Goal: Task Accomplishment & Management: Use online tool/utility

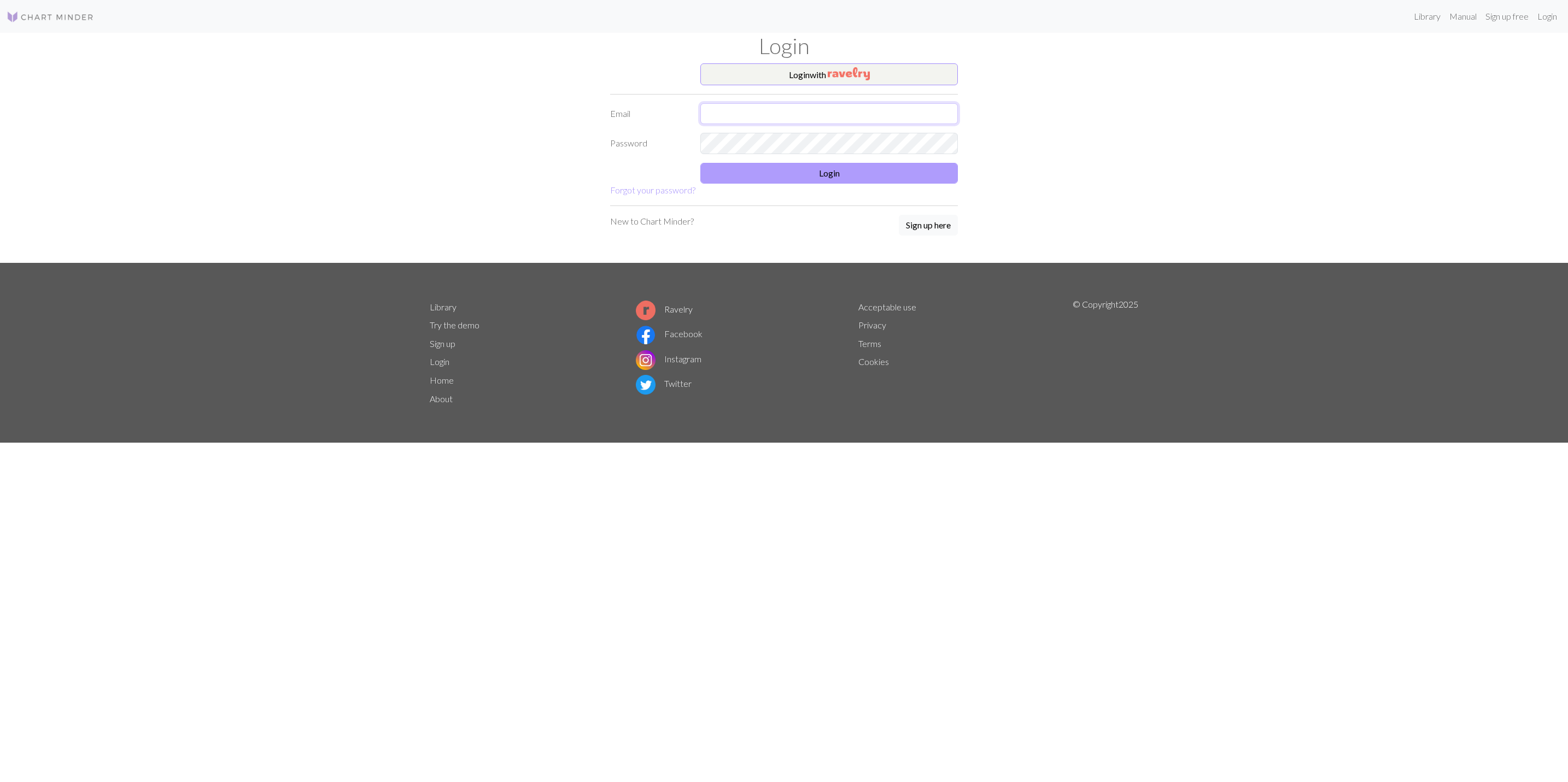
type input "m.sheridan@themedoutdoors.com"
click at [829, 167] on button "Login" at bounding box center [829, 173] width 258 height 21
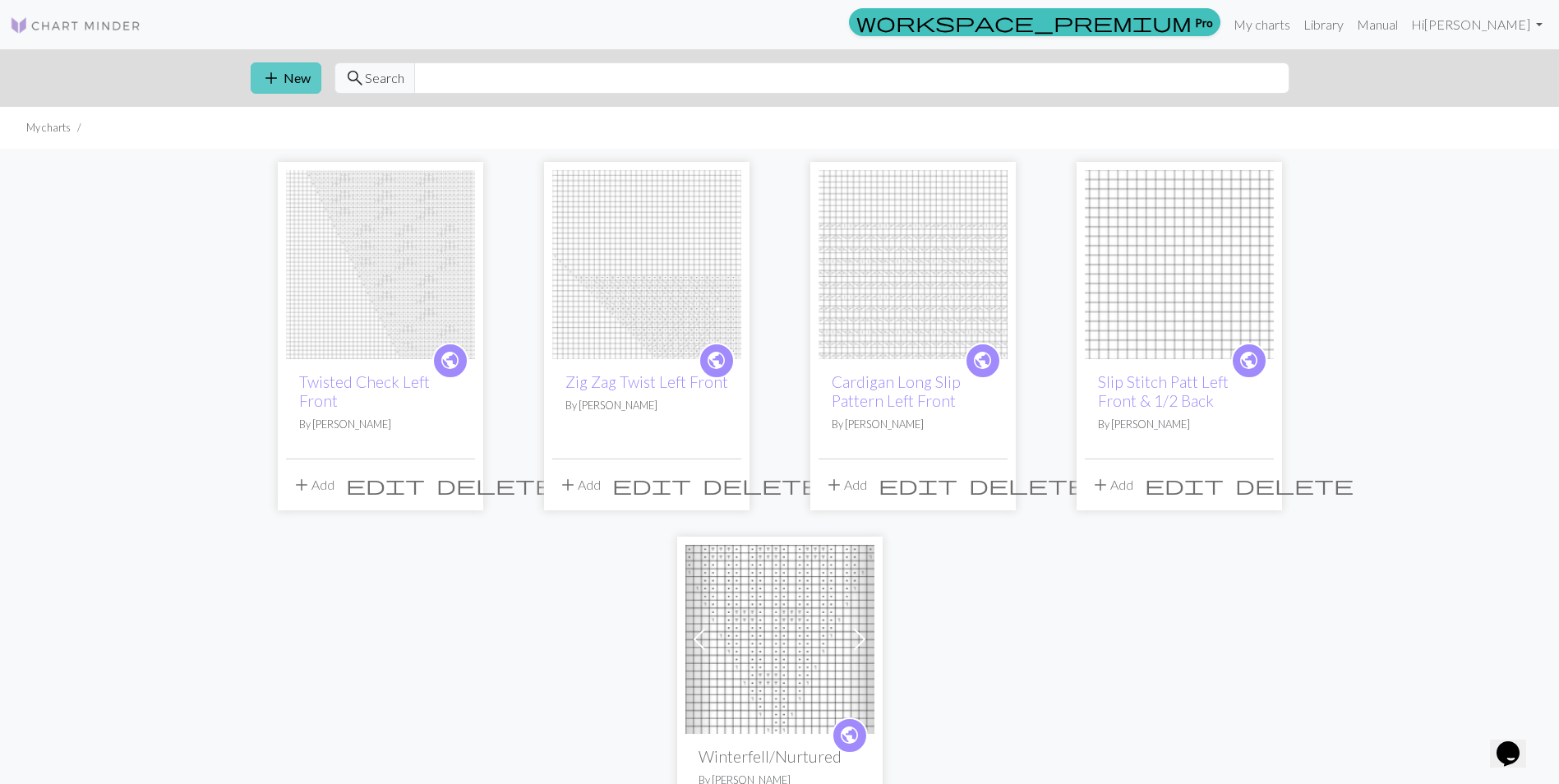
drag, startPoint x: 2201, startPoint y: 4, endPoint x: 283, endPoint y: 75, distance: 1919.3
click at [283, 75] on button "add New" at bounding box center [286, 78] width 70 height 31
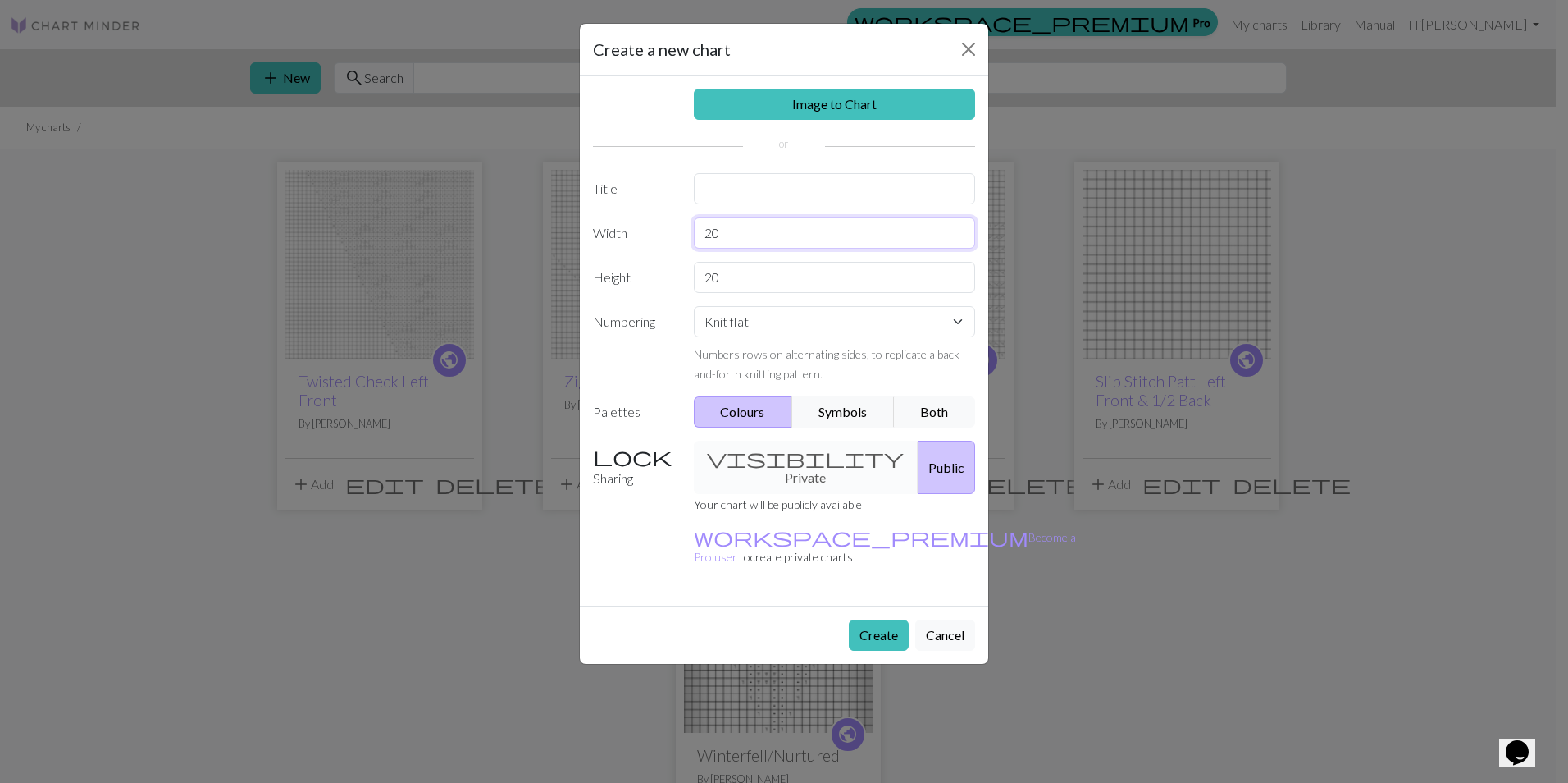
drag, startPoint x: 735, startPoint y: 229, endPoint x: 638, endPoint y: 195, distance: 102.8
click at [656, 228] on div "Width 20" at bounding box center [784, 233] width 402 height 31
type input "17"
drag, startPoint x: 735, startPoint y: 284, endPoint x: 653, endPoint y: 274, distance: 82.6
click at [653, 274] on div "Height 20" at bounding box center [784, 277] width 402 height 31
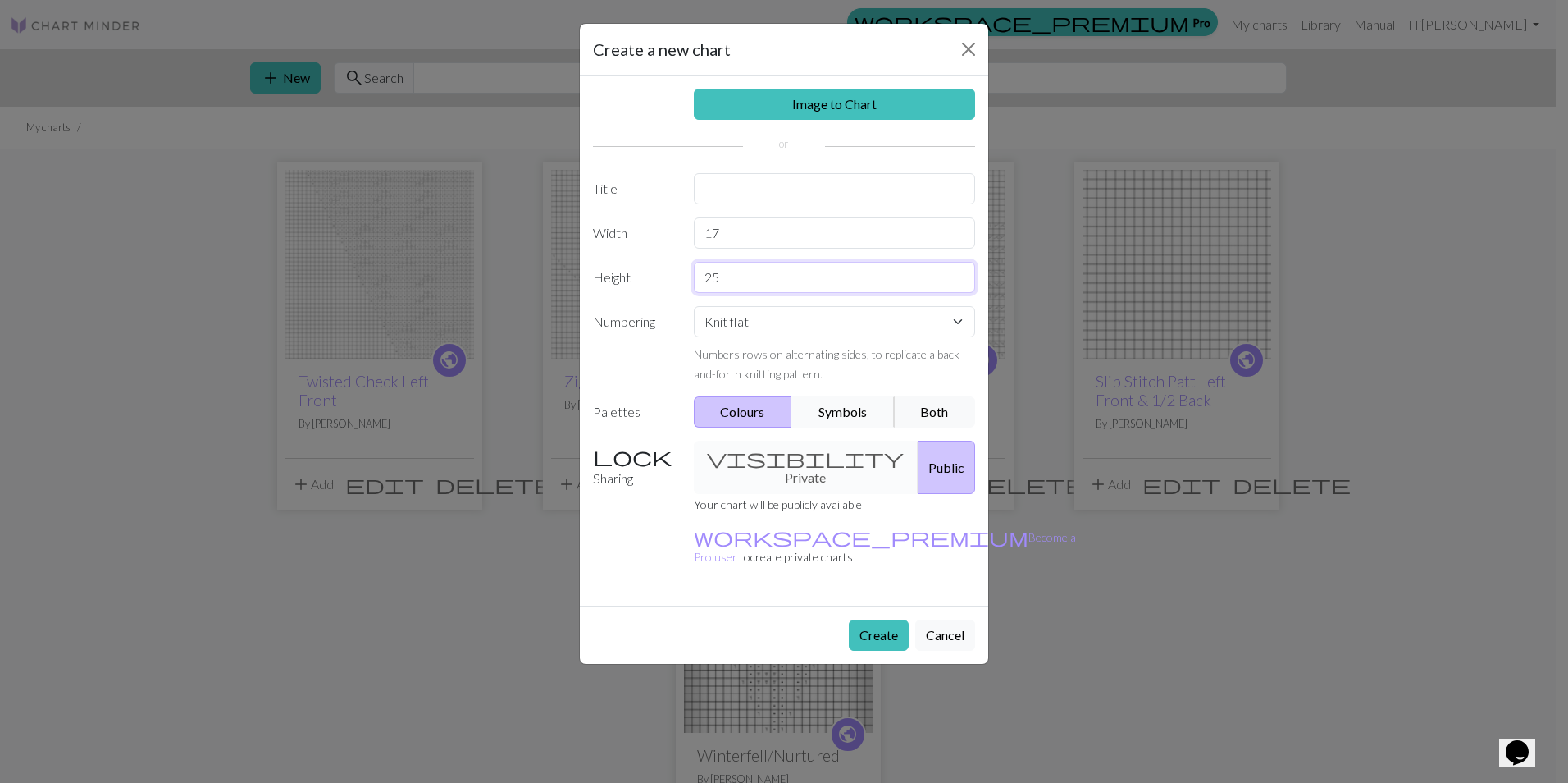
type input "25"
click at [819, 416] on button "Symbols" at bounding box center [843, 412] width 103 height 31
click at [752, 189] on input "text" at bounding box center [834, 189] width 282 height 31
type input "Bricks Left Front"
drag, startPoint x: 883, startPoint y: 606, endPoint x: 885, endPoint y: 597, distance: 9.2
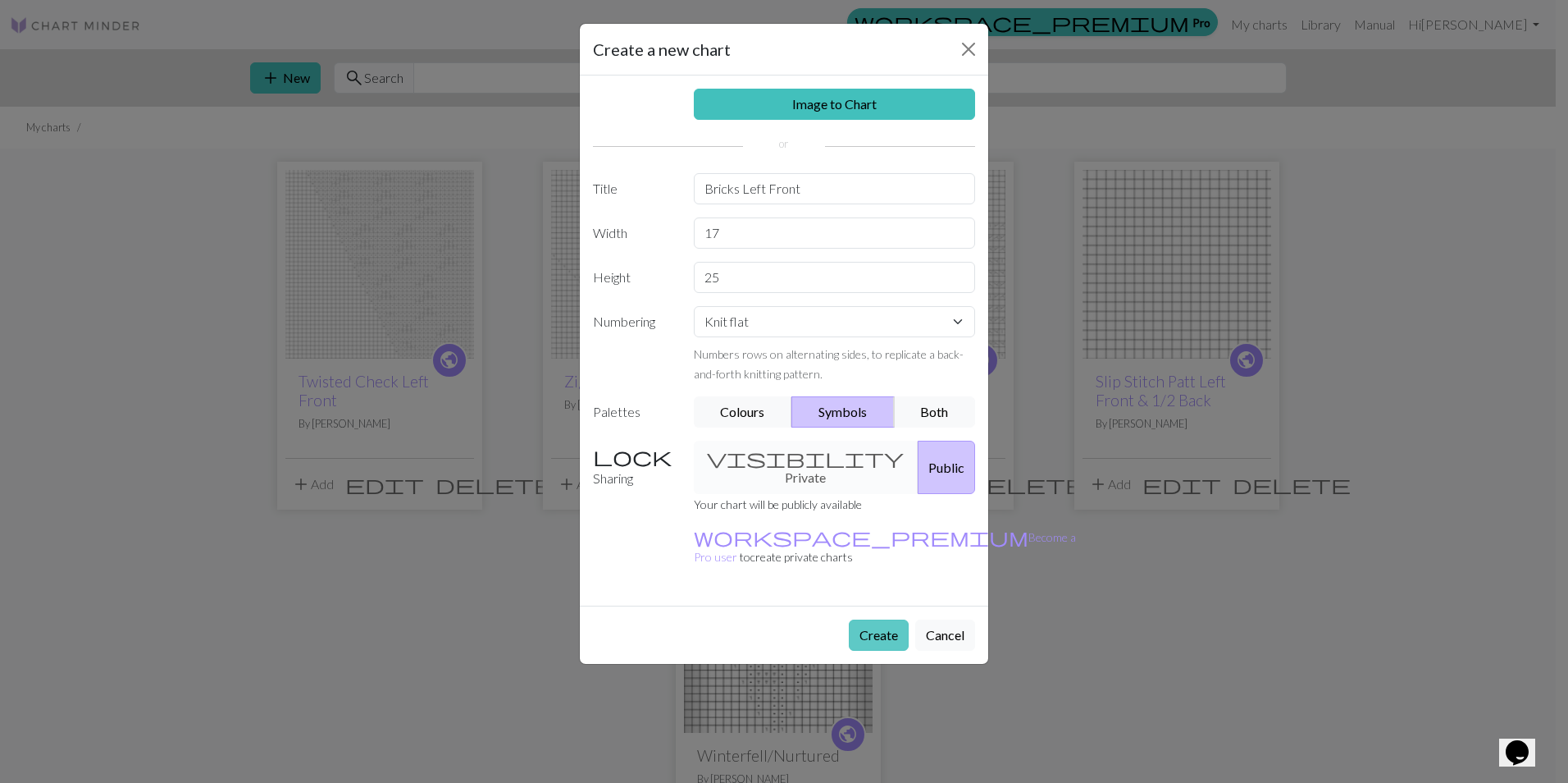
click at [885, 619] on button "Create" at bounding box center [879, 635] width 60 height 31
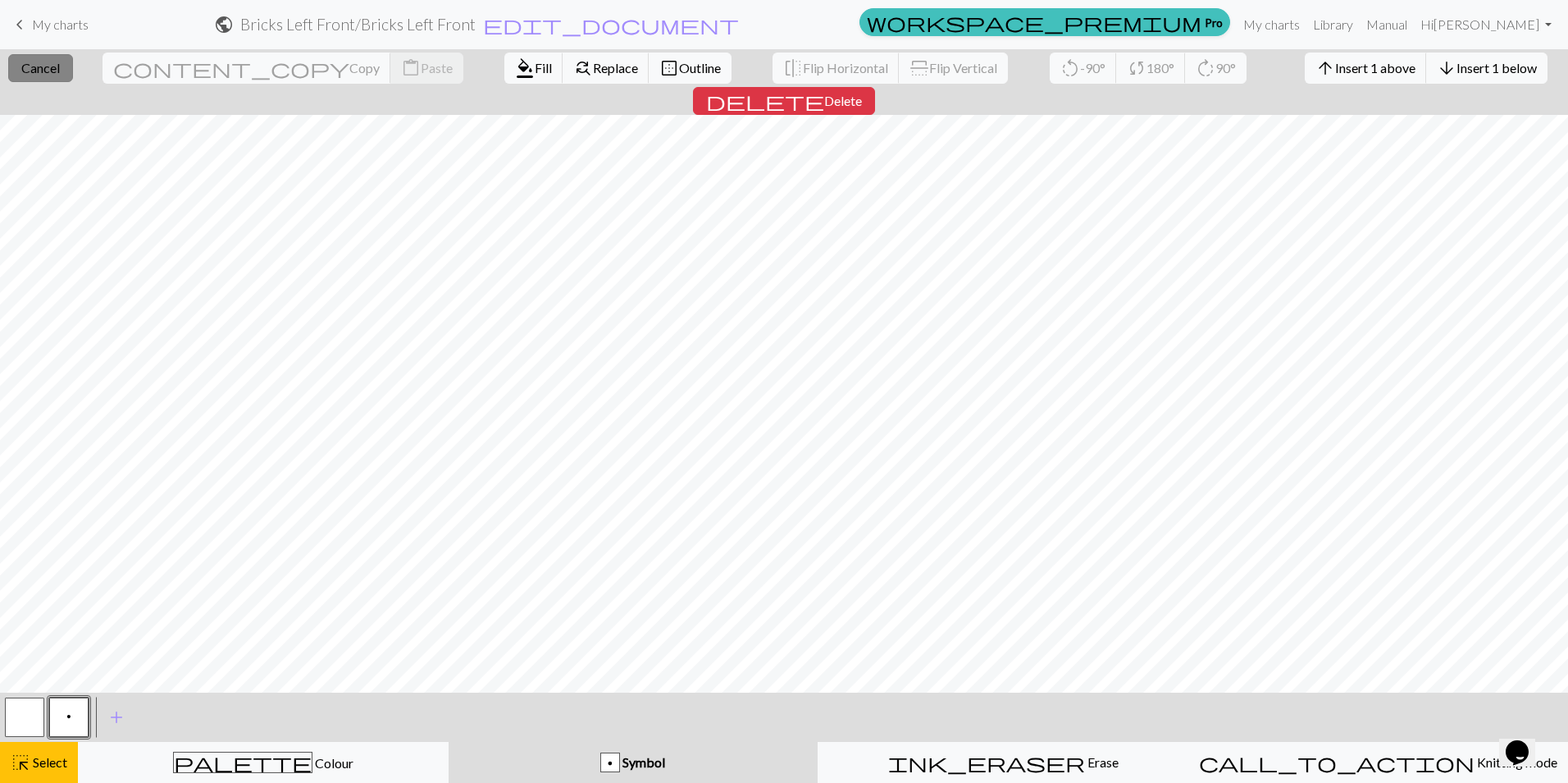
click at [55, 69] on span "Cancel" at bounding box center [41, 67] width 39 height 16
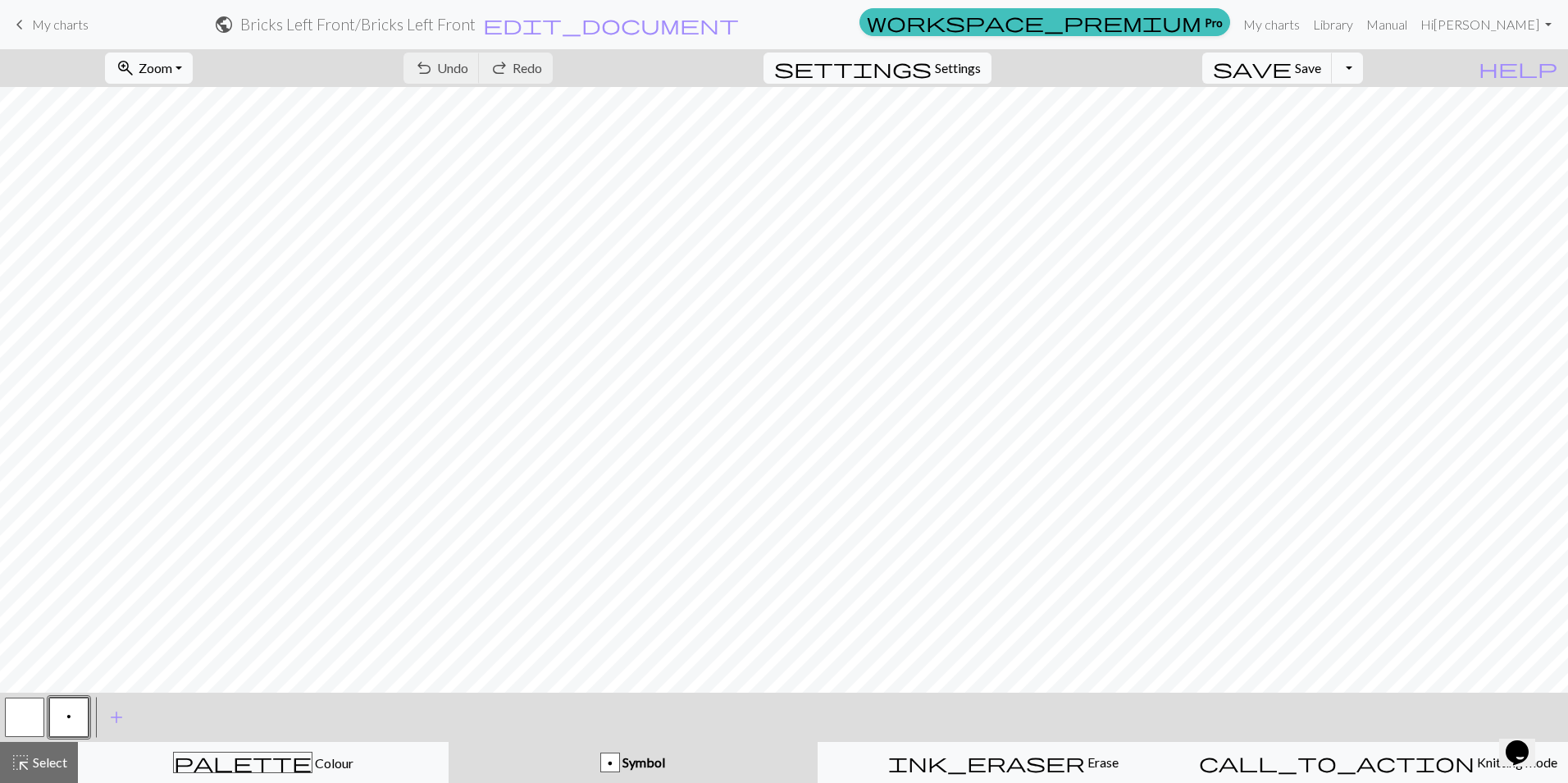
click at [37, 31] on span "My charts" at bounding box center [60, 24] width 56 height 16
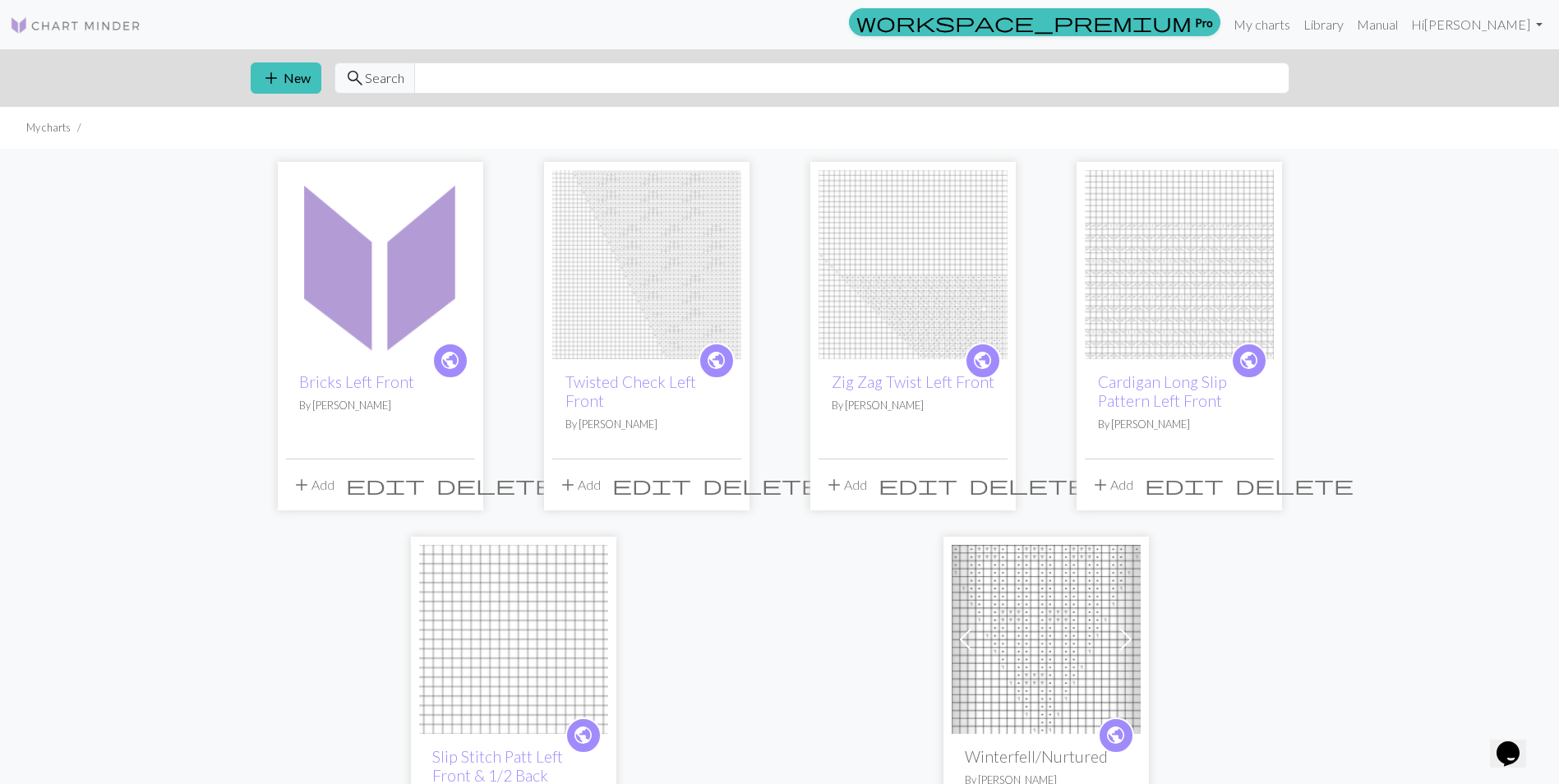
click at [425, 483] on span "edit" at bounding box center [385, 484] width 79 height 23
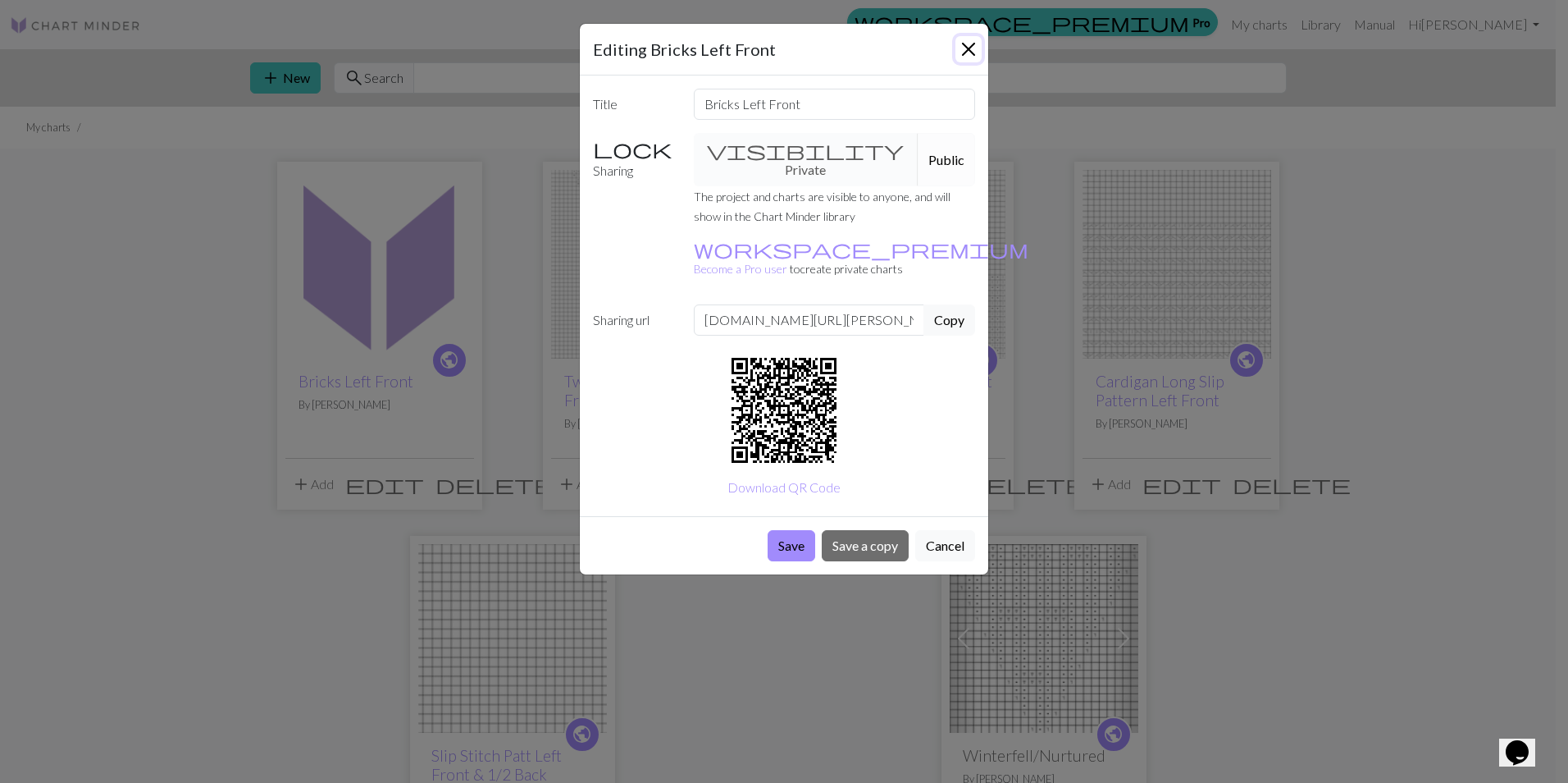
click at [973, 43] on button "Close" at bounding box center [968, 49] width 26 height 26
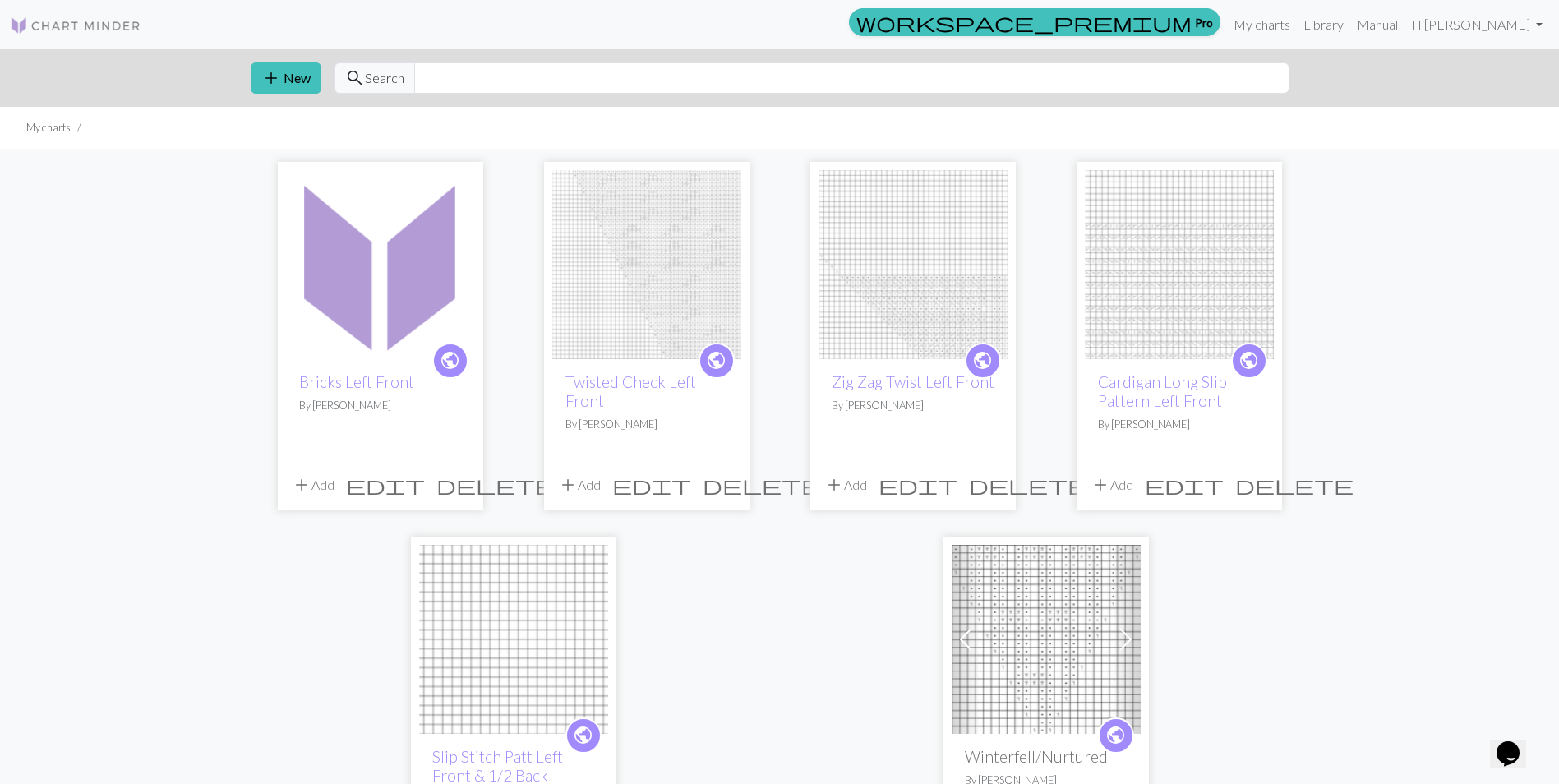
click at [460, 481] on span "delete" at bounding box center [495, 484] width 118 height 23
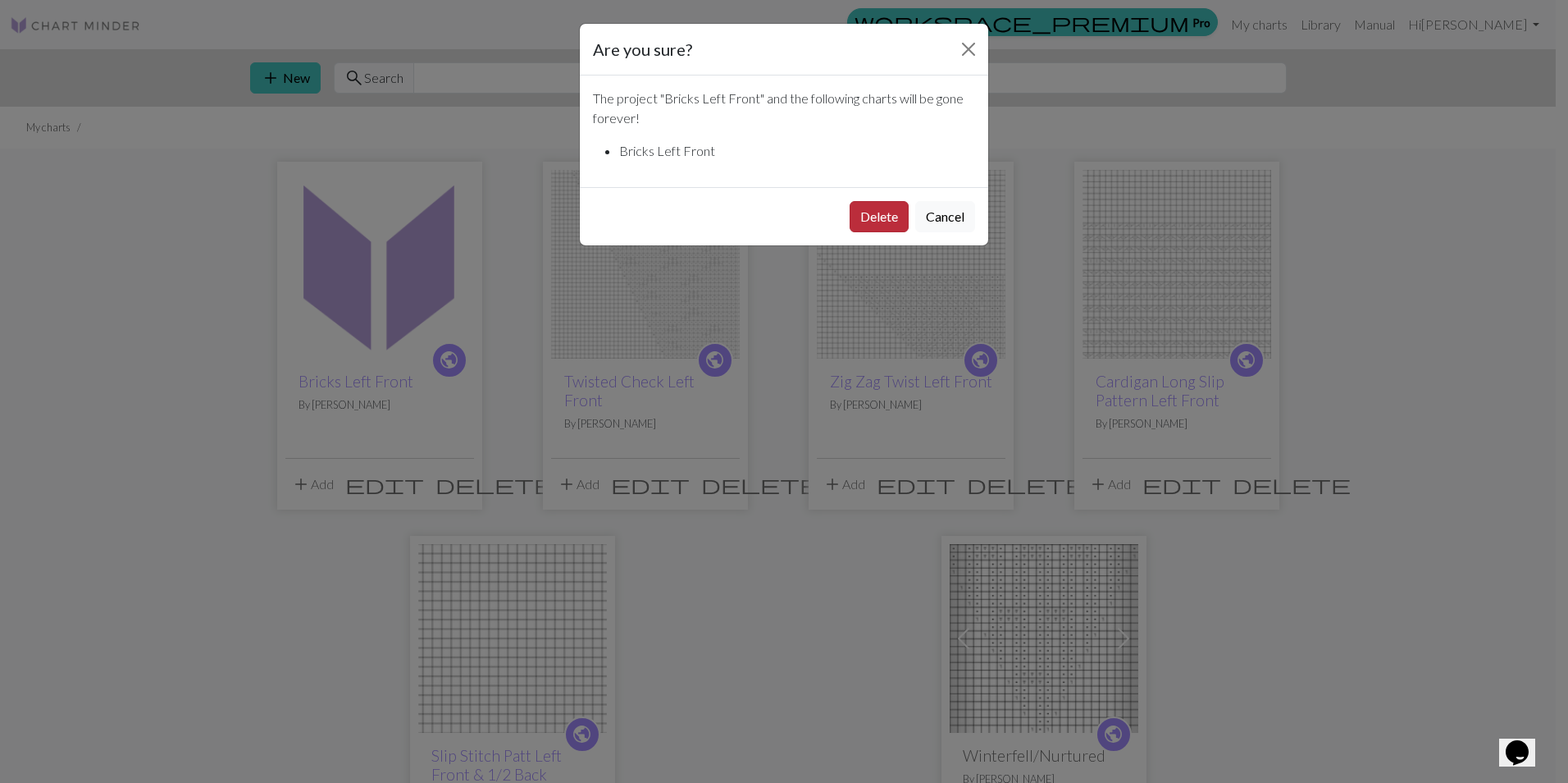
click at [858, 217] on button "Delete" at bounding box center [879, 216] width 59 height 31
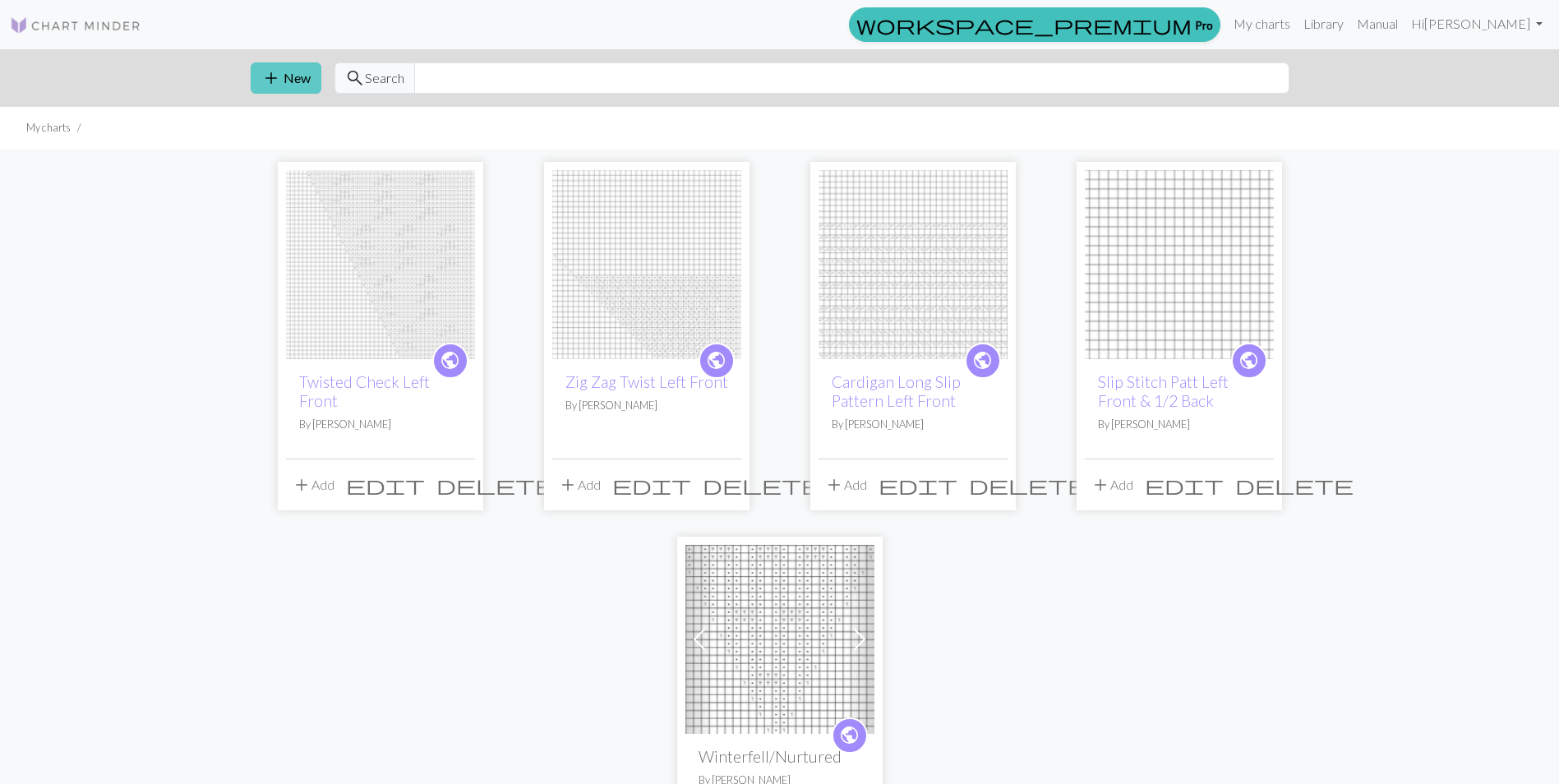
click at [301, 81] on button "add New" at bounding box center [286, 78] width 70 height 31
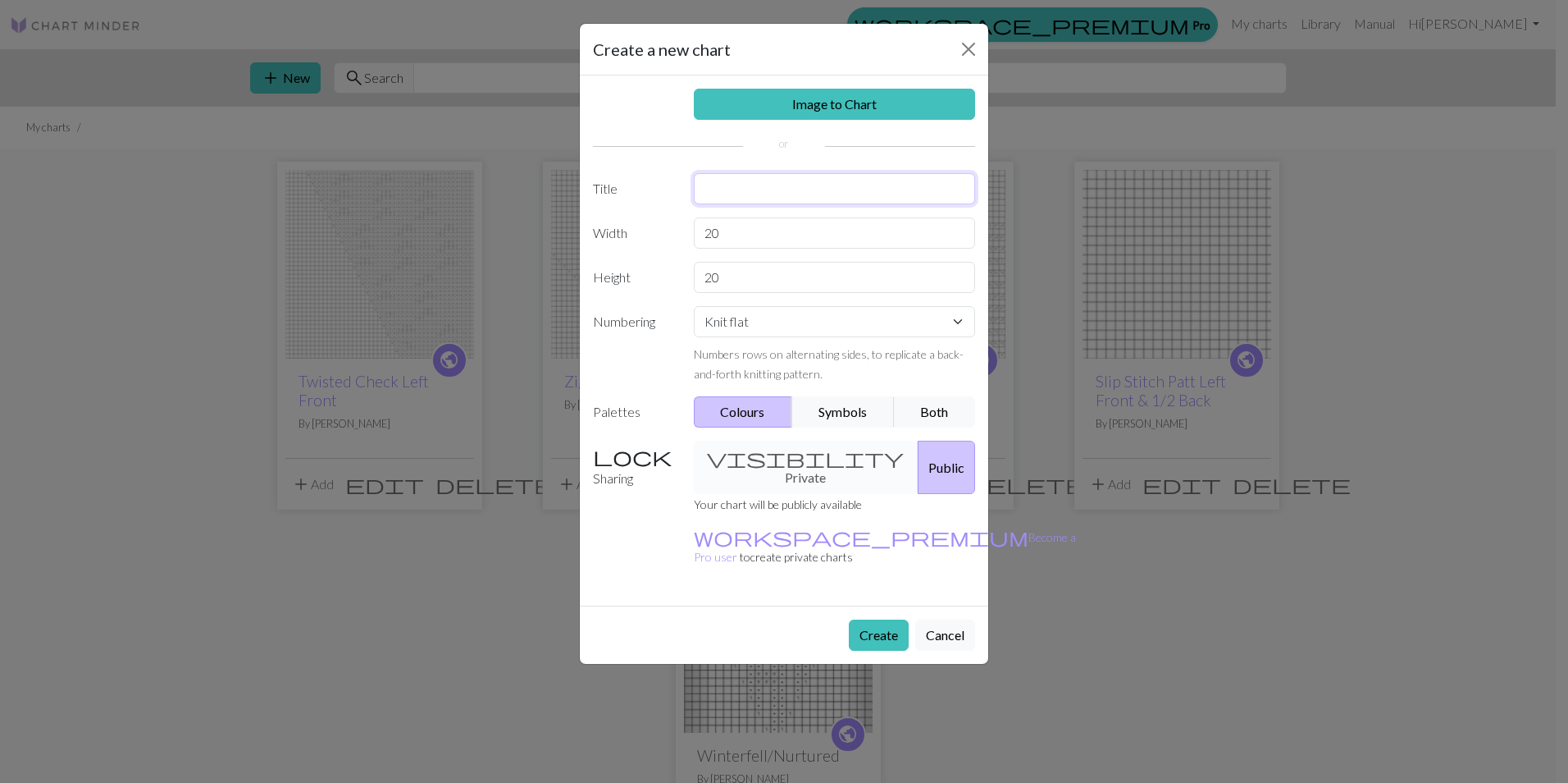
click at [738, 199] on input "text" at bounding box center [834, 189] width 282 height 31
type input "Bricks Left Front"
drag, startPoint x: 732, startPoint y: 229, endPoint x: 661, endPoint y: 223, distance: 71.3
click at [661, 223] on div "Width 20" at bounding box center [784, 233] width 402 height 31
type input "40"
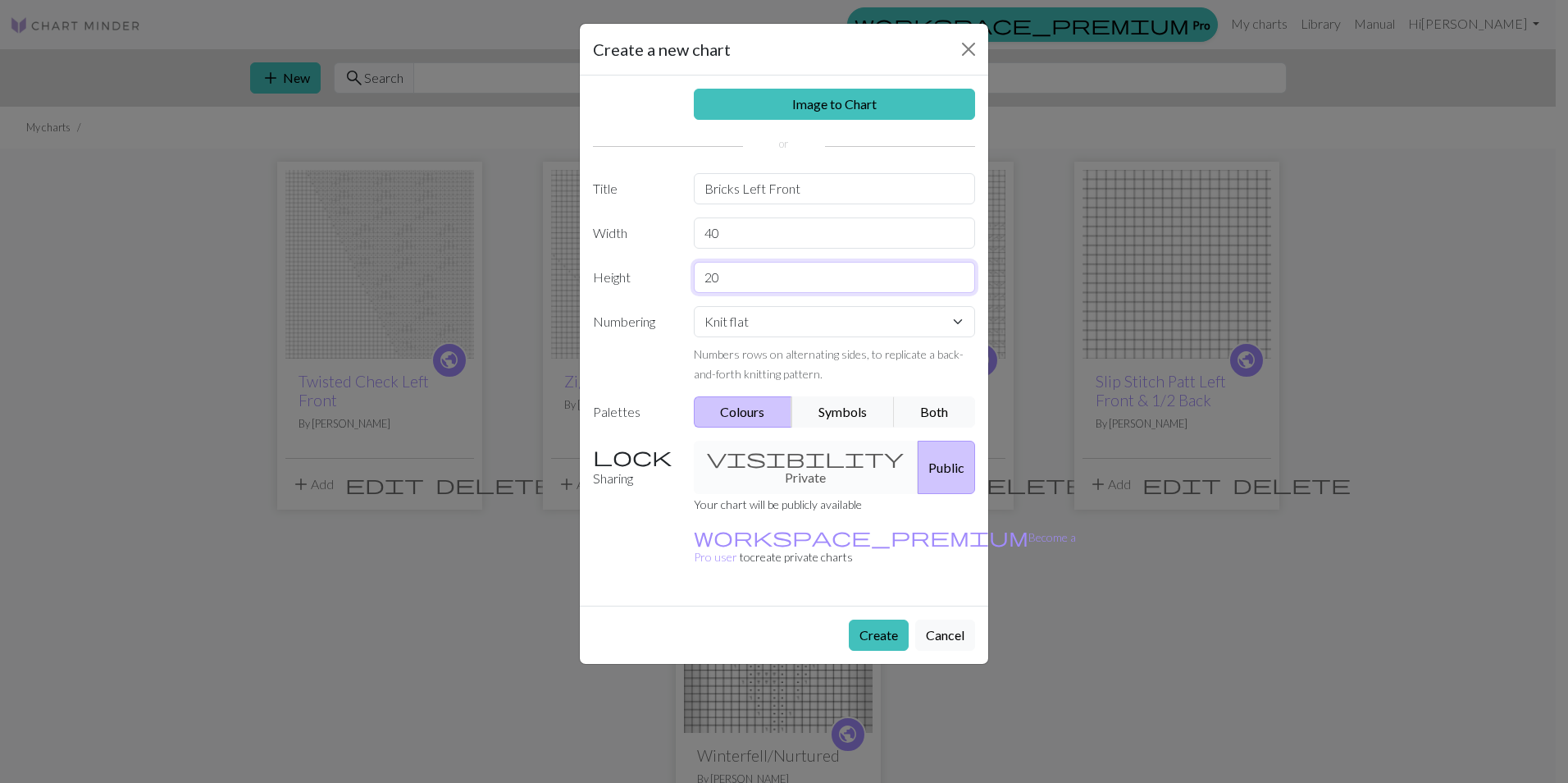
drag, startPoint x: 722, startPoint y: 276, endPoint x: 808, endPoint y: 312, distance: 93.2
click at [671, 275] on div "Height 20" at bounding box center [784, 277] width 402 height 31
type input "36"
click at [834, 419] on button "Symbols" at bounding box center [843, 412] width 103 height 31
click at [882, 619] on button "Create" at bounding box center [879, 635] width 60 height 31
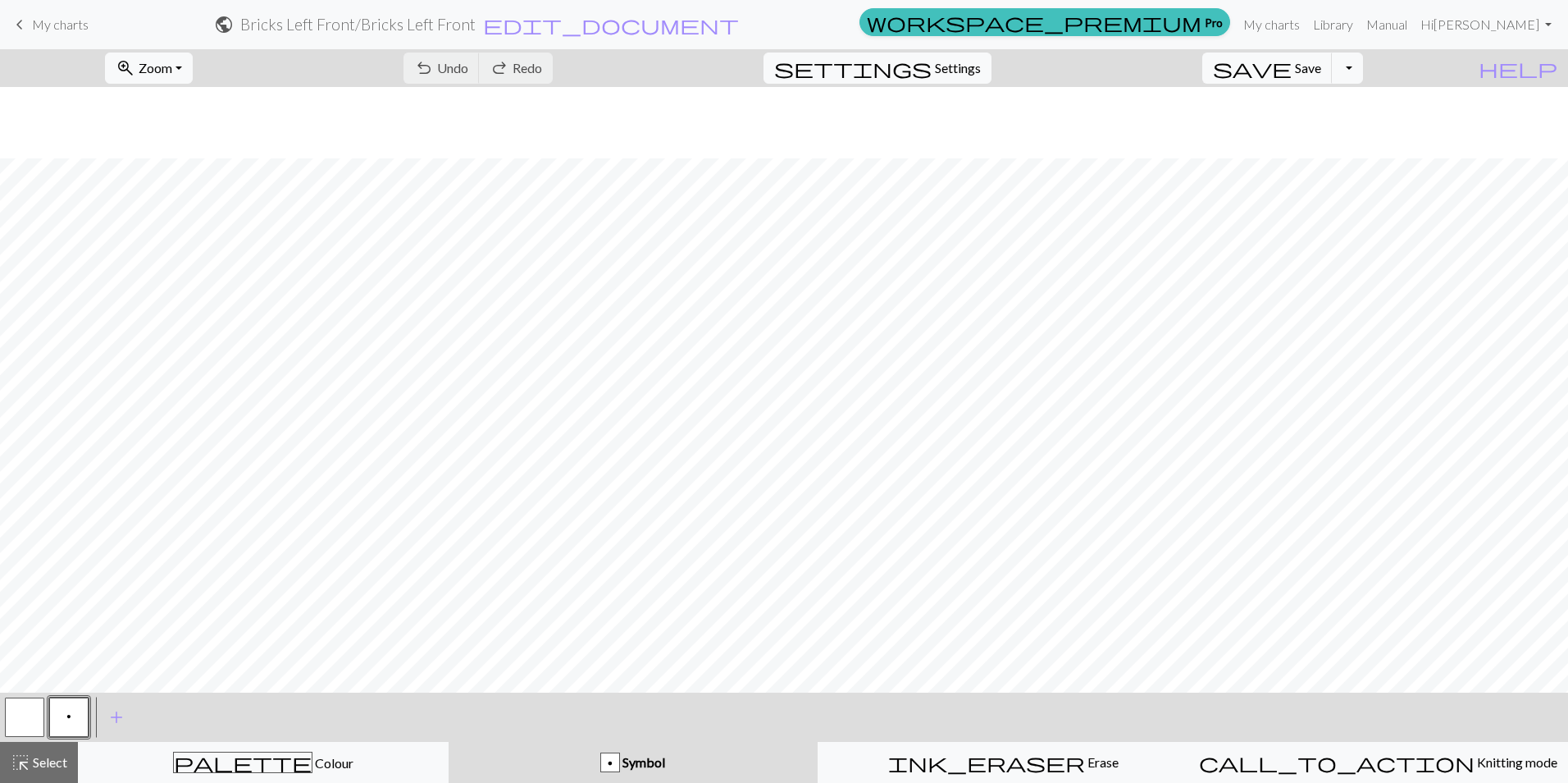
scroll to position [71, 0]
click at [120, 716] on span "add" at bounding box center [115, 716] width 19 height 23
click at [151, 719] on span "add" at bounding box center [160, 716] width 19 height 23
click at [203, 720] on span "add" at bounding box center [204, 716] width 19 height 23
click at [251, 720] on span "add" at bounding box center [249, 716] width 19 height 23
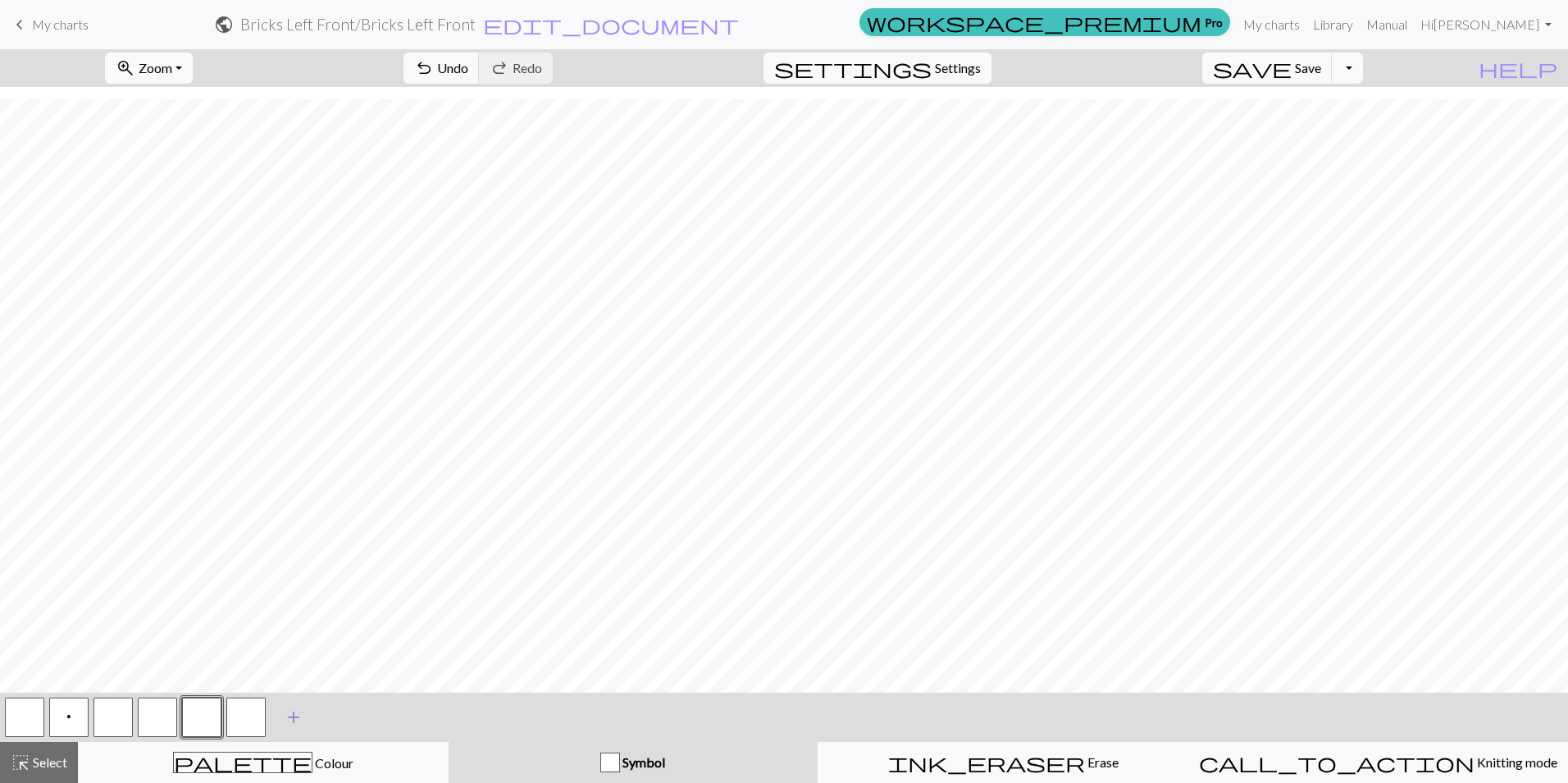
click at [290, 712] on span "add" at bounding box center [293, 716] width 19 height 23
click at [341, 717] on span "add" at bounding box center [337, 716] width 19 height 23
click at [379, 713] on span "add" at bounding box center [382, 716] width 19 height 23
click at [114, 713] on button "button" at bounding box center [113, 716] width 40 height 40
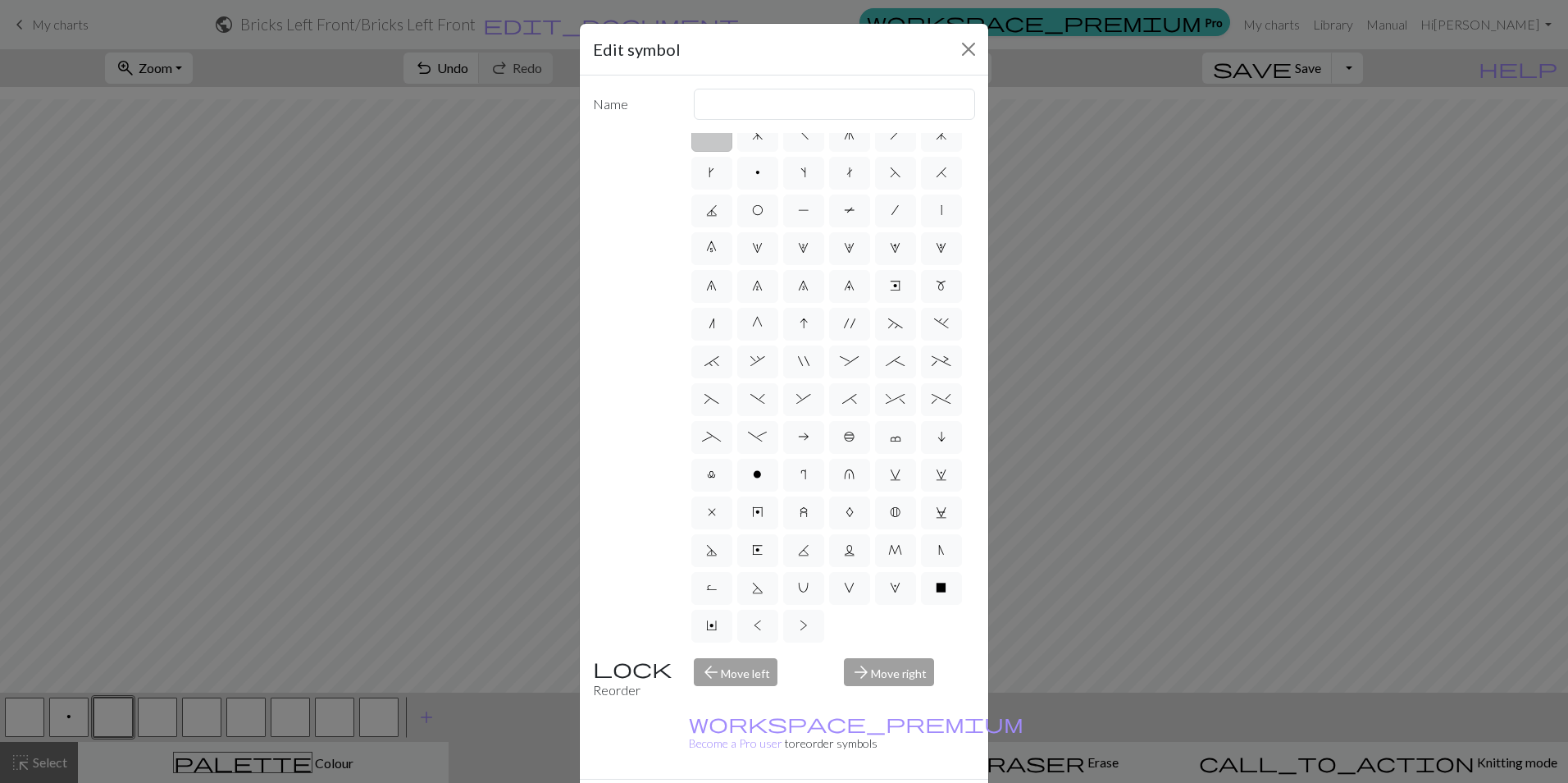
scroll to position [0, 0]
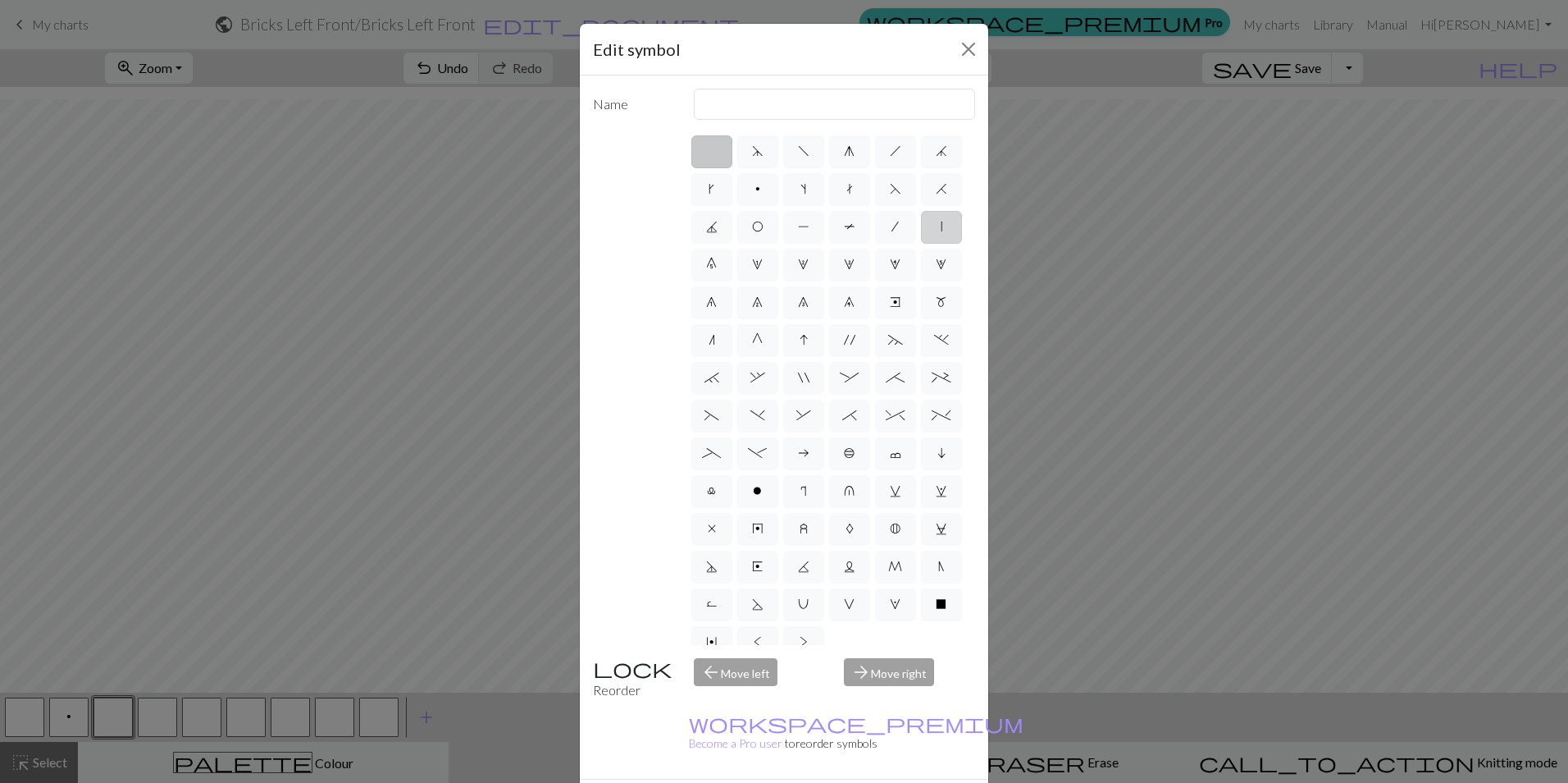
click at [921, 244] on label "|" at bounding box center [942, 226] width 41 height 32
click at [941, 227] on input "|" at bounding box center [946, 222] width 11 height 11
radio input "true"
type input "slip stitch"
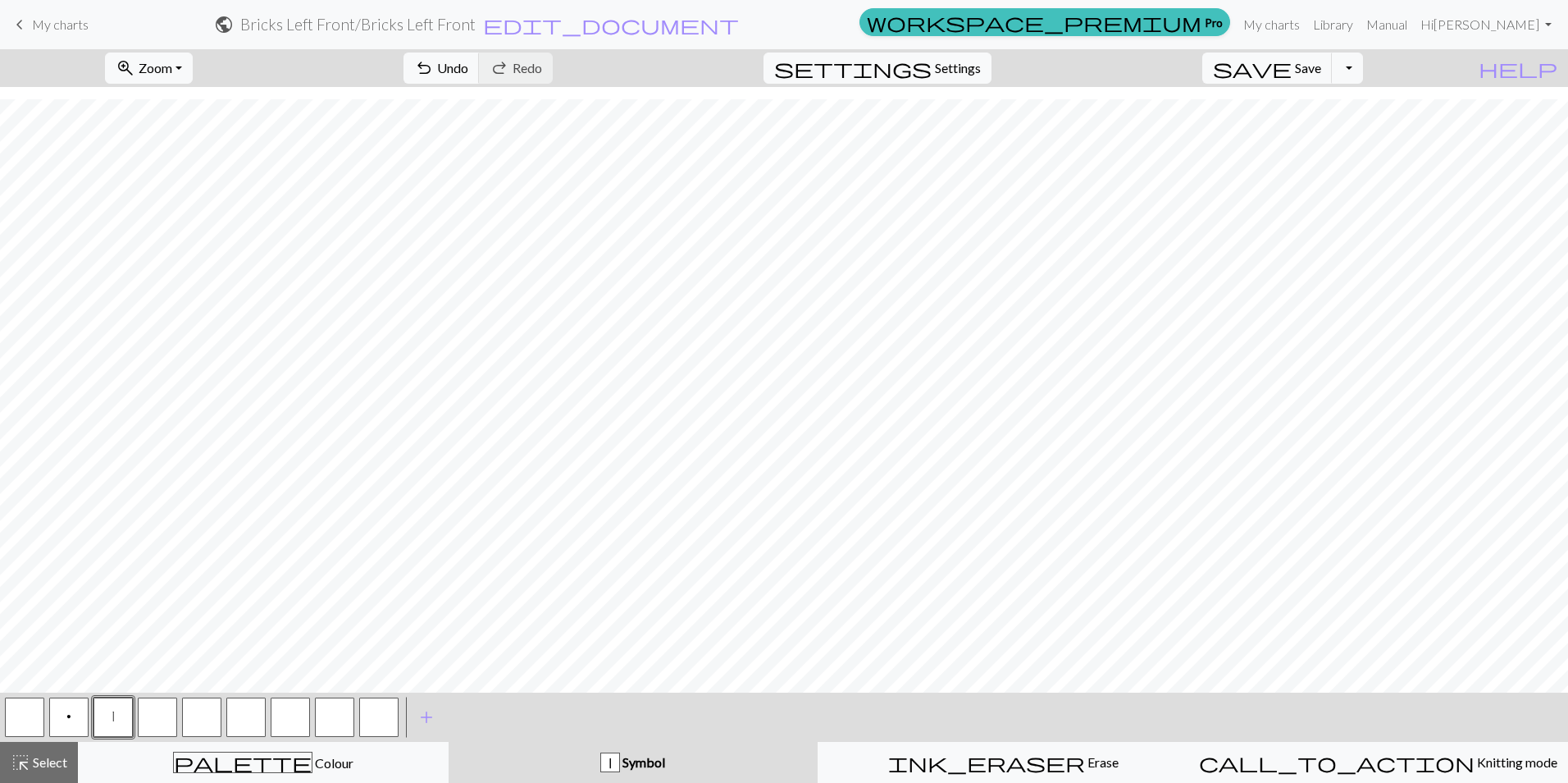
click at [156, 721] on button "button" at bounding box center [157, 716] width 40 height 40
click at [158, 719] on button "button" at bounding box center [157, 716] width 40 height 40
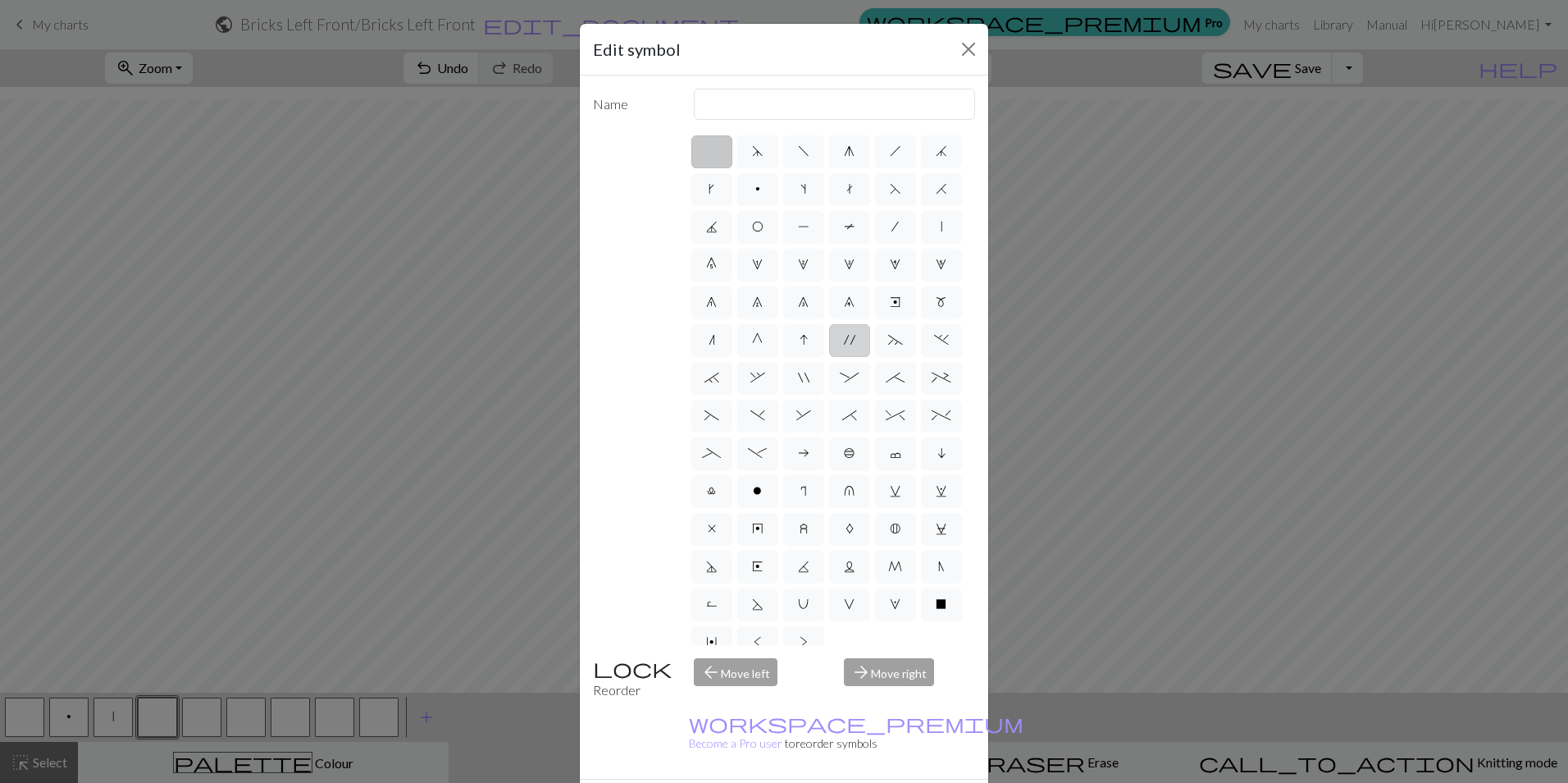
click at [854, 357] on label "'" at bounding box center [849, 340] width 41 height 32
click at [854, 340] on input "'" at bounding box center [849, 336] width 11 height 11
radio input "true"
type input "cable extra"
click at [809, 384] on span """ at bounding box center [804, 377] width 11 height 13
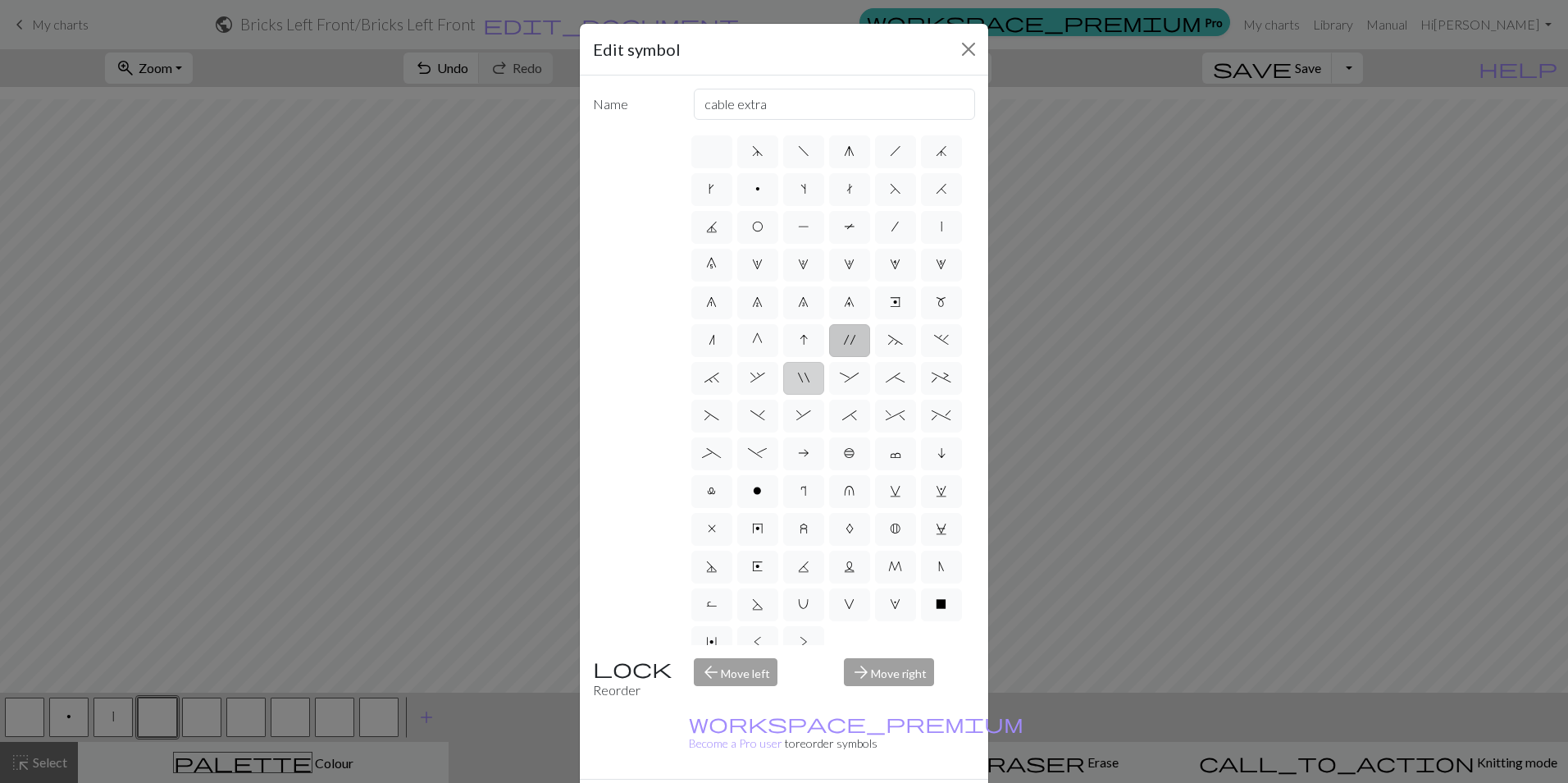
click at [808, 378] on input """ at bounding box center [804, 373] width 11 height 11
radio input "true"
click at [844, 347] on span "'" at bounding box center [849, 339] width 11 height 13
click at [844, 340] on input "'" at bounding box center [849, 336] width 11 height 11
radio input "true"
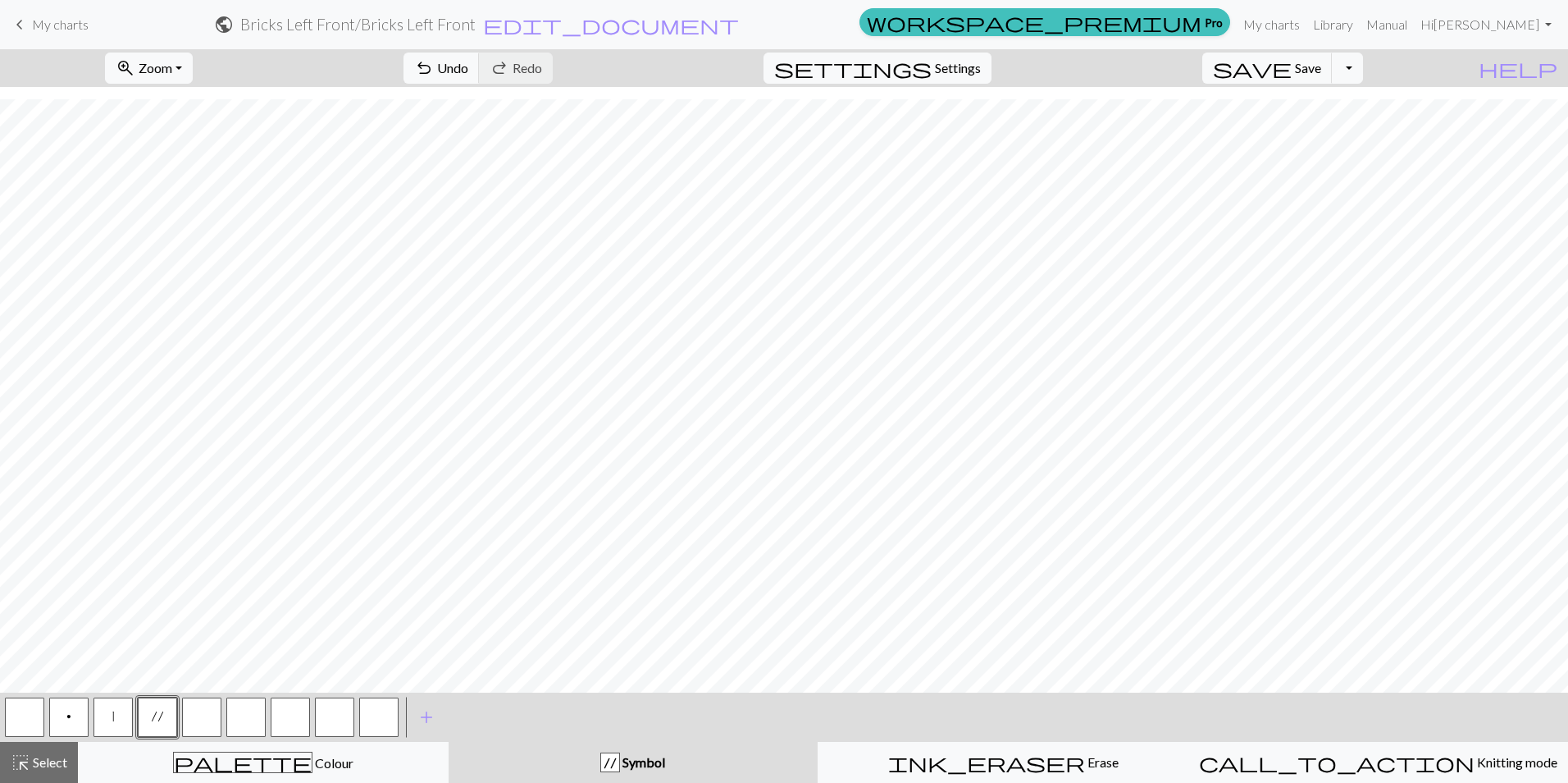
click at [198, 703] on button "button" at bounding box center [201, 716] width 40 height 40
click at [195, 714] on button "button" at bounding box center [201, 716] width 40 height 40
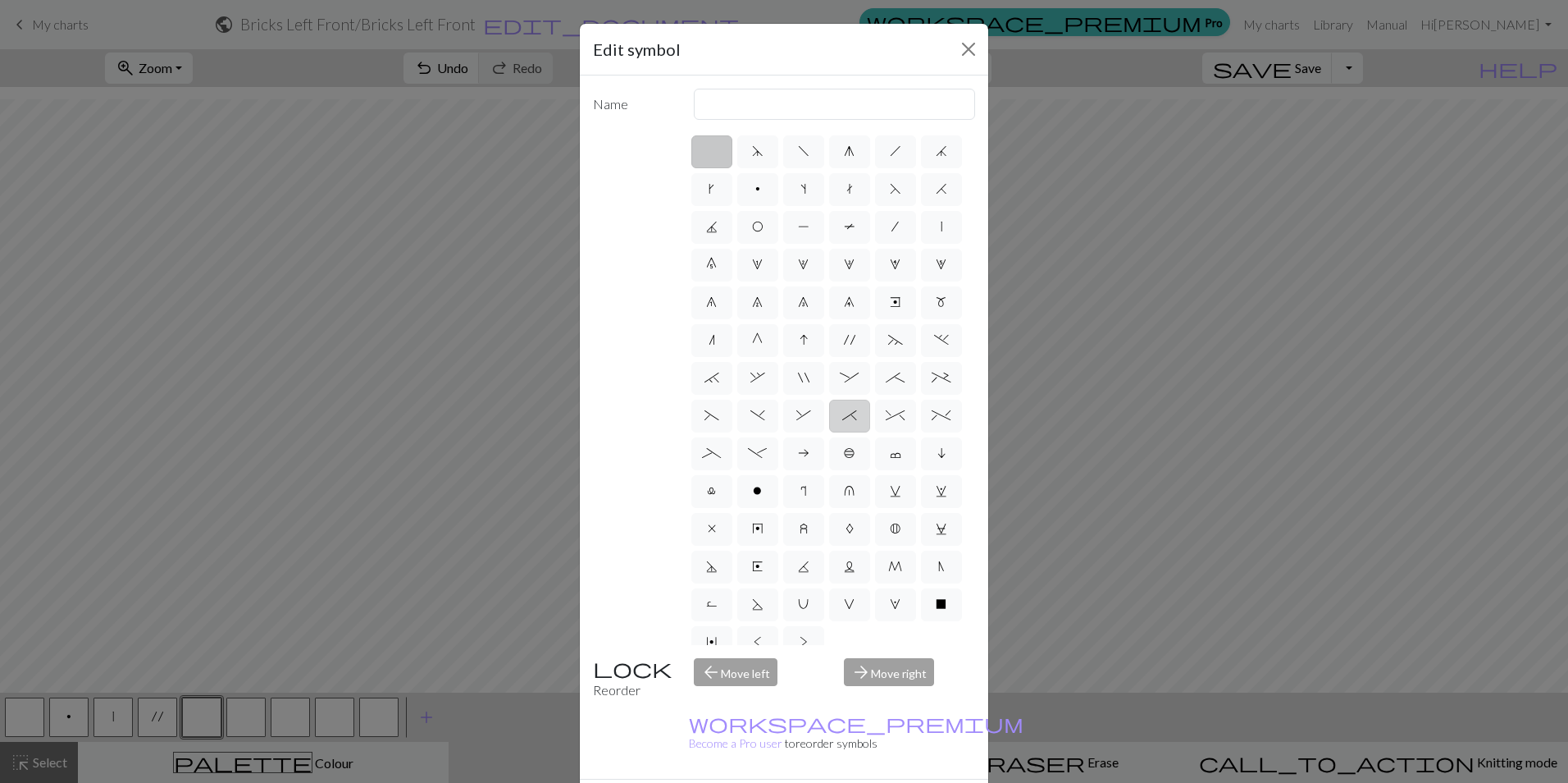
click at [842, 422] on span "*" at bounding box center [849, 415] width 15 height 13
click at [842, 416] on input "*" at bounding box center [847, 410] width 11 height 11
radio input "true"
type input "right part of right 3+ stitch cable, wyib"
drag, startPoint x: 886, startPoint y: 769, endPoint x: 546, endPoint y: 769, distance: 340.0
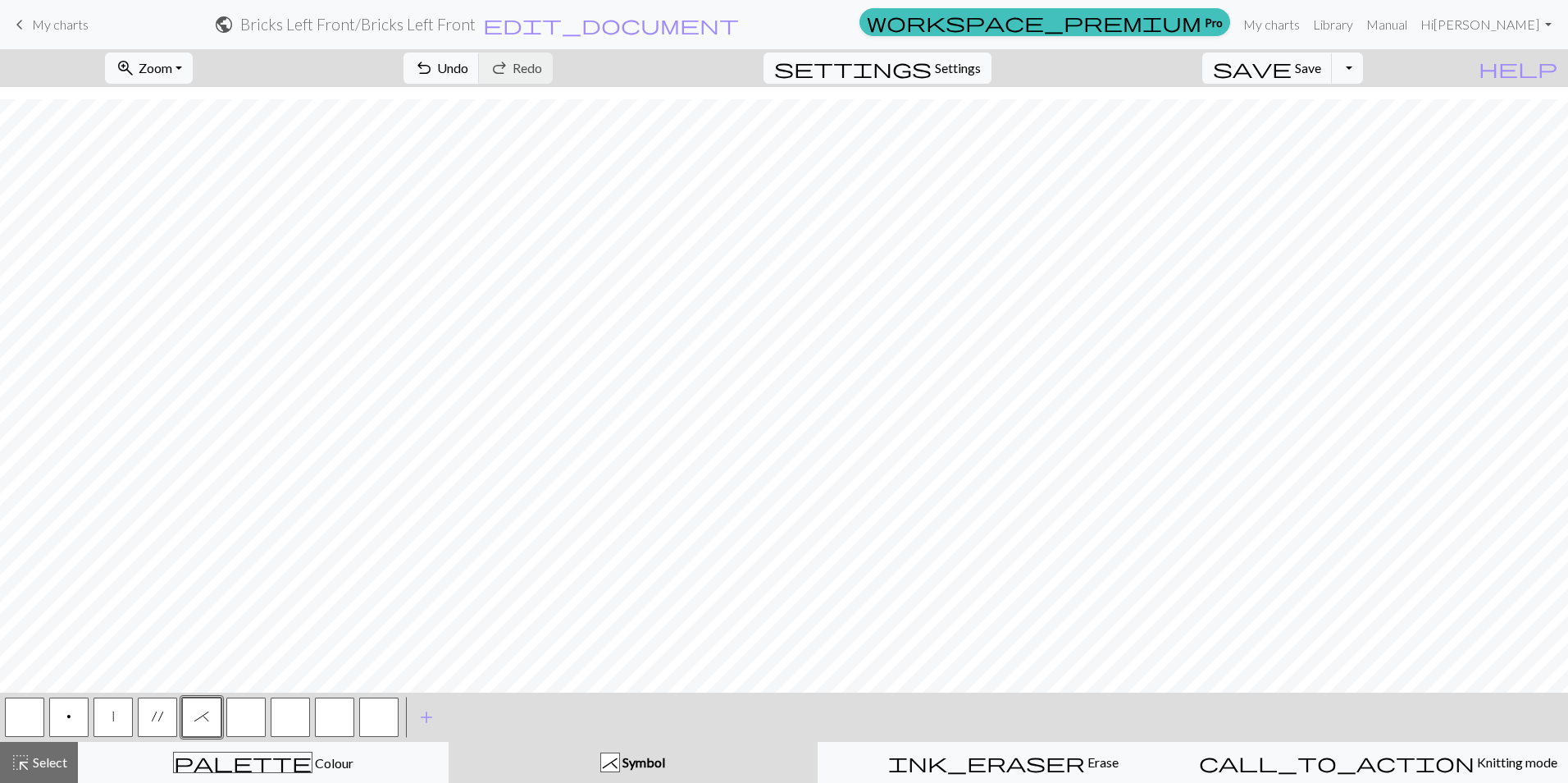
click at [160, 716] on span "'" at bounding box center [157, 716] width 11 height 13
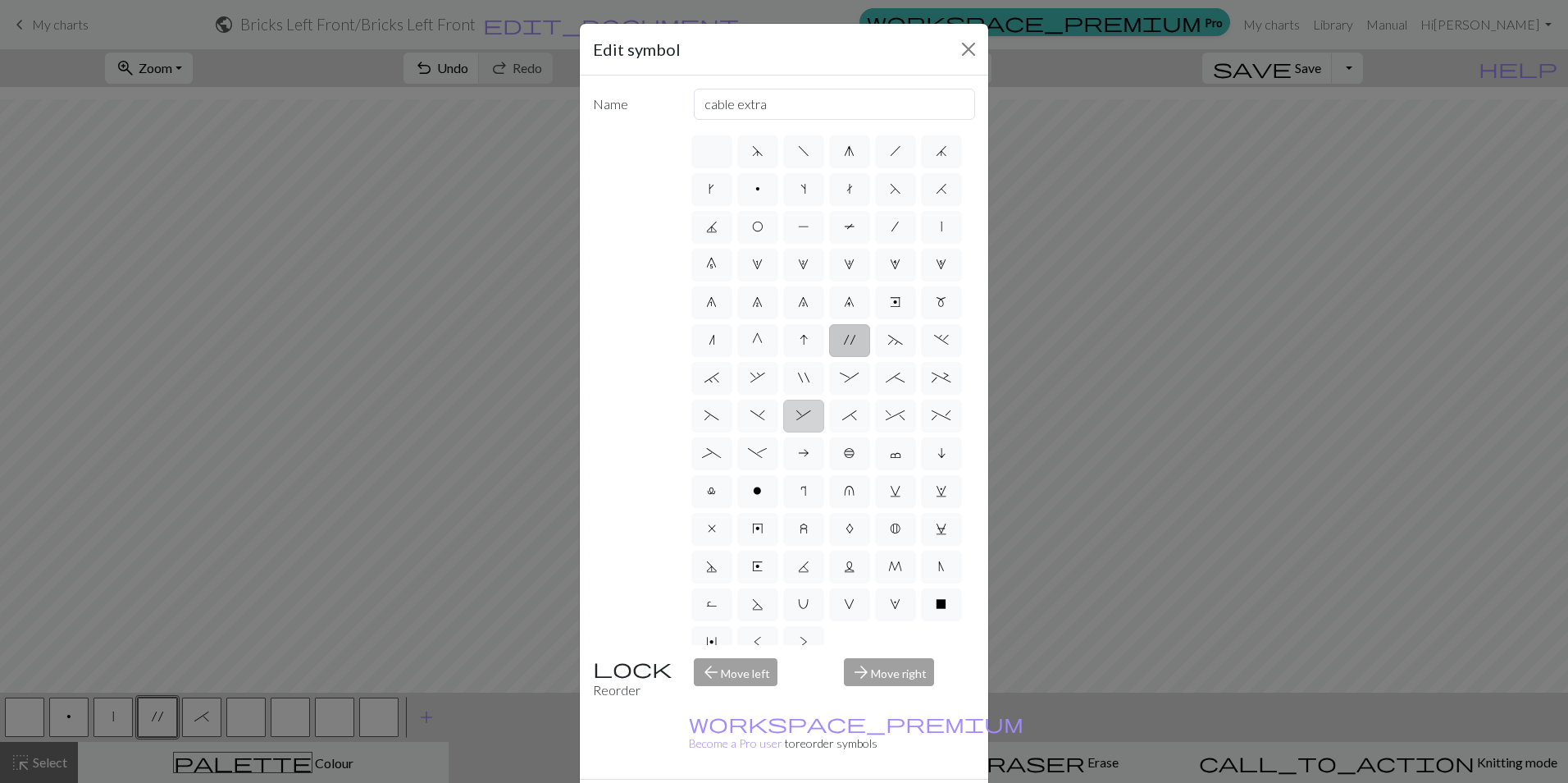
click at [824, 433] on label "&" at bounding box center [804, 415] width 41 height 32
click at [807, 416] on input "&" at bounding box center [802, 410] width 11 height 11
radio input "true"
type input "left part of right 3+ stitch cable, wyib"
click at [858, 384] on span ":" at bounding box center [849, 377] width 18 height 13
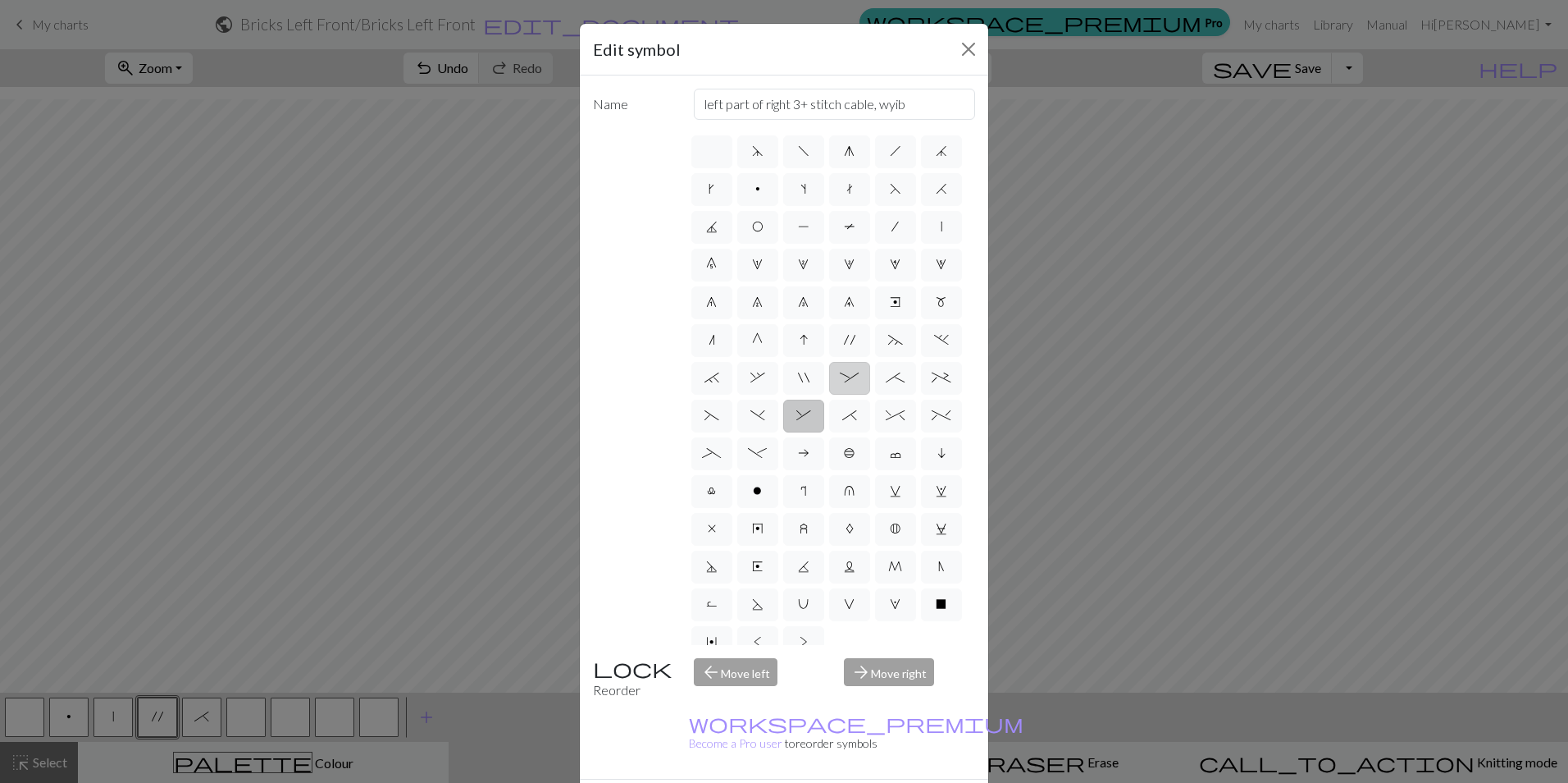
click at [850, 378] on input ":" at bounding box center [845, 373] width 11 height 11
radio input "true"
type input "left part of 4+ stitch cable wyib"
click at [892, 357] on label "~" at bounding box center [895, 340] width 41 height 32
click at [892, 340] on input "~" at bounding box center [893, 336] width 11 height 11
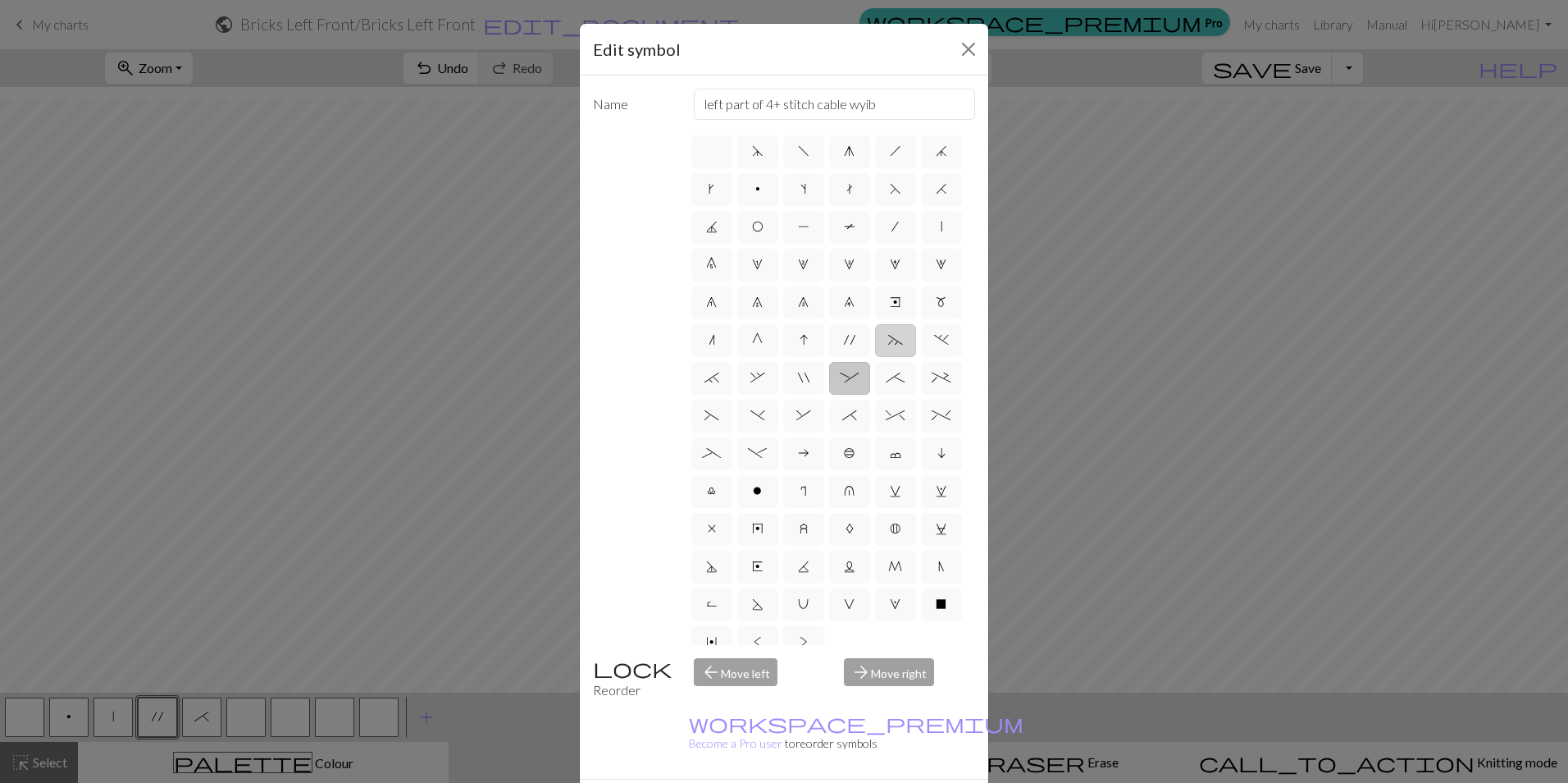
radio input "true"
type input "3+ stitch left twist"
click at [921, 433] on label "%" at bounding box center [942, 415] width 41 height 32
click at [931, 416] on input "%" at bounding box center [937, 410] width 11 height 11
radio input "true"
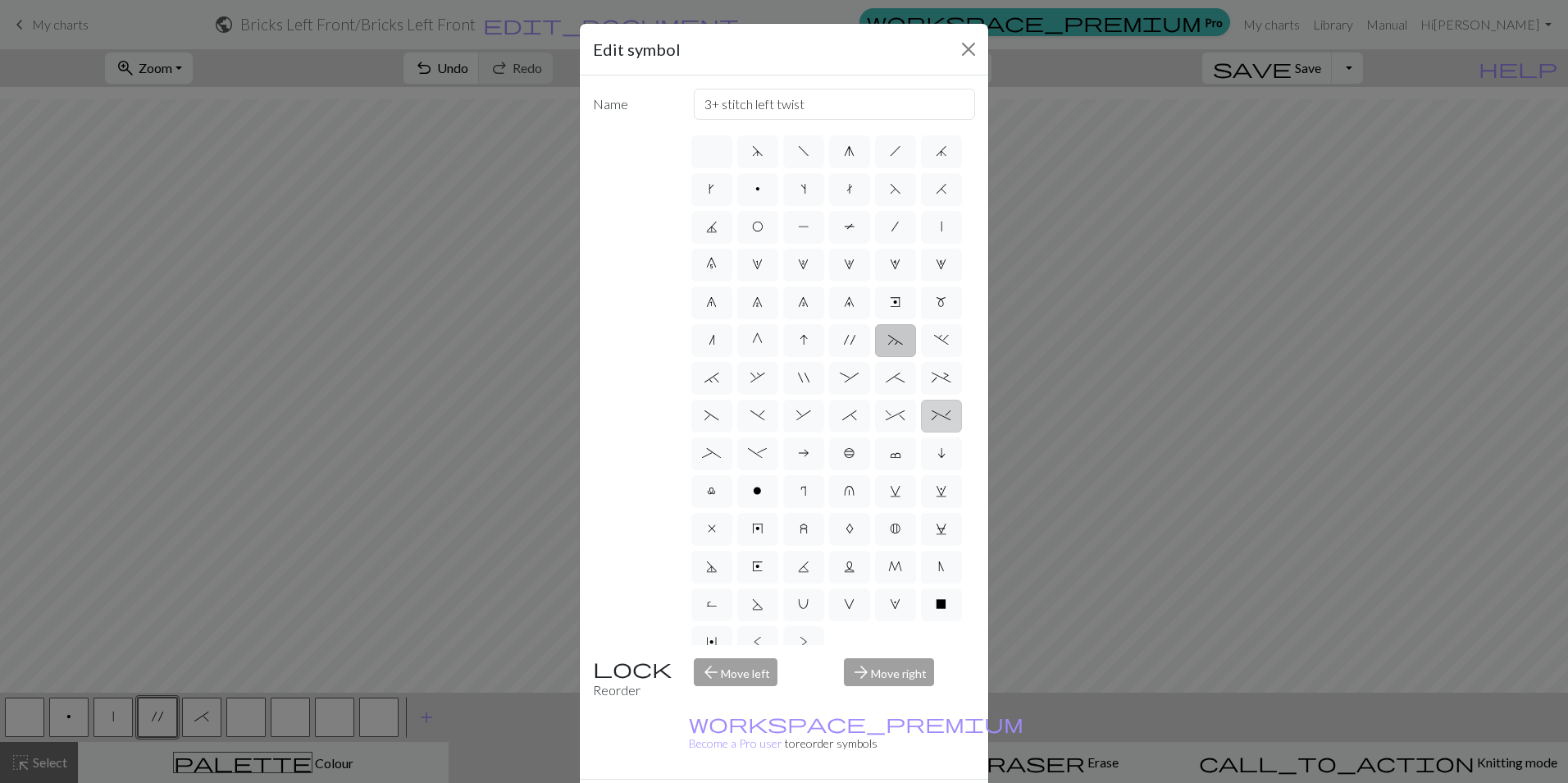
type input "2 stitch left twist cable"
click at [885, 422] on span "^" at bounding box center [894, 415] width 18 height 13
click at [885, 416] on input "^" at bounding box center [891, 410] width 11 height 11
radio input "true"
type input "2 stitch right twist cable"
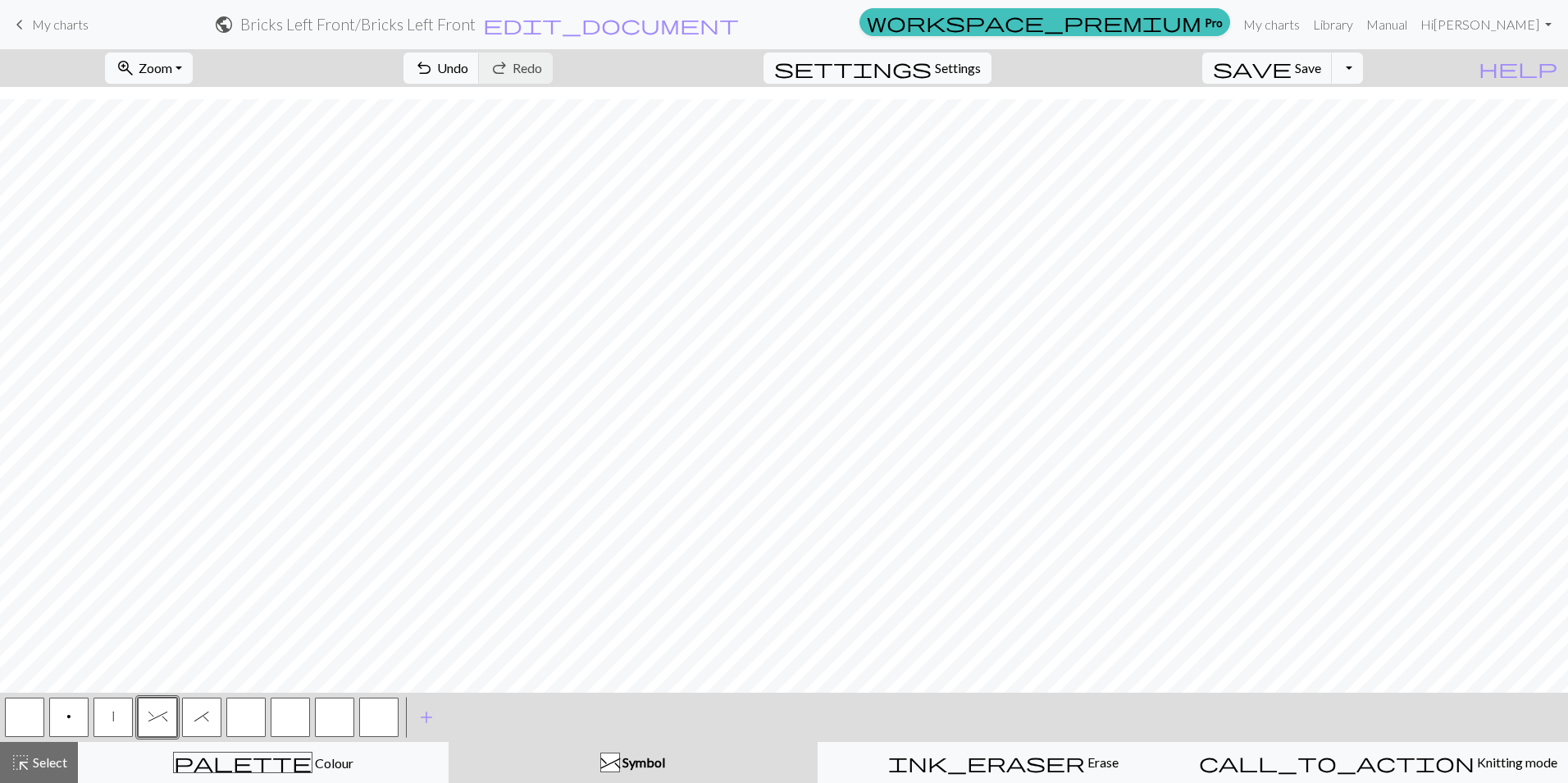
click at [214, 720] on button "*" at bounding box center [201, 716] width 40 height 40
click at [210, 710] on button "*" at bounding box center [201, 716] width 40 height 40
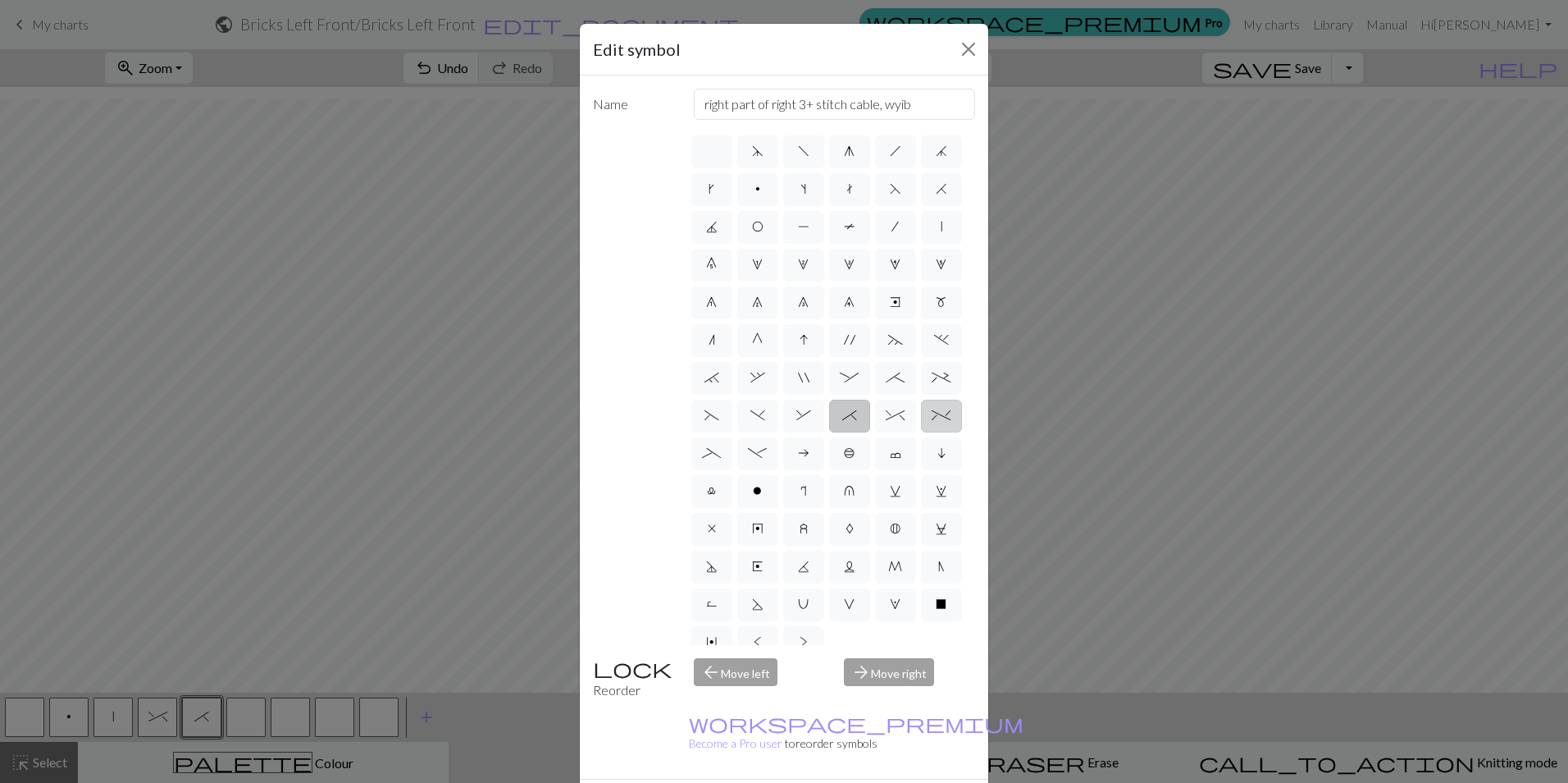
click at [931, 422] on span "%" at bounding box center [941, 415] width 18 height 13
click at [931, 416] on input "%" at bounding box center [937, 410] width 11 height 11
radio input "true"
type input "2 stitch left twist cable"
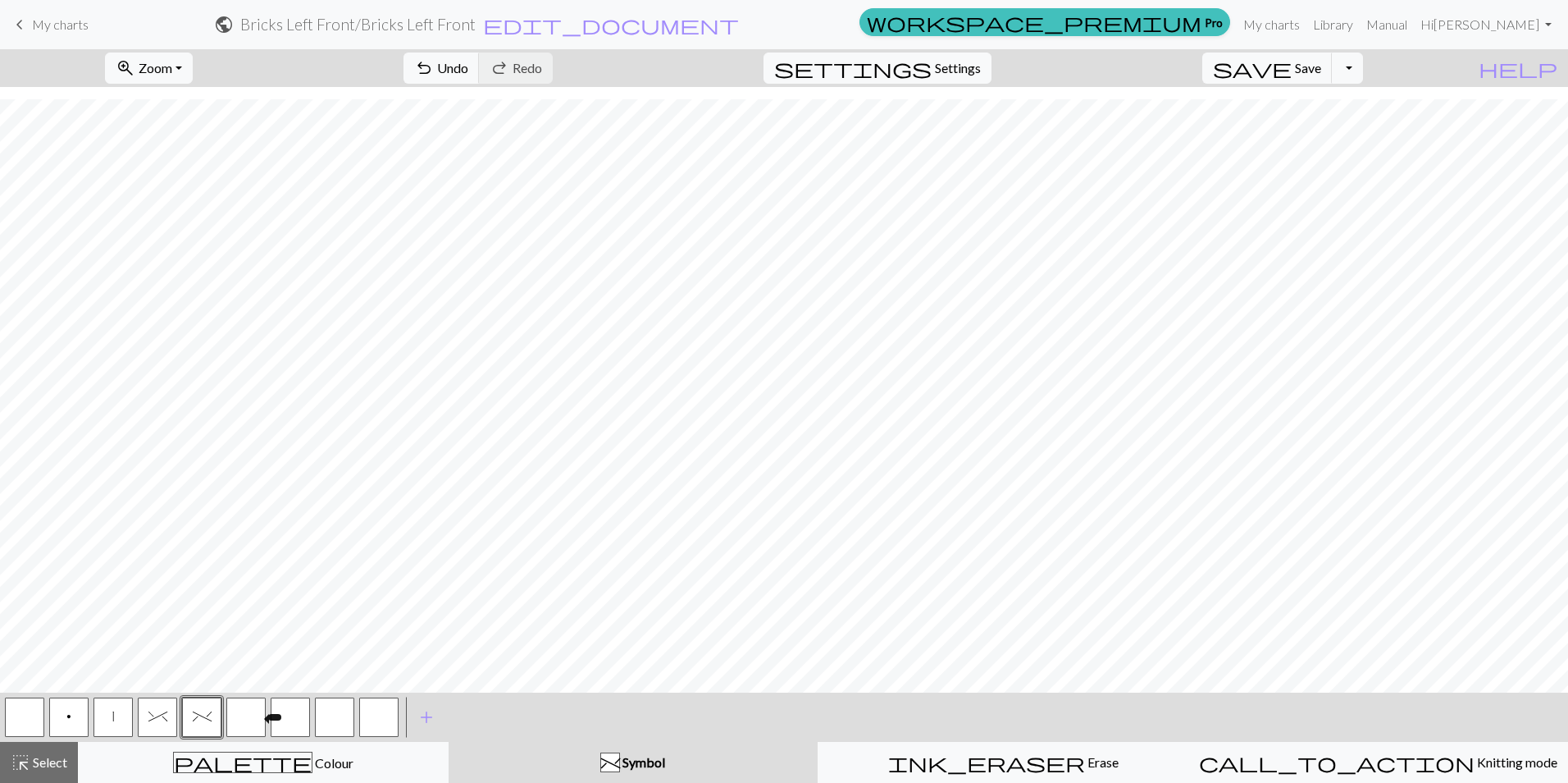
click at [239, 707] on button "button" at bounding box center [246, 716] width 40 height 40
click at [243, 717] on button "button" at bounding box center [246, 716] width 40 height 40
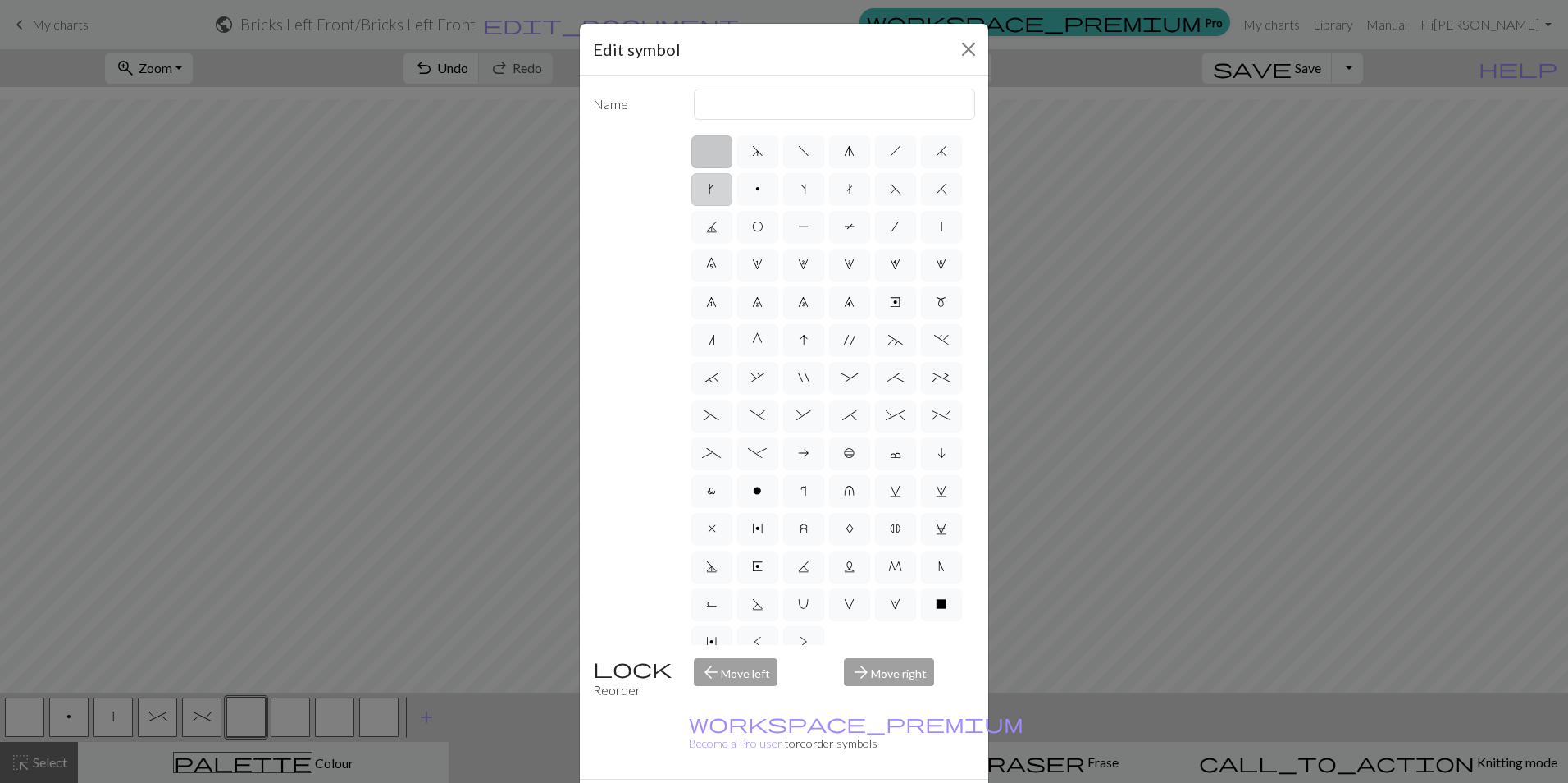
click at [714, 190] on span "k" at bounding box center [711, 189] width 6 height 13
click at [719, 190] on input "k" at bounding box center [714, 184] width 11 height 11
radio input "true"
type input "right leaning increase"
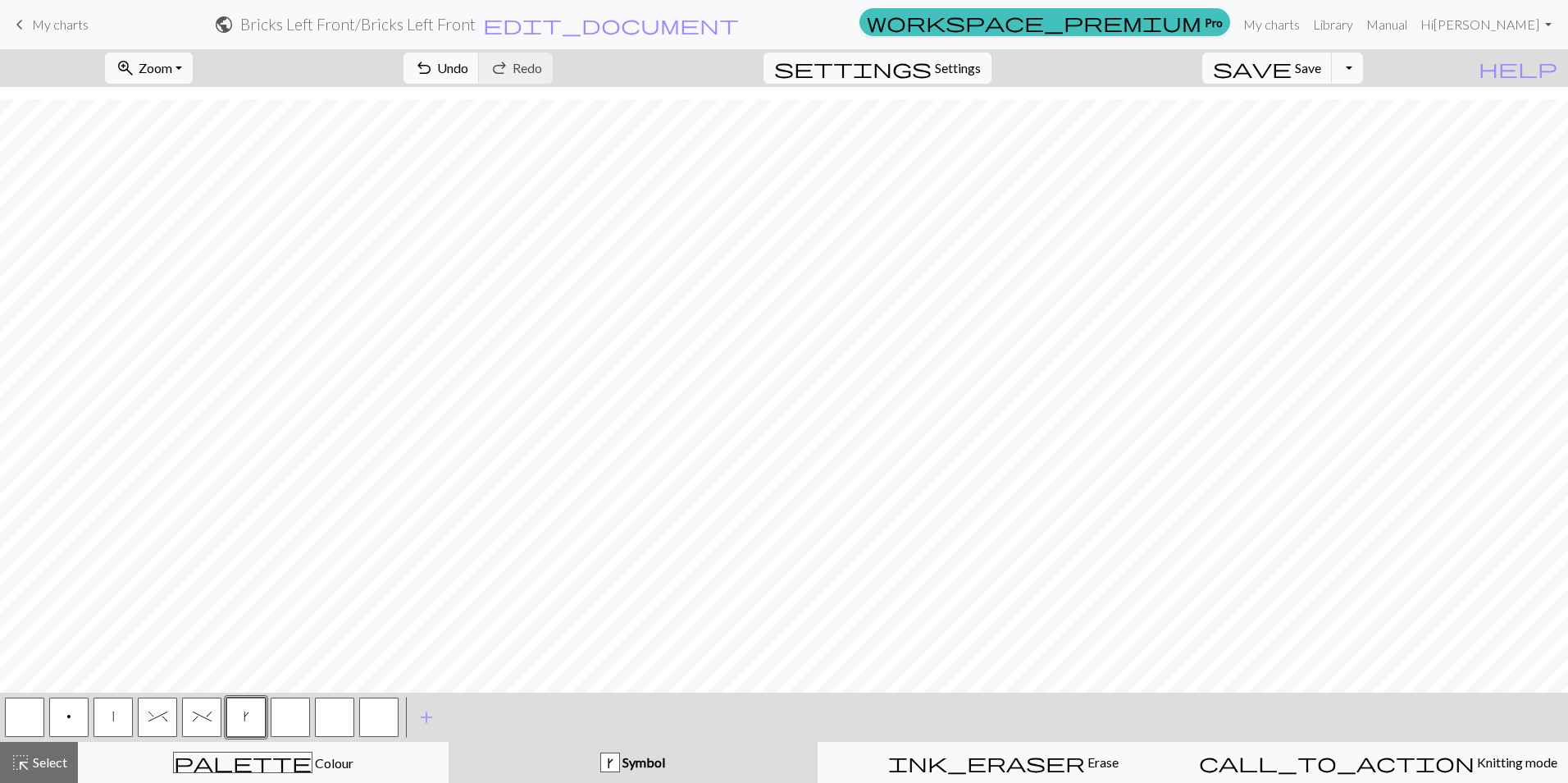
click at [280, 713] on button "button" at bounding box center [290, 716] width 40 height 40
click at [291, 706] on button "button" at bounding box center [290, 716] width 40 height 40
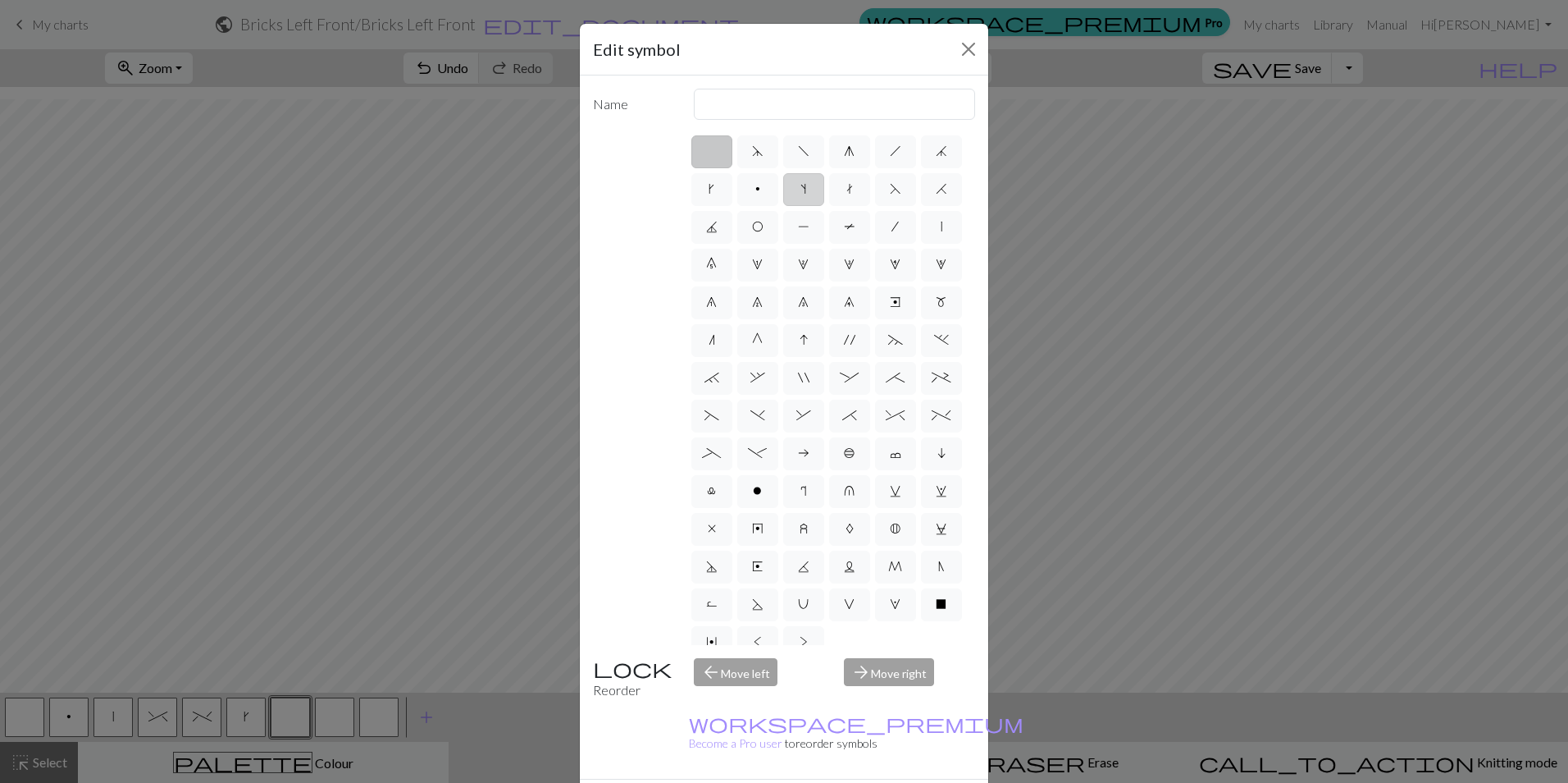
click at [806, 191] on span "s" at bounding box center [803, 189] width 6 height 13
click at [811, 190] on input "s" at bounding box center [806, 184] width 11 height 11
radio input "true"
type input "increase one left leaning"
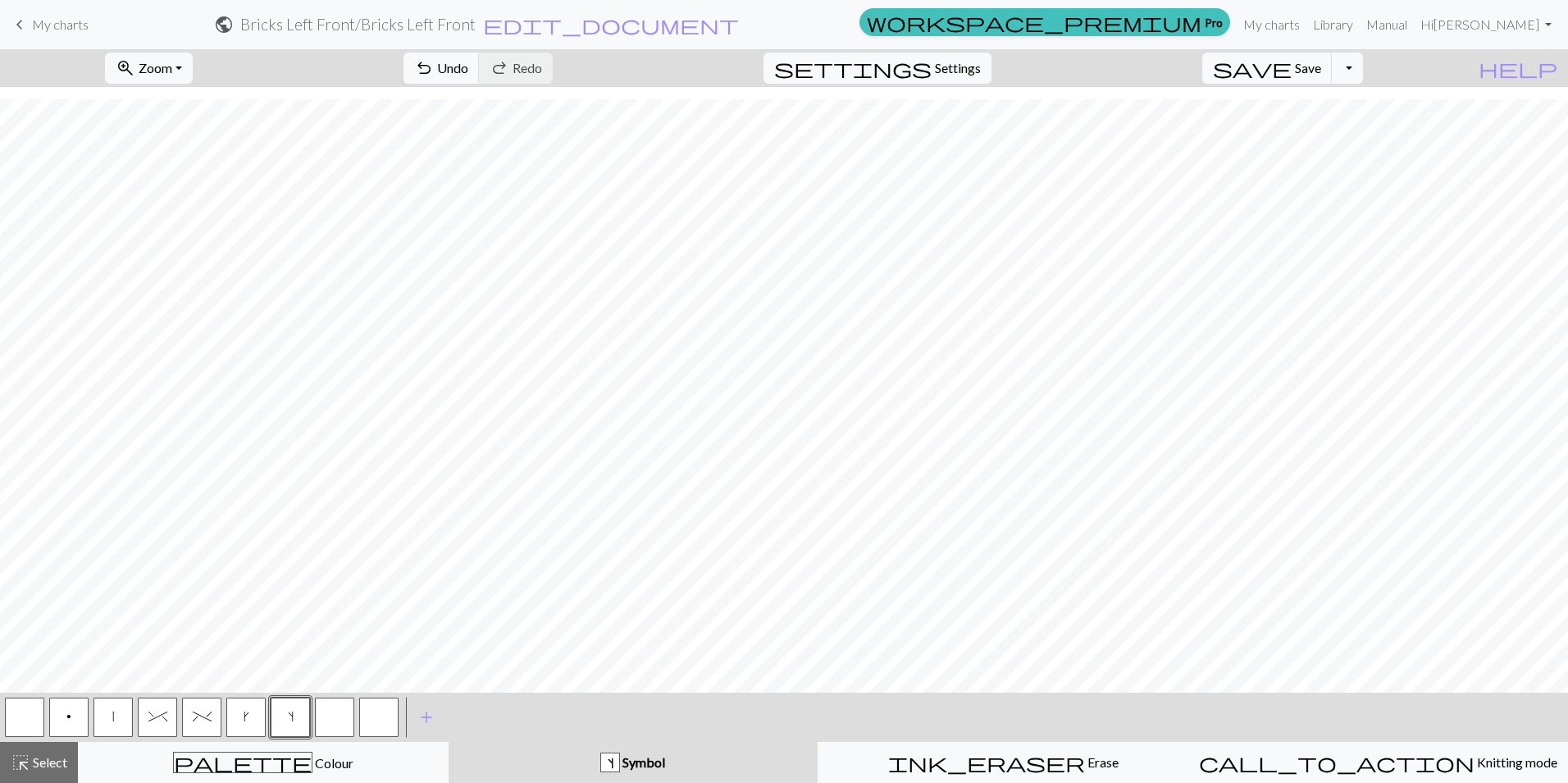
click at [344, 711] on button "button" at bounding box center [334, 716] width 40 height 40
click at [334, 718] on button "button" at bounding box center [334, 716] width 40 height 40
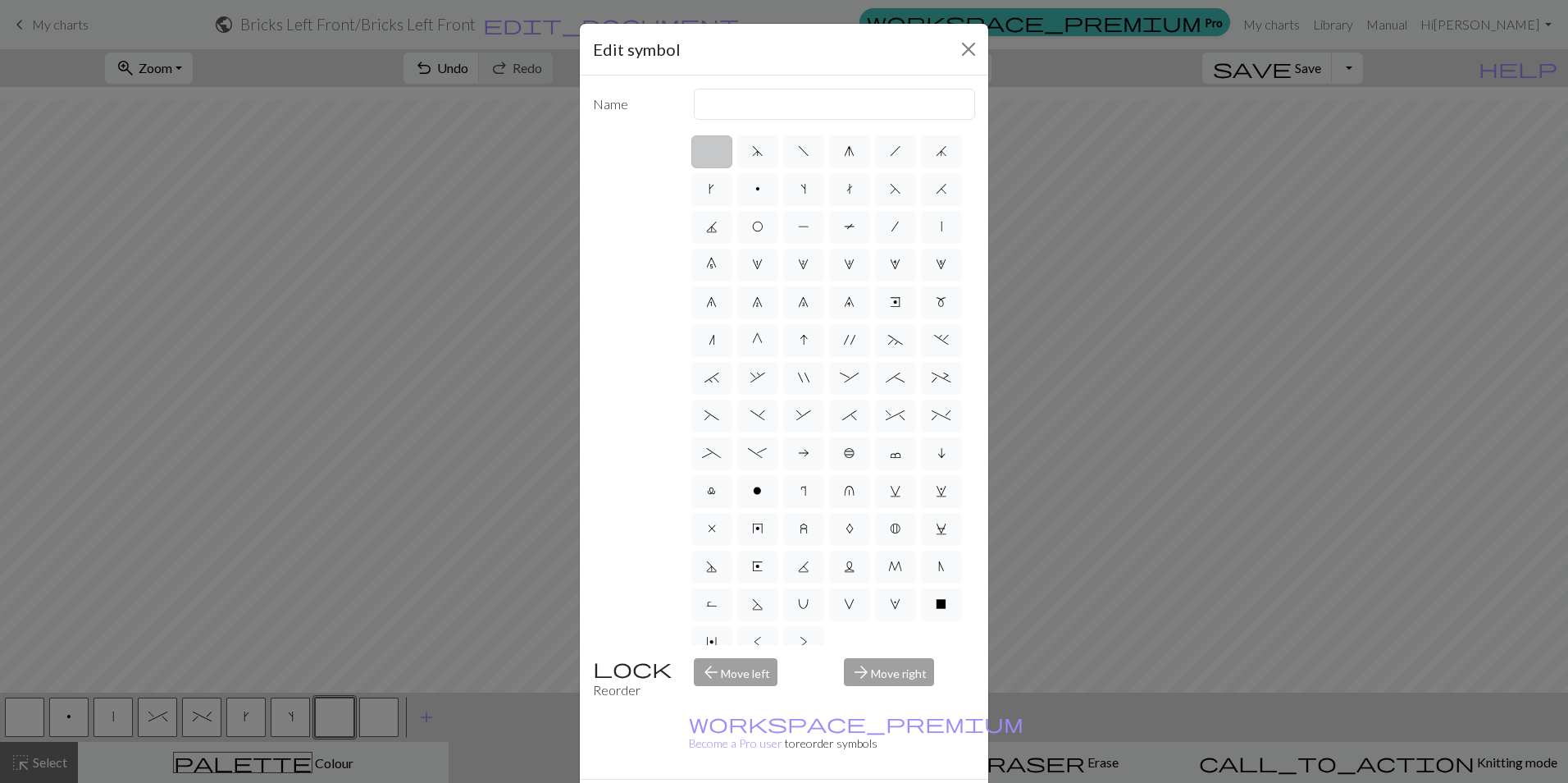
scroll to position [129, 0]
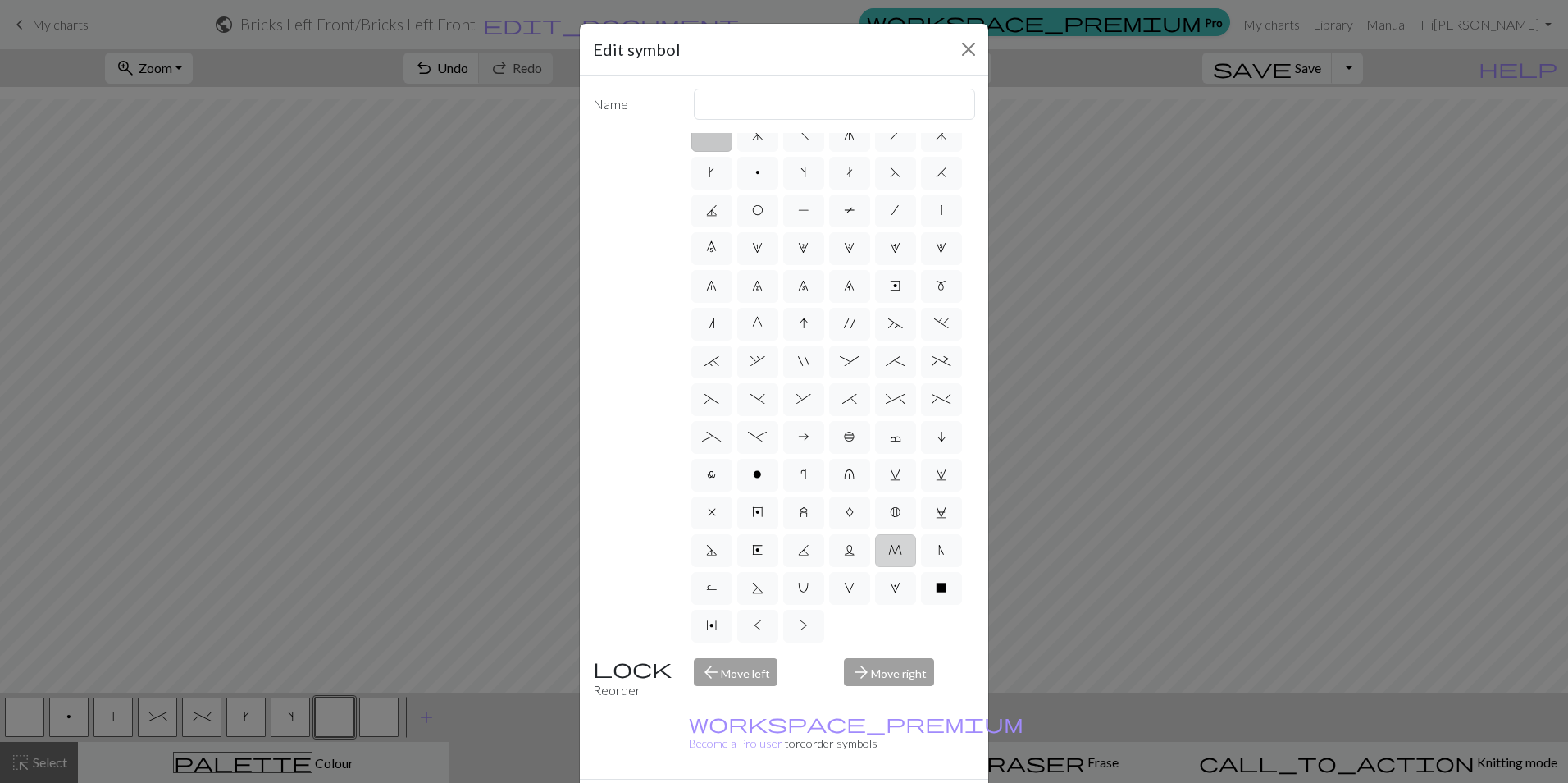
click at [888, 554] on span "M" at bounding box center [894, 550] width 14 height 13
click at [888, 557] on input "M" at bounding box center [893, 562] width 11 height 11
radio input "true"
type input "m1"
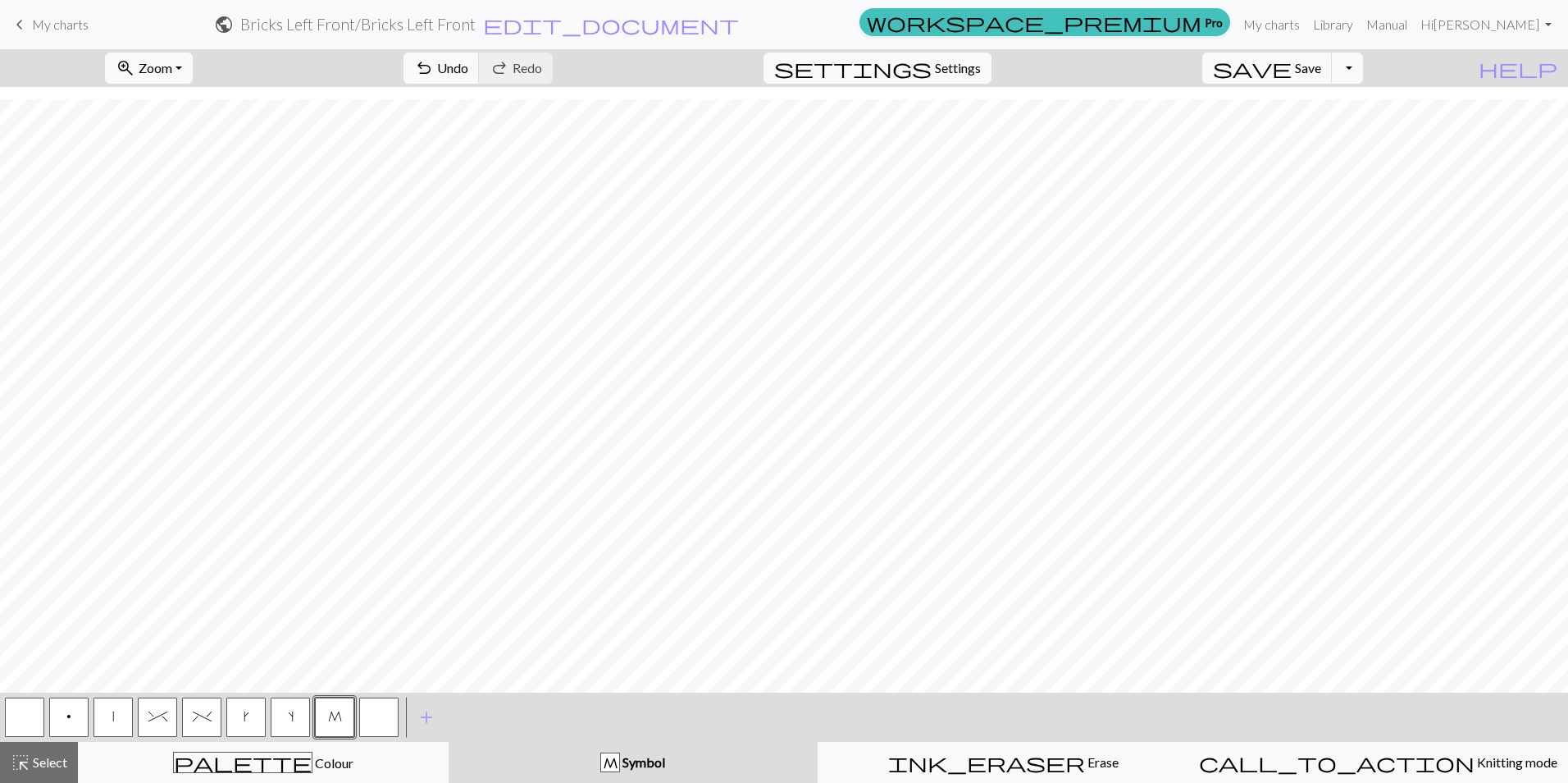
click at [13, 716] on button "button" at bounding box center [24, 716] width 40 height 40
click at [108, 723] on button "|" at bounding box center [113, 716] width 40 height 40
click at [202, 726] on button "%" at bounding box center [201, 716] width 40 height 40
click at [160, 723] on button "^" at bounding box center [157, 716] width 40 height 40
click at [201, 715] on span "%" at bounding box center [202, 716] width 18 height 13
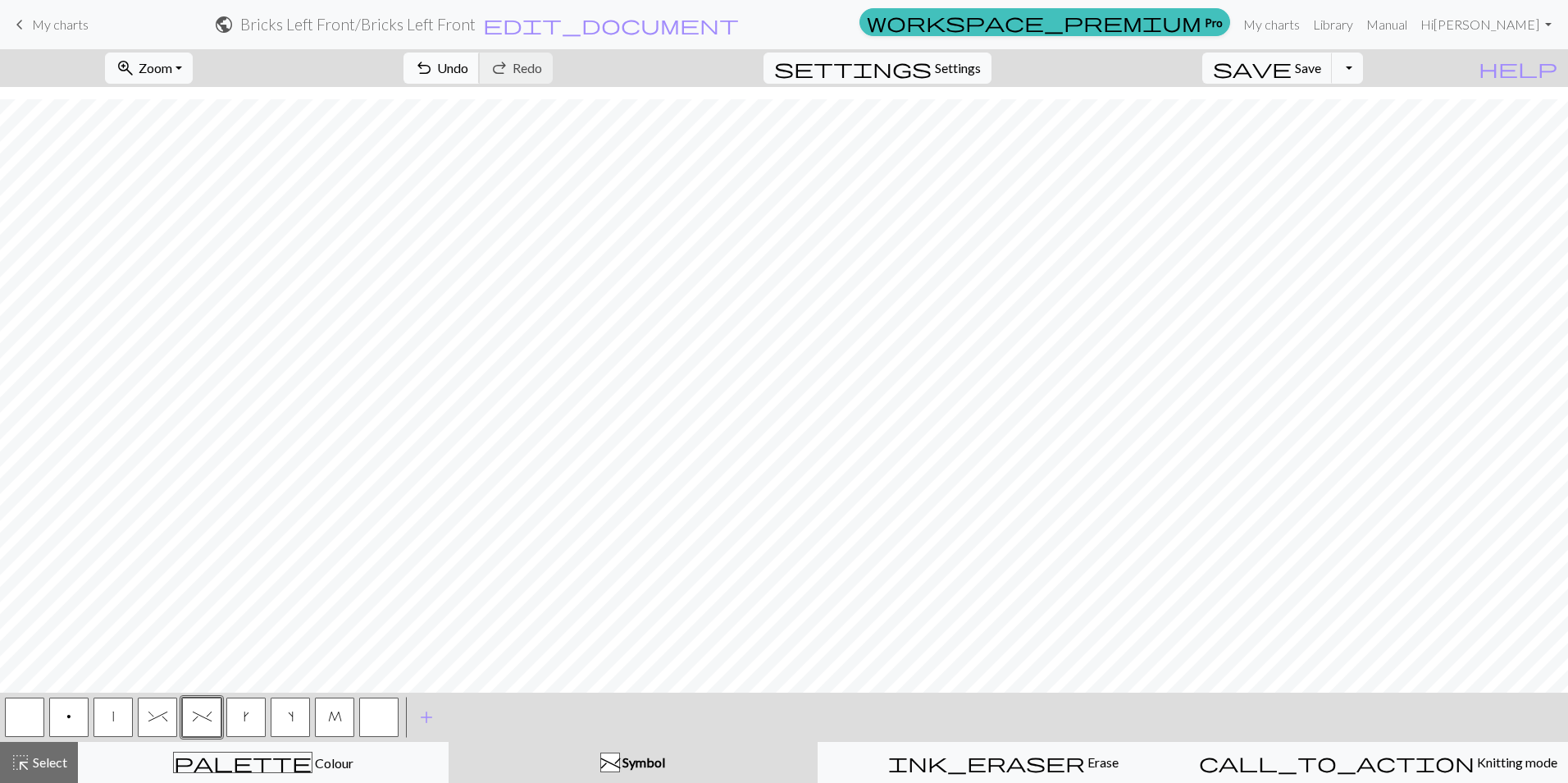
click at [468, 62] on span "Undo" at bounding box center [453, 67] width 31 height 16
click at [468, 67] on span "Undo" at bounding box center [453, 67] width 31 height 16
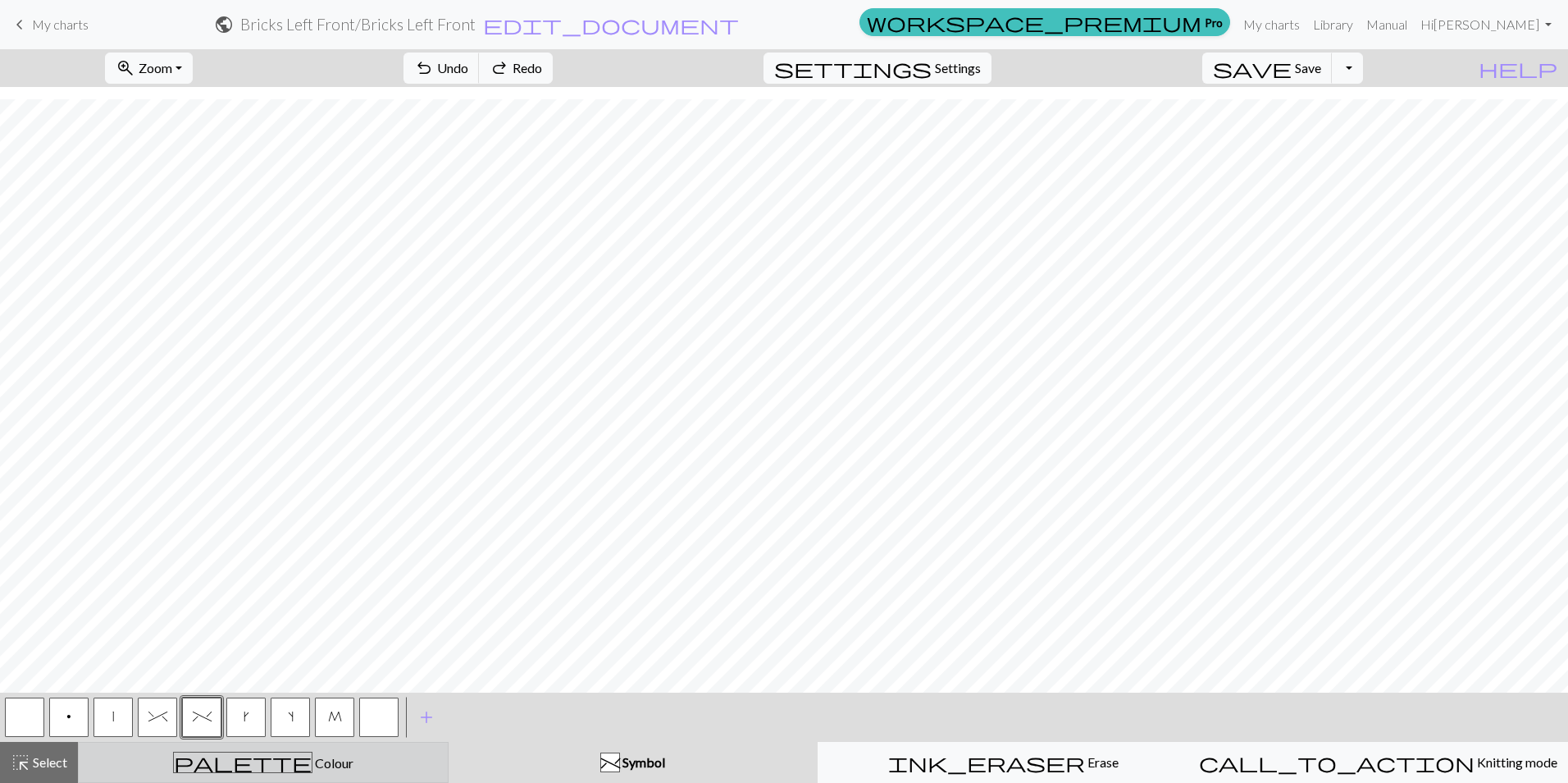
click at [298, 758] on div "palette Colour Colour" at bounding box center [263, 762] width 349 height 21
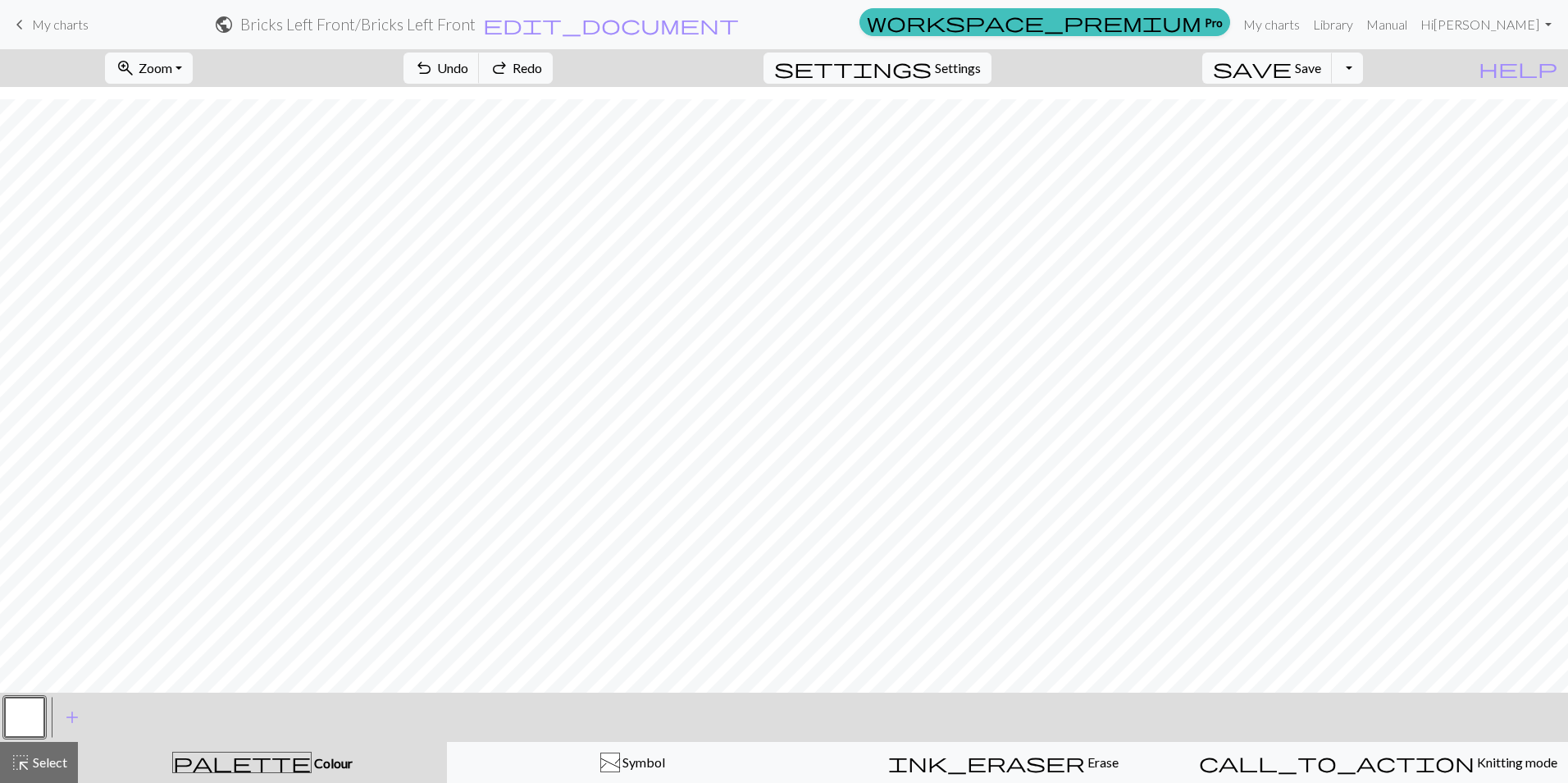
click at [32, 707] on button "button" at bounding box center [24, 716] width 40 height 40
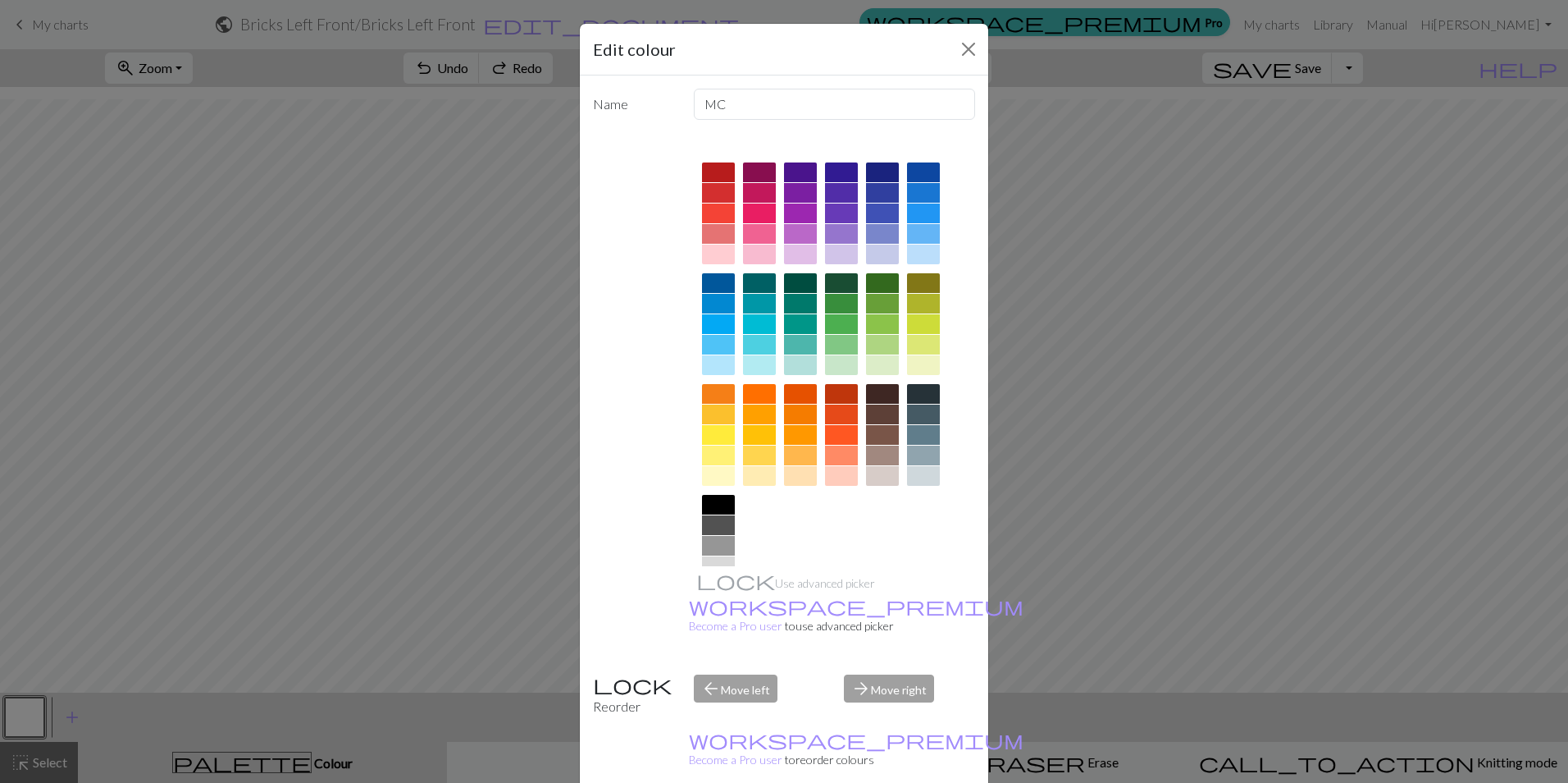
scroll to position [0, 0]
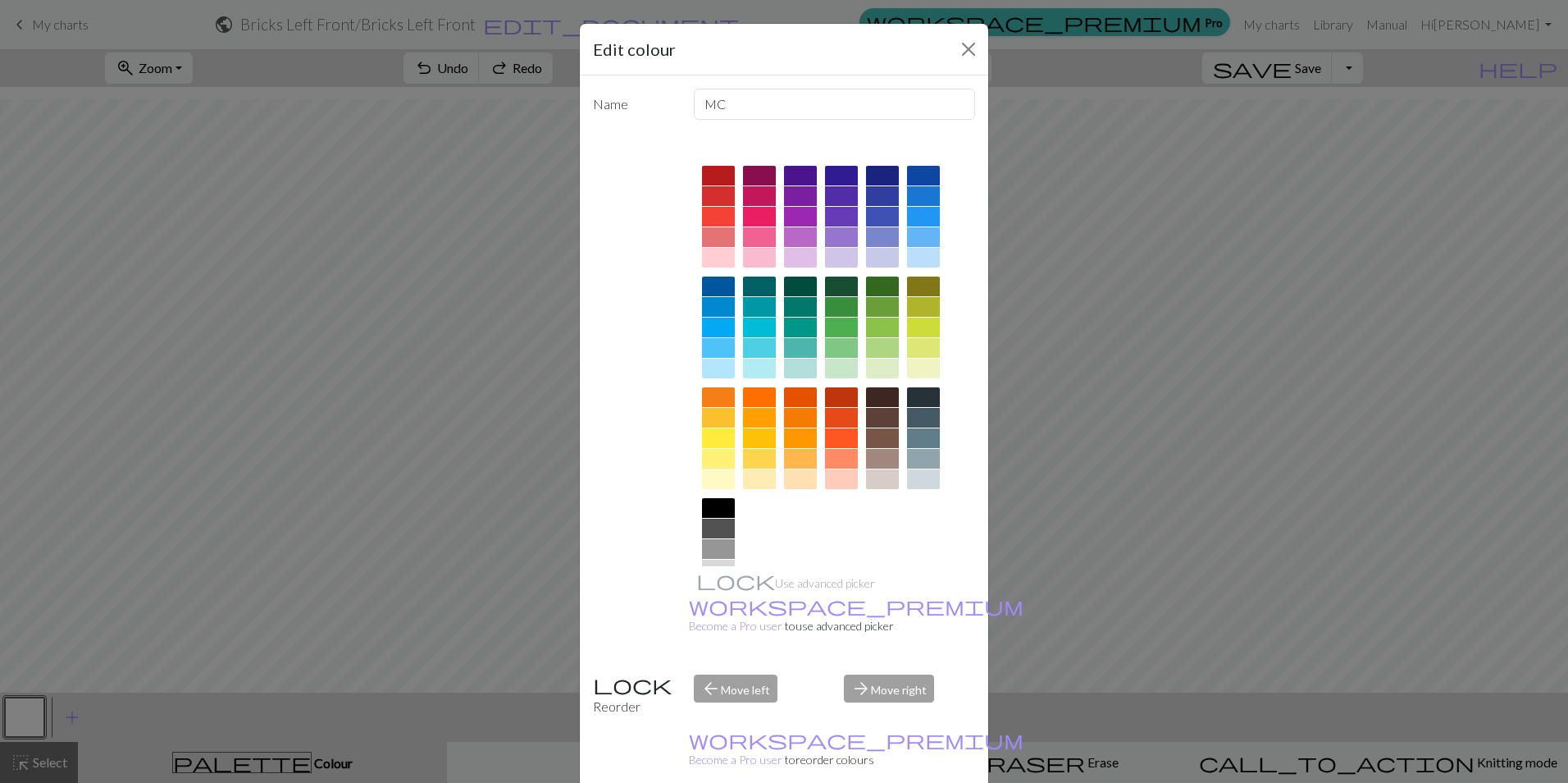
click at [839, 324] on div at bounding box center [841, 326] width 32 height 19
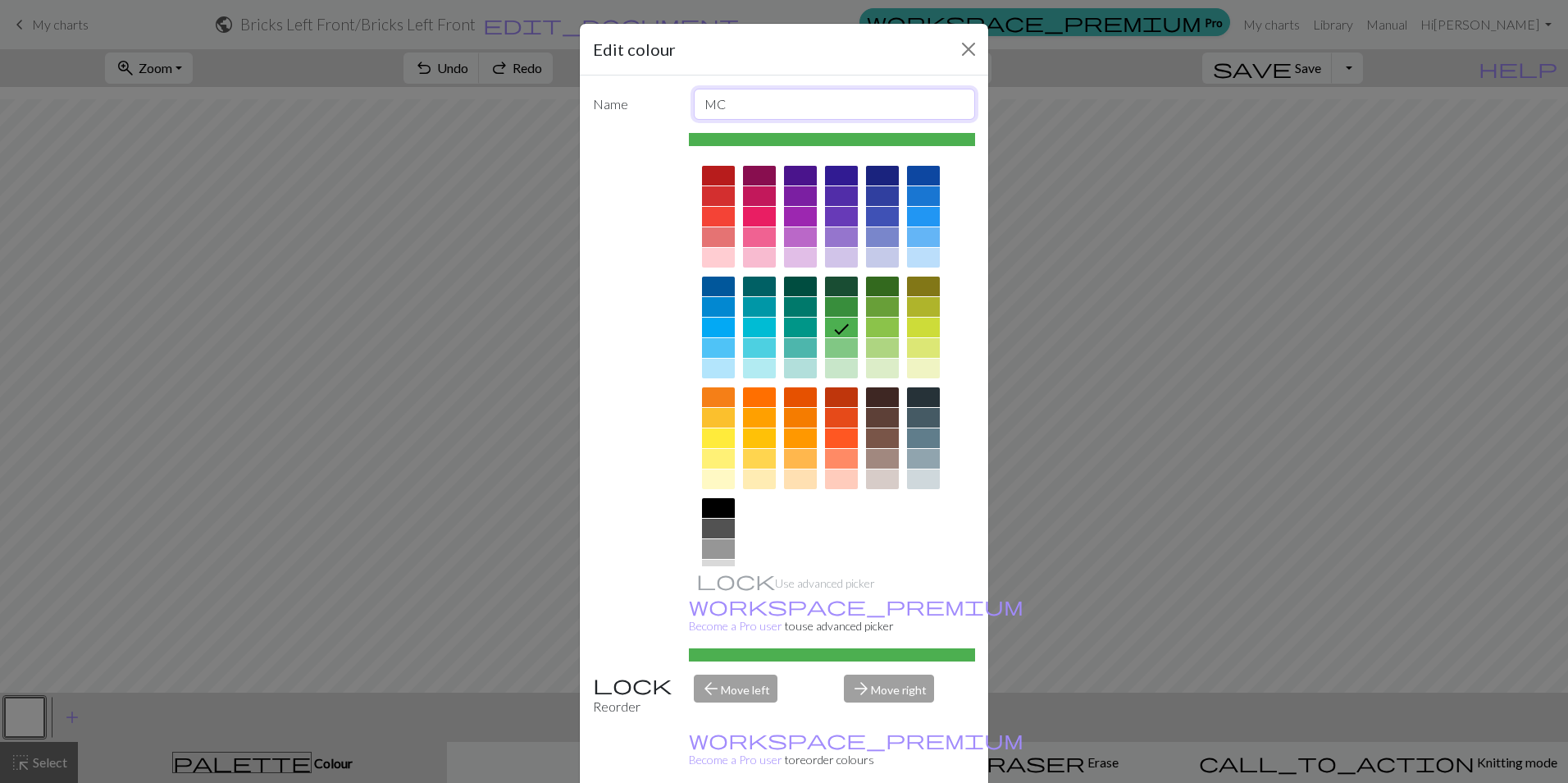
drag, startPoint x: 719, startPoint y: 104, endPoint x: 691, endPoint y: 96, distance: 29.1
click at [694, 96] on input "MC" at bounding box center [834, 104] width 282 height 31
type input "Knit"
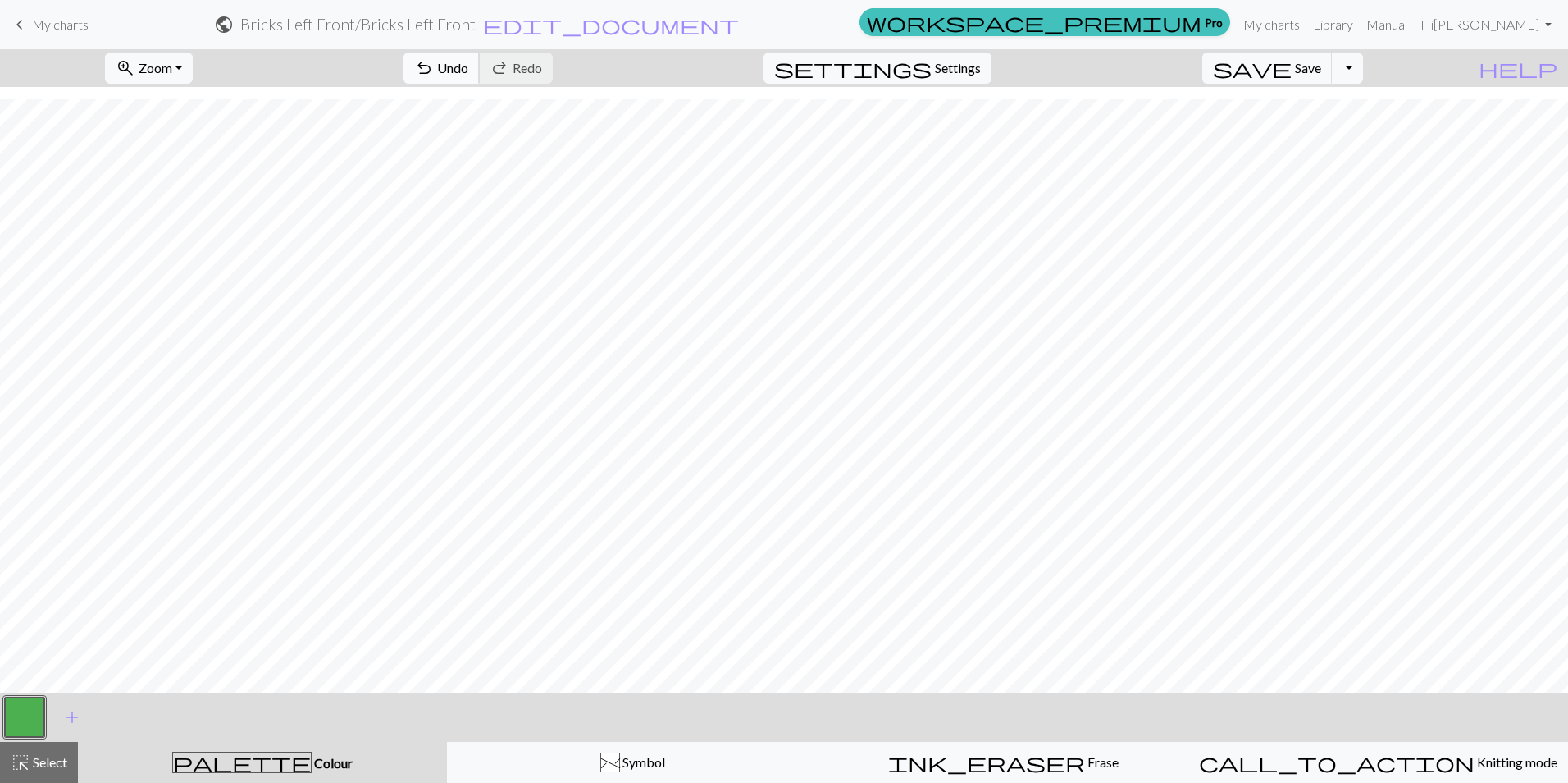
click at [468, 67] on span "Undo" at bounding box center [453, 67] width 31 height 16
click at [30, 724] on button "button" at bounding box center [24, 716] width 40 height 40
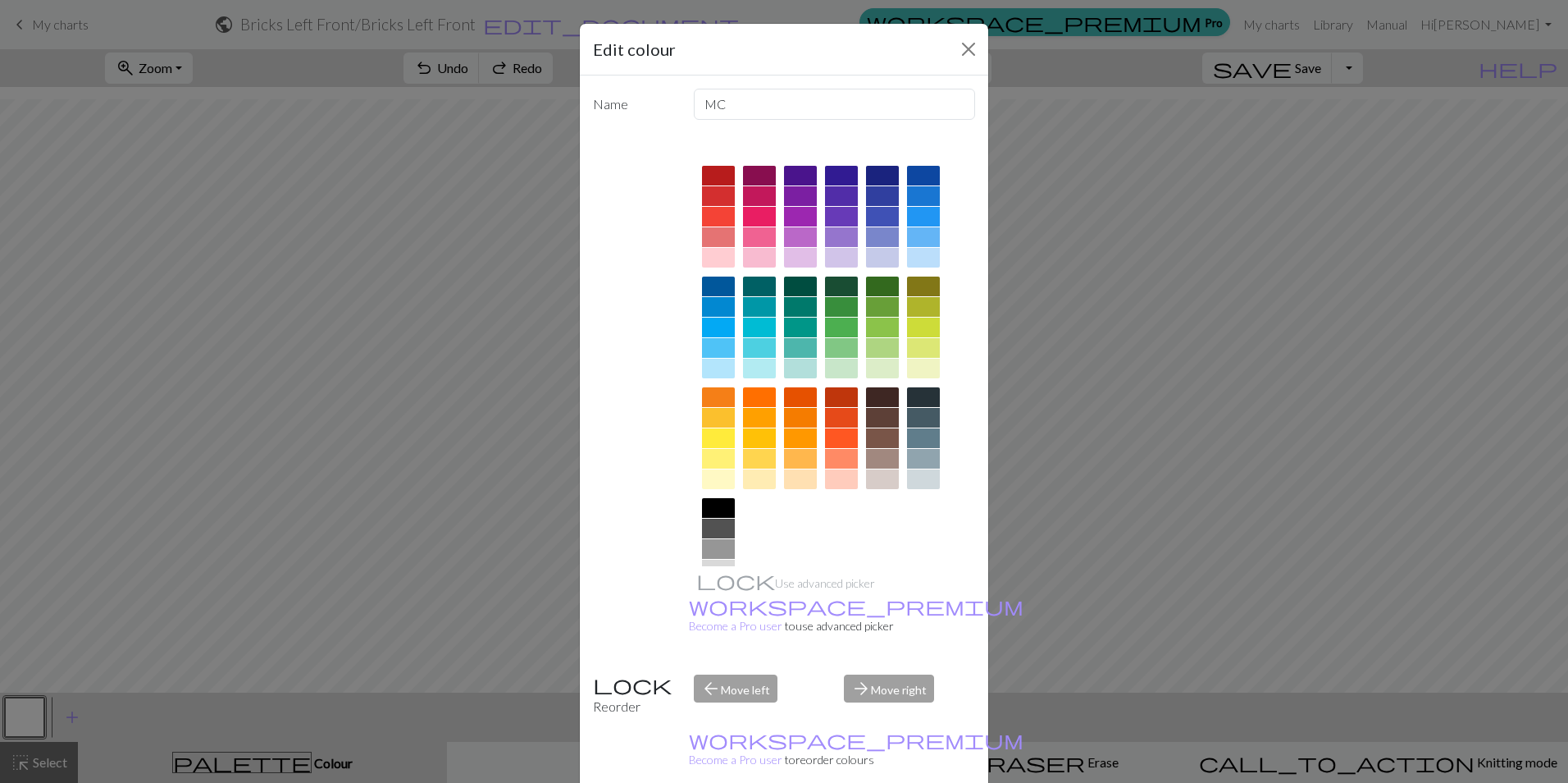
click at [840, 322] on div at bounding box center [841, 326] width 32 height 19
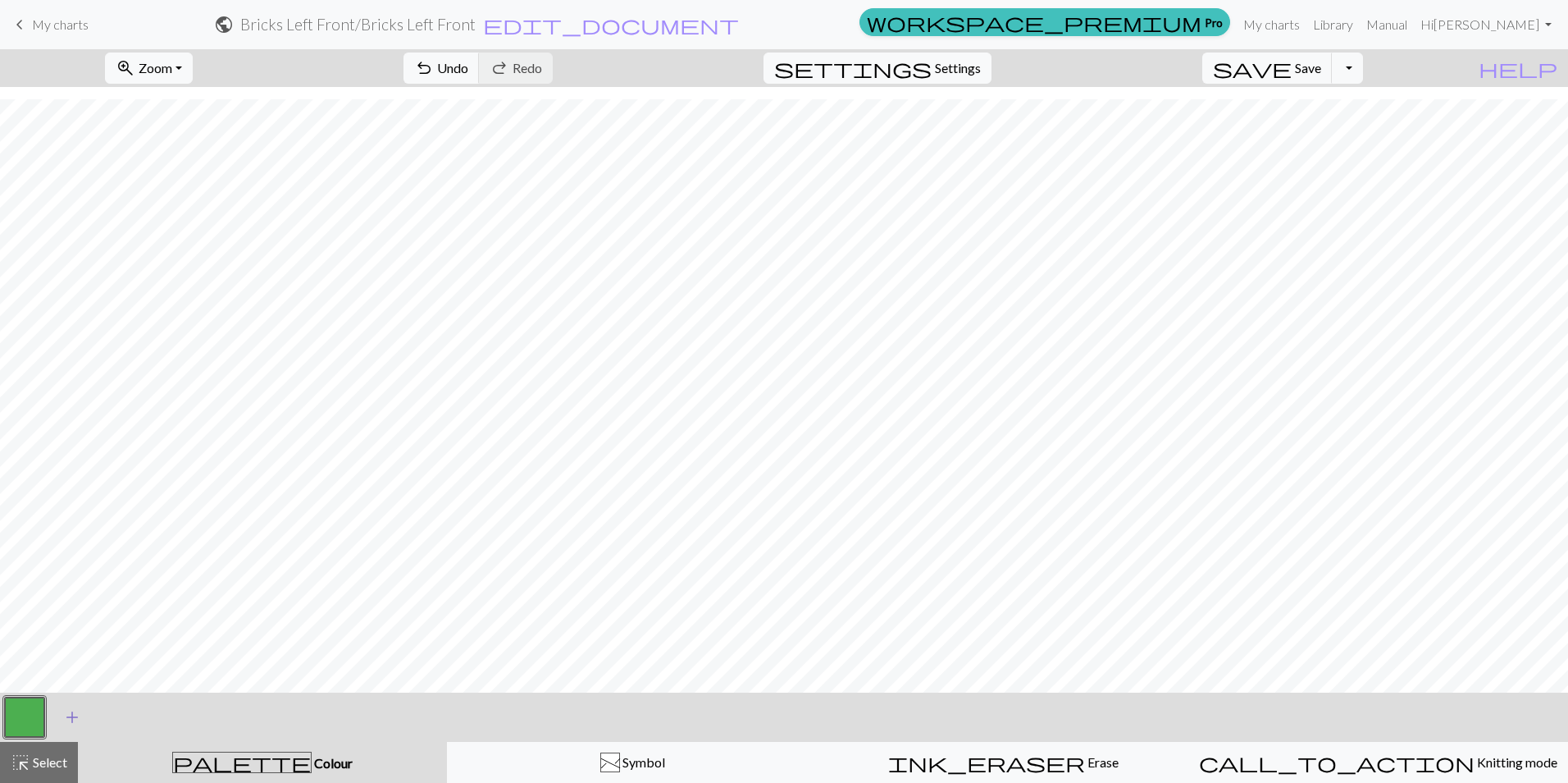
click at [75, 716] on span "add" at bounding box center [71, 716] width 19 height 23
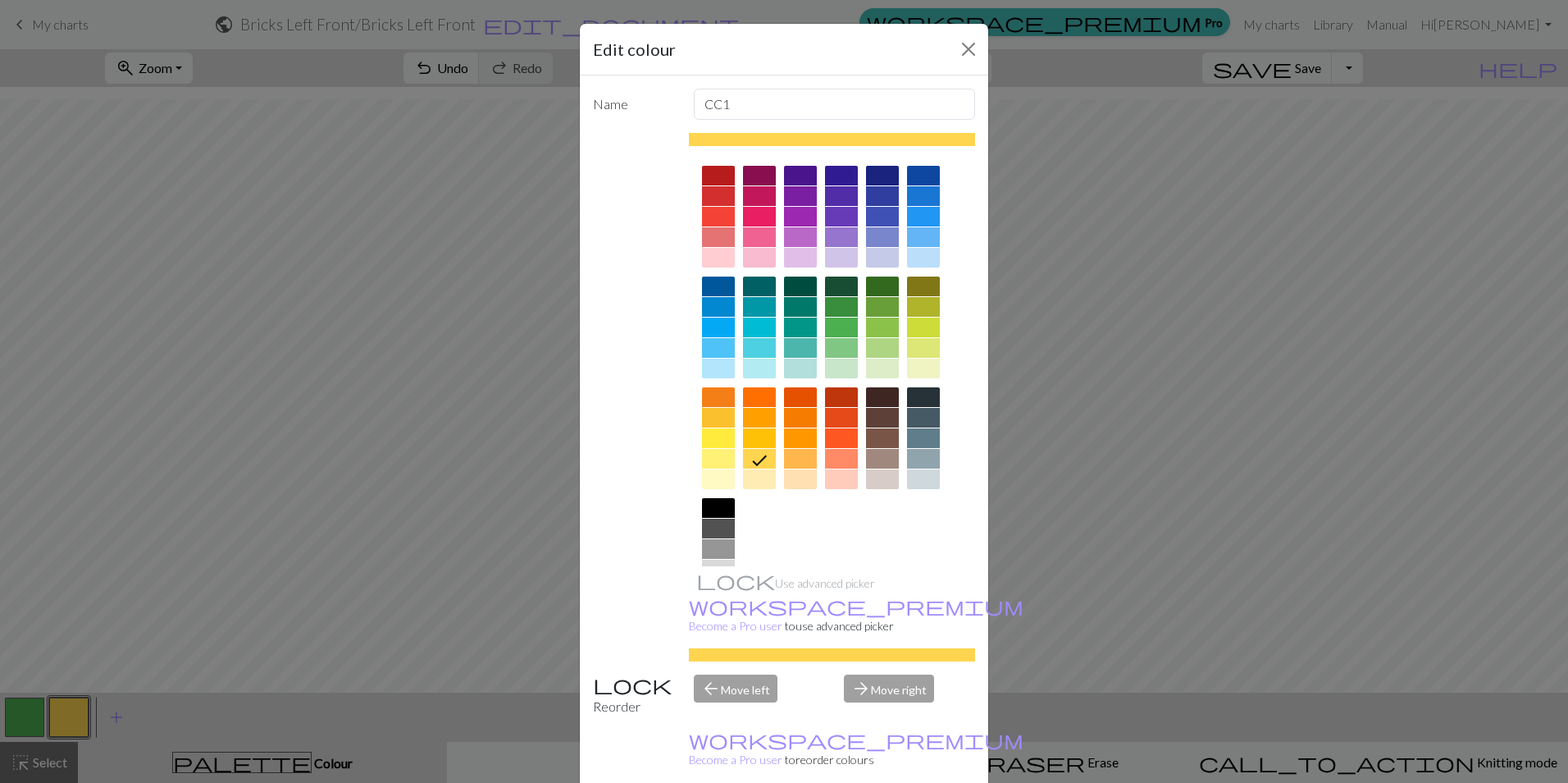
scroll to position [53, 0]
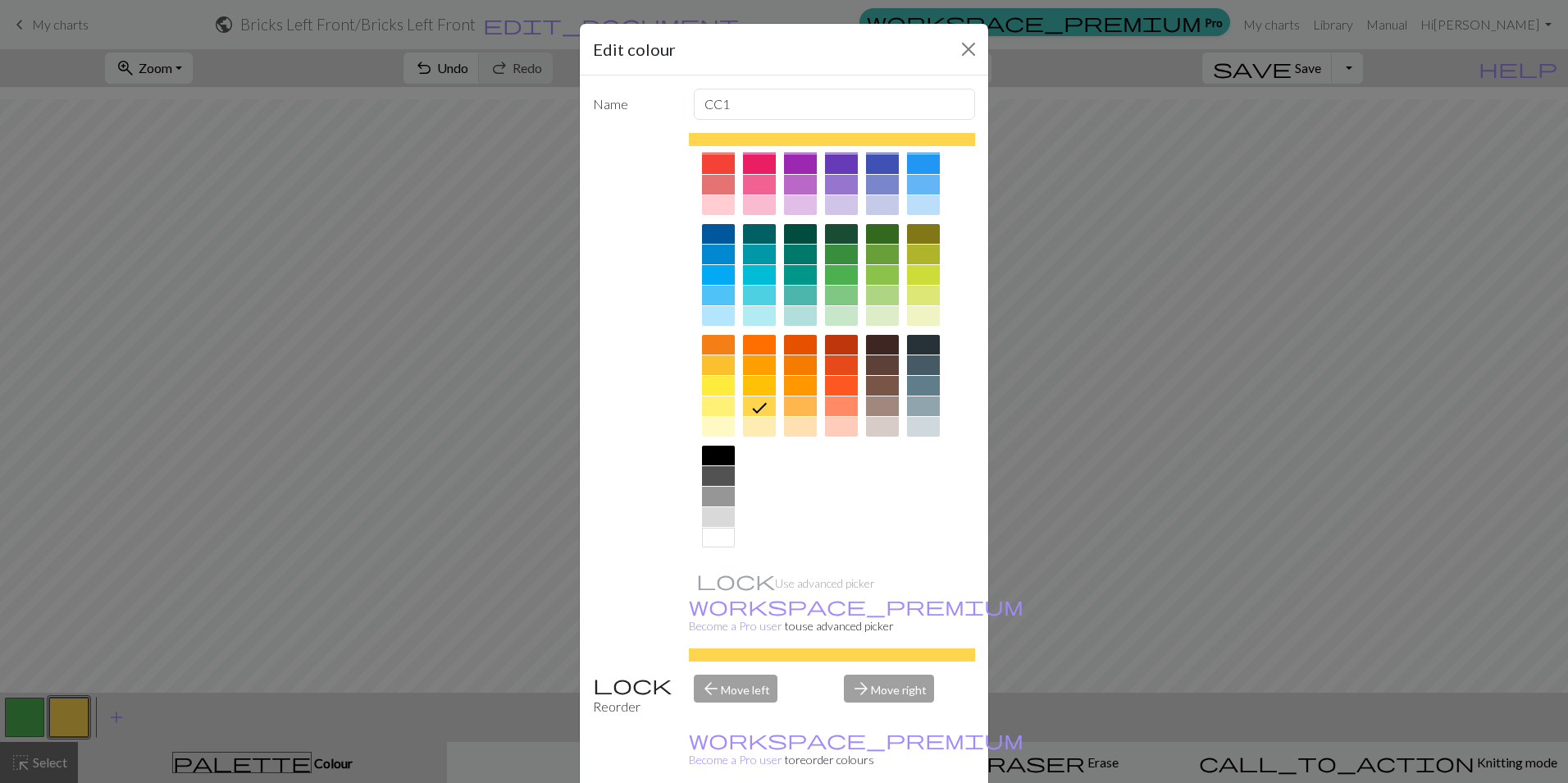
click at [713, 542] on div at bounding box center [718, 537] width 32 height 19
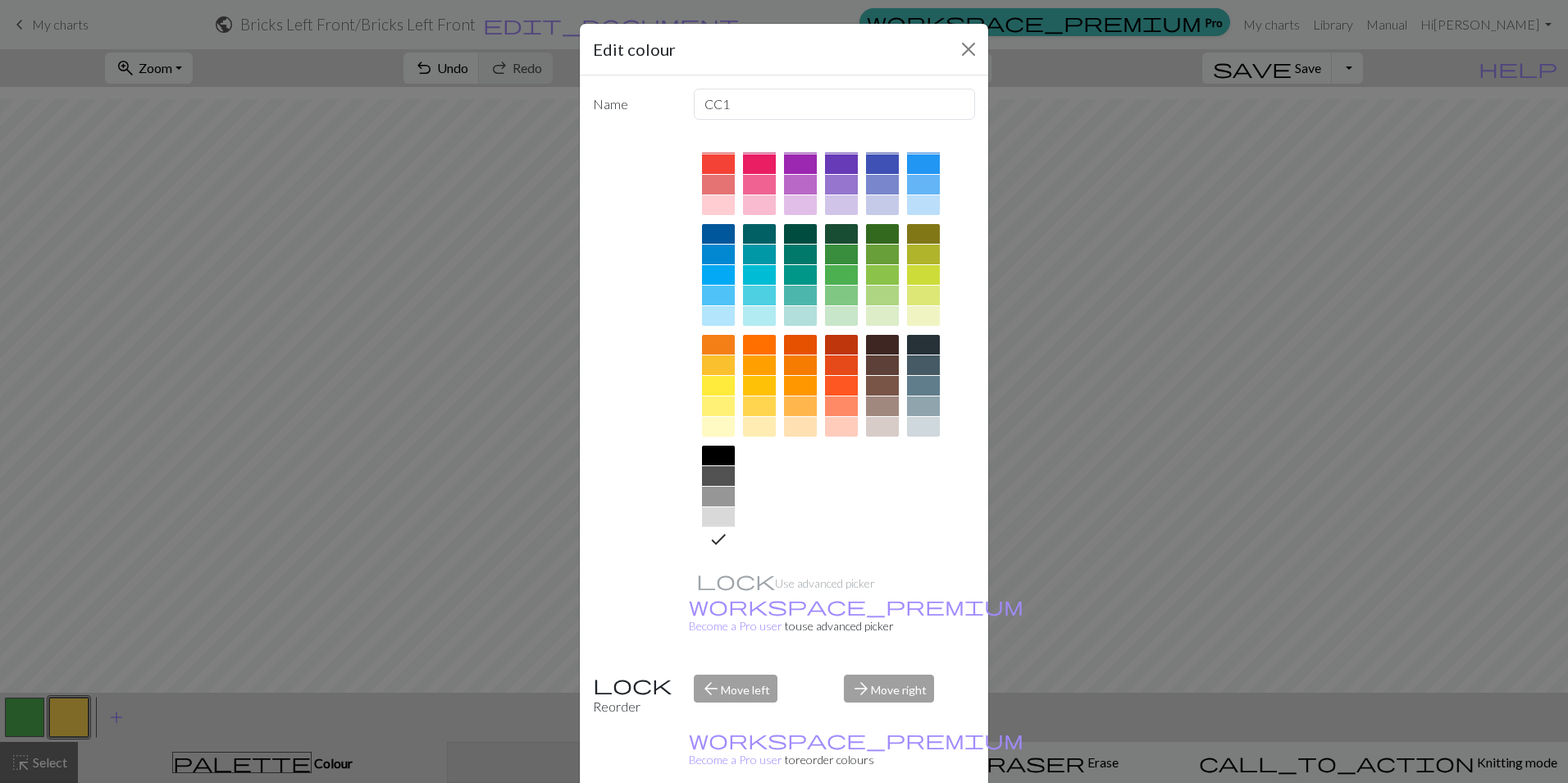
drag, startPoint x: 878, startPoint y: 768, endPoint x: 787, endPoint y: 769, distance: 91.0
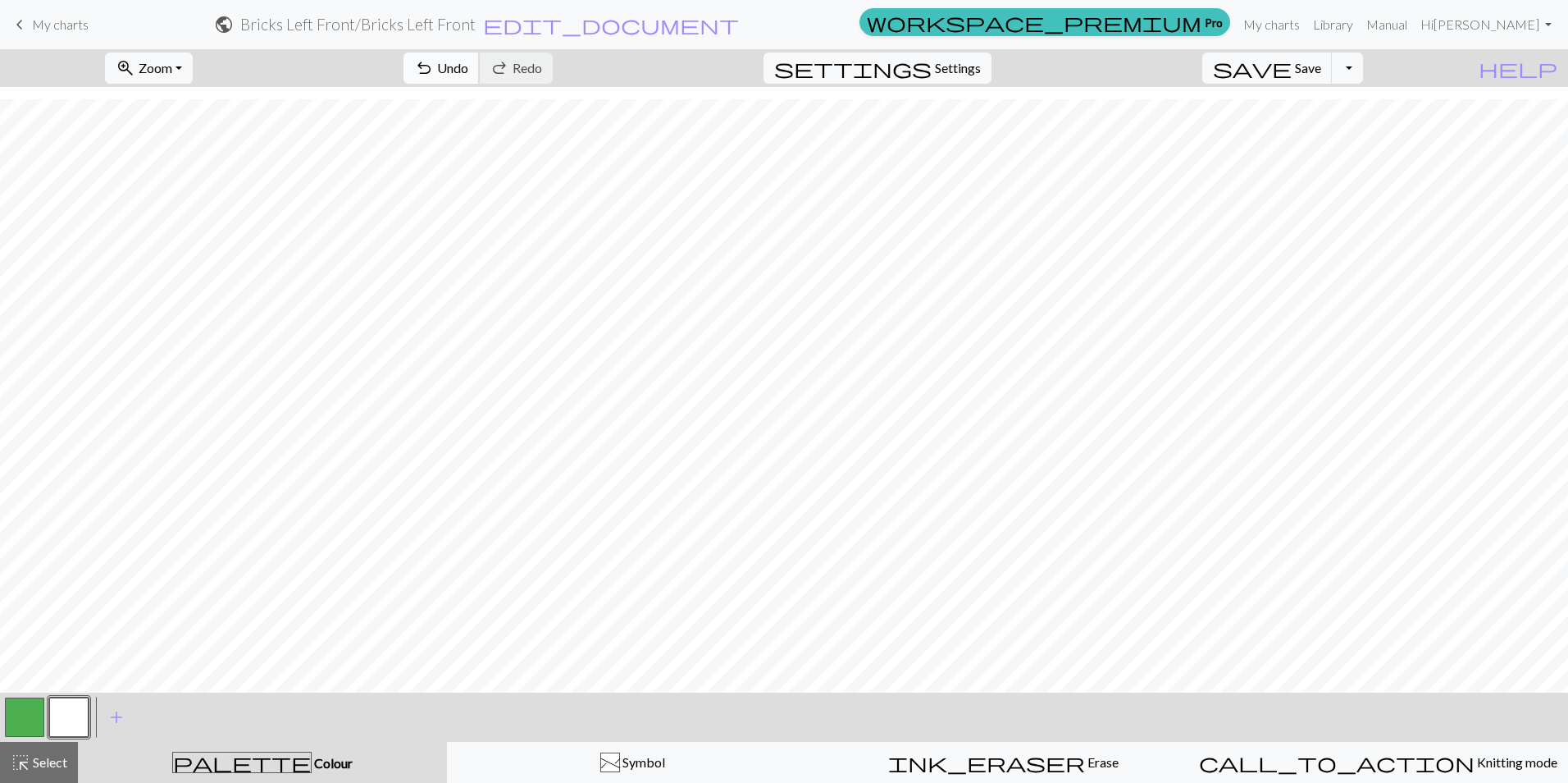
click at [468, 66] on span "Undo" at bounding box center [453, 67] width 31 height 16
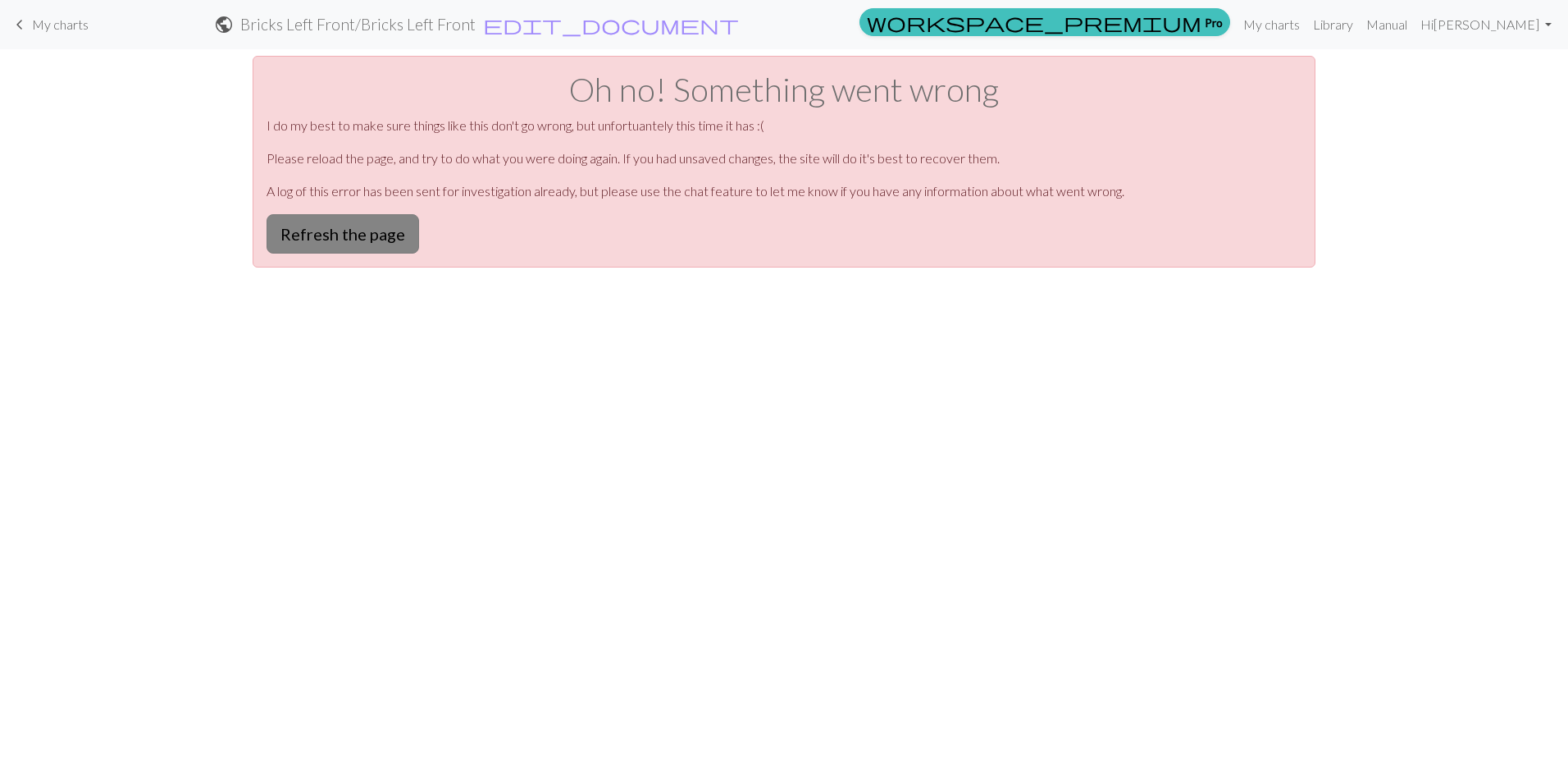
click at [346, 224] on button "Refresh the page" at bounding box center [342, 234] width 152 height 40
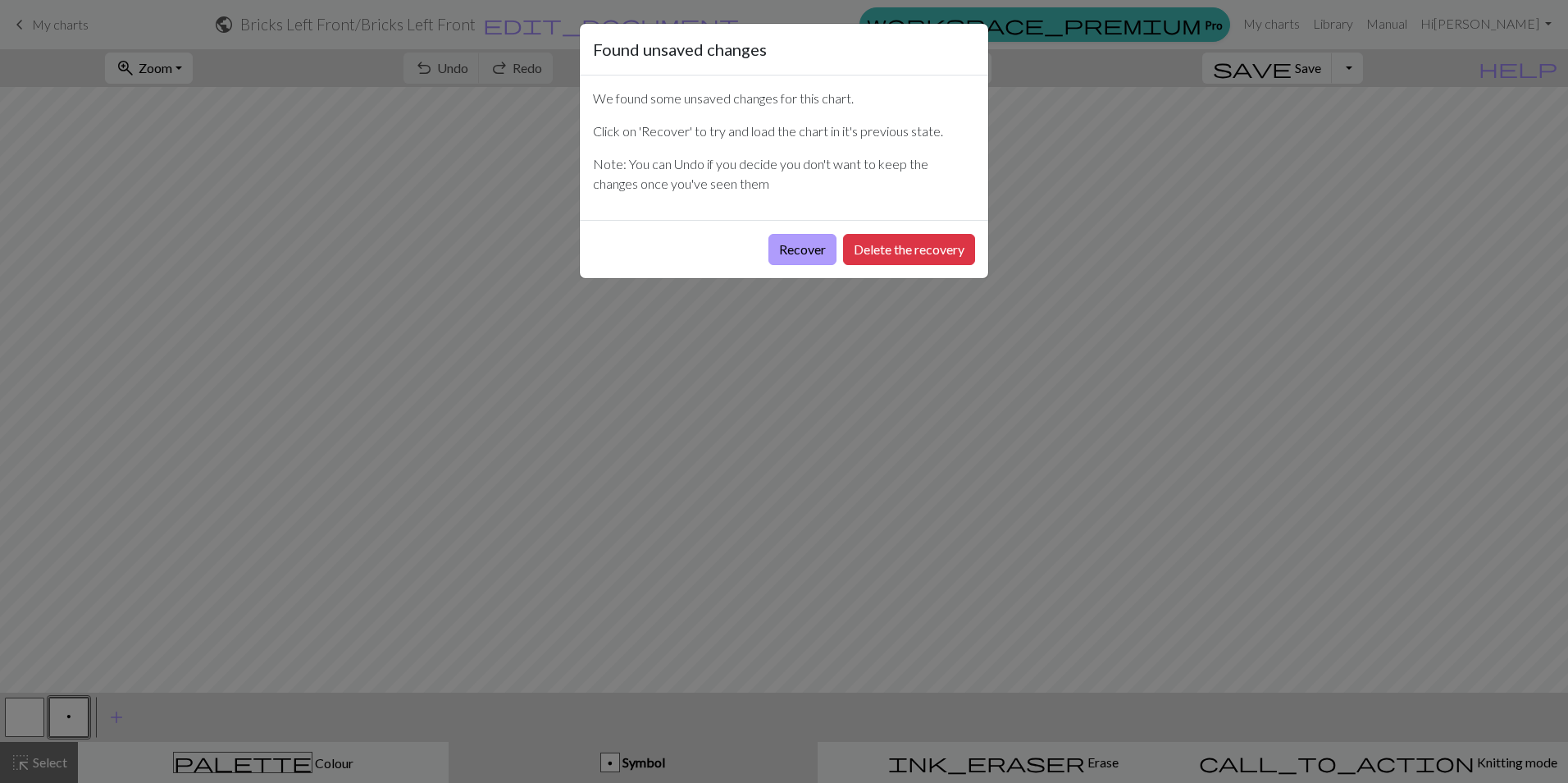
click at [800, 248] on button "Recover" at bounding box center [803, 250] width 68 height 31
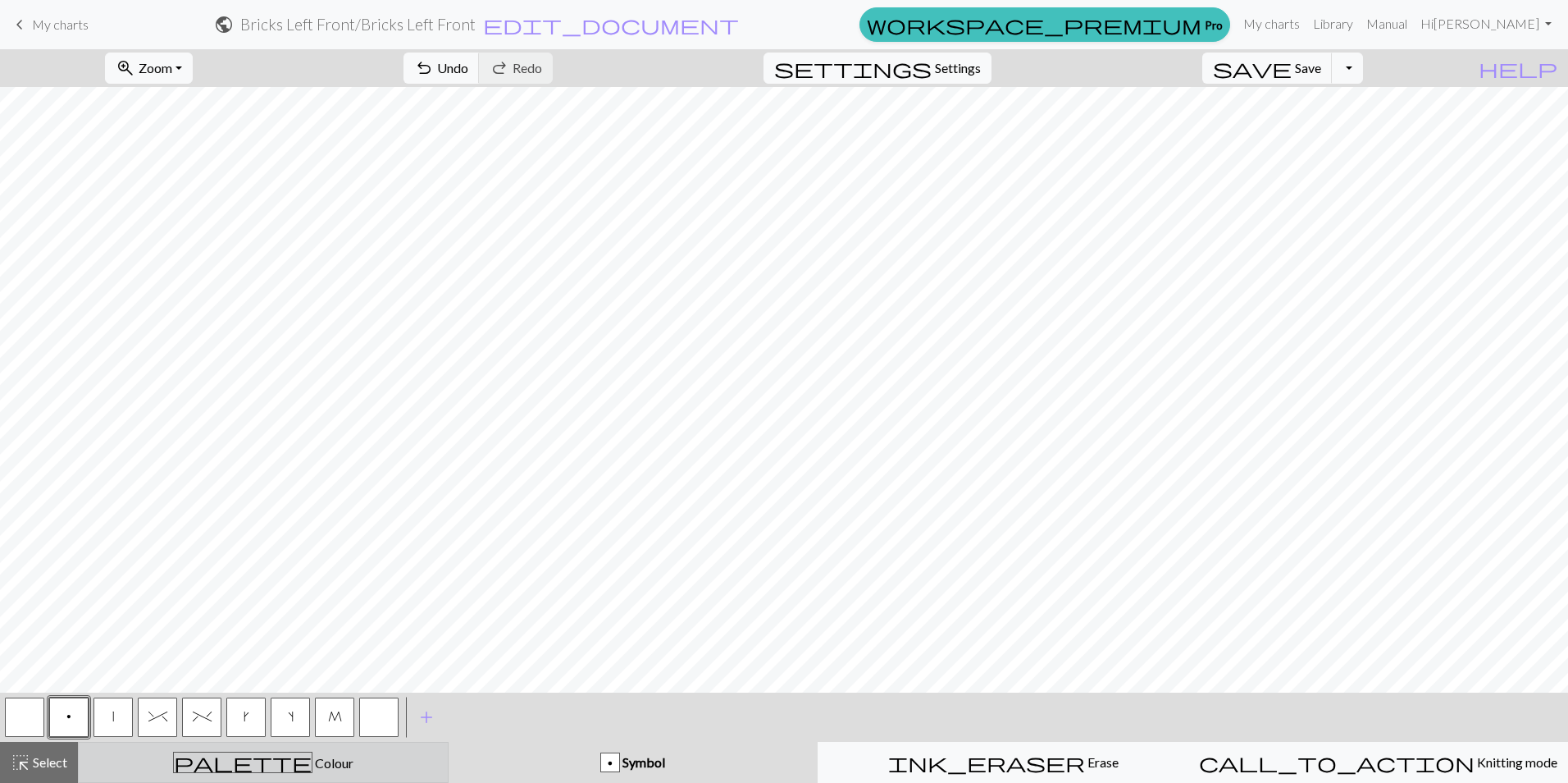
click at [358, 771] on div "palette Colour Colour" at bounding box center [263, 762] width 349 height 21
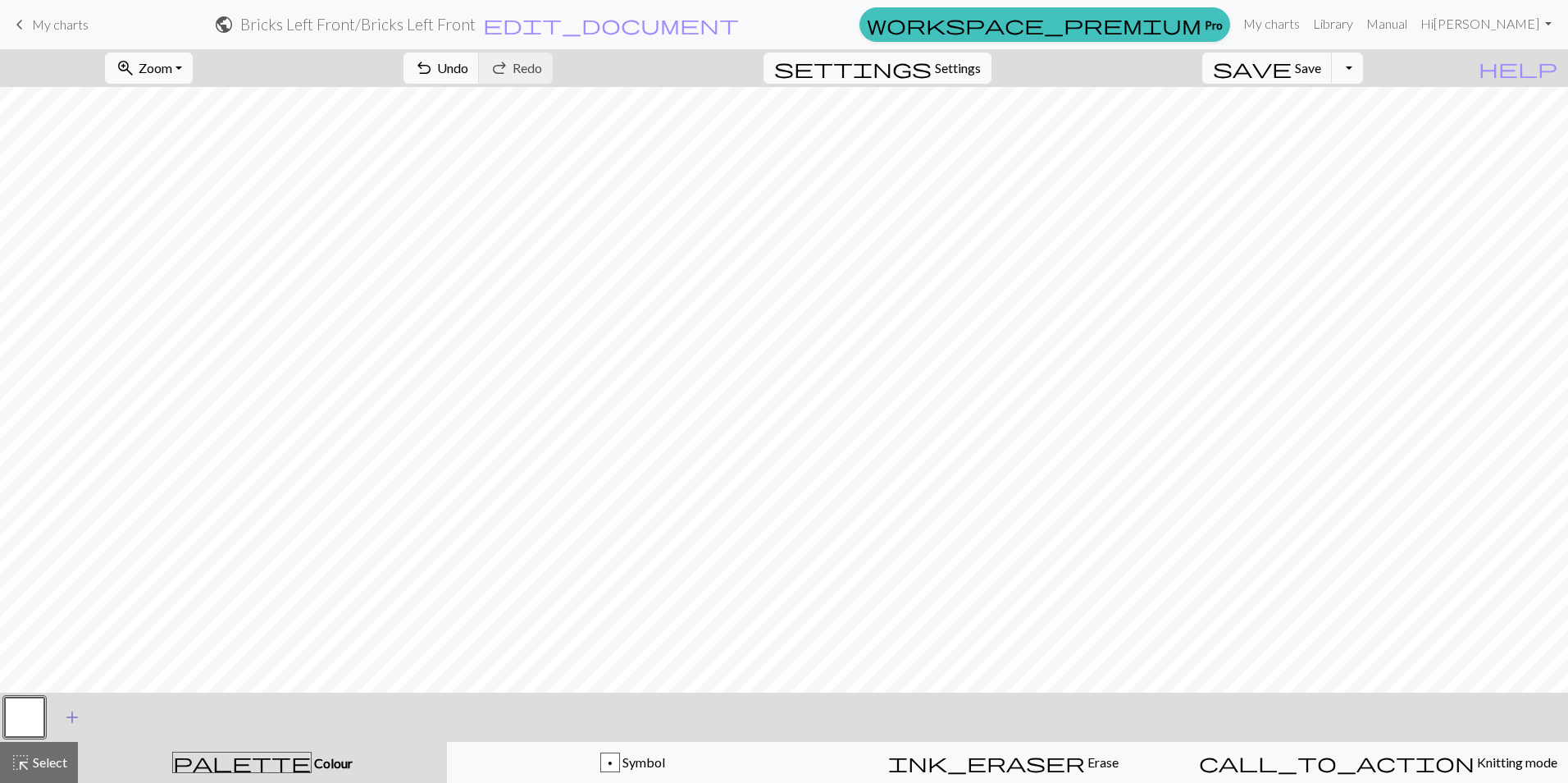
click at [72, 718] on span "add" at bounding box center [71, 716] width 19 height 23
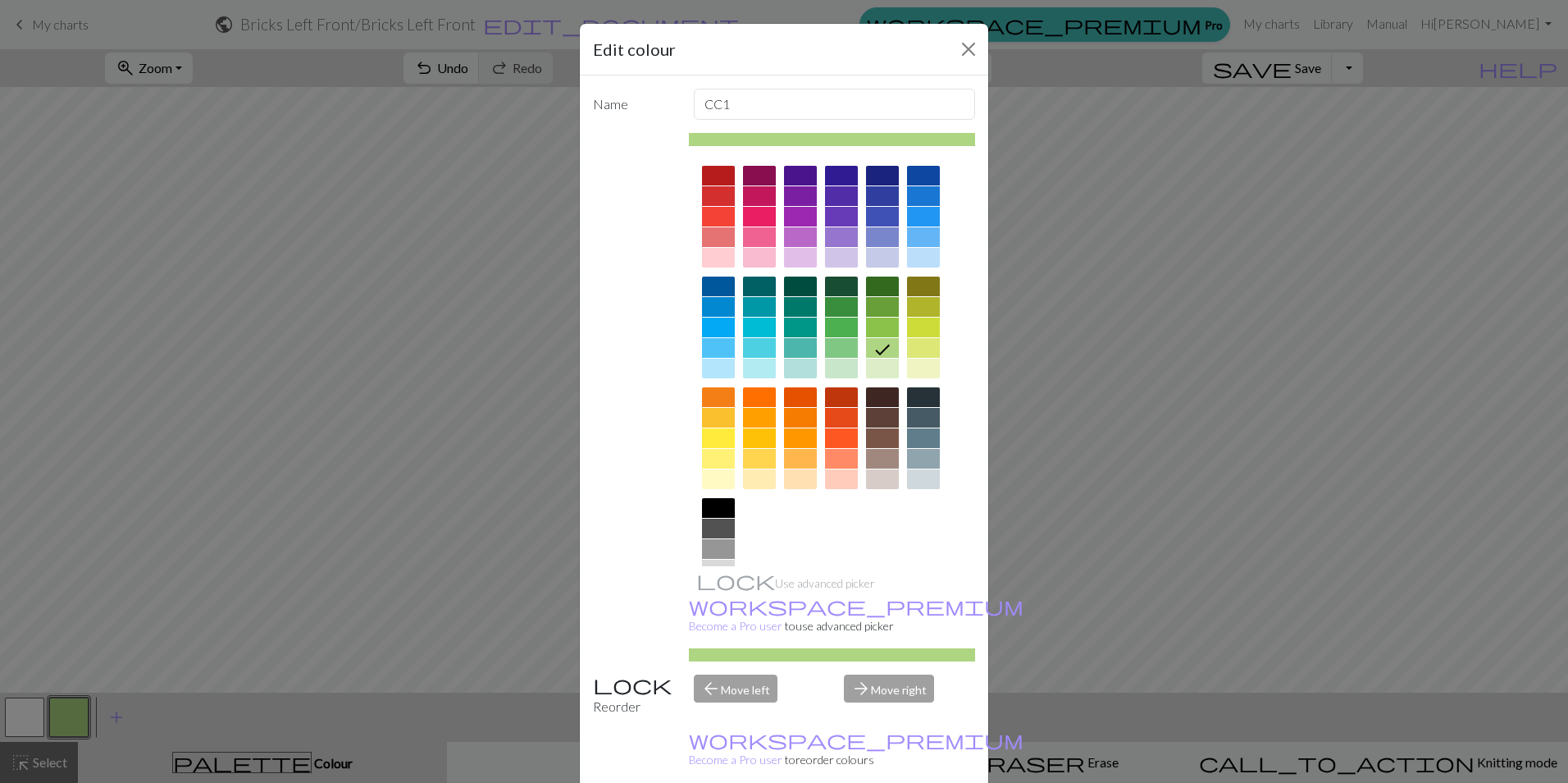
click at [841, 326] on div at bounding box center [841, 326] width 32 height 19
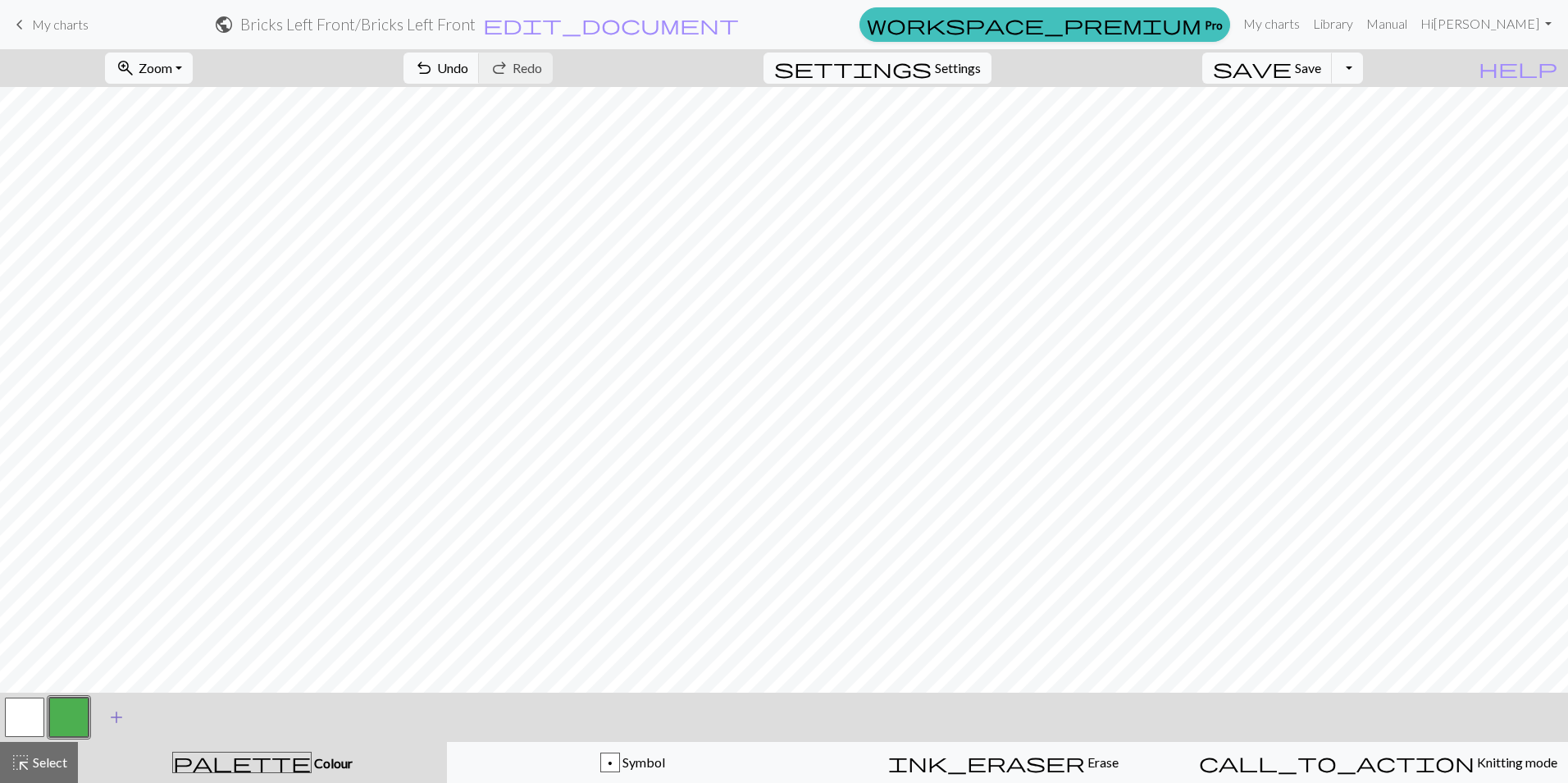
click at [115, 717] on span "add" at bounding box center [115, 716] width 19 height 23
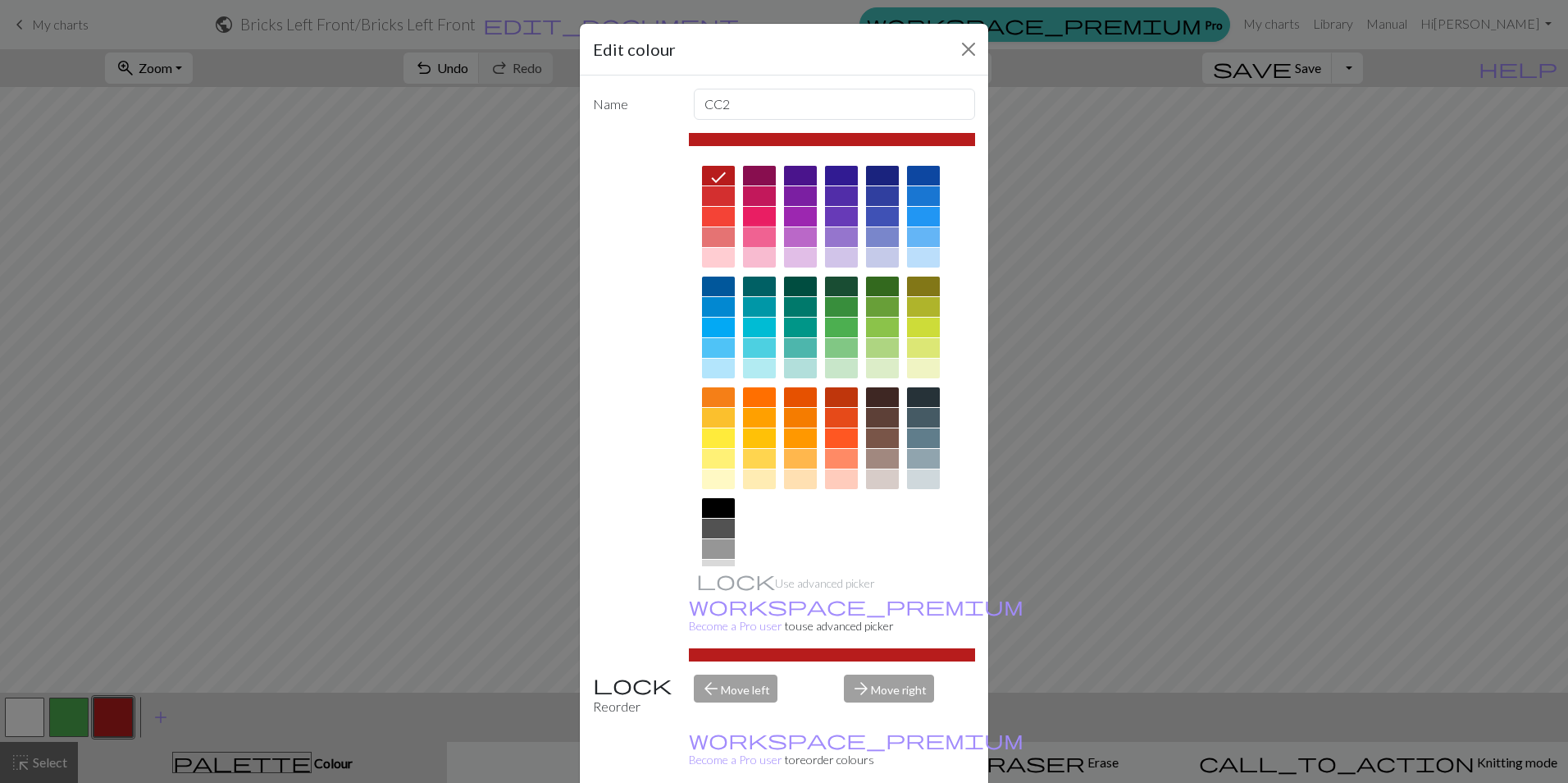
click at [749, 235] on div at bounding box center [759, 237] width 32 height 19
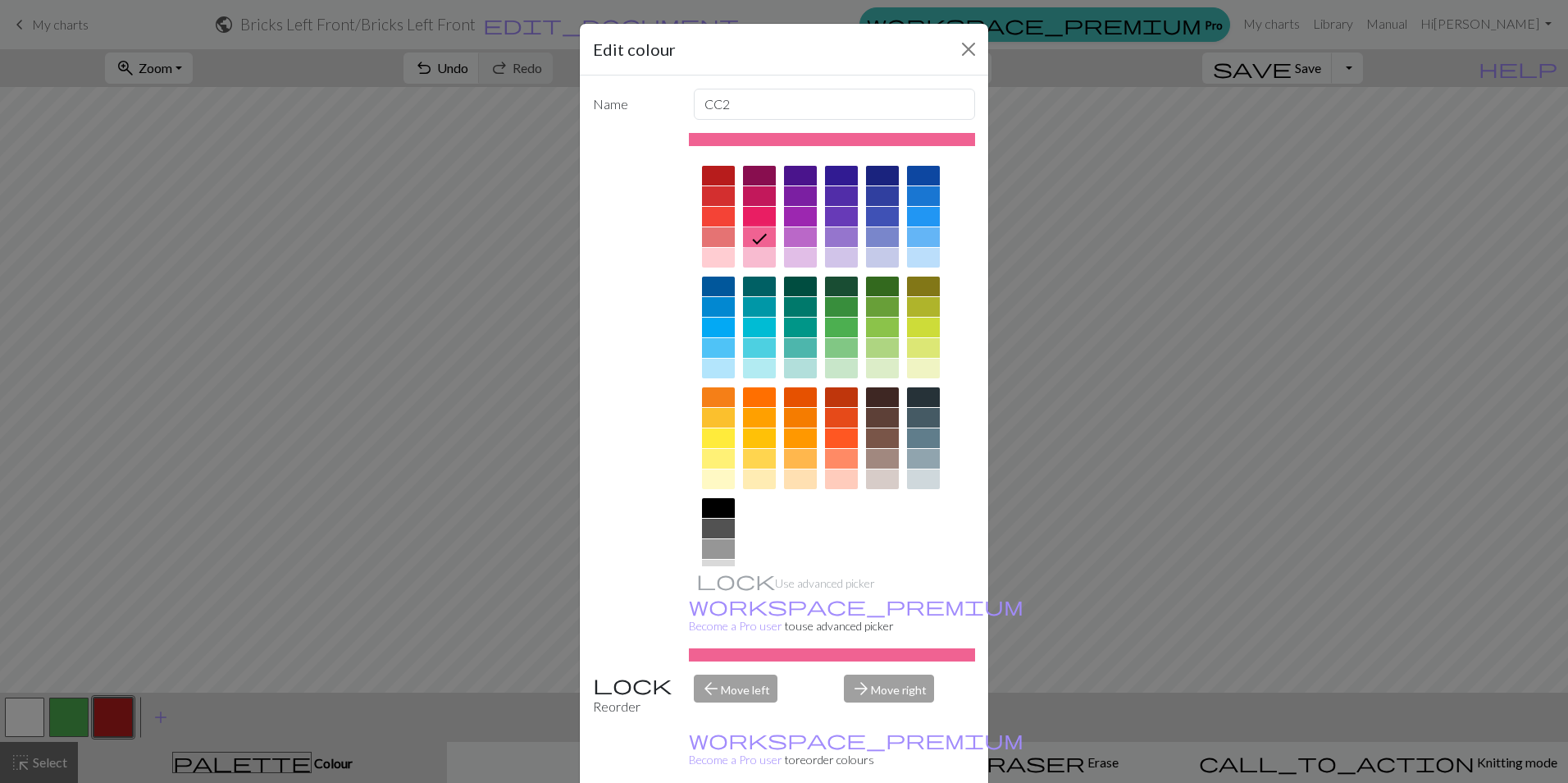
click at [162, 717] on div "Edit colour Name CC2 Use advanced picker workspace_premium Become a Pro user to…" at bounding box center [784, 391] width 1568 height 783
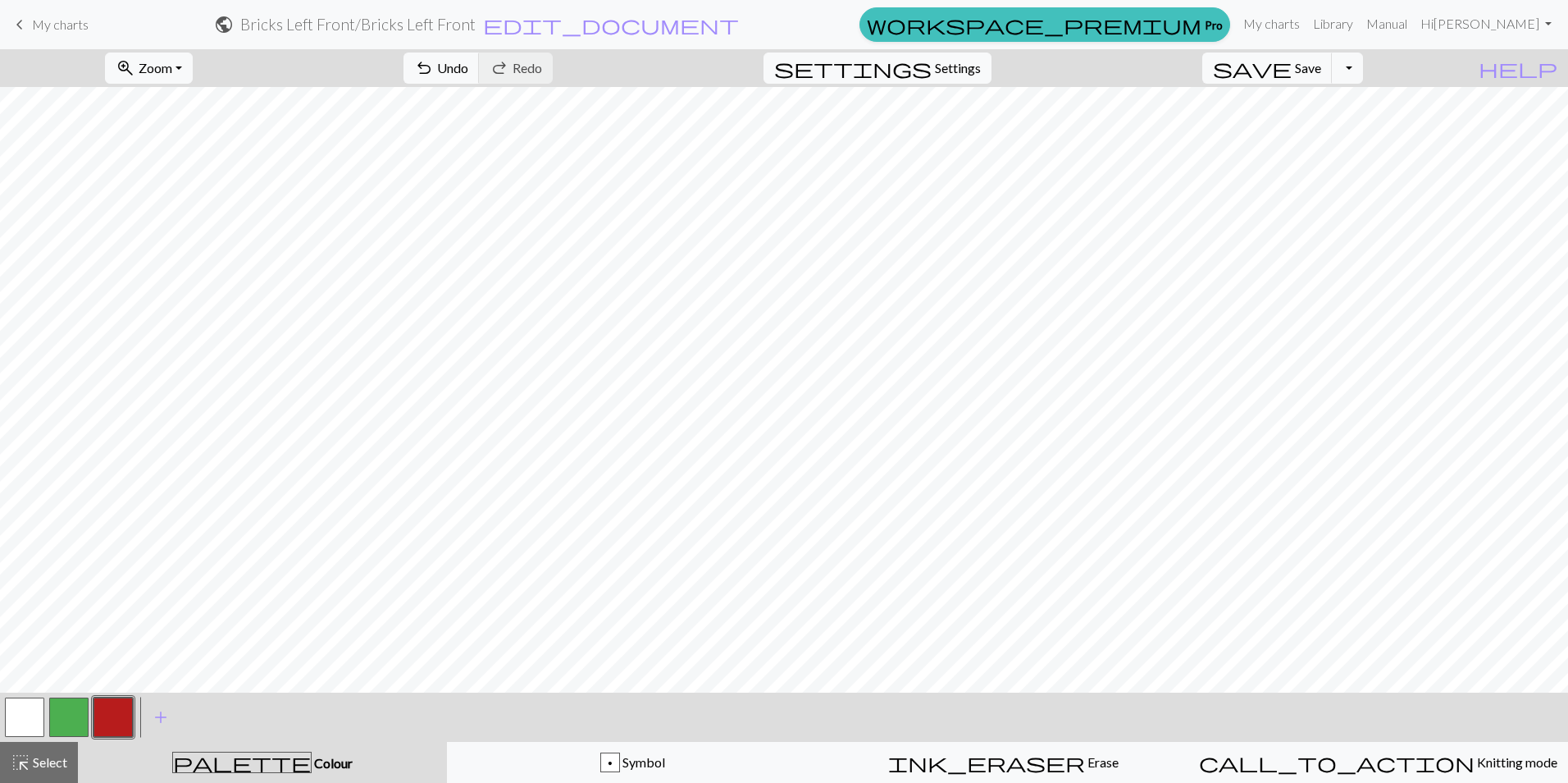
click at [105, 721] on button "button" at bounding box center [113, 716] width 40 height 40
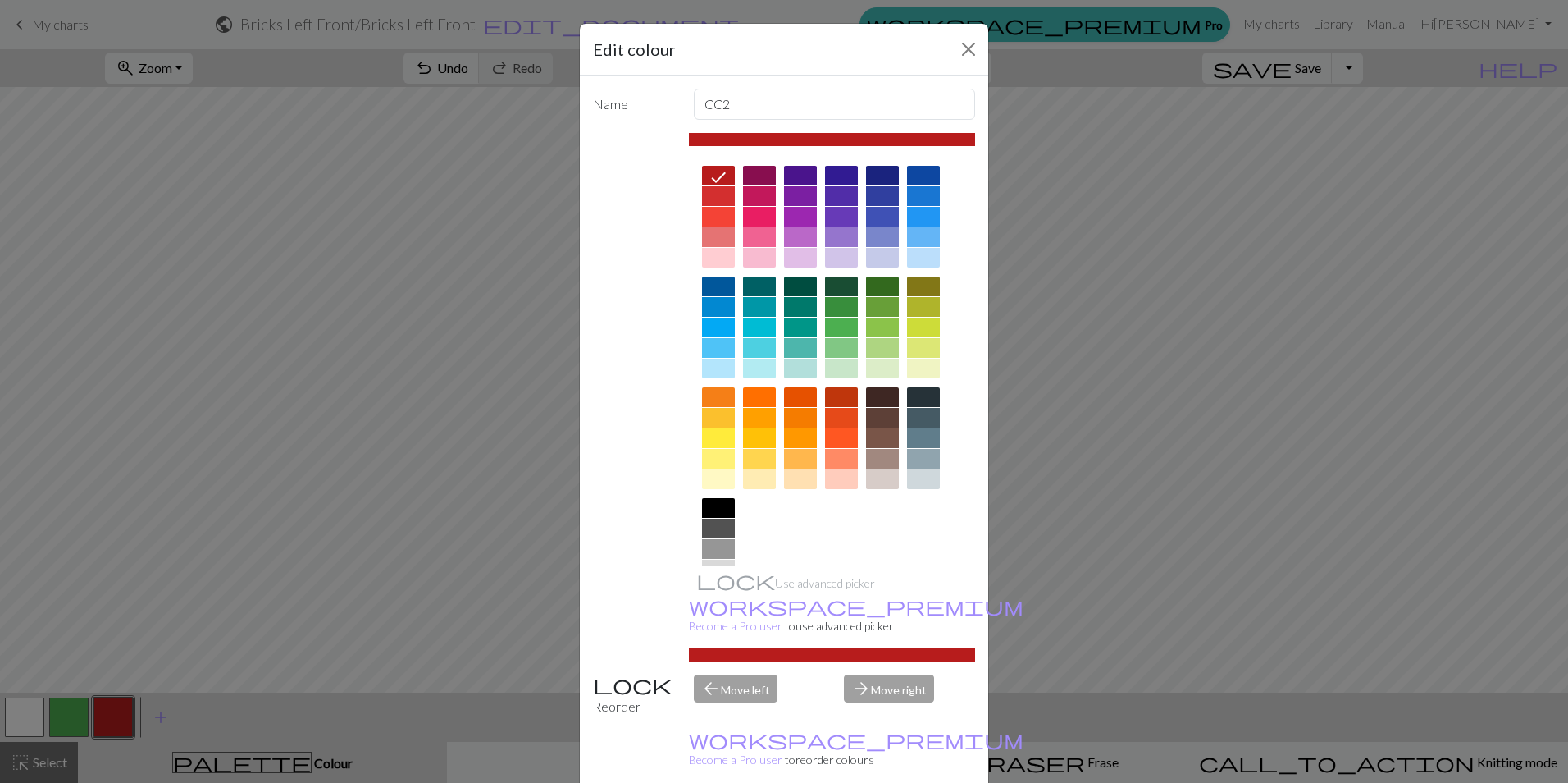
click at [757, 221] on div at bounding box center [759, 216] width 32 height 19
click at [748, 236] on div at bounding box center [759, 237] width 32 height 19
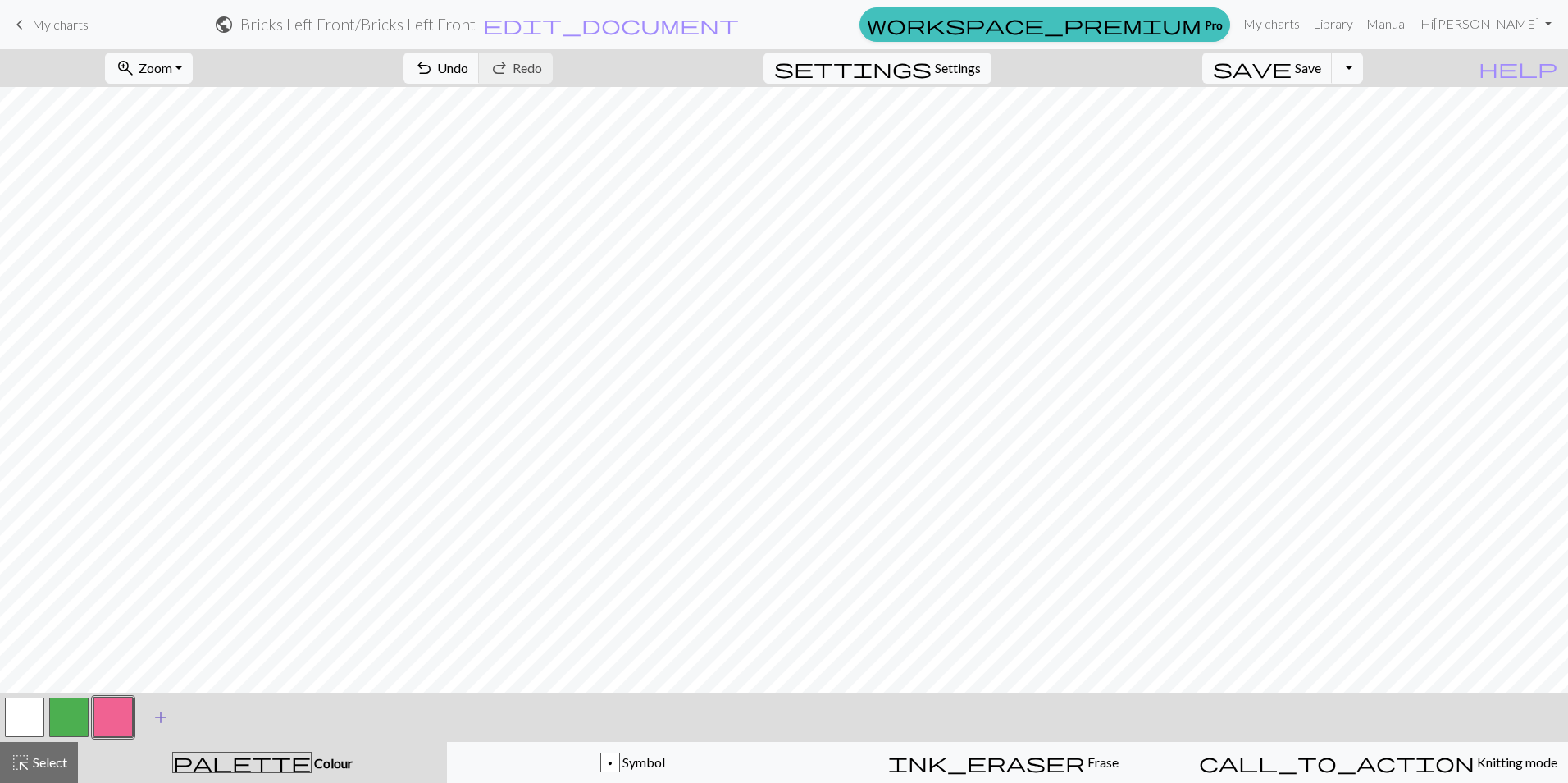
click at [164, 716] on span "add" at bounding box center [160, 716] width 19 height 23
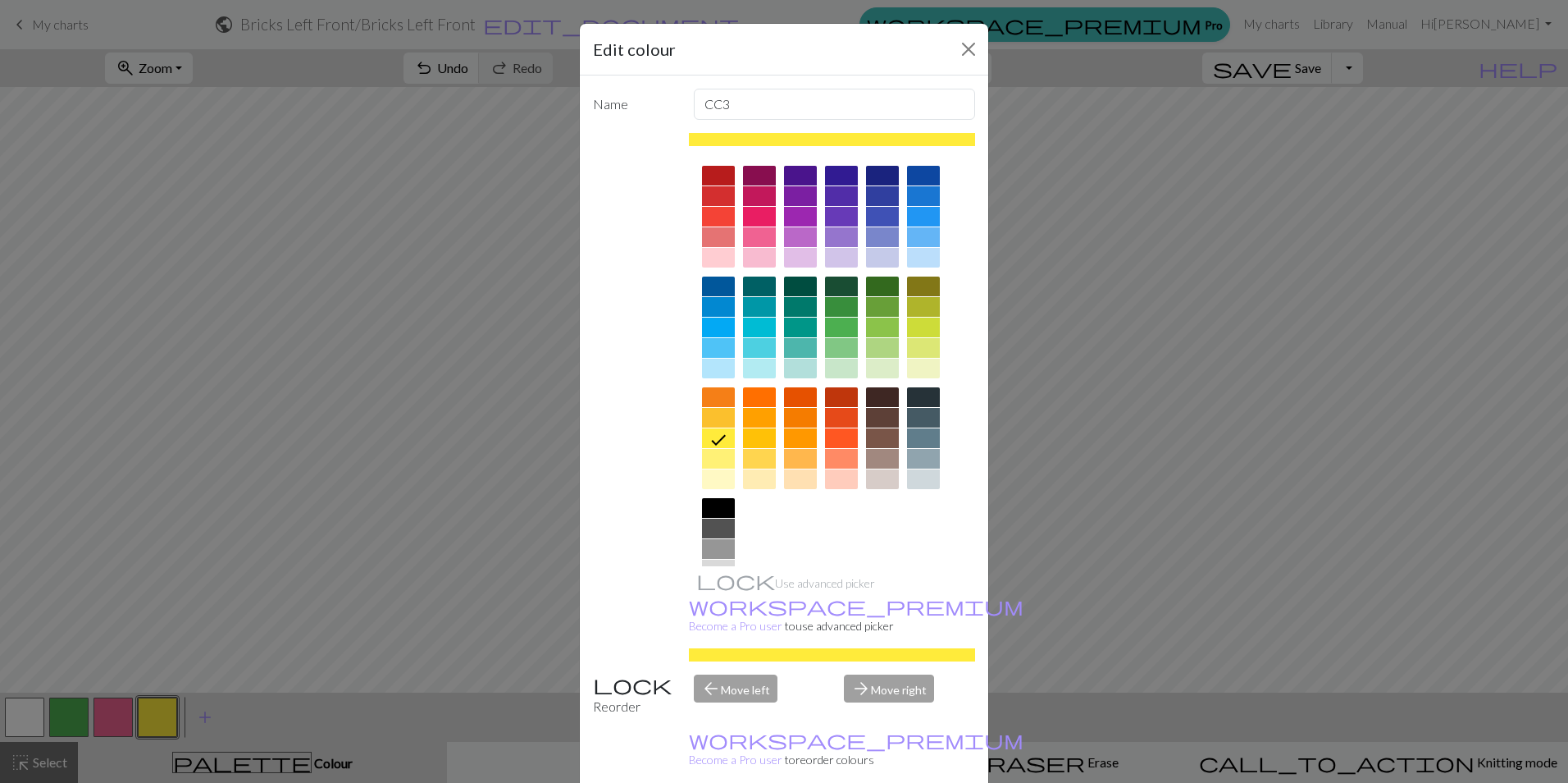
click at [918, 216] on div at bounding box center [923, 216] width 32 height 19
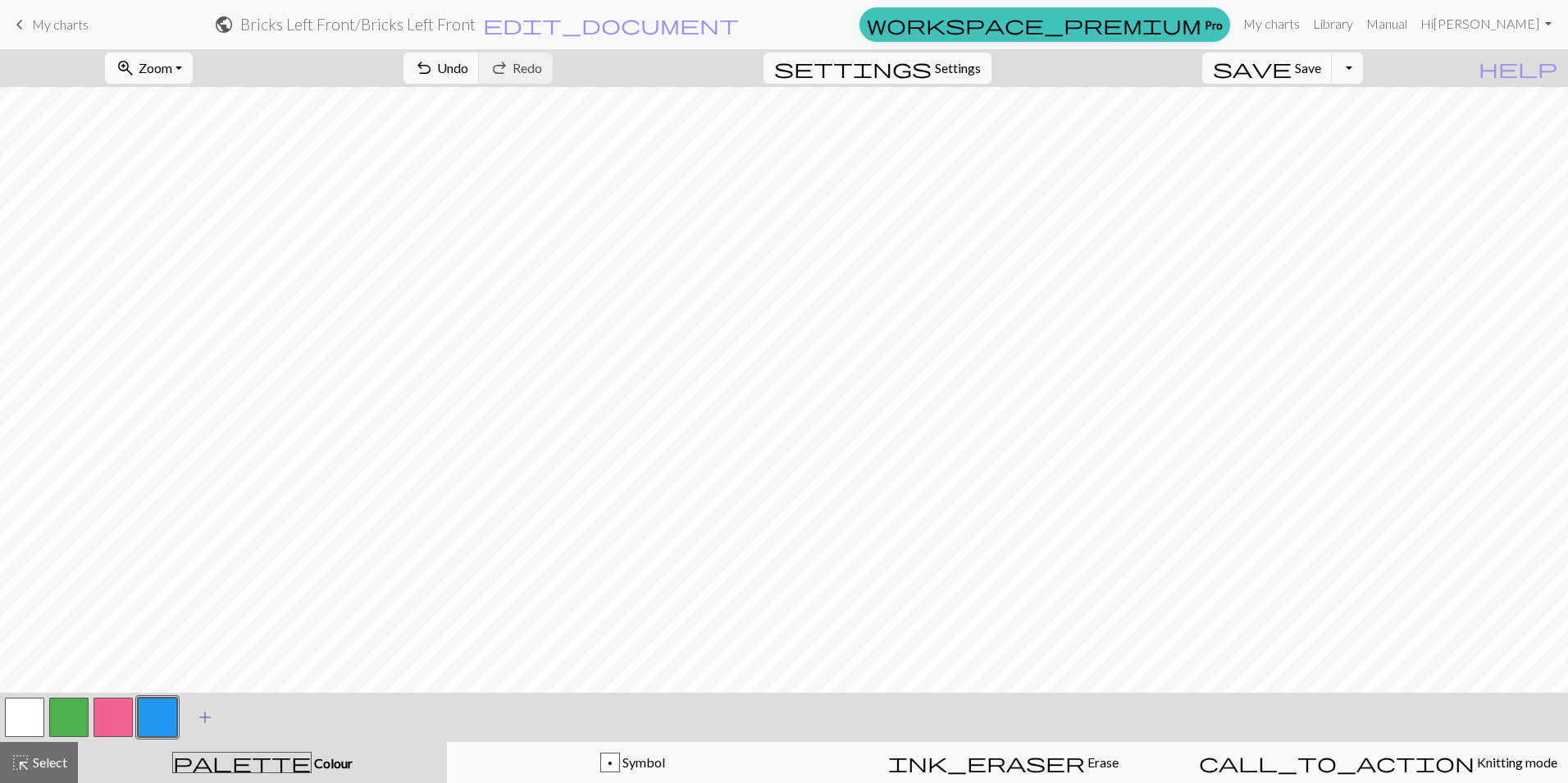
click at [205, 715] on span "add" at bounding box center [204, 716] width 19 height 23
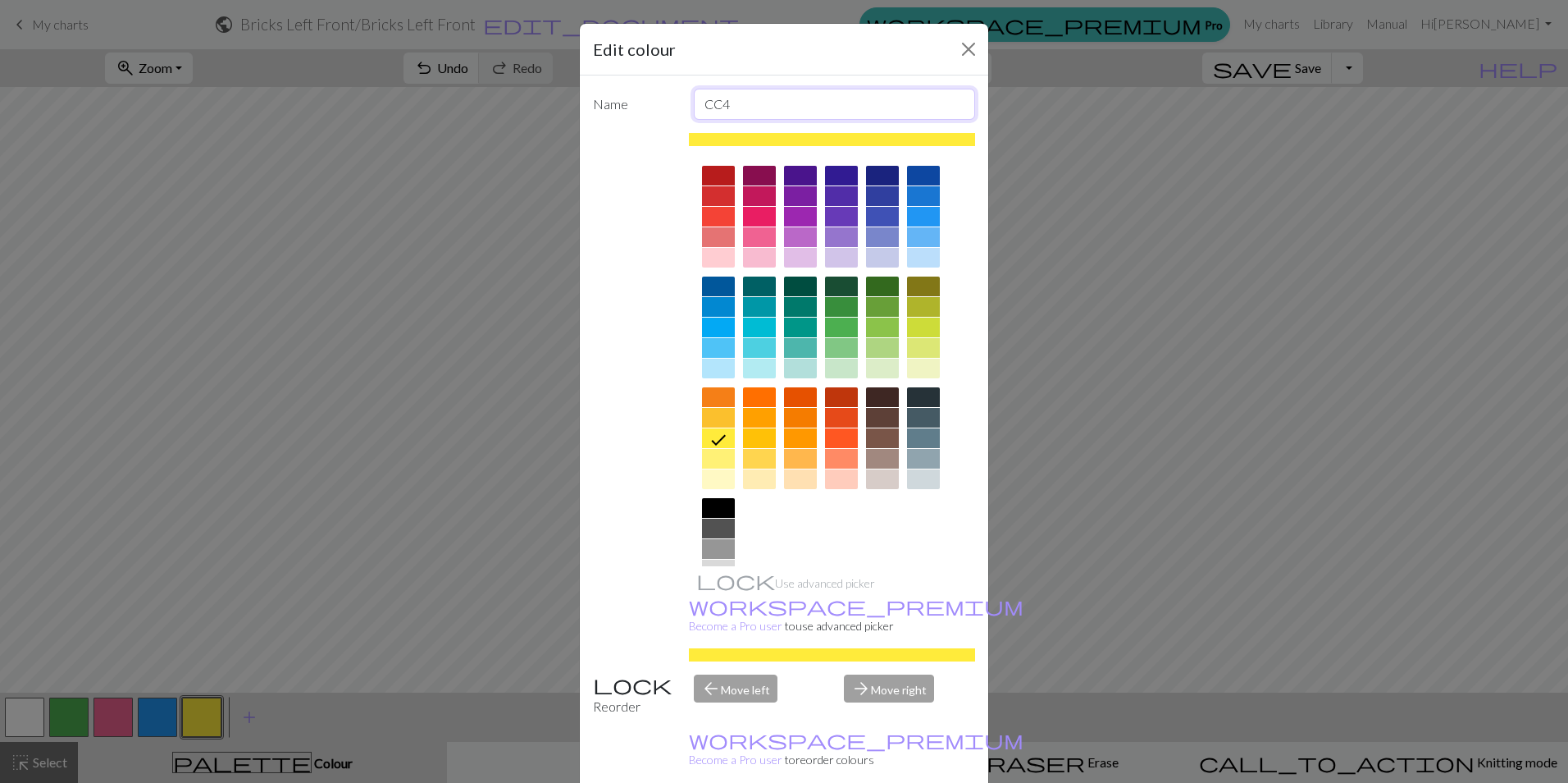
drag, startPoint x: 733, startPoint y: 104, endPoint x: 652, endPoint y: 109, distance: 81.2
click at [662, 106] on div "Name CC4" at bounding box center [784, 104] width 402 height 31
type input "purl"
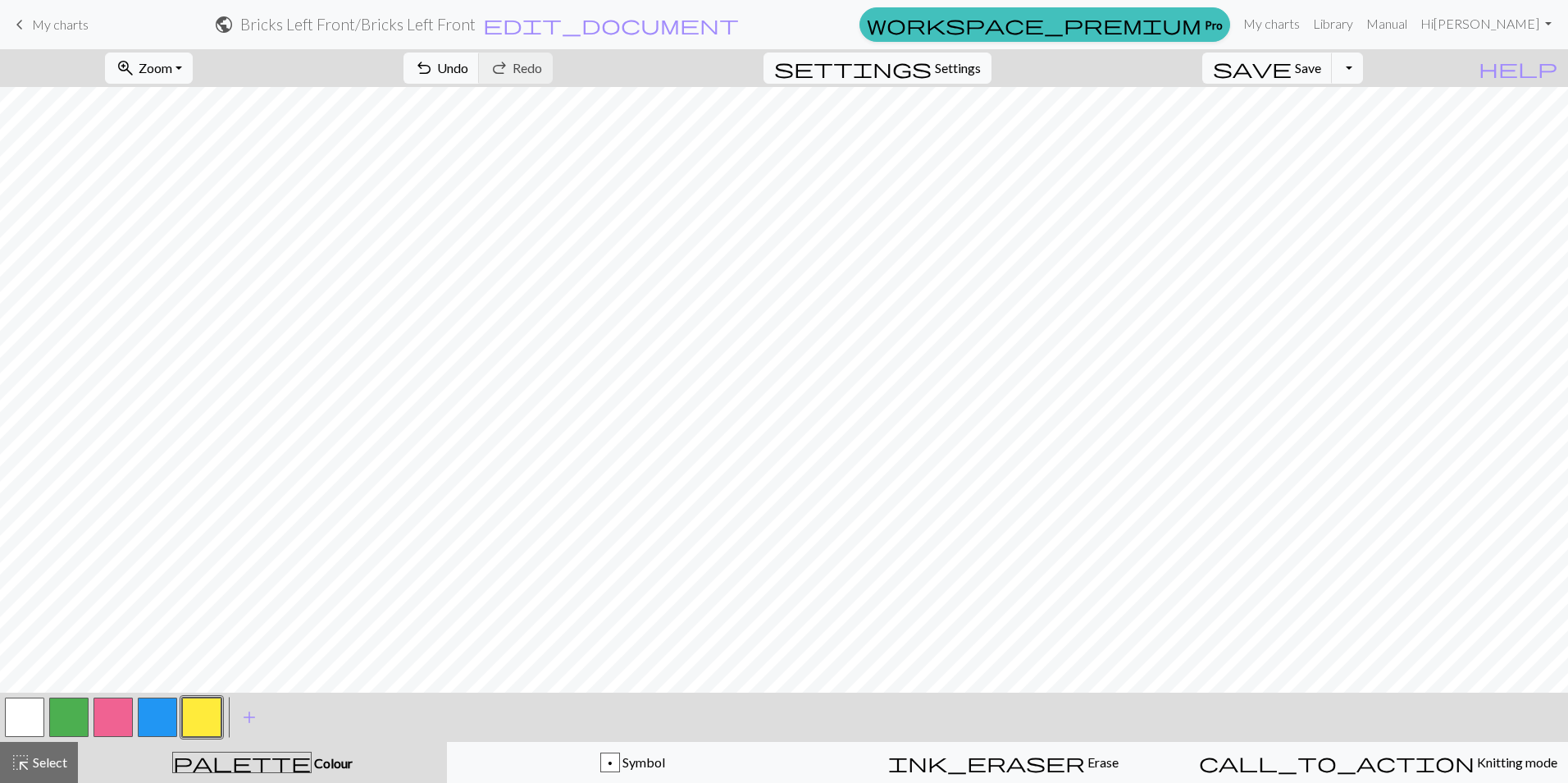
click at [162, 718] on button "button" at bounding box center [157, 716] width 40 height 40
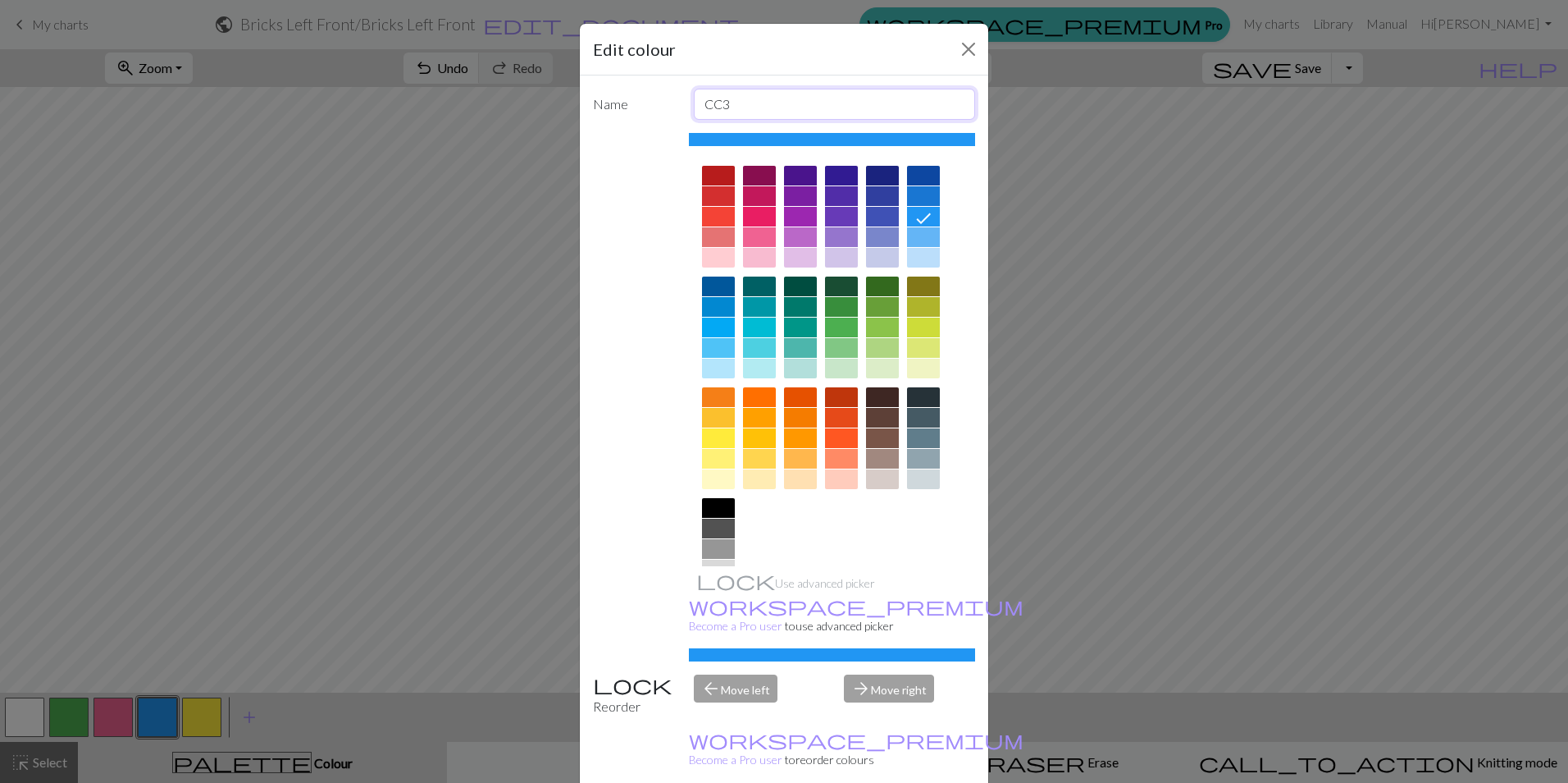
drag, startPoint x: 734, startPoint y: 108, endPoint x: 695, endPoint y: 97, distance: 40.5
click at [695, 97] on input "CC3" at bounding box center [834, 104] width 282 height 31
type input "R"
type input "1"
type input "C"
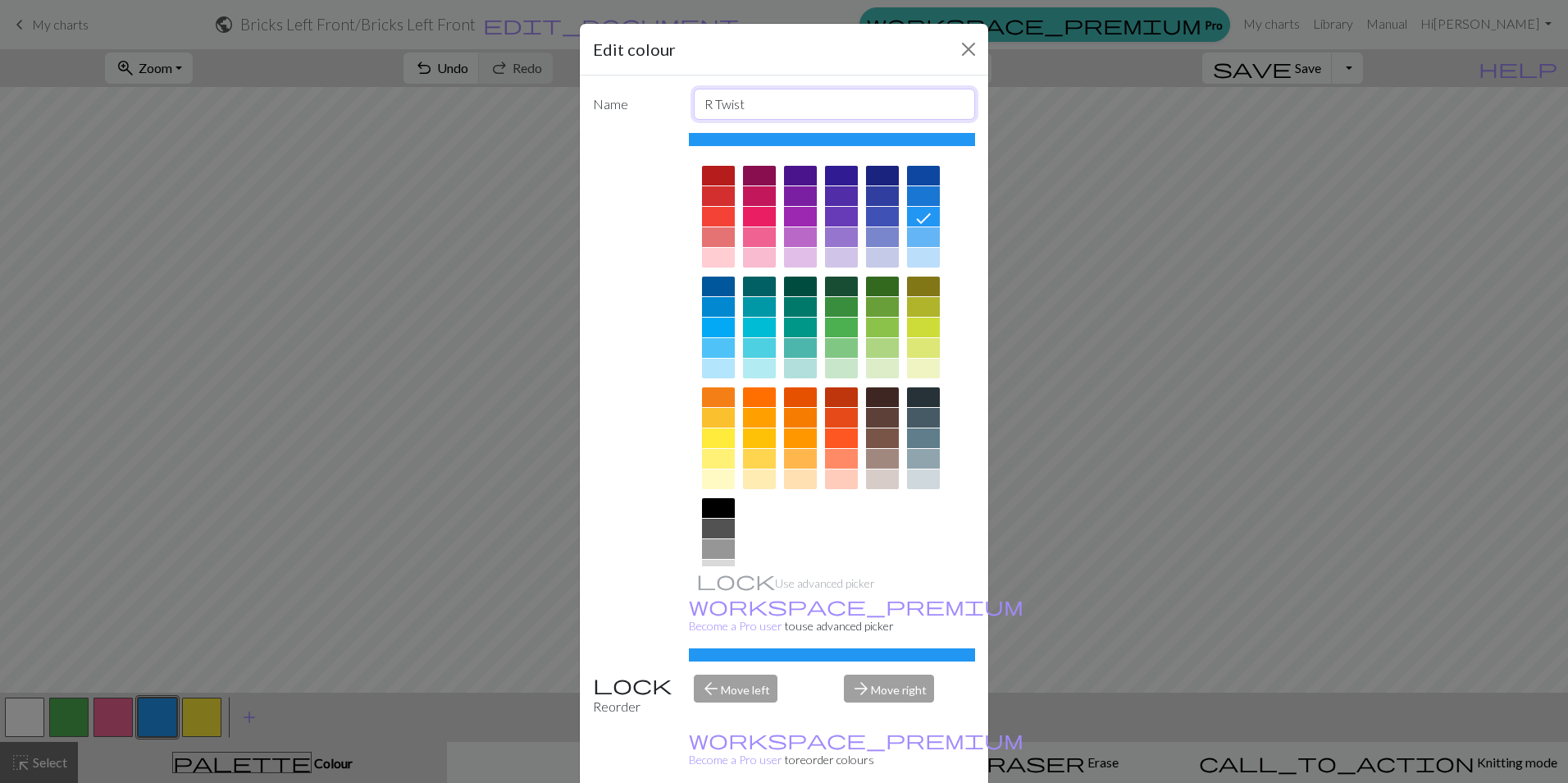
click at [697, 104] on input "R Twist" at bounding box center [834, 104] width 282 height 31
drag, startPoint x: 724, startPoint y: 103, endPoint x: 674, endPoint y: 98, distance: 50.2
click at [674, 98] on div "Name 2 St R Twist" at bounding box center [784, 104] width 402 height 31
type input "R Twist"
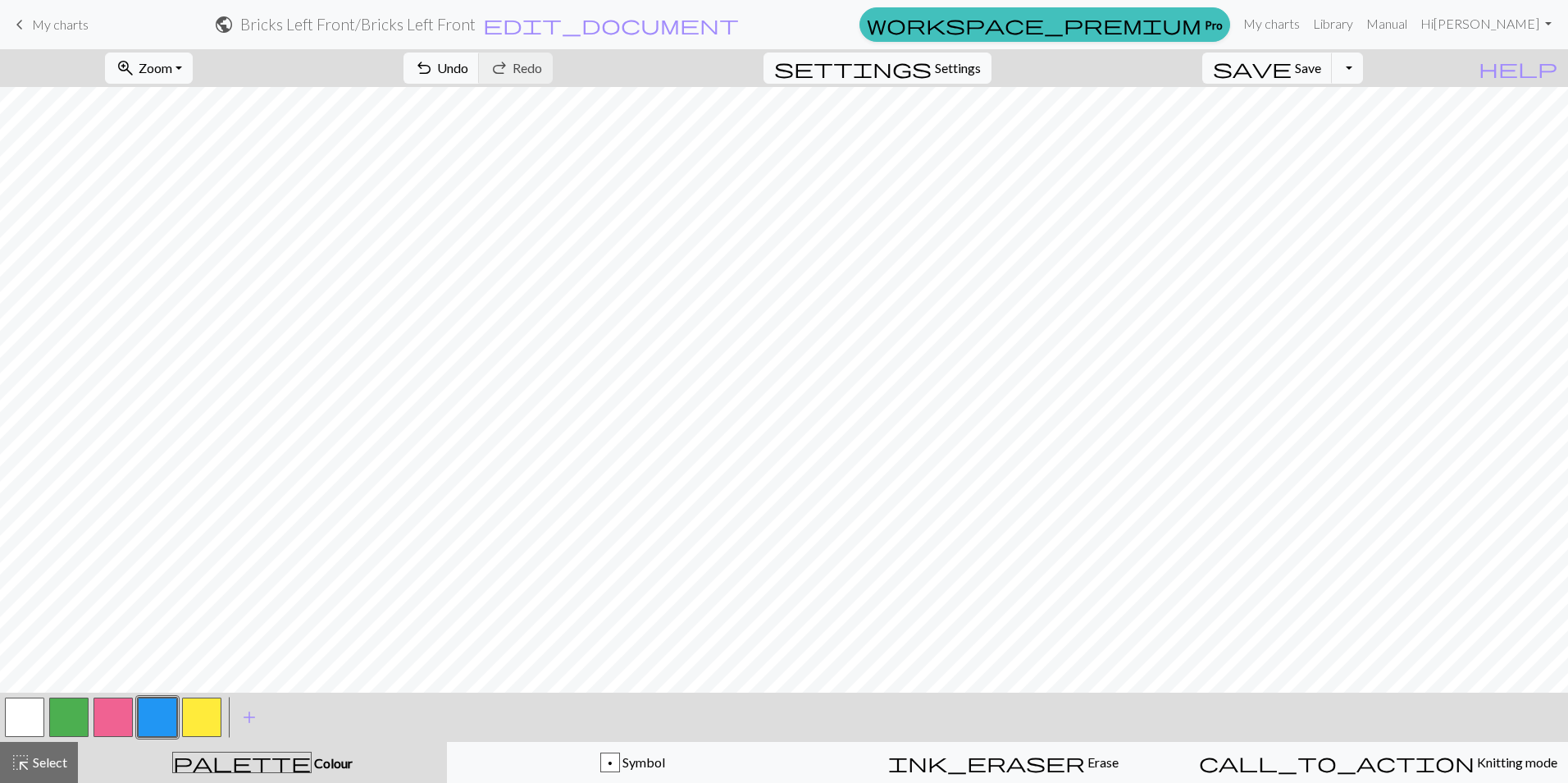
click at [117, 713] on button "button" at bounding box center [113, 716] width 40 height 40
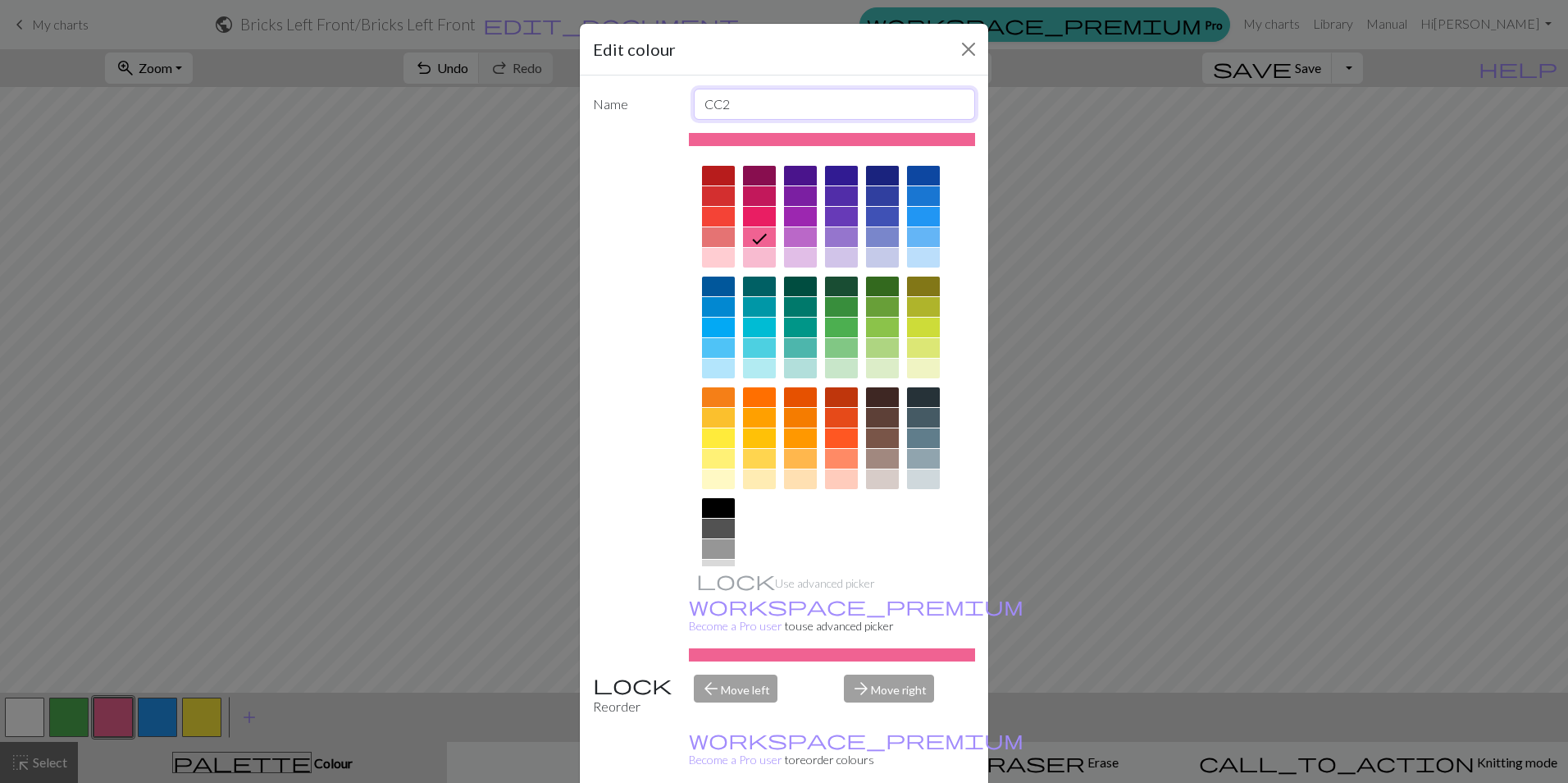
drag, startPoint x: 735, startPoint y: 104, endPoint x: 657, endPoint y: 94, distance: 78.6
click at [658, 94] on div "Name CC2" at bounding box center [784, 104] width 402 height 31
type input "L Twist"
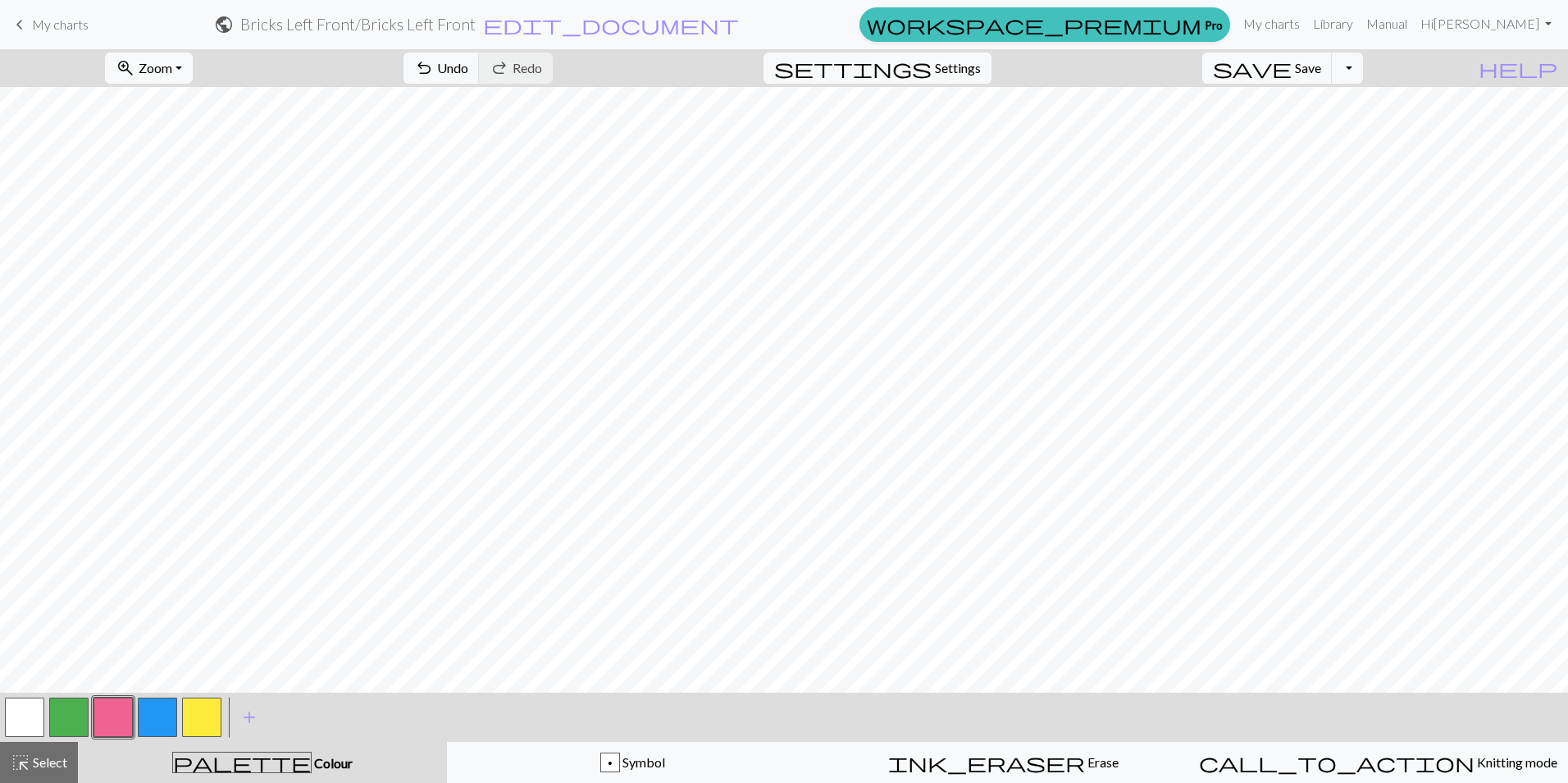
click at [77, 718] on button "button" at bounding box center [68, 716] width 40 height 40
click at [69, 704] on button "button" at bounding box center [68, 716] width 40 height 40
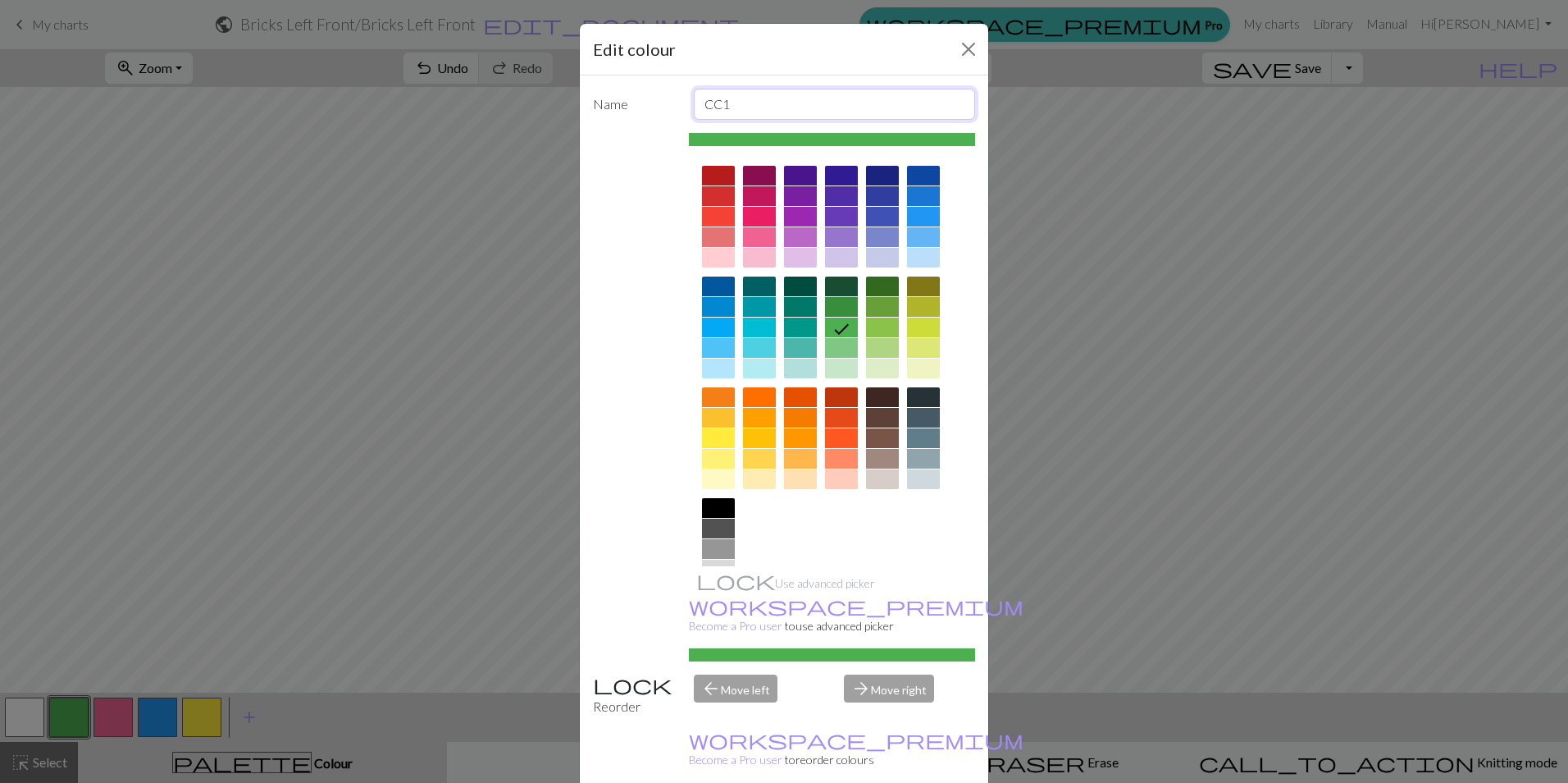
drag, startPoint x: 729, startPoint y: 99, endPoint x: 666, endPoint y: 96, distance: 63.1
click at [669, 96] on div "Name CC1" at bounding box center [784, 104] width 402 height 31
type input "Knit"
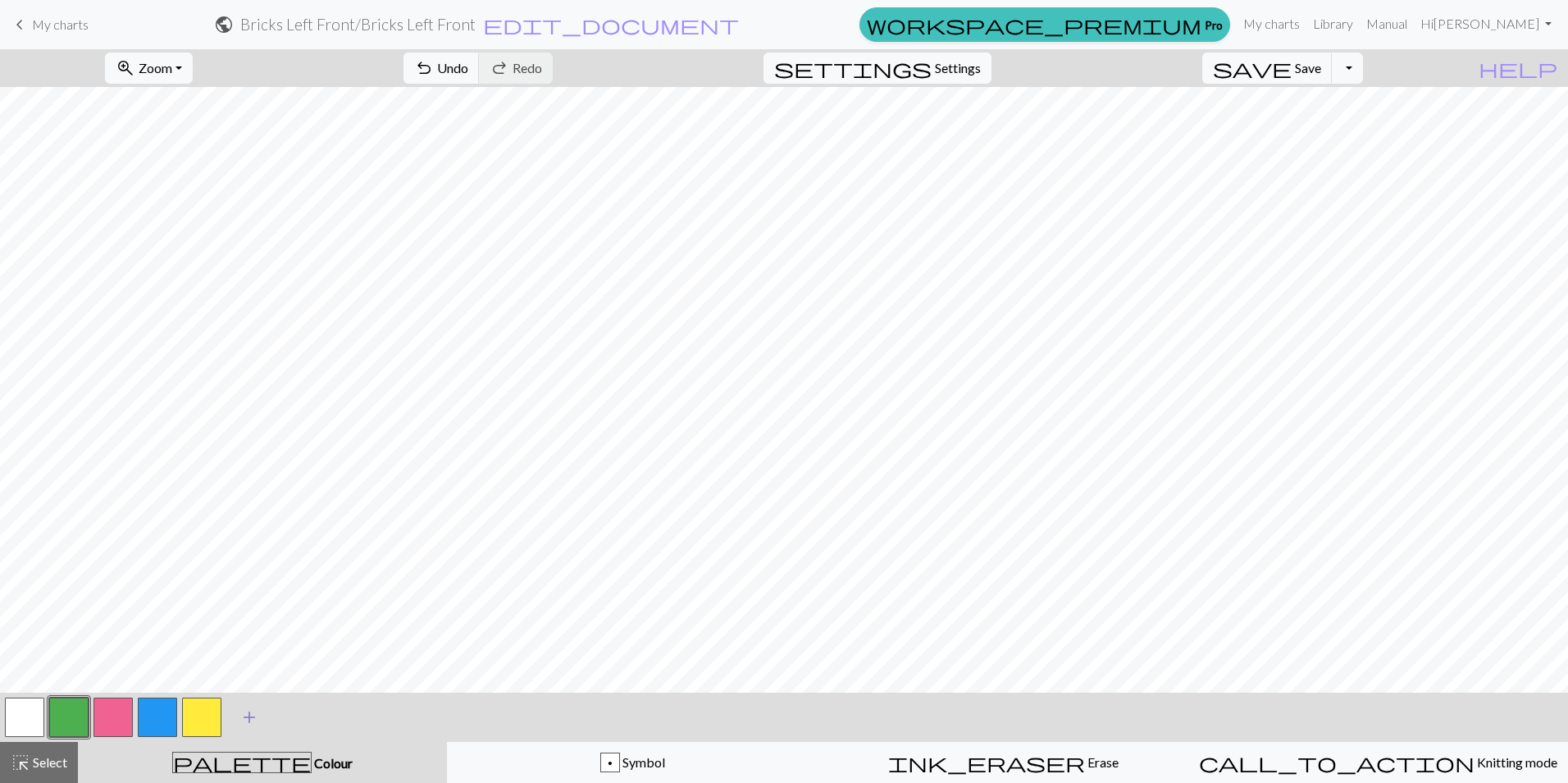
click at [251, 716] on span "add" at bounding box center [249, 716] width 19 height 23
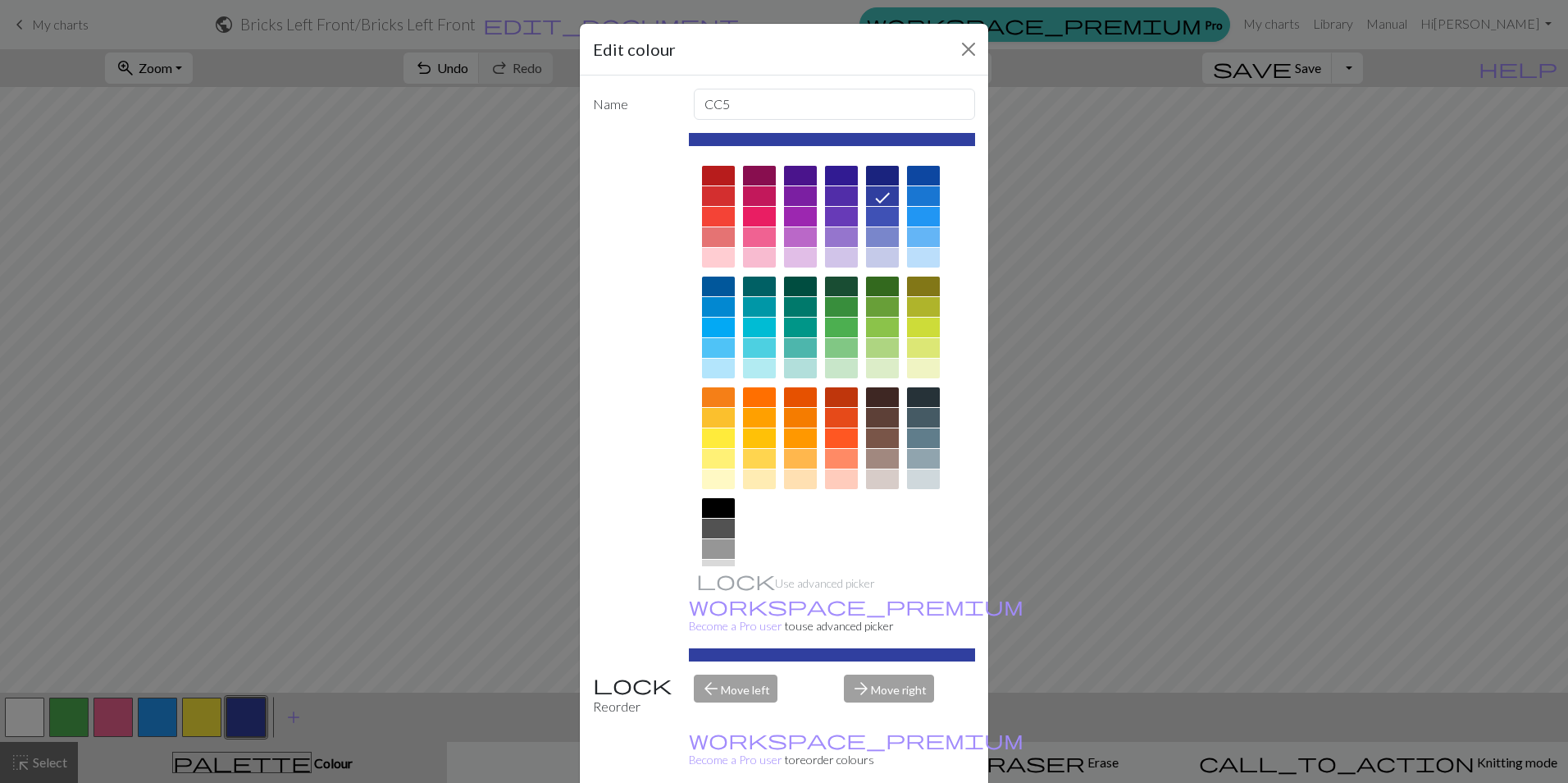
click at [794, 193] on div at bounding box center [799, 195] width 32 height 19
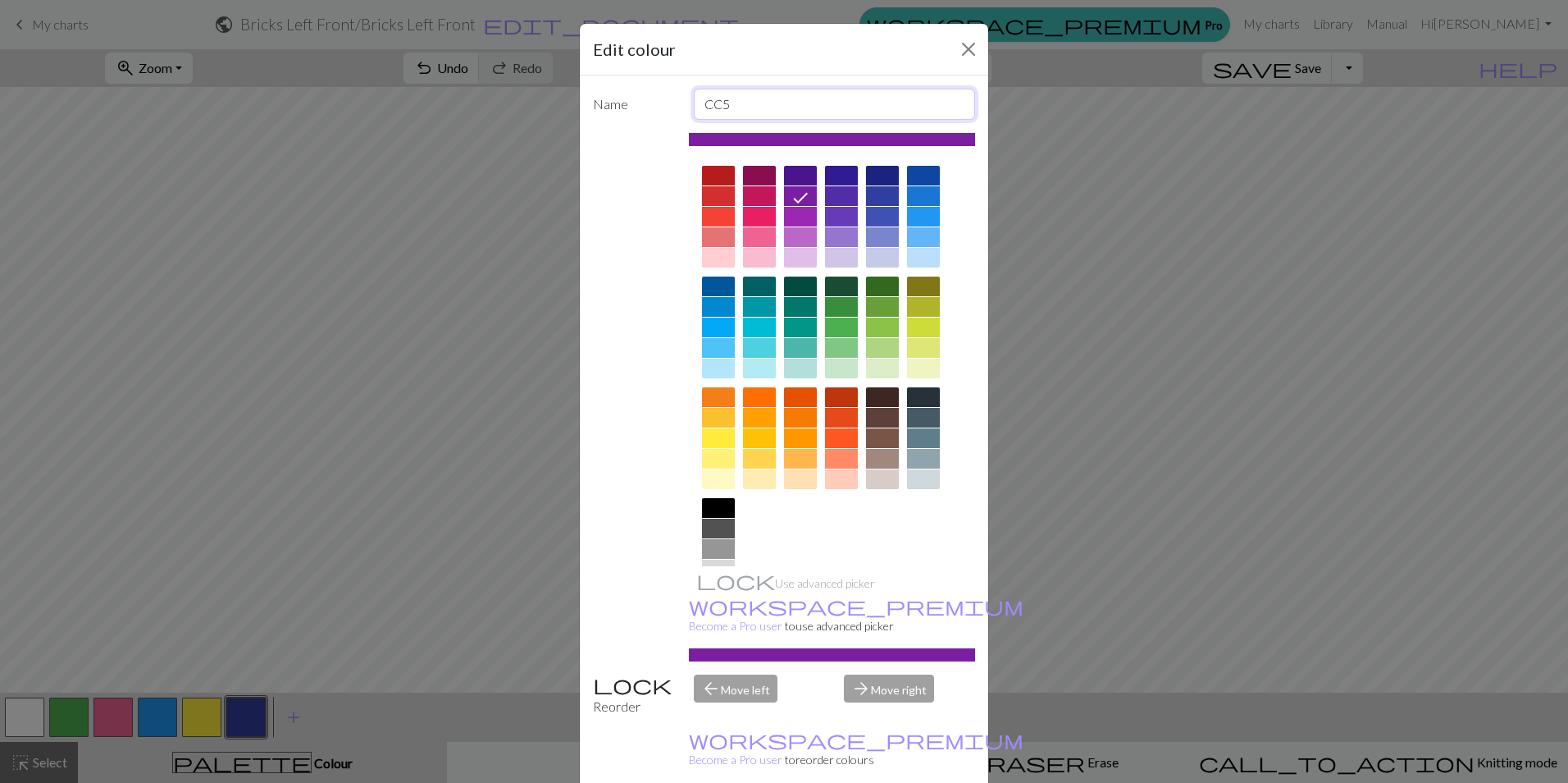
drag, startPoint x: 731, startPoint y: 98, endPoint x: 640, endPoint y: 92, distance: 91.2
click at [641, 92] on div "Name CC5" at bounding box center [784, 104] width 402 height 31
type input "M1 Right"
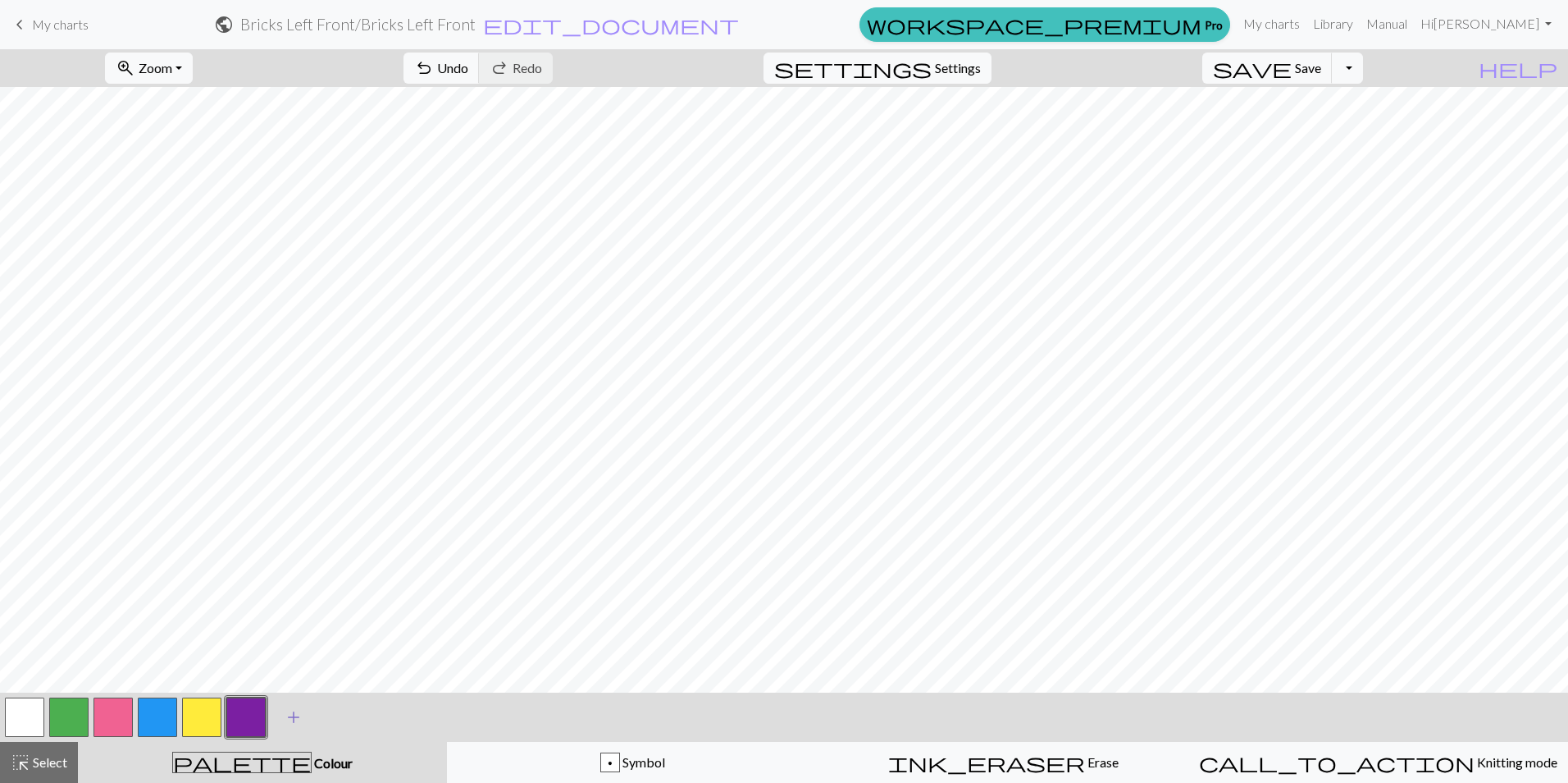
click at [300, 715] on span "add" at bounding box center [293, 716] width 19 height 23
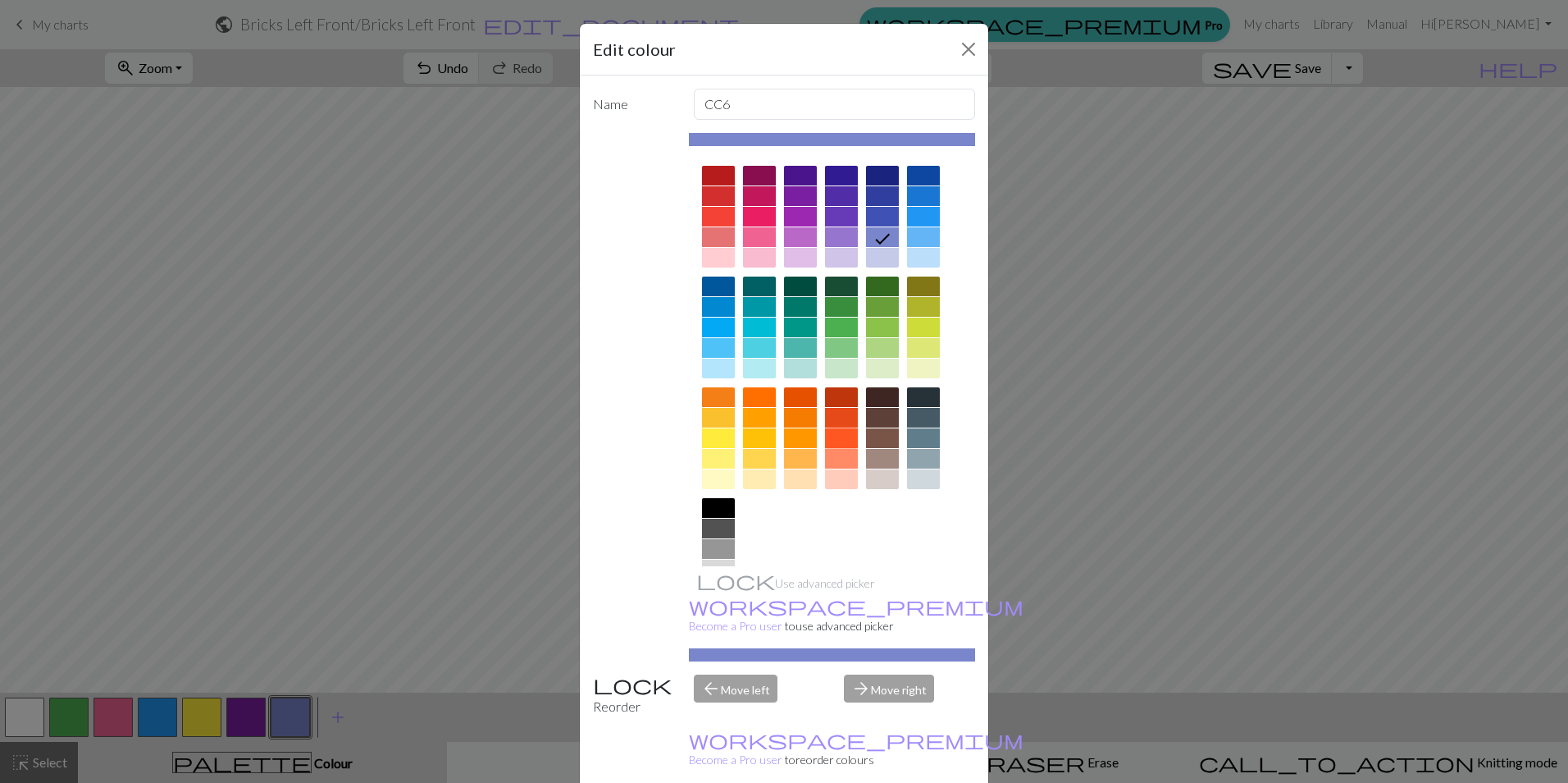
drag, startPoint x: 831, startPoint y: 435, endPoint x: 822, endPoint y: 425, distance: 13.5
click at [825, 425] on div at bounding box center [841, 443] width 32 height 111
click at [839, 435] on div at bounding box center [841, 437] width 32 height 19
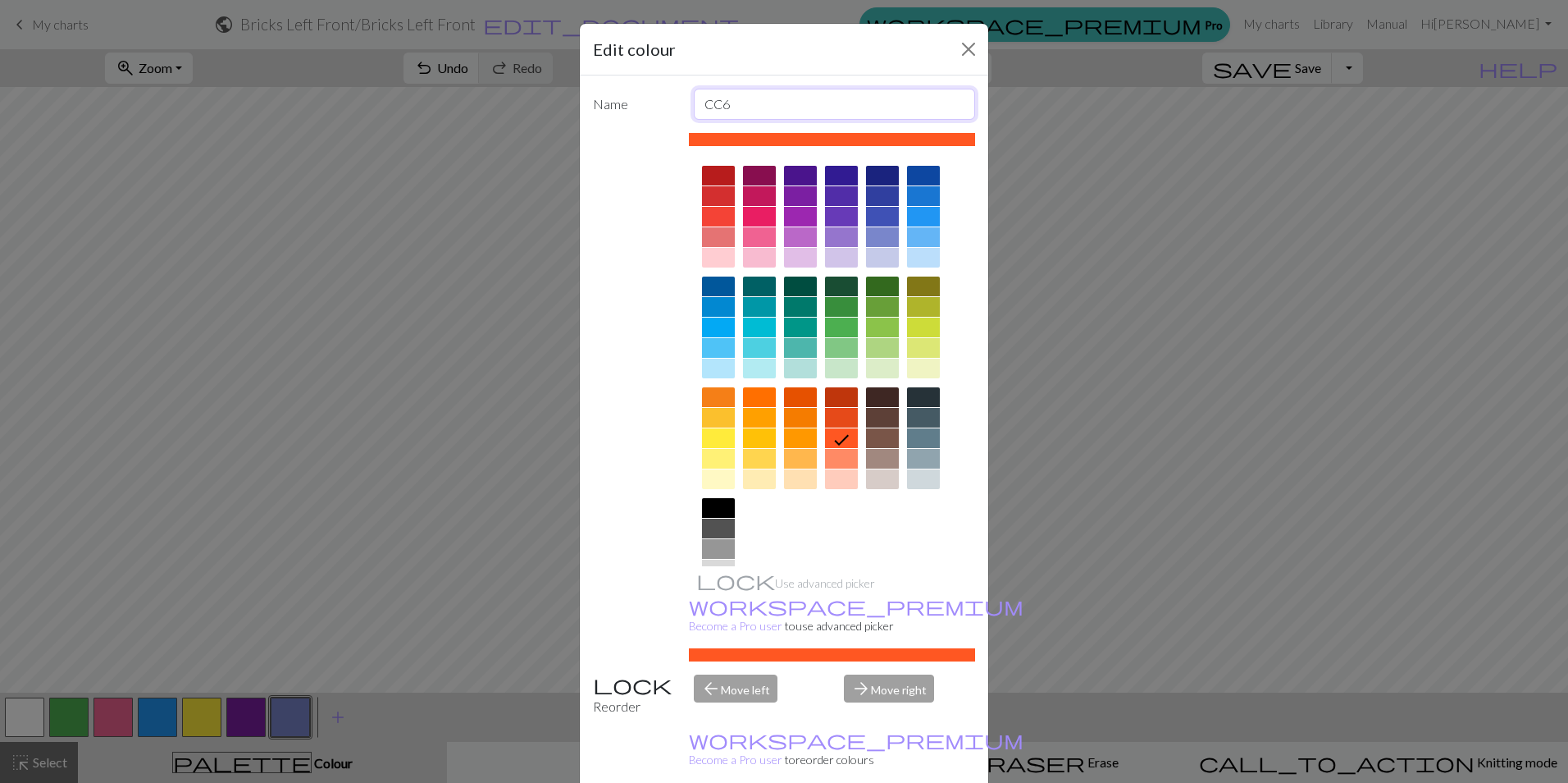
drag, startPoint x: 748, startPoint y: 97, endPoint x: 676, endPoint y: 88, distance: 72.6
click at [677, 88] on div "Name CC6 Use advanced picker workspace_premium Become a Pro user to use advance…" at bounding box center [784, 435] width 408 height 719
type input "M 1 Left"
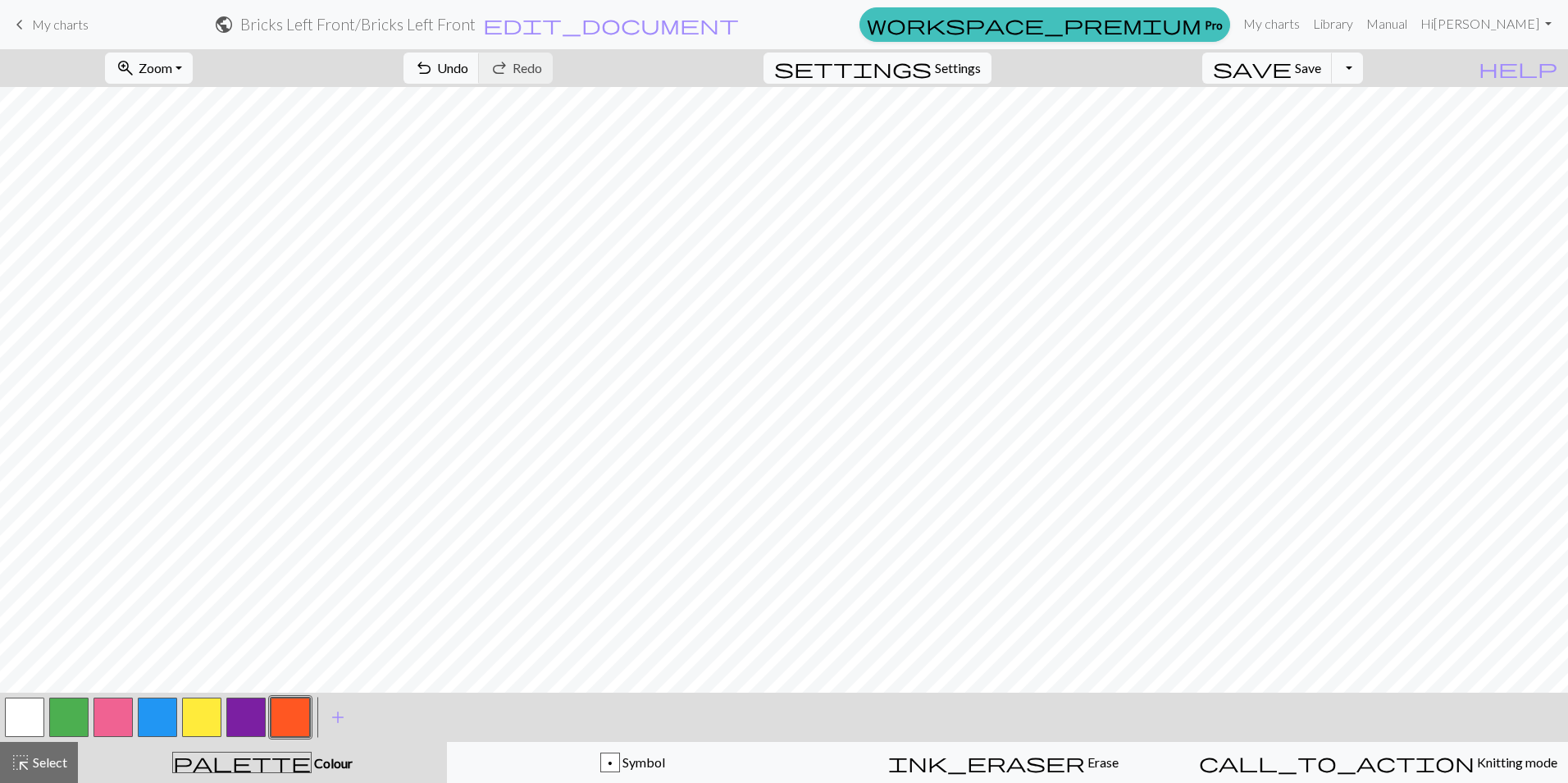
click at [247, 721] on button "button" at bounding box center [246, 716] width 40 height 40
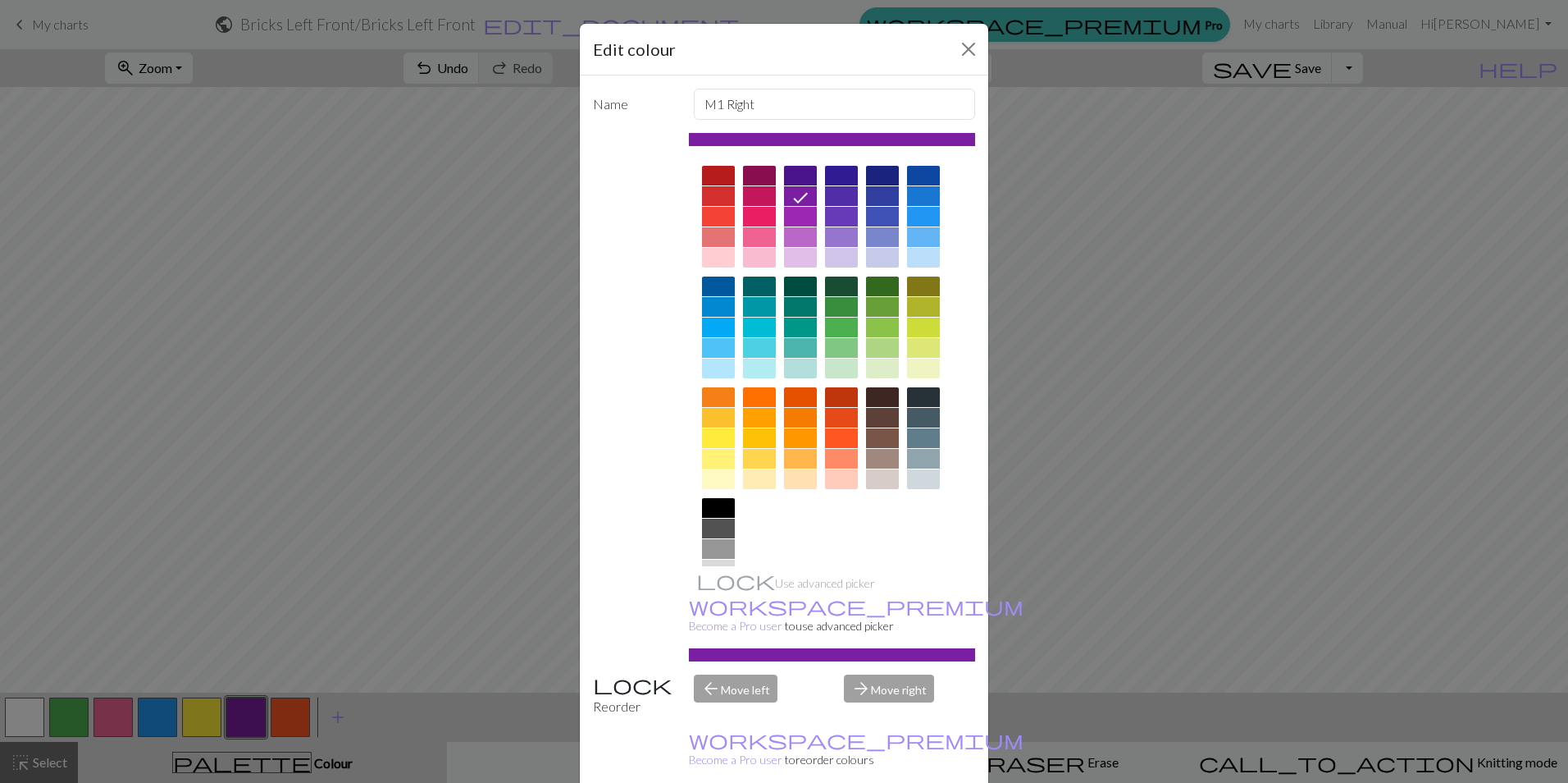
click at [404, 722] on div "Edit colour Name M1 Right Use advanced picker workspace_premium Become a Pro us…" at bounding box center [784, 391] width 1568 height 783
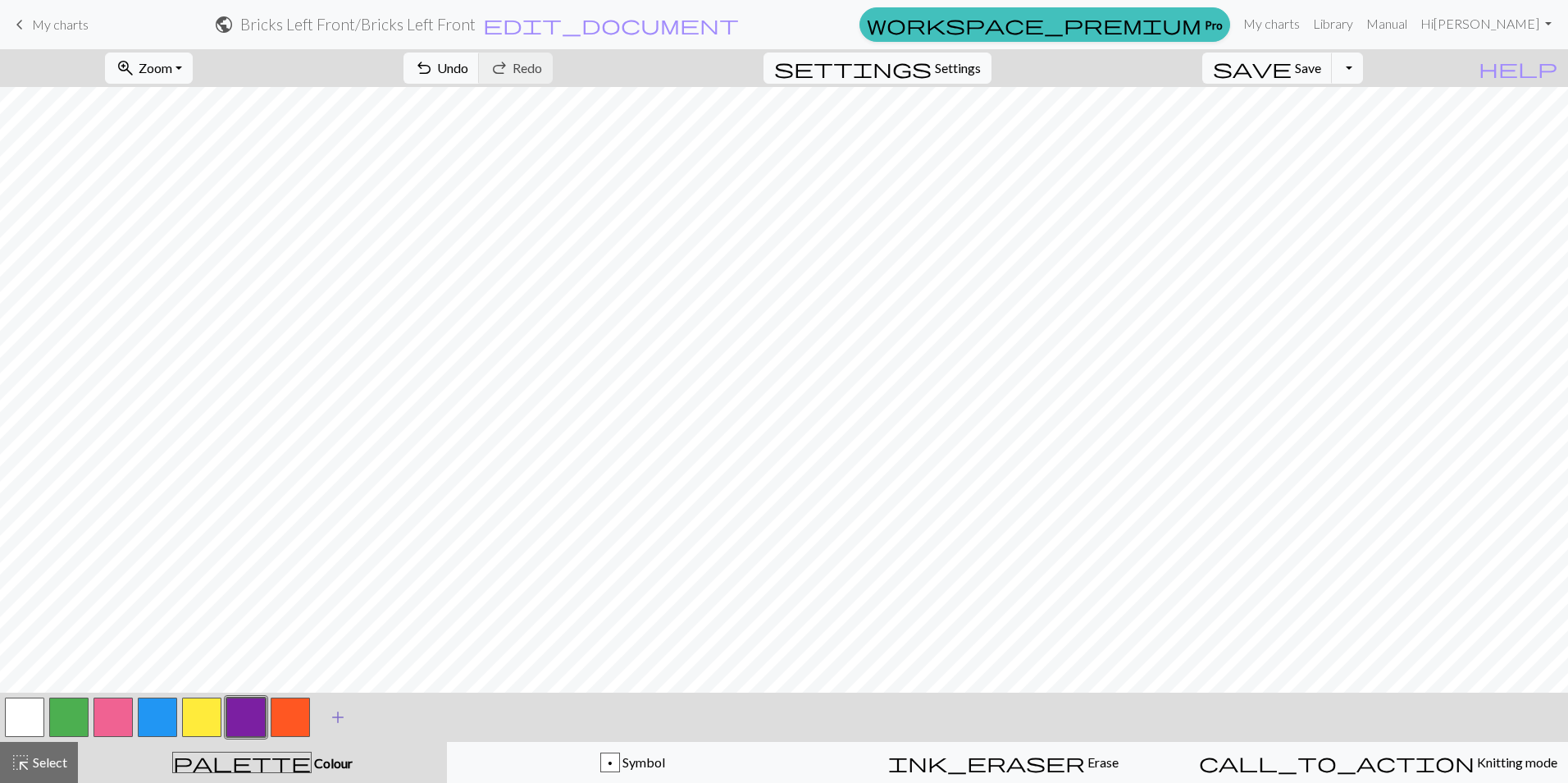
click at [337, 719] on span "add" at bounding box center [337, 716] width 19 height 23
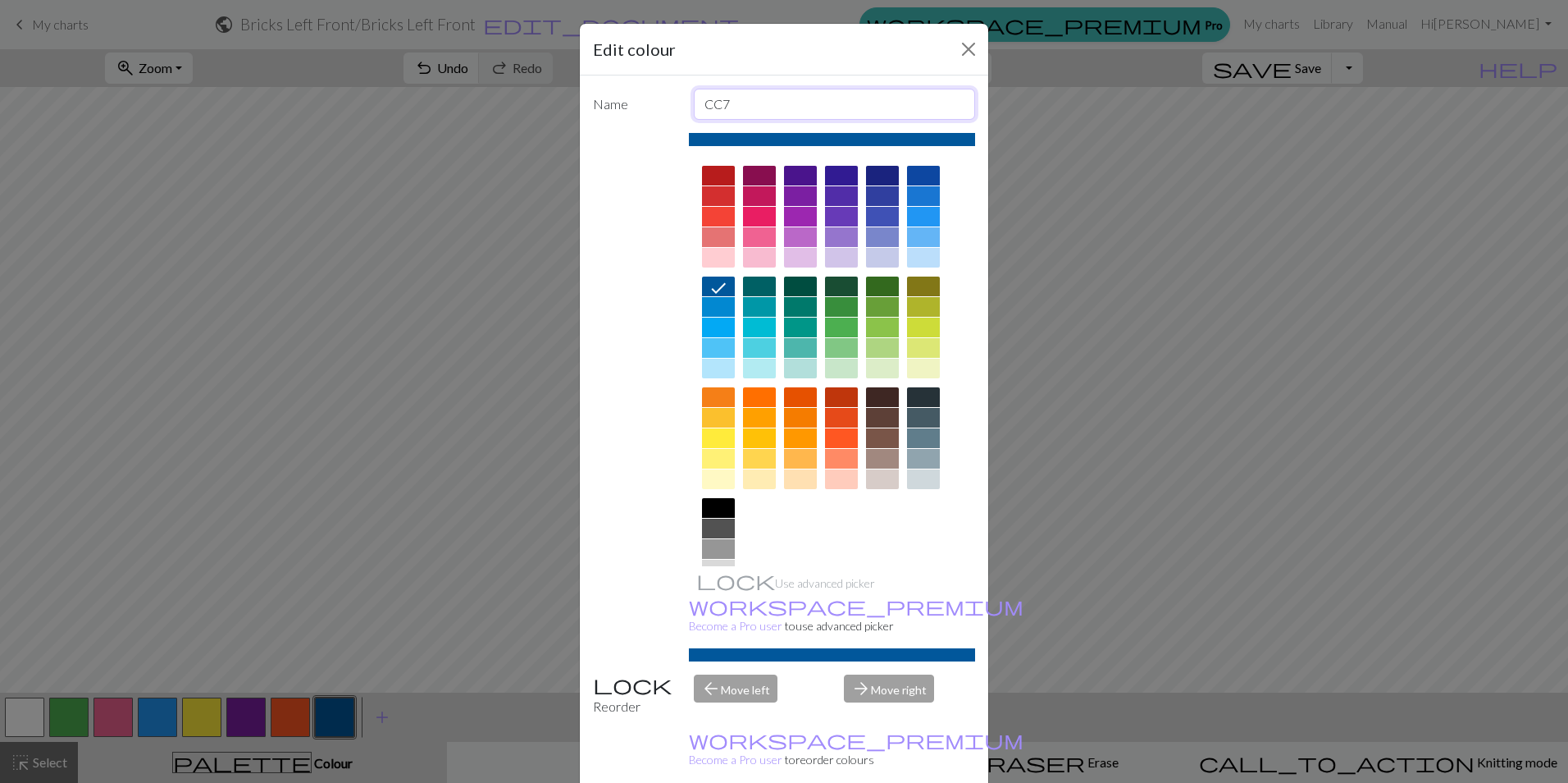
drag, startPoint x: 729, startPoint y: 105, endPoint x: 679, endPoint y: 84, distance: 54.2
click at [675, 94] on div "Name CC7" at bounding box center [784, 104] width 402 height 31
type input "Marker"
click at [712, 521] on div at bounding box center [718, 528] width 32 height 19
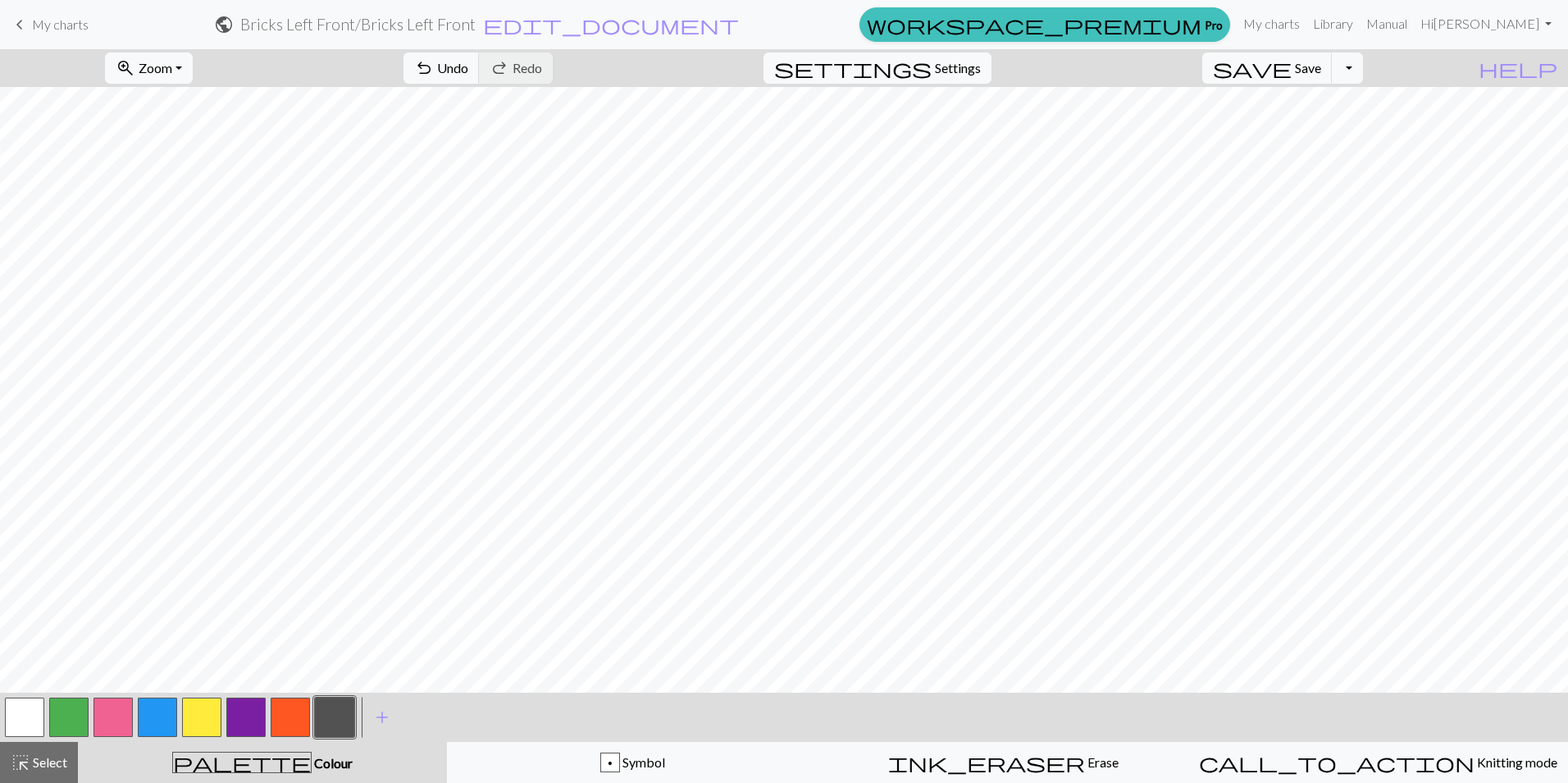
click at [77, 709] on button "button" at bounding box center [68, 716] width 40 height 40
click at [7, 721] on button "button" at bounding box center [24, 716] width 40 height 40
click at [66, 722] on button "button" at bounding box center [68, 716] width 40 height 40
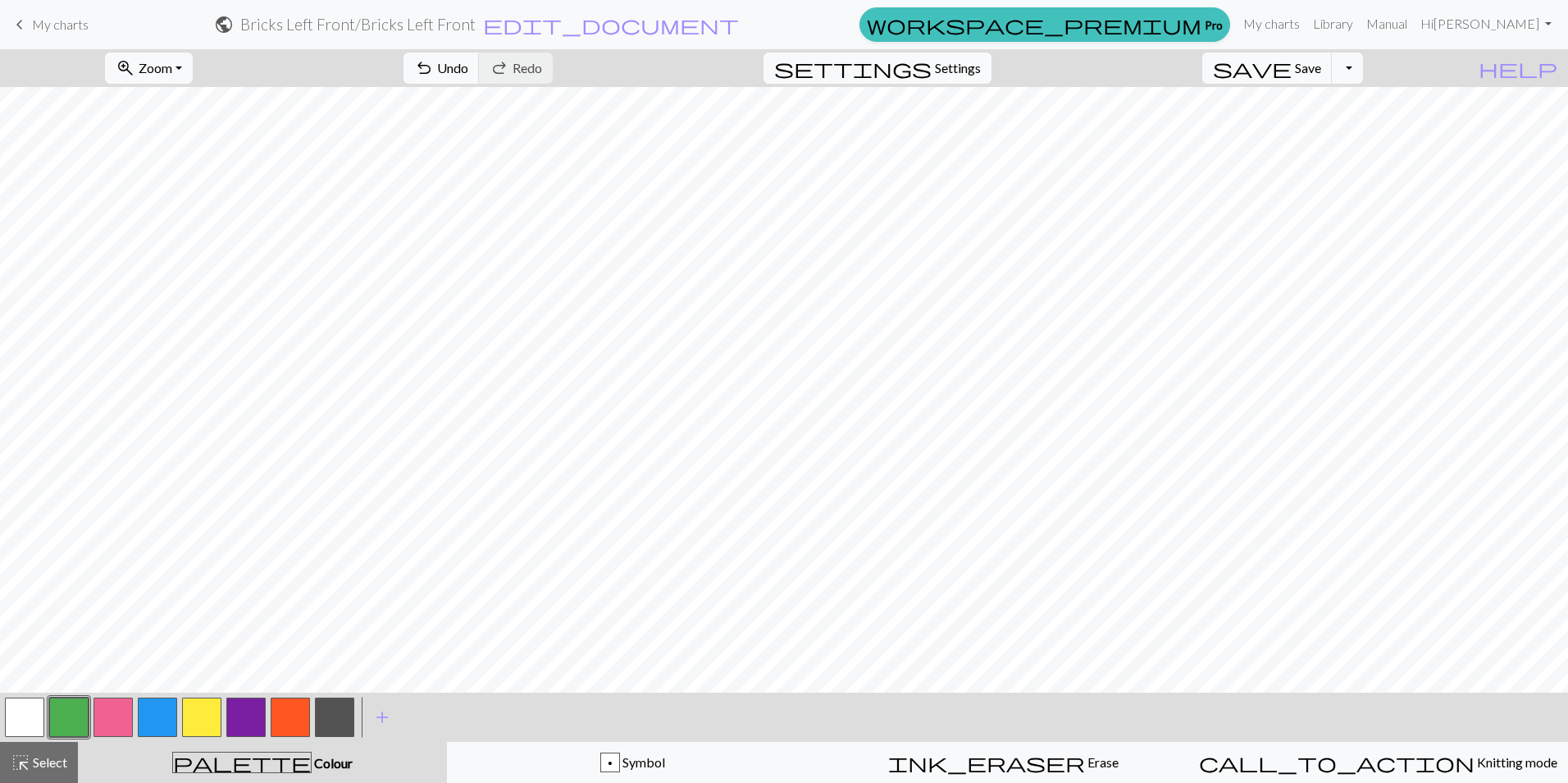
click at [201, 711] on button "button" at bounding box center [201, 716] width 40 height 40
click at [55, 723] on button "button" at bounding box center [68, 716] width 40 height 40
click at [116, 714] on button "button" at bounding box center [113, 716] width 40 height 40
click at [148, 721] on button "button" at bounding box center [157, 716] width 40 height 40
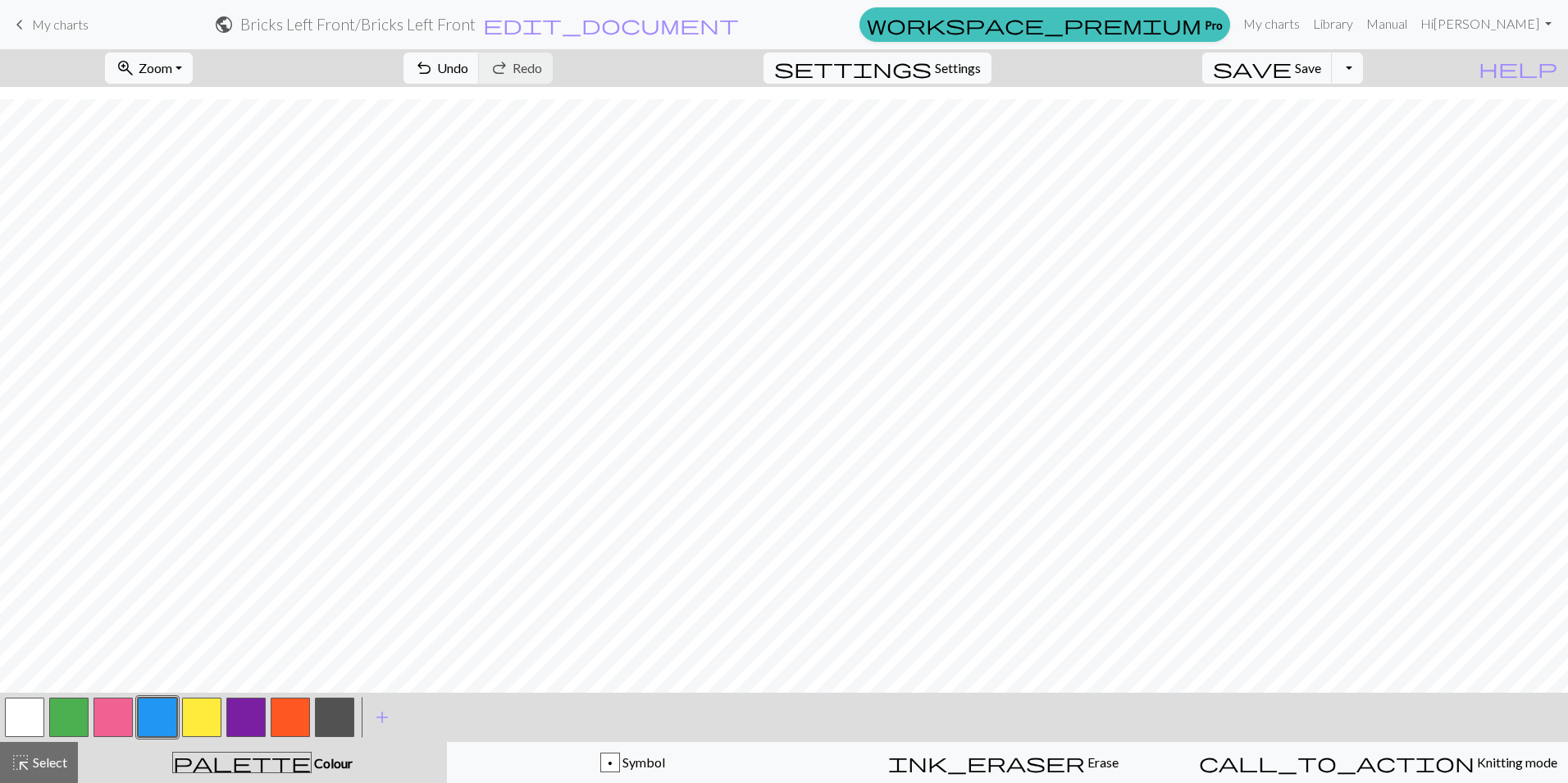
click at [71, 717] on button "button" at bounding box center [68, 716] width 40 height 40
click at [114, 708] on button "button" at bounding box center [113, 716] width 40 height 40
click at [205, 711] on button "button" at bounding box center [201, 716] width 40 height 40
click at [296, 719] on button "button" at bounding box center [290, 716] width 40 height 40
click at [241, 718] on button "button" at bounding box center [246, 716] width 40 height 40
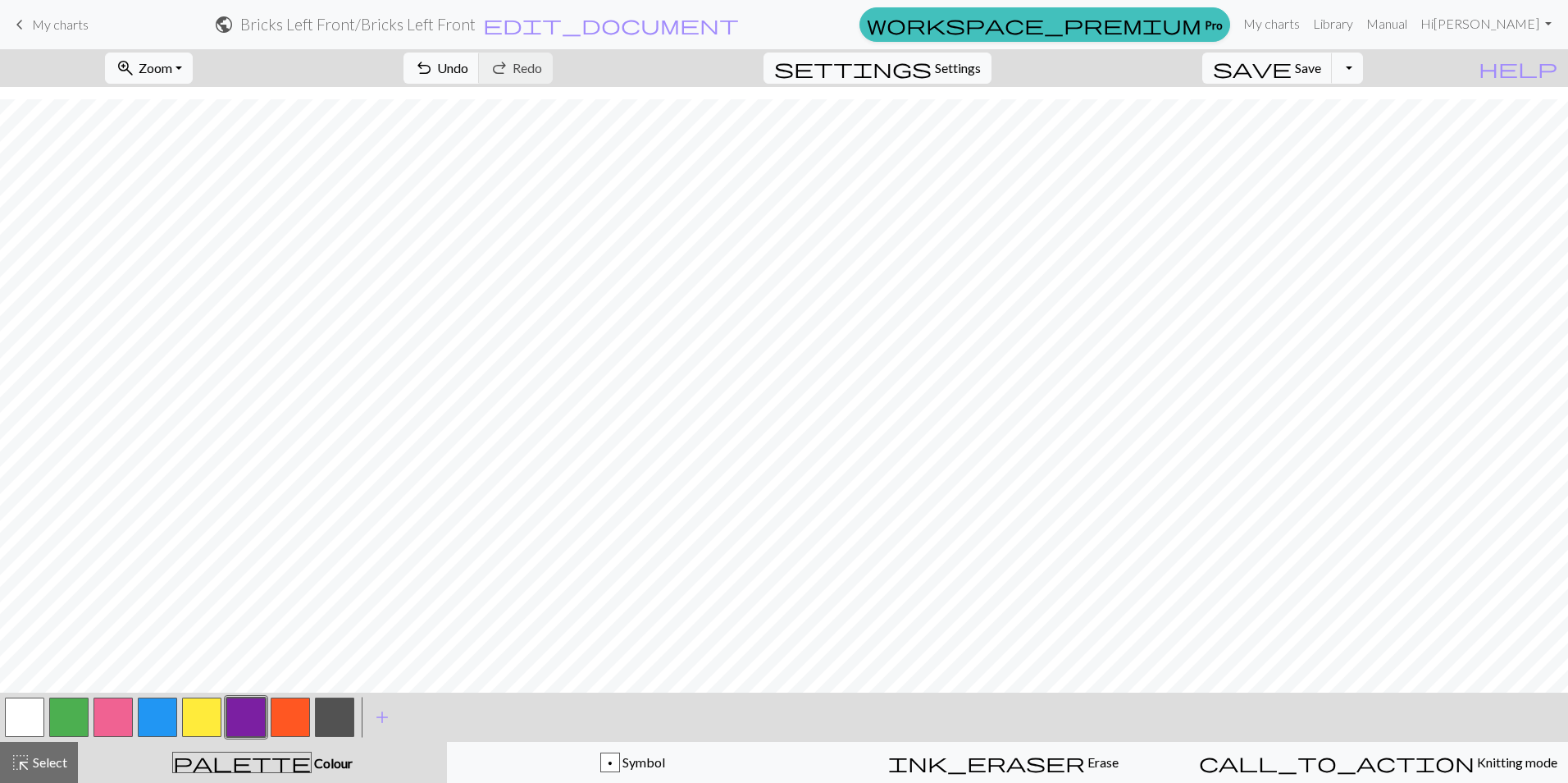
click at [333, 716] on button "button" at bounding box center [334, 716] width 40 height 40
click at [203, 715] on button "button" at bounding box center [201, 716] width 40 height 40
click at [298, 724] on button "button" at bounding box center [290, 716] width 40 height 40
click at [247, 716] on button "button" at bounding box center [246, 716] width 40 height 40
click at [433, 63] on span "undo" at bounding box center [423, 67] width 19 height 23
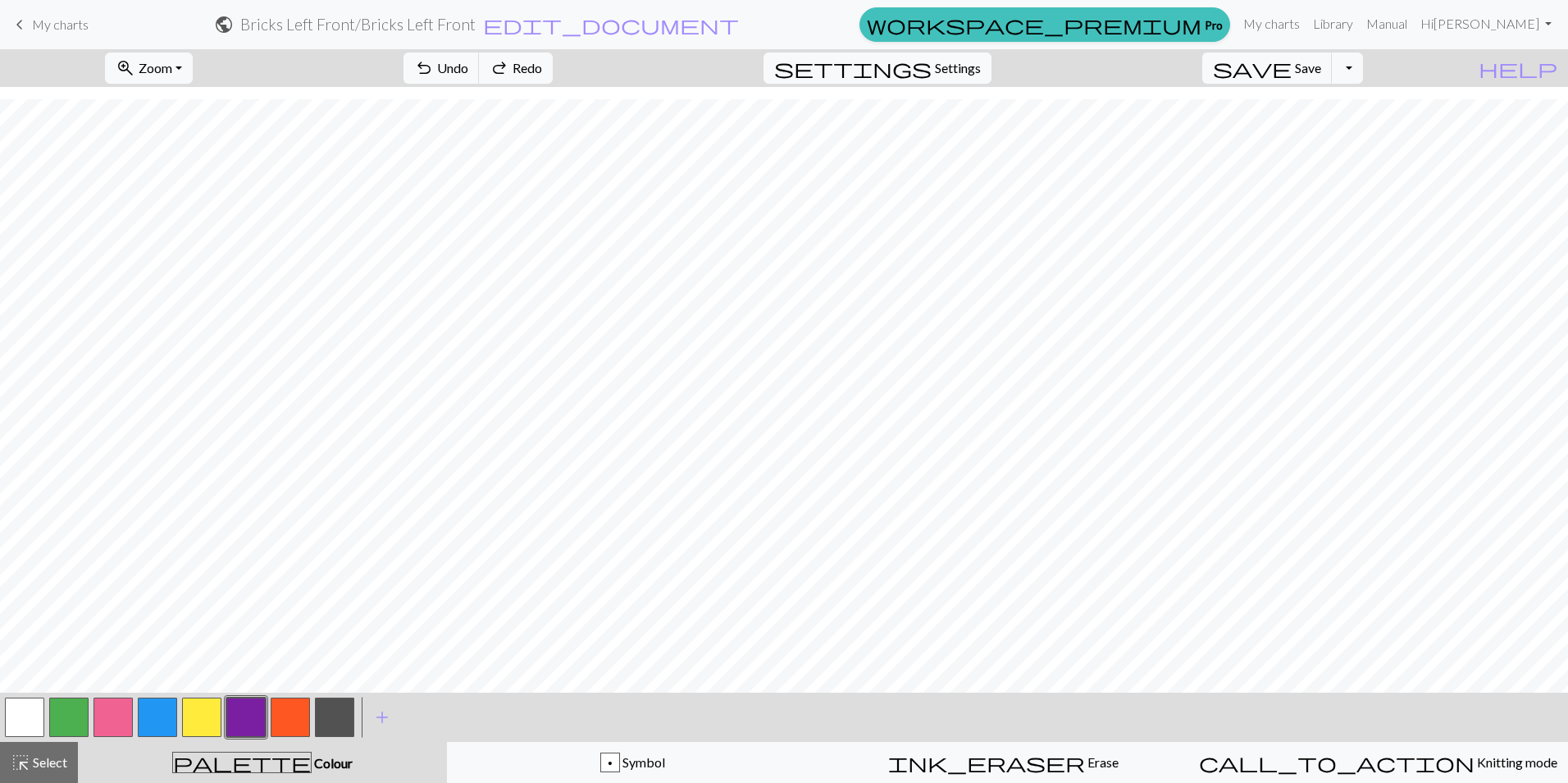
click at [292, 710] on button "button" at bounding box center [290, 716] width 40 height 40
click at [201, 718] on button "button" at bounding box center [201, 716] width 40 height 40
click at [433, 70] on span "undo" at bounding box center [423, 67] width 19 height 23
click at [468, 60] on span "Undo" at bounding box center [453, 67] width 31 height 16
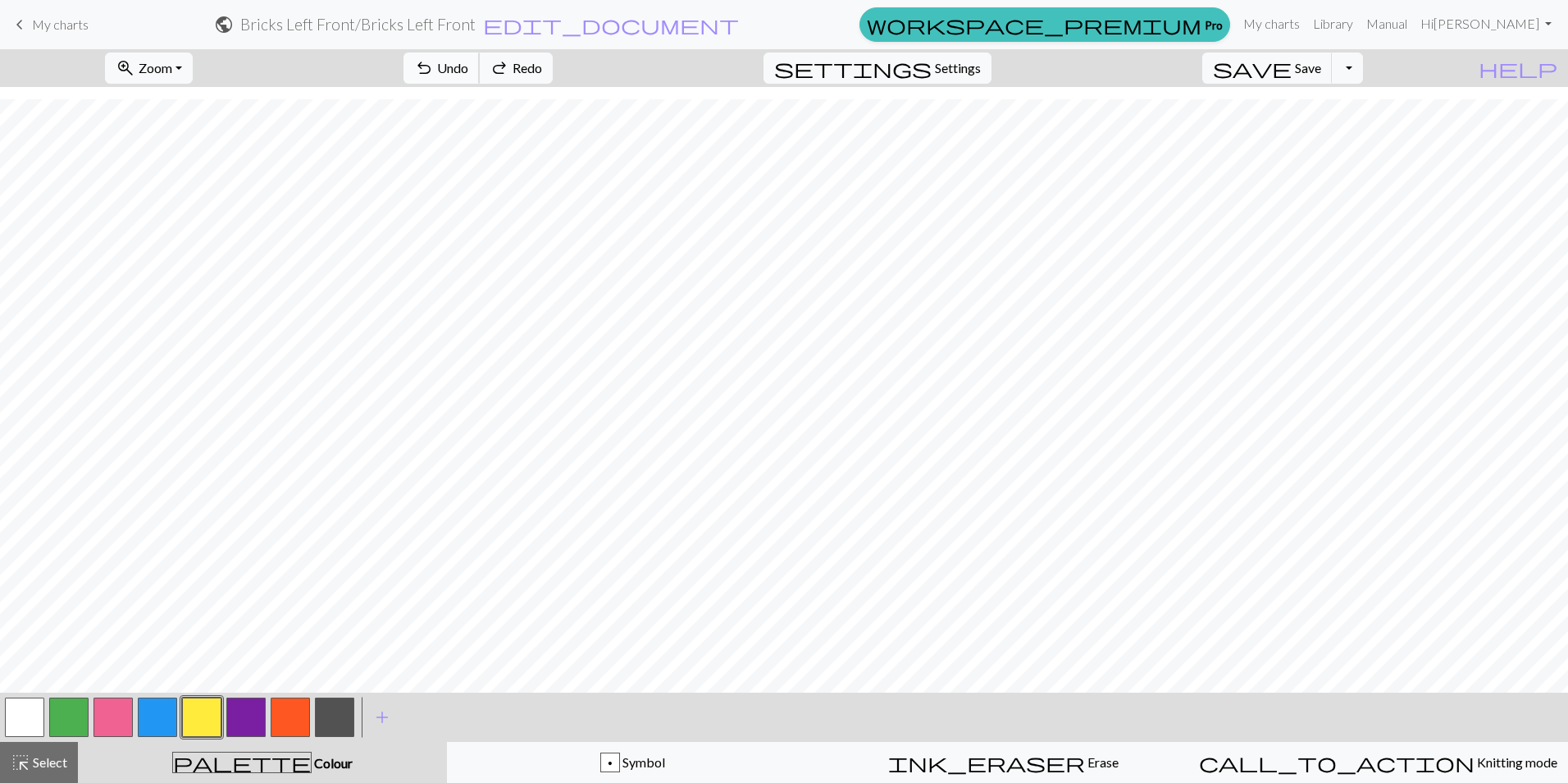
click at [468, 67] on span "Undo" at bounding box center [453, 67] width 31 height 16
click at [542, 62] on span "Redo" at bounding box center [528, 67] width 30 height 16
click at [24, 712] on button "button" at bounding box center [24, 716] width 40 height 40
click at [23, 721] on button "button" at bounding box center [24, 716] width 40 height 40
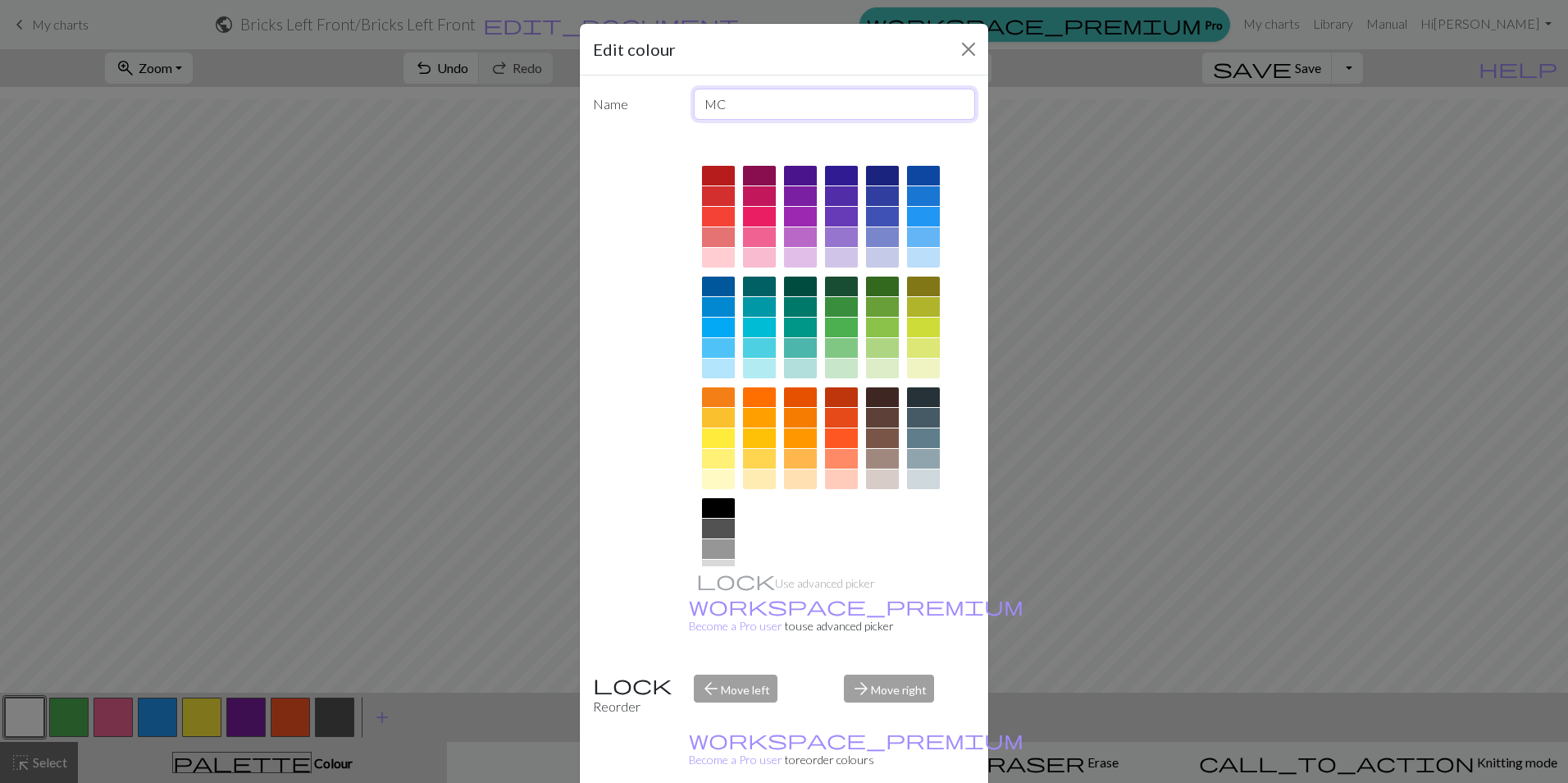
drag, startPoint x: 721, startPoint y: 107, endPoint x: 673, endPoint y: 104, distance: 48.1
click at [676, 105] on div "Name MC" at bounding box center [784, 104] width 402 height 31
type input "Purl"
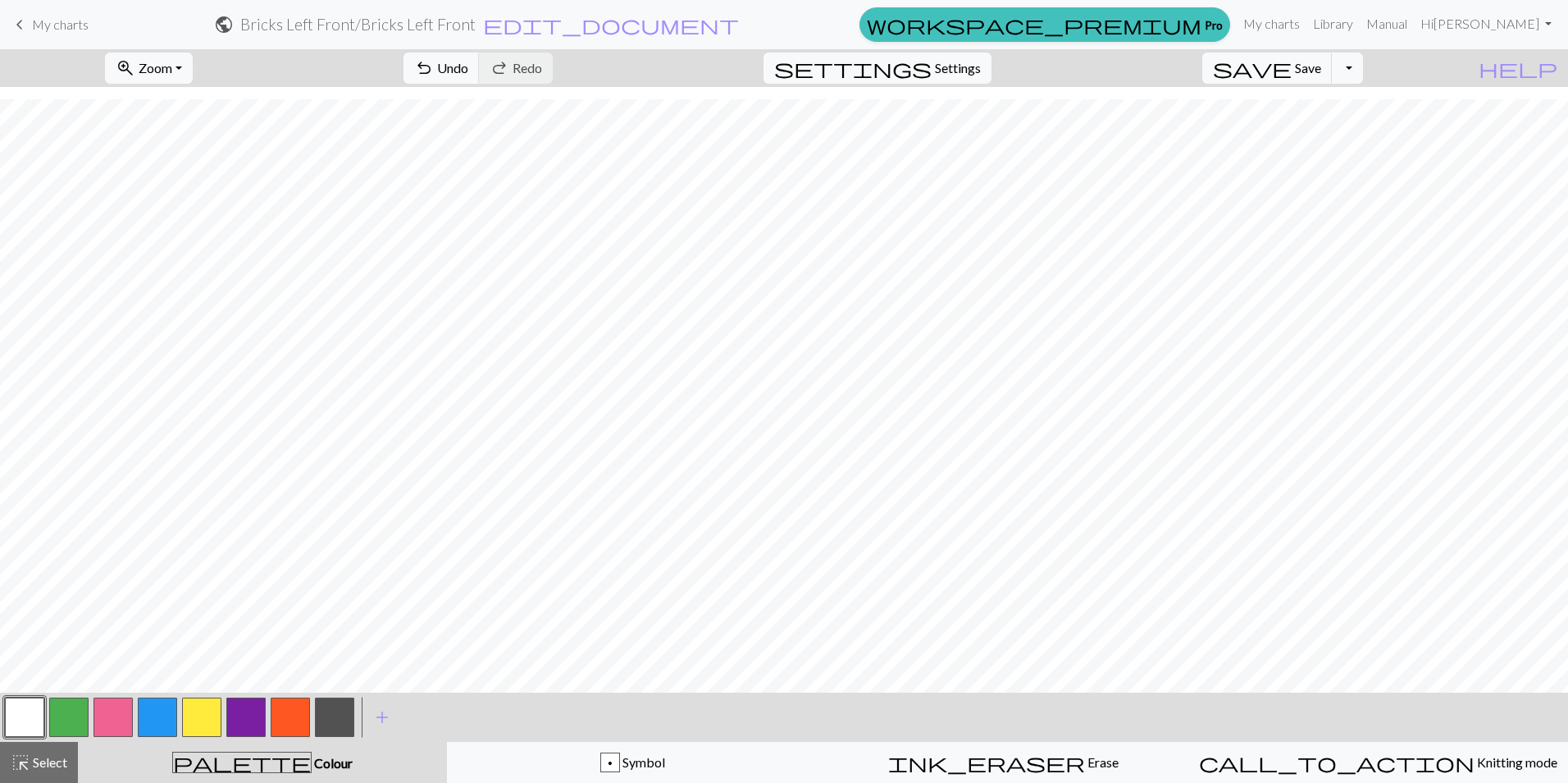
click at [207, 720] on button "button" at bounding box center [201, 716] width 40 height 40
click at [208, 721] on button "button" at bounding box center [201, 716] width 40 height 40
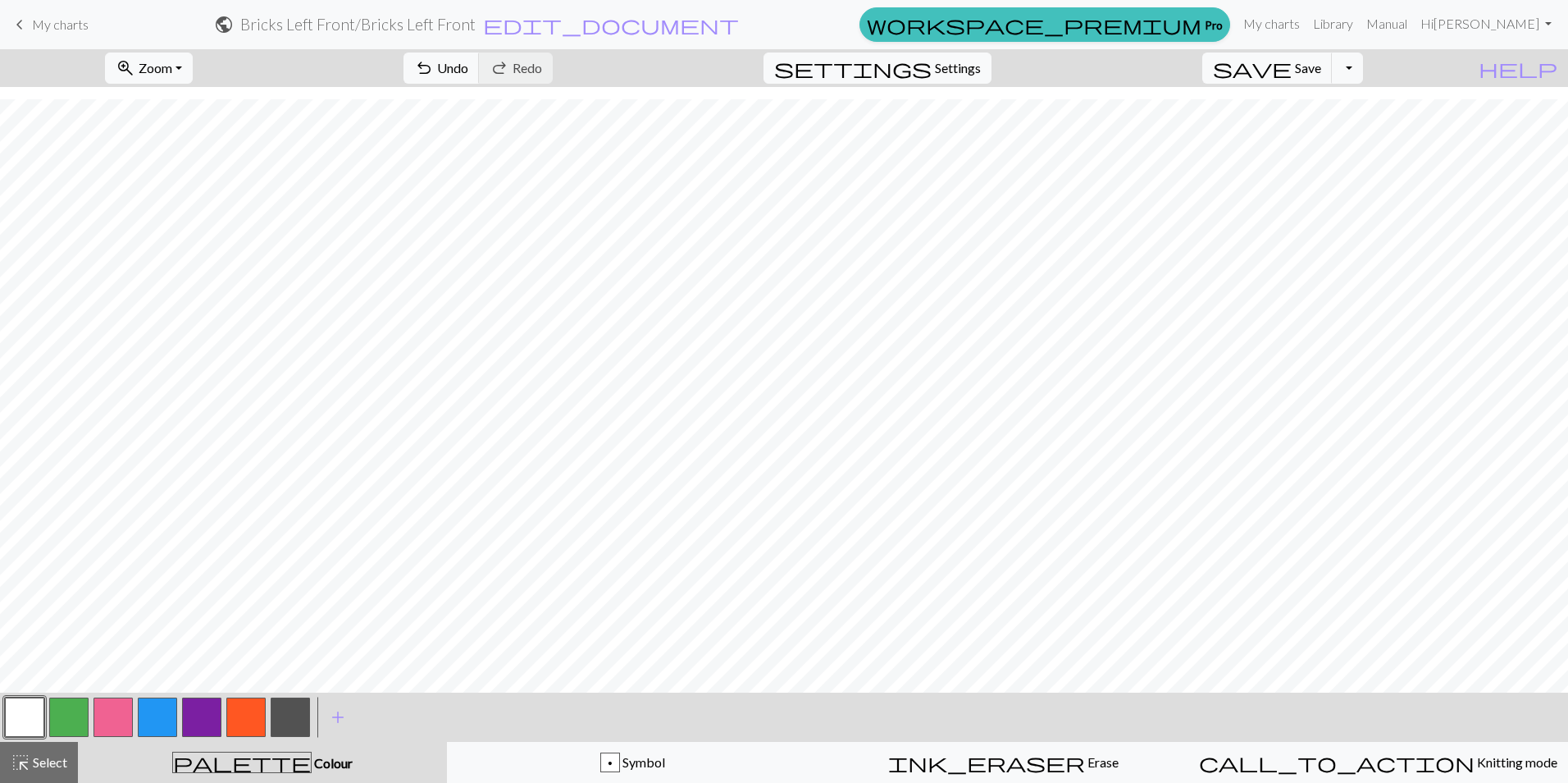
click at [18, 703] on button "button" at bounding box center [24, 716] width 40 height 40
click at [20, 718] on button "button" at bounding box center [24, 716] width 40 height 40
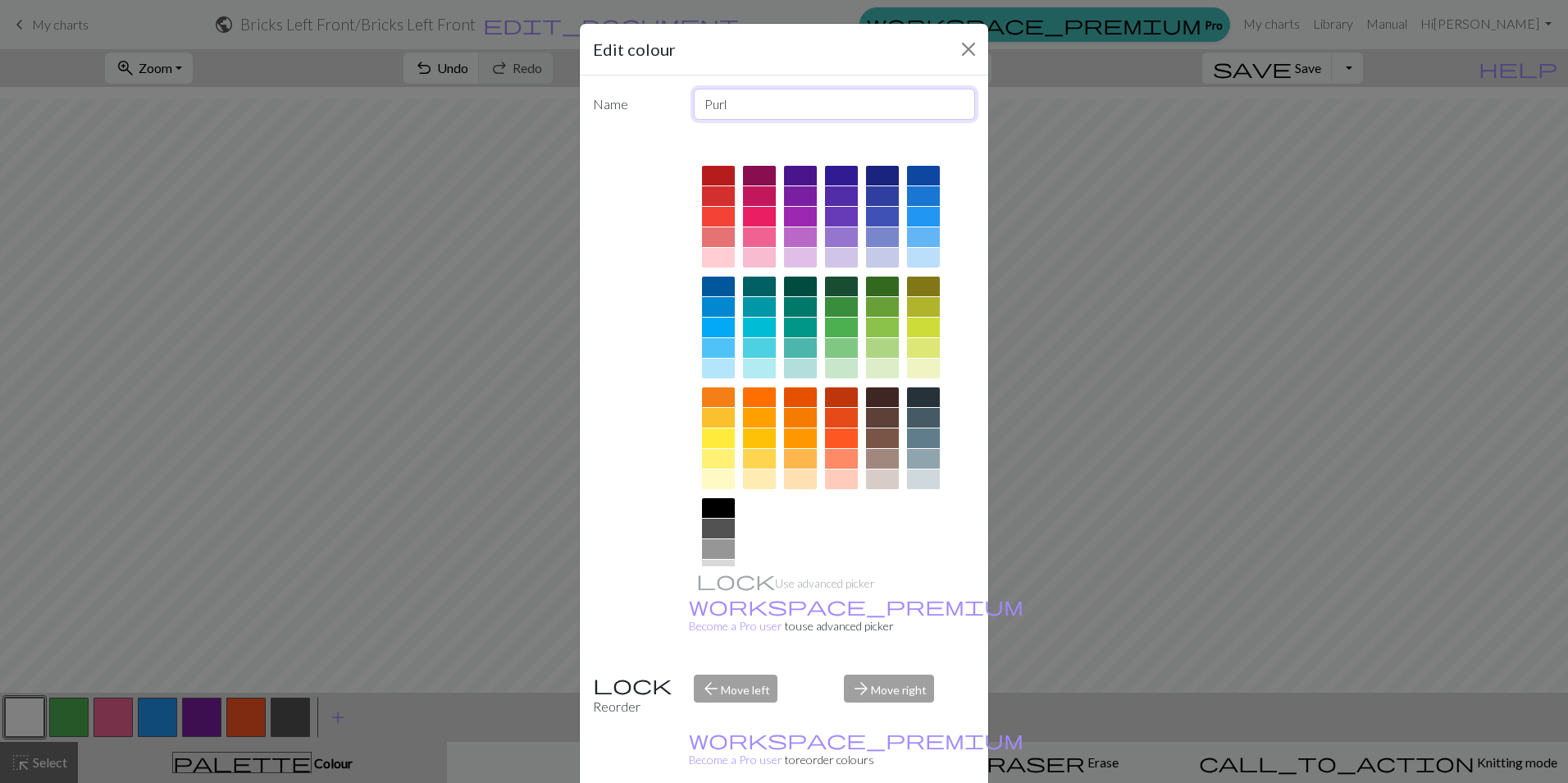
drag, startPoint x: 741, startPoint y: 109, endPoint x: 642, endPoint y: 109, distance: 99.0
click at [651, 109] on div "Name Purl" at bounding box center [784, 104] width 402 height 31
type input "Knit"
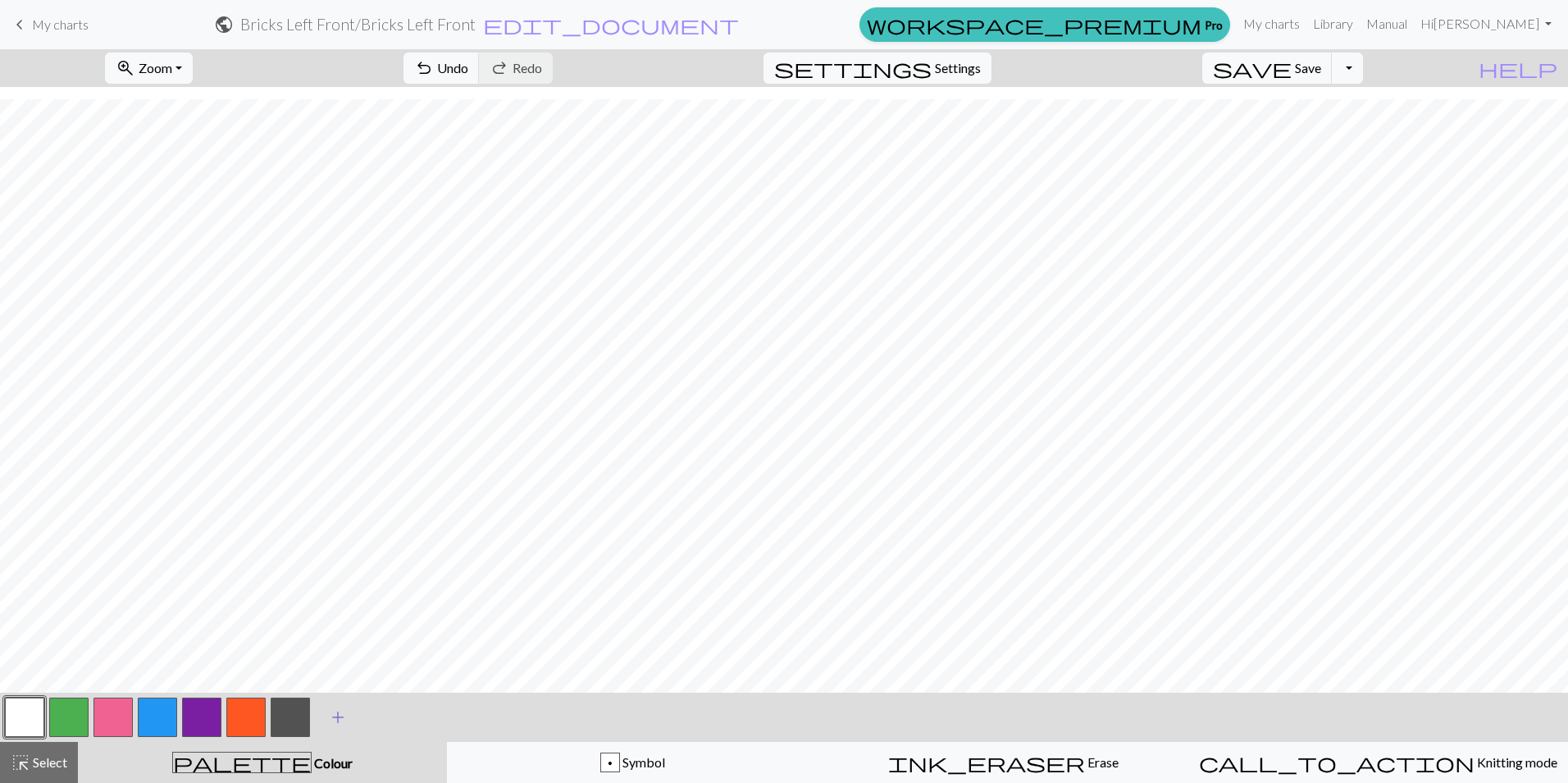
click at [338, 721] on span "add" at bounding box center [337, 716] width 19 height 23
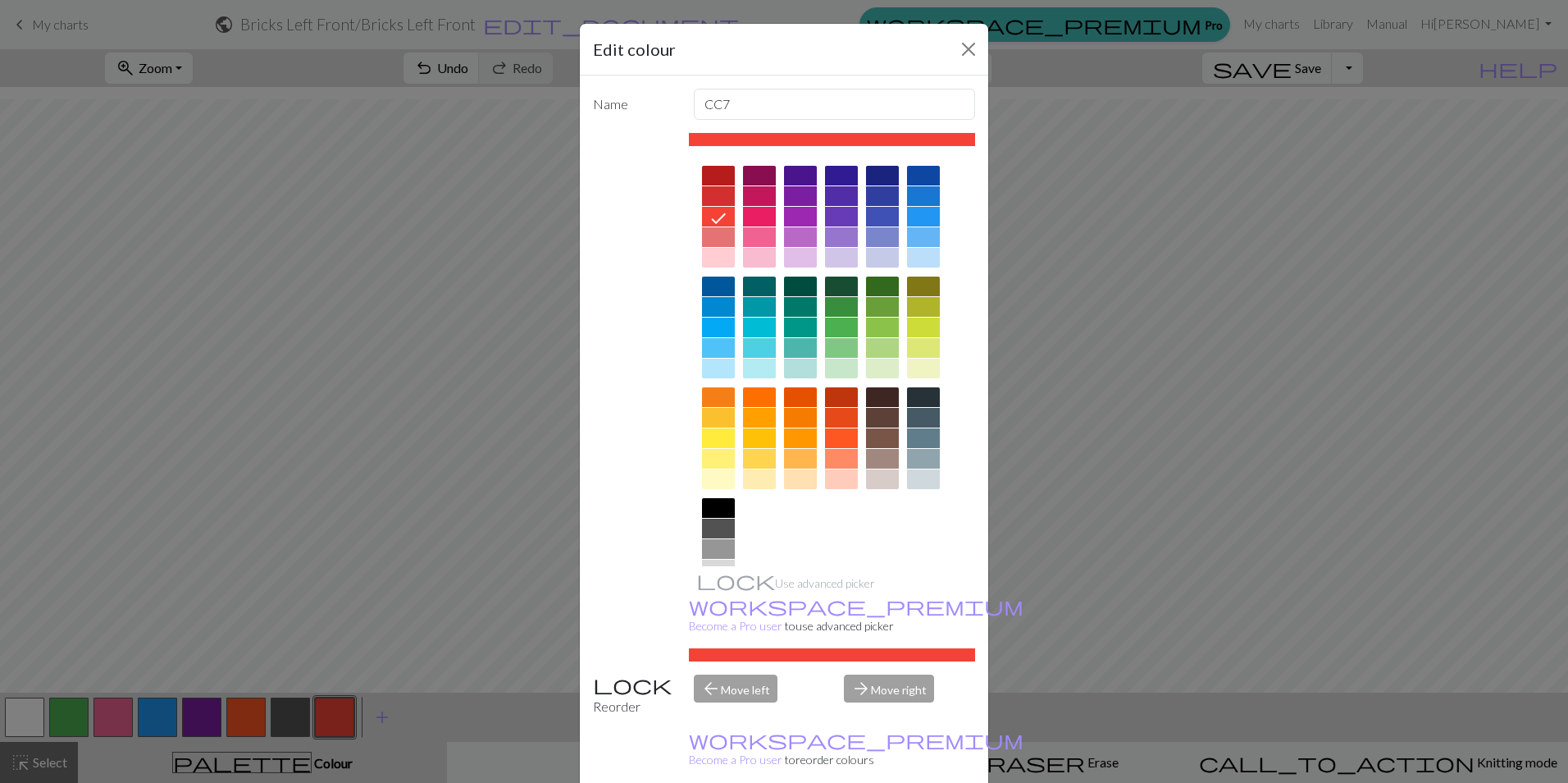
drag, startPoint x: 971, startPoint y: 464, endPoint x: 969, endPoint y: 500, distance: 36.1
click at [969, 500] on div "Name CC7 Use advanced picker workspace_premium Become a Pro user to use advance…" at bounding box center [784, 435] width 408 height 719
click at [918, 455] on div at bounding box center [923, 458] width 32 height 19
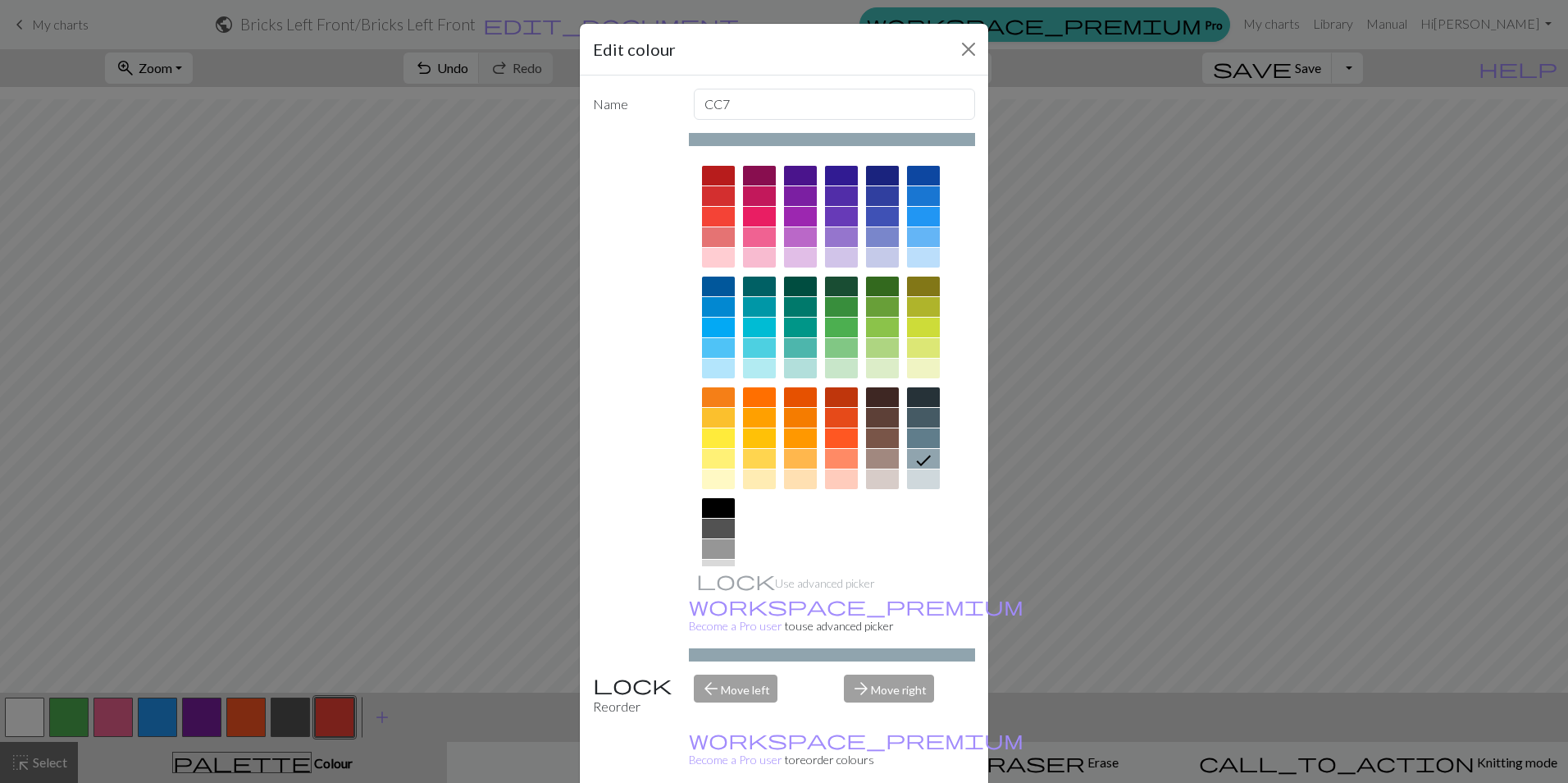
scroll to position [53, 0]
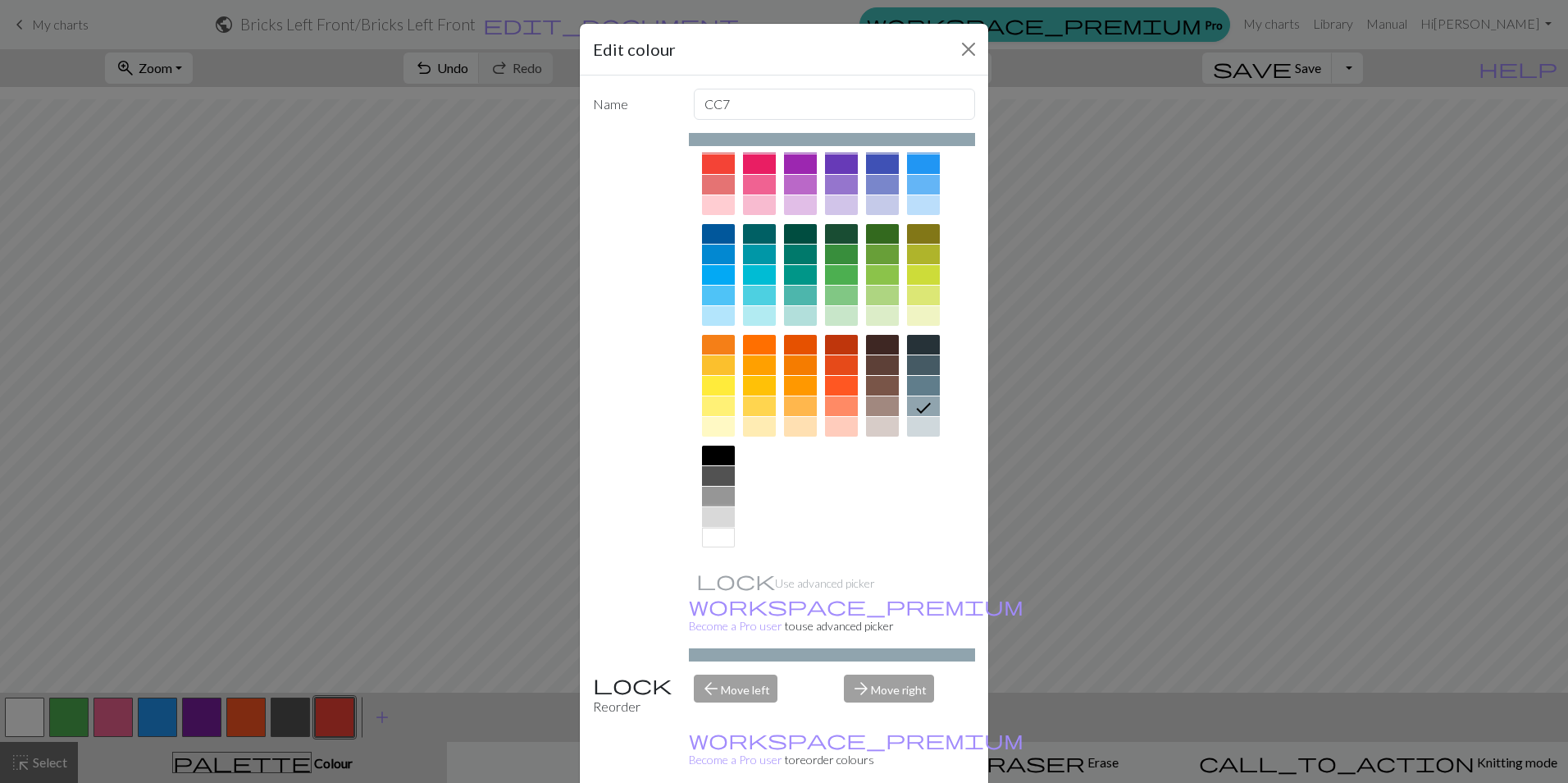
click at [716, 515] on div at bounding box center [718, 516] width 32 height 19
drag, startPoint x: 743, startPoint y: 96, endPoint x: 660, endPoint y: 116, distance: 85.4
click at [660, 111] on div "Name CC7" at bounding box center [784, 104] width 402 height 31
type input "Purl"
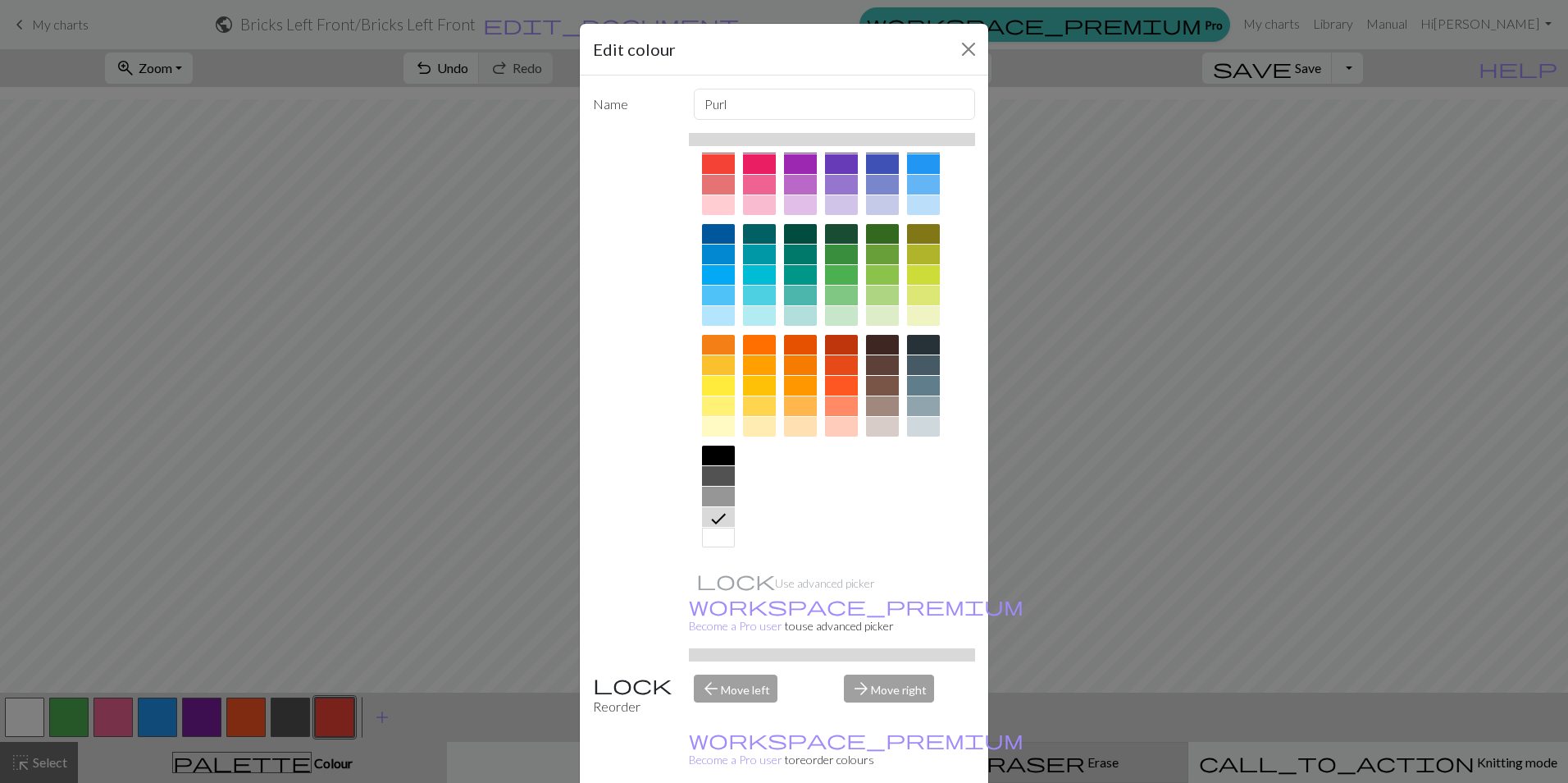
drag, startPoint x: 874, startPoint y: 770, endPoint x: 852, endPoint y: 768, distance: 22.1
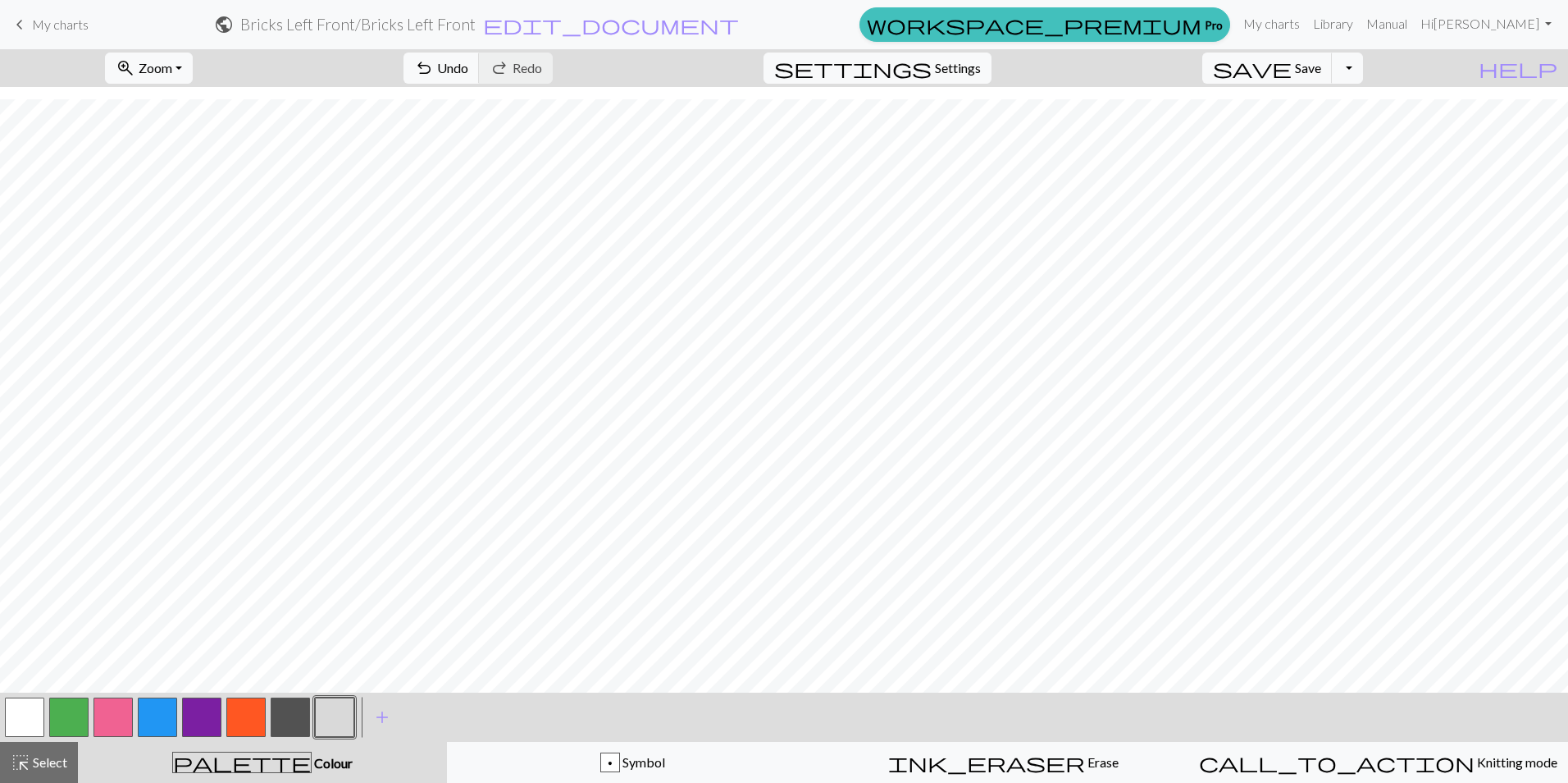
click at [18, 720] on button "button" at bounding box center [24, 716] width 40 height 40
click at [67, 721] on button "button" at bounding box center [68, 716] width 40 height 40
click at [65, 718] on button "button" at bounding box center [68, 716] width 40 height 40
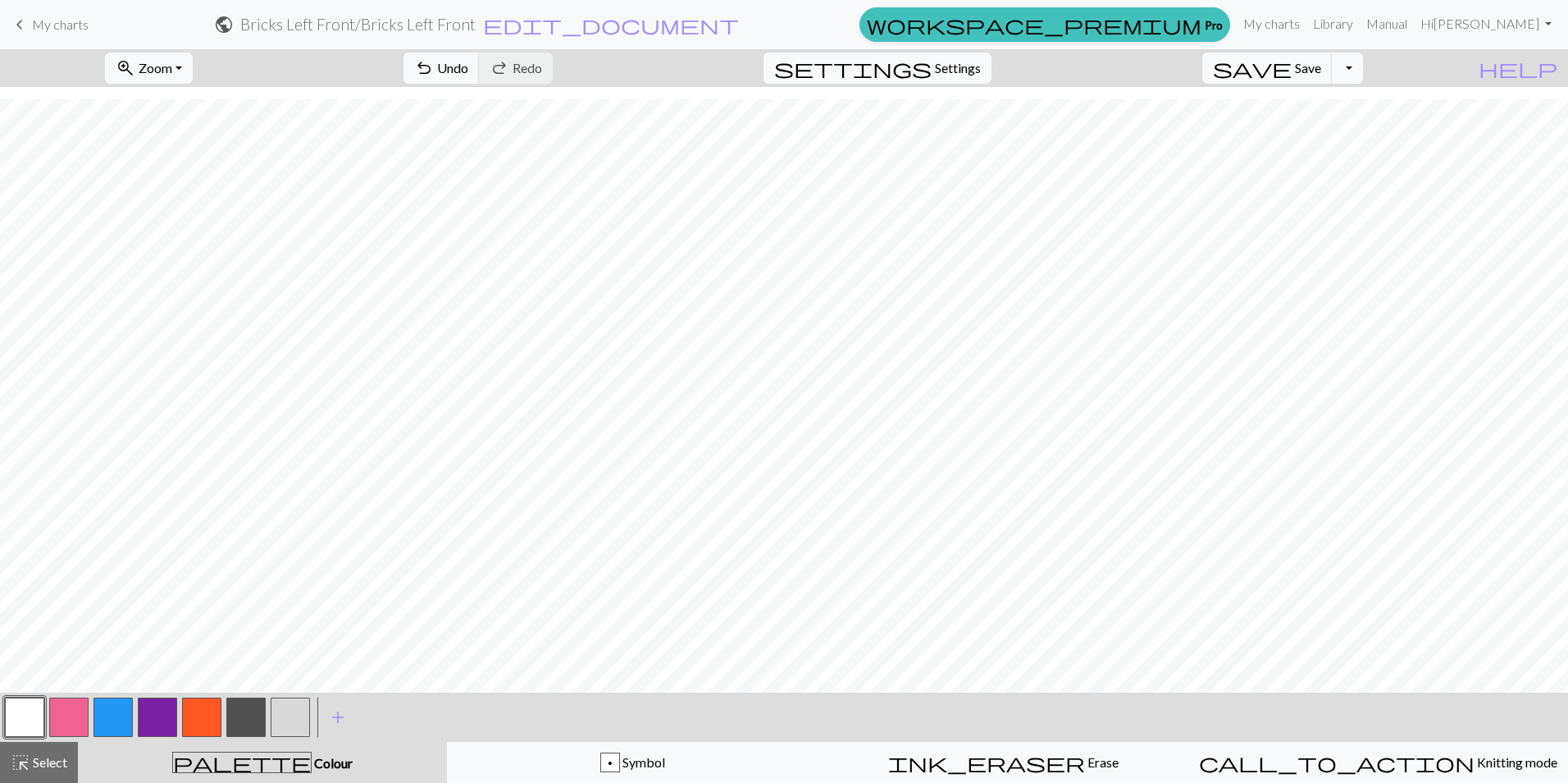
click at [295, 725] on button "button" at bounding box center [290, 716] width 40 height 40
click at [76, 715] on button "button" at bounding box center [68, 716] width 40 height 40
click at [103, 715] on button "button" at bounding box center [113, 716] width 40 height 40
click at [68, 715] on button "button" at bounding box center [68, 716] width 40 height 40
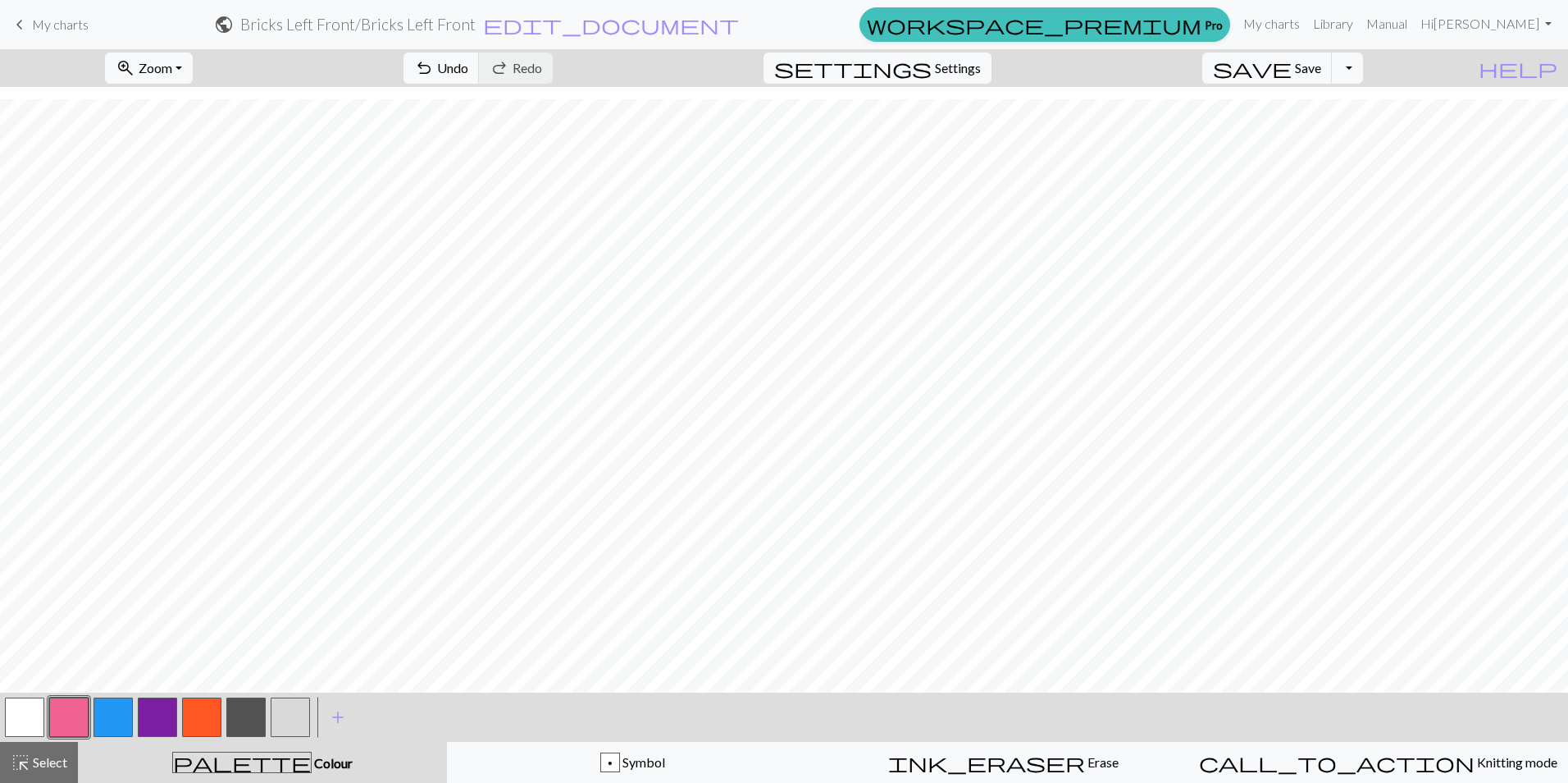
click at [105, 718] on button "button" at bounding box center [113, 716] width 40 height 40
click at [73, 716] on button "button" at bounding box center [68, 716] width 40 height 40
click at [110, 711] on button "button" at bounding box center [113, 716] width 40 height 40
click at [67, 707] on button "button" at bounding box center [68, 716] width 40 height 40
drag, startPoint x: 113, startPoint y: 716, endPoint x: 121, endPoint y: 713, distance: 8.5
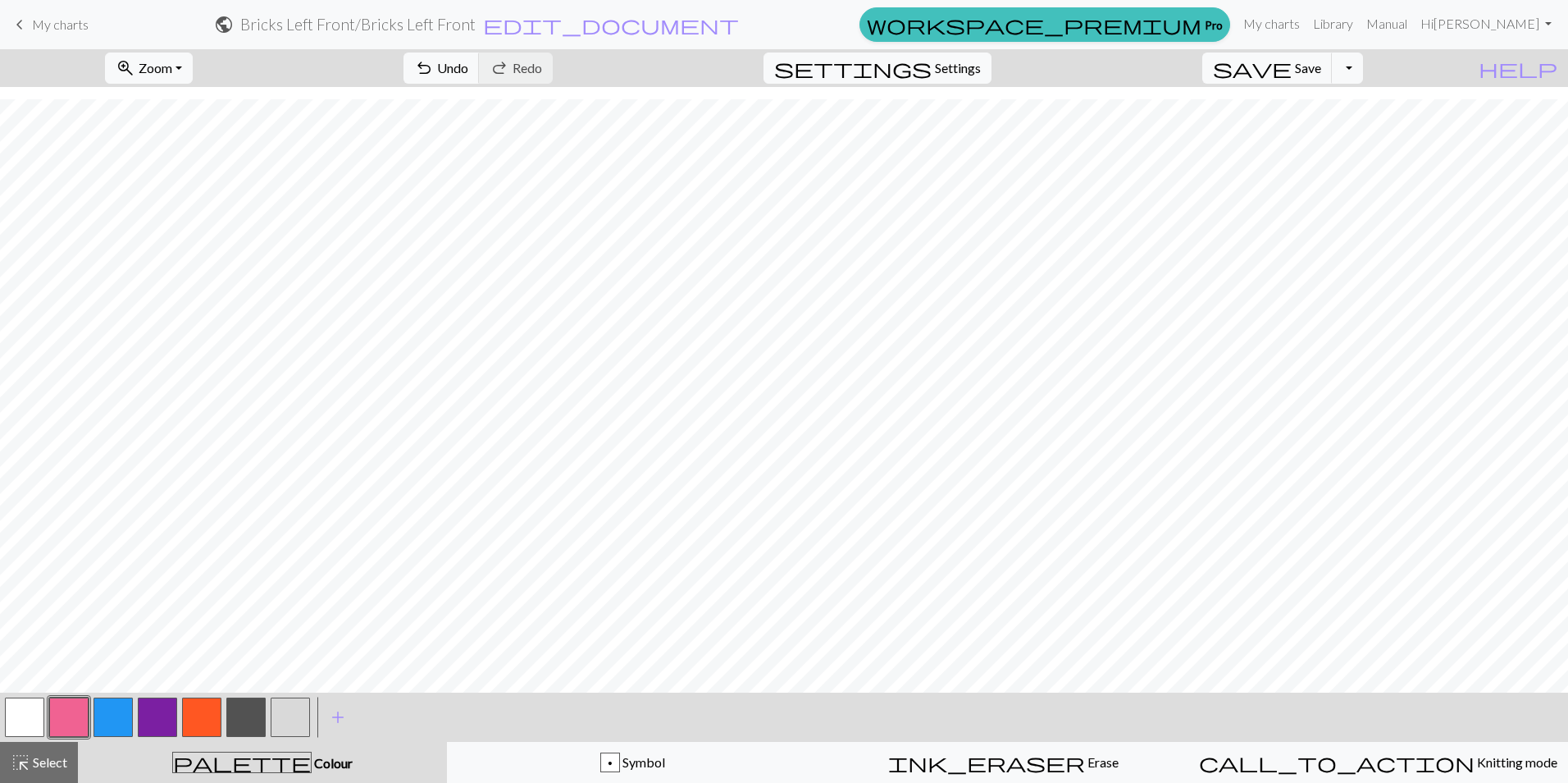
click at [114, 716] on button "button" at bounding box center [113, 716] width 40 height 40
click at [55, 717] on button "button" at bounding box center [68, 716] width 40 height 40
click at [10, 718] on button "button" at bounding box center [24, 716] width 40 height 40
click at [73, 713] on button "button" at bounding box center [68, 716] width 40 height 40
click at [105, 713] on button "button" at bounding box center [113, 716] width 40 height 40
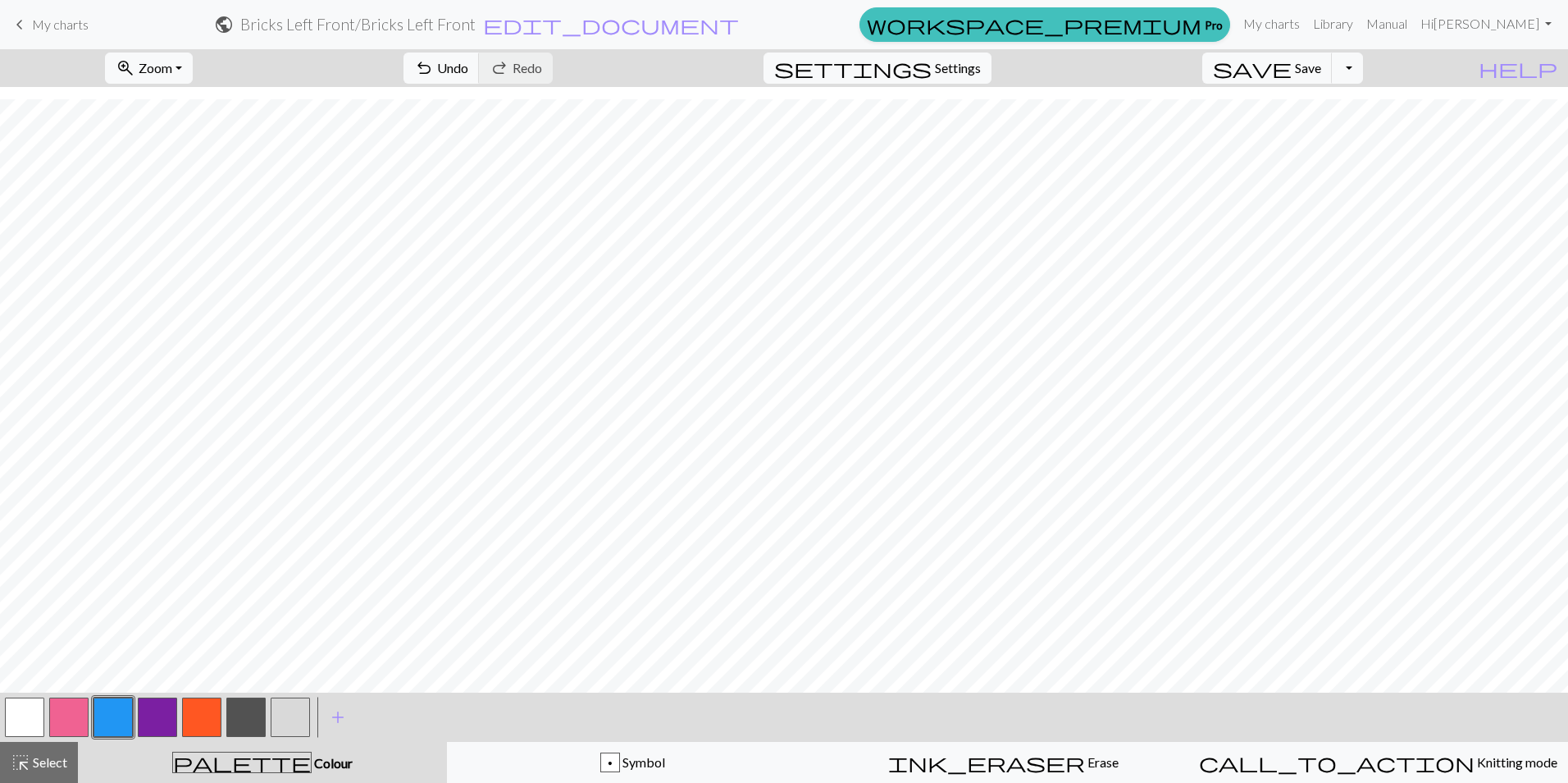
click at [59, 715] on button "button" at bounding box center [68, 716] width 40 height 40
click at [115, 712] on button "button" at bounding box center [113, 716] width 40 height 40
click at [77, 709] on button "button" at bounding box center [68, 716] width 40 height 40
click at [108, 716] on button "button" at bounding box center [113, 716] width 40 height 40
click at [69, 714] on button "button" at bounding box center [68, 716] width 40 height 40
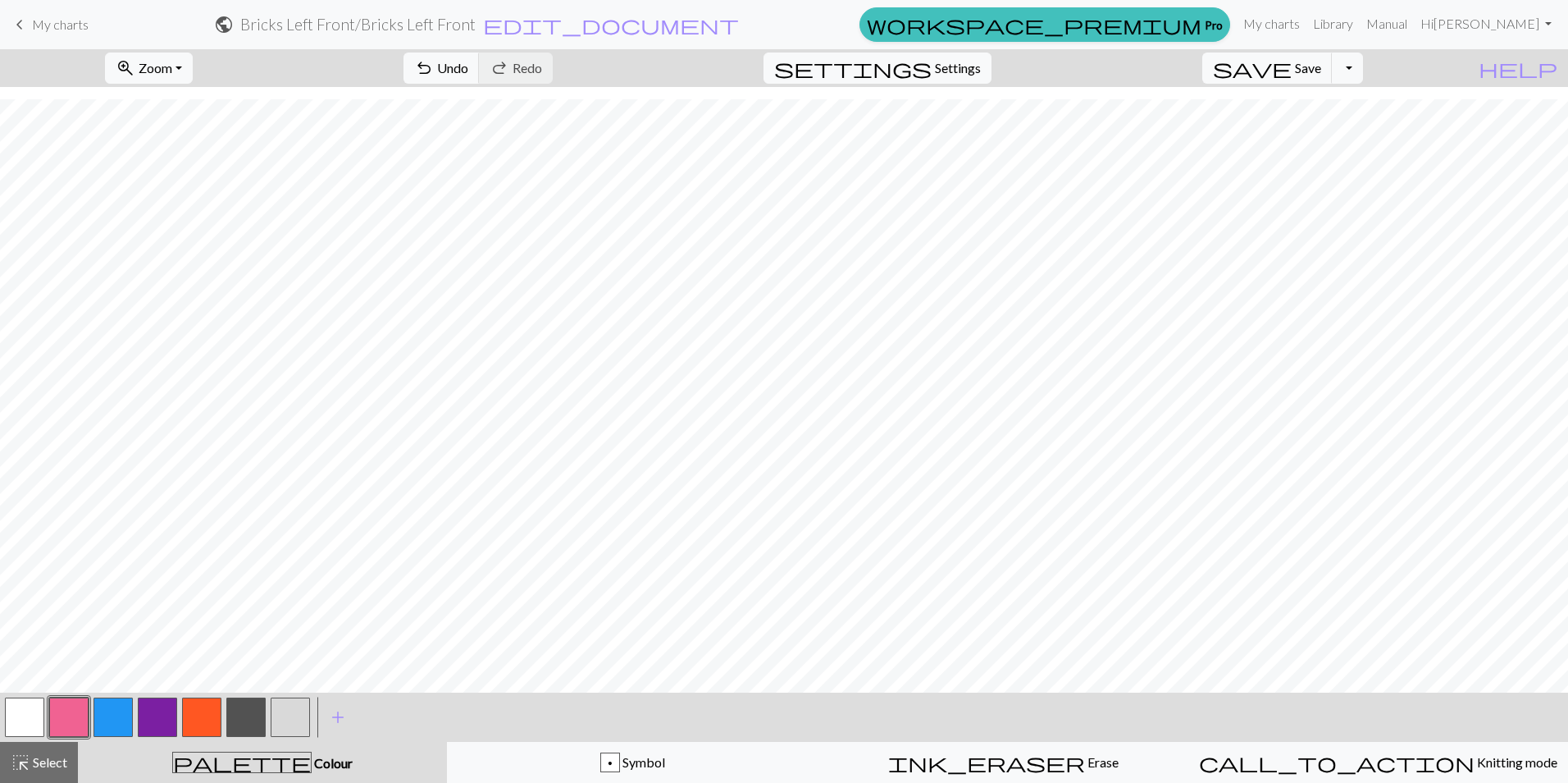
drag, startPoint x: 120, startPoint y: 712, endPoint x: 206, endPoint y: 687, distance: 89.6
click at [120, 713] on button "button" at bounding box center [113, 716] width 40 height 40
click at [63, 717] on button "button" at bounding box center [68, 716] width 40 height 40
click at [113, 717] on button "button" at bounding box center [113, 716] width 40 height 40
drag, startPoint x: 62, startPoint y: 716, endPoint x: 77, endPoint y: 703, distance: 19.8
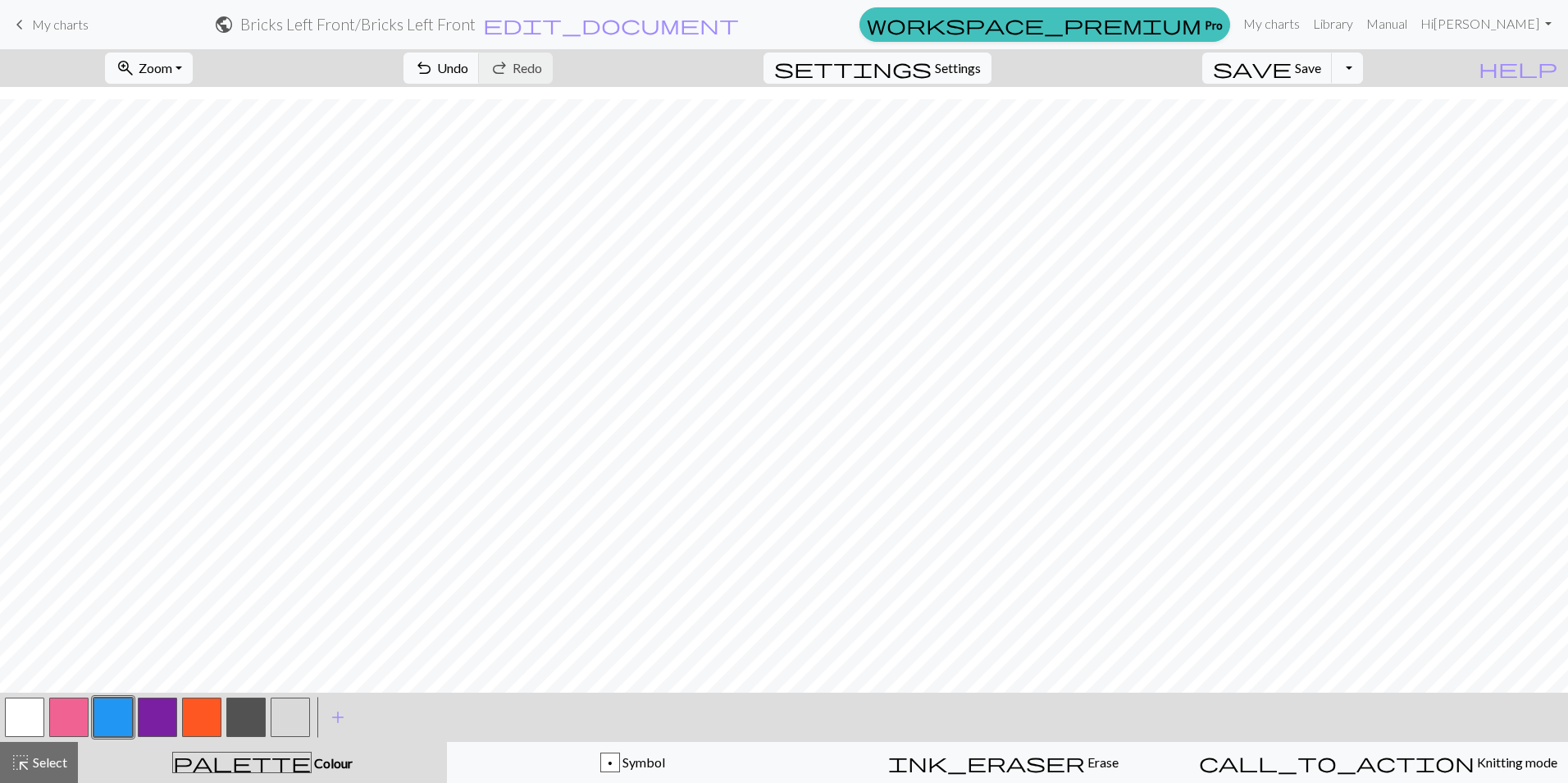
click at [63, 716] on button "button" at bounding box center [68, 716] width 40 height 40
drag, startPoint x: 108, startPoint y: 710, endPoint x: 181, endPoint y: 689, distance: 76.0
click at [109, 710] on button "button" at bounding box center [113, 716] width 40 height 40
click at [79, 718] on button "button" at bounding box center [68, 716] width 40 height 40
click at [125, 701] on button "button" at bounding box center [113, 716] width 40 height 40
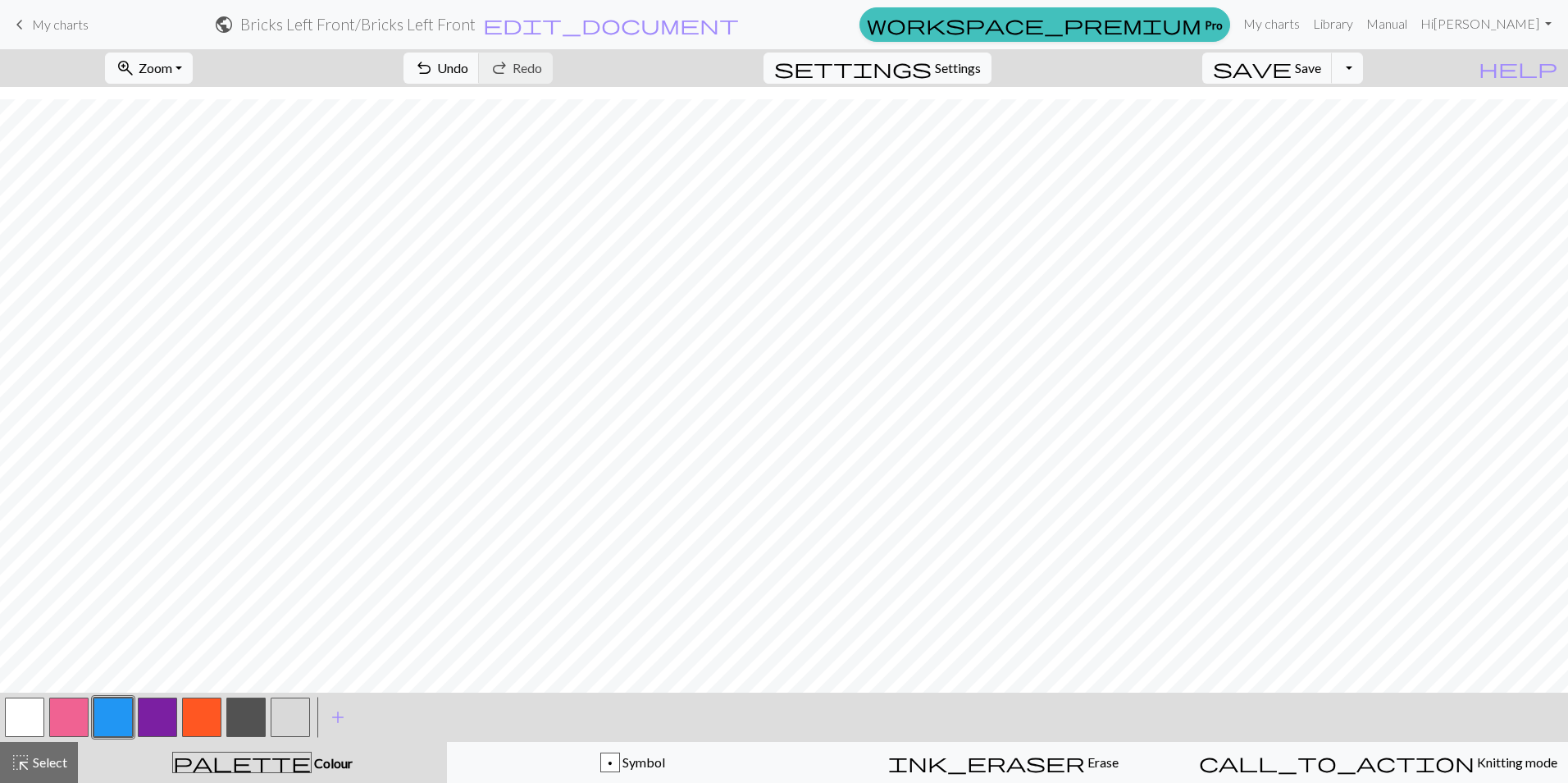
drag, startPoint x: 69, startPoint y: 718, endPoint x: 115, endPoint y: 703, distance: 48.4
click at [71, 718] on button "button" at bounding box center [68, 716] width 40 height 40
click at [117, 720] on button "button" at bounding box center [113, 716] width 40 height 40
click at [115, 719] on button "button" at bounding box center [113, 716] width 40 height 40
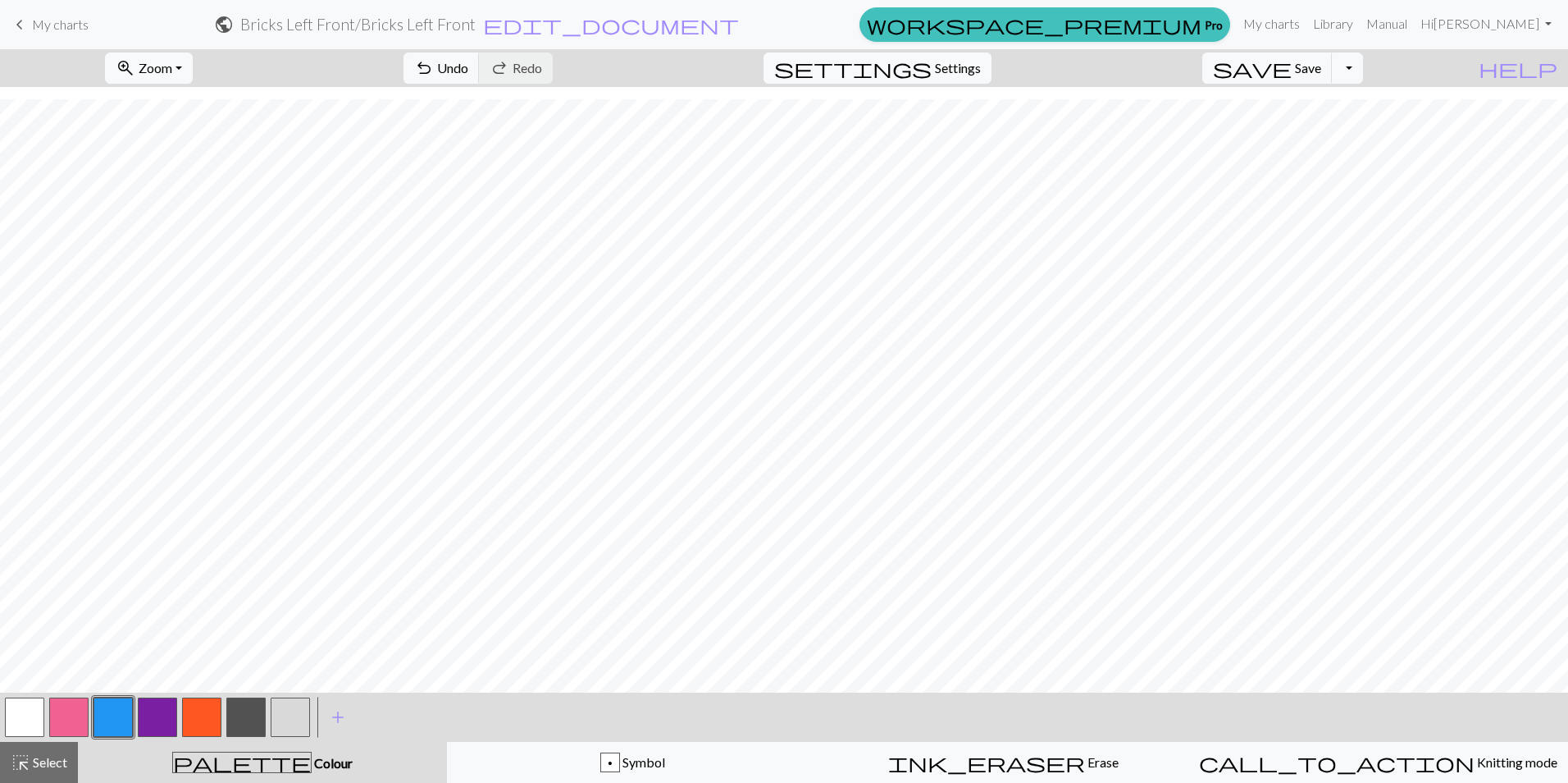
click at [72, 712] on button "button" at bounding box center [68, 716] width 40 height 40
drag, startPoint x: 109, startPoint y: 716, endPoint x: 197, endPoint y: 691, distance: 91.5
click at [109, 716] on button "button" at bounding box center [113, 716] width 40 height 40
click at [74, 704] on button "button" at bounding box center [68, 716] width 40 height 40
click at [106, 718] on button "button" at bounding box center [113, 716] width 40 height 40
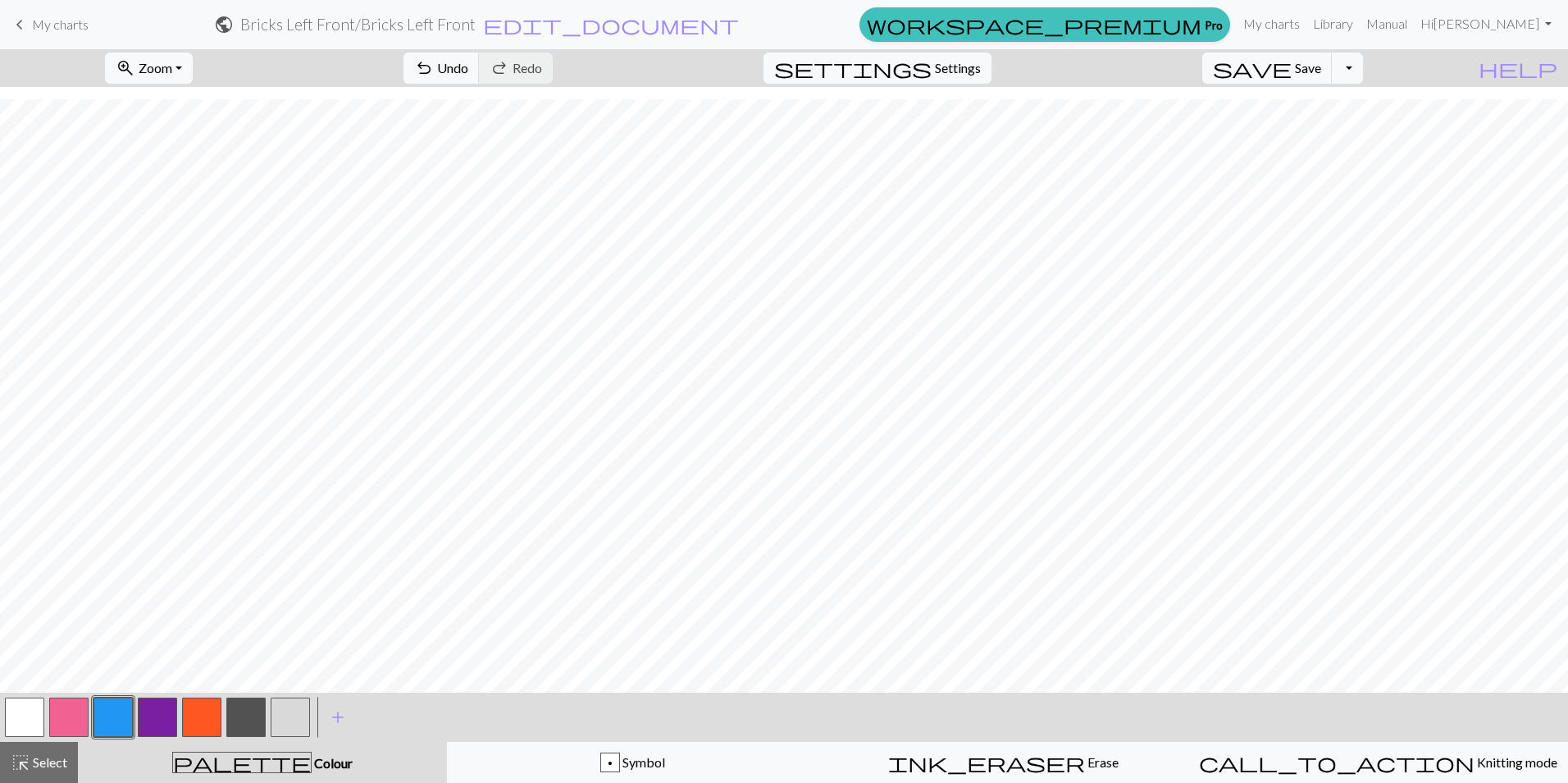
click at [67, 712] on button "button" at bounding box center [68, 716] width 40 height 40
drag, startPoint x: 123, startPoint y: 702, endPoint x: 115, endPoint y: 701, distance: 8.1
click at [120, 702] on button "button" at bounding box center [113, 716] width 40 height 40
click at [63, 713] on button "button" at bounding box center [68, 716] width 40 height 40
click at [114, 716] on button "button" at bounding box center [113, 716] width 40 height 40
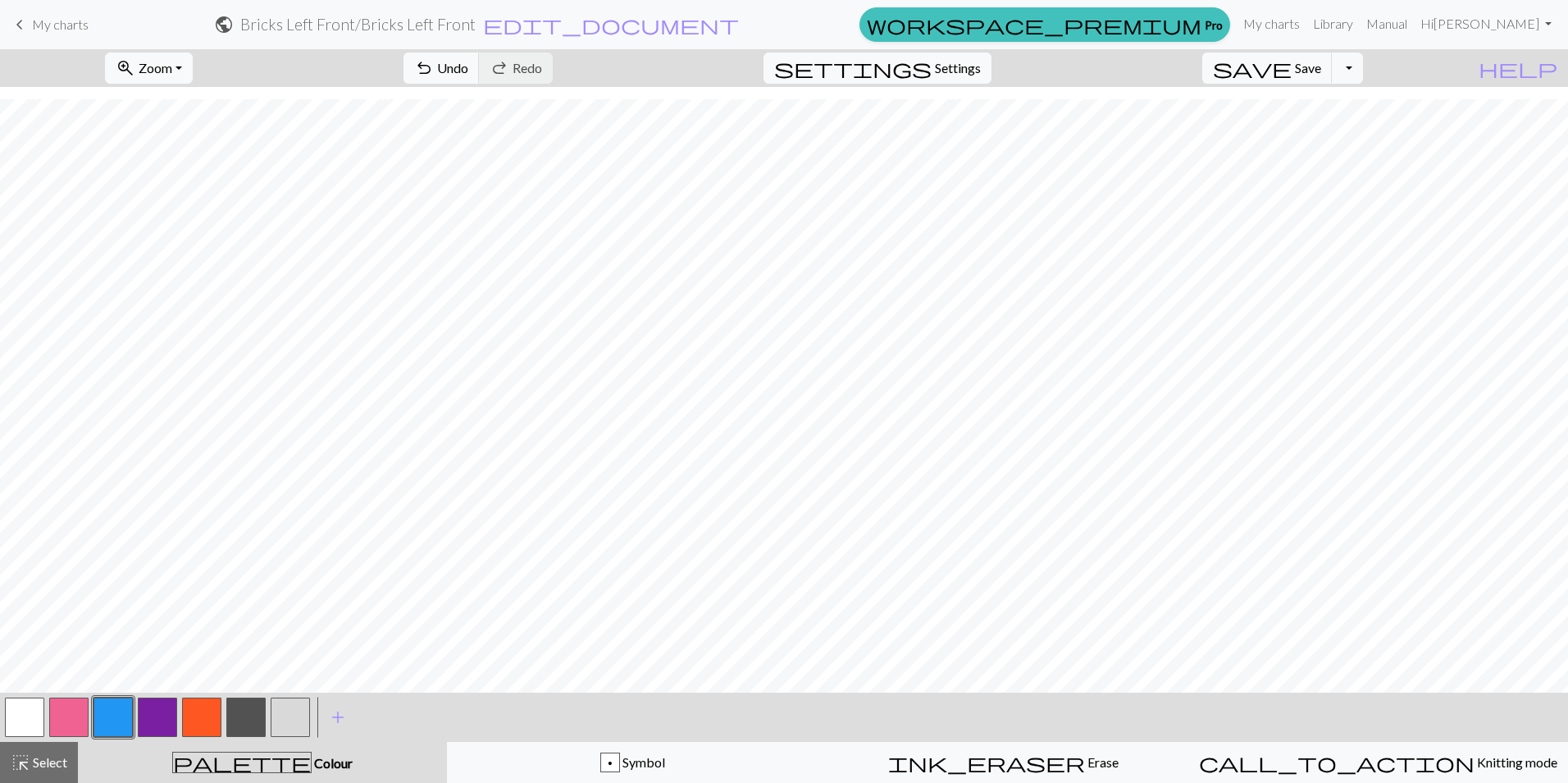
click at [62, 713] on button "button" at bounding box center [68, 716] width 40 height 40
click at [109, 713] on button "button" at bounding box center [113, 716] width 40 height 40
drag, startPoint x: 65, startPoint y: 718, endPoint x: 98, endPoint y: 685, distance: 46.7
click at [67, 715] on button "button" at bounding box center [68, 716] width 40 height 40
click at [433, 68] on span "undo" at bounding box center [423, 67] width 19 height 23
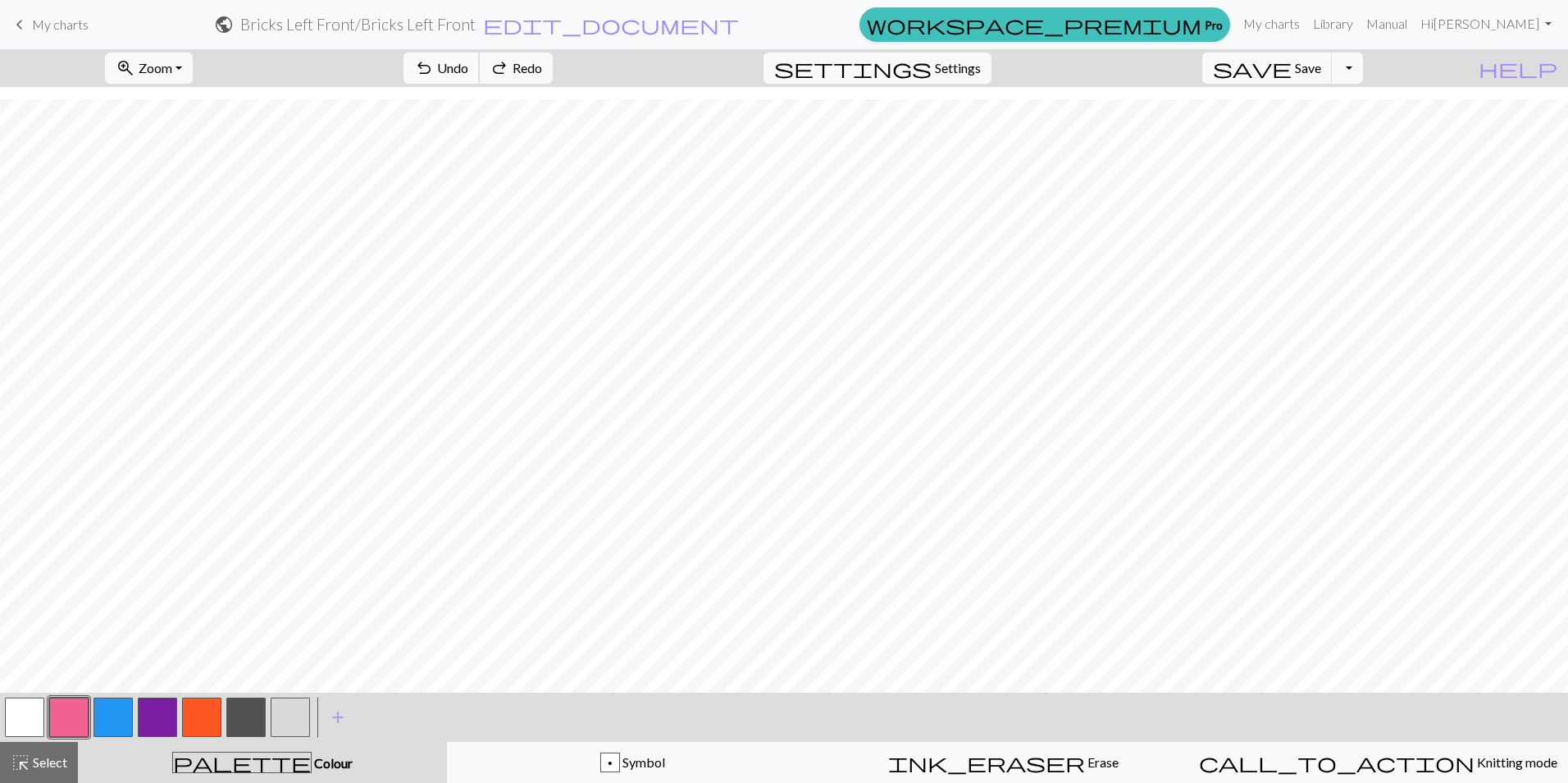
click at [433, 68] on span "undo" at bounding box center [423, 67] width 19 height 23
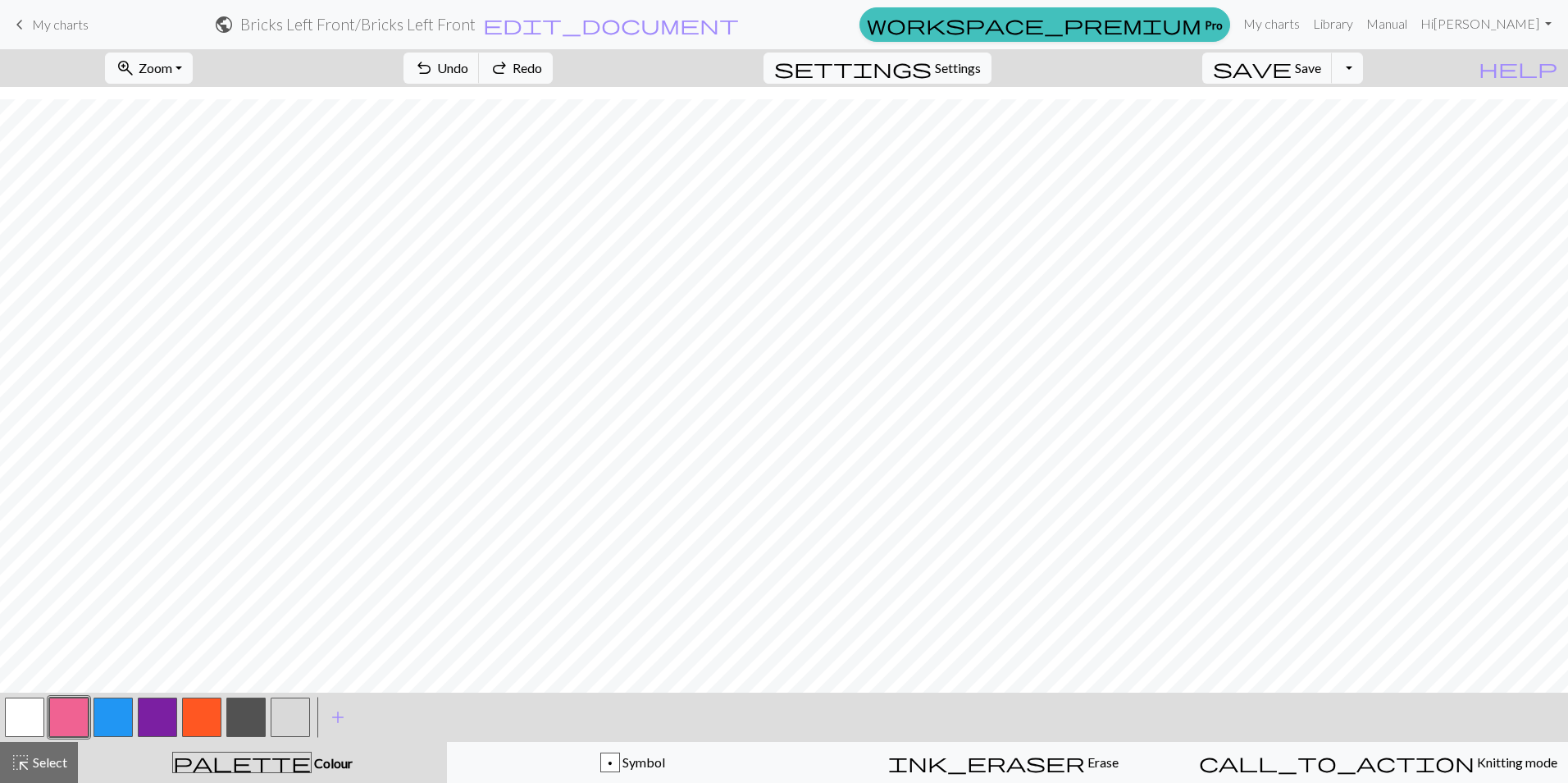
click at [116, 703] on button "button" at bounding box center [113, 716] width 40 height 40
click at [70, 721] on button "button" at bounding box center [68, 716] width 40 height 40
click at [111, 717] on button "button" at bounding box center [113, 716] width 40 height 40
click at [61, 717] on button "button" at bounding box center [68, 716] width 40 height 40
click at [118, 715] on button "button" at bounding box center [113, 716] width 40 height 40
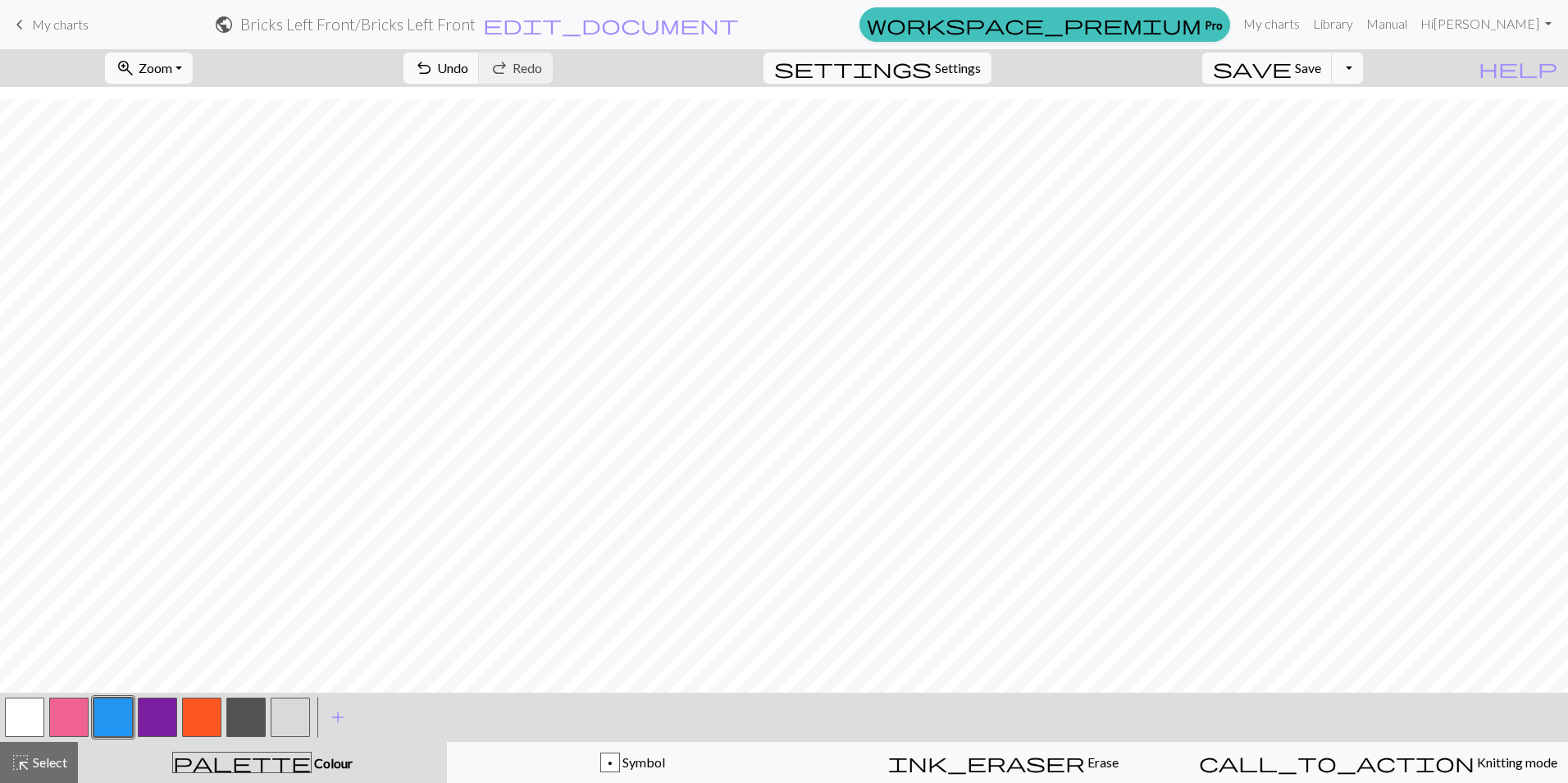
click at [63, 720] on button "button" at bounding box center [68, 716] width 40 height 40
drag, startPoint x: 115, startPoint y: 716, endPoint x: 130, endPoint y: 685, distance: 34.4
click at [116, 711] on button "button" at bounding box center [113, 716] width 40 height 40
click at [69, 713] on button "button" at bounding box center [68, 716] width 40 height 40
click at [116, 715] on button "button" at bounding box center [113, 716] width 40 height 40
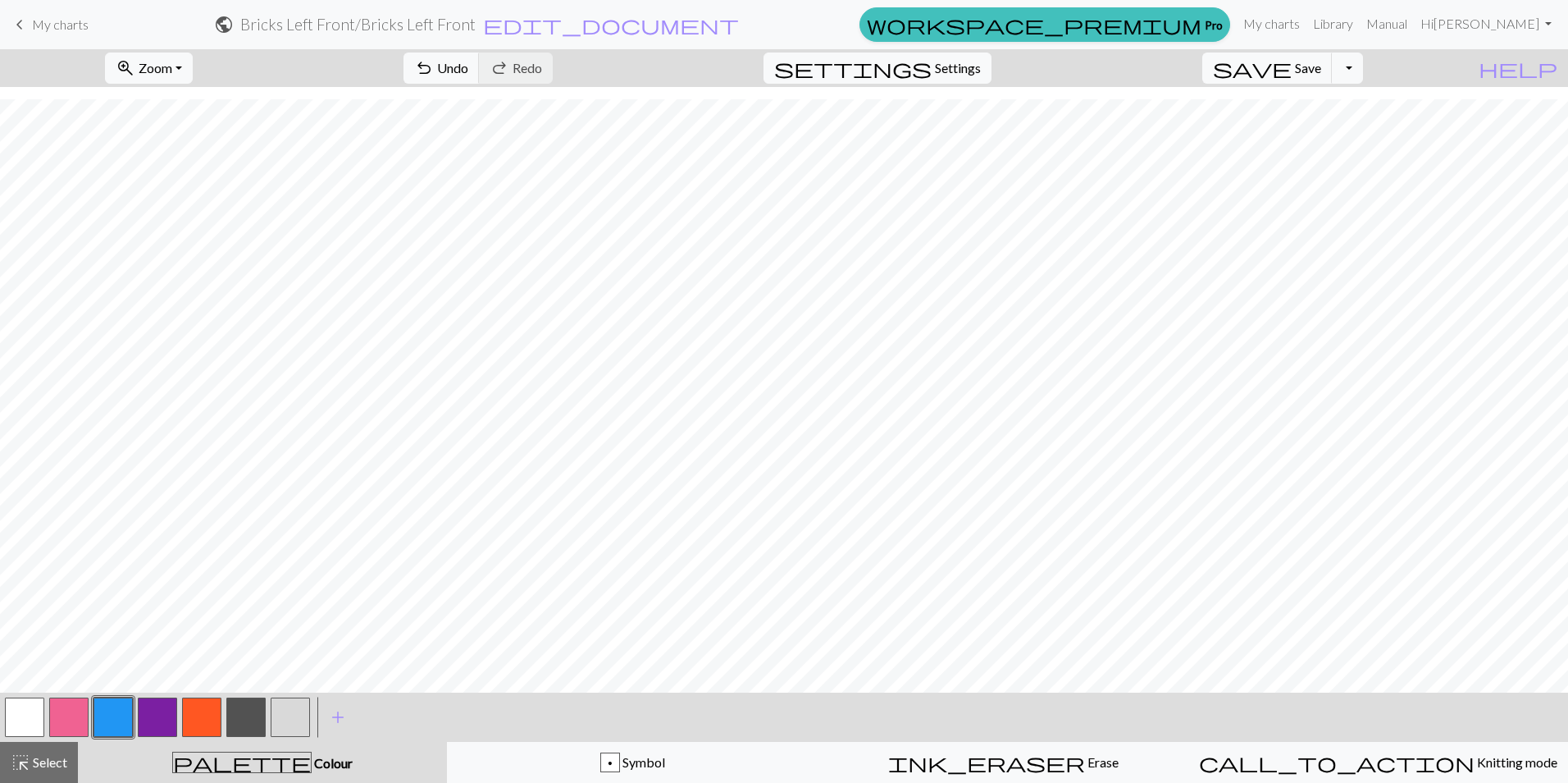
drag, startPoint x: 25, startPoint y: 720, endPoint x: 25, endPoint y: 711, distance: 9.0
click at [25, 716] on button "button" at bounding box center [24, 716] width 40 height 40
click at [119, 716] on button "button" at bounding box center [113, 716] width 40 height 40
click at [68, 713] on button "button" at bounding box center [68, 716] width 40 height 40
click at [468, 71] on span "Undo" at bounding box center [453, 67] width 31 height 16
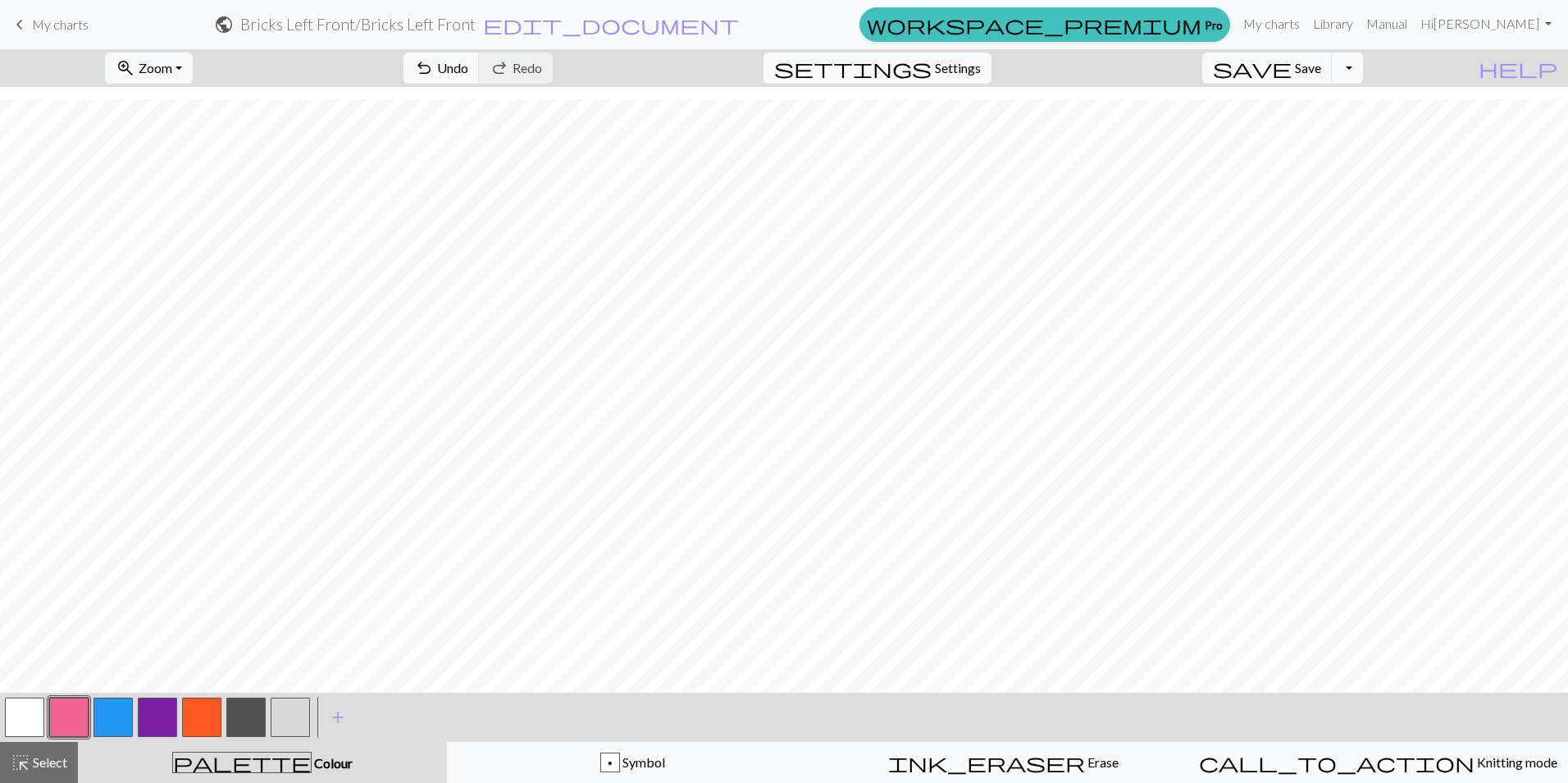
drag, startPoint x: 115, startPoint y: 713, endPoint x: 140, endPoint y: 682, distance: 39.8
click at [115, 711] on button "button" at bounding box center [113, 716] width 40 height 40
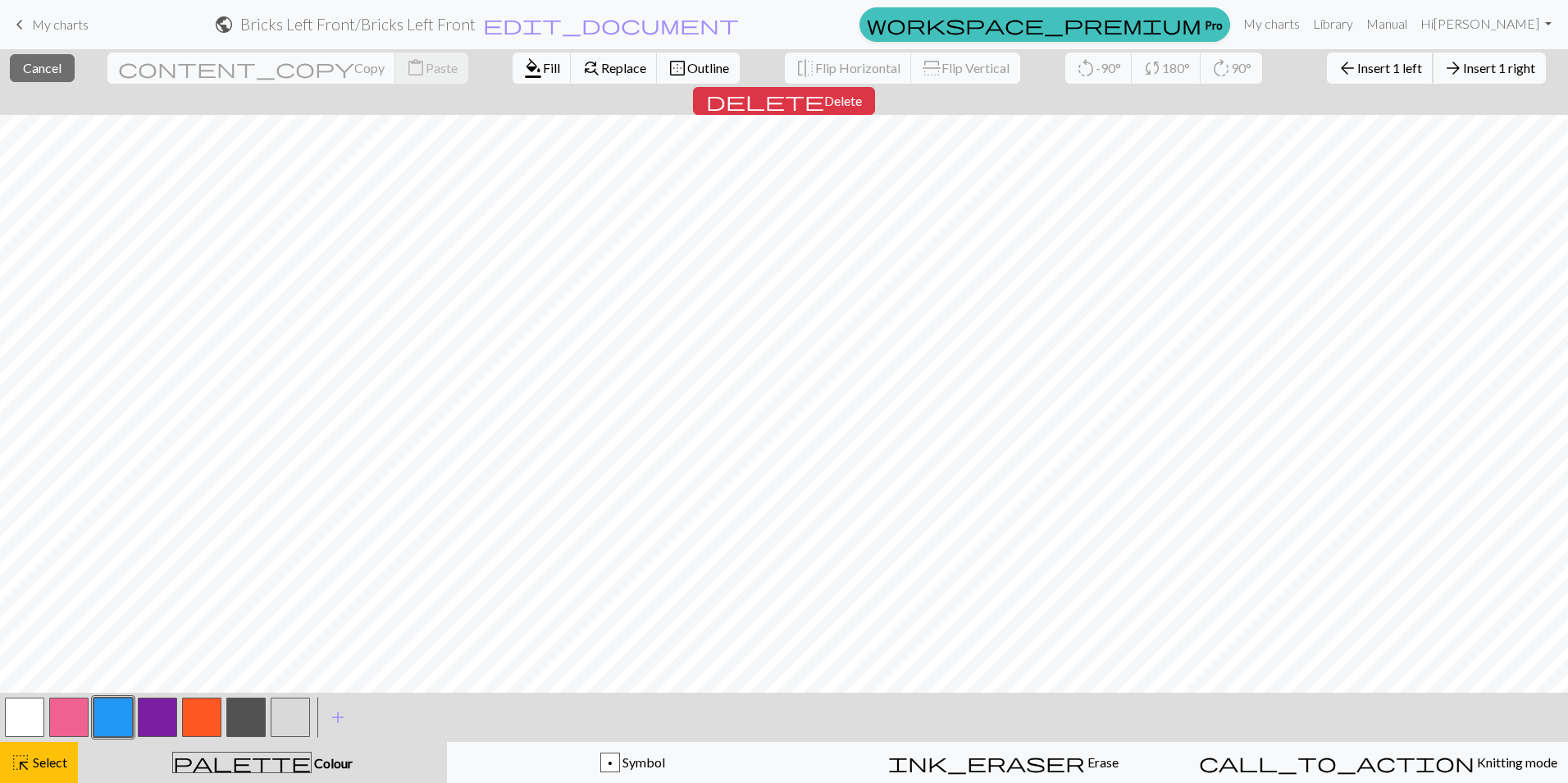
click at [1337, 67] on span "arrow_back" at bounding box center [1346, 67] width 19 height 23
click at [1357, 68] on span "Insert 1 left" at bounding box center [1390, 67] width 65 height 16
click at [1327, 77] on button "arrow_back Insert 1 left" at bounding box center [1380, 68] width 106 height 31
click at [1357, 70] on span "Insert 1 left" at bounding box center [1390, 67] width 65 height 16
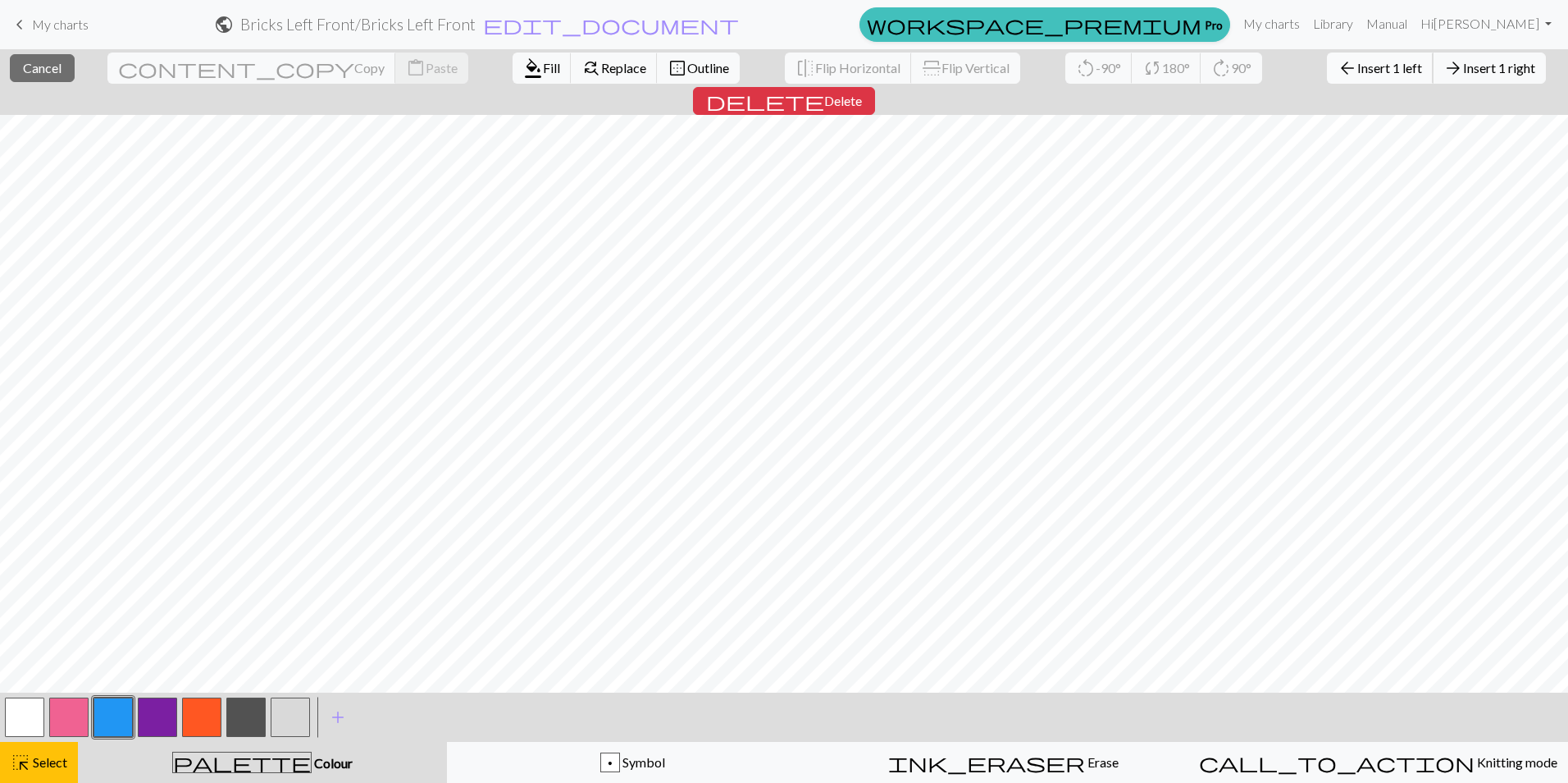
click at [1357, 66] on span "Insert 1 left" at bounding box center [1390, 67] width 65 height 16
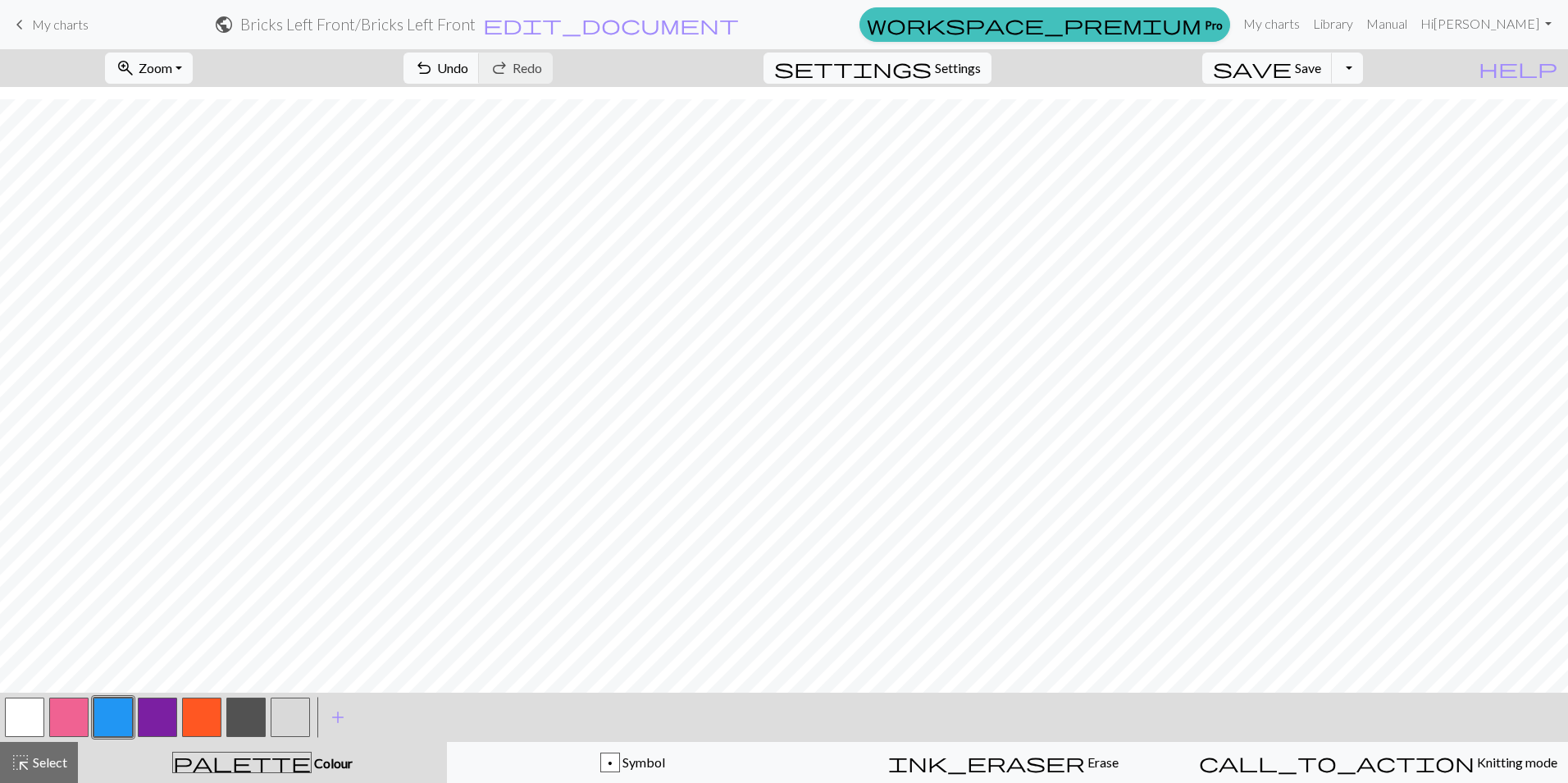
click at [67, 718] on button "button" at bounding box center [68, 716] width 40 height 40
click at [468, 62] on span "Undo" at bounding box center [453, 67] width 31 height 16
drag, startPoint x: 158, startPoint y: 727, endPoint x: 160, endPoint y: 713, distance: 14.1
click at [158, 726] on button "button" at bounding box center [157, 716] width 40 height 40
drag, startPoint x: 242, startPoint y: 717, endPoint x: 244, endPoint y: 692, distance: 25.1
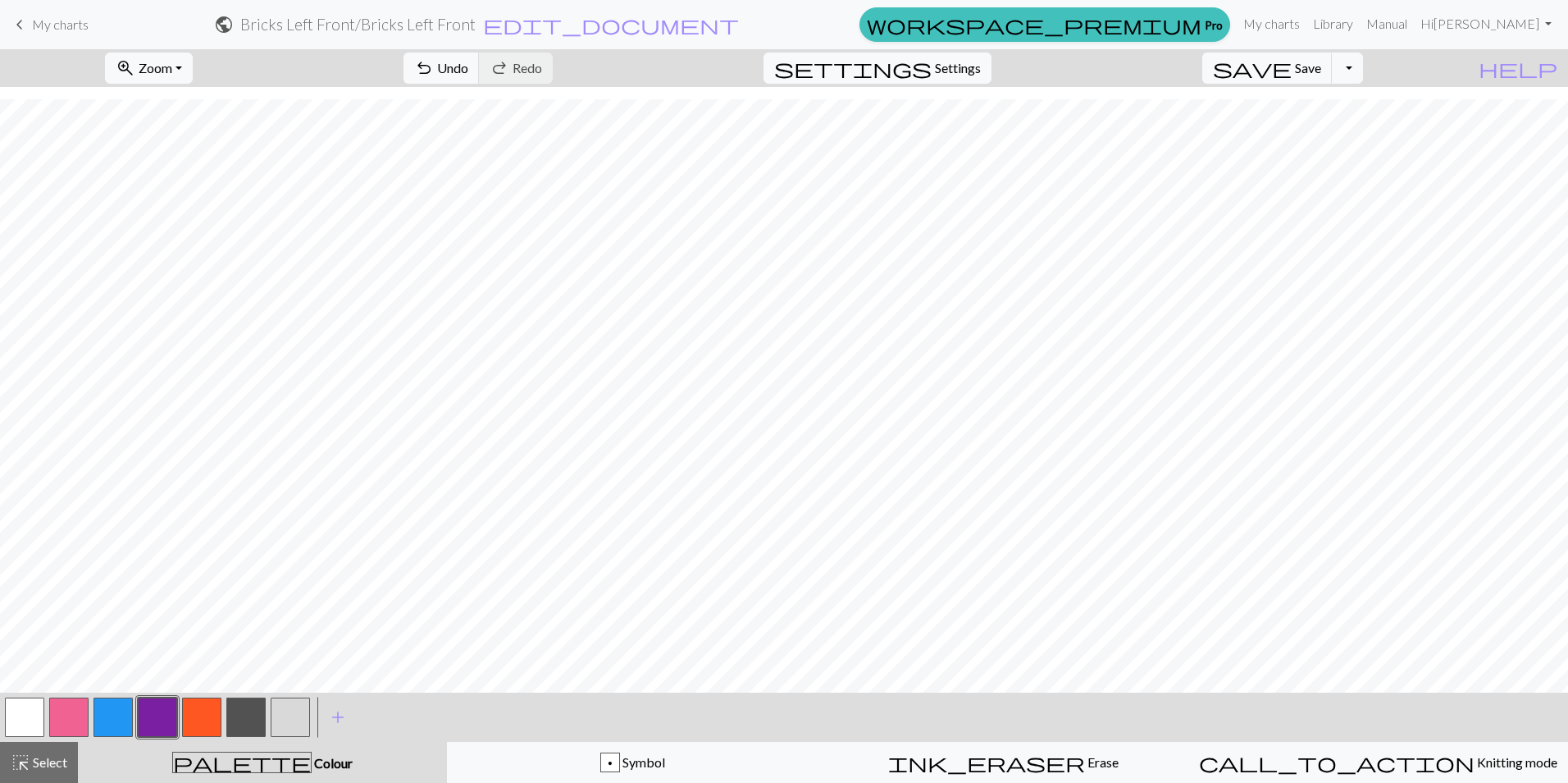
click at [242, 716] on button "button" at bounding box center [246, 716] width 40 height 40
click at [156, 717] on button "button" at bounding box center [157, 716] width 40 height 40
drag, startPoint x: 196, startPoint y: 715, endPoint x: 204, endPoint y: 707, distance: 11.3
click at [197, 715] on button "button" at bounding box center [201, 716] width 40 height 40
click at [55, 722] on button "button" at bounding box center [68, 716] width 40 height 40
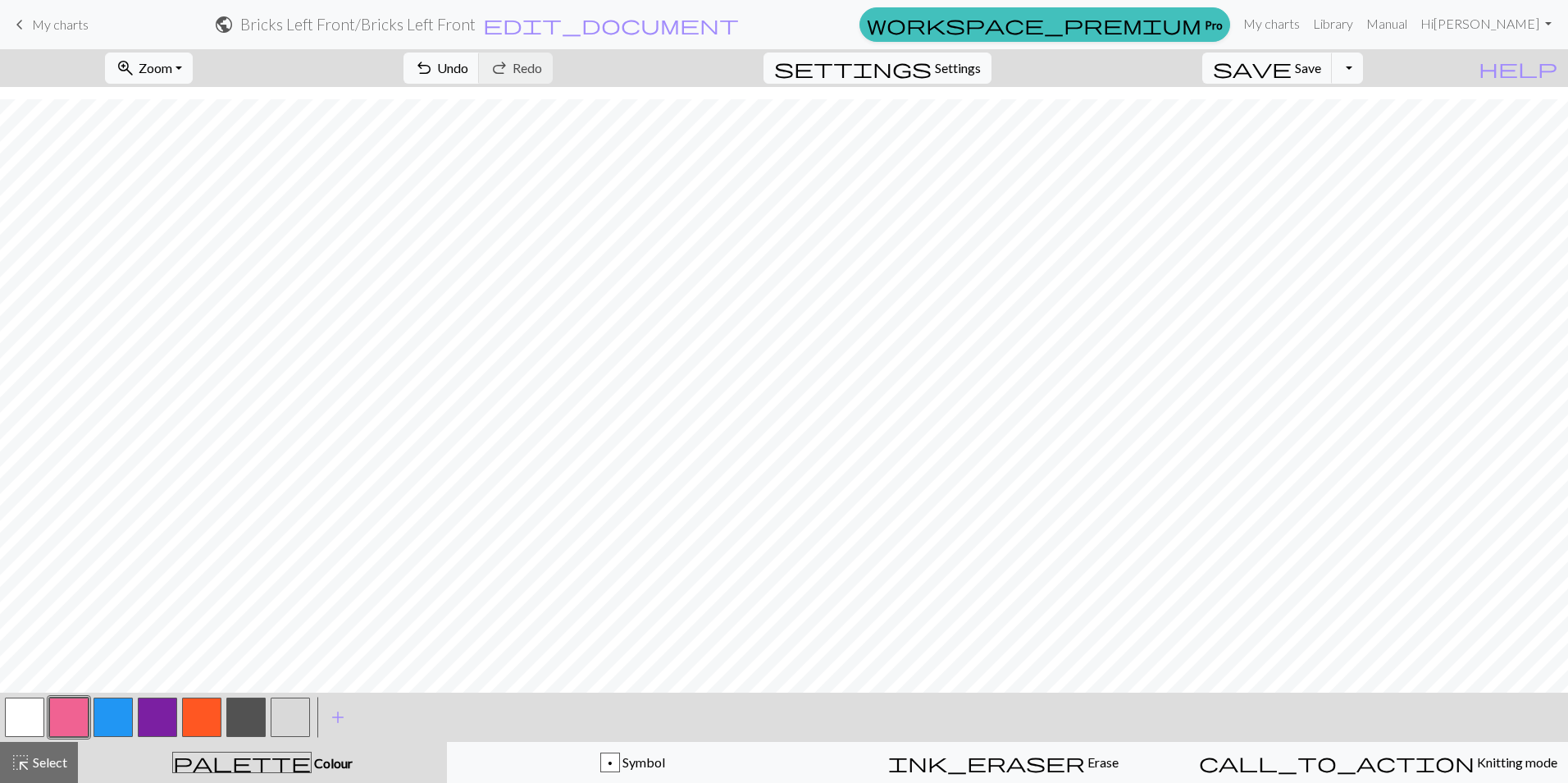
click at [95, 717] on button "button" at bounding box center [113, 716] width 40 height 40
click at [79, 711] on button "button" at bounding box center [68, 716] width 40 height 40
click at [115, 719] on button "button" at bounding box center [113, 716] width 40 height 40
click at [69, 711] on button "button" at bounding box center [68, 716] width 40 height 40
drag, startPoint x: 120, startPoint y: 722, endPoint x: 141, endPoint y: 693, distance: 35.8
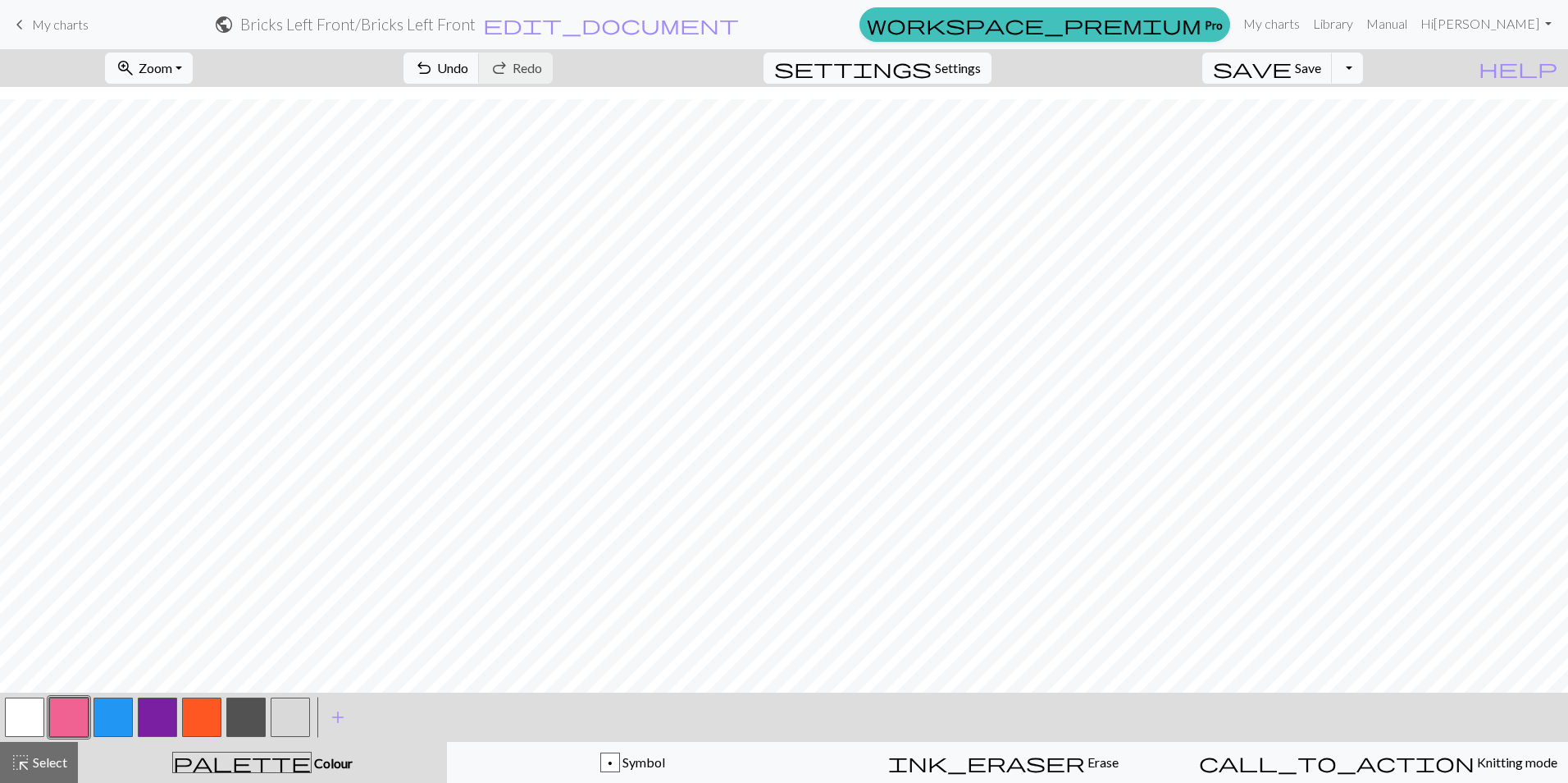
click at [120, 721] on button "button" at bounding box center [113, 716] width 40 height 40
drag, startPoint x: 70, startPoint y: 709, endPoint x: 81, endPoint y: 691, distance: 21.1
click at [72, 706] on button "button" at bounding box center [68, 716] width 40 height 40
click at [113, 715] on button "button" at bounding box center [113, 716] width 40 height 40
click at [10, 720] on button "button" at bounding box center [24, 716] width 40 height 40
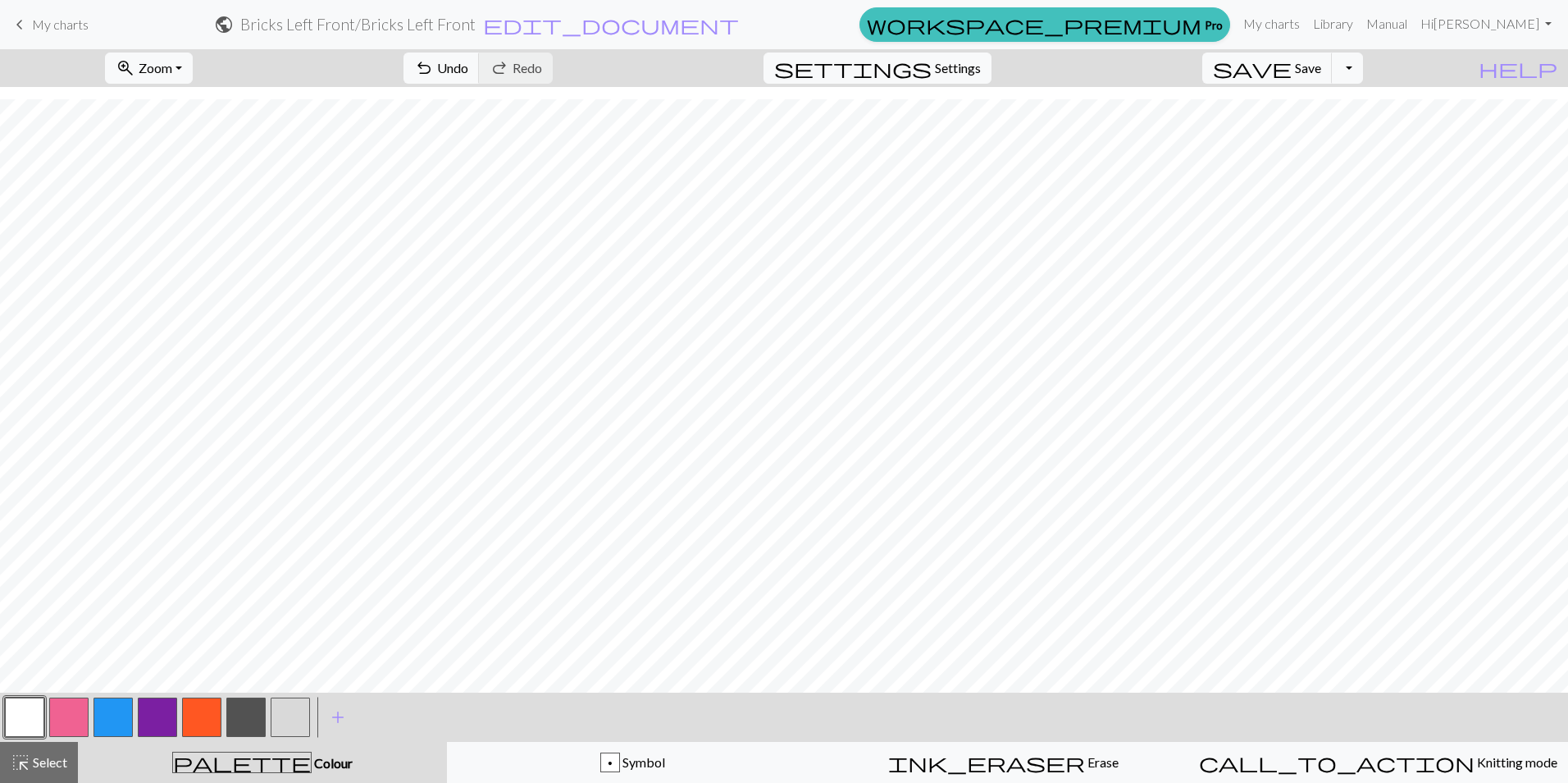
click at [61, 718] on button "button" at bounding box center [68, 716] width 40 height 40
click at [114, 718] on button "button" at bounding box center [113, 716] width 40 height 40
drag, startPoint x: 69, startPoint y: 712, endPoint x: 106, endPoint y: 680, distance: 48.9
click at [70, 710] on button "button" at bounding box center [68, 716] width 40 height 40
click at [468, 64] on span "Undo" at bounding box center [453, 67] width 31 height 16
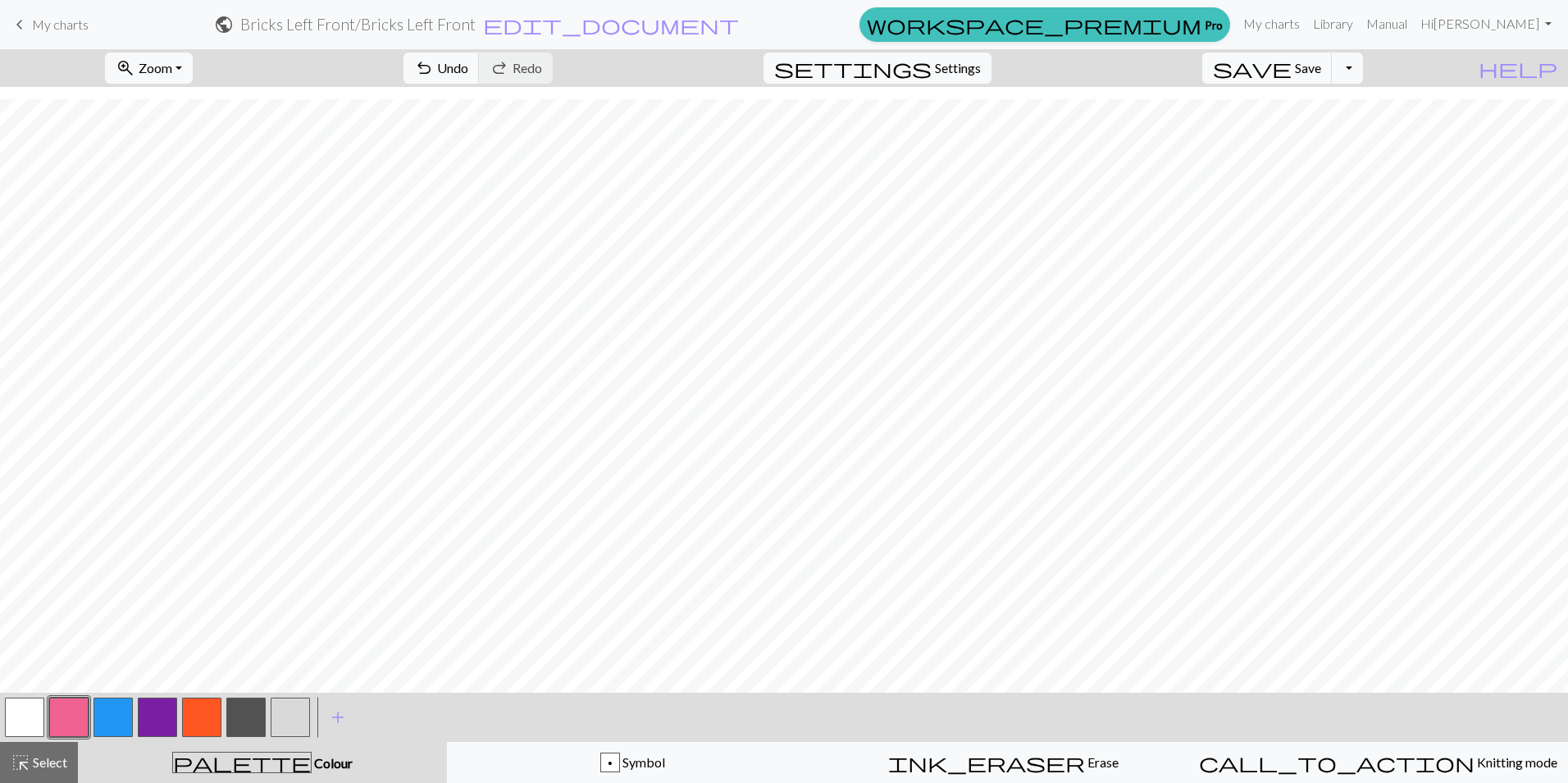
drag, startPoint x: 108, startPoint y: 715, endPoint x: 127, endPoint y: 682, distance: 38.1
click at [109, 711] on button "button" at bounding box center [113, 716] width 40 height 40
click at [21, 712] on button "button" at bounding box center [24, 716] width 40 height 40
drag, startPoint x: 72, startPoint y: 713, endPoint x: 78, endPoint y: 693, distance: 20.9
click at [73, 706] on button "button" at bounding box center [68, 716] width 40 height 40
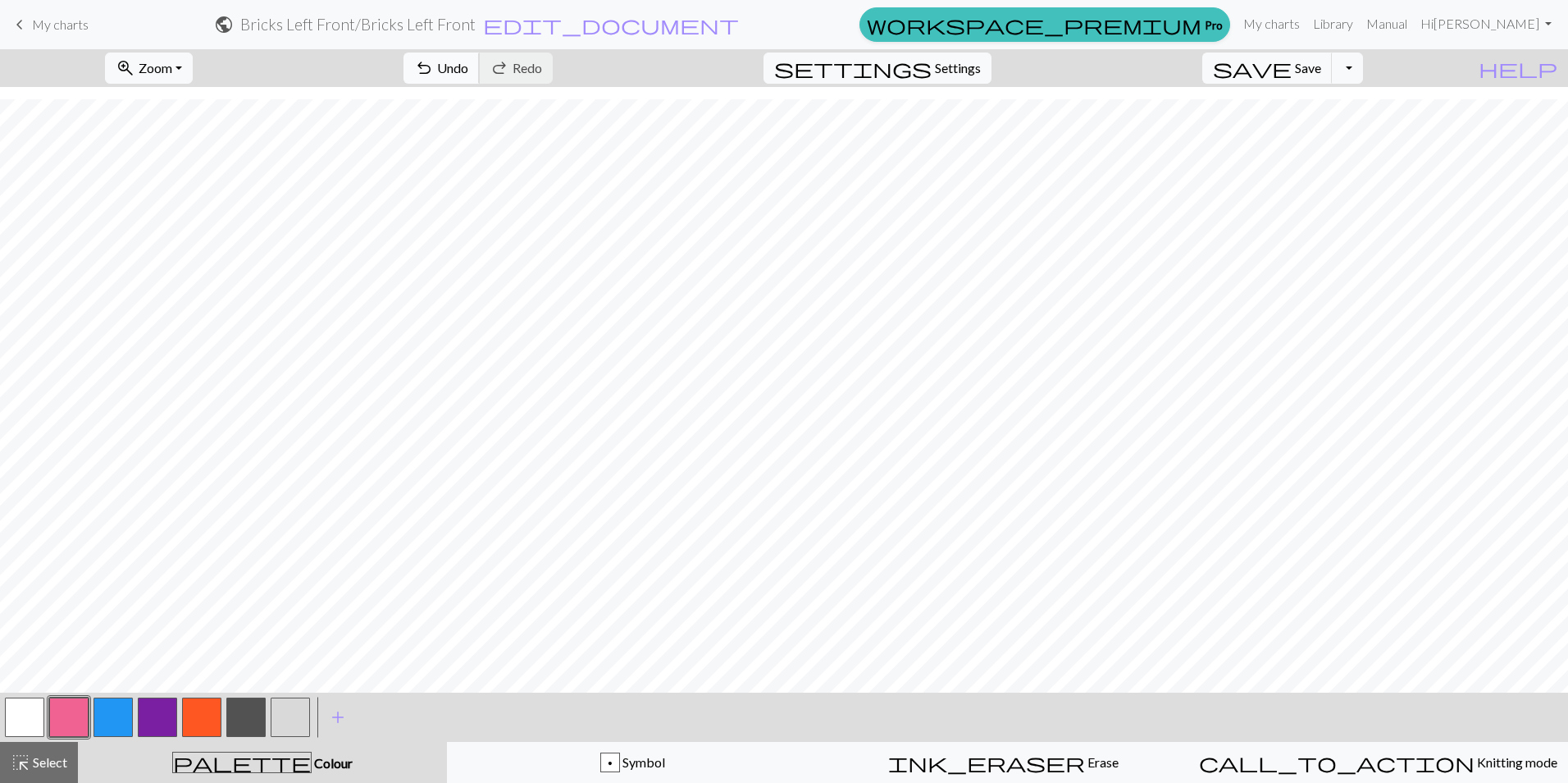
click at [433, 62] on span "undo" at bounding box center [423, 67] width 19 height 23
click at [116, 709] on button "button" at bounding box center [113, 716] width 40 height 40
click at [468, 68] on span "Undo" at bounding box center [453, 67] width 31 height 16
click at [57, 712] on button "button" at bounding box center [68, 716] width 40 height 40
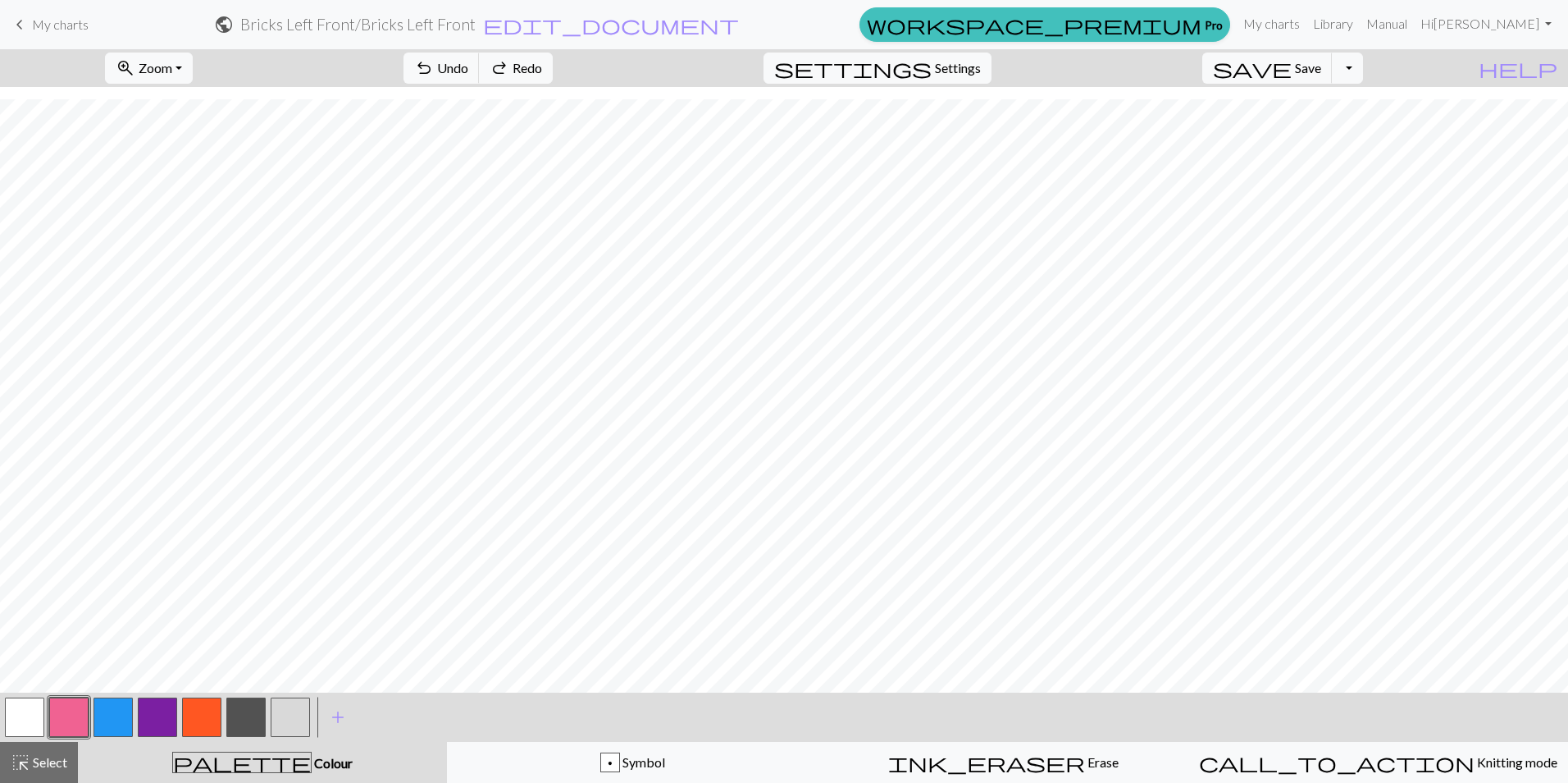
click at [103, 718] on button "button" at bounding box center [113, 716] width 40 height 40
drag, startPoint x: 70, startPoint y: 713, endPoint x: 79, endPoint y: 685, distance: 29.4
click at [70, 706] on button "button" at bounding box center [68, 716] width 40 height 40
click at [115, 706] on button "button" at bounding box center [113, 716] width 40 height 40
click at [62, 719] on button "button" at bounding box center [68, 716] width 40 height 40
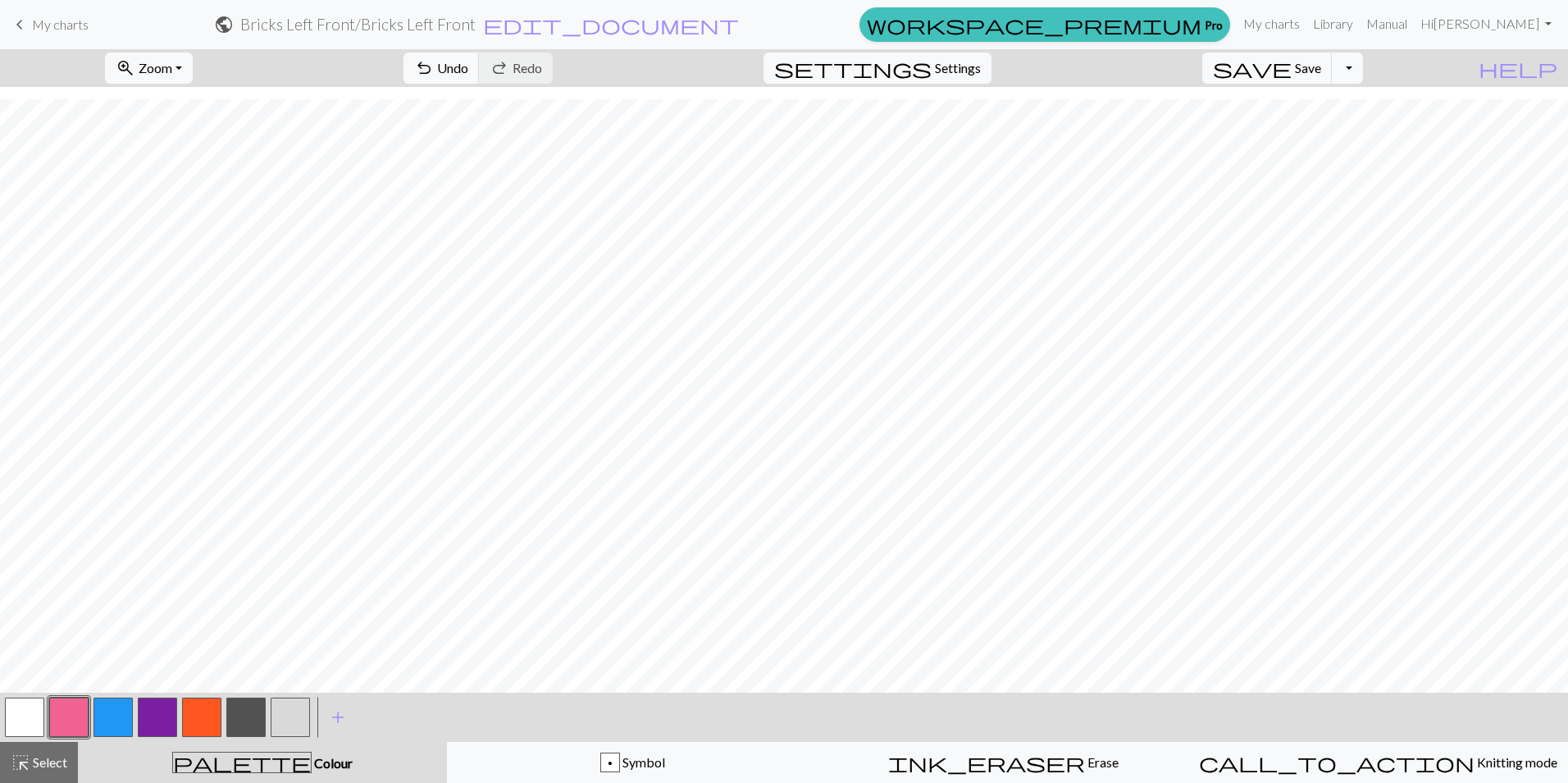
drag, startPoint x: 14, startPoint y: 725, endPoint x: 29, endPoint y: 700, distance: 29.2
click at [17, 722] on button "button" at bounding box center [24, 716] width 40 height 40
click at [111, 716] on button "button" at bounding box center [113, 716] width 40 height 40
drag, startPoint x: 23, startPoint y: 710, endPoint x: 30, endPoint y: 696, distance: 15.7
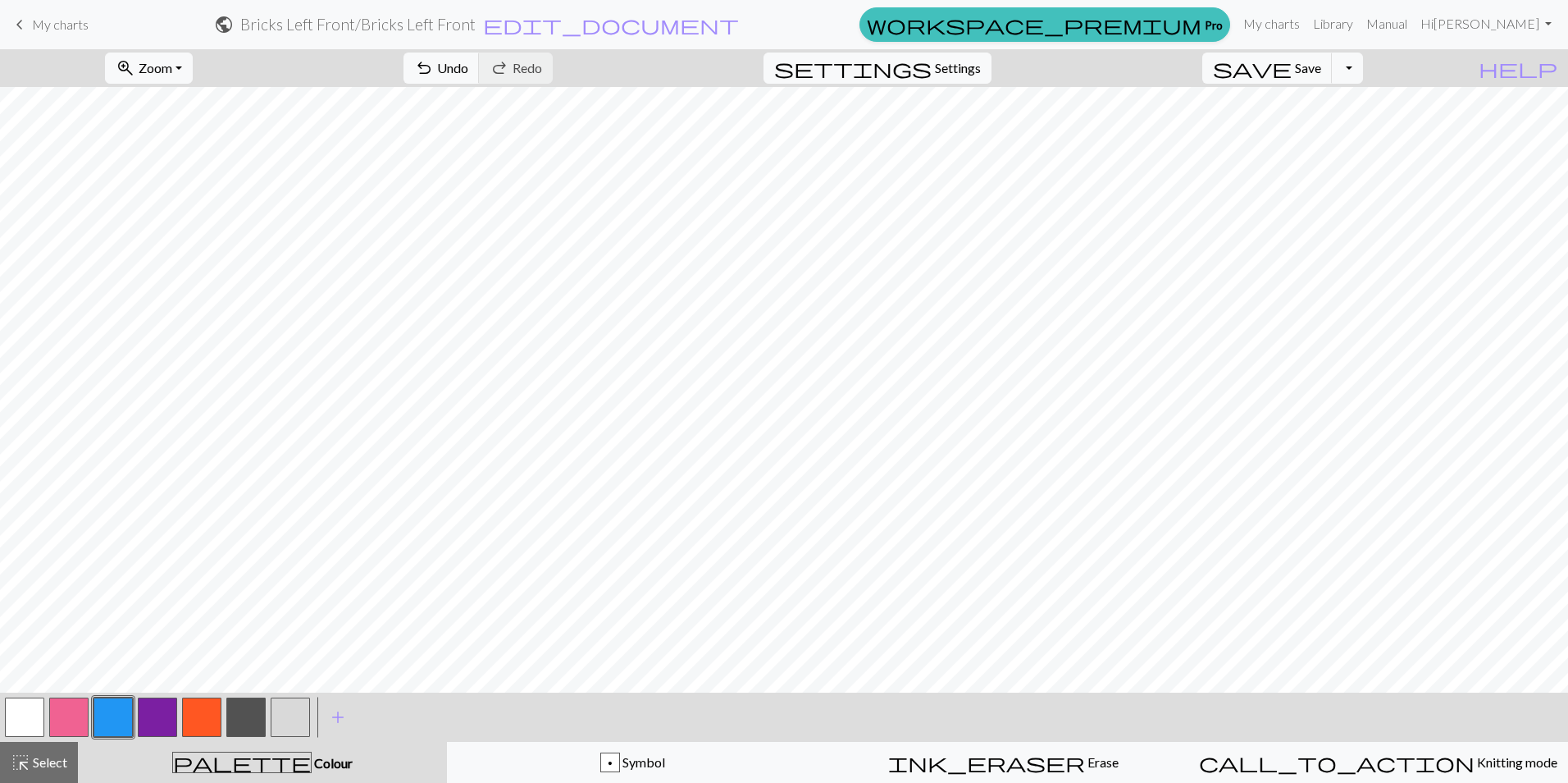
click at [23, 707] on button "button" at bounding box center [24, 716] width 40 height 40
click at [127, 703] on button "button" at bounding box center [113, 716] width 40 height 40
click at [74, 704] on button "button" at bounding box center [68, 716] width 40 height 40
click at [113, 713] on button "button" at bounding box center [113, 716] width 40 height 40
drag, startPoint x: 62, startPoint y: 714, endPoint x: 69, endPoint y: 685, distance: 29.8
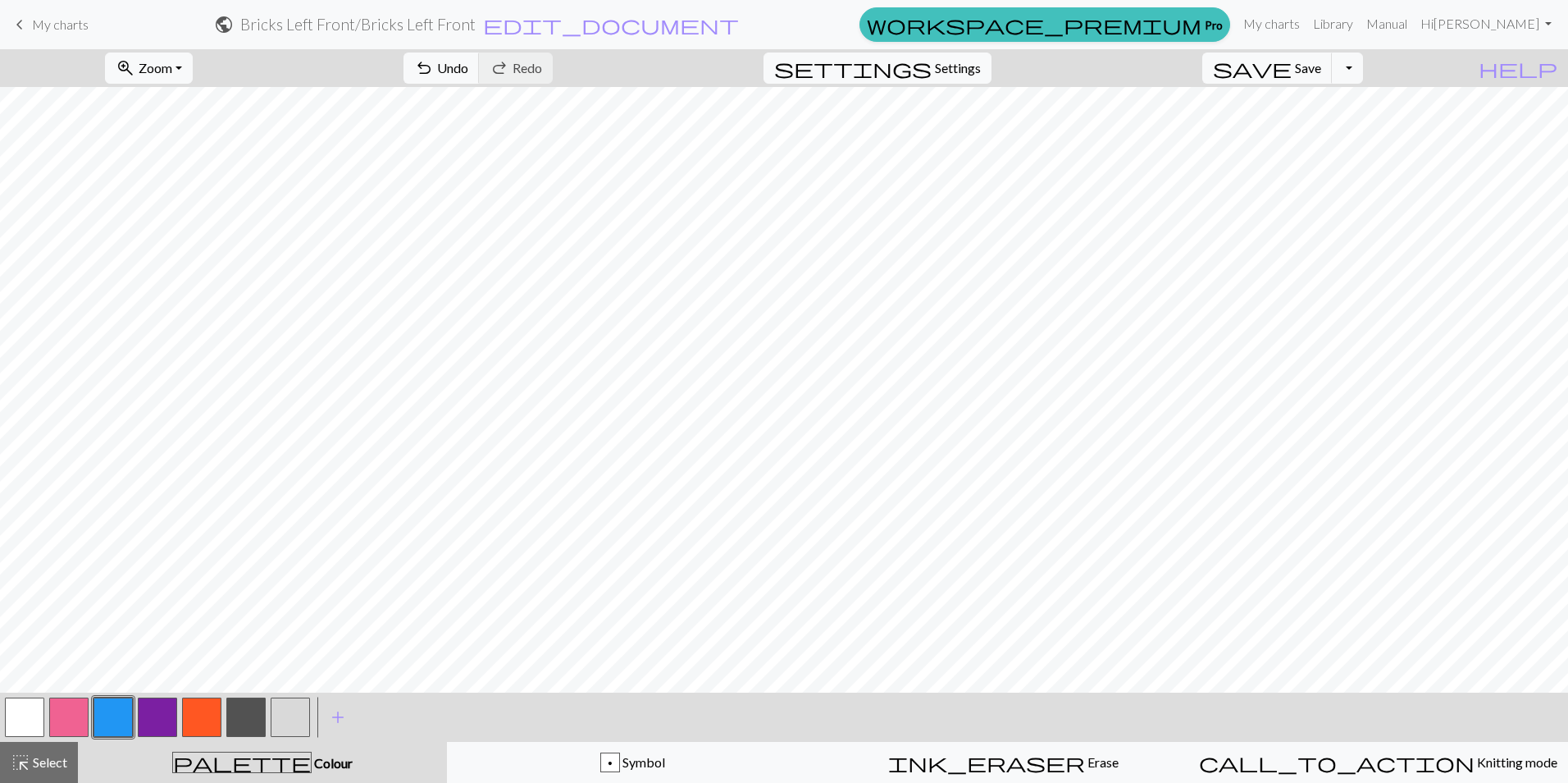
click at [62, 711] on button "button" at bounding box center [68, 716] width 40 height 40
click at [115, 718] on button "button" at bounding box center [113, 716] width 40 height 40
click at [67, 711] on button "button" at bounding box center [68, 716] width 40 height 40
click at [115, 711] on button "button" at bounding box center [113, 716] width 40 height 40
click at [28, 717] on button "button" at bounding box center [24, 716] width 40 height 40
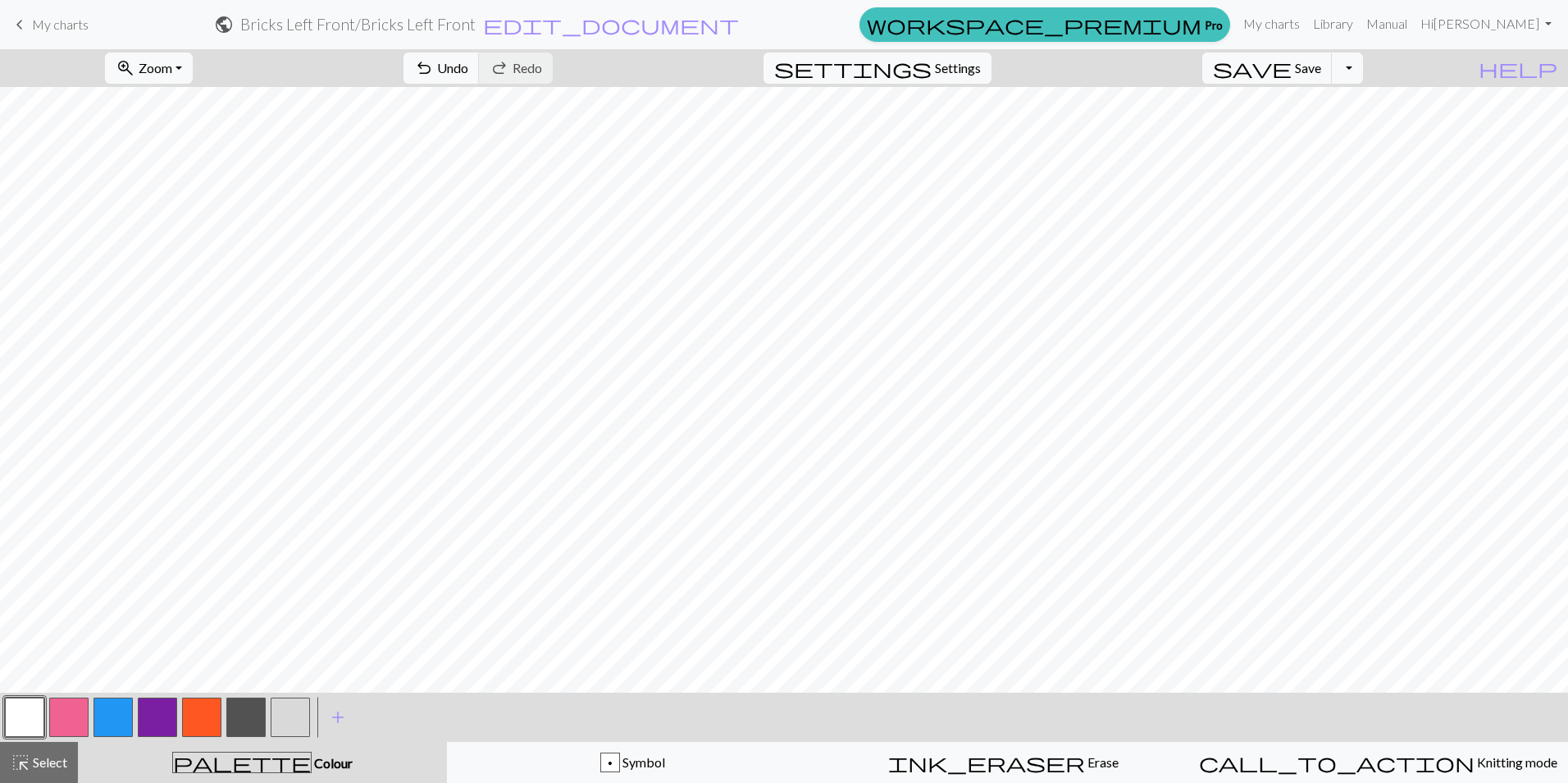
drag, startPoint x: 98, startPoint y: 714, endPoint x: 135, endPoint y: 681, distance: 49.6
click at [98, 711] on button "button" at bounding box center [113, 716] width 40 height 40
click at [71, 709] on button "button" at bounding box center [68, 716] width 40 height 40
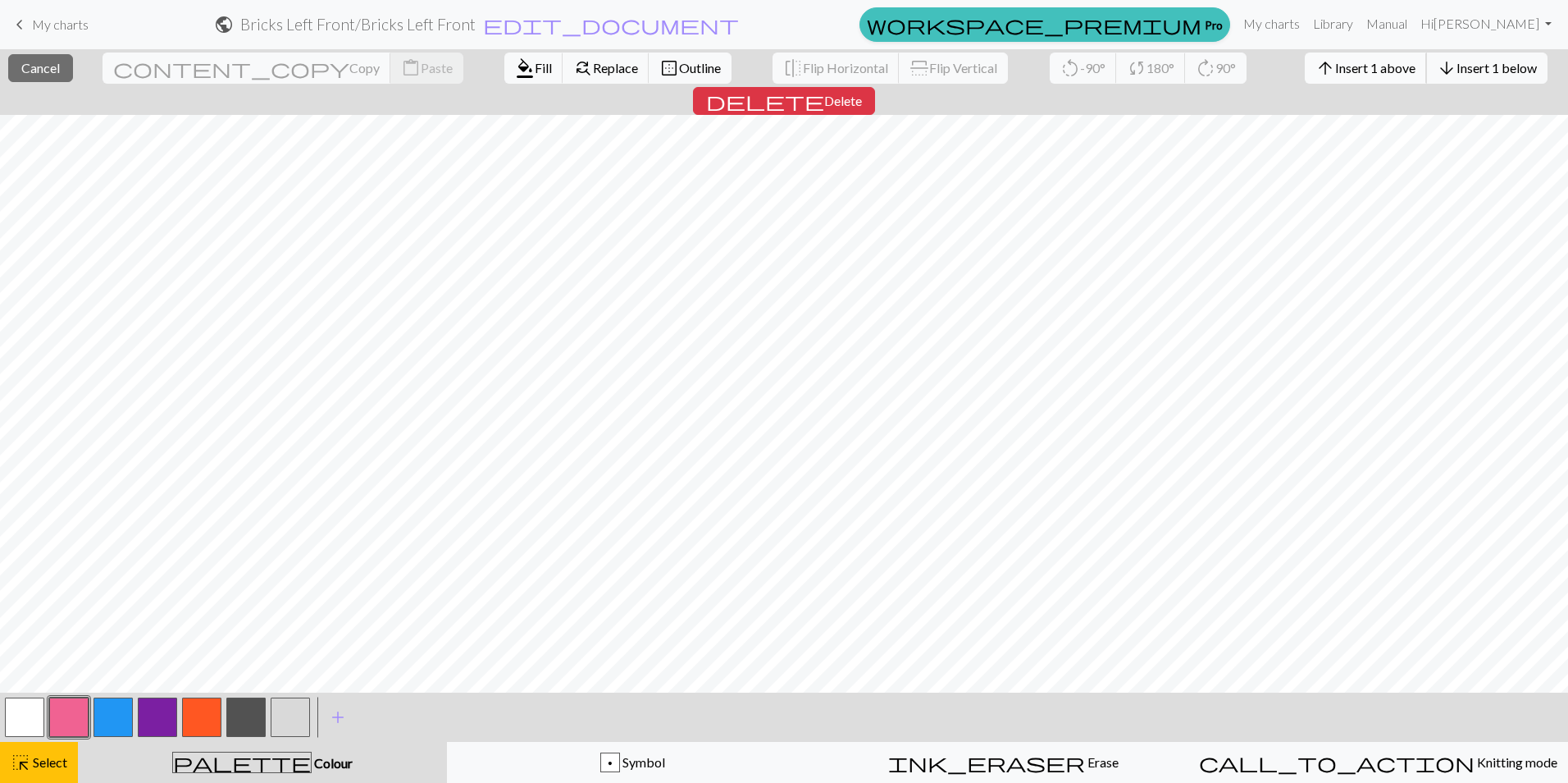
click at [1335, 65] on span "Insert 1 above" at bounding box center [1375, 67] width 80 height 16
click at [1335, 66] on span "Insert 1 above" at bounding box center [1375, 67] width 80 height 16
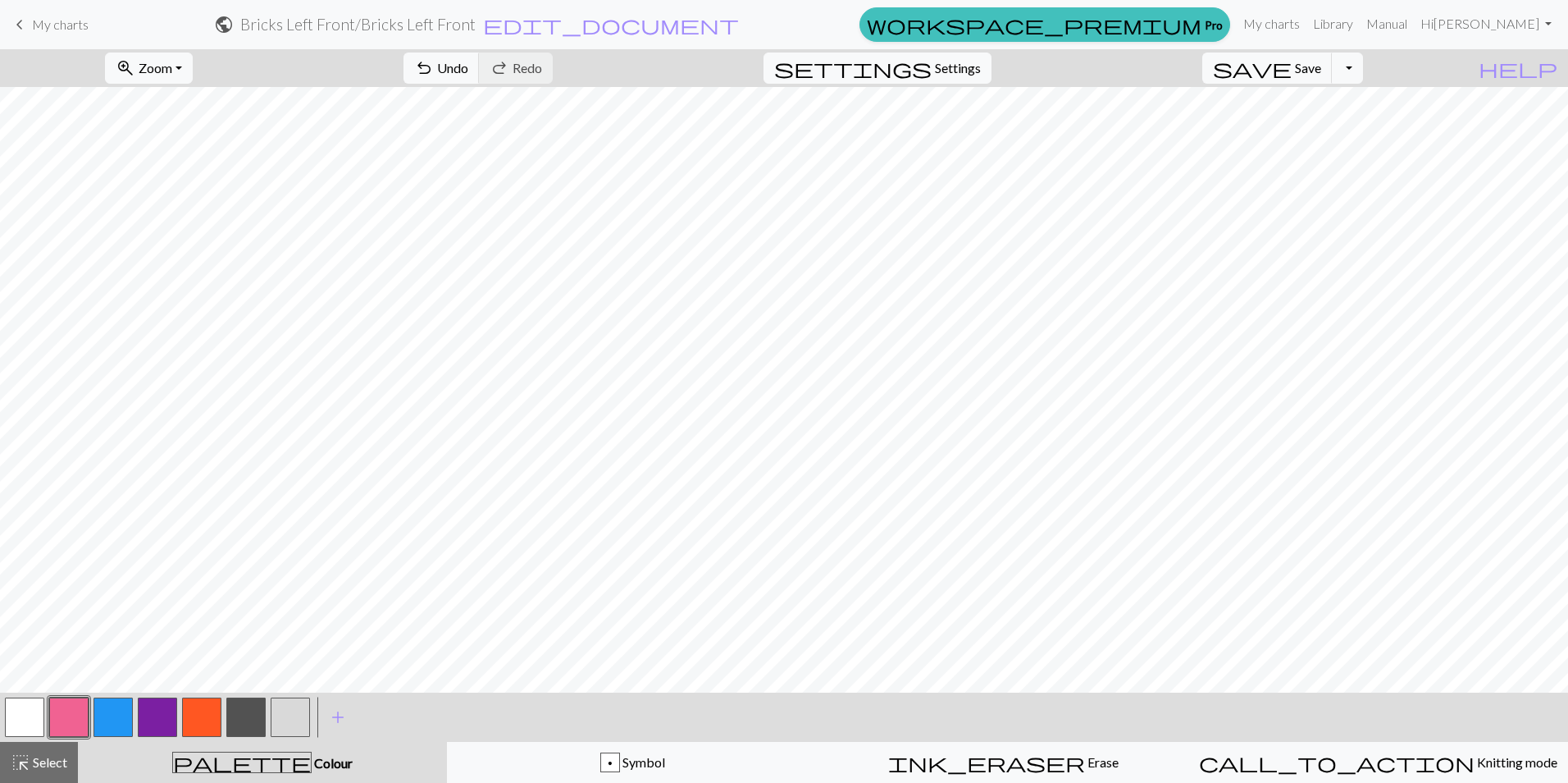
drag, startPoint x: 303, startPoint y: 717, endPoint x: 289, endPoint y: 716, distance: 14.0
click at [295, 718] on button "button" at bounding box center [290, 716] width 40 height 40
click at [72, 713] on button "button" at bounding box center [68, 716] width 40 height 40
click at [120, 711] on button "button" at bounding box center [113, 716] width 40 height 40
click at [58, 716] on button "button" at bounding box center [68, 716] width 40 height 40
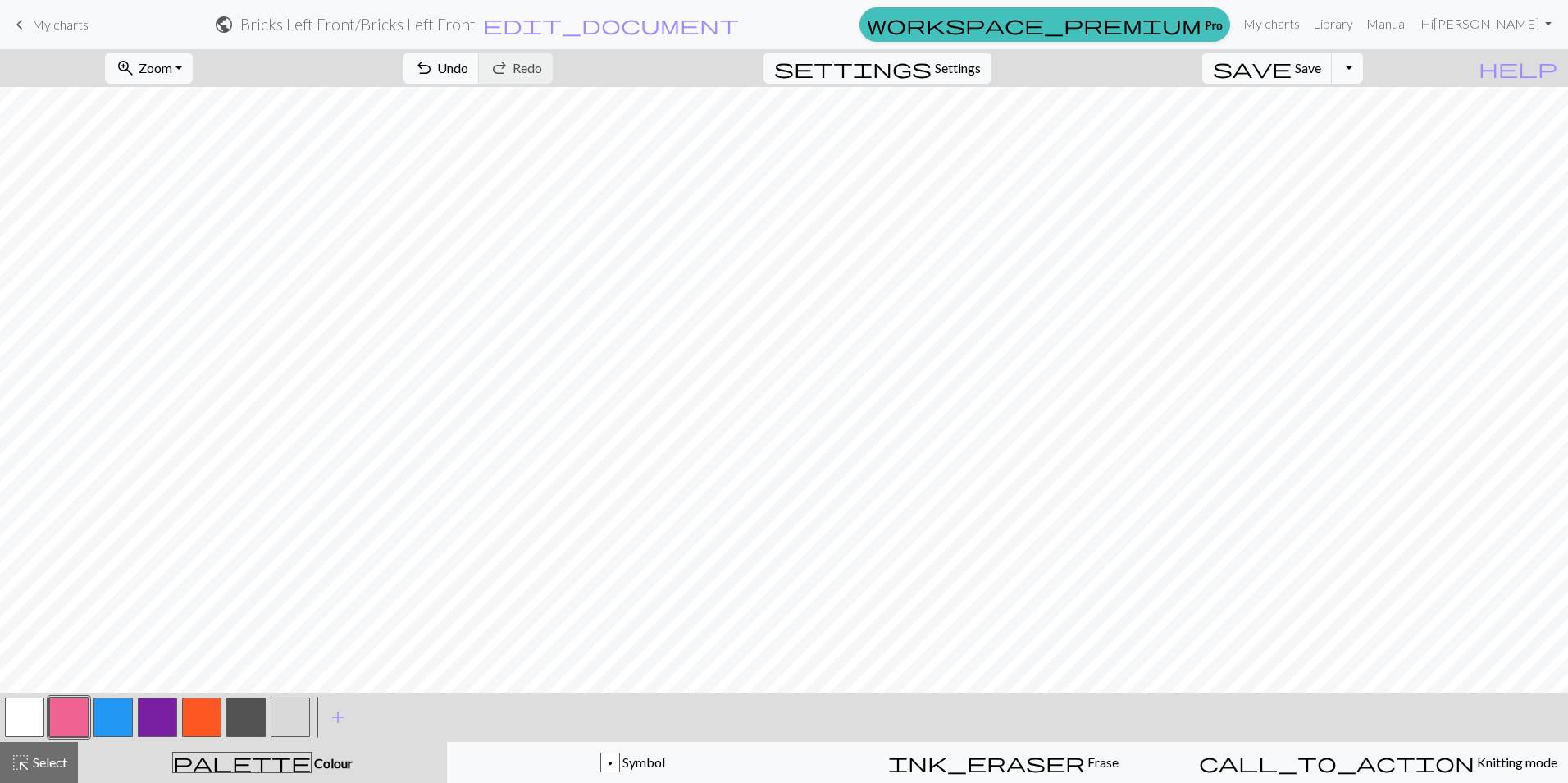
click at [117, 710] on button "button" at bounding box center [113, 716] width 40 height 40
click at [75, 711] on button "button" at bounding box center [68, 716] width 40 height 40
drag, startPoint x: 112, startPoint y: 713, endPoint x: 123, endPoint y: 703, distance: 14.9
click at [113, 713] on button "button" at bounding box center [113, 716] width 40 height 40
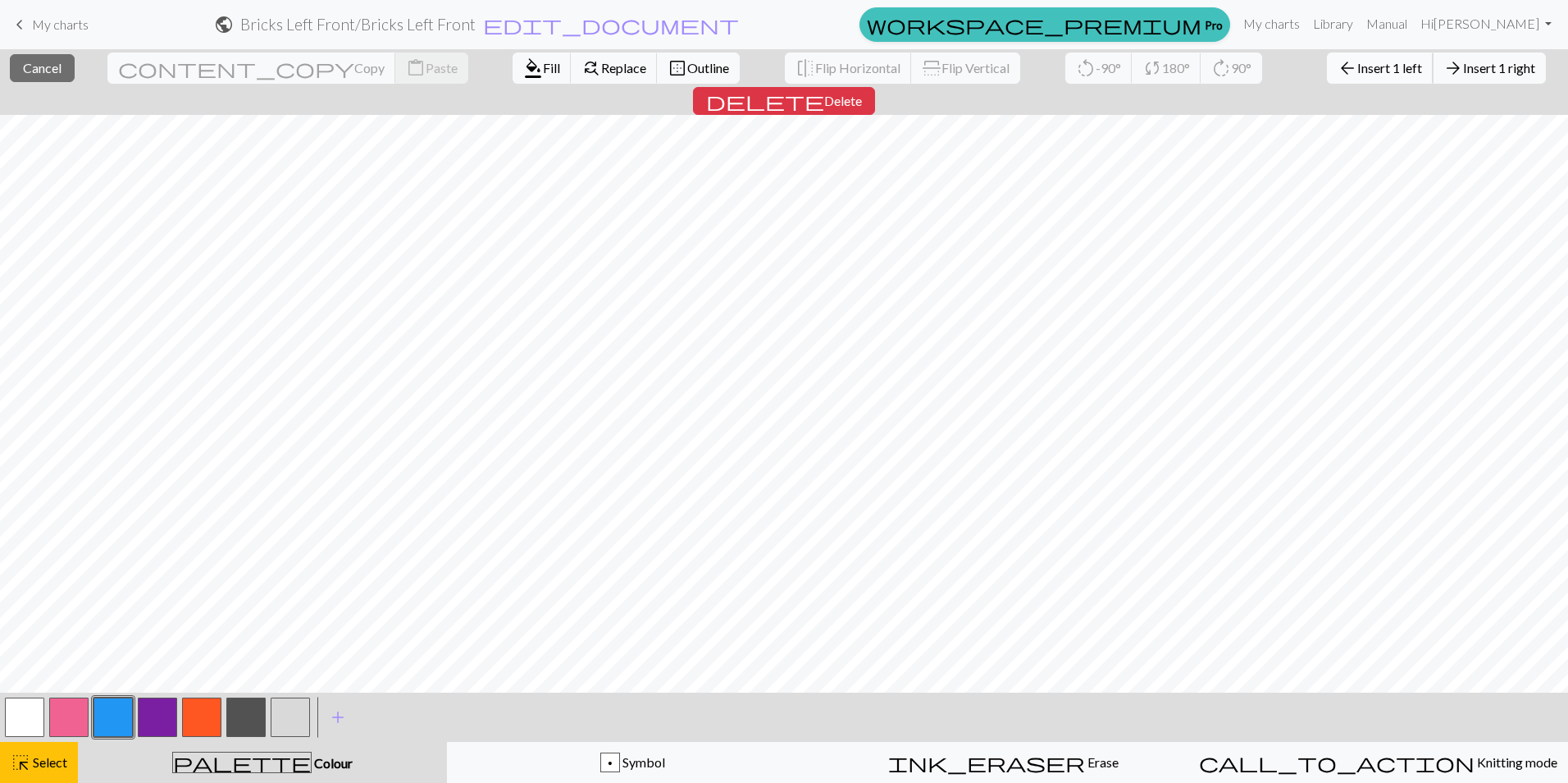
click at [1357, 71] on span "Insert 1 left" at bounding box center [1390, 67] width 65 height 16
click at [1357, 67] on span "Insert 1 left" at bounding box center [1390, 67] width 65 height 16
click at [1357, 71] on span "Insert 1 left" at bounding box center [1390, 67] width 65 height 16
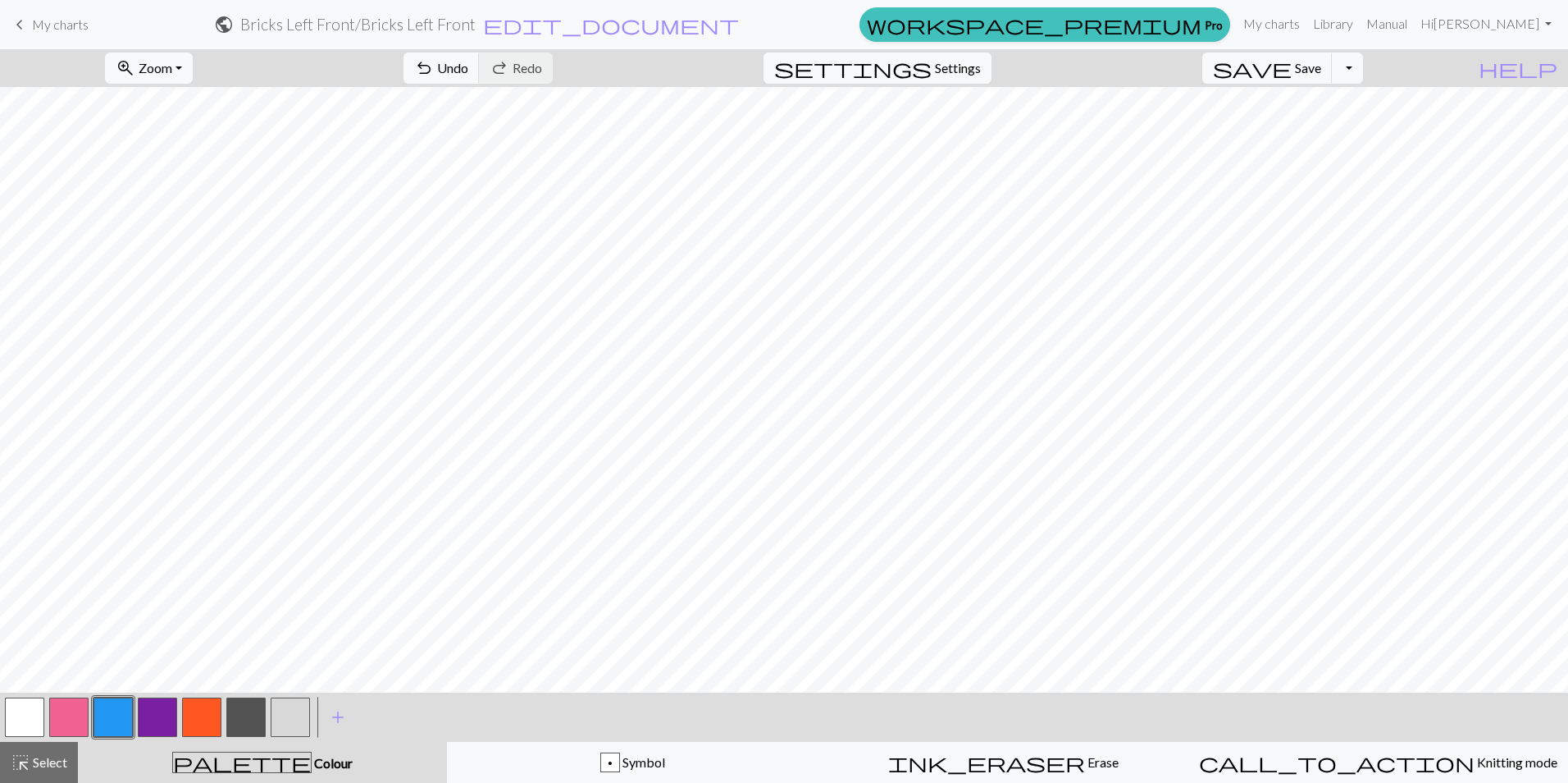
click at [244, 716] on button "button" at bounding box center [246, 716] width 40 height 40
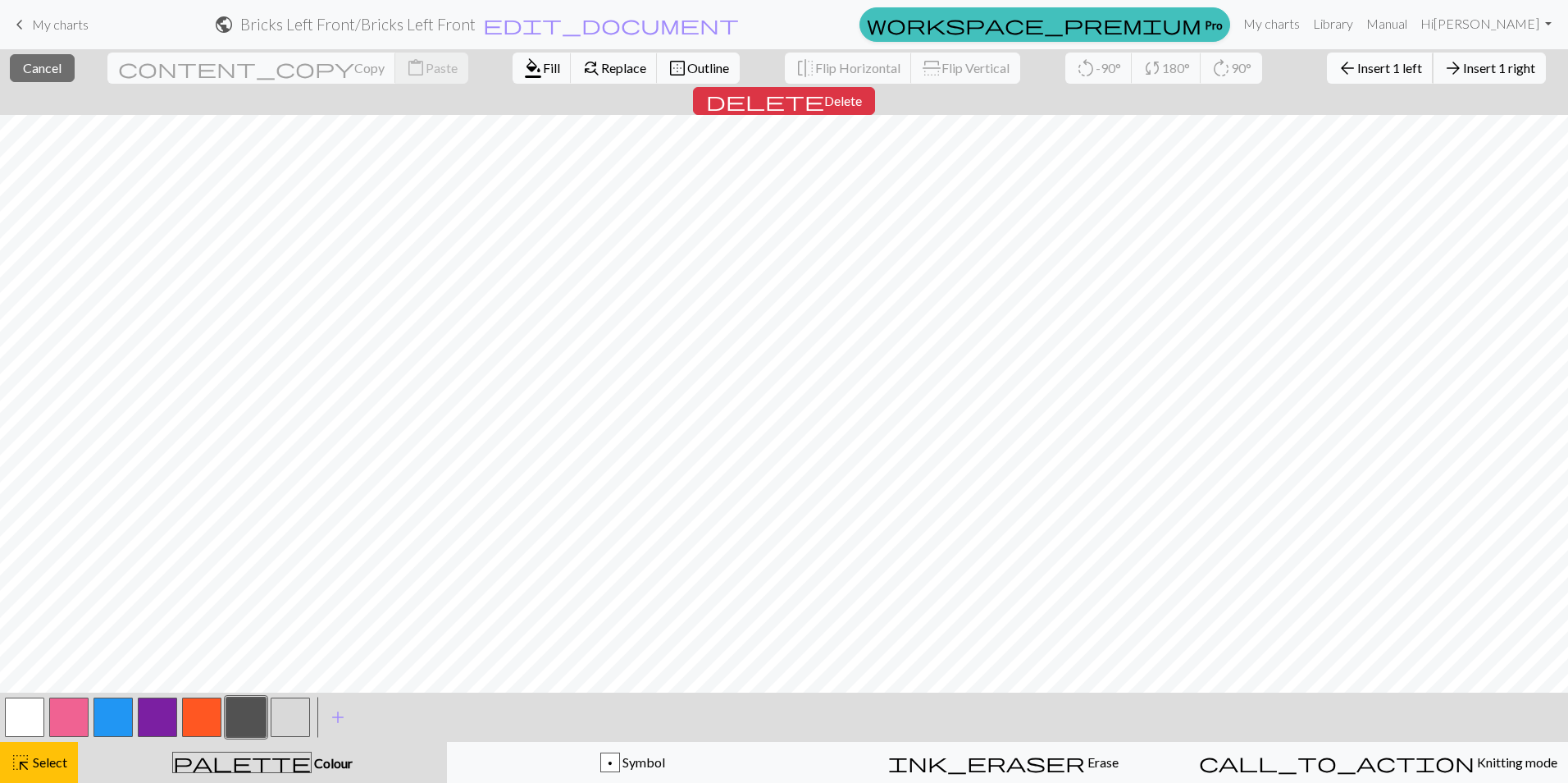
click at [1357, 72] on span "Insert 1 left" at bounding box center [1390, 67] width 65 height 16
click at [1357, 69] on span "Insert 1 left" at bounding box center [1390, 67] width 65 height 16
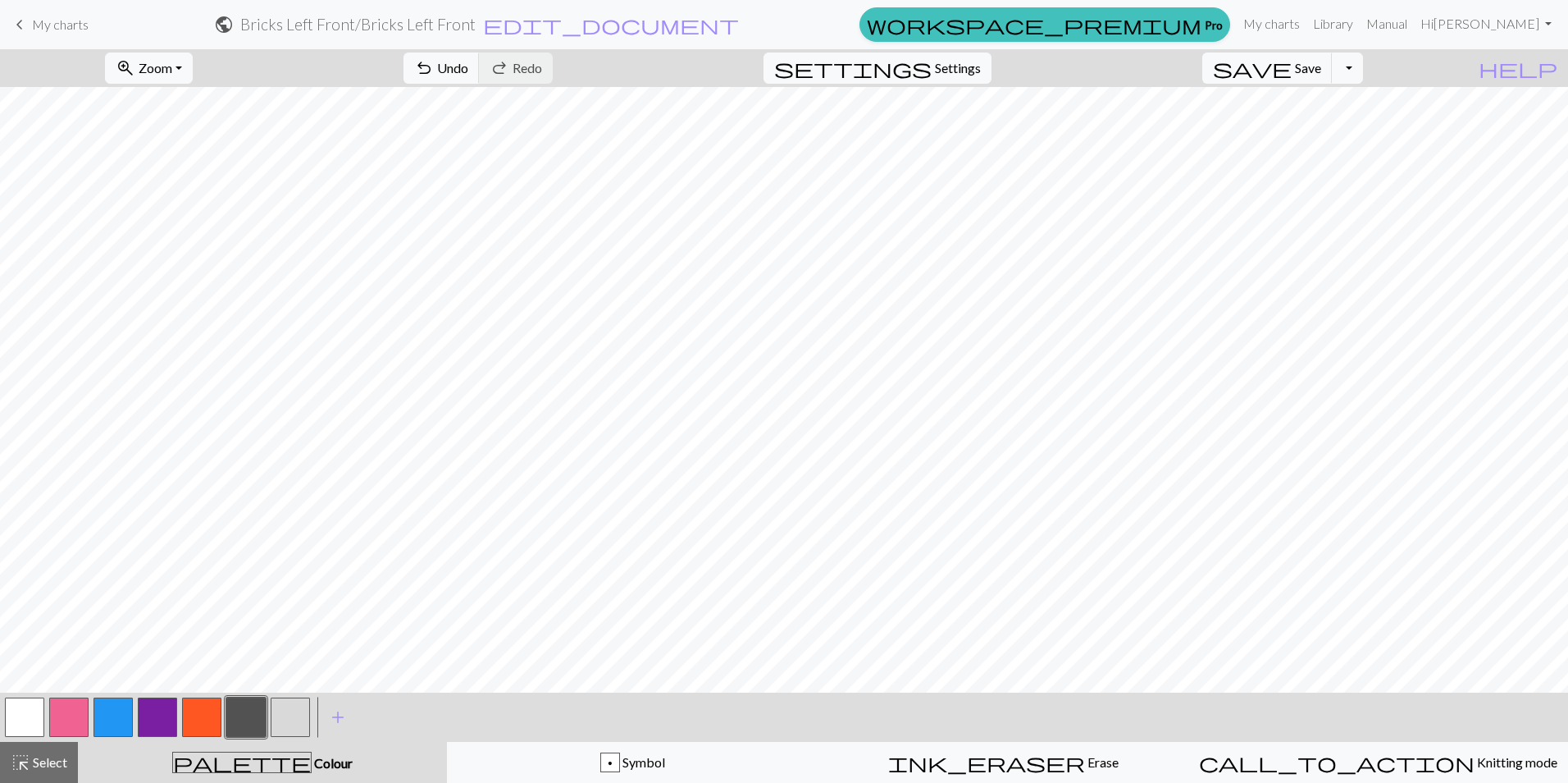
click at [245, 713] on button "button" at bounding box center [246, 716] width 40 height 40
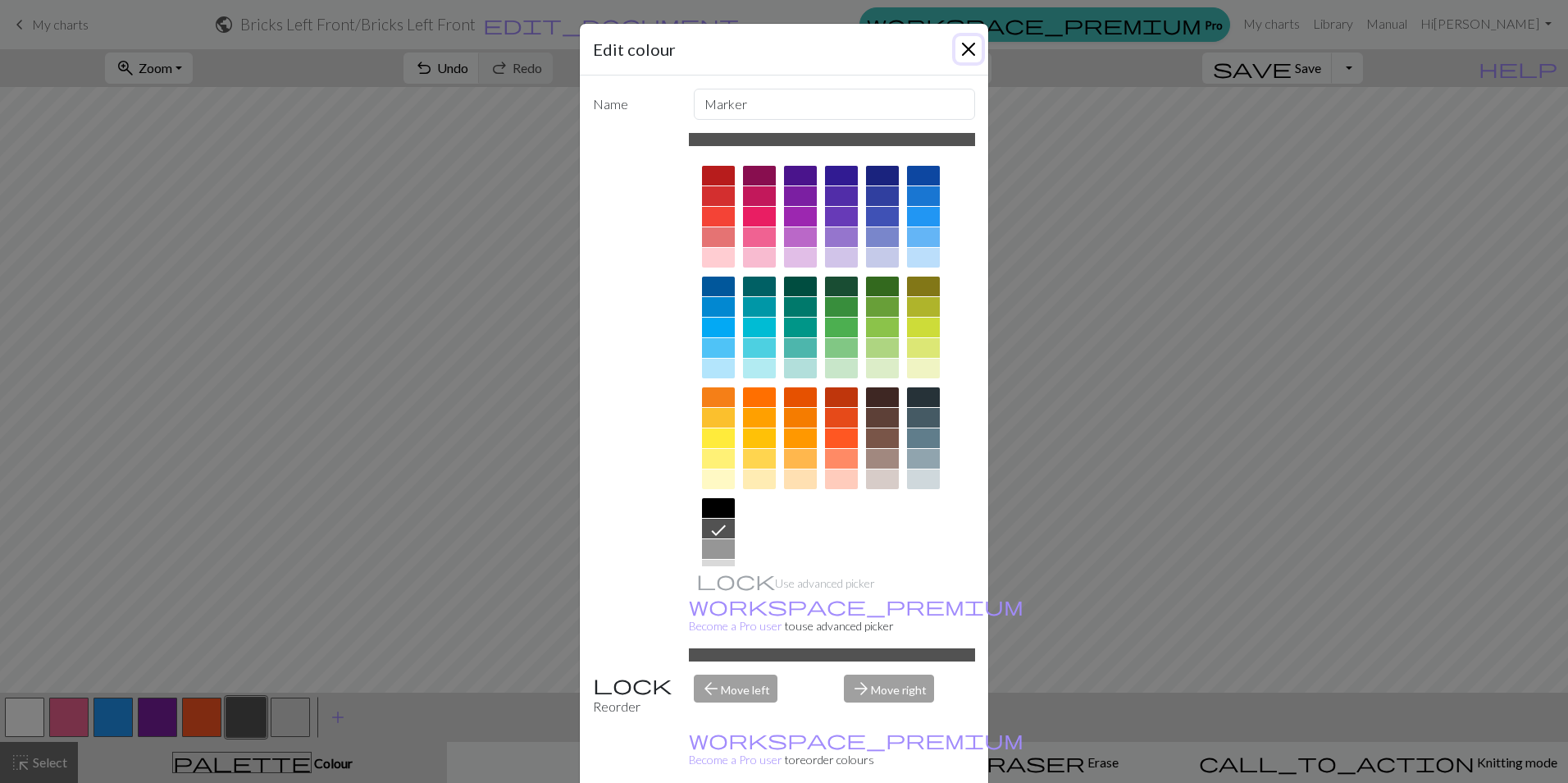
drag, startPoint x: 959, startPoint y: 45, endPoint x: 743, endPoint y: 36, distance: 216.2
click at [960, 45] on button "Close" at bounding box center [968, 49] width 26 height 26
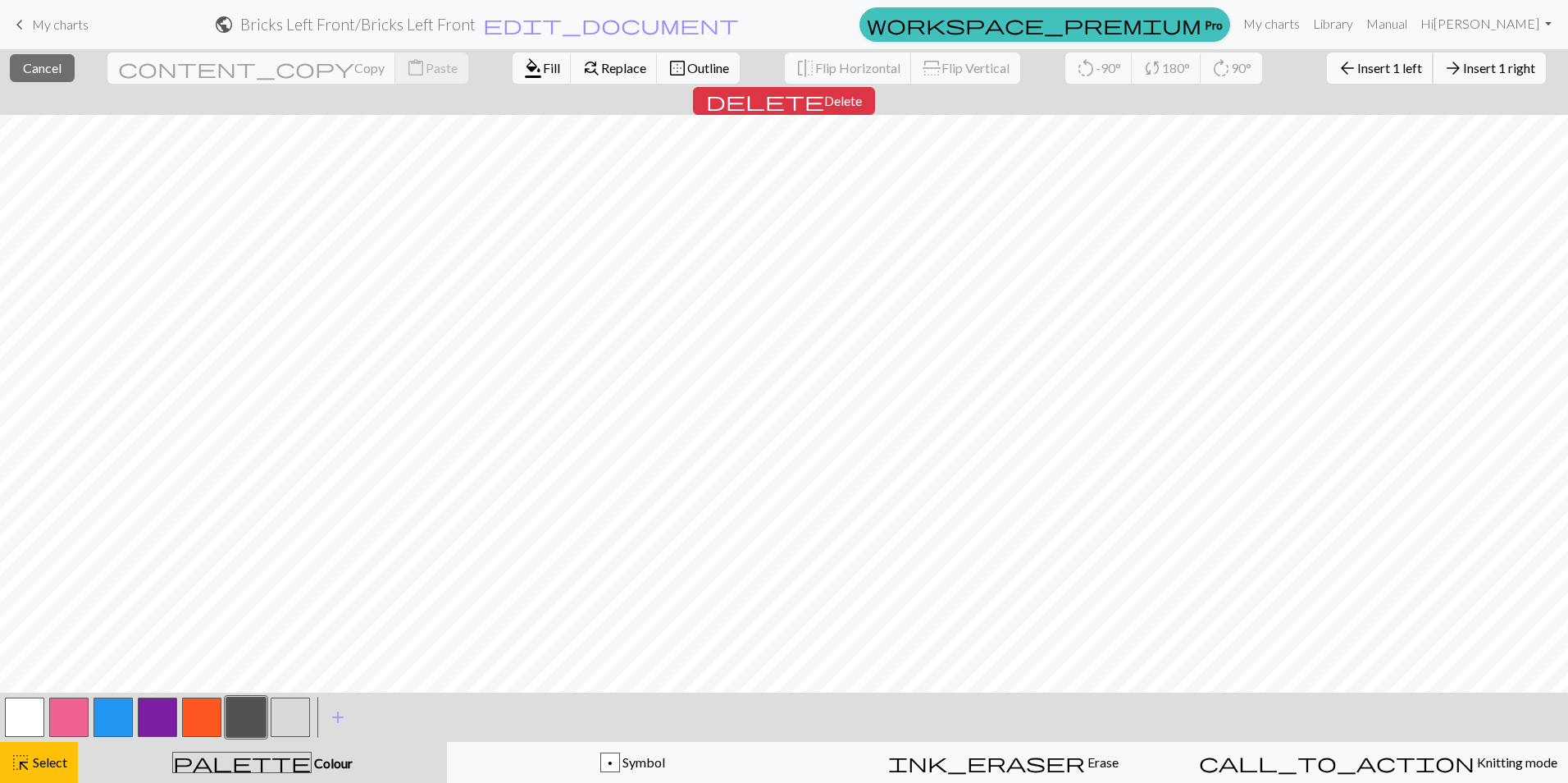
click at [1357, 62] on span "Insert 1 left" at bounding box center [1390, 67] width 65 height 16
click at [1357, 67] on span "Insert 1 left" at bounding box center [1390, 67] width 65 height 16
click at [1337, 67] on span "arrow_back" at bounding box center [1346, 67] width 19 height 23
click at [1357, 63] on span "Insert 1 left" at bounding box center [1390, 67] width 65 height 16
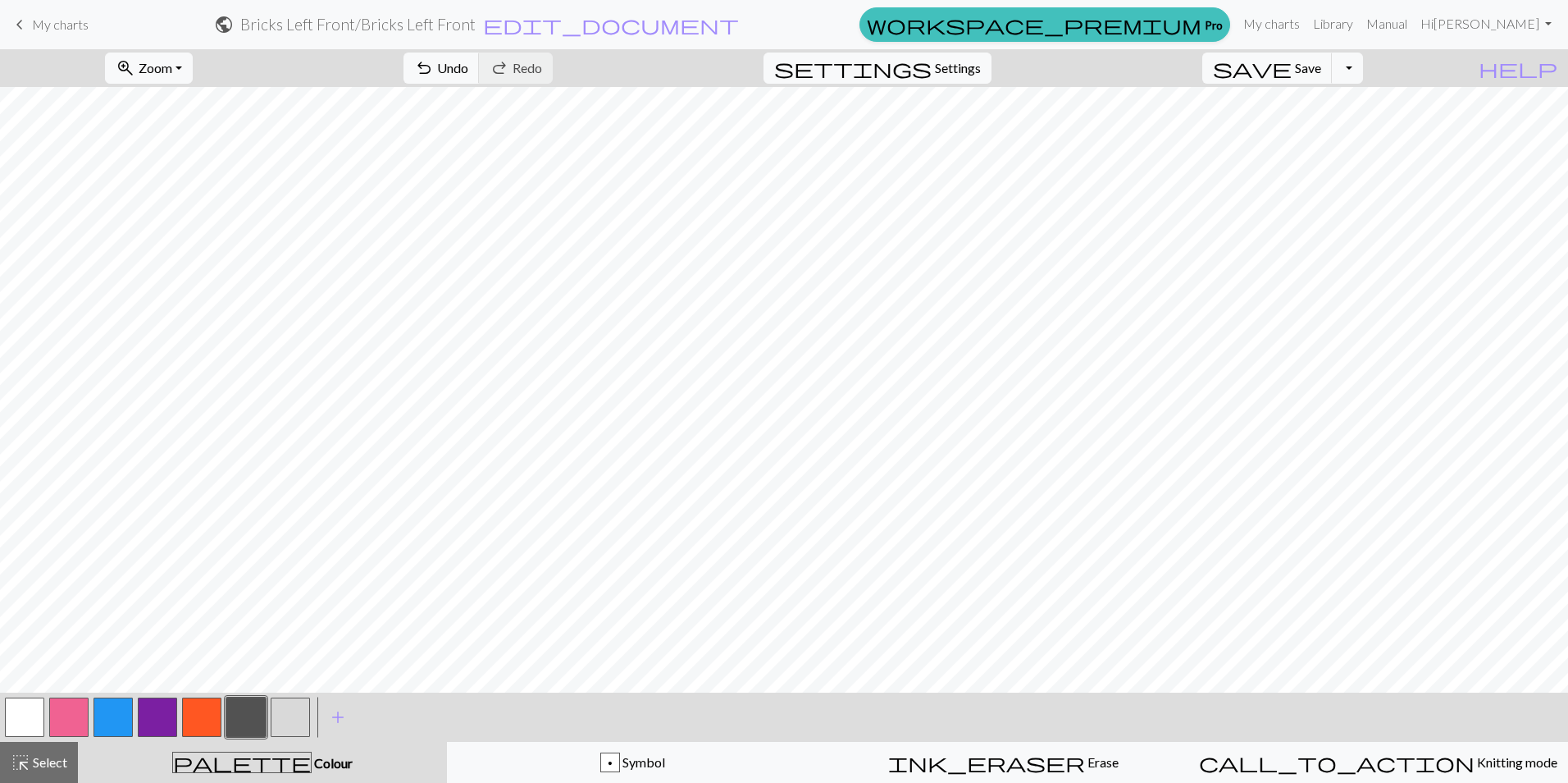
click at [246, 710] on button "button" at bounding box center [246, 716] width 40 height 40
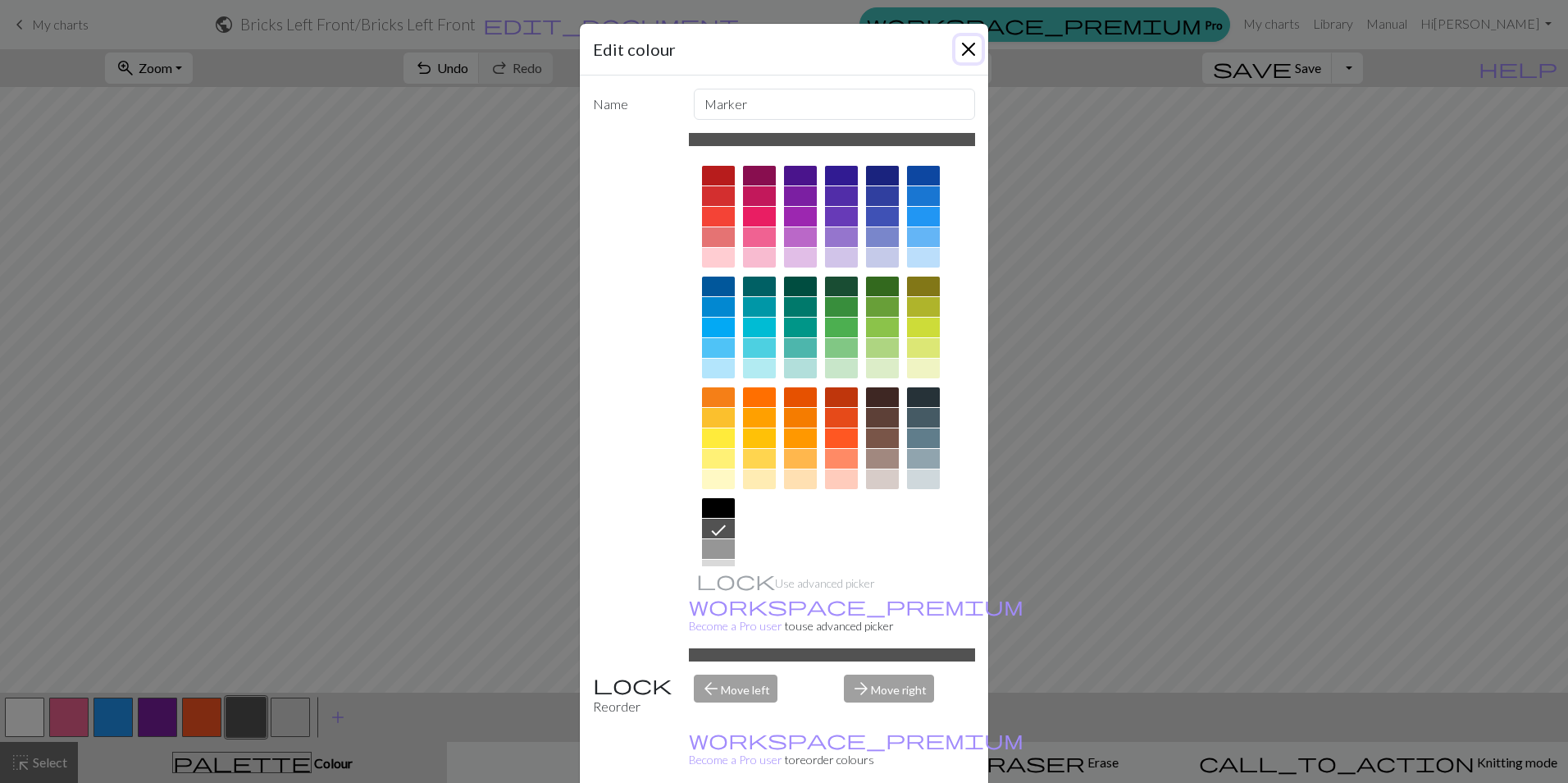
click at [963, 43] on button "Close" at bounding box center [968, 49] width 26 height 26
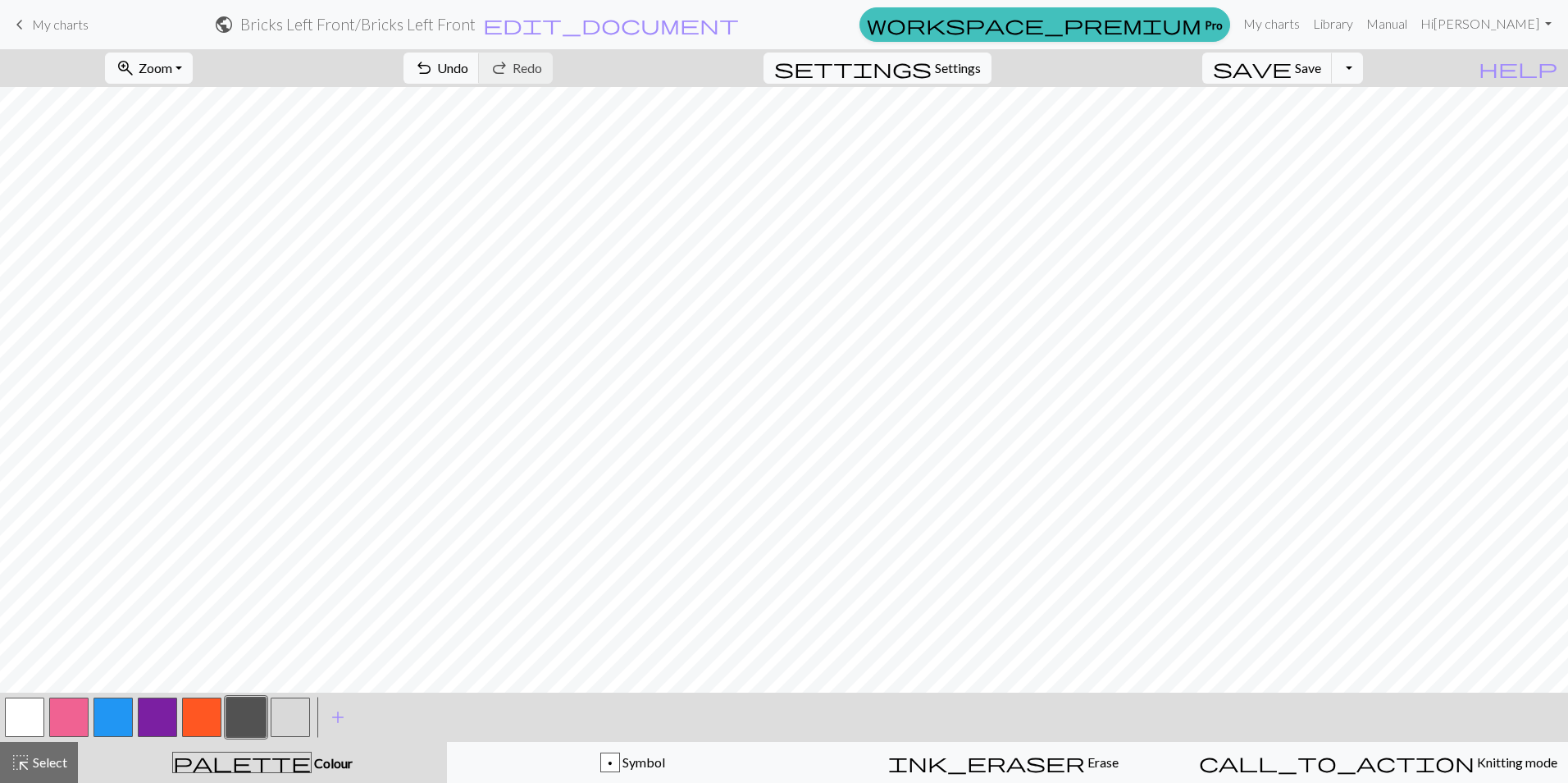
click at [153, 715] on button "button" at bounding box center [157, 716] width 40 height 40
click at [200, 709] on button "button" at bounding box center [201, 716] width 40 height 40
click at [115, 710] on button "button" at bounding box center [113, 716] width 40 height 40
click at [55, 704] on button "button" at bounding box center [68, 716] width 40 height 40
drag, startPoint x: 110, startPoint y: 716, endPoint x: 106, endPoint y: 695, distance: 21.4
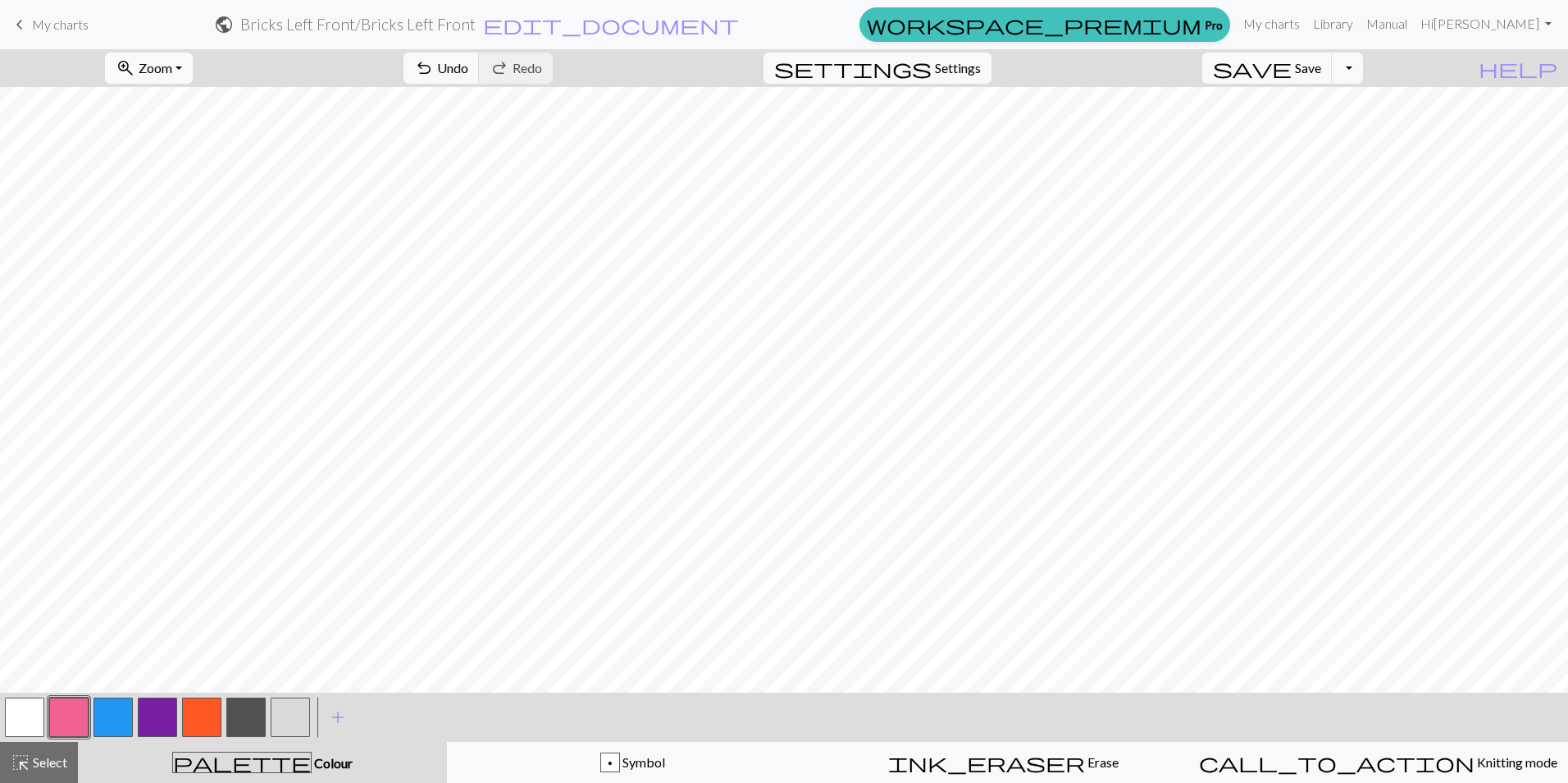
click at [110, 716] on button "button" at bounding box center [113, 716] width 40 height 40
click at [1321, 67] on span "Save" at bounding box center [1307, 67] width 26 height 16
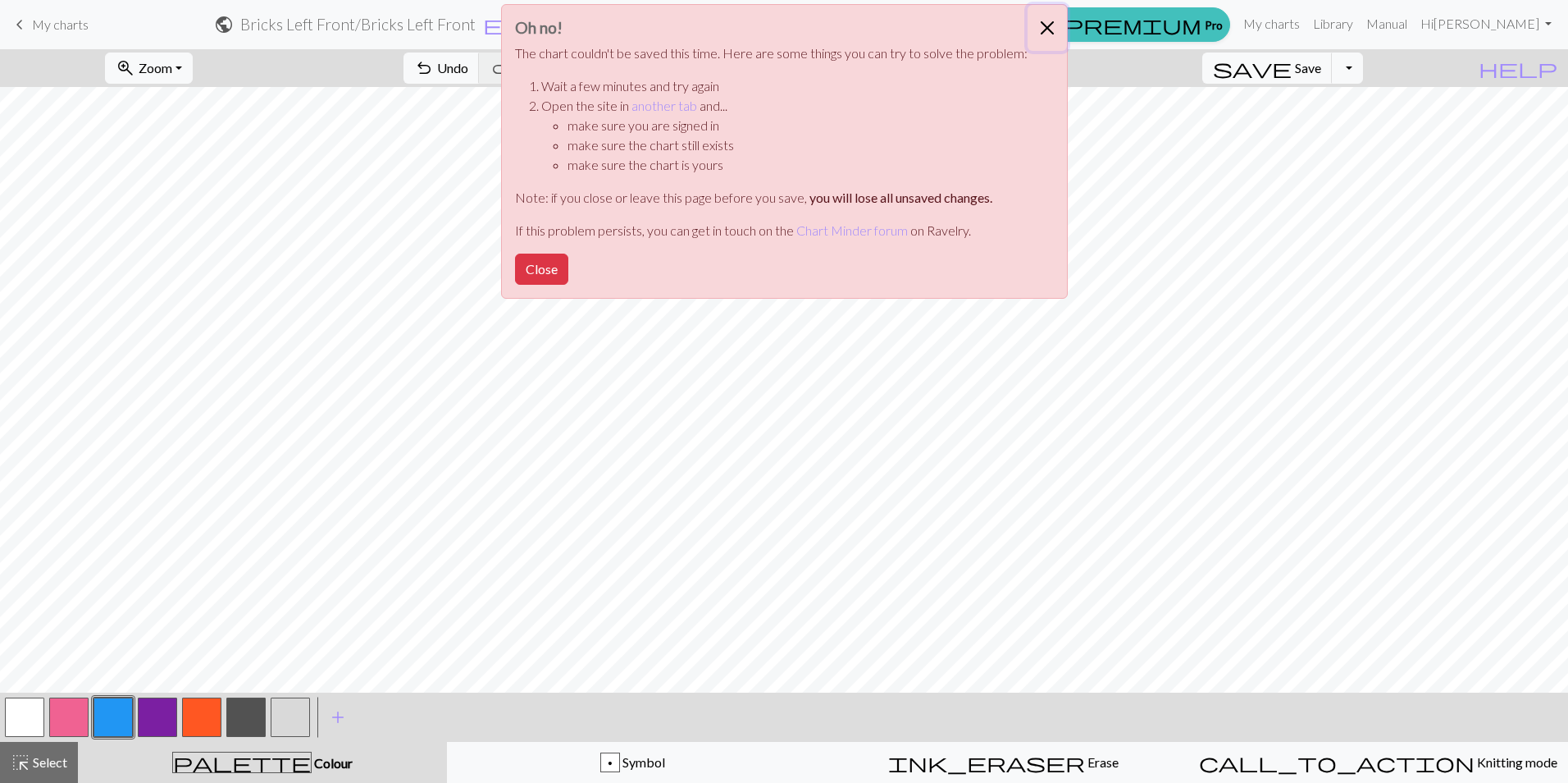
drag, startPoint x: 1040, startPoint y: 24, endPoint x: 1032, endPoint y: 20, distance: 8.9
click at [1040, 20] on button "Close" at bounding box center [1047, 28] width 40 height 46
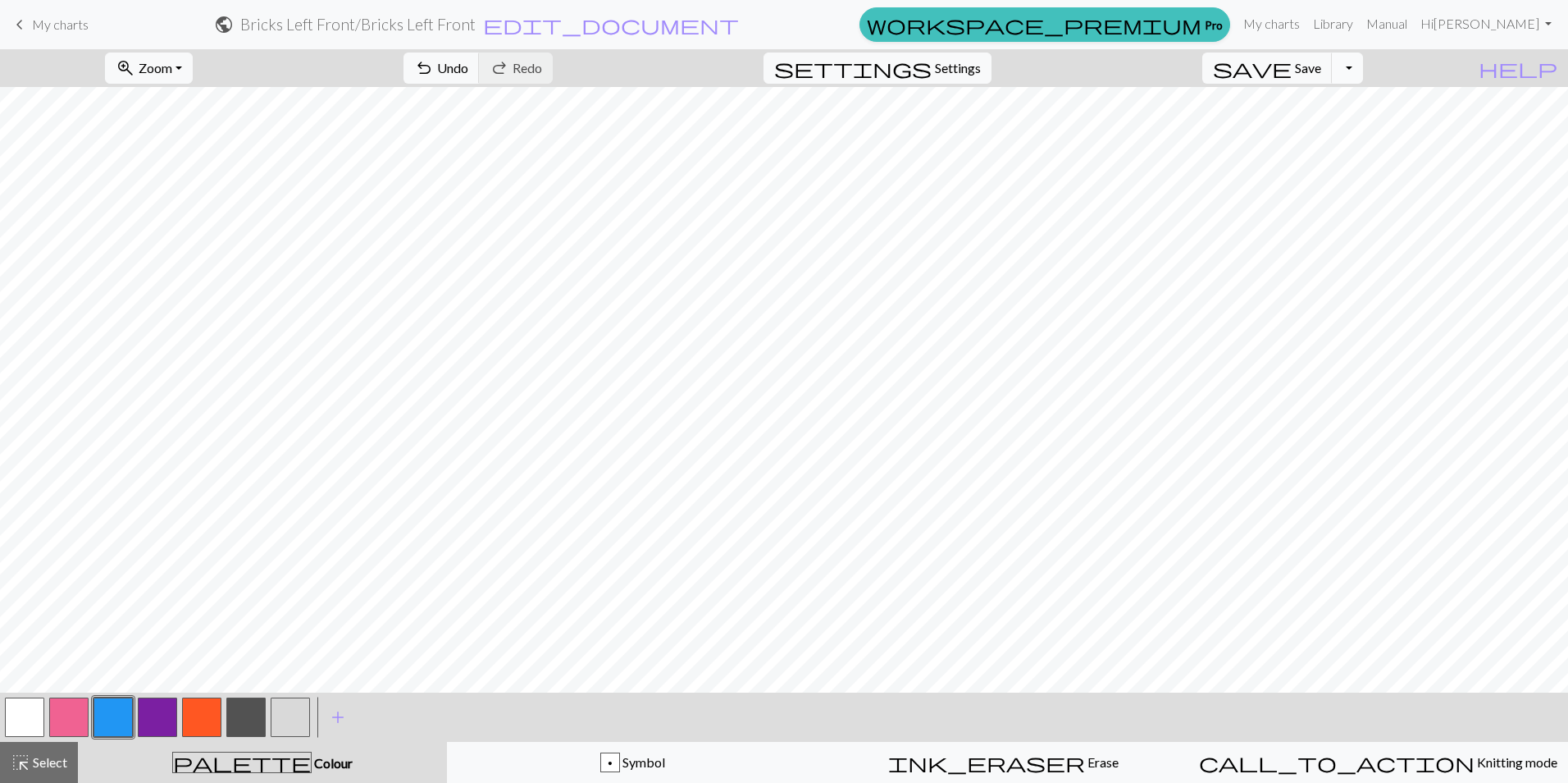
click at [1363, 69] on button "Toggle Dropdown" at bounding box center [1347, 68] width 31 height 31
click at [286, 715] on button "button" at bounding box center [290, 716] width 40 height 40
click at [292, 718] on button "button" at bounding box center [290, 716] width 40 height 40
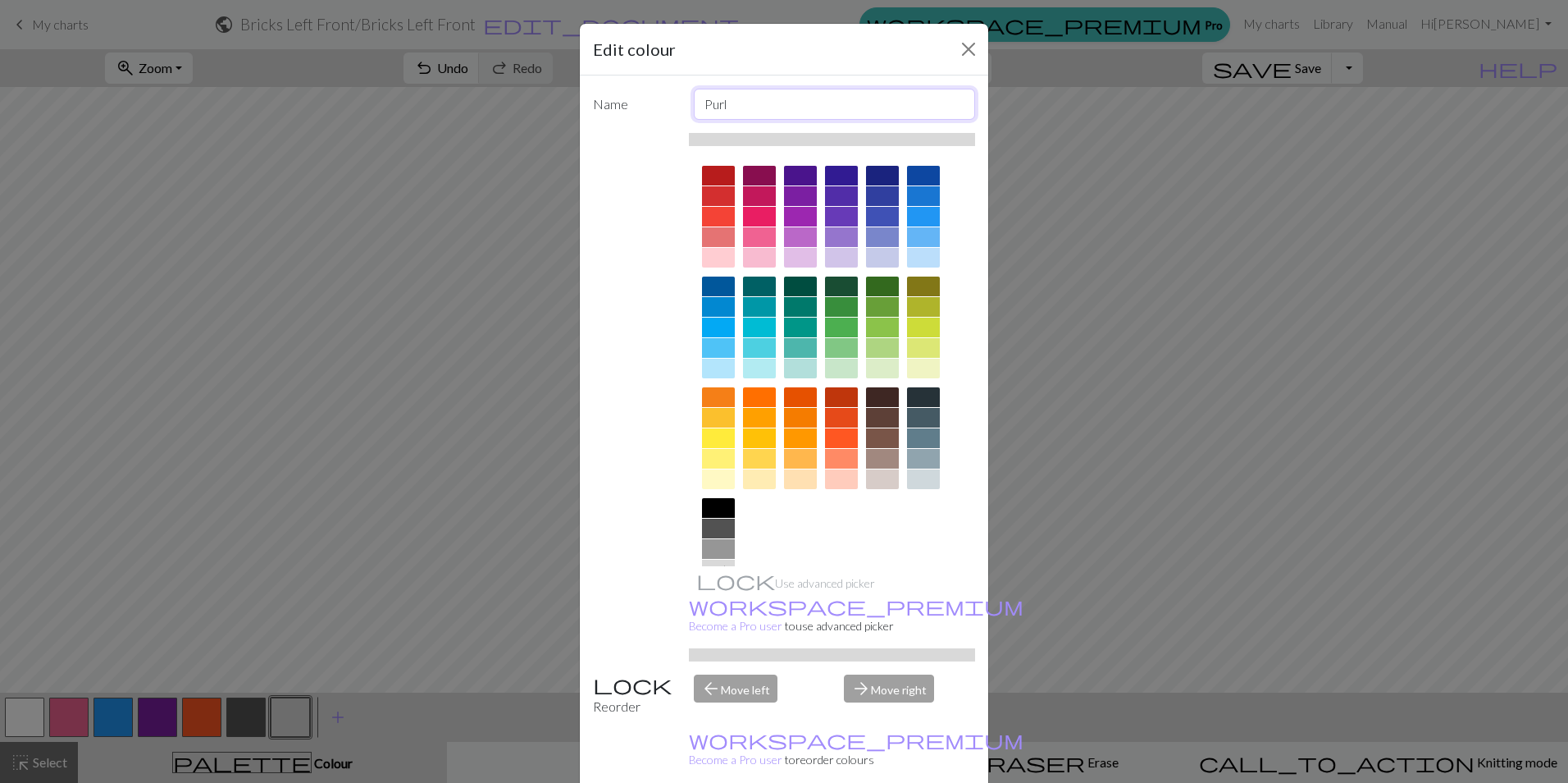
drag, startPoint x: 731, startPoint y: 105, endPoint x: 730, endPoint y: 60, distance: 45.0
click at [686, 101] on div "Purl" at bounding box center [834, 104] width 302 height 31
type input "WS Knit"
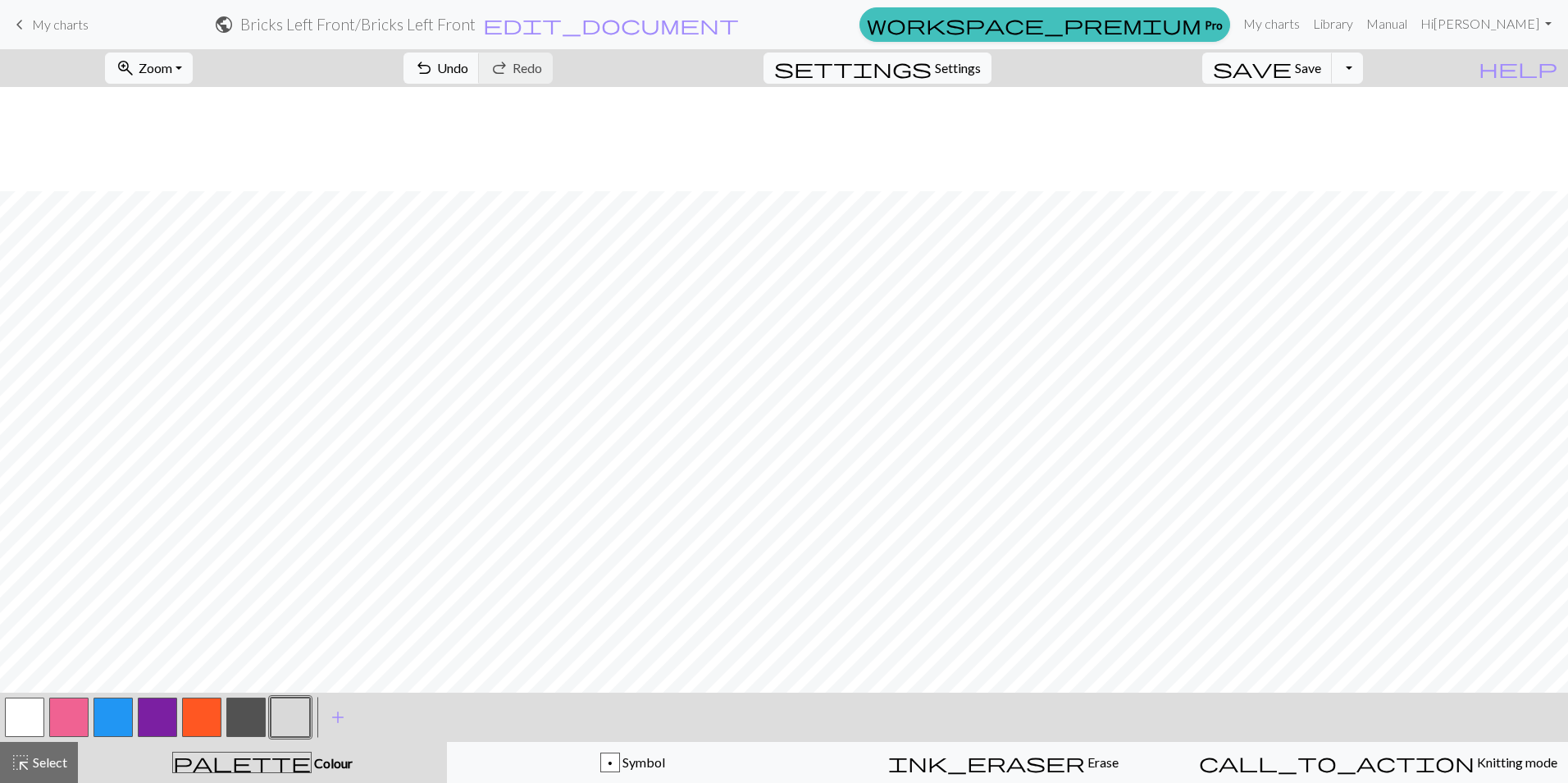
scroll to position [104, 0]
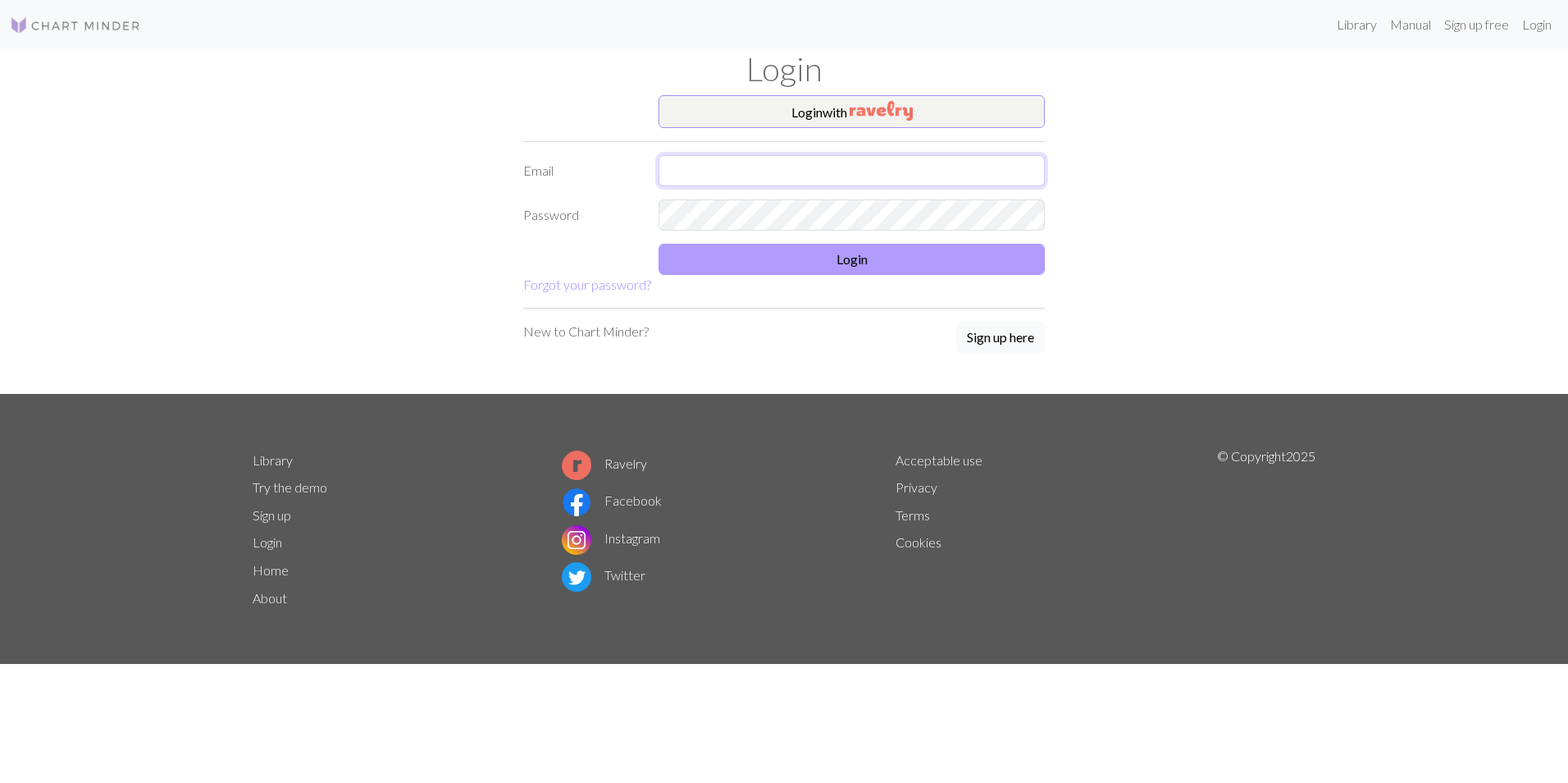
type input "m.sheridan@themedoutdoors.com"
click at [849, 255] on button "Login" at bounding box center [852, 260] width 386 height 31
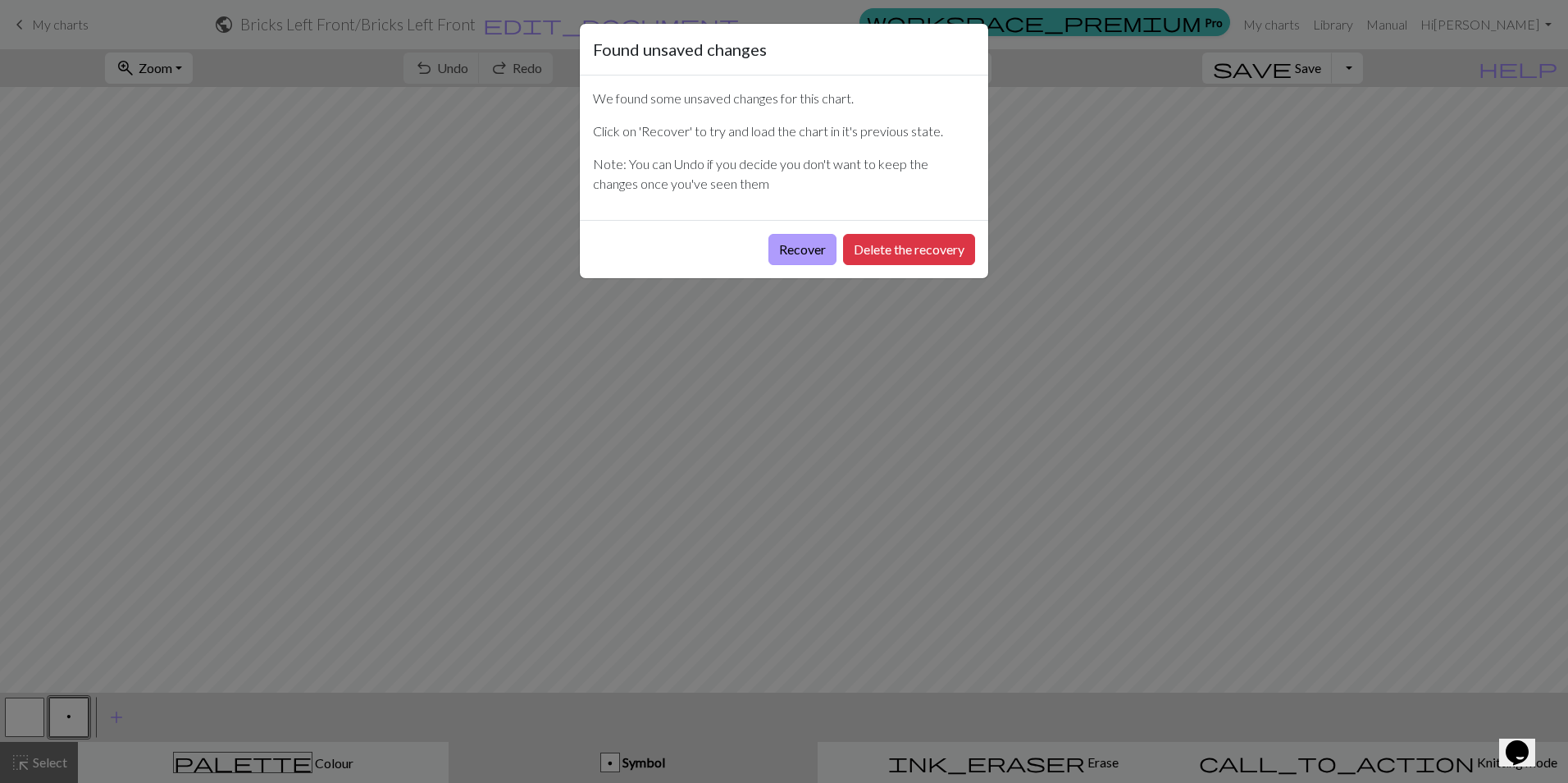
click at [790, 243] on button "Recover" at bounding box center [803, 250] width 68 height 31
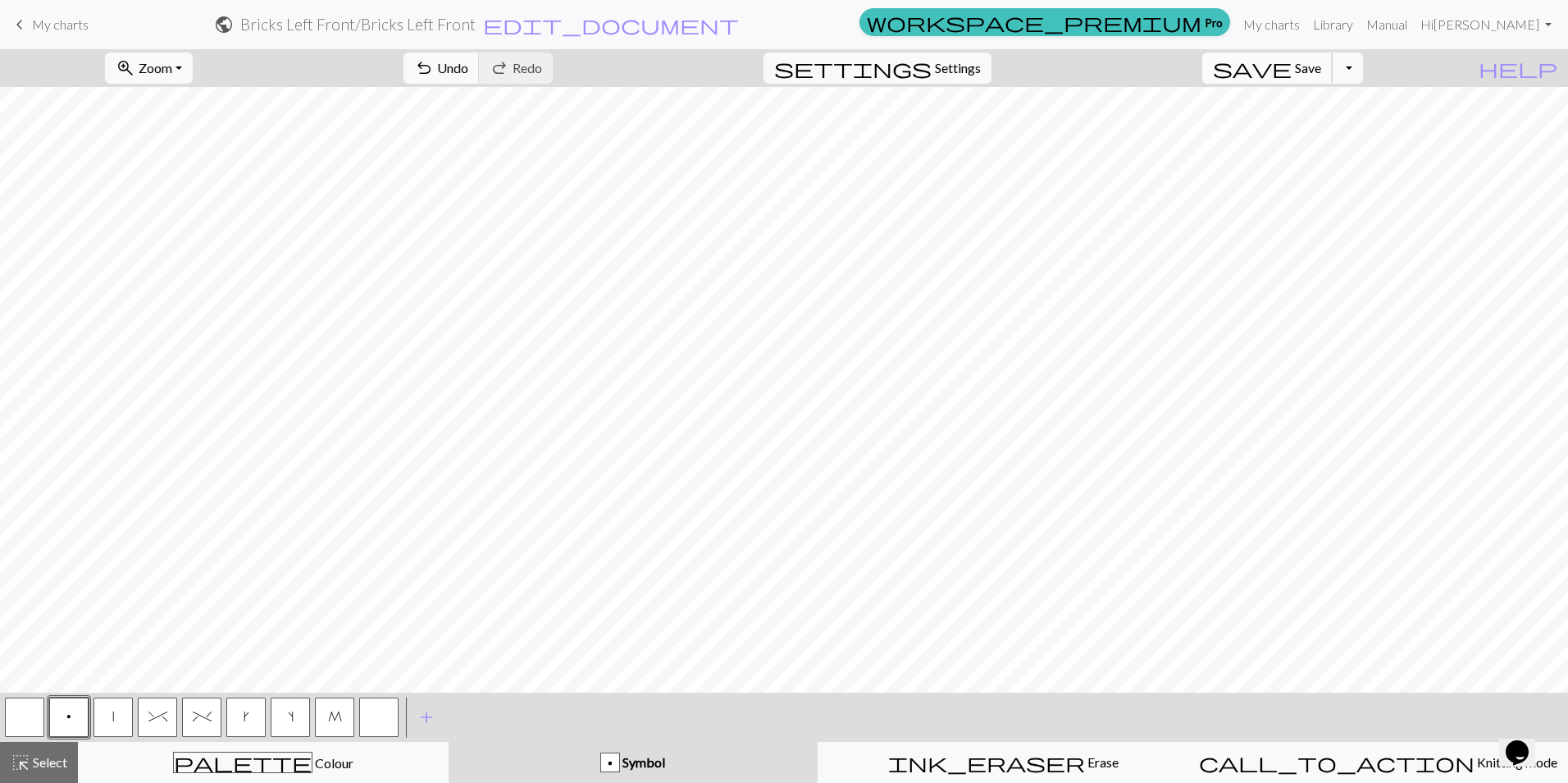
click at [1321, 71] on span "Save" at bounding box center [1307, 67] width 26 height 16
click at [1321, 72] on span "Save" at bounding box center [1307, 67] width 26 height 16
click at [1293, 26] on link "My charts" at bounding box center [1270, 24] width 69 height 32
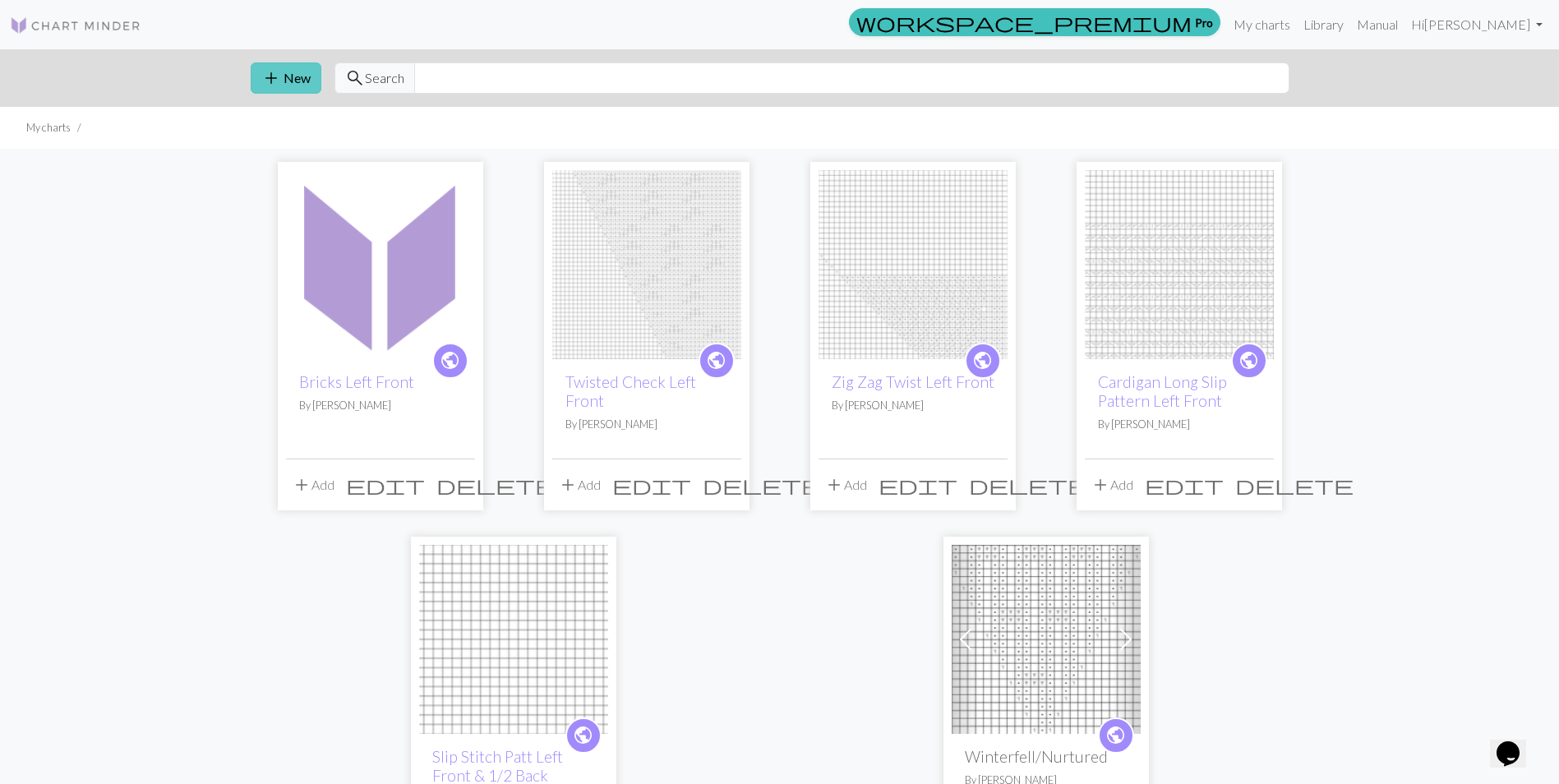
click at [281, 77] on button "add New" at bounding box center [286, 78] width 70 height 31
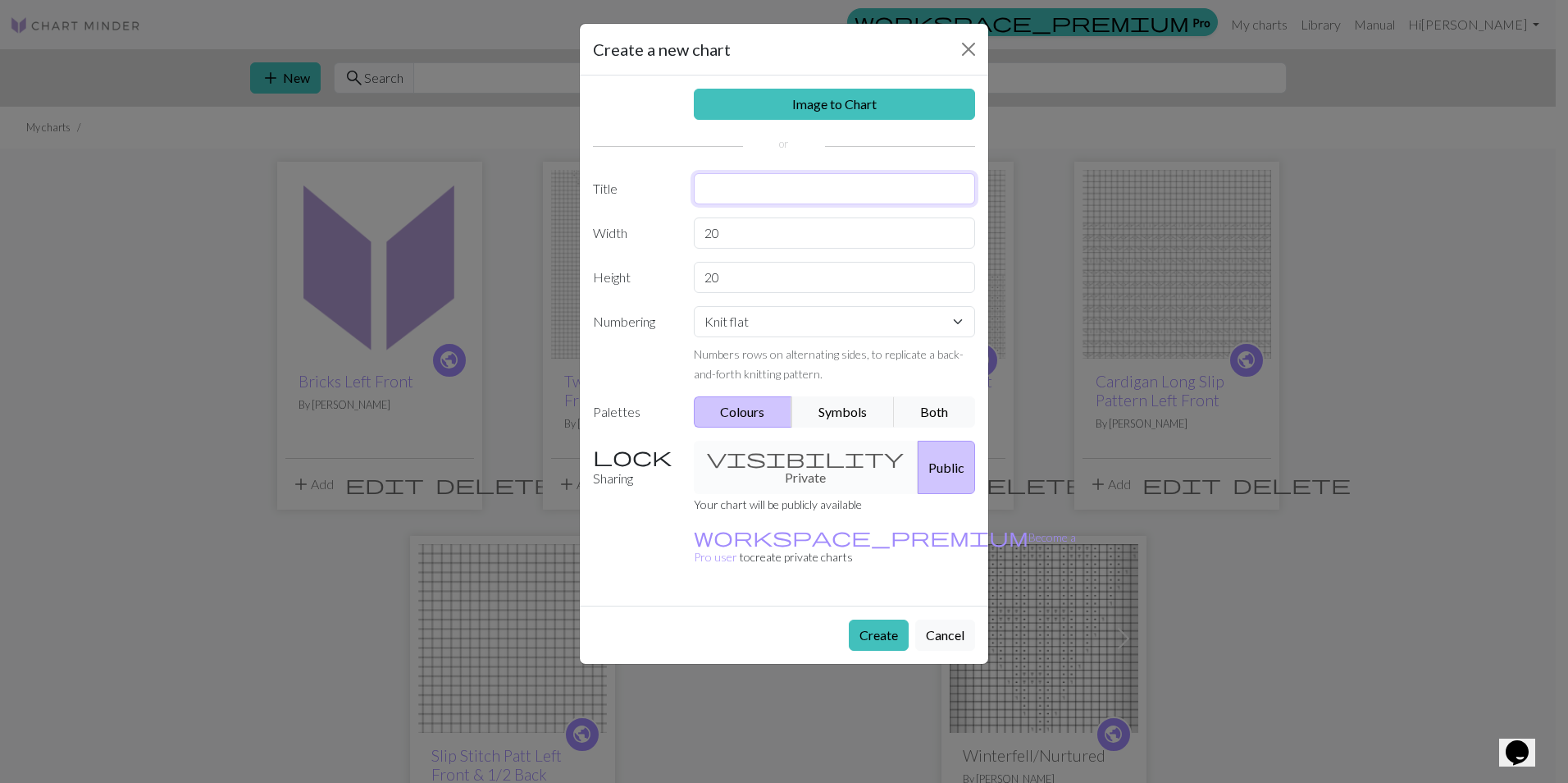
click at [796, 186] on input "text" at bounding box center [834, 189] width 282 height 31
type input "Bricks Right Front"
drag, startPoint x: 808, startPoint y: 276, endPoint x: 573, endPoint y: 279, distance: 235.0
click at [666, 282] on div "Height 20" at bounding box center [784, 277] width 402 height 31
type input "38"
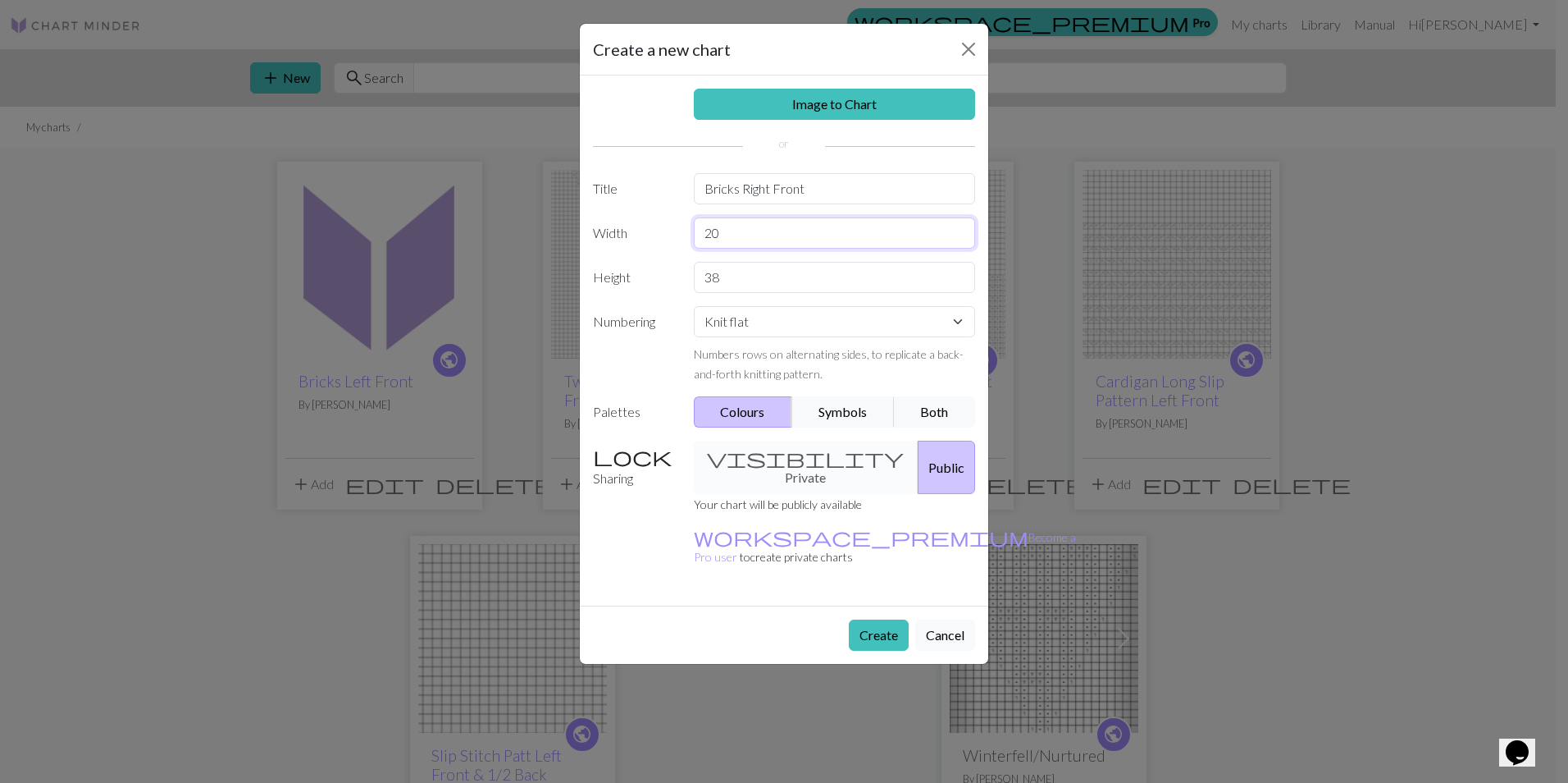
drag, startPoint x: 746, startPoint y: 234, endPoint x: 645, endPoint y: 224, distance: 101.5
click at [648, 225] on div "Width 20" at bounding box center [784, 233] width 402 height 31
type input "55"
click at [885, 619] on button "Create" at bounding box center [879, 635] width 60 height 31
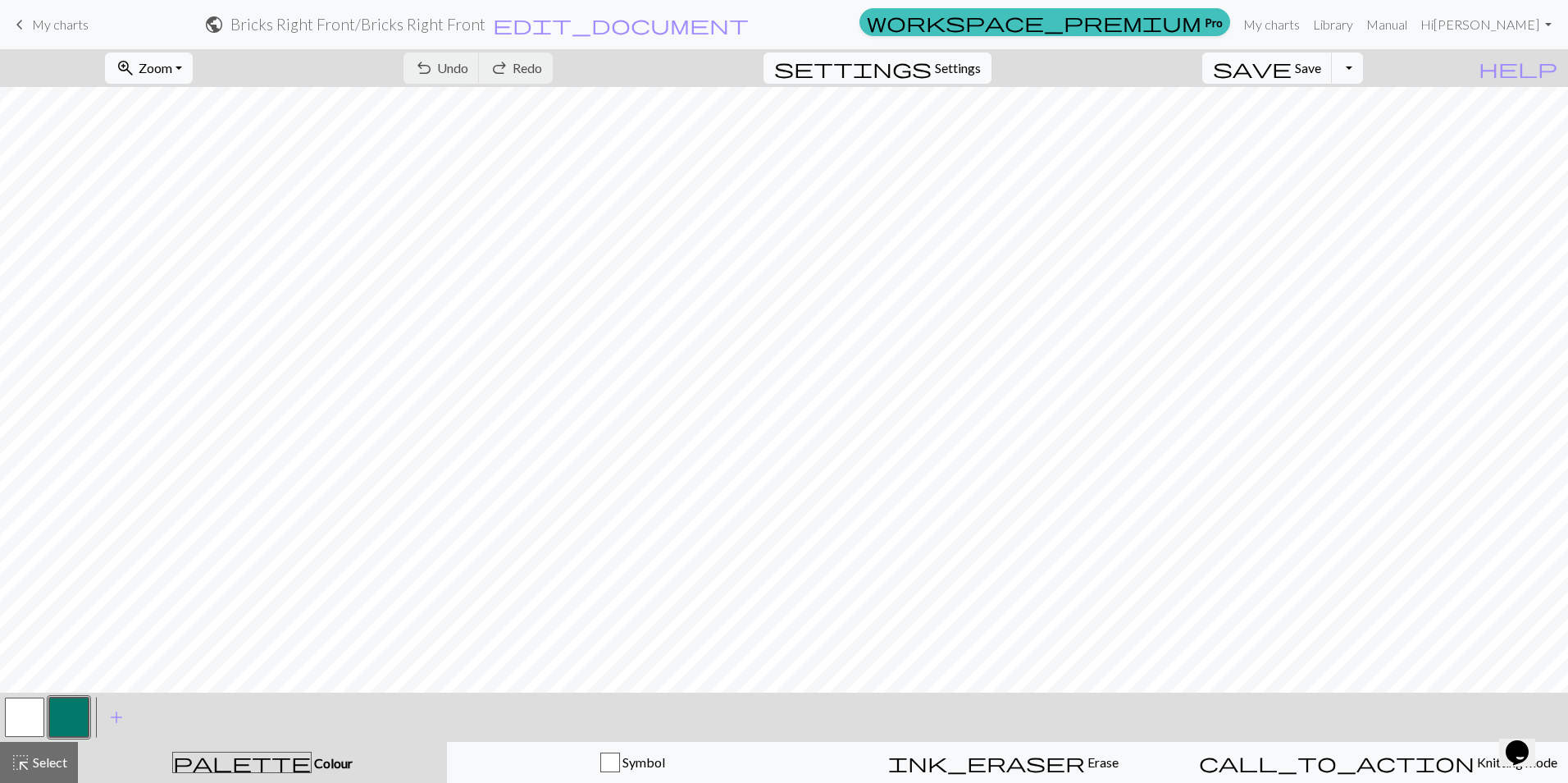
click at [71, 710] on button "button" at bounding box center [68, 716] width 40 height 40
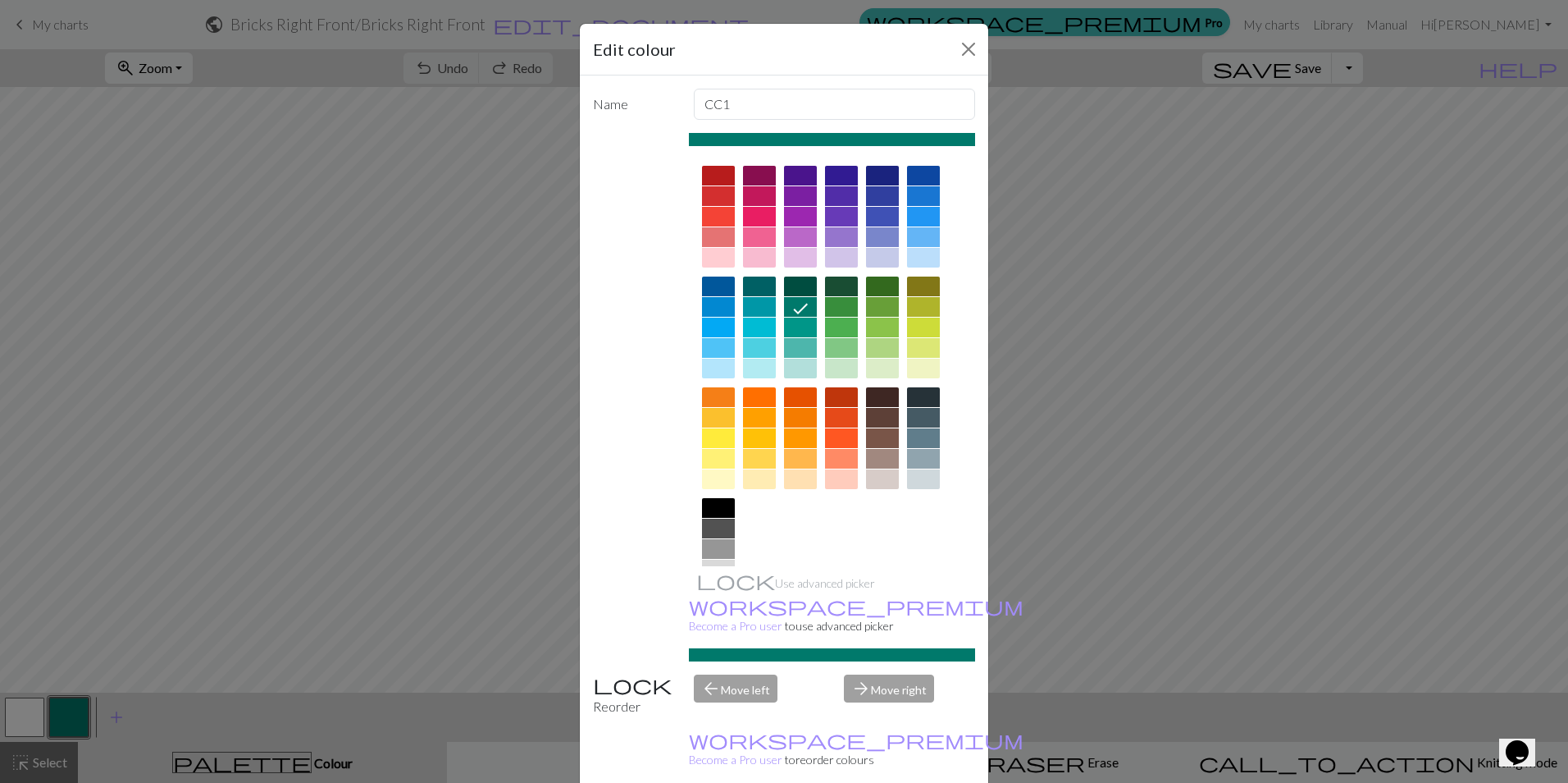
click at [754, 236] on div at bounding box center [759, 237] width 32 height 19
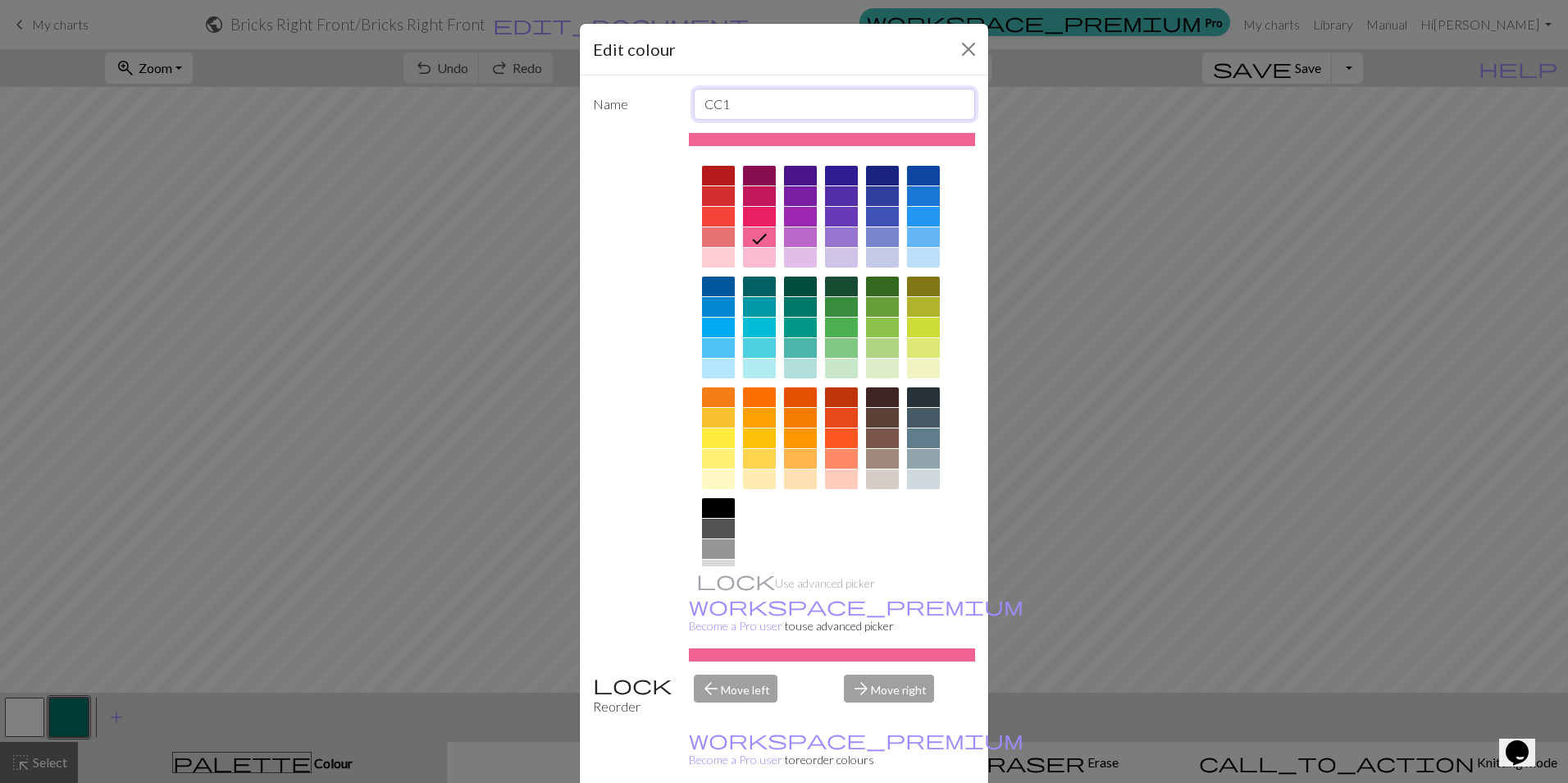
drag, startPoint x: 749, startPoint y: 99, endPoint x: 655, endPoint y: 87, distance: 94.8
click at [655, 87] on div "Name CC1 Use advanced picker workspace_premium Become a Pro user to use advance…" at bounding box center [784, 435] width 408 height 719
type input "Left Twist"
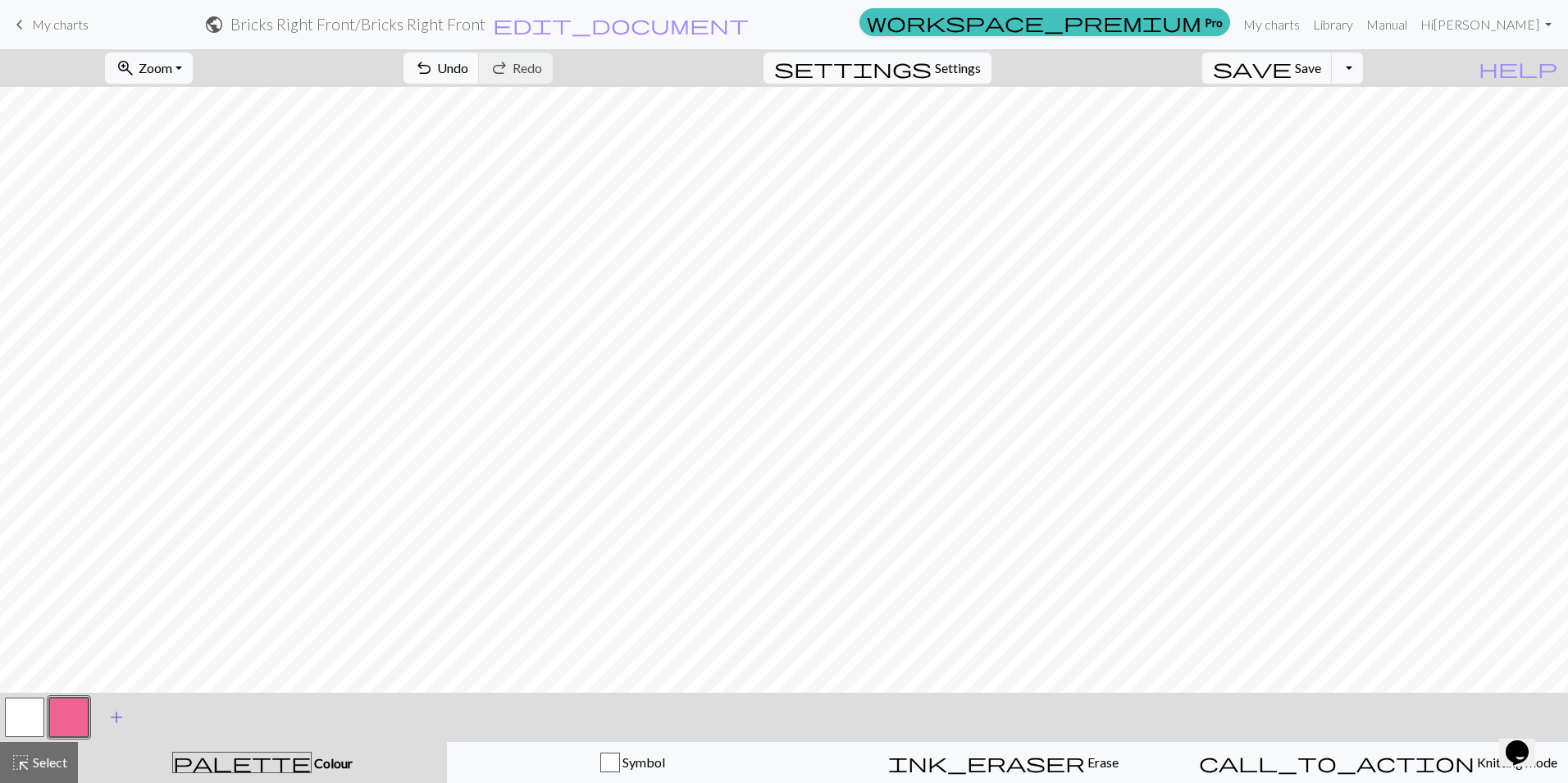
click at [111, 723] on span "add" at bounding box center [115, 716] width 19 height 23
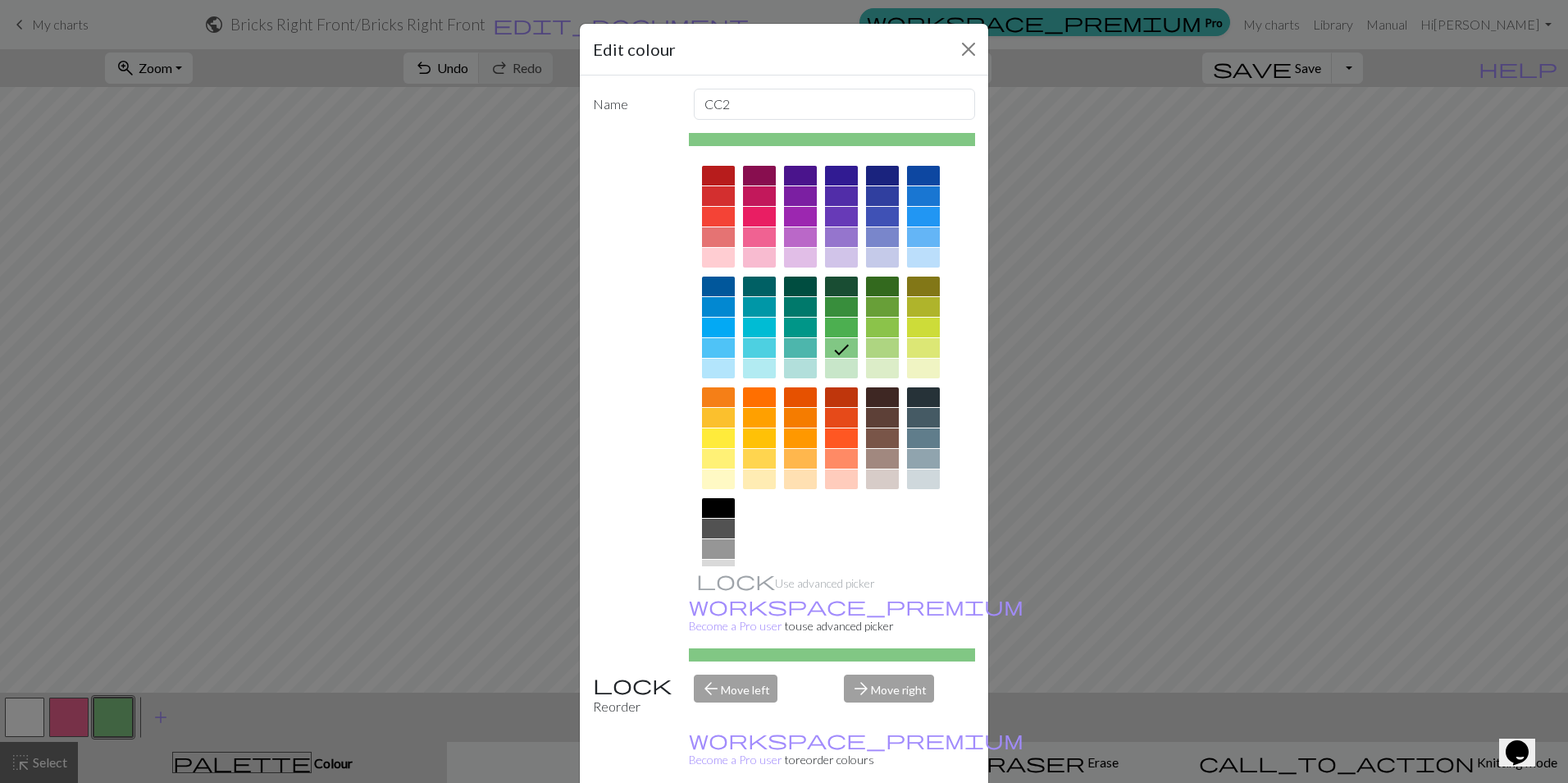
click at [112, 722] on div "Edit colour Name CC2 Use advanced picker workspace_premium Become a Pro user to…" at bounding box center [784, 391] width 1568 height 783
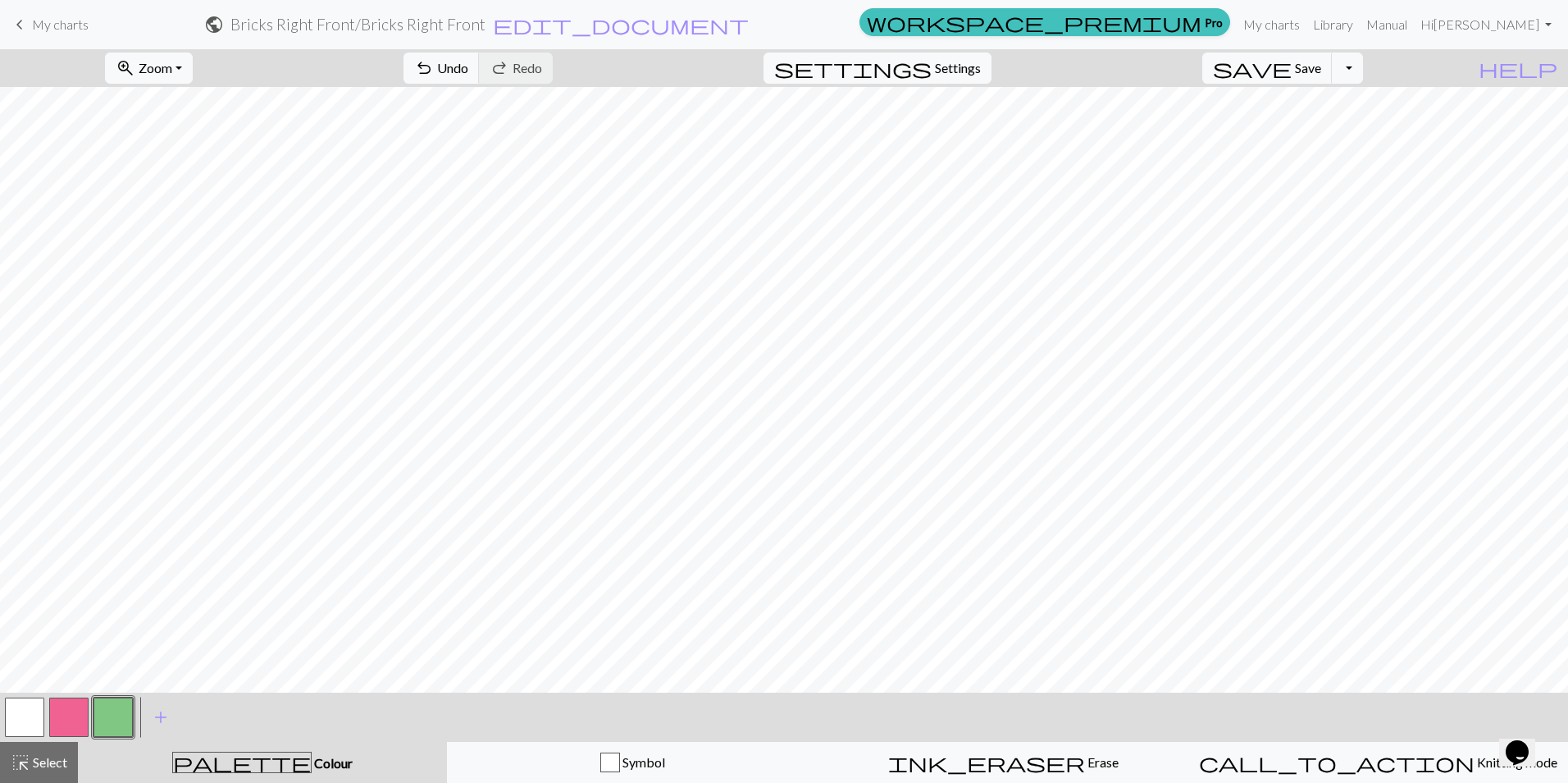
click at [121, 724] on button "button" at bounding box center [113, 716] width 40 height 40
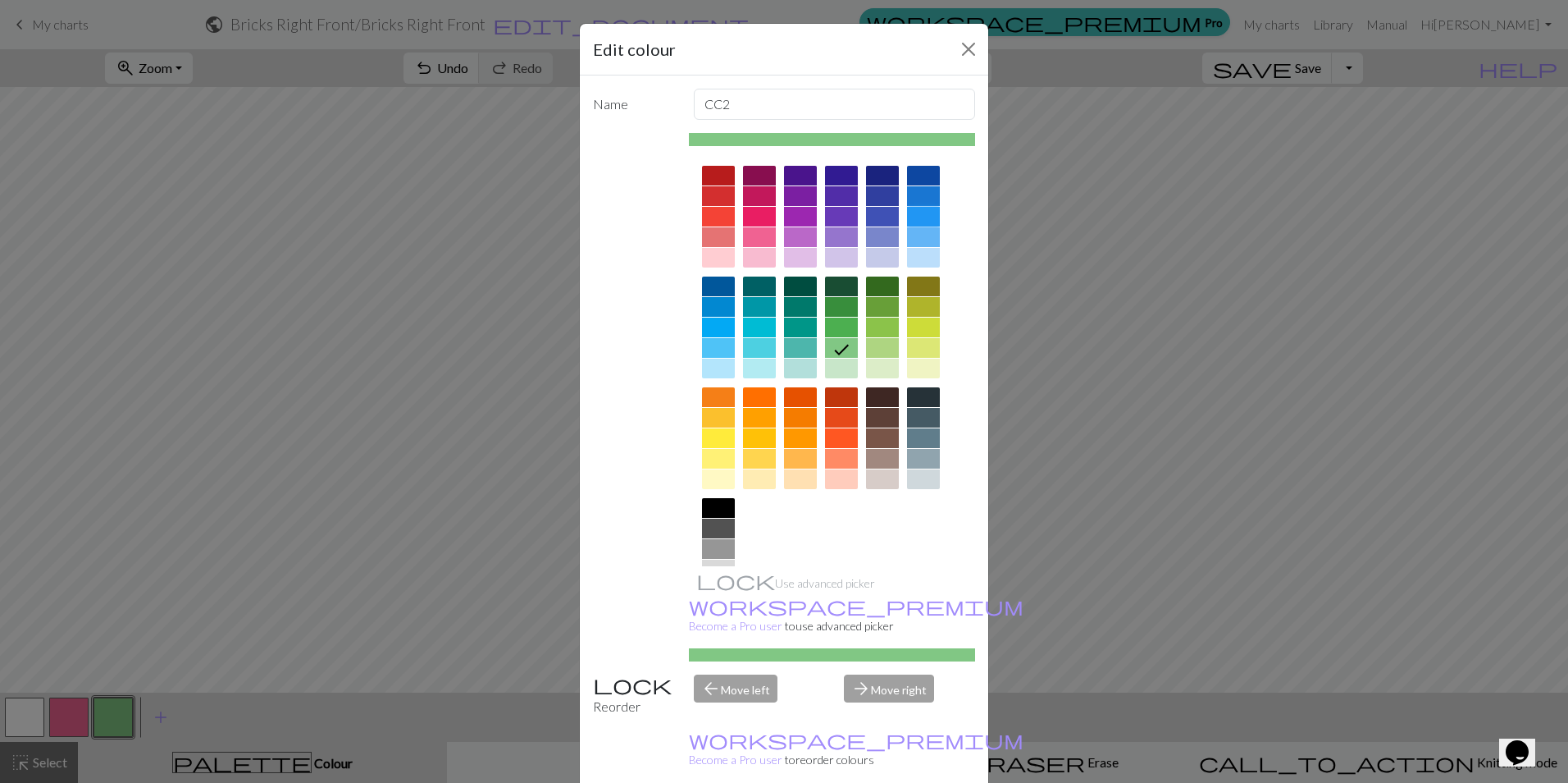
click at [915, 214] on div at bounding box center [923, 216] width 32 height 19
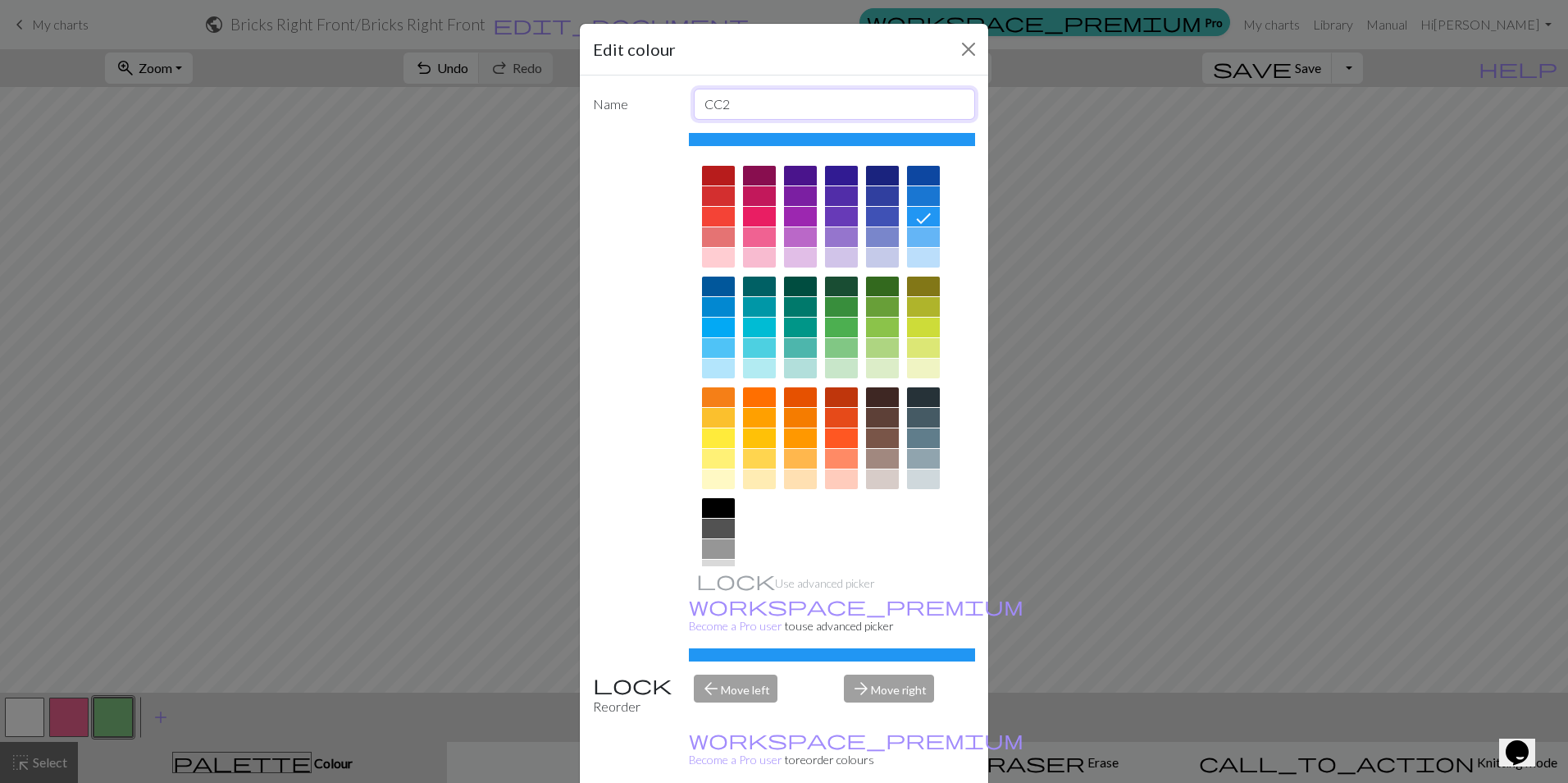
drag, startPoint x: 731, startPoint y: 105, endPoint x: 671, endPoint y: 101, distance: 60.1
click at [672, 103] on div "Name CC2" at bounding box center [784, 104] width 402 height 31
click at [735, 105] on input "Righty Twist" at bounding box center [834, 104] width 282 height 31
type input "Right Twist"
drag, startPoint x: 877, startPoint y: 766, endPoint x: 868, endPoint y: 761, distance: 10.3
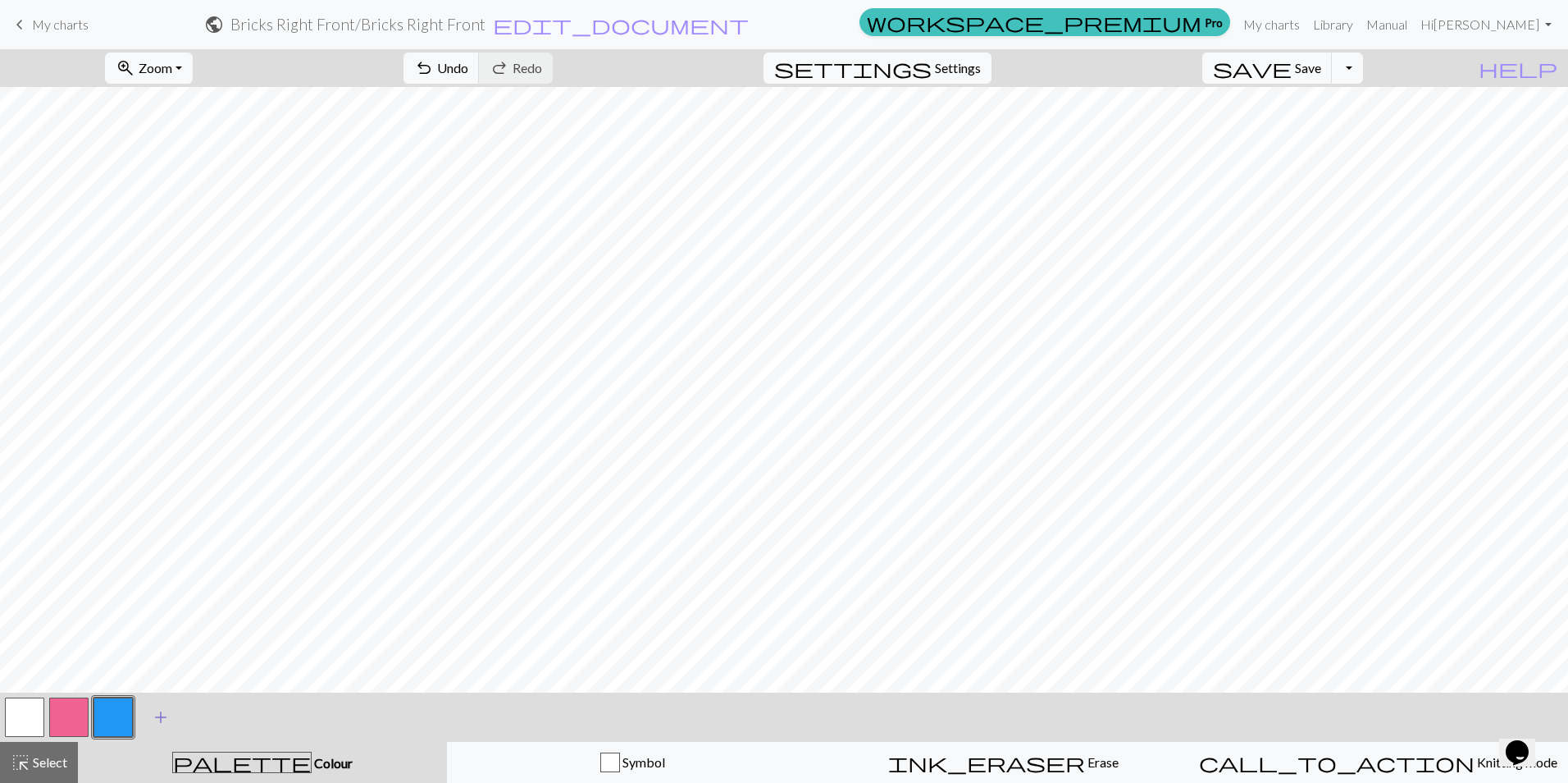
click at [159, 721] on span "add" at bounding box center [160, 716] width 19 height 23
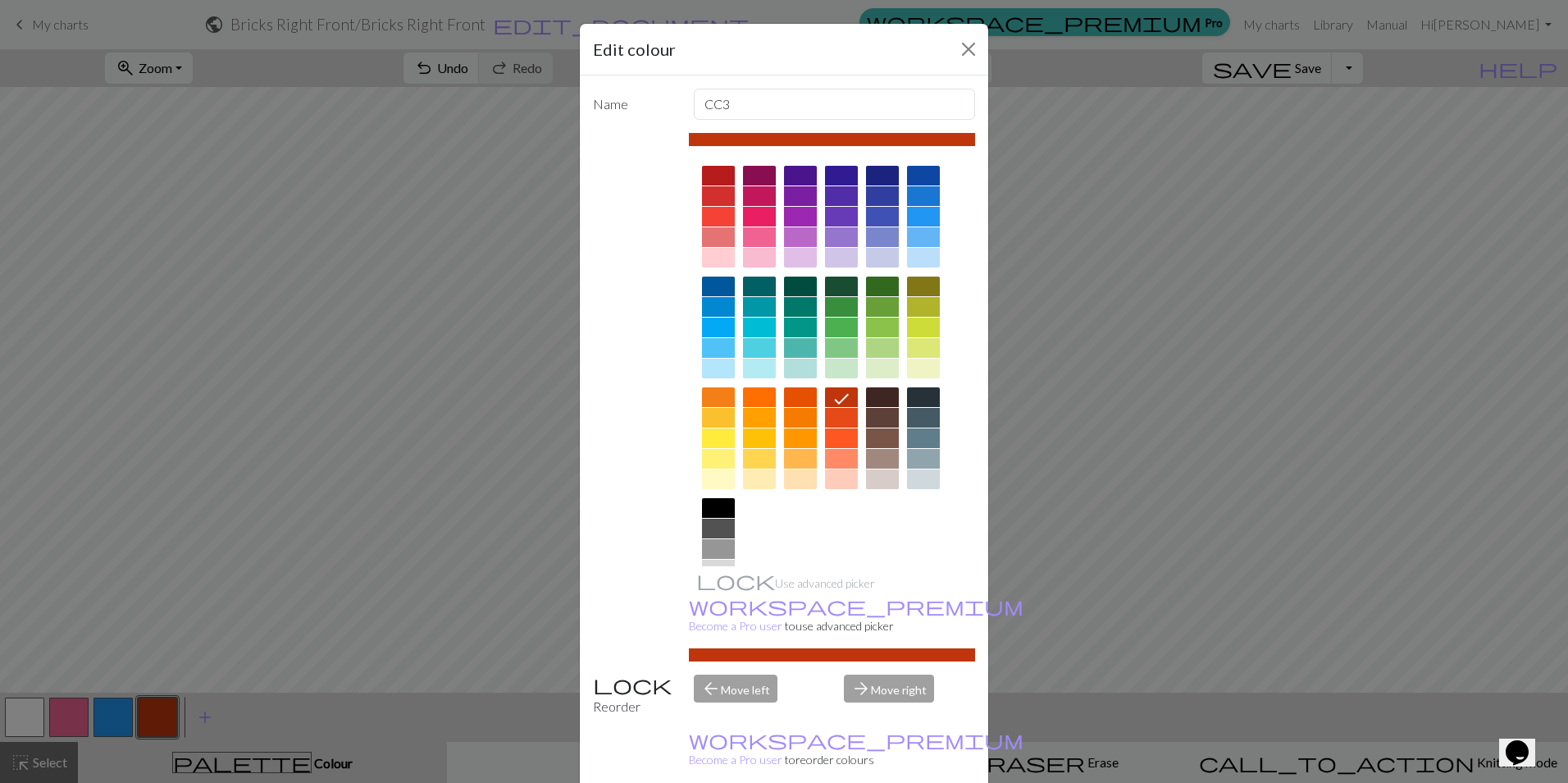
click at [836, 438] on div at bounding box center [841, 437] width 32 height 19
drag, startPoint x: 732, startPoint y: 104, endPoint x: 707, endPoint y: 54, distance: 55.9
click at [644, 101] on div "Name CC3" at bounding box center [784, 104] width 402 height 31
type input "M1 Left"
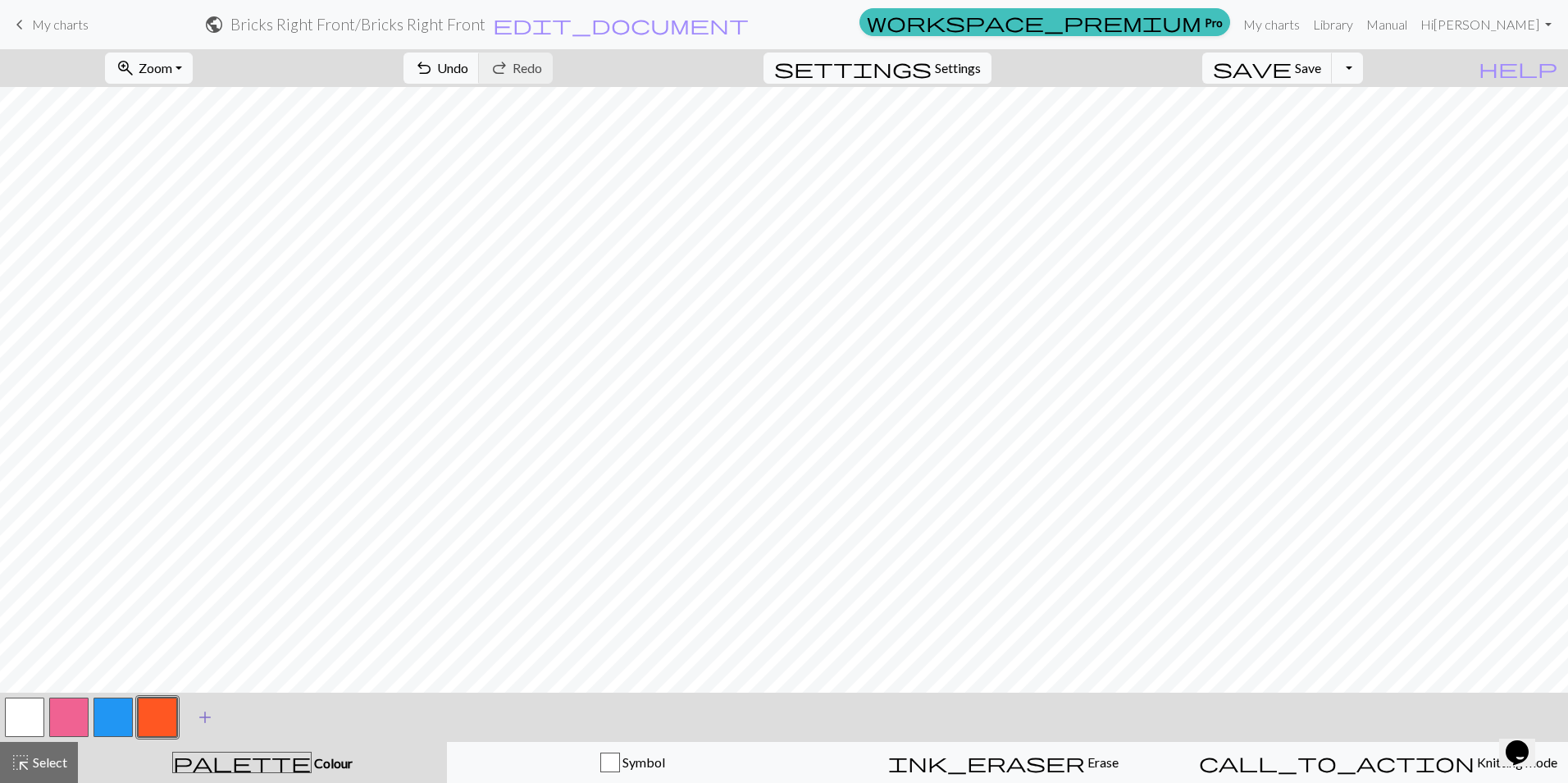
click at [205, 718] on span "add" at bounding box center [204, 716] width 19 height 23
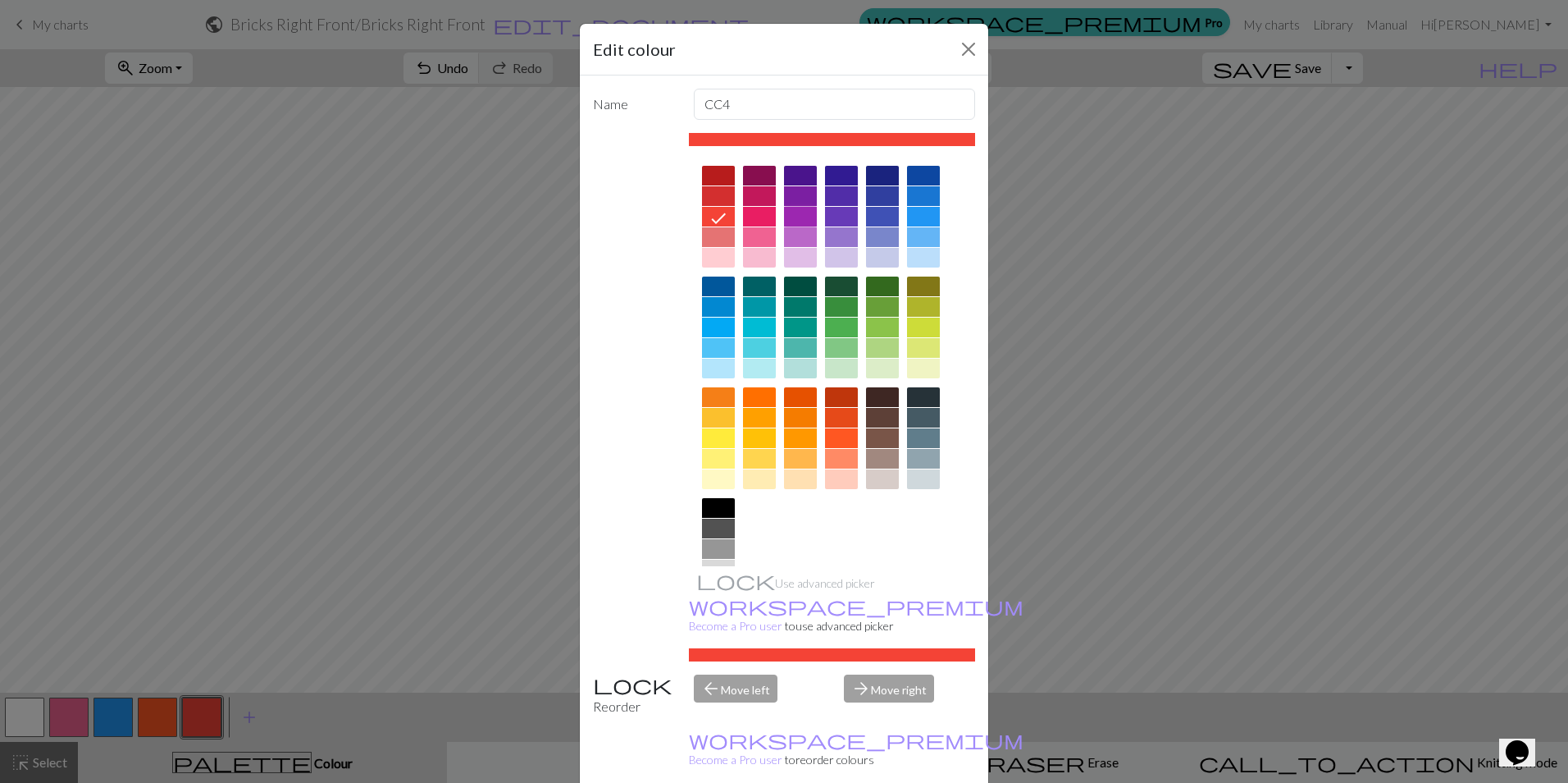
click at [800, 212] on div at bounding box center [799, 216] width 32 height 19
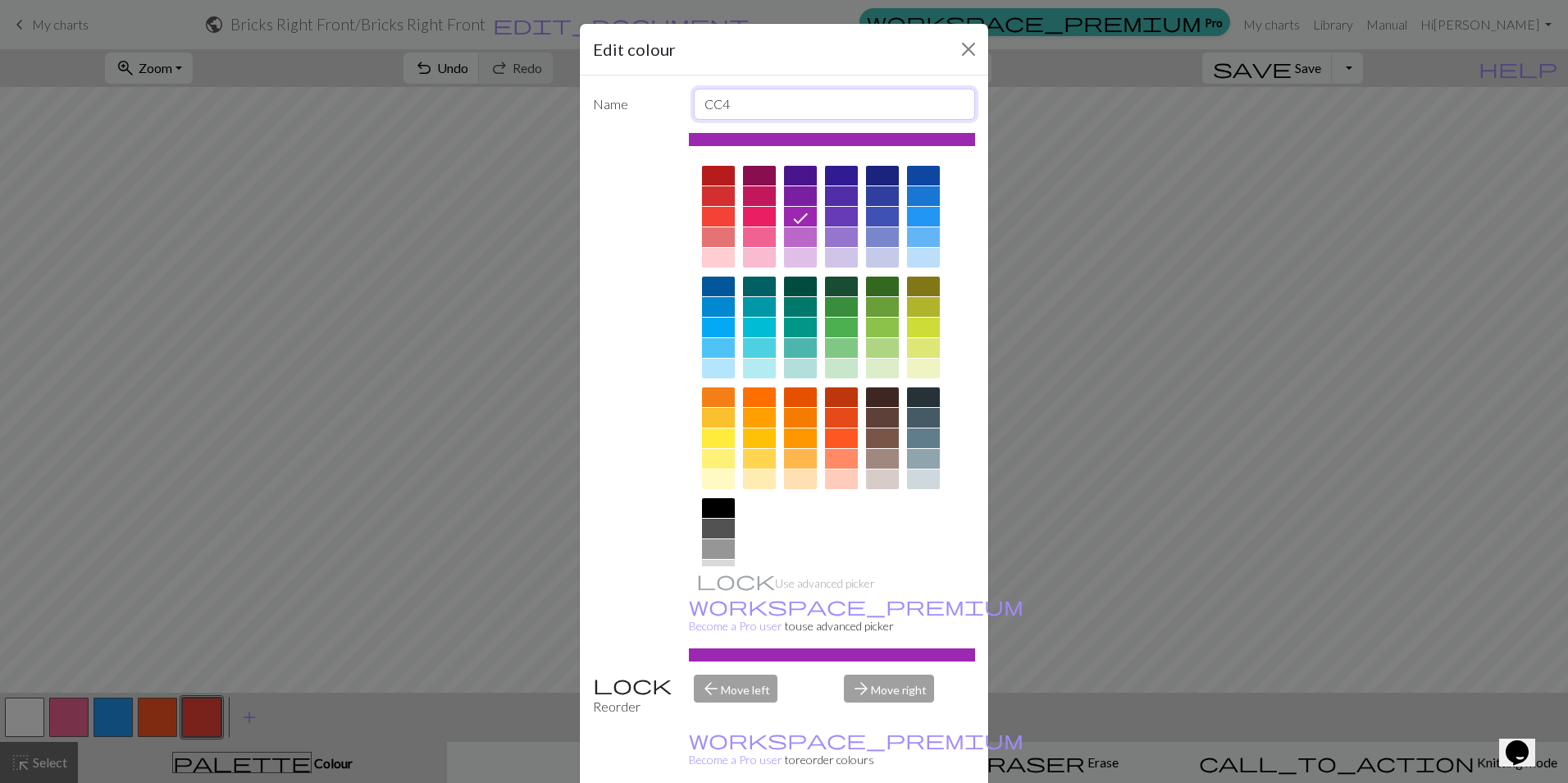
drag, startPoint x: 726, startPoint y: 107, endPoint x: 652, endPoint y: 67, distance: 84.1
click at [631, 86] on div "Name CC4 Use advanced picker workspace_premium Become a Pro user to use advance…" at bounding box center [784, 435] width 408 height 719
type input "M1 Right"
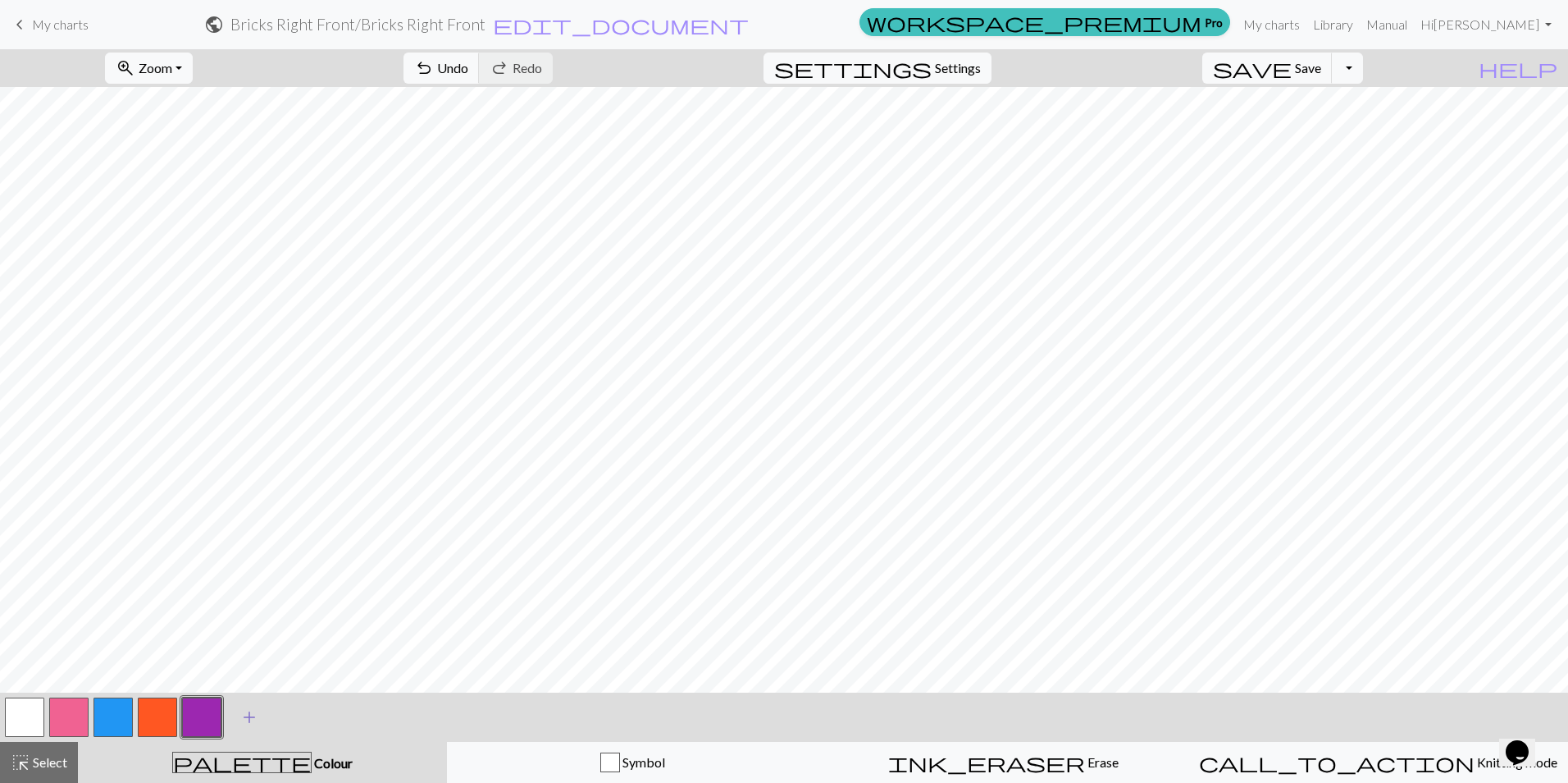
click at [249, 711] on span "add" at bounding box center [249, 716] width 19 height 23
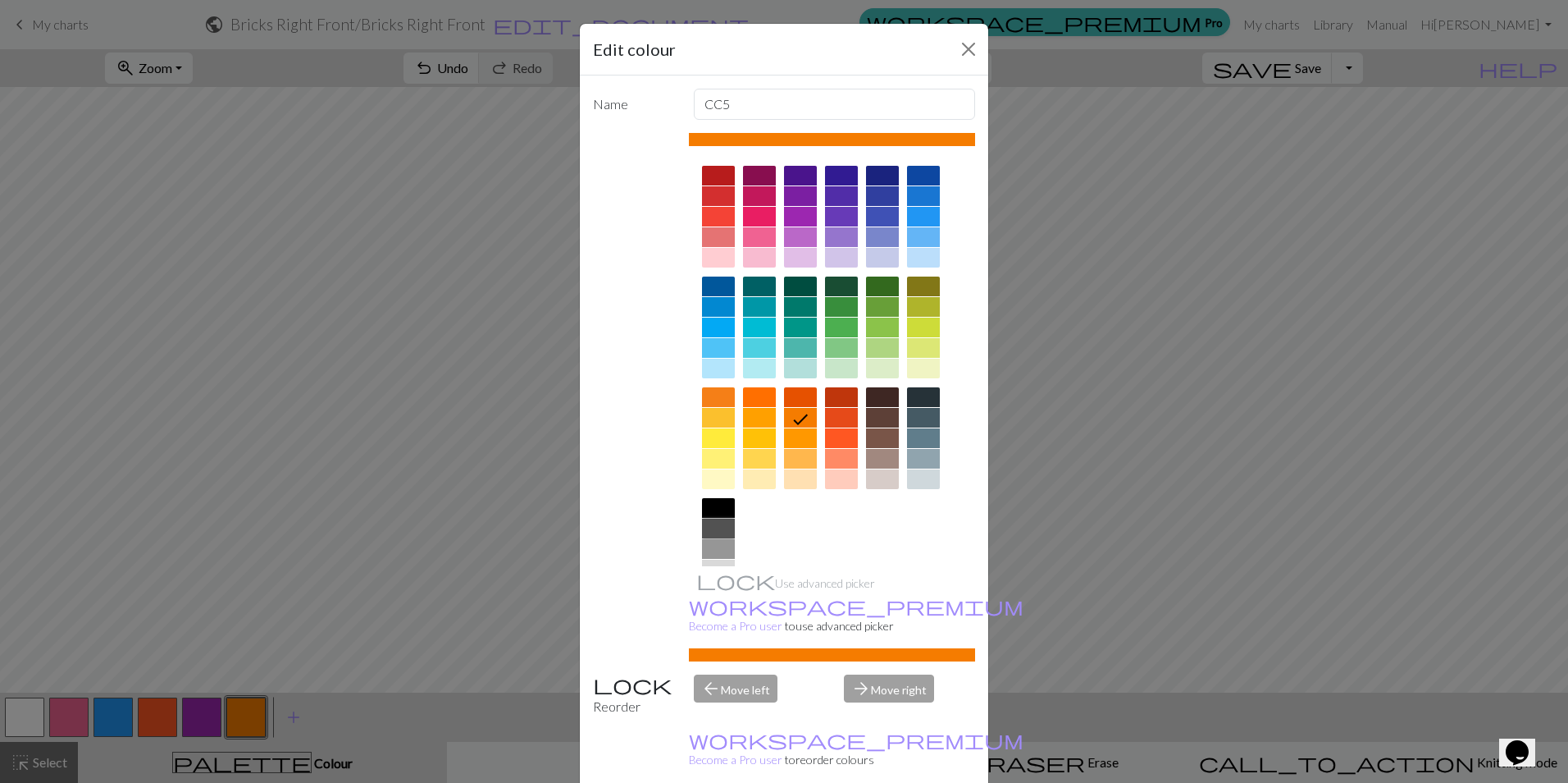
drag, startPoint x: 706, startPoint y: 529, endPoint x: 714, endPoint y: 534, distance: 9.4
click at [707, 529] on div at bounding box center [718, 528] width 32 height 19
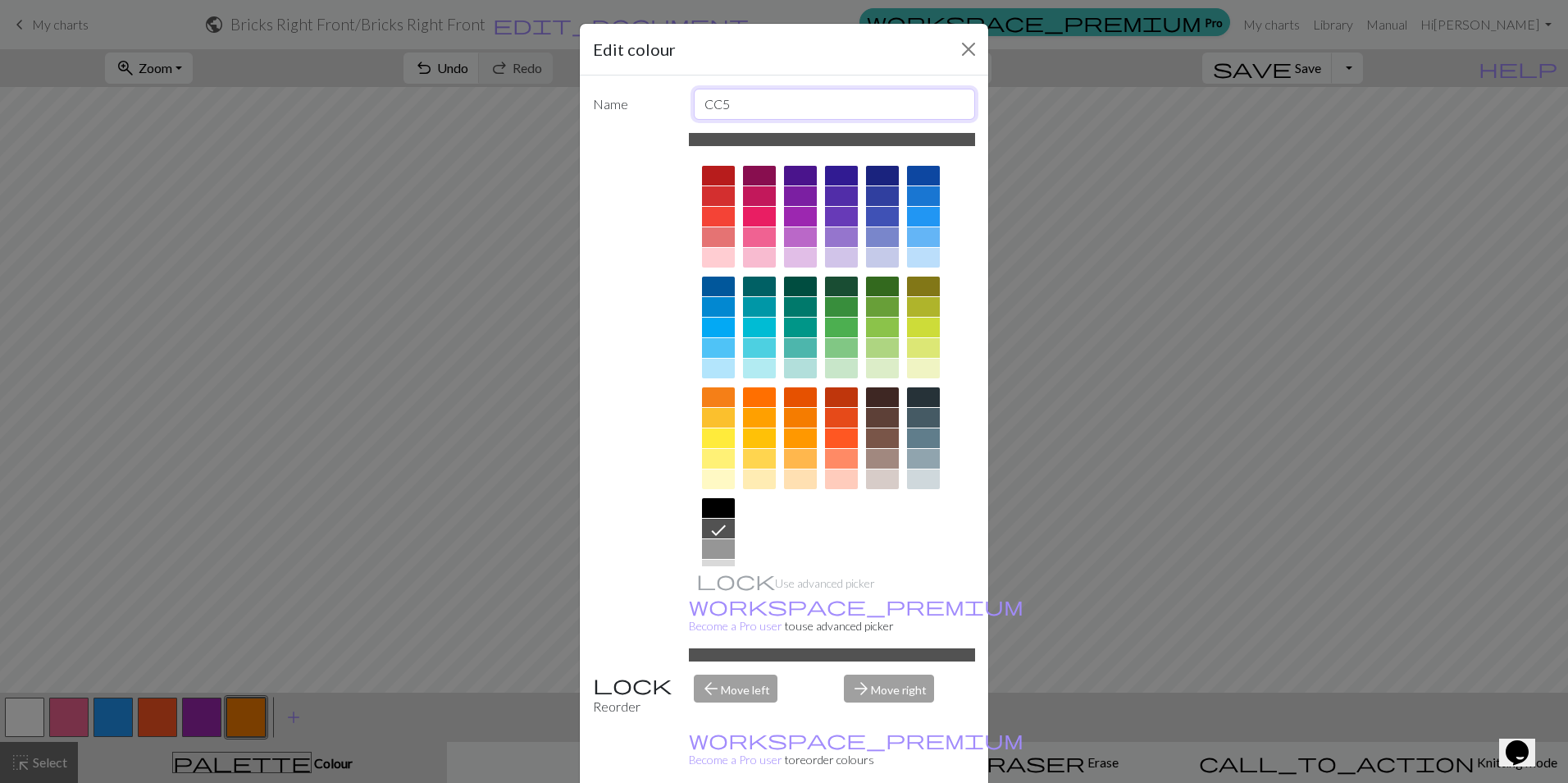
drag, startPoint x: 743, startPoint y: 105, endPoint x: 650, endPoint y: 84, distance: 95.3
click at [651, 85] on div "Name CC5 Use advanced picker workspace_premium Become a Pro user to use advance…" at bounding box center [784, 435] width 408 height 719
type input "Marker"
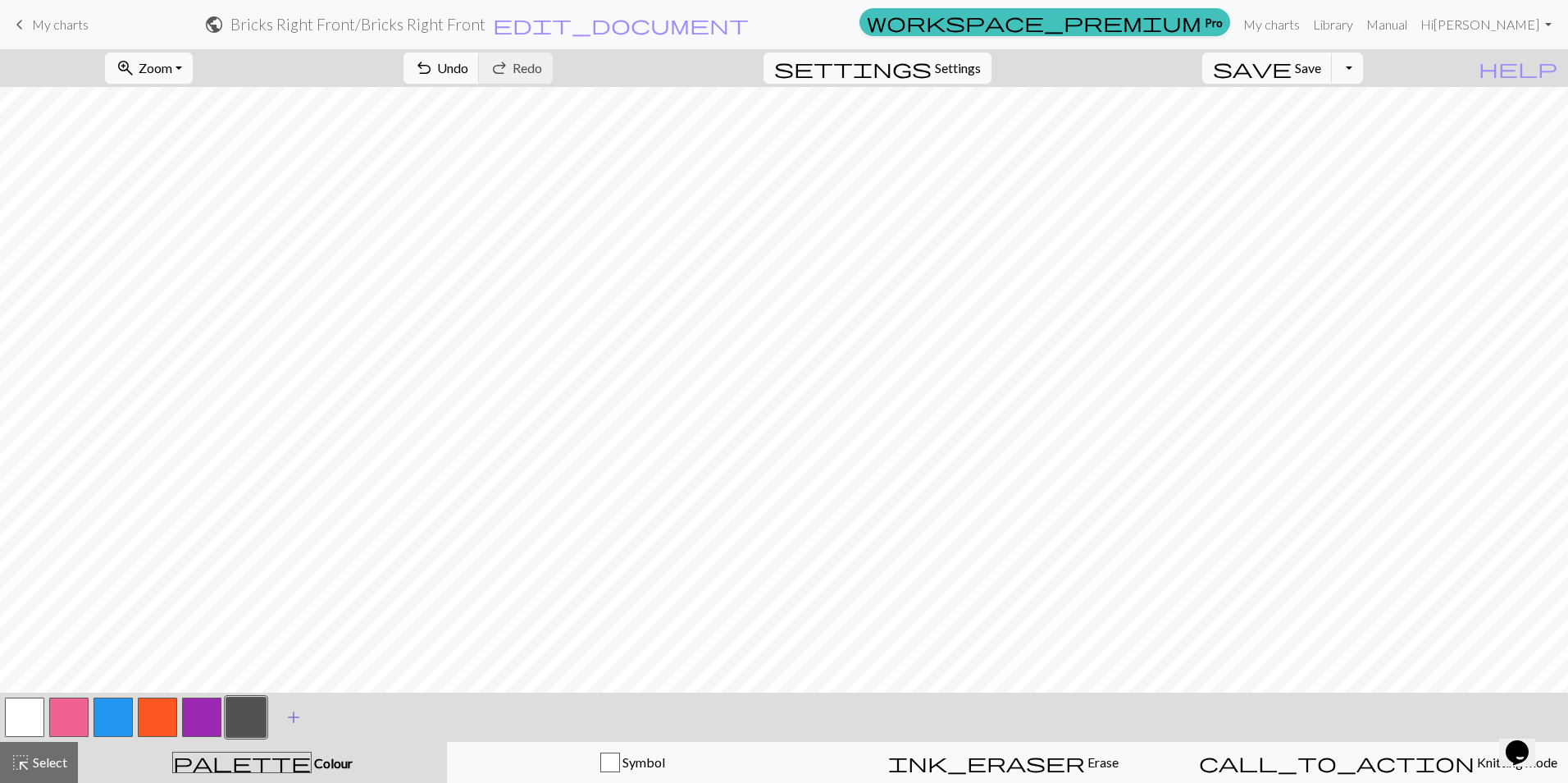
click at [289, 720] on span "add" at bounding box center [293, 716] width 19 height 23
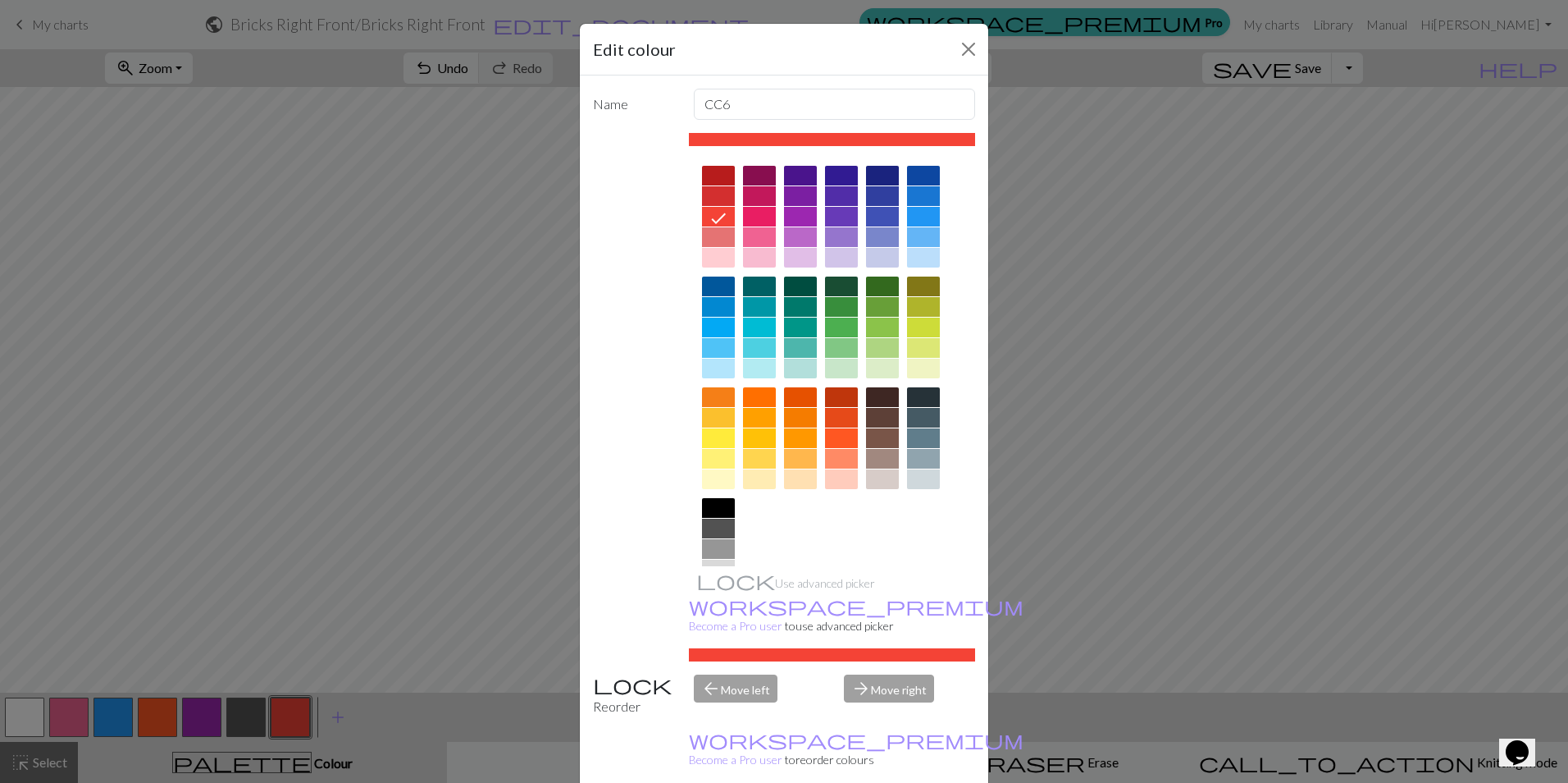
scroll to position [53, 0]
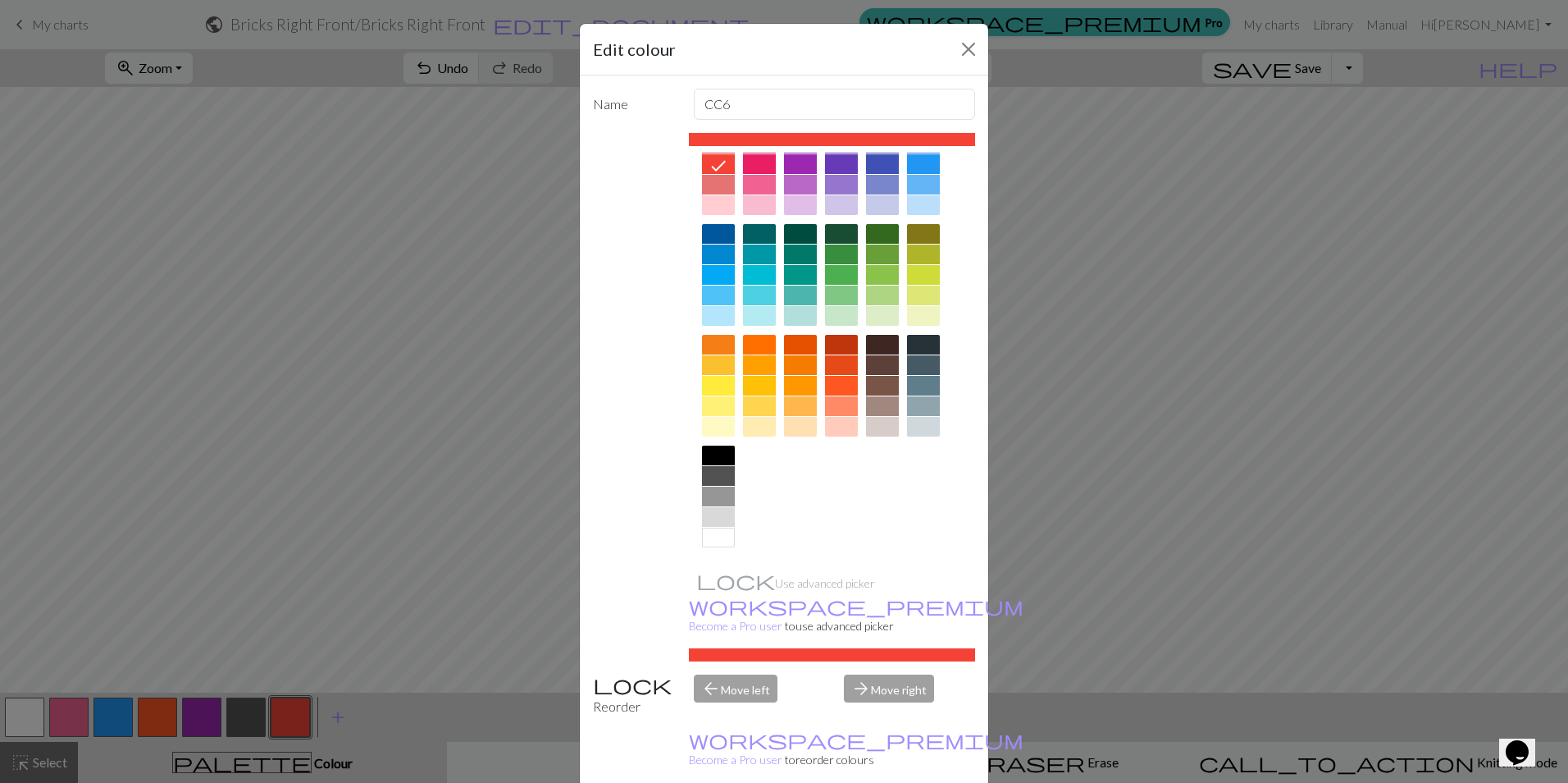
click at [715, 514] on div at bounding box center [718, 516] width 32 height 19
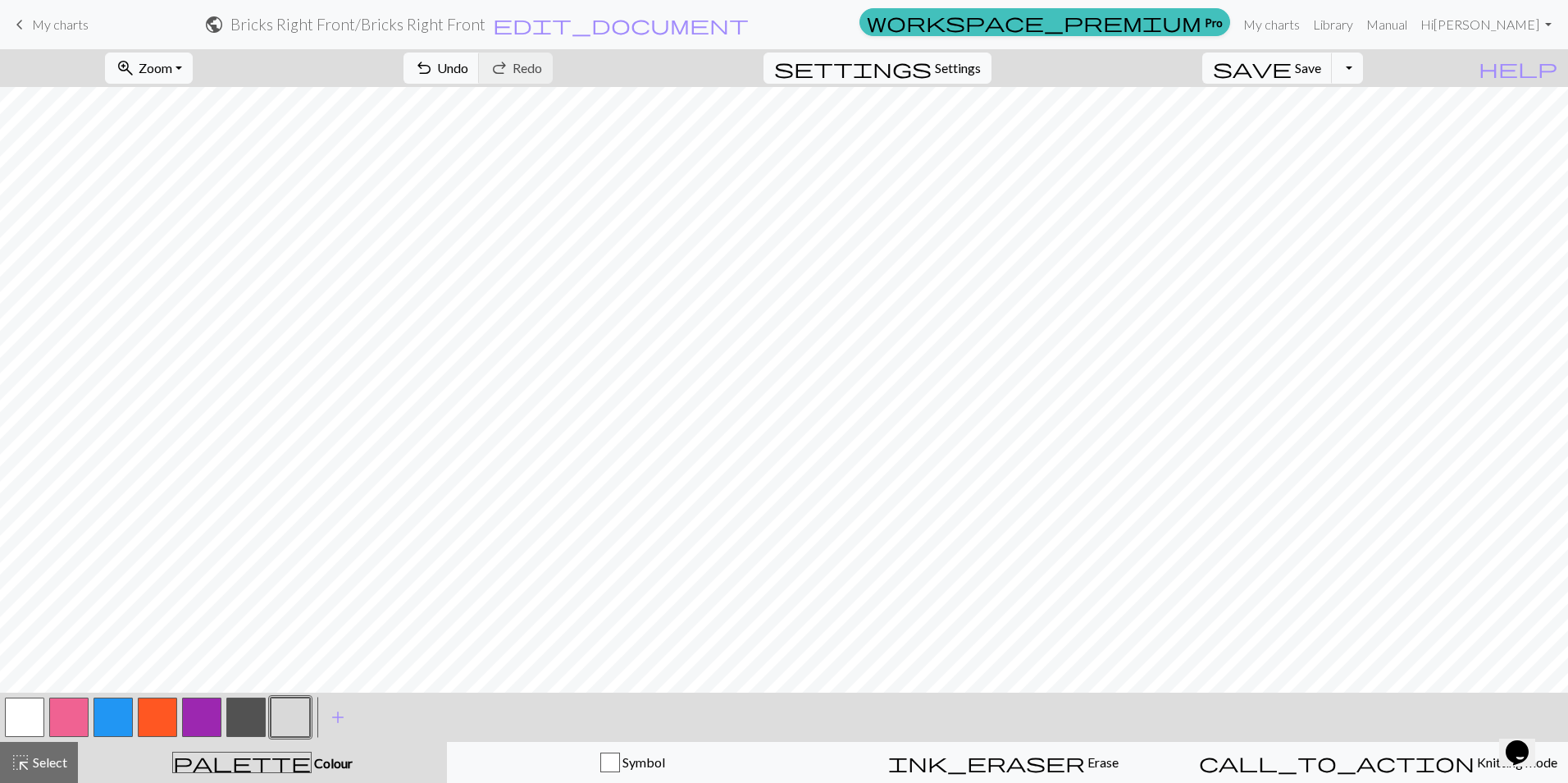
click at [294, 712] on button "button" at bounding box center [290, 716] width 40 height 40
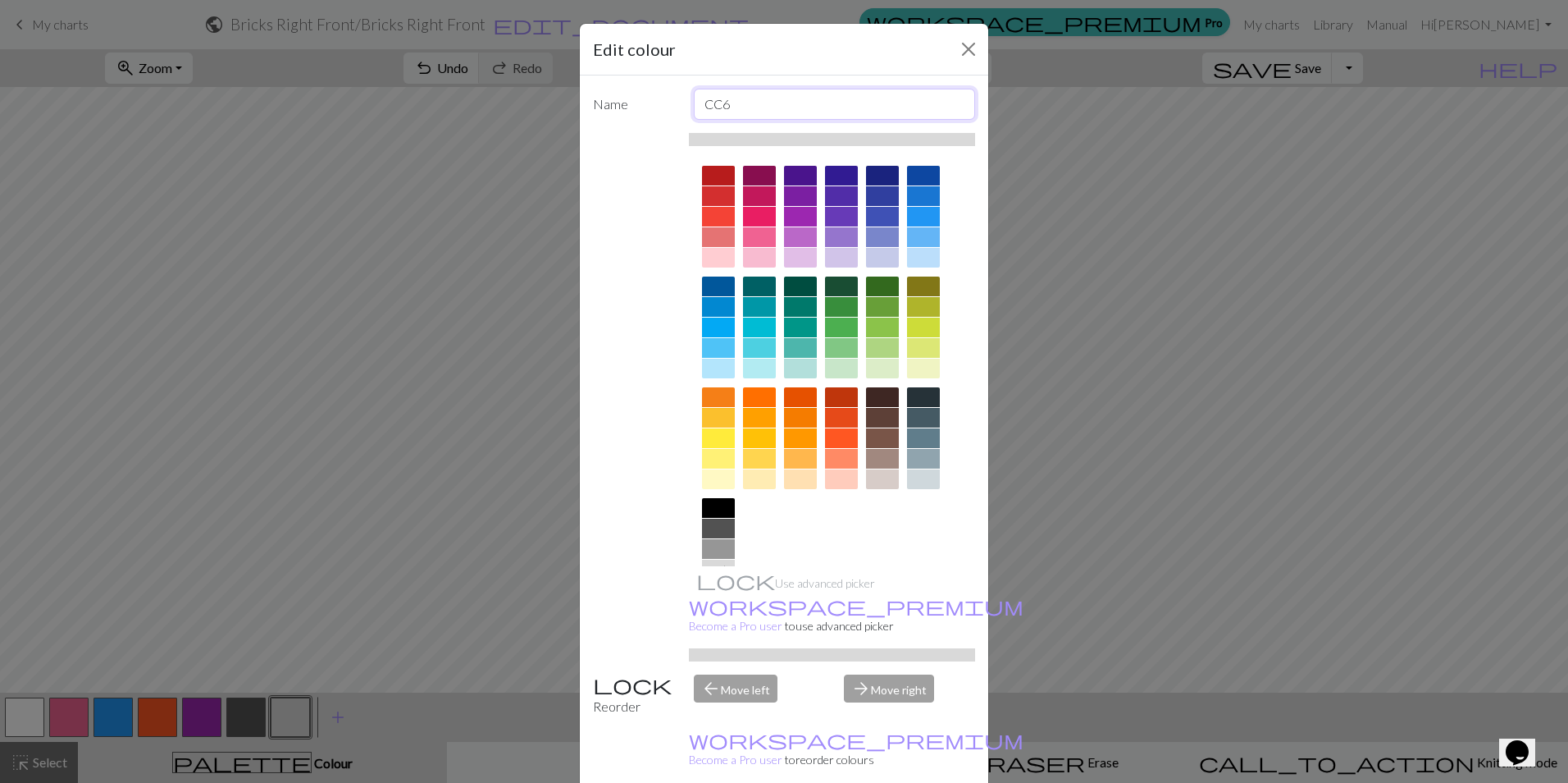
drag, startPoint x: 717, startPoint y: 104, endPoint x: 660, endPoint y: 79, distance: 62.2
click at [661, 99] on div "Name CC6" at bounding box center [784, 104] width 402 height 31
type input "Purl"
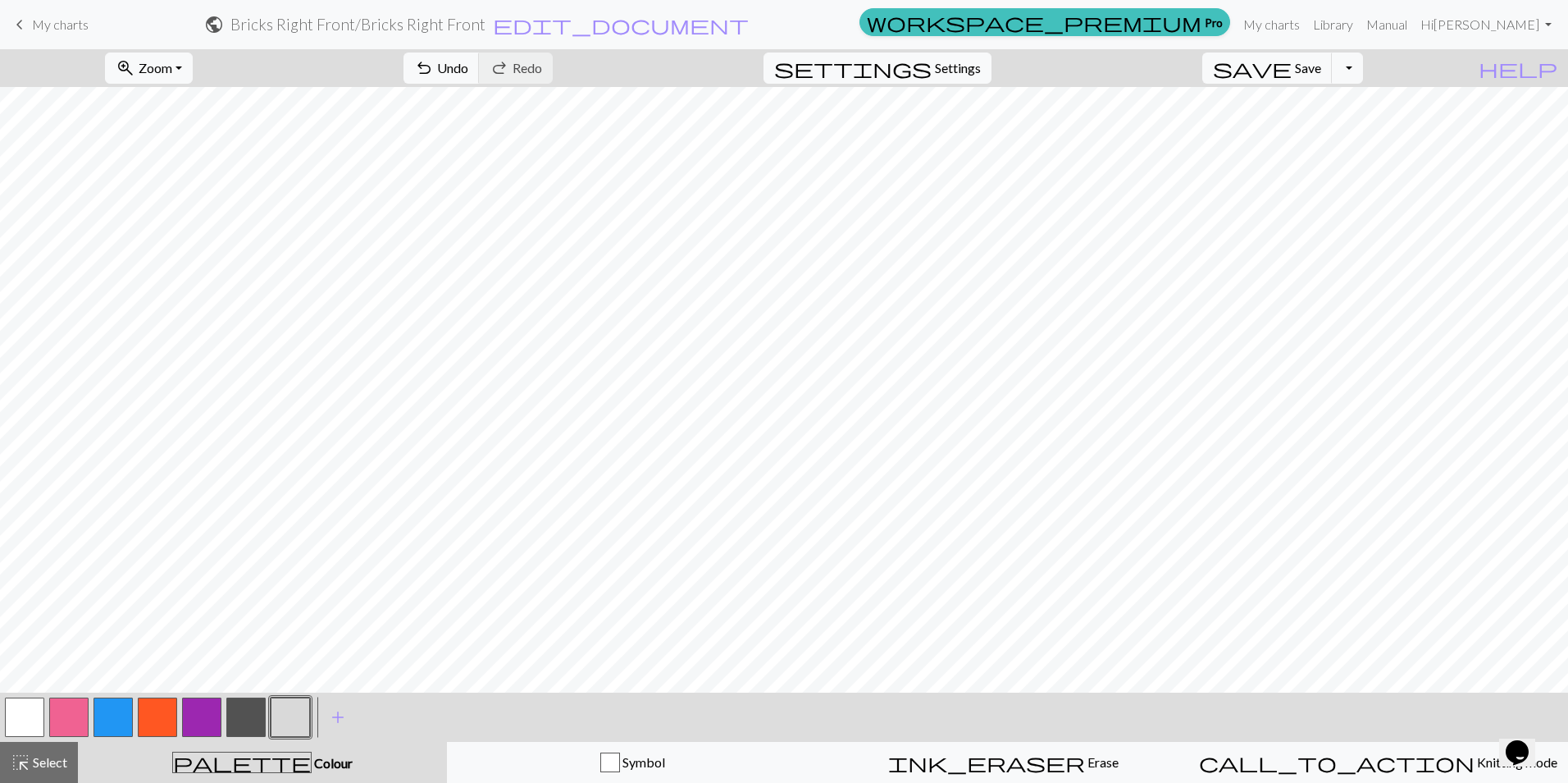
click at [16, 722] on button "button" at bounding box center [24, 716] width 40 height 40
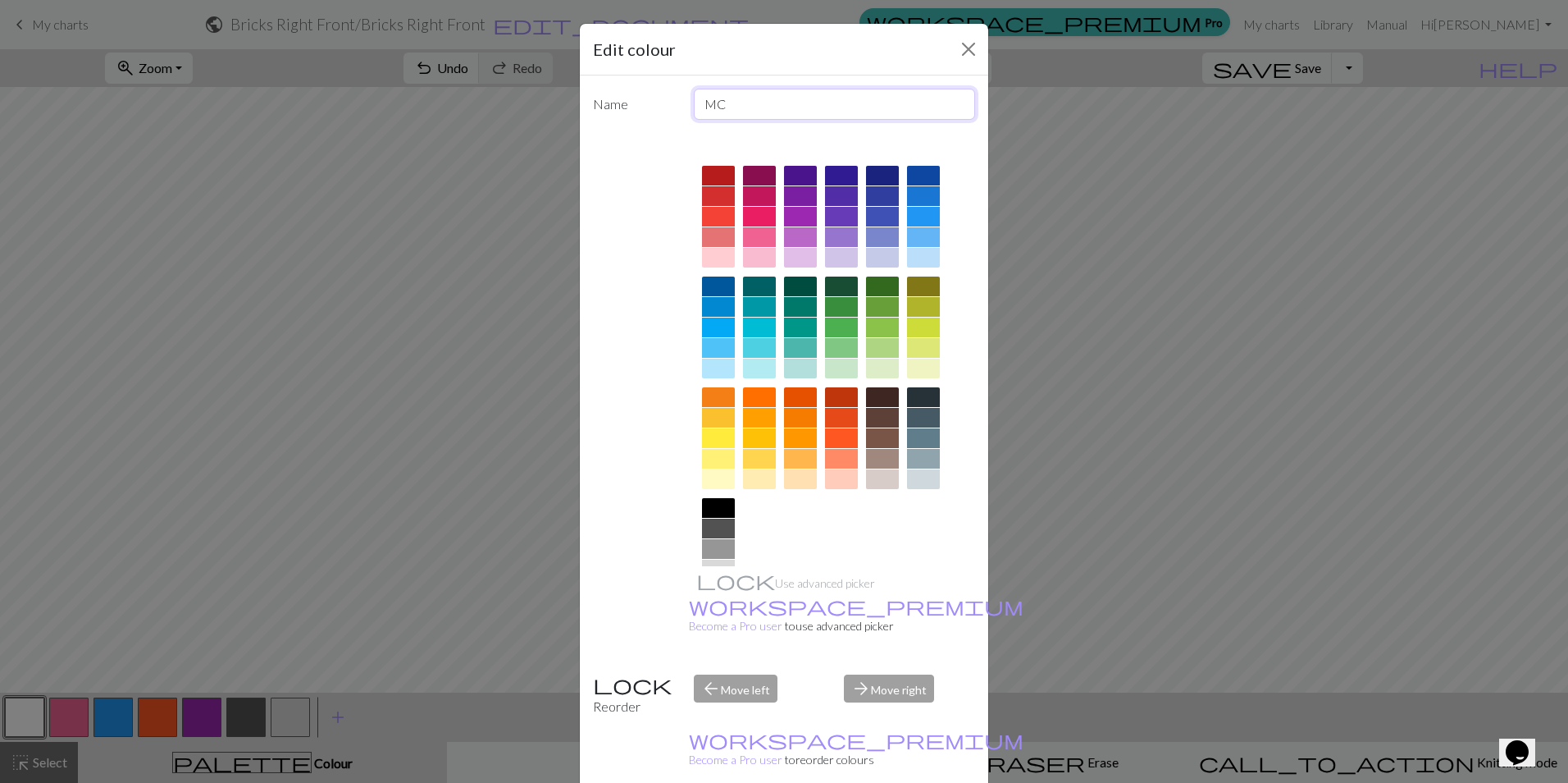
drag, startPoint x: 733, startPoint y: 104, endPoint x: 666, endPoint y: 104, distance: 67.0
click at [666, 104] on div "Name MC" at bounding box center [784, 104] width 402 height 31
type input "Knit"
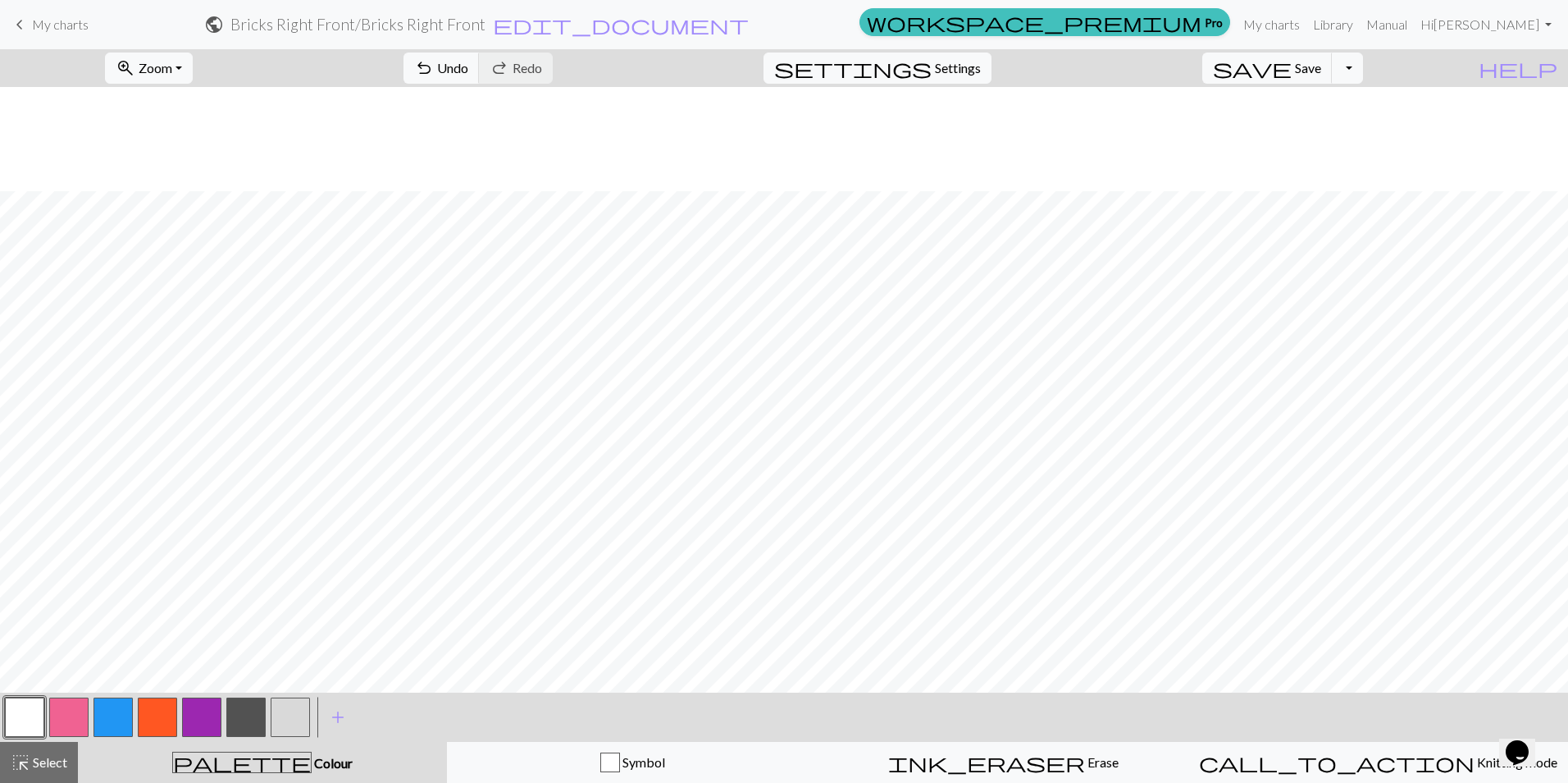
scroll to position [104, 0]
click at [287, 726] on button "button" at bounding box center [290, 716] width 40 height 40
click at [289, 717] on button "button" at bounding box center [290, 716] width 40 height 40
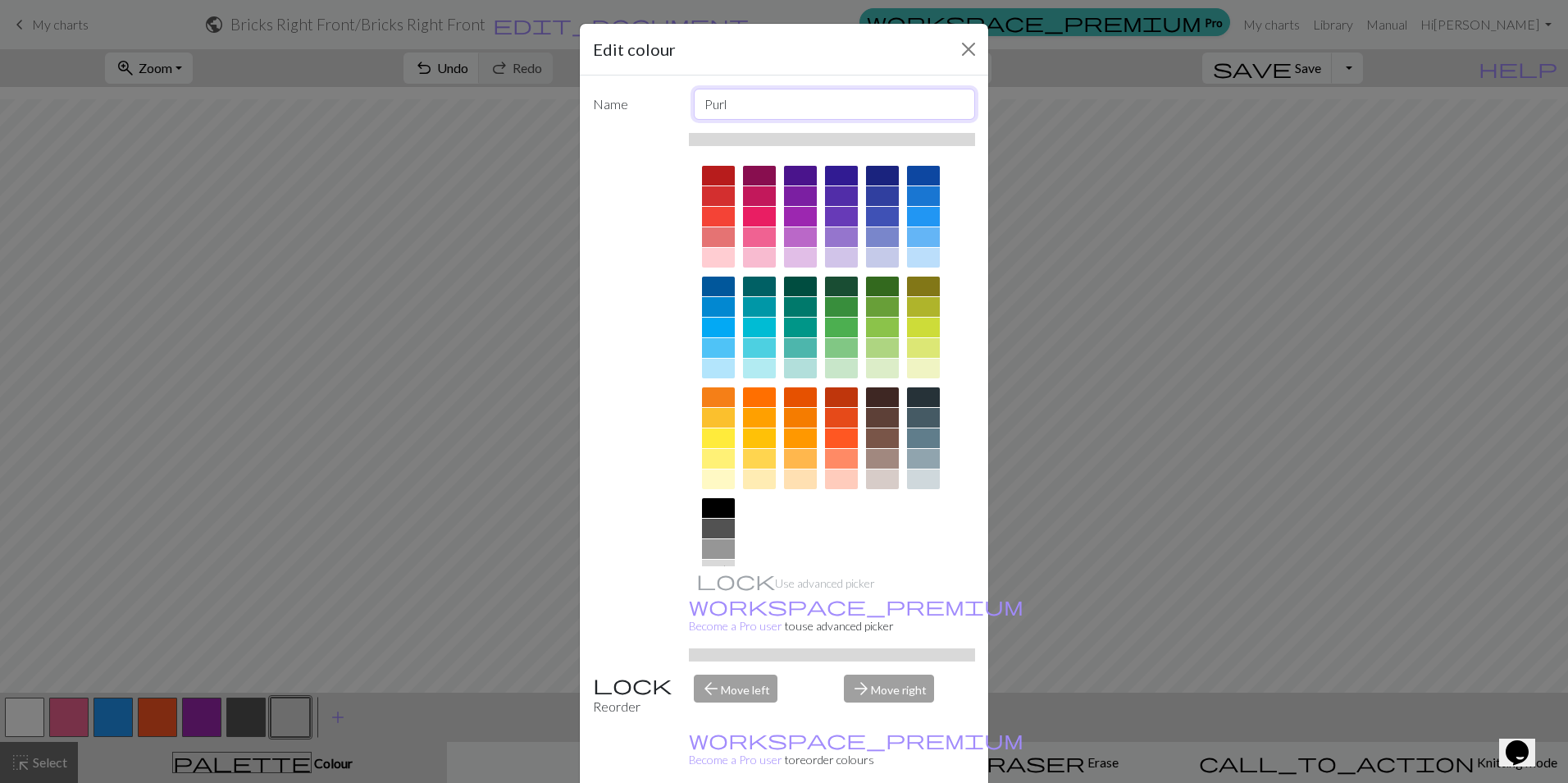
drag, startPoint x: 699, startPoint y: 102, endPoint x: 719, endPoint y: 102, distance: 20.0
click at [719, 102] on input "Purl" at bounding box center [834, 104] width 282 height 31
type input "l"
type input "WS Knit"
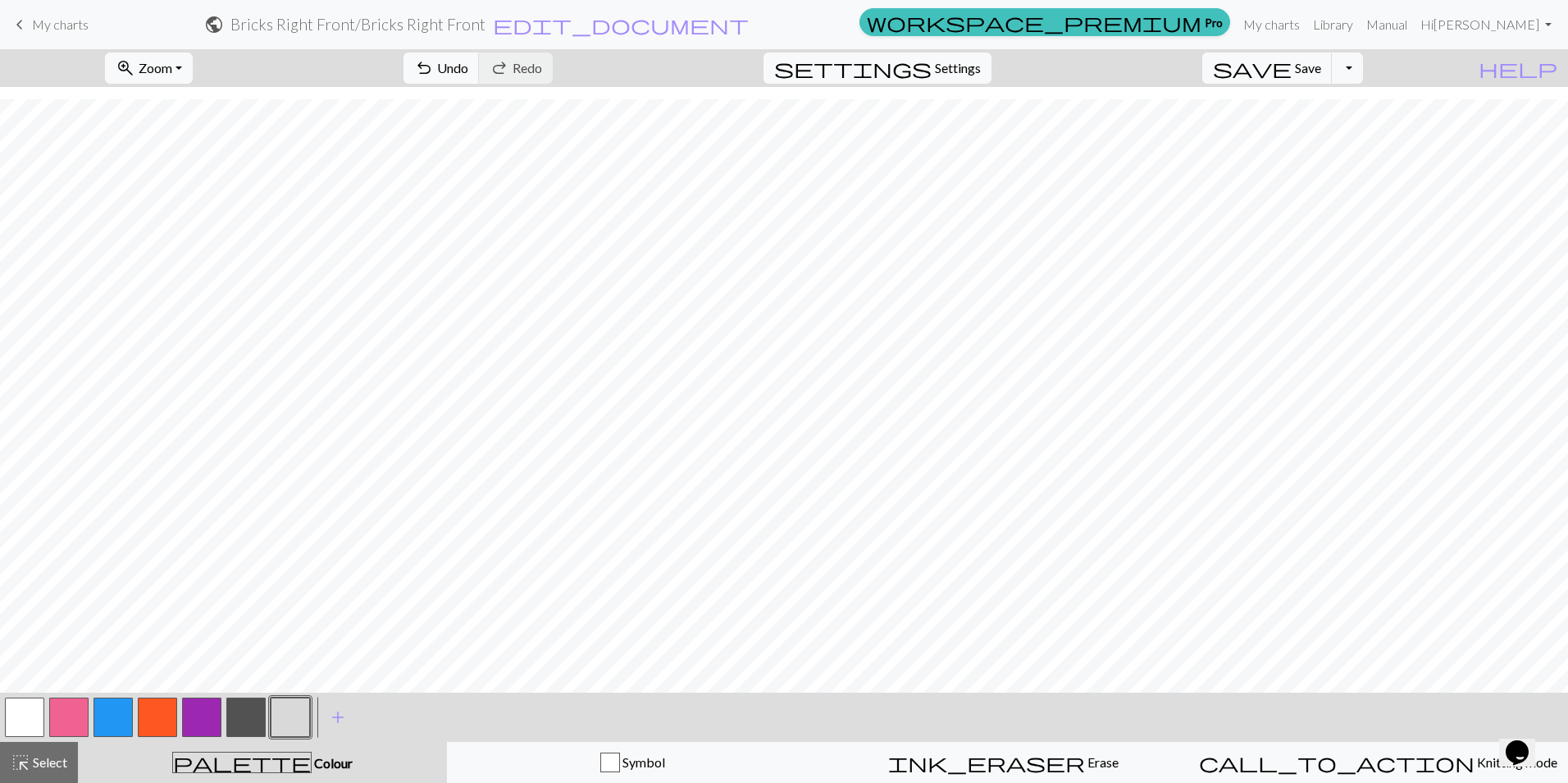
click at [25, 716] on button "button" at bounding box center [24, 716] width 40 height 40
click at [244, 716] on button "button" at bounding box center [246, 716] width 40 height 40
drag, startPoint x: 6, startPoint y: 715, endPoint x: 18, endPoint y: 710, distance: 13.0
click at [7, 715] on button "button" at bounding box center [24, 716] width 40 height 40
click at [248, 709] on button "button" at bounding box center [246, 716] width 40 height 40
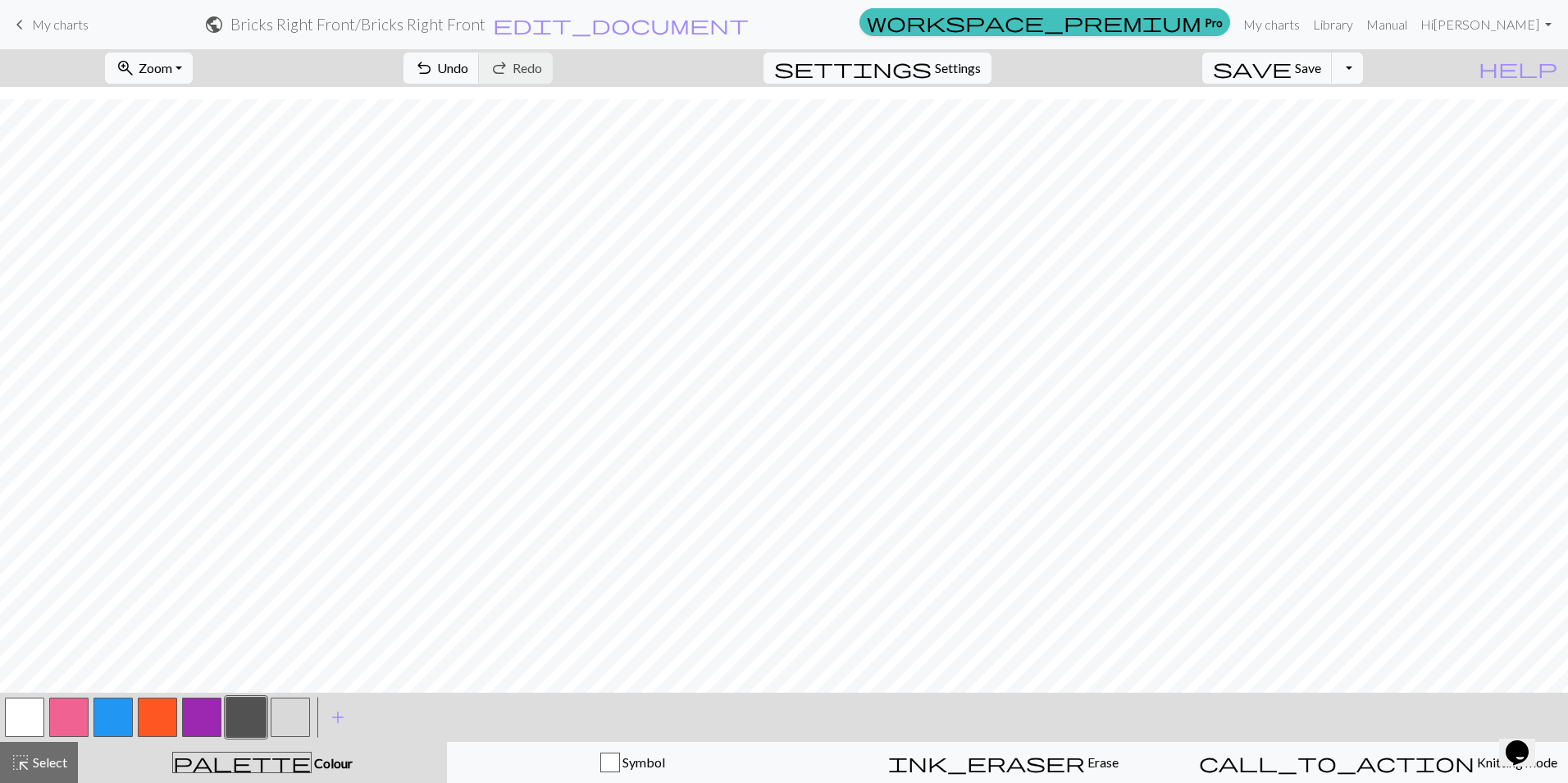
click at [201, 719] on button "button" at bounding box center [201, 716] width 40 height 40
click at [152, 718] on button "button" at bounding box center [157, 716] width 40 height 40
click at [203, 717] on button "button" at bounding box center [201, 716] width 40 height 40
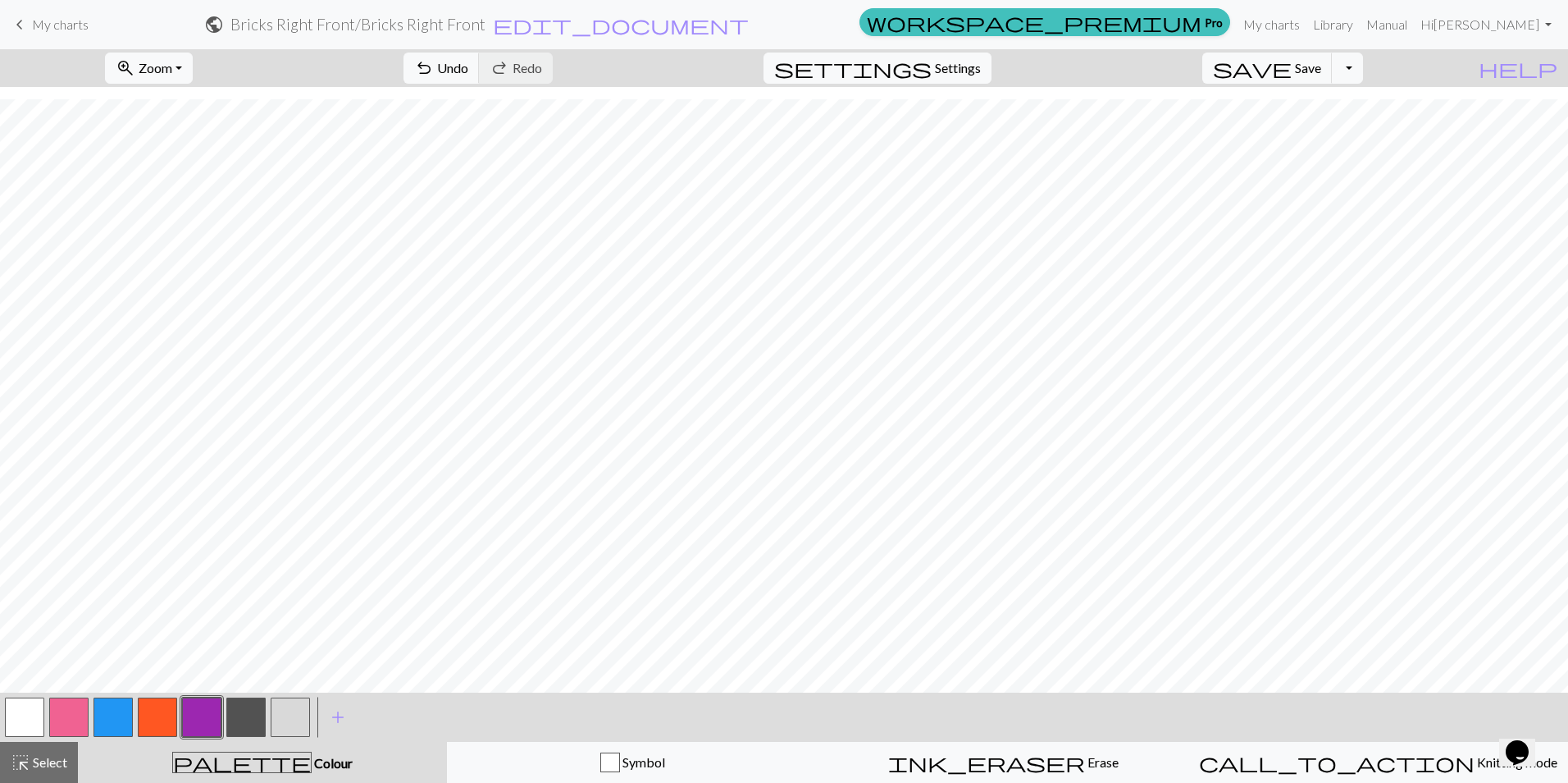
click at [110, 726] on button "button" at bounding box center [113, 716] width 40 height 40
click at [11, 721] on button "button" at bounding box center [24, 716] width 40 height 40
click at [67, 721] on button "button" at bounding box center [68, 716] width 40 height 40
click at [72, 722] on button "button" at bounding box center [68, 716] width 40 height 40
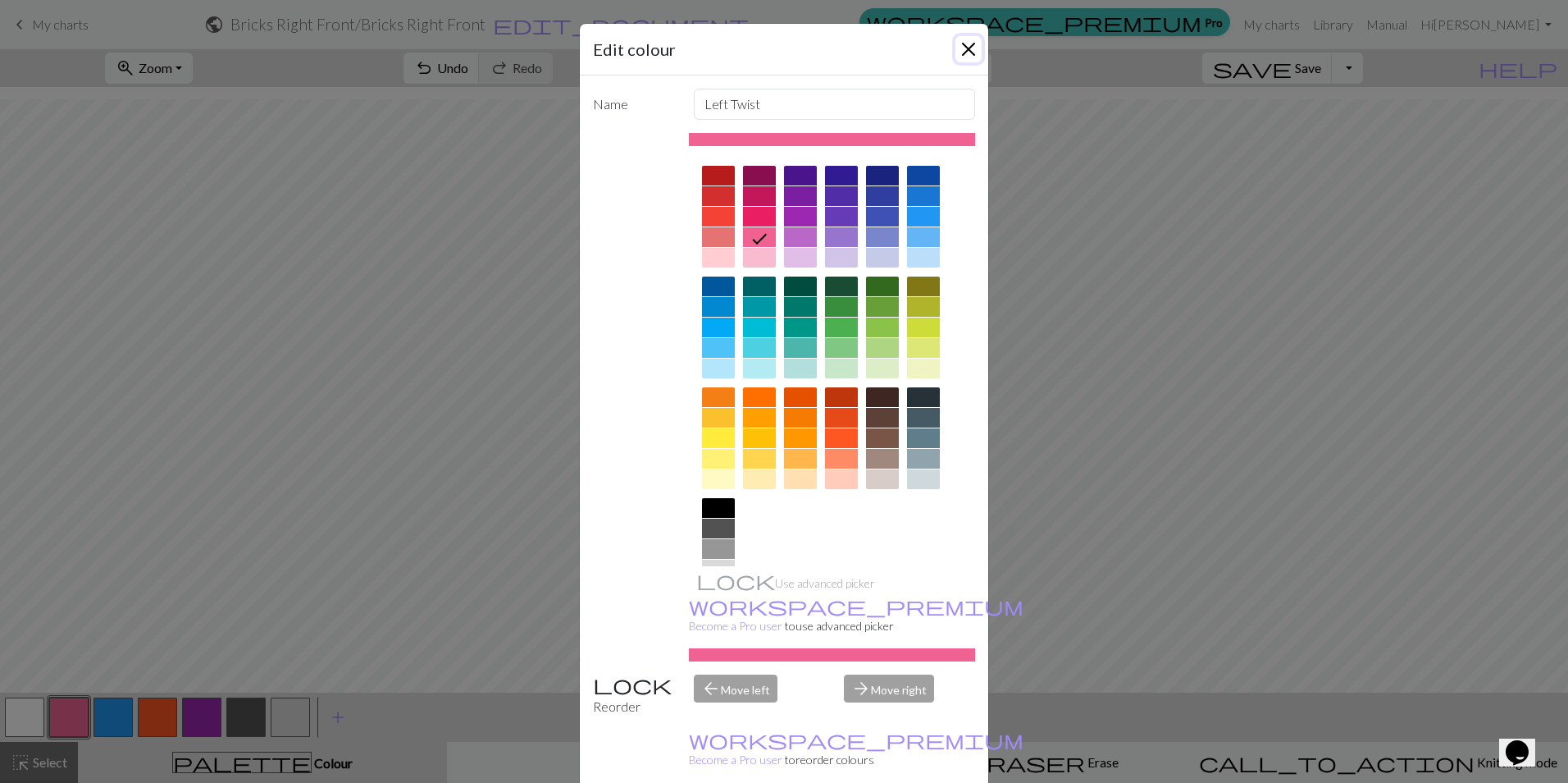
click at [960, 47] on button "Close" at bounding box center [968, 49] width 26 height 26
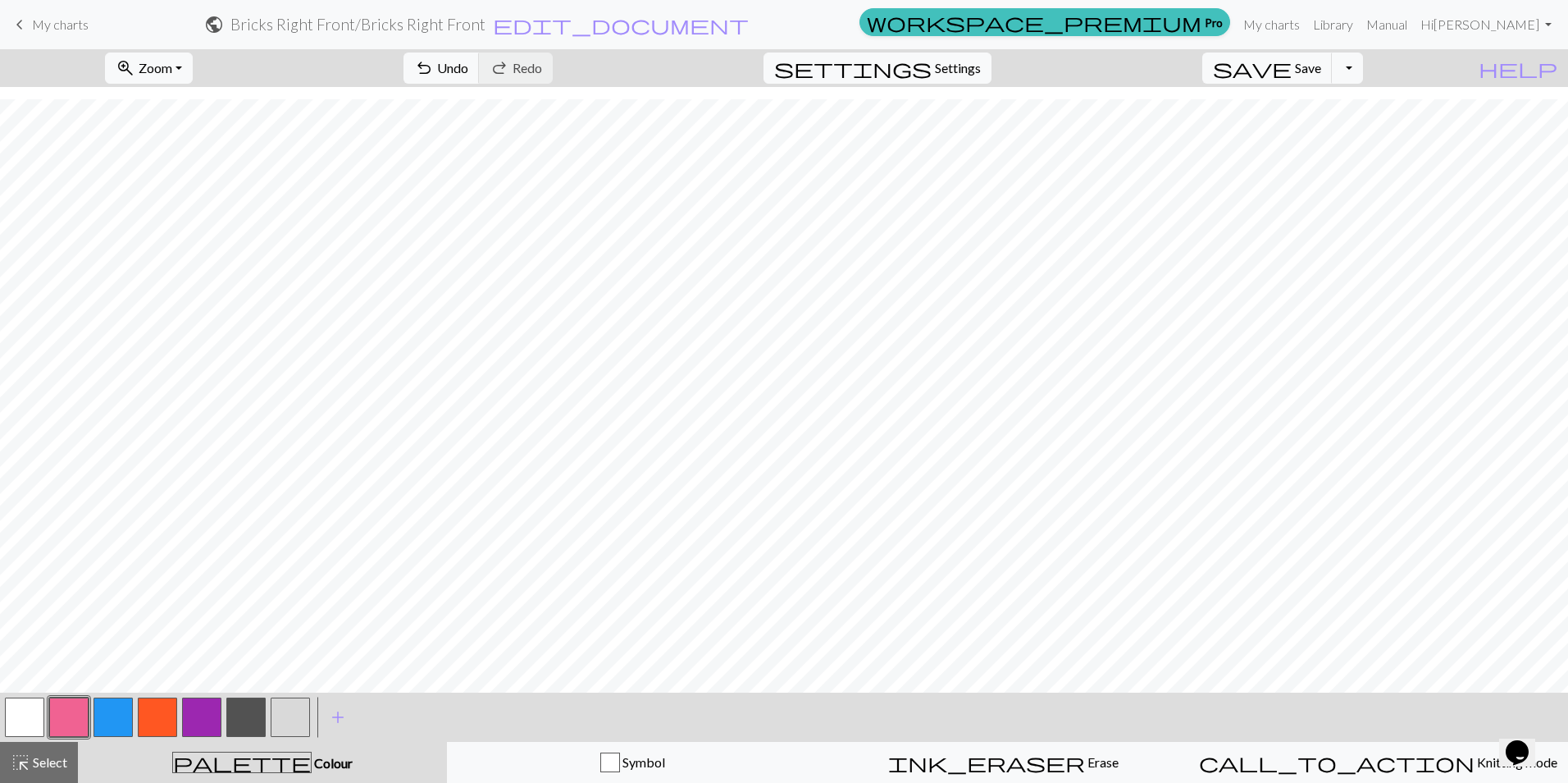
drag, startPoint x: 18, startPoint y: 719, endPoint x: 317, endPoint y: 691, distance: 300.3
click at [18, 718] on button "button" at bounding box center [24, 716] width 40 height 40
click at [106, 715] on button "button" at bounding box center [113, 716] width 40 height 40
click at [26, 712] on button "button" at bounding box center [24, 716] width 40 height 40
click at [71, 718] on button "button" at bounding box center [68, 716] width 40 height 40
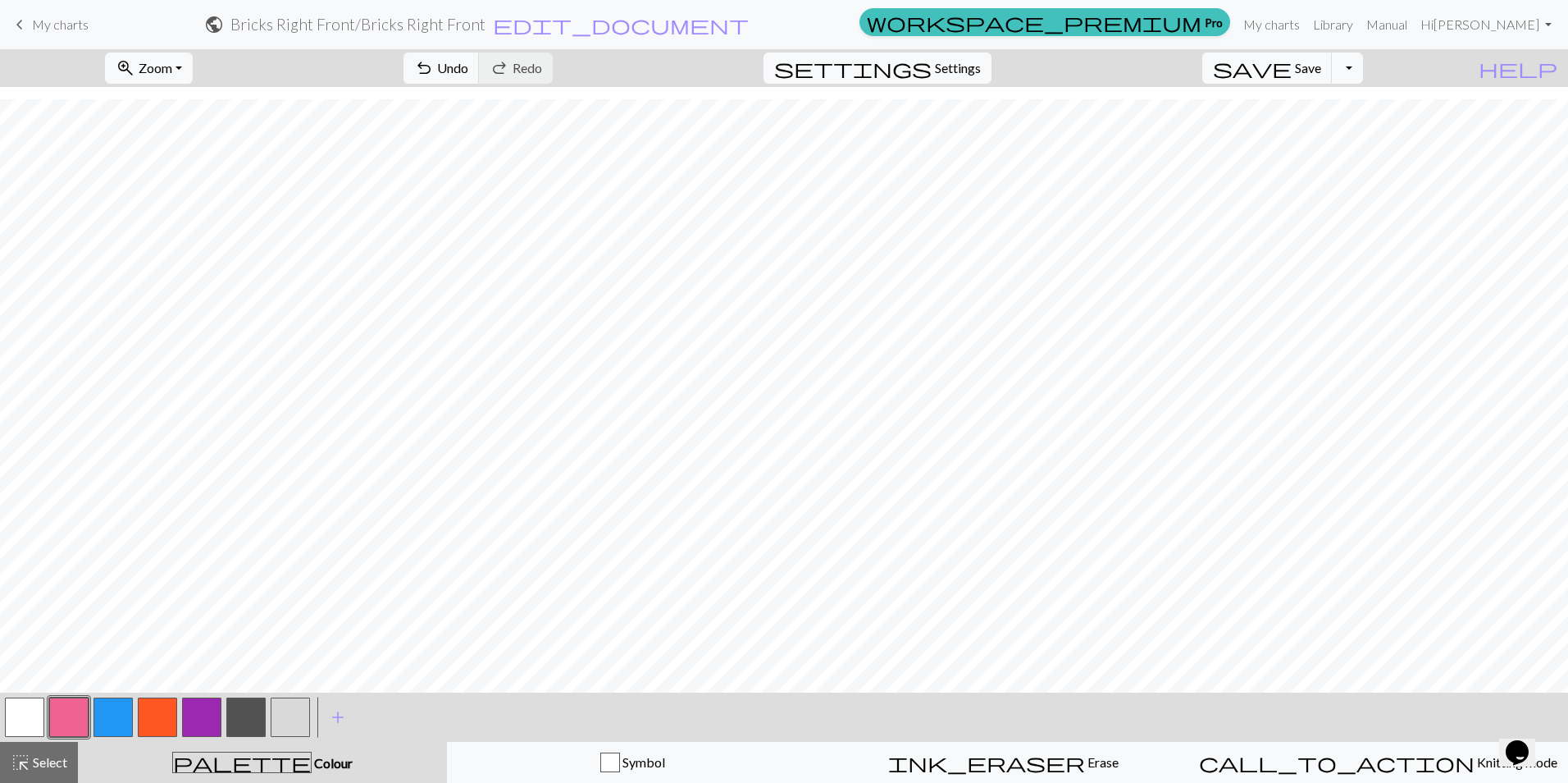
drag, startPoint x: 28, startPoint y: 716, endPoint x: 184, endPoint y: 692, distance: 157.8
click at [29, 716] on button "button" at bounding box center [24, 716] width 40 height 40
click at [115, 711] on button "button" at bounding box center [113, 716] width 40 height 40
click at [22, 716] on button "button" at bounding box center [24, 716] width 40 height 40
click at [62, 718] on button "button" at bounding box center [68, 716] width 40 height 40
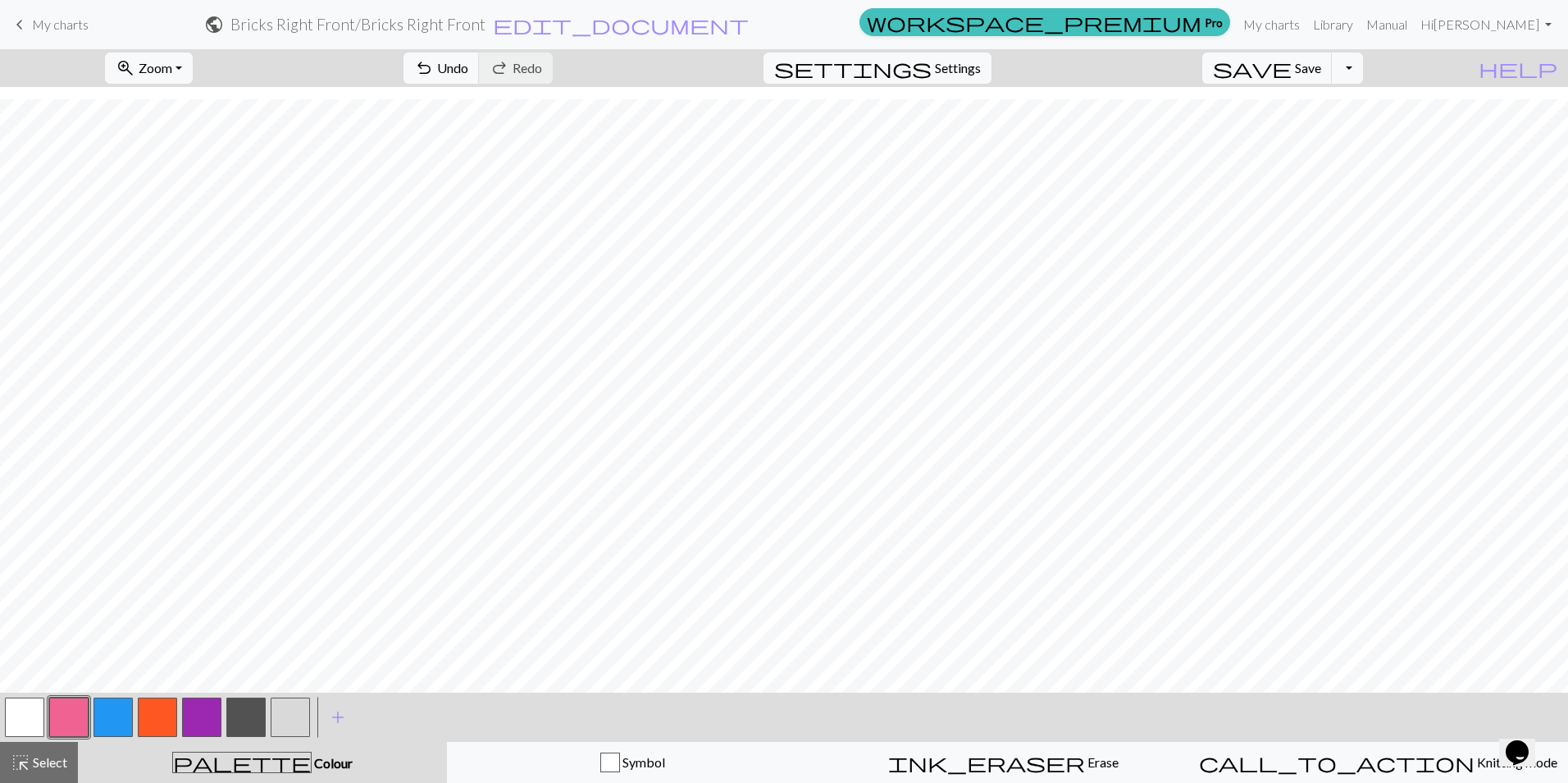
click at [35, 716] on button "button" at bounding box center [24, 716] width 40 height 40
click at [14, 711] on button "button" at bounding box center [24, 716] width 40 height 40
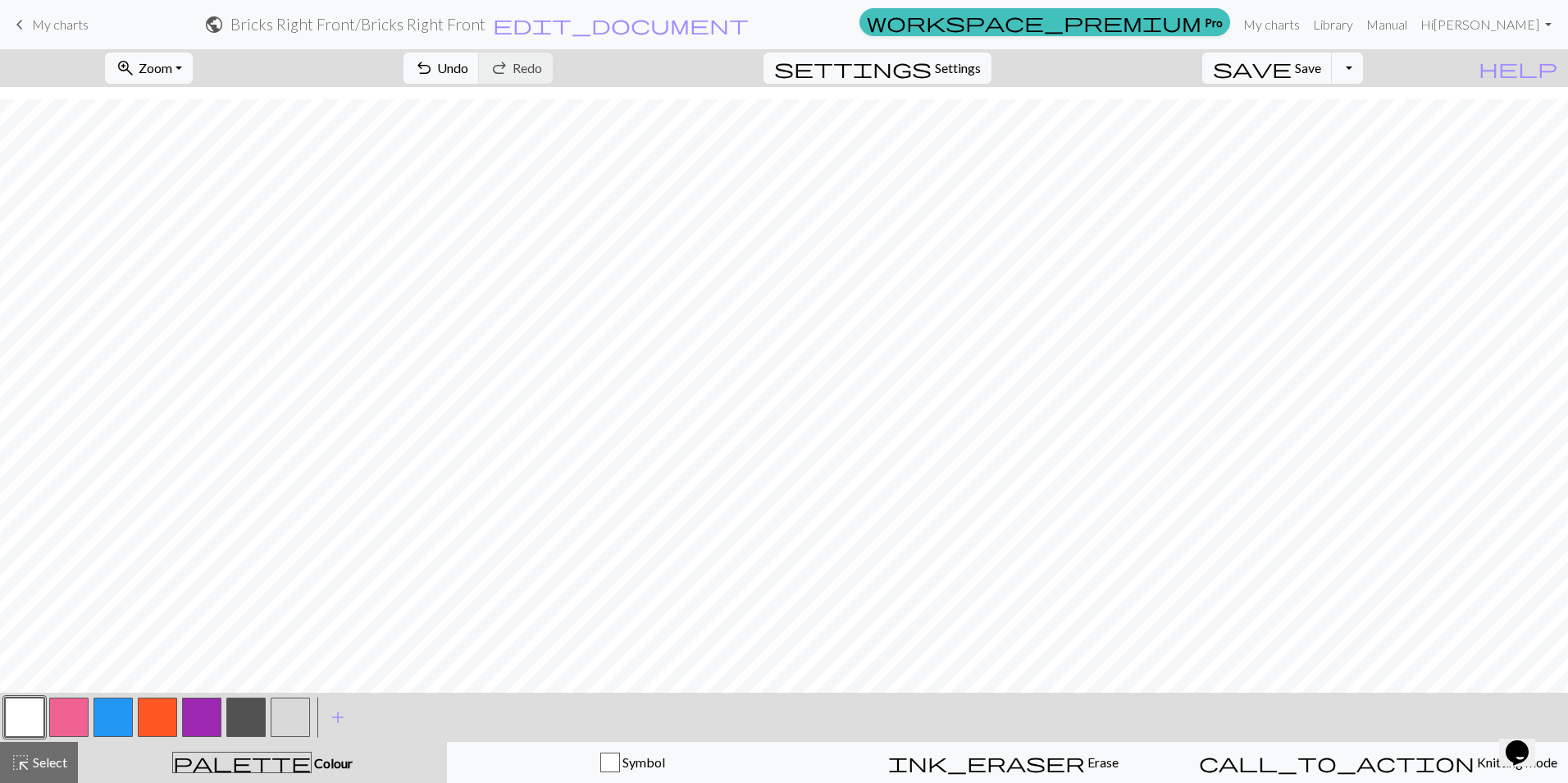
click at [28, 706] on button "button" at bounding box center [24, 716] width 40 height 40
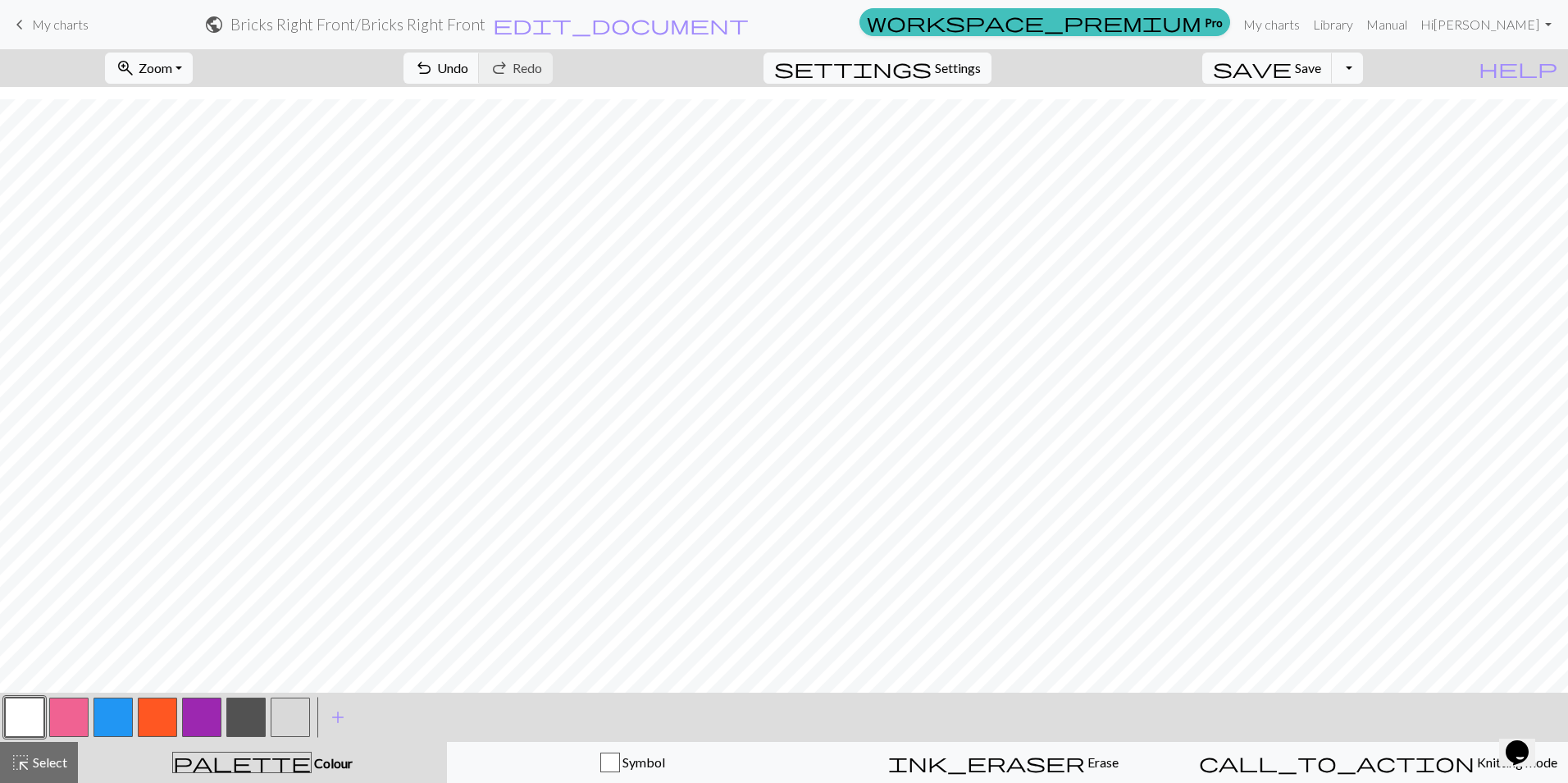
click at [115, 706] on button "button" at bounding box center [113, 716] width 40 height 40
click at [433, 59] on span "undo" at bounding box center [423, 67] width 19 height 23
click at [71, 721] on button "button" at bounding box center [68, 716] width 40 height 40
click at [124, 712] on button "button" at bounding box center [113, 716] width 40 height 40
click at [65, 703] on button "button" at bounding box center [68, 716] width 40 height 40
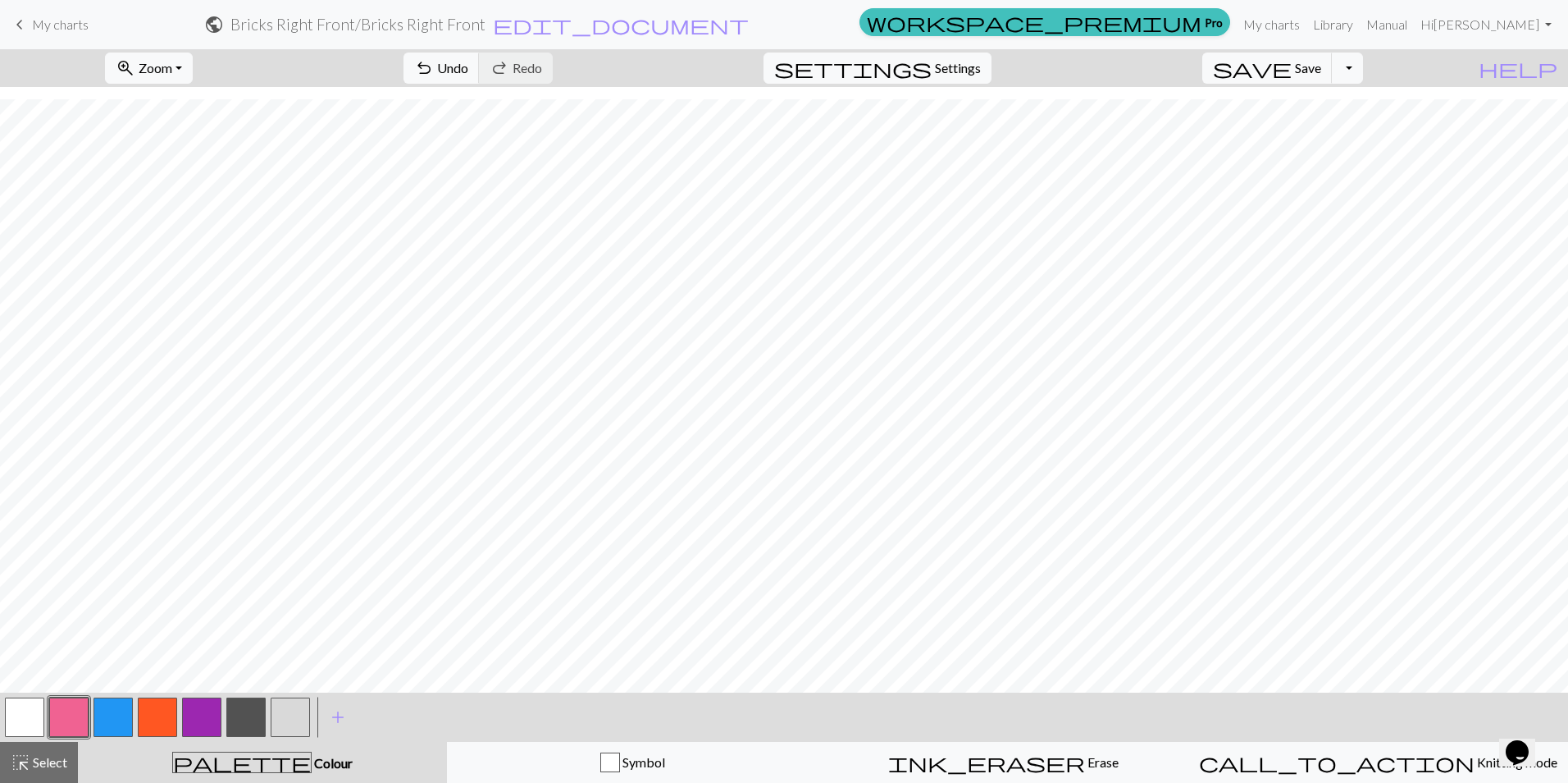
click at [120, 714] on button "button" at bounding box center [113, 716] width 40 height 40
click at [61, 710] on button "button" at bounding box center [68, 716] width 40 height 40
click at [110, 715] on button "button" at bounding box center [113, 716] width 40 height 40
click at [68, 709] on button "button" at bounding box center [68, 716] width 40 height 40
click at [116, 710] on button "button" at bounding box center [113, 716] width 40 height 40
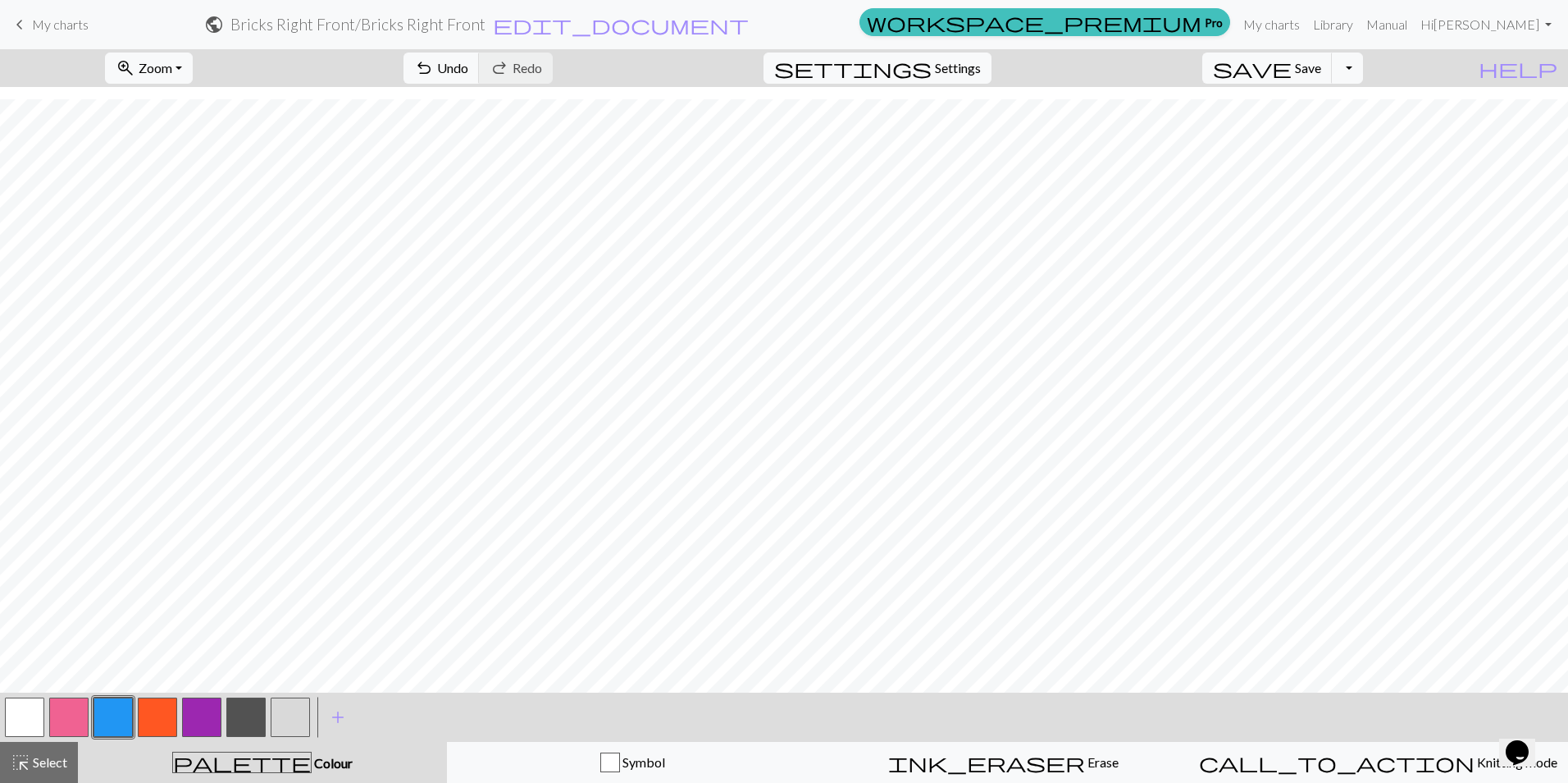
click at [12, 720] on button "button" at bounding box center [24, 716] width 40 height 40
click at [68, 716] on button "button" at bounding box center [68, 716] width 40 height 40
click at [110, 719] on button "button" at bounding box center [113, 716] width 40 height 40
drag, startPoint x: 64, startPoint y: 716, endPoint x: 83, endPoint y: 709, distance: 20.2
click at [65, 716] on button "button" at bounding box center [68, 716] width 40 height 40
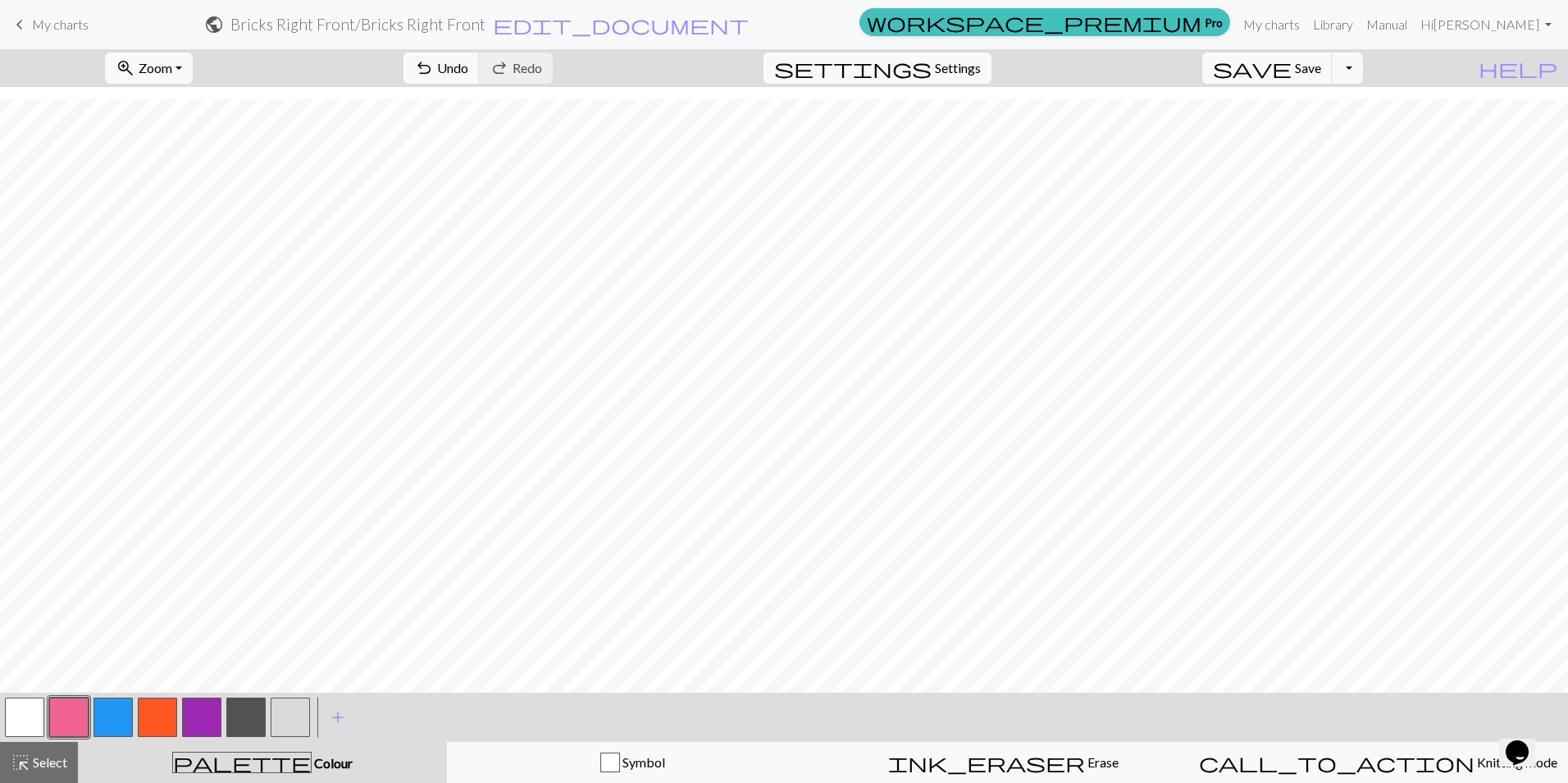
click at [117, 718] on button "button" at bounding box center [113, 716] width 40 height 40
click at [70, 719] on button "button" at bounding box center [68, 716] width 40 height 40
drag, startPoint x: 19, startPoint y: 718, endPoint x: 126, endPoint y: 687, distance: 111.4
click at [20, 716] on button "button" at bounding box center [24, 716] width 40 height 40
click at [111, 724] on button "button" at bounding box center [113, 716] width 40 height 40
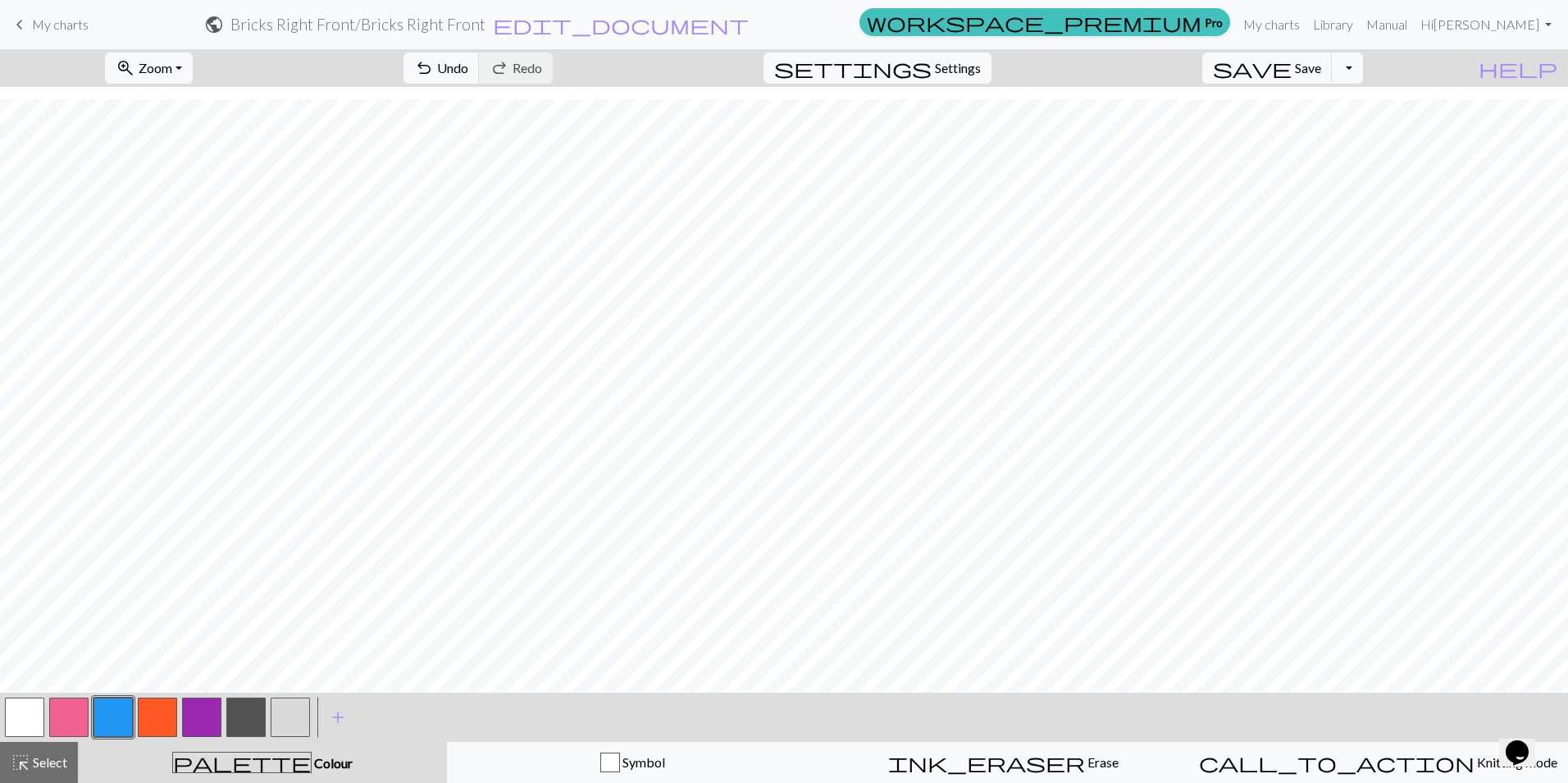
drag, startPoint x: 58, startPoint y: 719, endPoint x: 91, endPoint y: 703, distance: 36.7
click at [59, 719] on button "button" at bounding box center [68, 716] width 40 height 40
click at [115, 716] on button "button" at bounding box center [113, 716] width 40 height 40
click at [70, 718] on button "button" at bounding box center [68, 716] width 40 height 40
click at [120, 700] on button "button" at bounding box center [113, 716] width 40 height 40
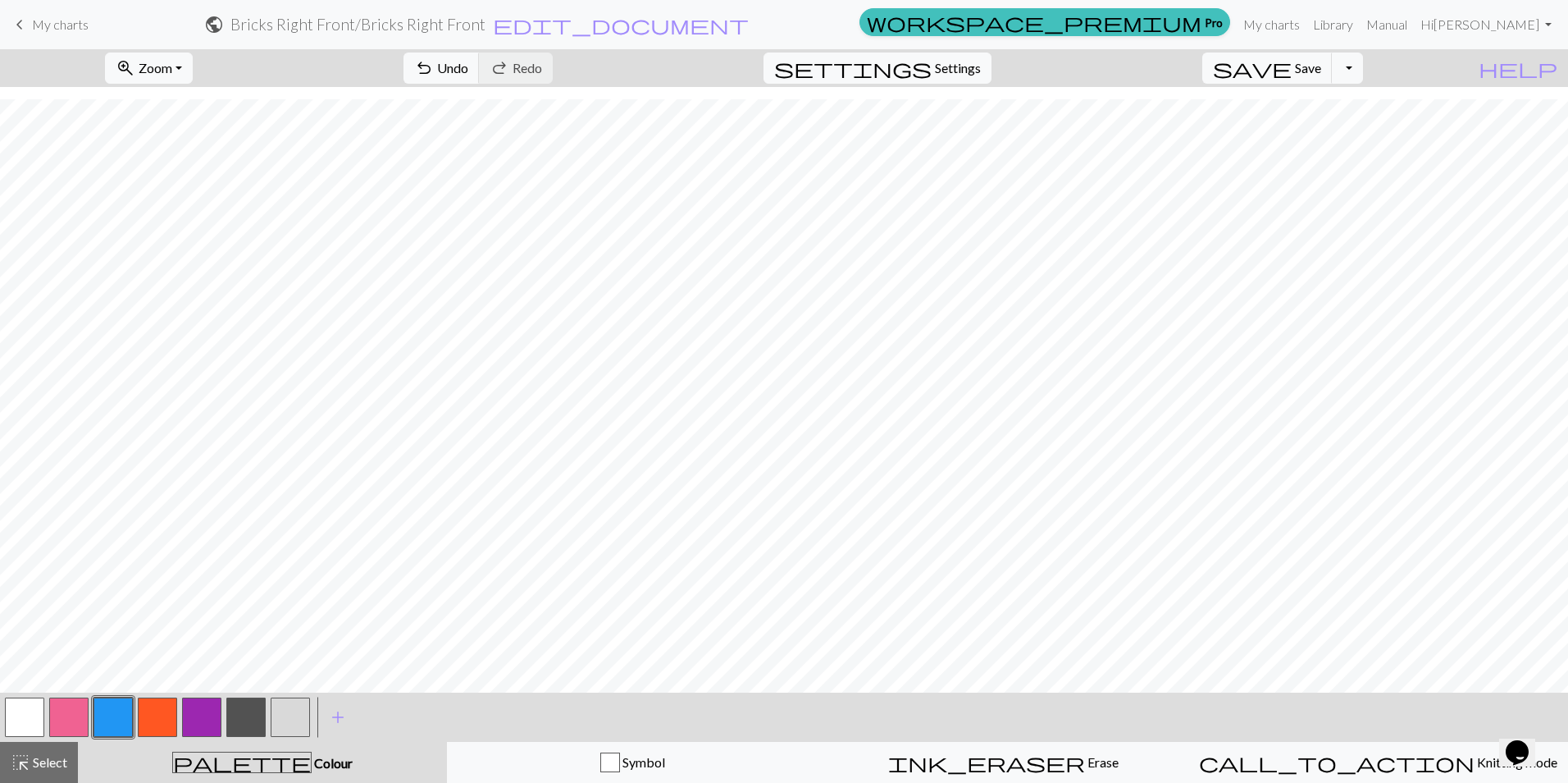
click at [71, 714] on button "button" at bounding box center [68, 716] width 40 height 40
drag, startPoint x: 108, startPoint y: 723, endPoint x: 168, endPoint y: 703, distance: 63.2
click at [108, 722] on button "button" at bounding box center [113, 716] width 40 height 40
click at [68, 720] on button "button" at bounding box center [68, 716] width 40 height 40
click at [73, 720] on button "button" at bounding box center [68, 716] width 40 height 40
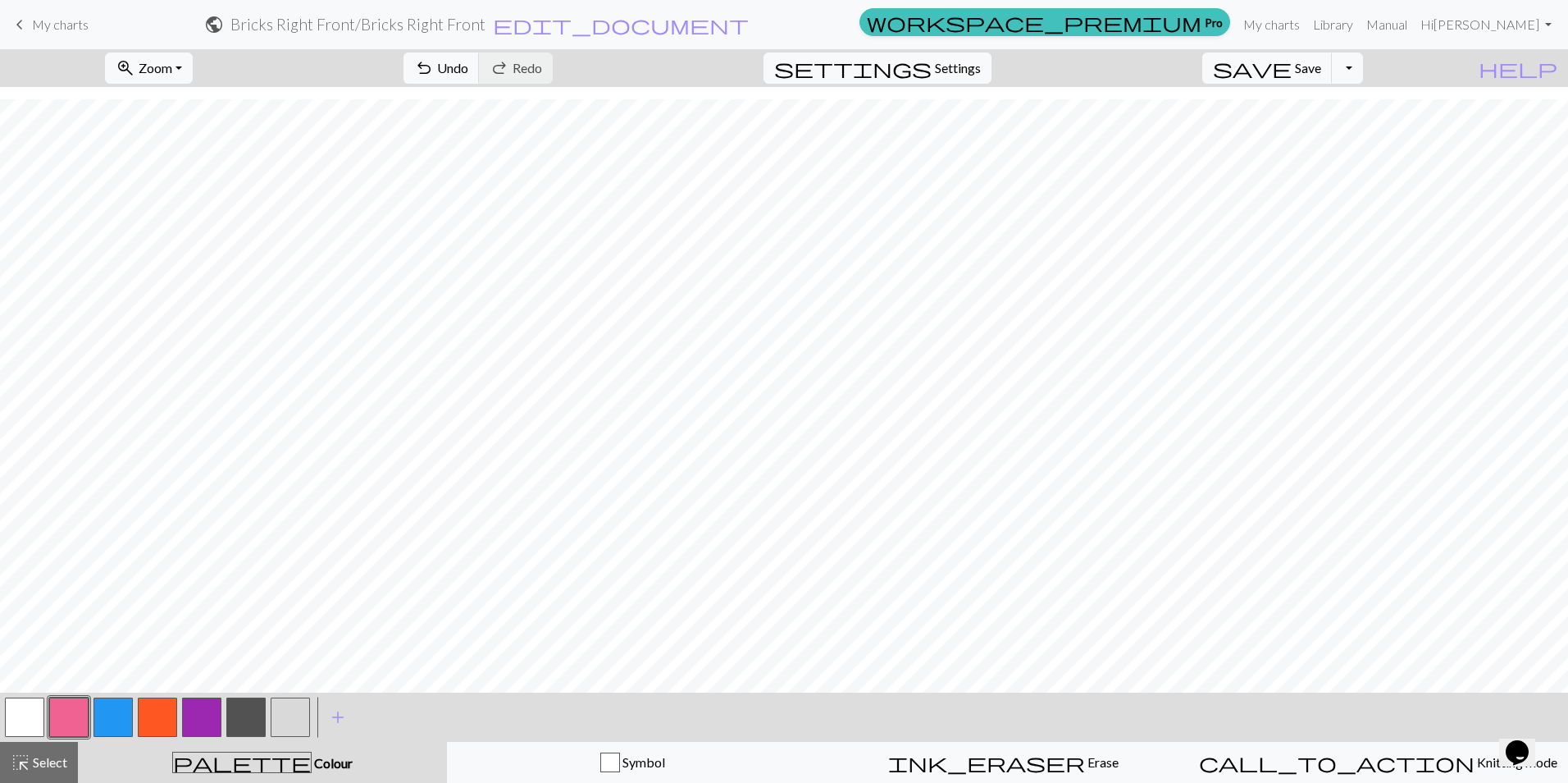
drag, startPoint x: 113, startPoint y: 716, endPoint x: 115, endPoint y: 693, distance: 23.1
click at [113, 708] on button "button" at bounding box center [113, 716] width 40 height 40
drag, startPoint x: 66, startPoint y: 721, endPoint x: 129, endPoint y: 680, distance: 75.2
click at [66, 720] on button "button" at bounding box center [68, 716] width 40 height 40
click at [118, 703] on button "button" at bounding box center [113, 716] width 40 height 40
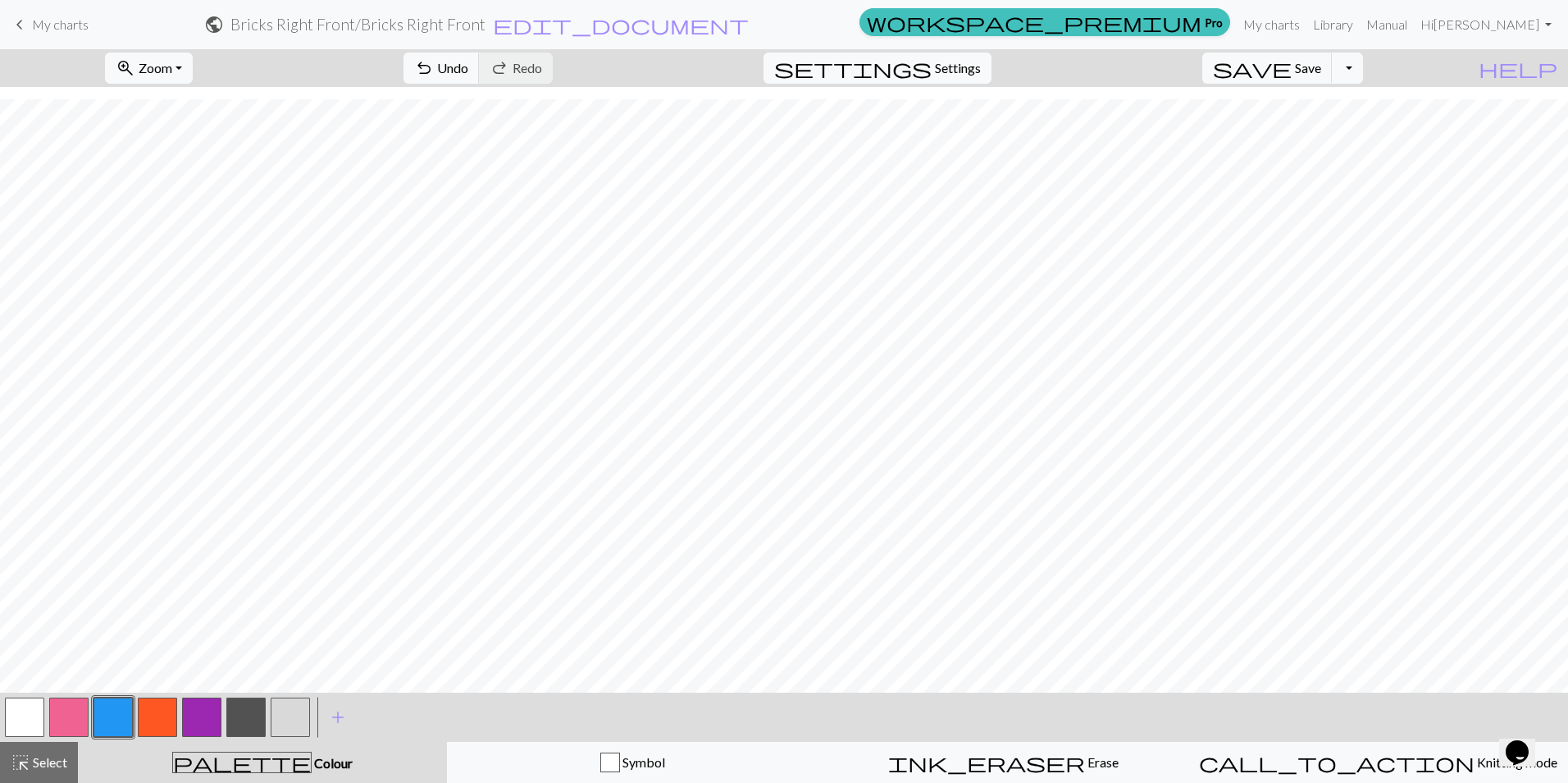
click at [115, 724] on button "button" at bounding box center [113, 716] width 40 height 40
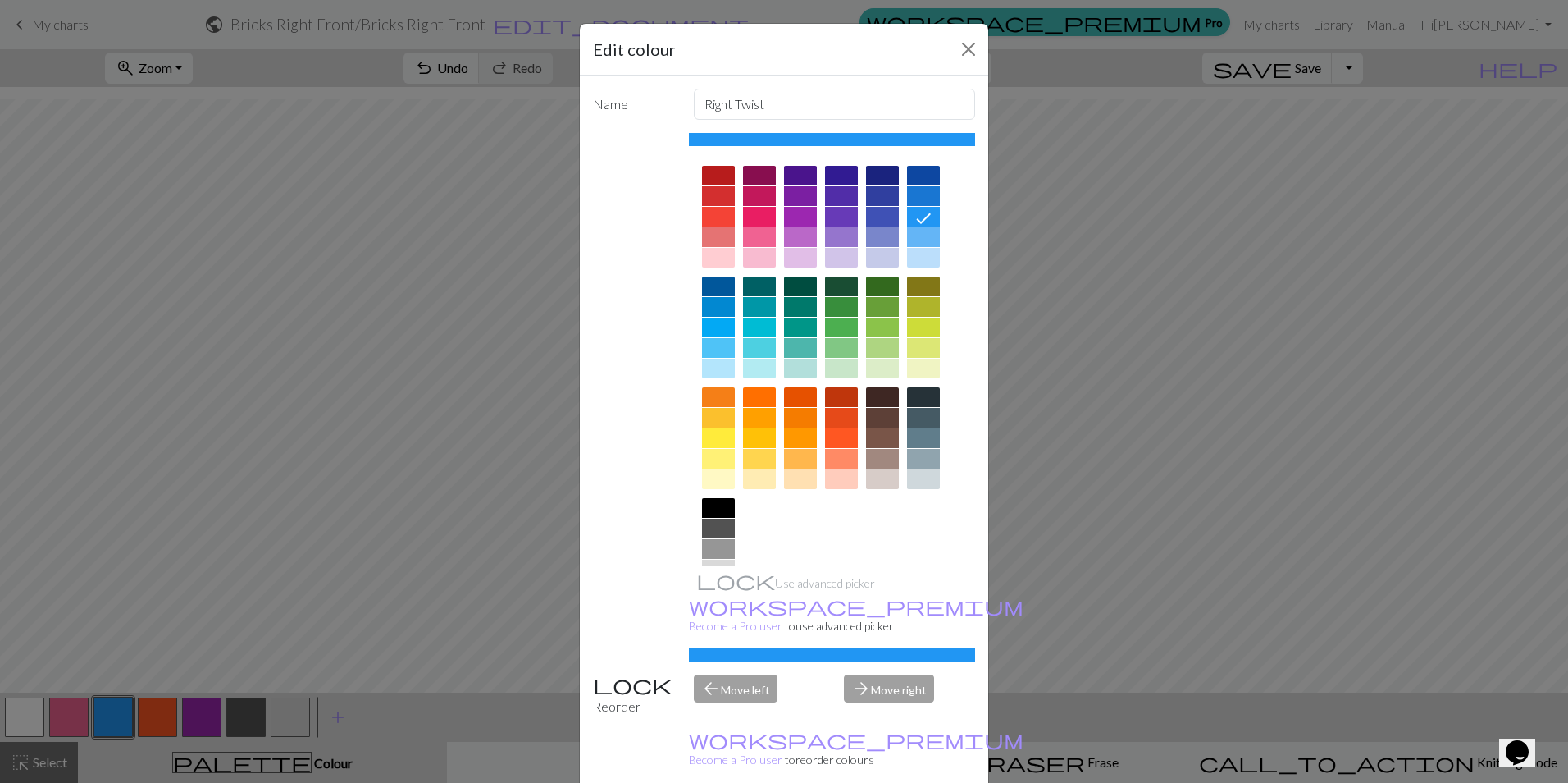
click at [436, 401] on div "Edit colour Name Right Twist Use advanced picker workspace_premium Become a Pro…" at bounding box center [784, 391] width 1568 height 783
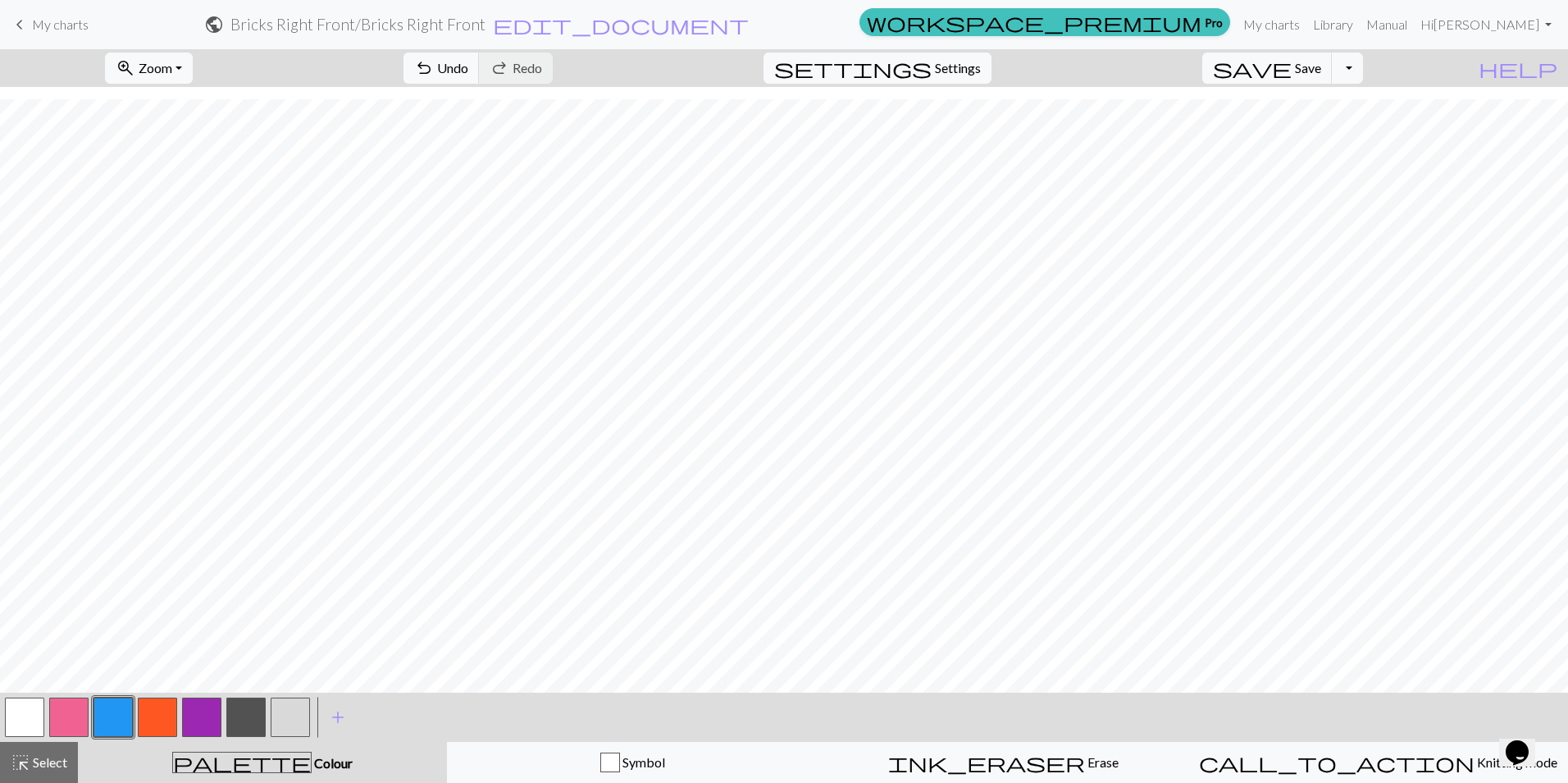
click at [113, 716] on button "button" at bounding box center [113, 716] width 40 height 40
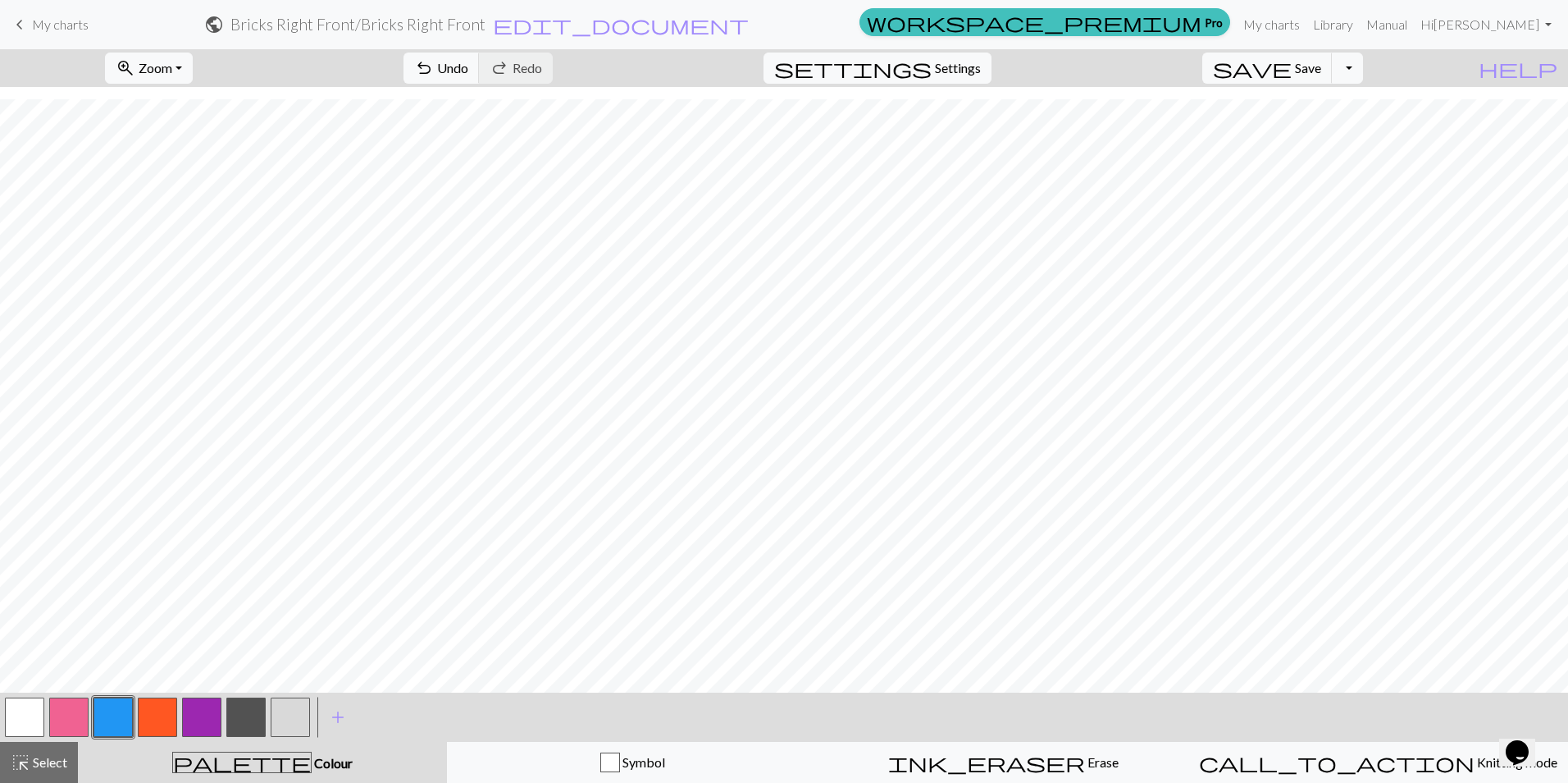
click at [67, 712] on button "button" at bounding box center [68, 716] width 40 height 40
click at [115, 718] on button "button" at bounding box center [113, 716] width 40 height 40
click at [71, 712] on button "button" at bounding box center [68, 716] width 40 height 40
click at [105, 717] on button "button" at bounding box center [113, 716] width 40 height 40
click at [69, 718] on button "button" at bounding box center [68, 716] width 40 height 40
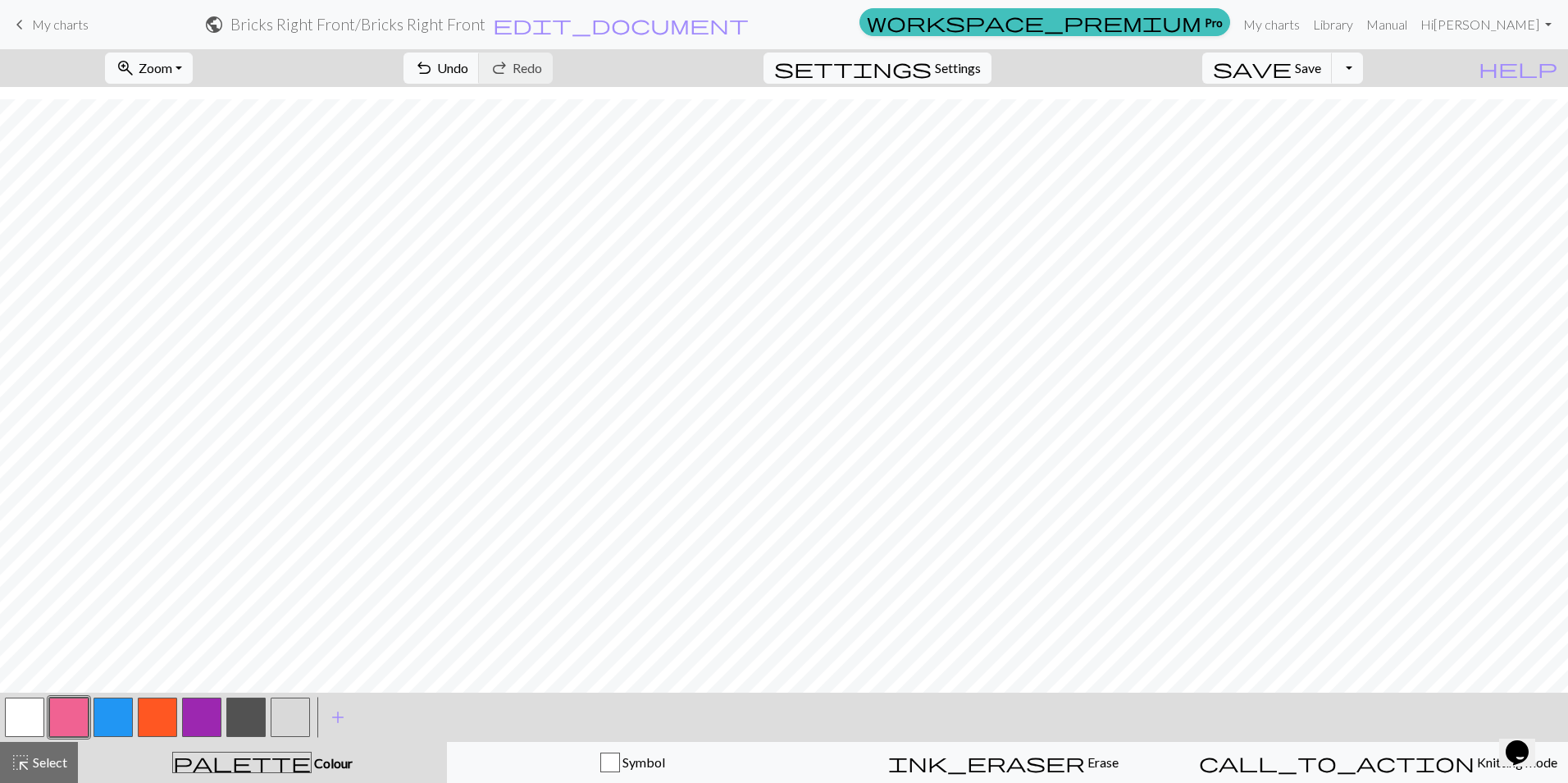
click at [126, 711] on button "button" at bounding box center [113, 716] width 40 height 40
click at [65, 704] on button "button" at bounding box center [68, 716] width 40 height 40
click at [71, 718] on button "button" at bounding box center [68, 716] width 40 height 40
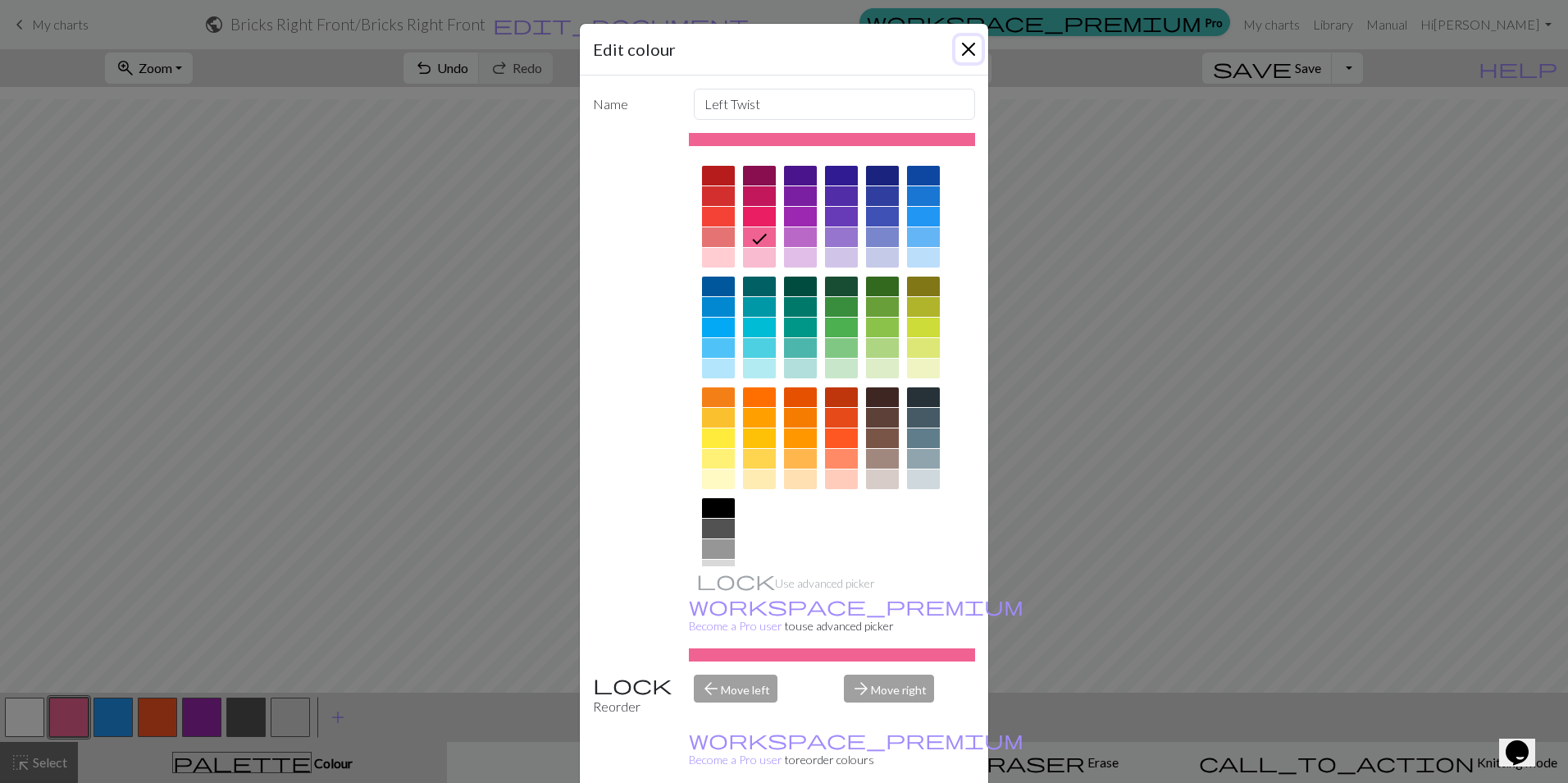
click at [966, 51] on button "Close" at bounding box center [968, 49] width 26 height 26
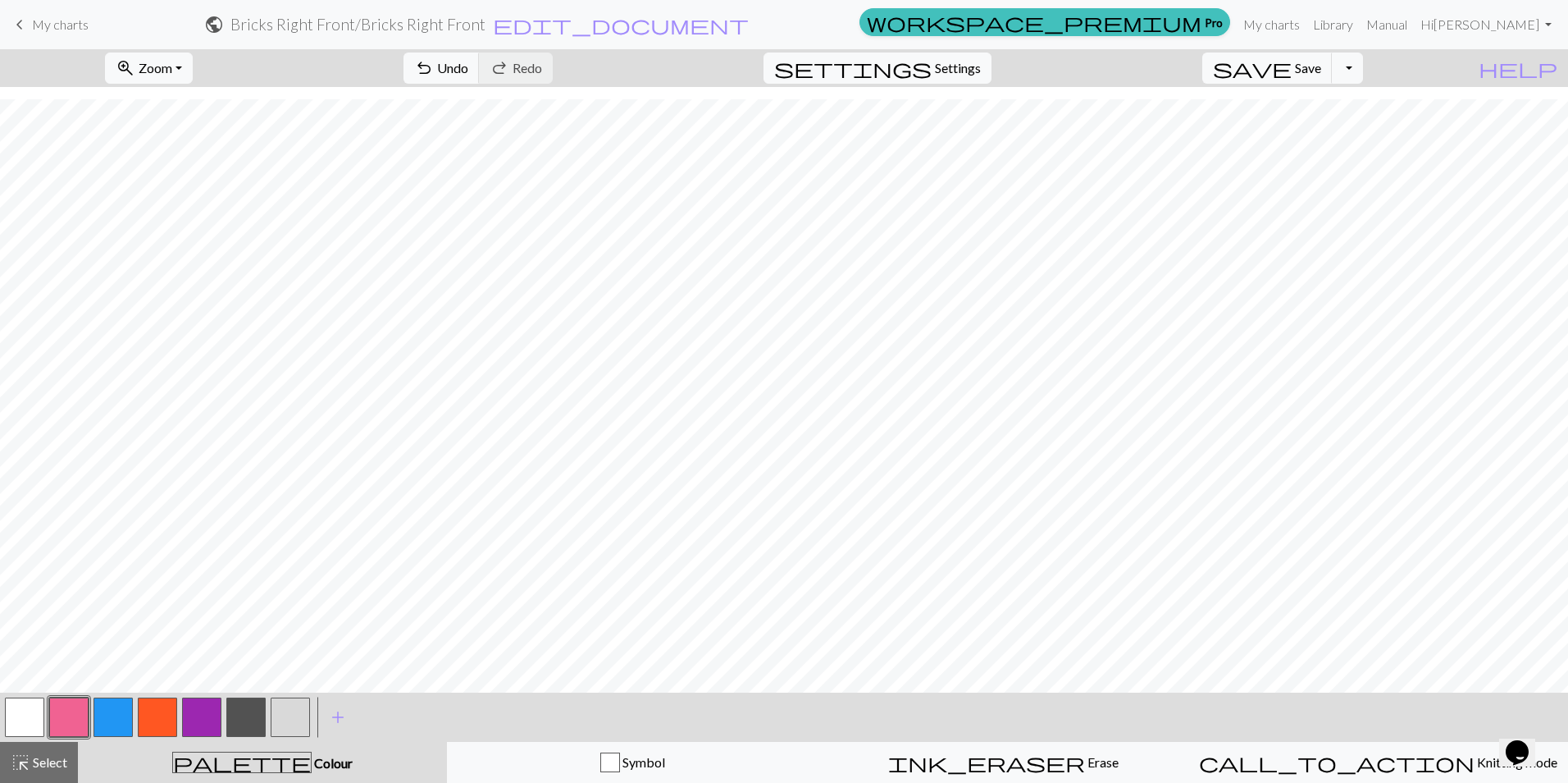
click at [116, 717] on button "button" at bounding box center [113, 716] width 40 height 40
drag, startPoint x: 72, startPoint y: 711, endPoint x: 83, endPoint y: 687, distance: 26.4
click at [73, 709] on button "button" at bounding box center [68, 716] width 40 height 40
click at [123, 718] on button "button" at bounding box center [113, 716] width 40 height 40
click at [70, 718] on button "button" at bounding box center [68, 716] width 40 height 40
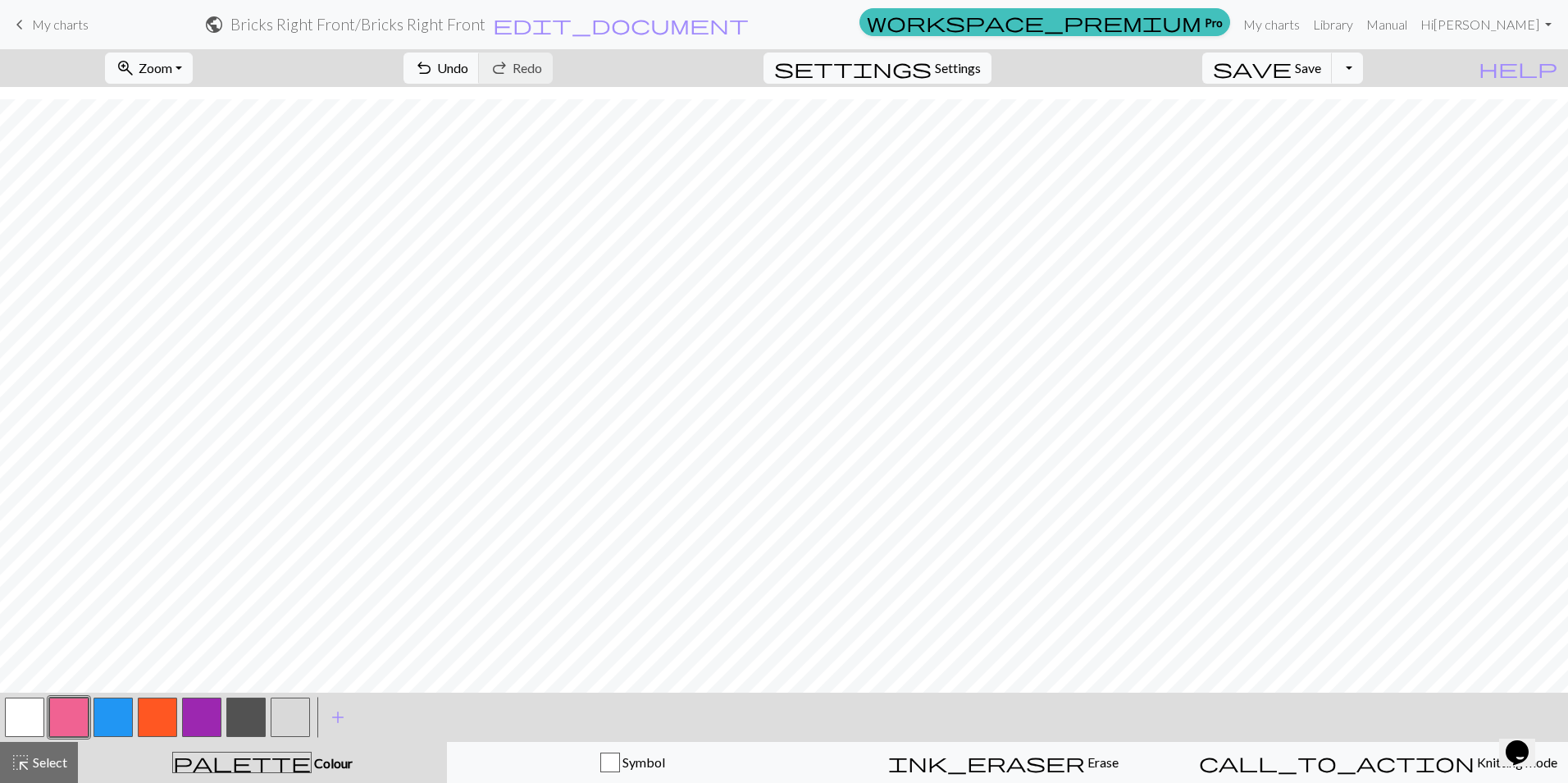
drag, startPoint x: 115, startPoint y: 711, endPoint x: 115, endPoint y: 702, distance: 9.0
click at [115, 708] on button "button" at bounding box center [113, 716] width 40 height 40
click at [77, 711] on button "button" at bounding box center [68, 716] width 40 height 40
click at [65, 718] on button "button" at bounding box center [68, 716] width 40 height 40
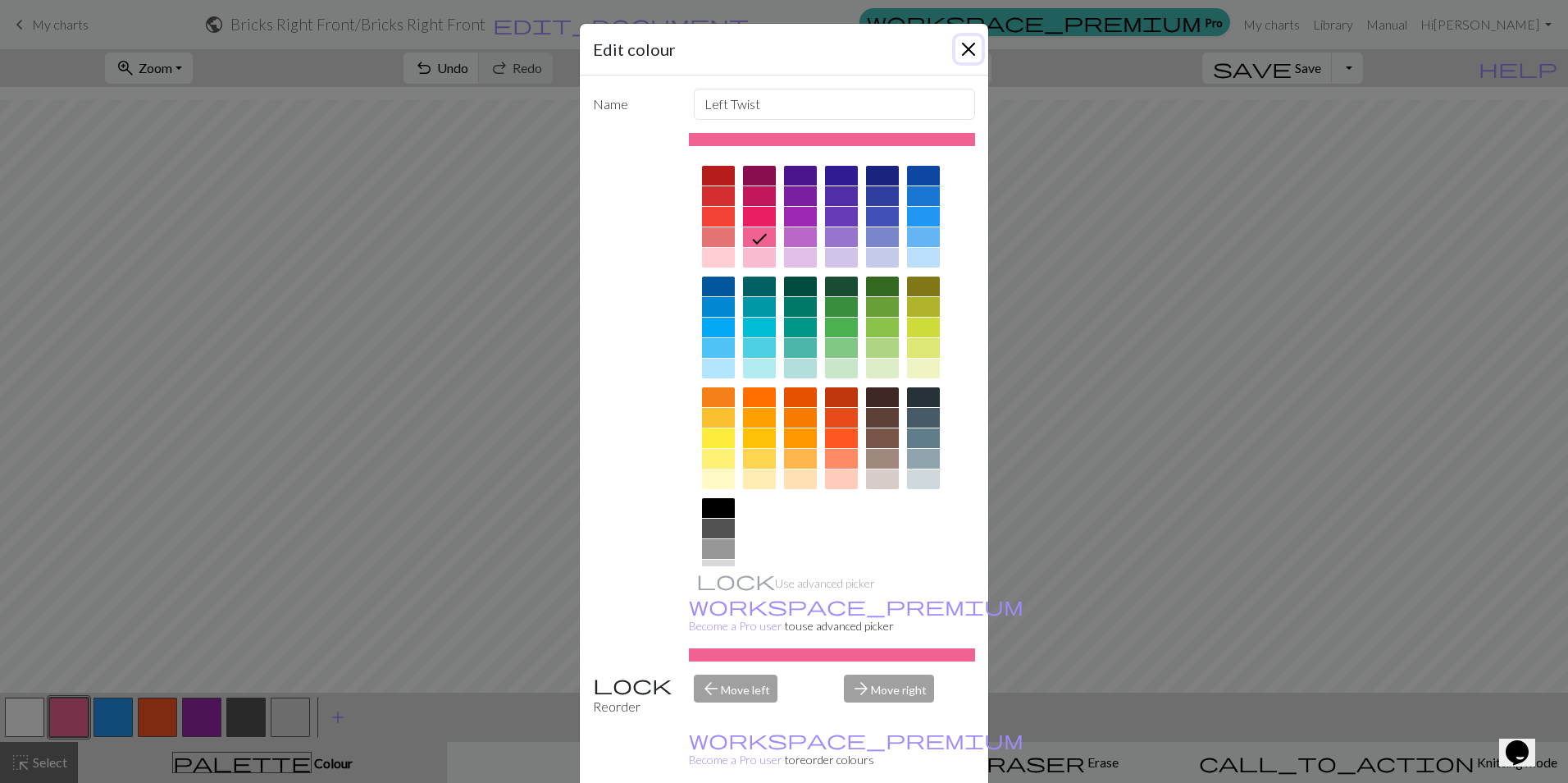
click at [955, 47] on button "Close" at bounding box center [968, 49] width 26 height 26
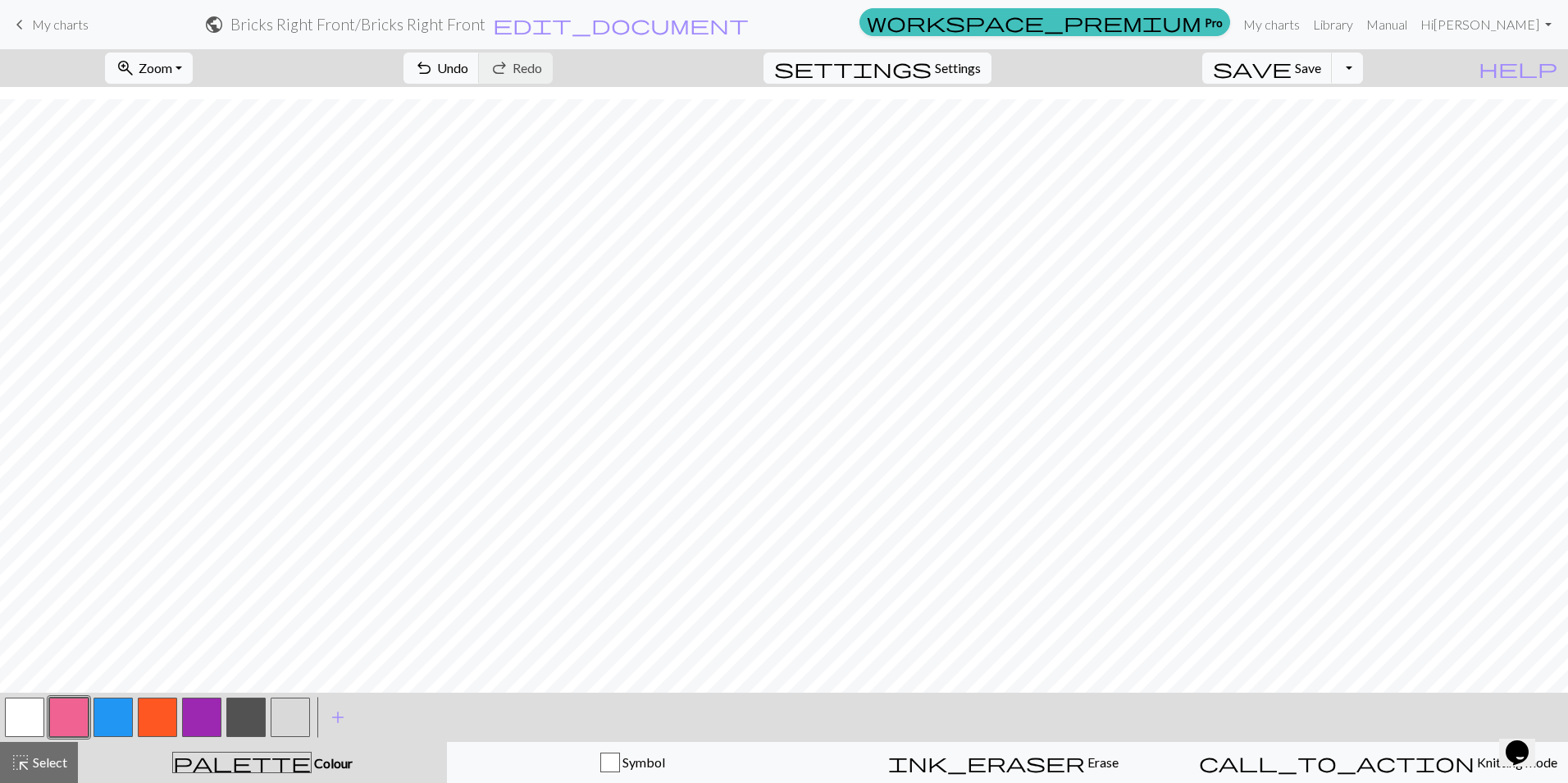
click at [118, 717] on button "button" at bounding box center [113, 716] width 40 height 40
click at [67, 716] on button "button" at bounding box center [68, 716] width 40 height 40
click at [115, 724] on button "button" at bounding box center [113, 716] width 40 height 40
drag, startPoint x: 76, startPoint y: 717, endPoint x: 73, endPoint y: 696, distance: 21.2
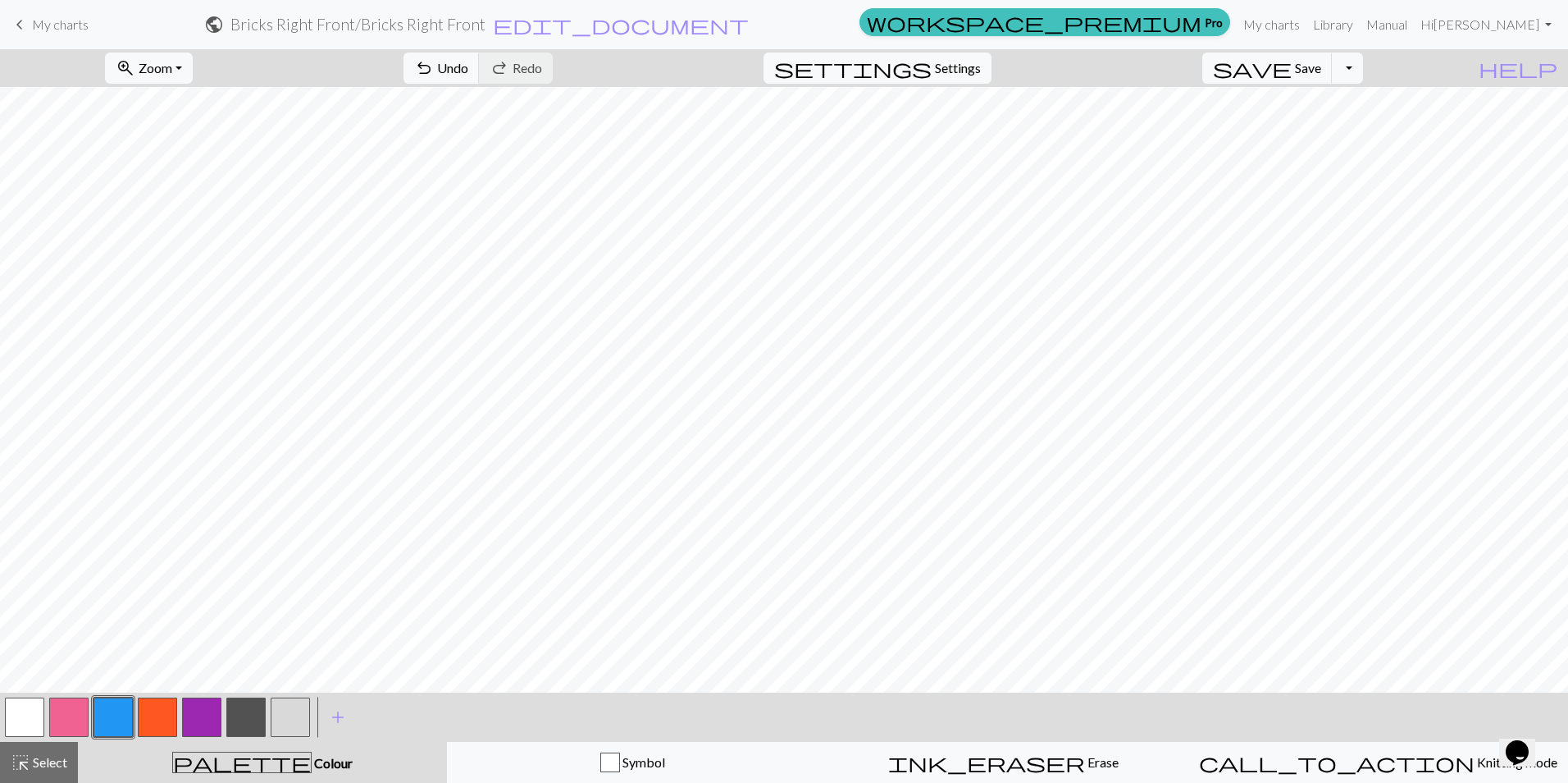
click at [75, 717] on button "button" at bounding box center [68, 716] width 40 height 40
click at [106, 723] on button "button" at bounding box center [113, 716] width 40 height 40
click at [68, 723] on button "button" at bounding box center [68, 716] width 40 height 40
drag, startPoint x: 111, startPoint y: 718, endPoint x: 122, endPoint y: 685, distance: 34.8
click at [111, 715] on button "button" at bounding box center [113, 716] width 40 height 40
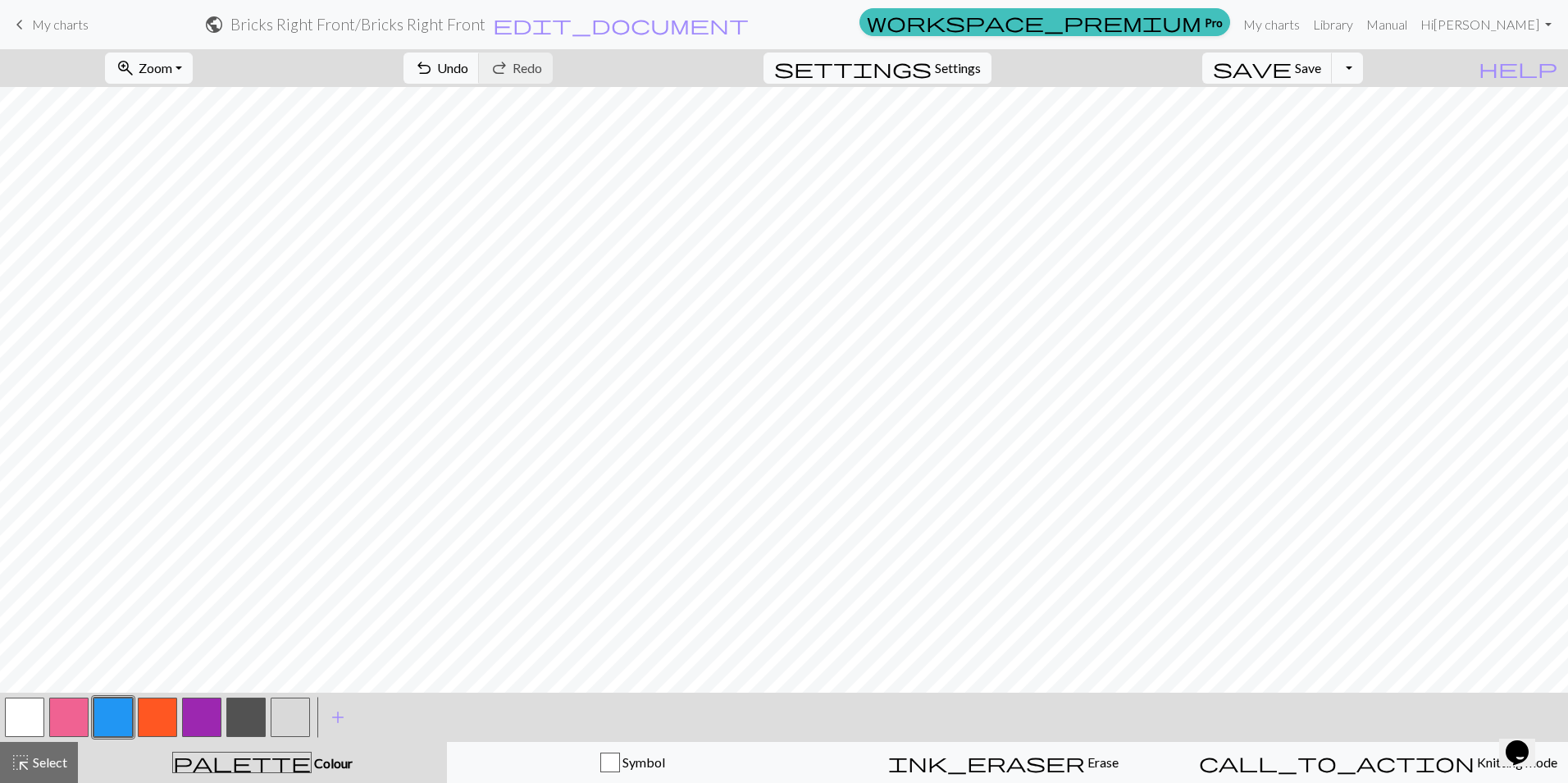
drag, startPoint x: 64, startPoint y: 714, endPoint x: 81, endPoint y: 691, distance: 28.6
click at [66, 712] on button "button" at bounding box center [68, 716] width 40 height 40
click at [114, 704] on button "button" at bounding box center [113, 716] width 40 height 40
click at [77, 707] on button "button" at bounding box center [68, 716] width 40 height 40
click at [116, 711] on button "button" at bounding box center [113, 716] width 40 height 40
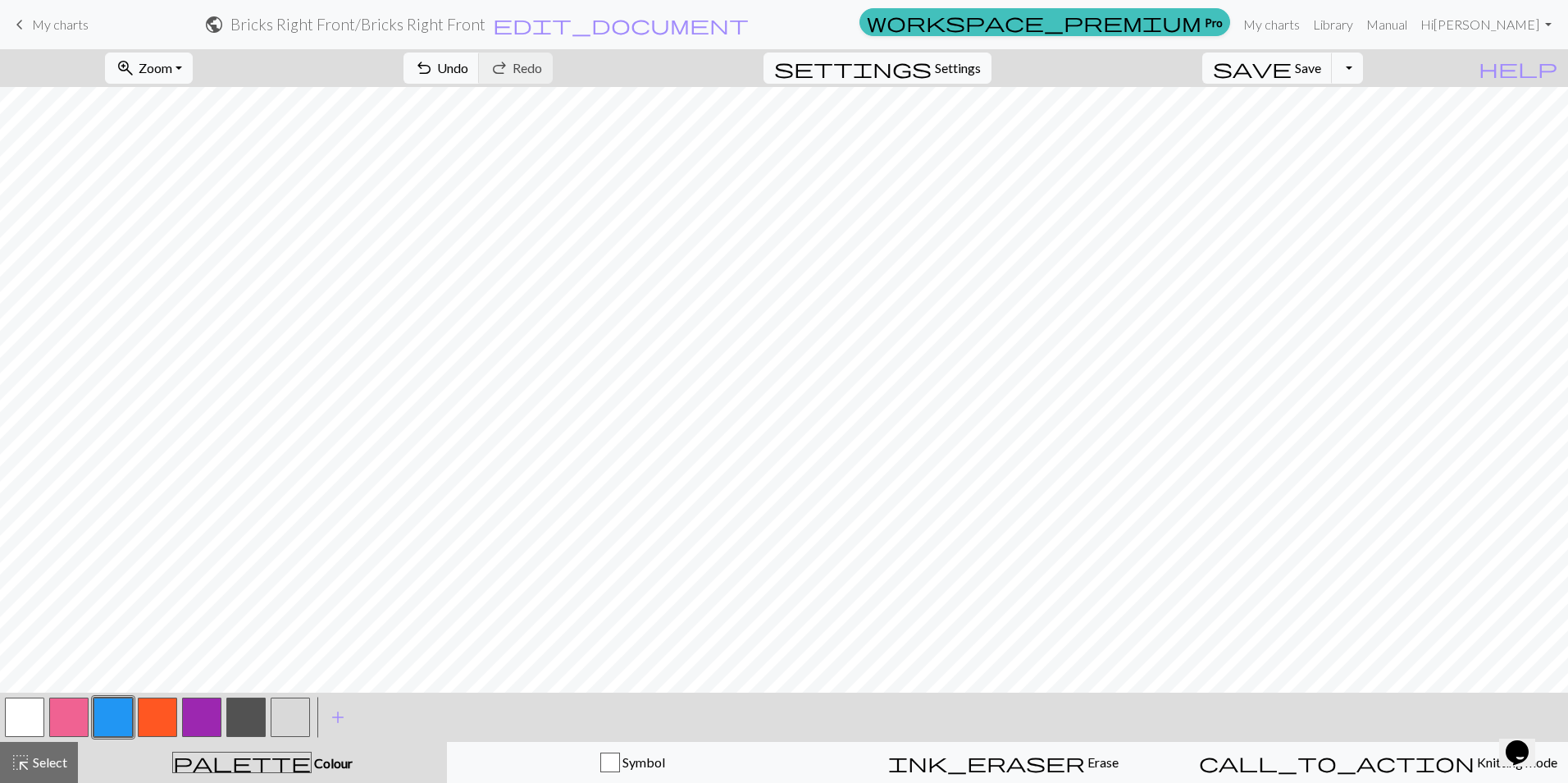
click at [76, 719] on button "button" at bounding box center [68, 716] width 40 height 40
click at [120, 726] on button "button" at bounding box center [113, 716] width 40 height 40
click at [64, 716] on button "button" at bounding box center [68, 716] width 40 height 40
click at [113, 710] on button "button" at bounding box center [113, 716] width 40 height 40
click at [1321, 67] on span "Save" at bounding box center [1307, 67] width 26 height 16
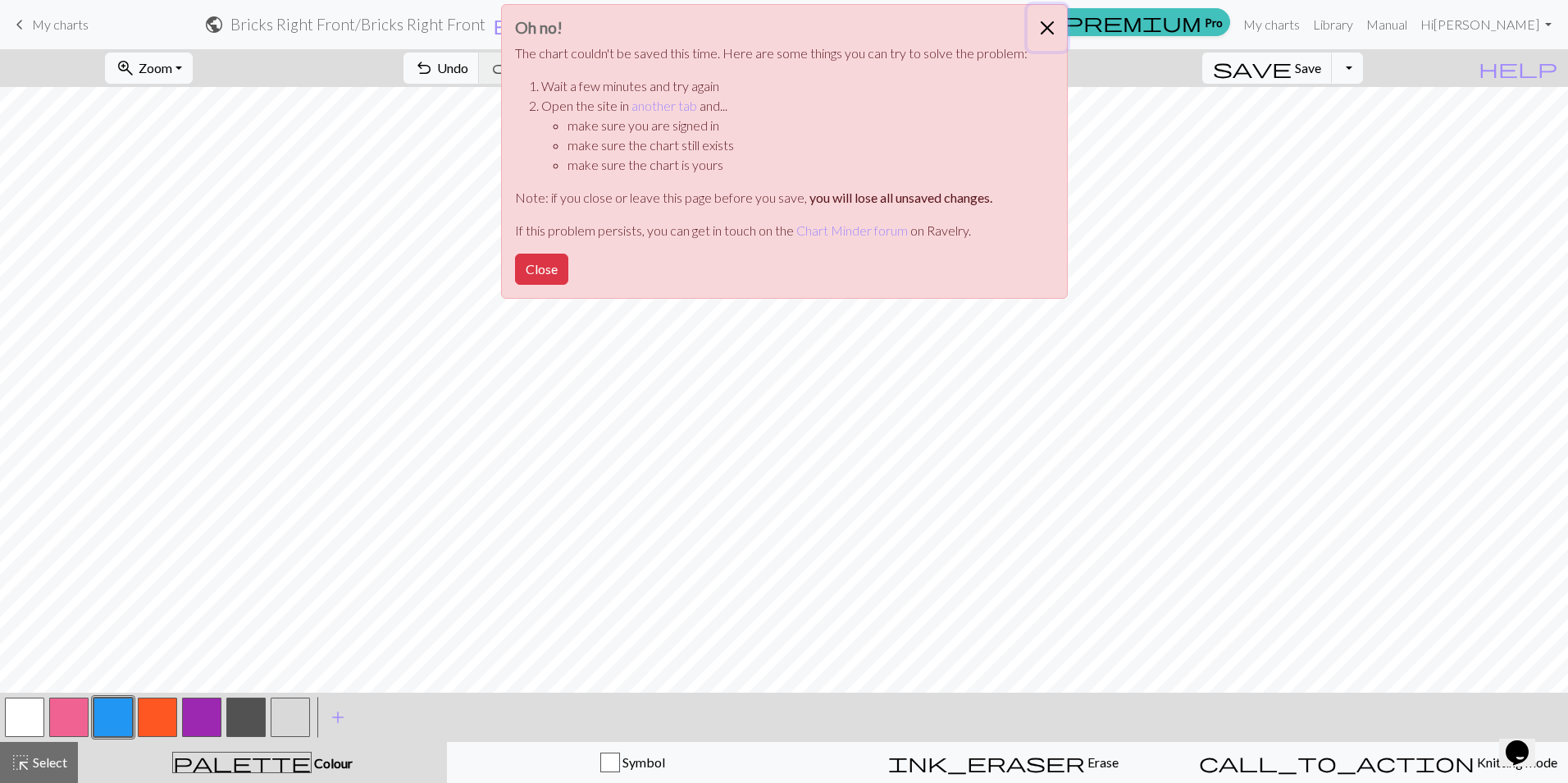
click at [1046, 24] on button "Close" at bounding box center [1047, 28] width 40 height 46
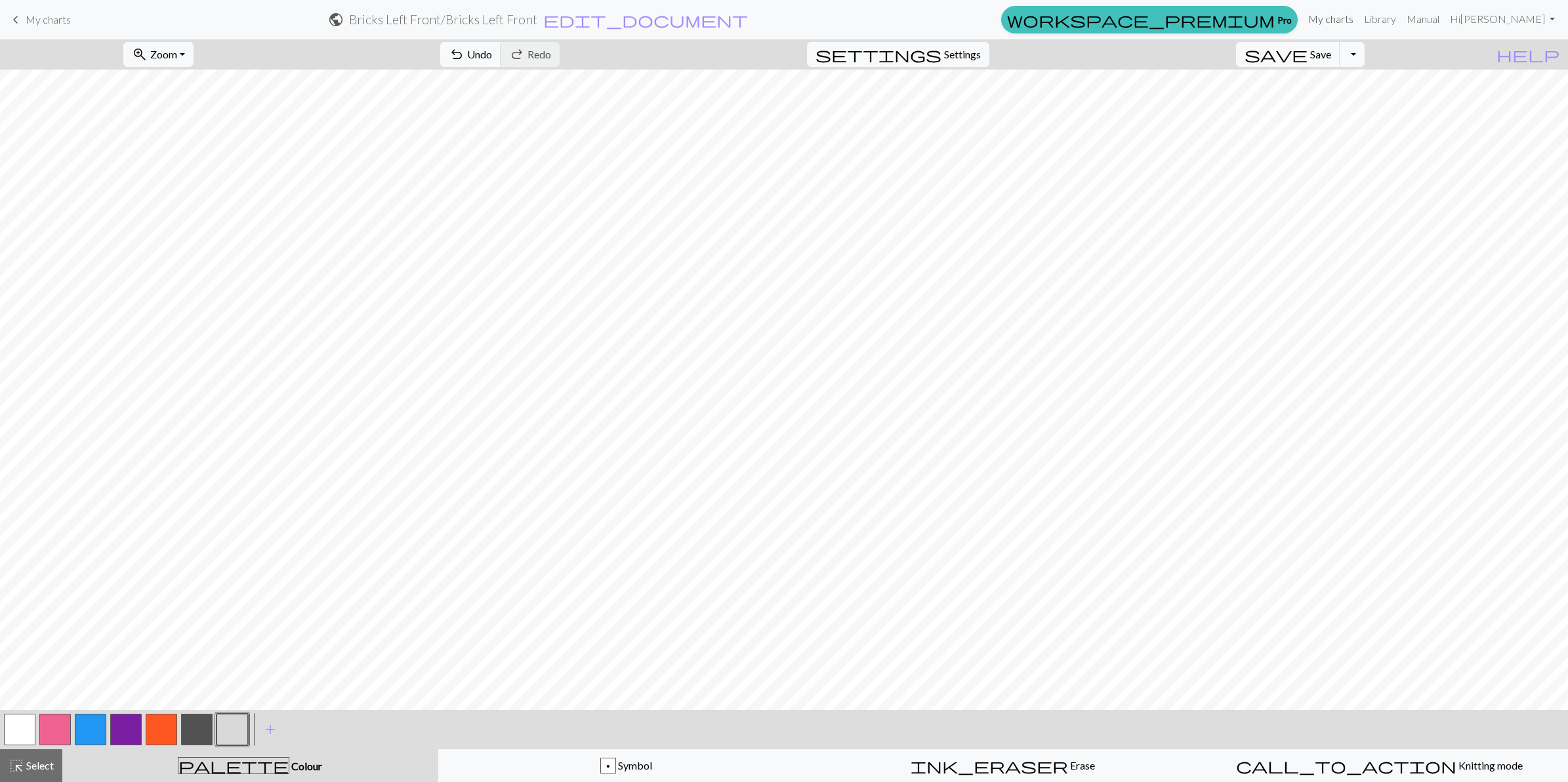
click at [1254, 21] on link "My charts" at bounding box center [1331, 18] width 55 height 26
click at [1254, 60] on span "save" at bounding box center [1276, 54] width 63 height 18
click at [1254, 56] on span "Save" at bounding box center [1320, 54] width 21 height 13
click at [1254, 21] on div "Chart saved" at bounding box center [784, 26] width 1568 height 52
click at [1254, 15] on link "My charts" at bounding box center [1331, 18] width 55 height 26
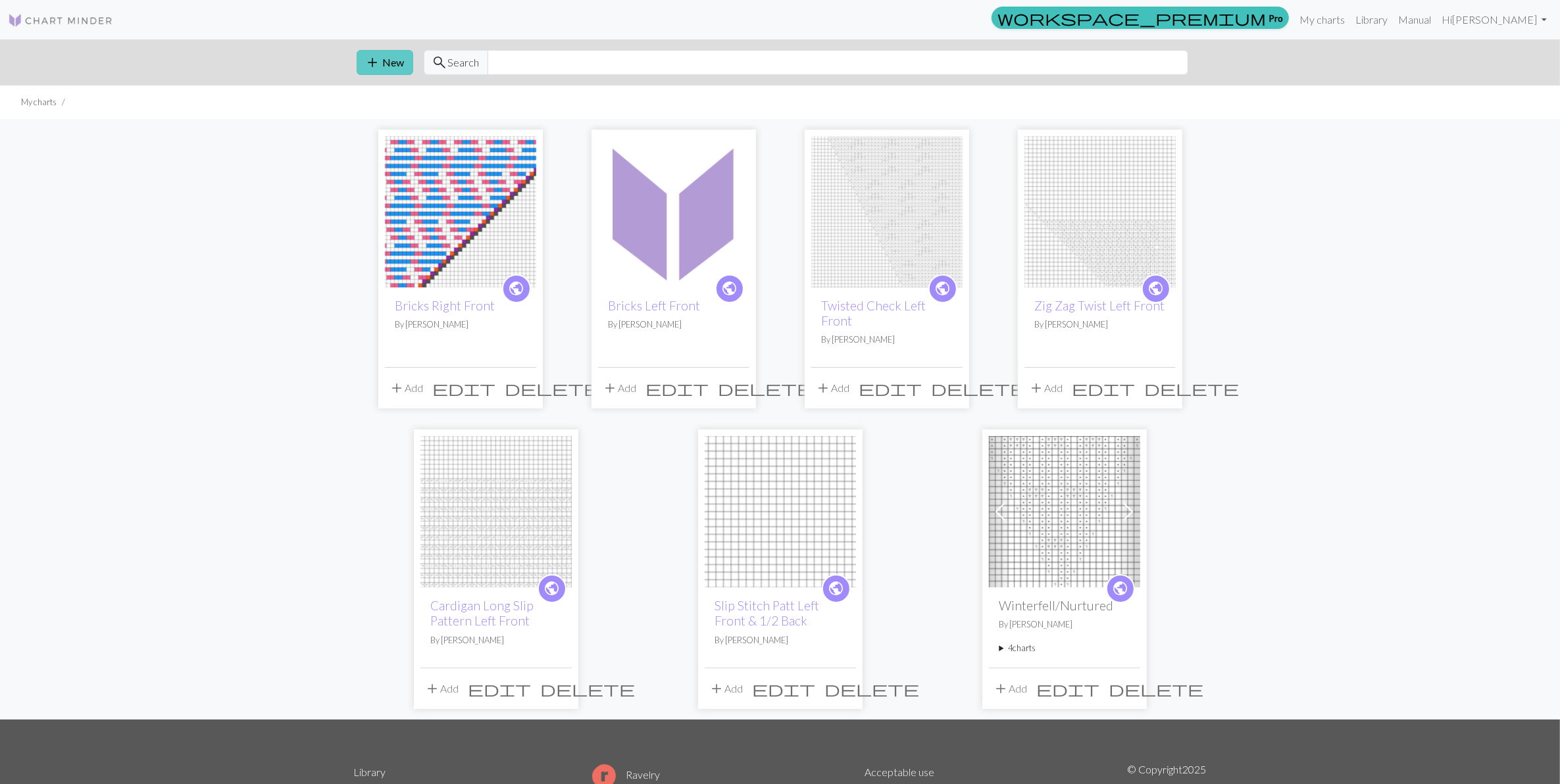
click at [389, 62] on button "add New" at bounding box center [385, 62] width 56 height 25
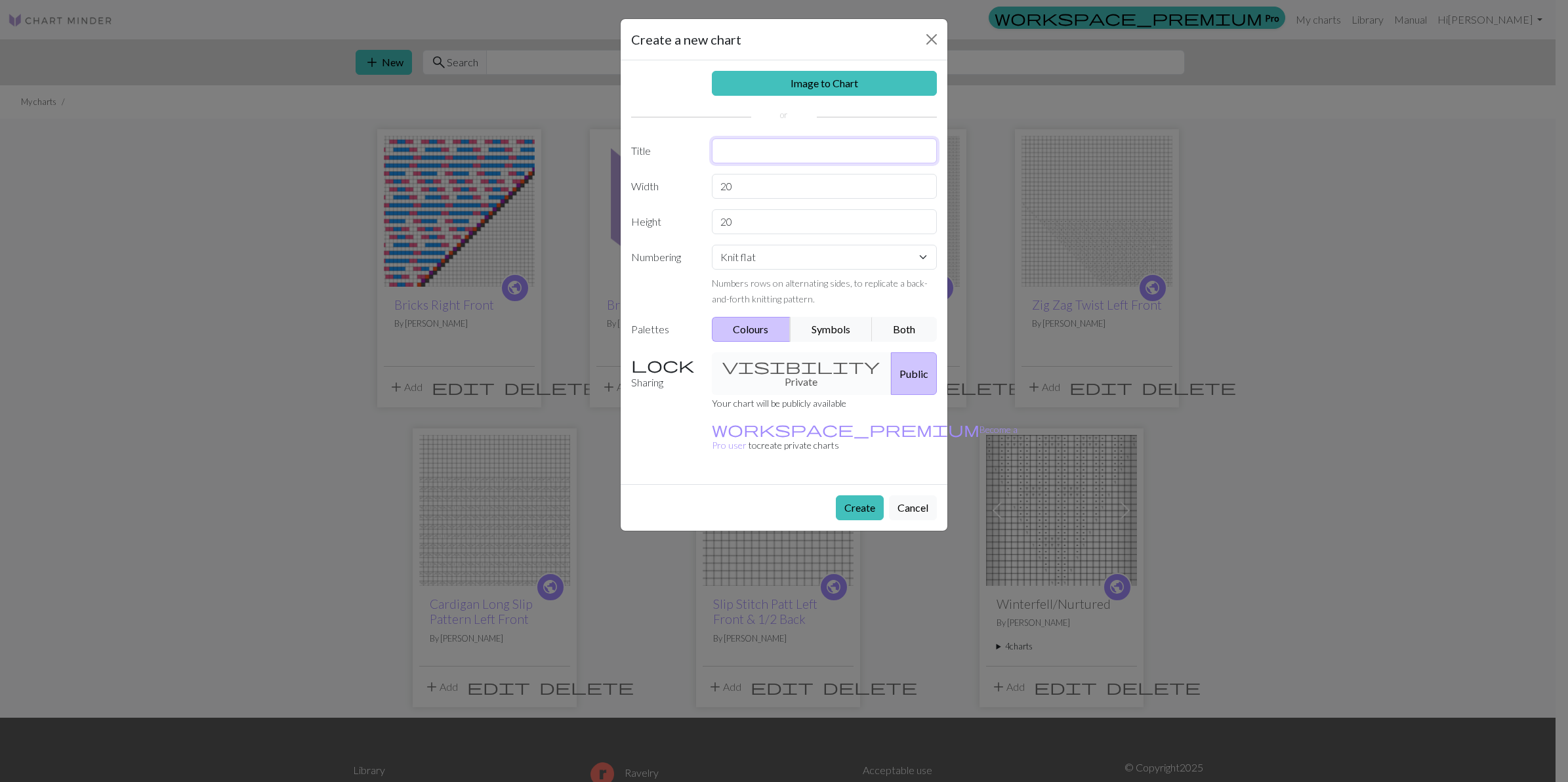
click at [790, 149] on input "text" at bounding box center [824, 151] width 225 height 25
type input "Bricks Back"
drag, startPoint x: 738, startPoint y: 188, endPoint x: 646, endPoint y: 195, distance: 92.3
click at [671, 190] on div "Width 20" at bounding box center [784, 186] width 322 height 25
type input "75"
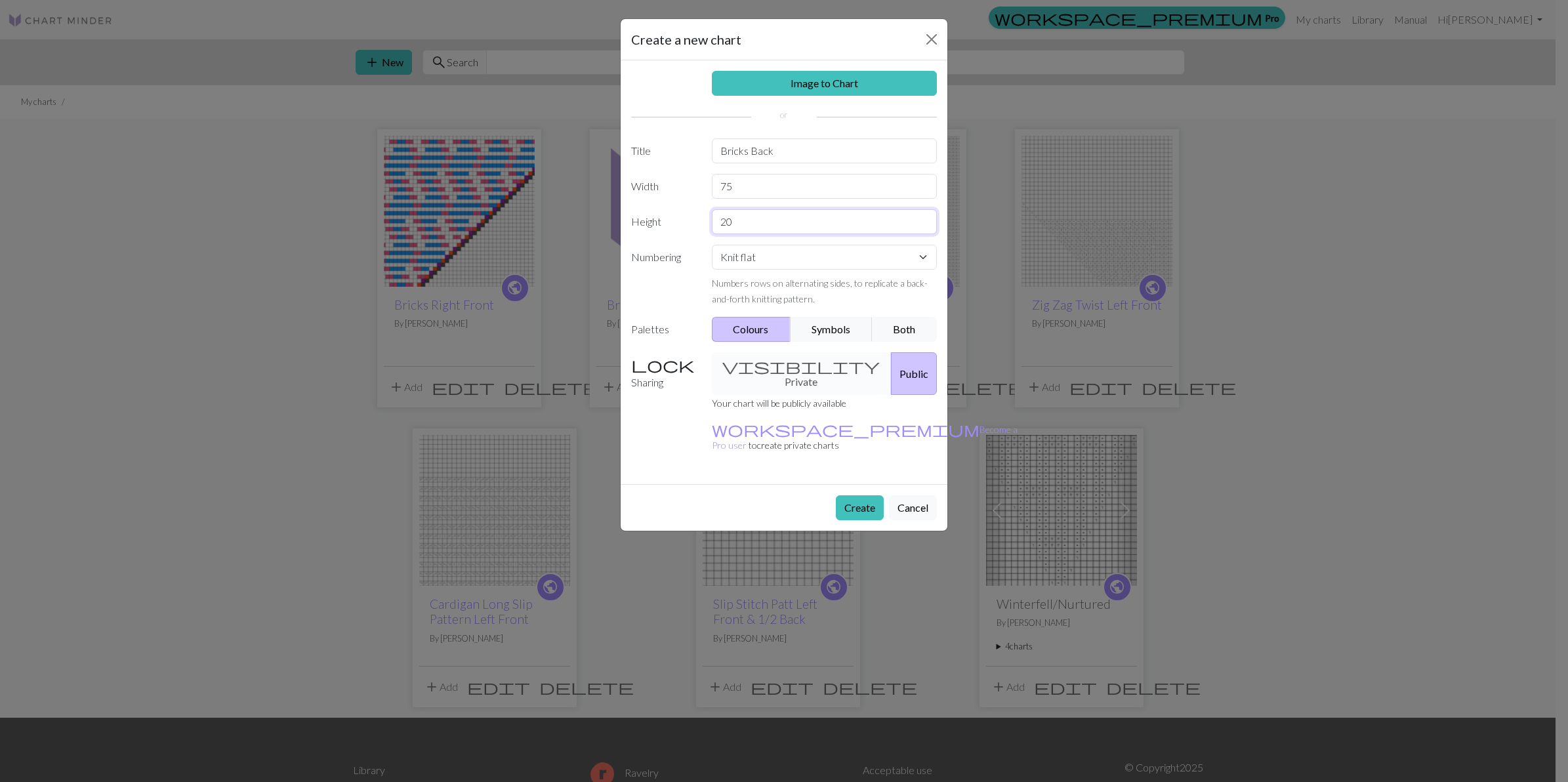
drag, startPoint x: 742, startPoint y: 223, endPoint x: 637, endPoint y: 251, distance: 108.7
click at [696, 227] on div "Height 20" at bounding box center [784, 222] width 322 height 25
type input "35"
click at [849, 265] on select "Knit flat Knit in the round Lace knitting Cross stitch" at bounding box center [824, 257] width 225 height 25
click at [849, 264] on select "Knit flat Knit in the round Lace knitting Cross stitch" at bounding box center [824, 257] width 225 height 25
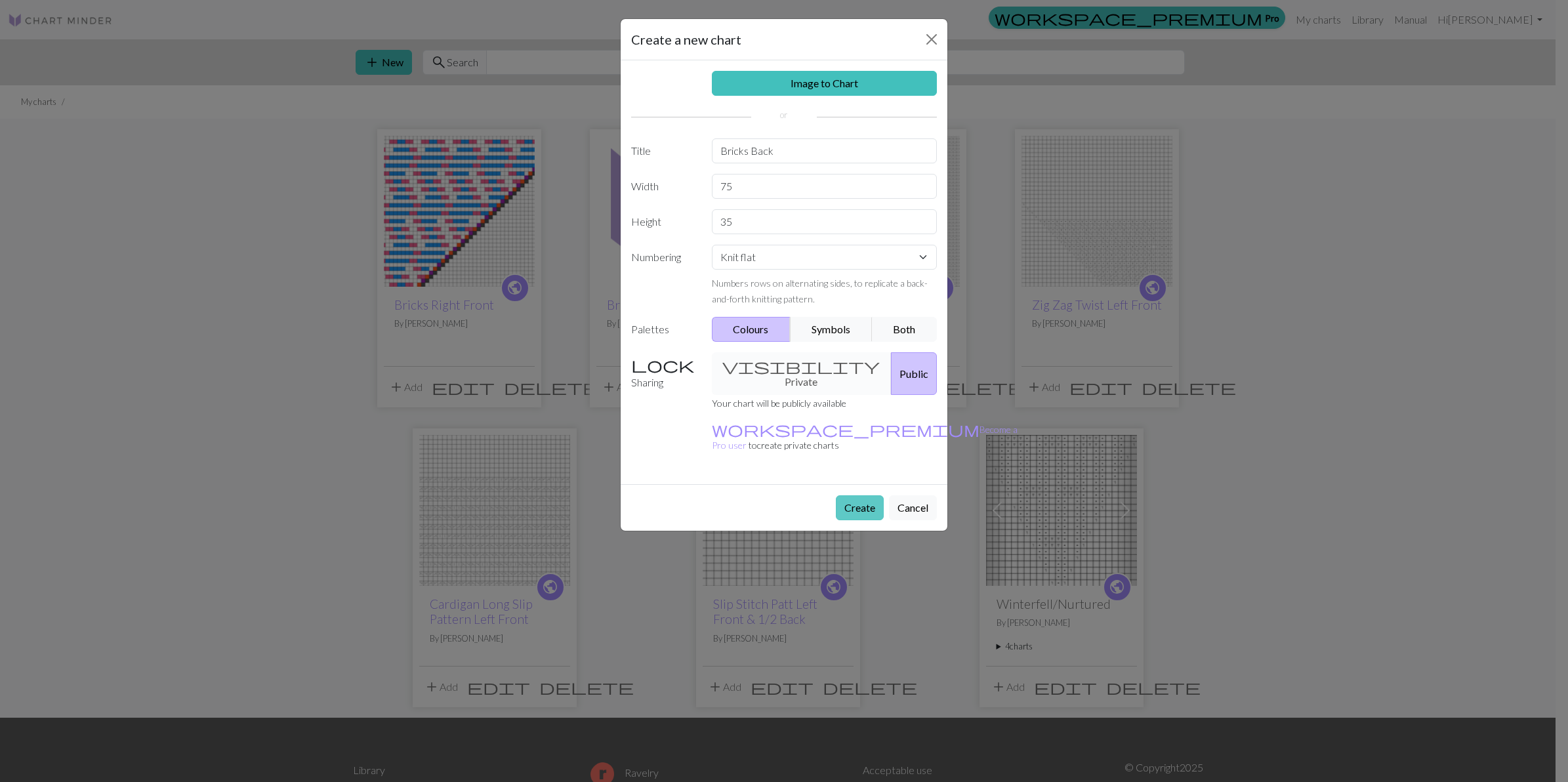
drag, startPoint x: 860, startPoint y: 477, endPoint x: 850, endPoint y: 477, distance: 10.0
click at [858, 495] on button "Create" at bounding box center [860, 508] width 48 height 25
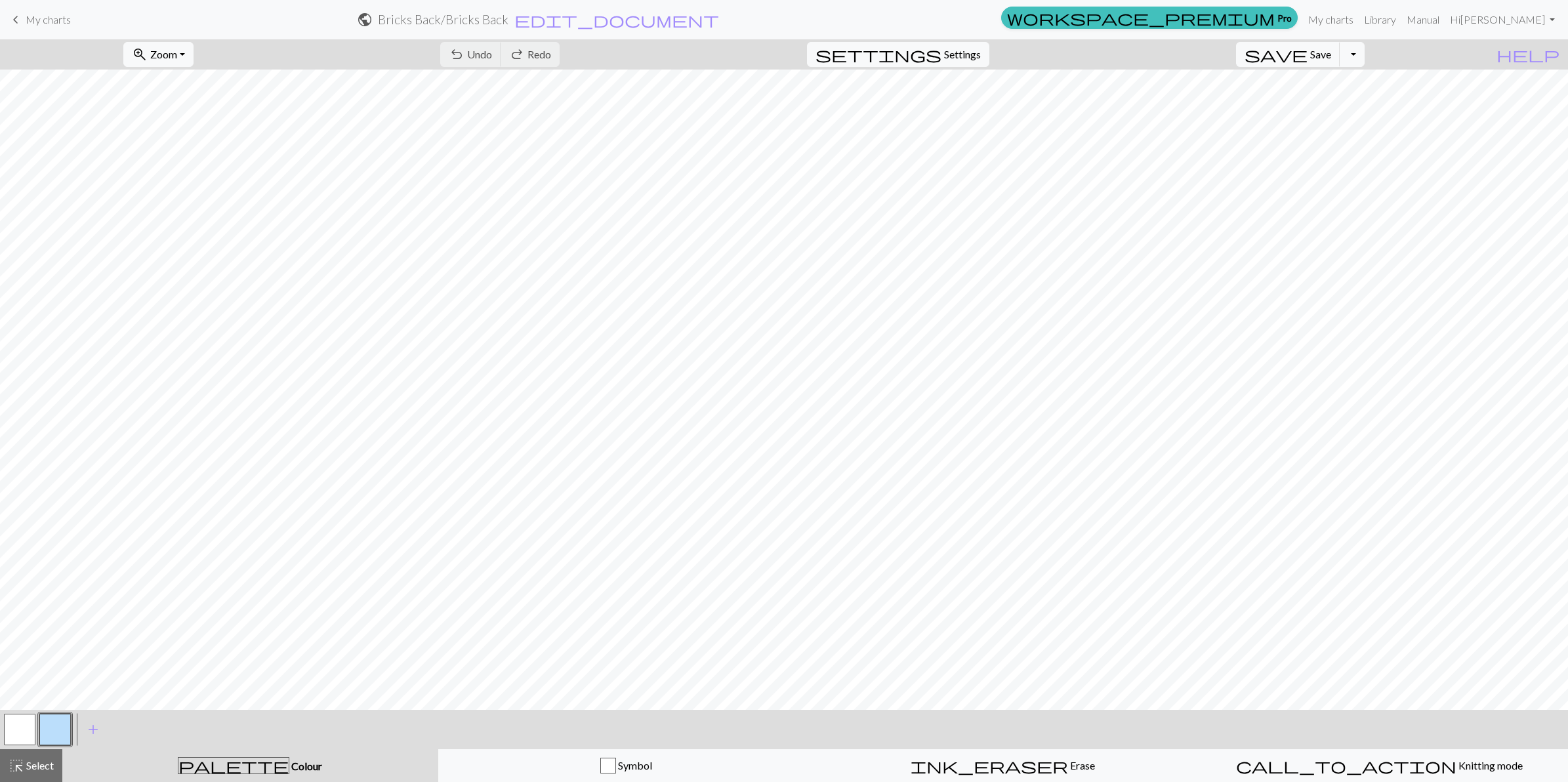
click at [54, 625] on button "button" at bounding box center [55, 730] width 32 height 32
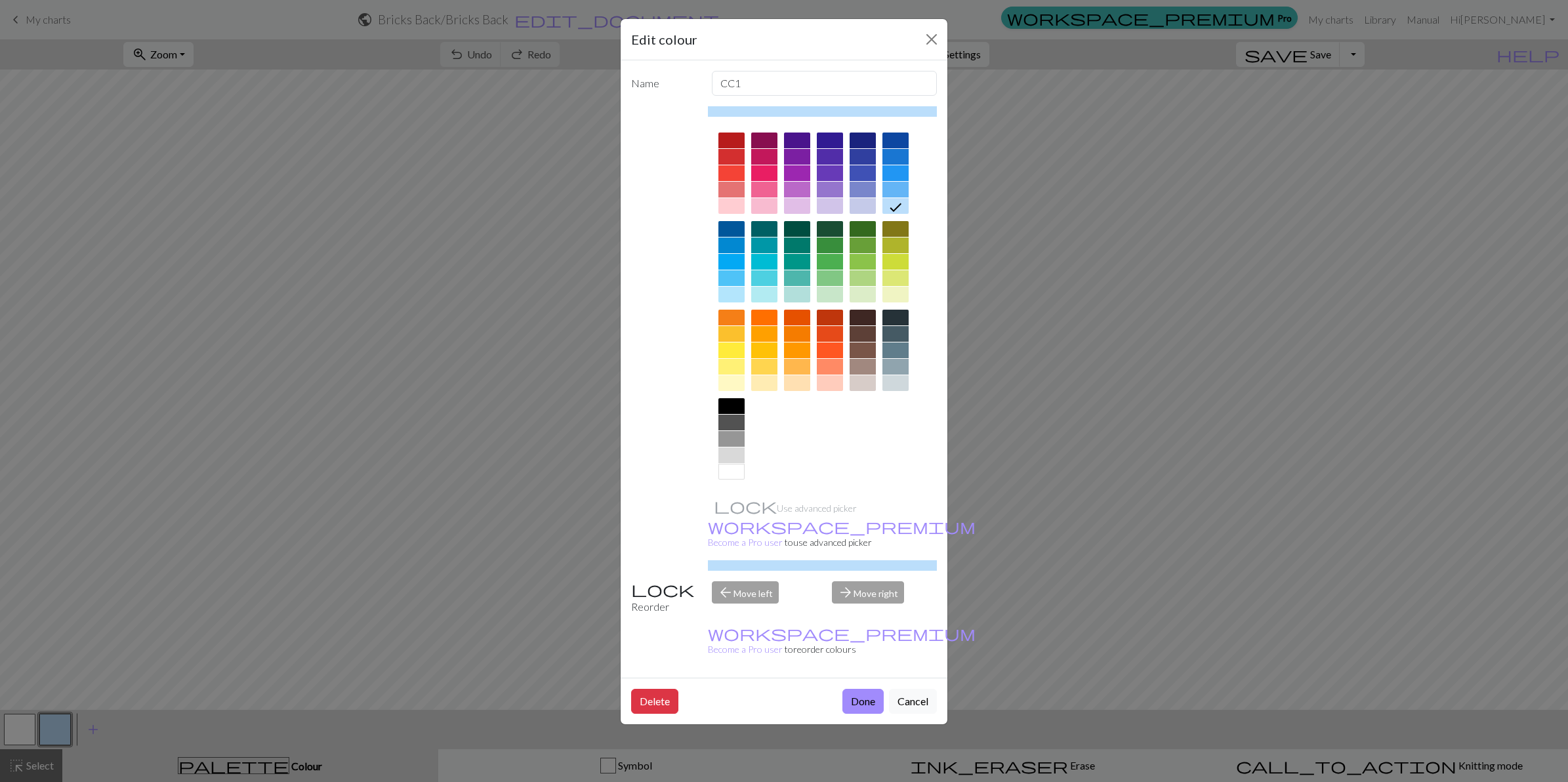
click at [762, 188] on div at bounding box center [764, 189] width 26 height 16
drag, startPoint x: 763, startPoint y: 81, endPoint x: 696, endPoint y: 82, distance: 67.0
click at [696, 82] on div "Name CC1" at bounding box center [784, 84] width 322 height 25
type input "Left Twist"
click at [857, 625] on button "Done" at bounding box center [863, 701] width 41 height 25
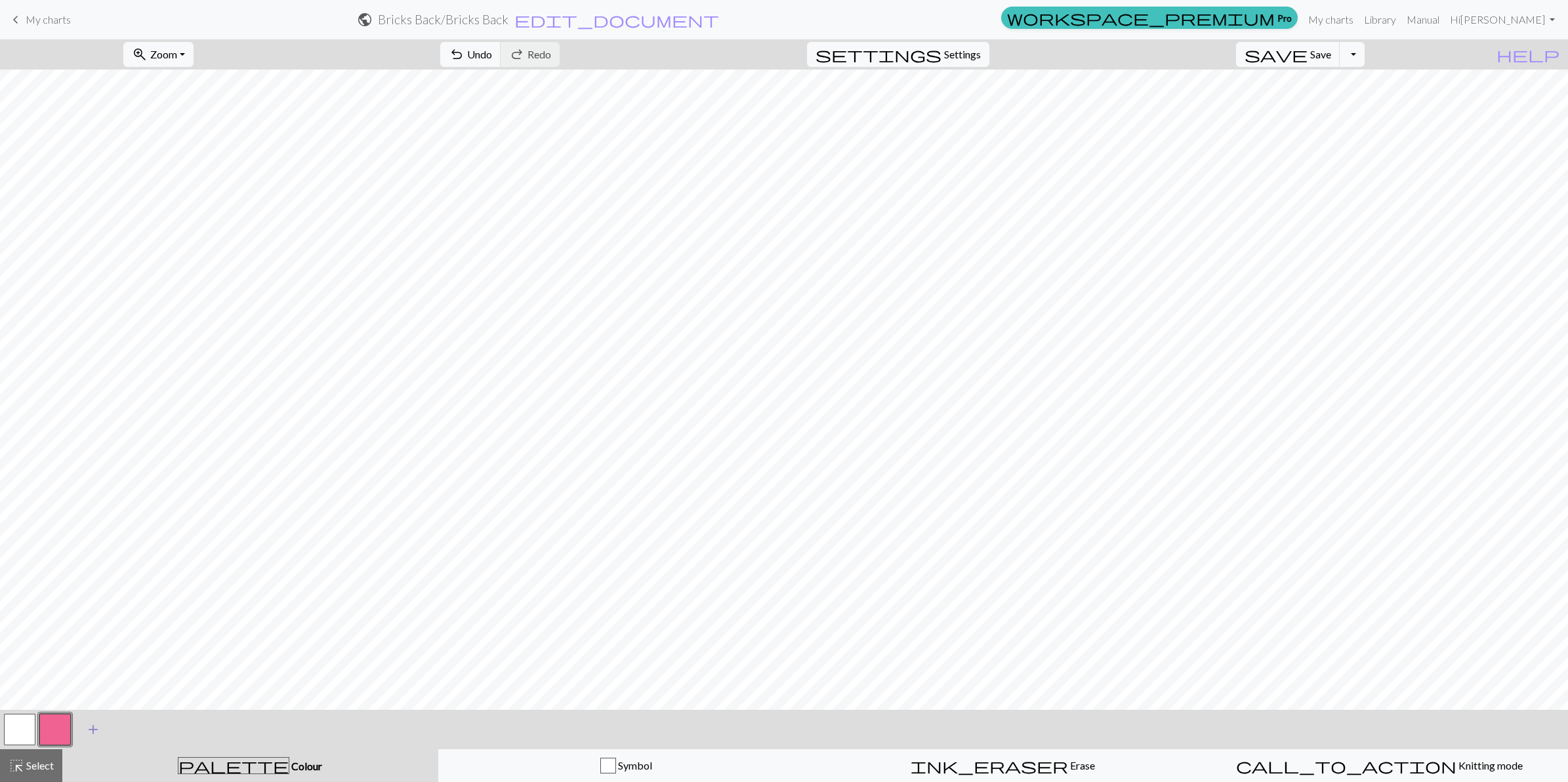
click at [90, 625] on span "add" at bounding box center [92, 729] width 16 height 18
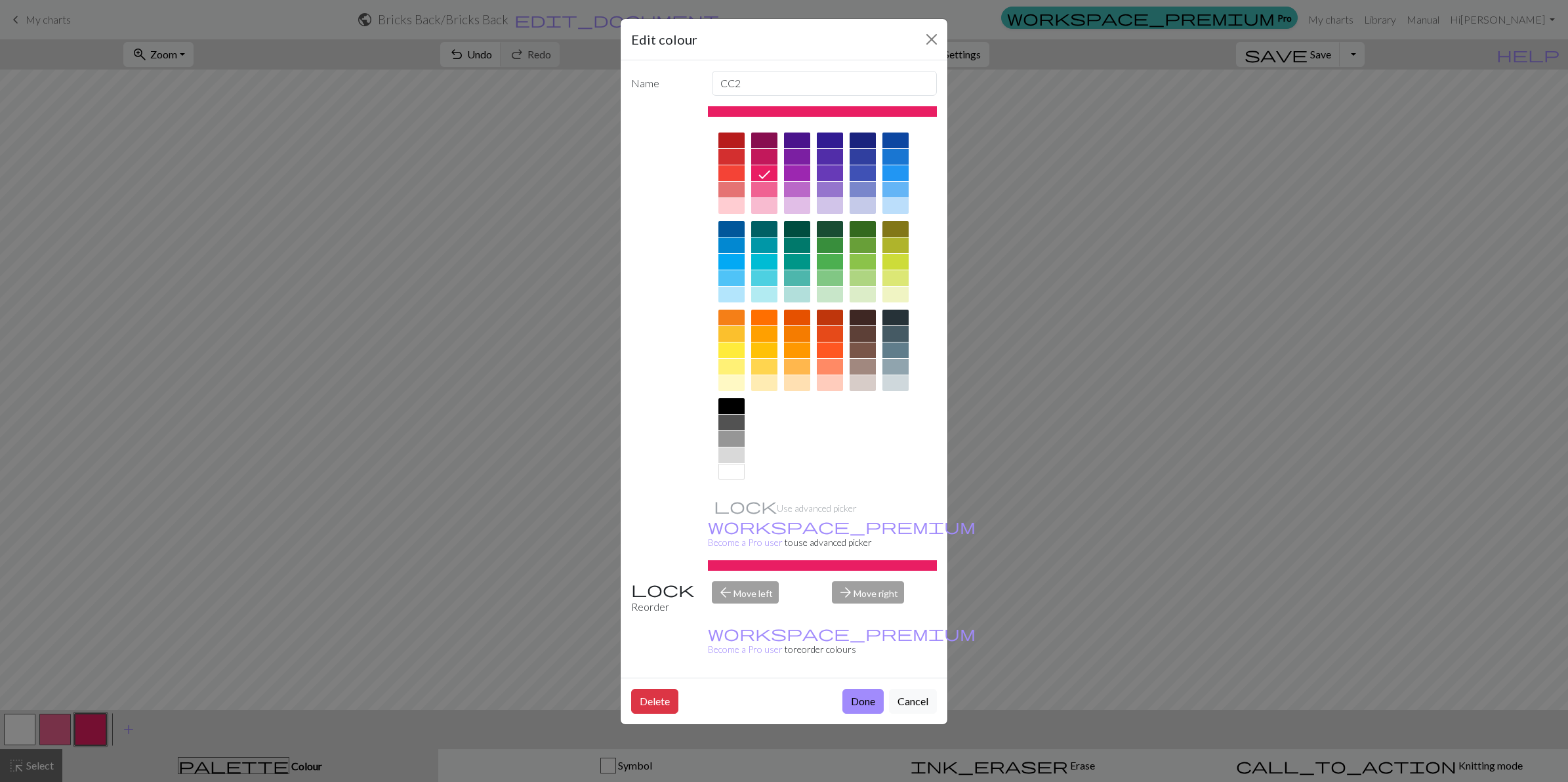
click at [897, 189] on div at bounding box center [895, 189] width 26 height 16
drag, startPoint x: 751, startPoint y: 84, endPoint x: 673, endPoint y: 83, distance: 78.0
click at [673, 83] on div "Name CC2" at bounding box center [784, 84] width 322 height 25
type input "Right Twist"
click at [861, 625] on button "Done" at bounding box center [863, 701] width 41 height 25
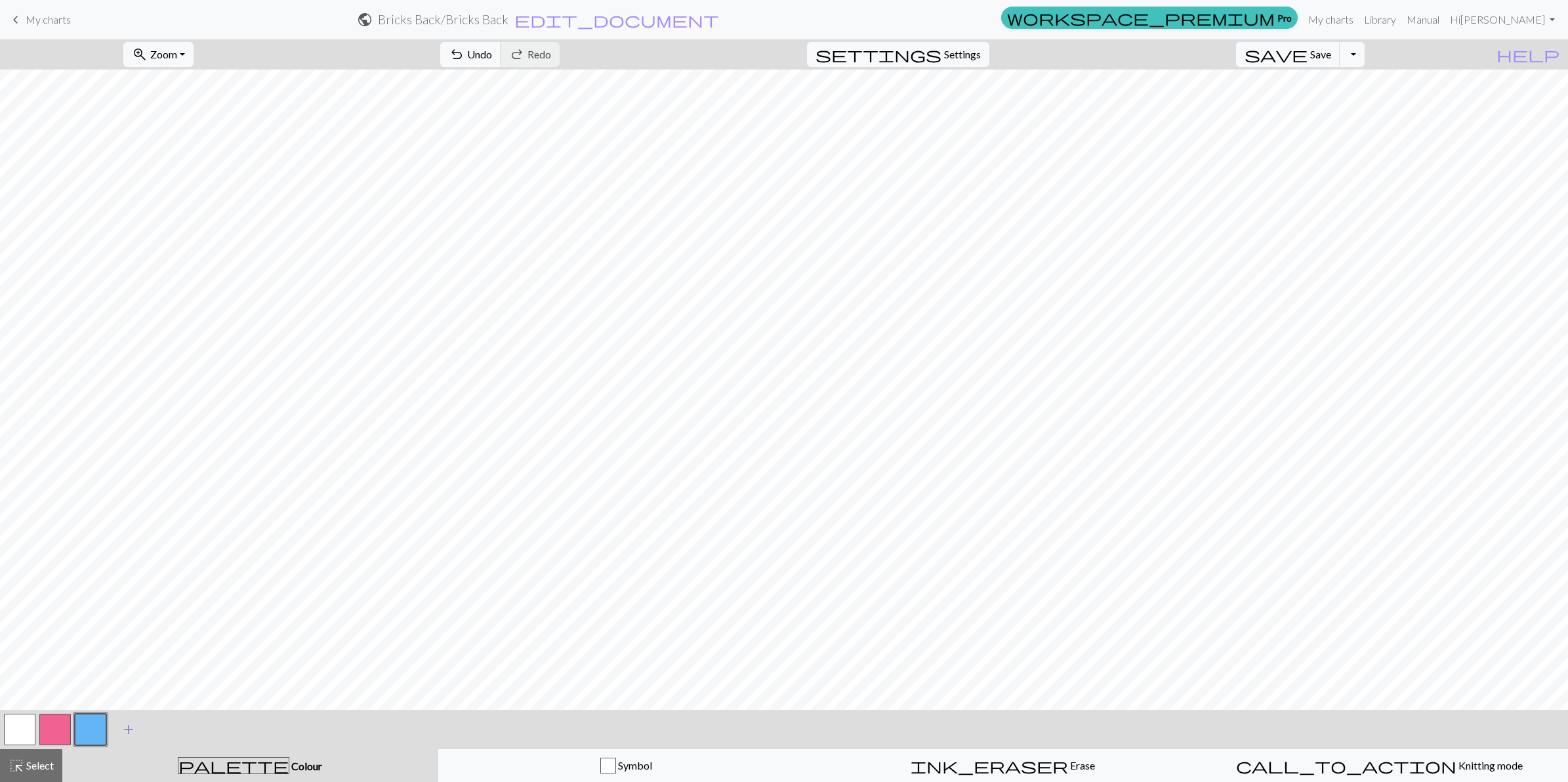
click at [128, 625] on span "add" at bounding box center [128, 729] width 16 height 18
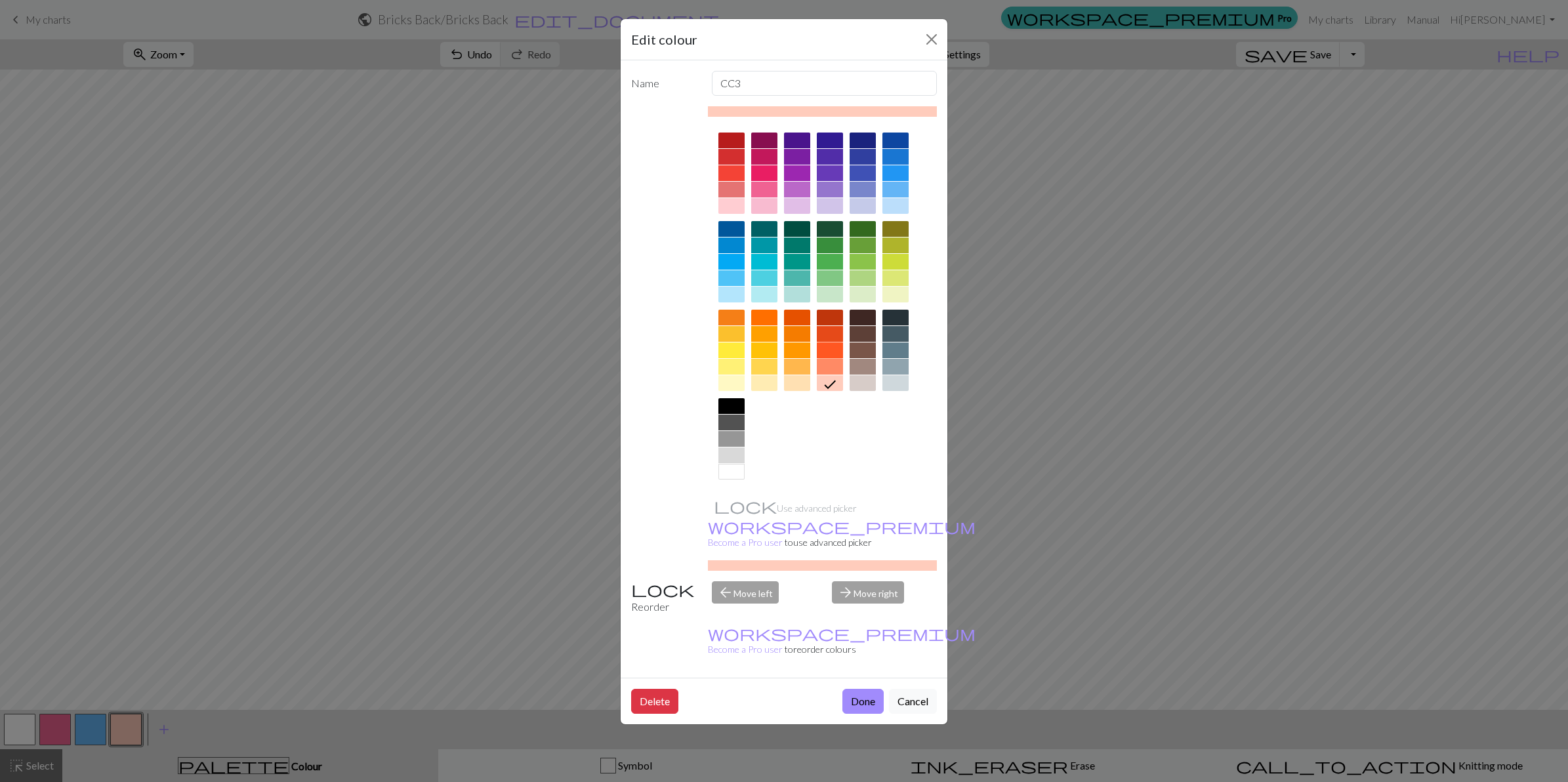
click at [828, 348] on div at bounding box center [829, 350] width 26 height 16
drag, startPoint x: 744, startPoint y: 84, endPoint x: 658, endPoint y: 82, distance: 86.0
click at [658, 84] on div "Name CC3" at bounding box center [784, 84] width 322 height 25
type input "M1 Left"
click at [860, 625] on button "Done" at bounding box center [863, 701] width 41 height 25
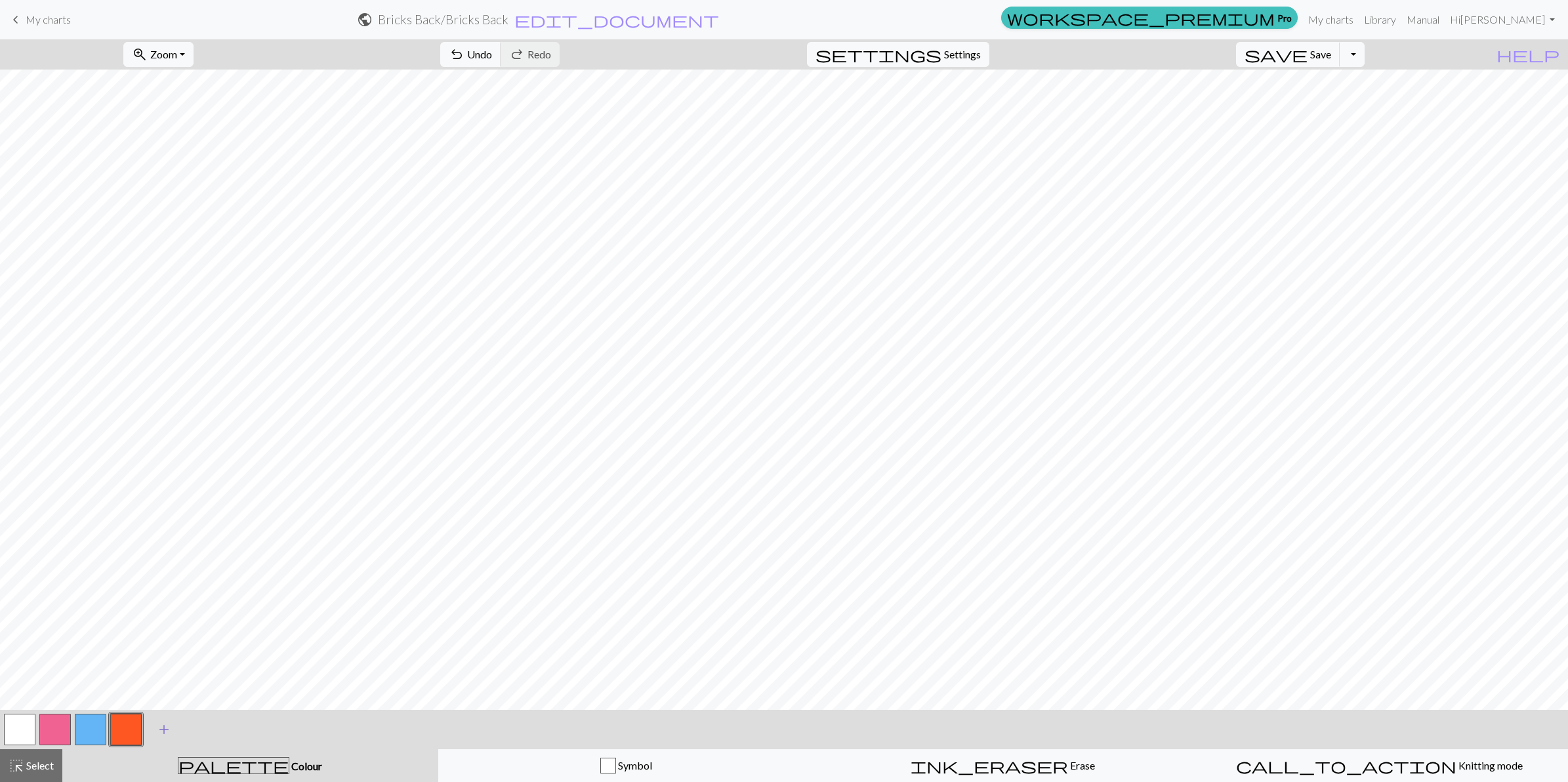
click at [163, 625] on span "add" at bounding box center [163, 729] width 16 height 18
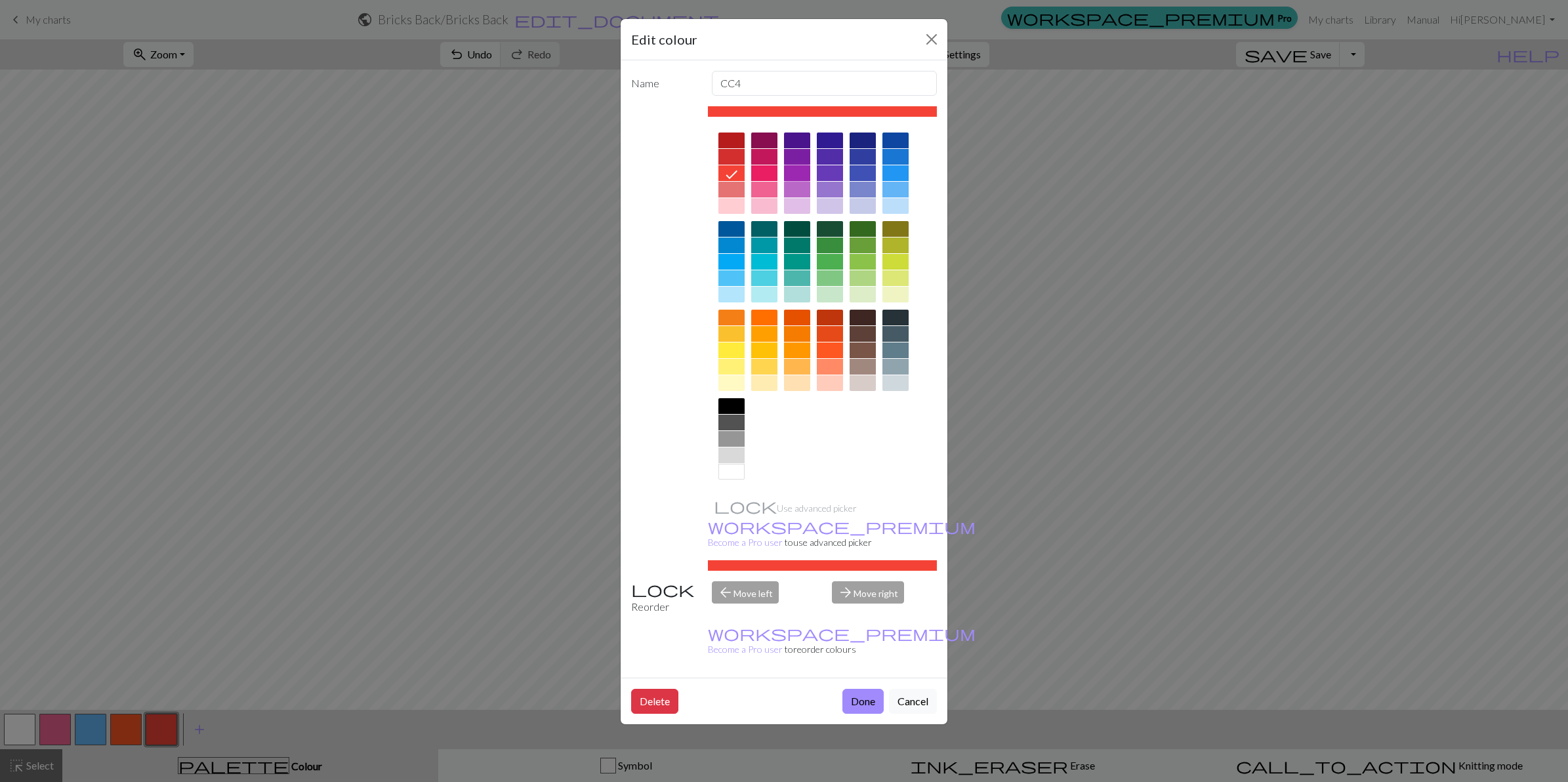
click at [798, 175] on div at bounding box center [797, 173] width 26 height 16
click at [770, 78] on input "CC4" at bounding box center [824, 84] width 225 height 25
drag, startPoint x: 753, startPoint y: 84, endPoint x: 645, endPoint y: 86, distance: 108.0
click at [648, 84] on div "Name CC4" at bounding box center [784, 84] width 322 height 25
type input "M1 Right"
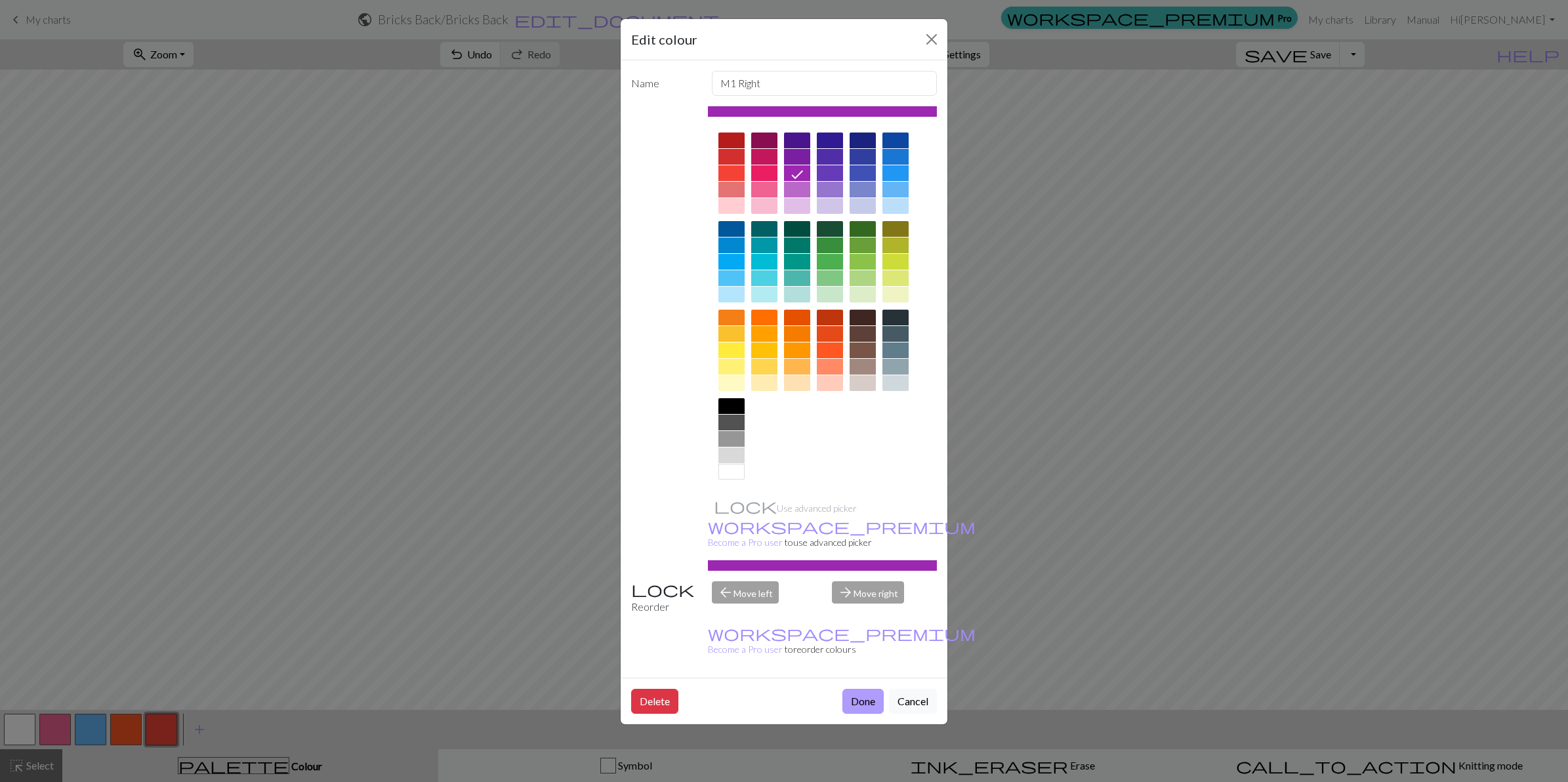
click at [863, 625] on button "Done" at bounding box center [863, 701] width 41 height 25
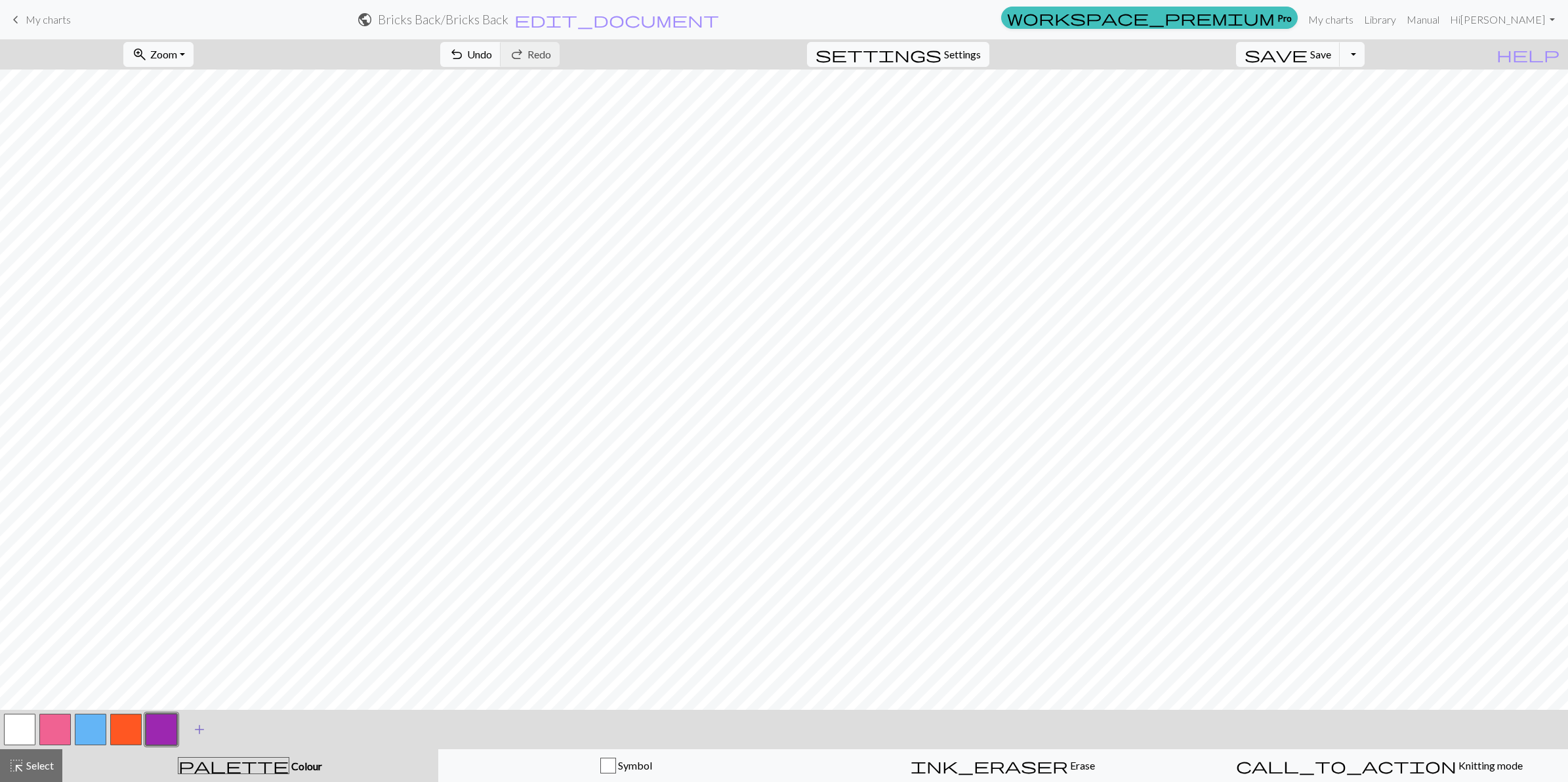
click at [197, 625] on span "add" at bounding box center [199, 729] width 16 height 18
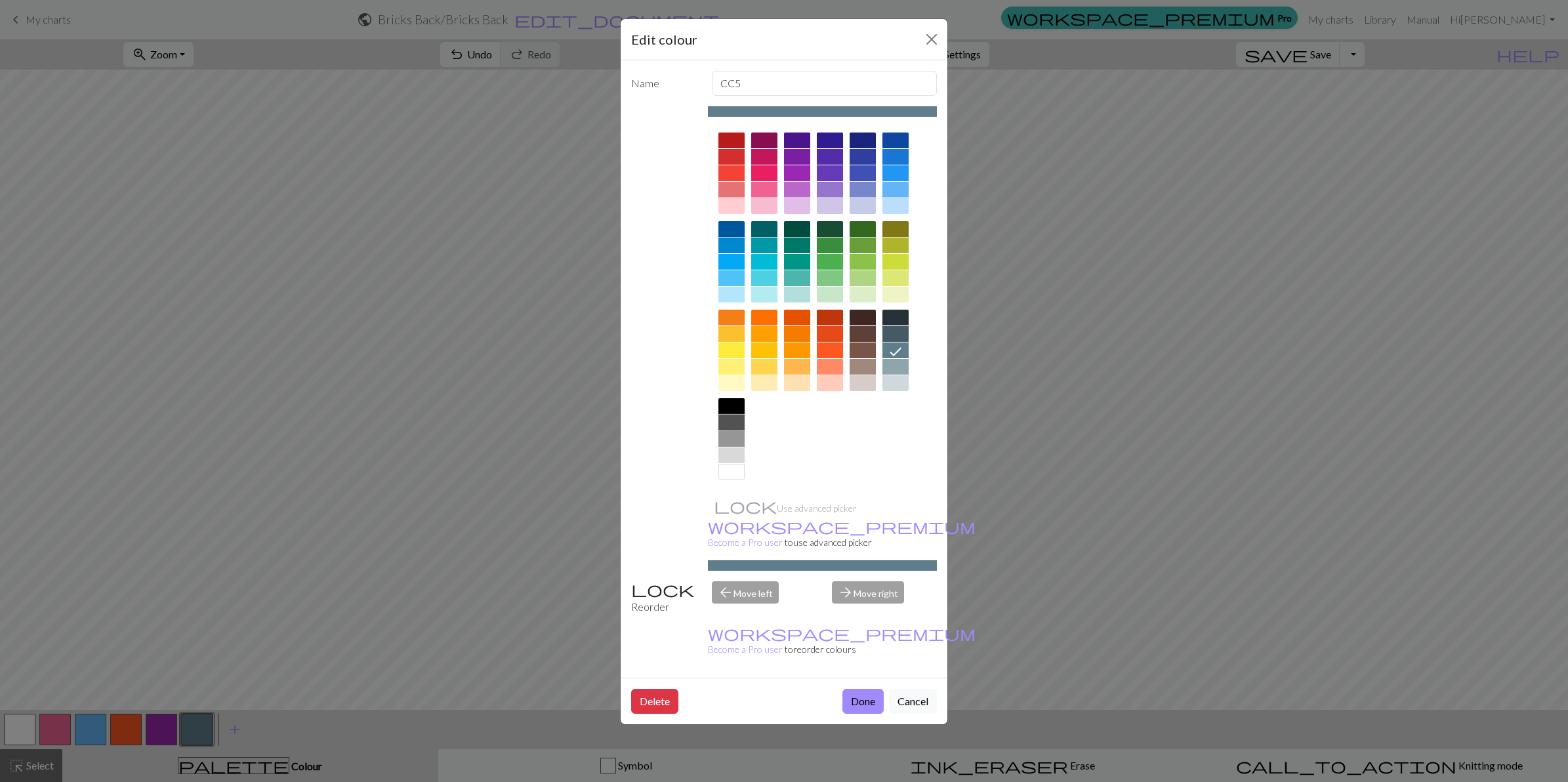
click at [730, 418] on div at bounding box center [731, 422] width 26 height 16
drag, startPoint x: 748, startPoint y: 84, endPoint x: 618, endPoint y: 71, distance: 130.6
click at [615, 75] on div "Edit colour Name CC5 Use advanced picker workspace_premium Become a Pro user to…" at bounding box center [784, 391] width 1568 height 782
type input "Marker"
click at [863, 625] on button "Done" at bounding box center [863, 701] width 41 height 25
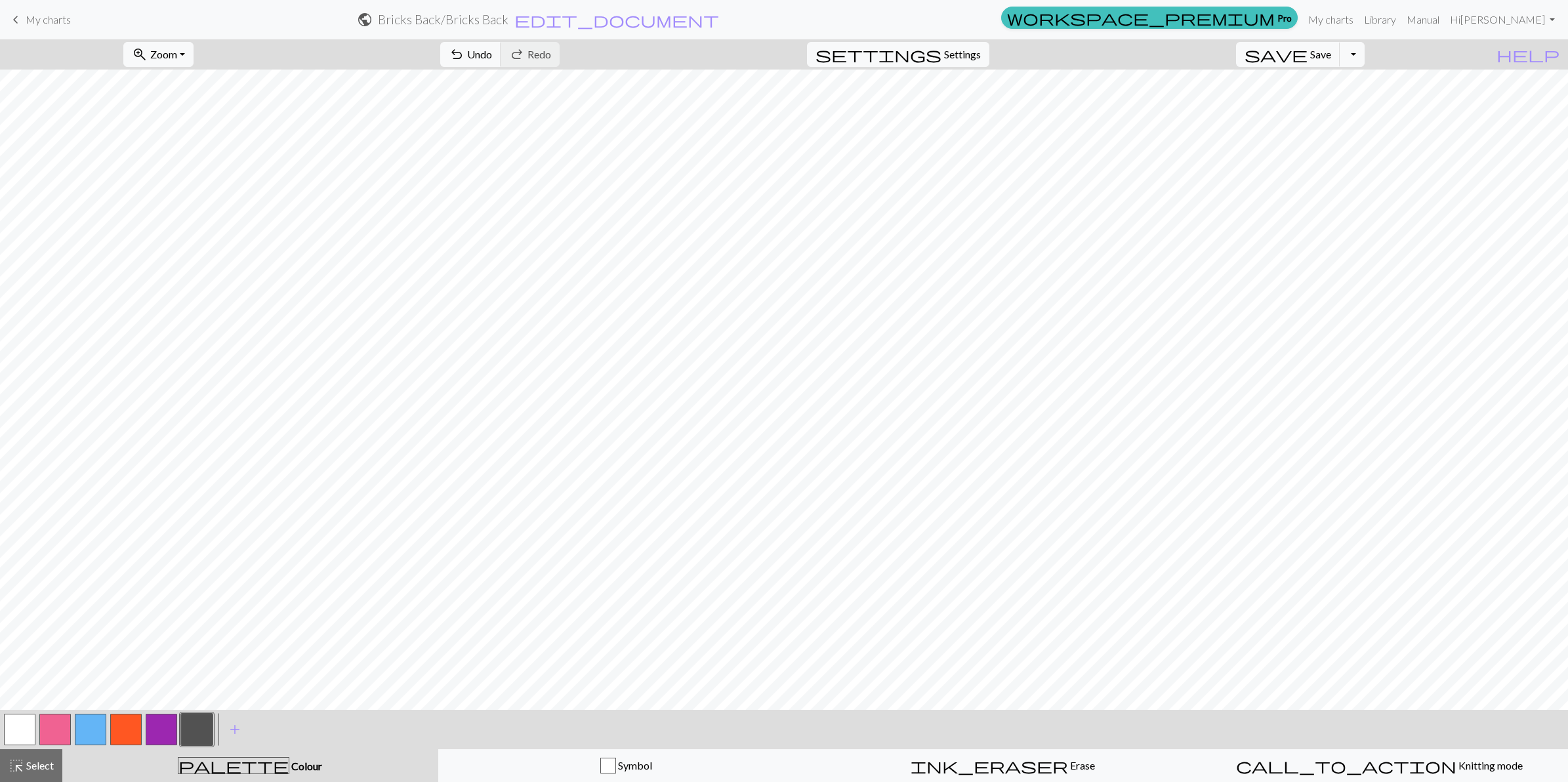
click at [56, 625] on button "button" at bounding box center [55, 730] width 32 height 32
click at [21, 625] on button "button" at bounding box center [19, 730] width 32 height 32
click at [56, 625] on button "button" at bounding box center [55, 730] width 32 height 32
click at [84, 625] on button "button" at bounding box center [90, 730] width 32 height 32
click at [53, 625] on button "button" at bounding box center [55, 730] width 32 height 32
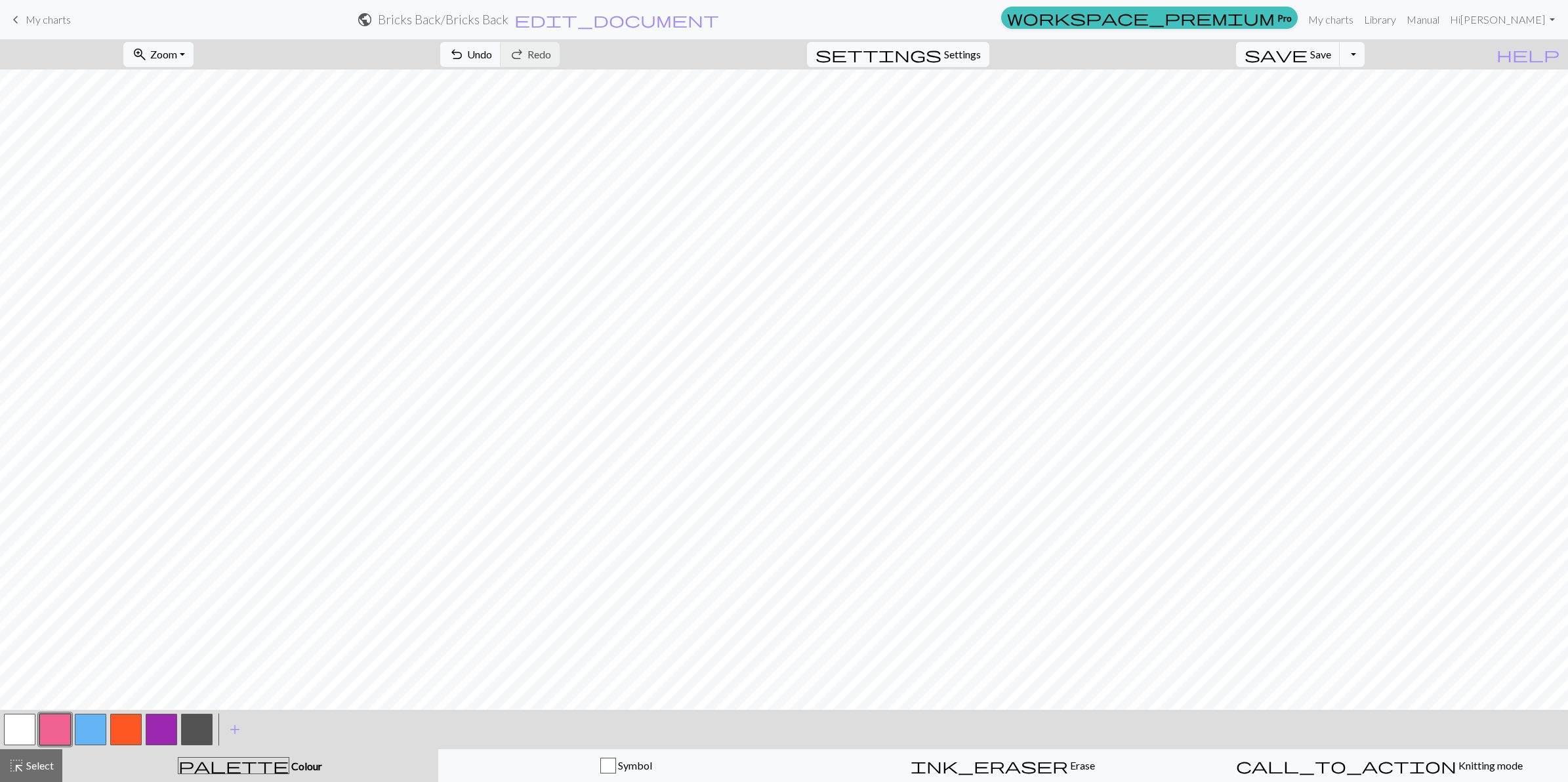
click at [84, 625] on button "button" at bounding box center [90, 730] width 32 height 32
click at [54, 625] on button "button" at bounding box center [55, 730] width 32 height 32
click at [93, 625] on button "button" at bounding box center [90, 730] width 32 height 32
click at [492, 53] on span "Undo" at bounding box center [480, 54] width 25 height 13
click at [61, 625] on button "button" at bounding box center [55, 730] width 32 height 32
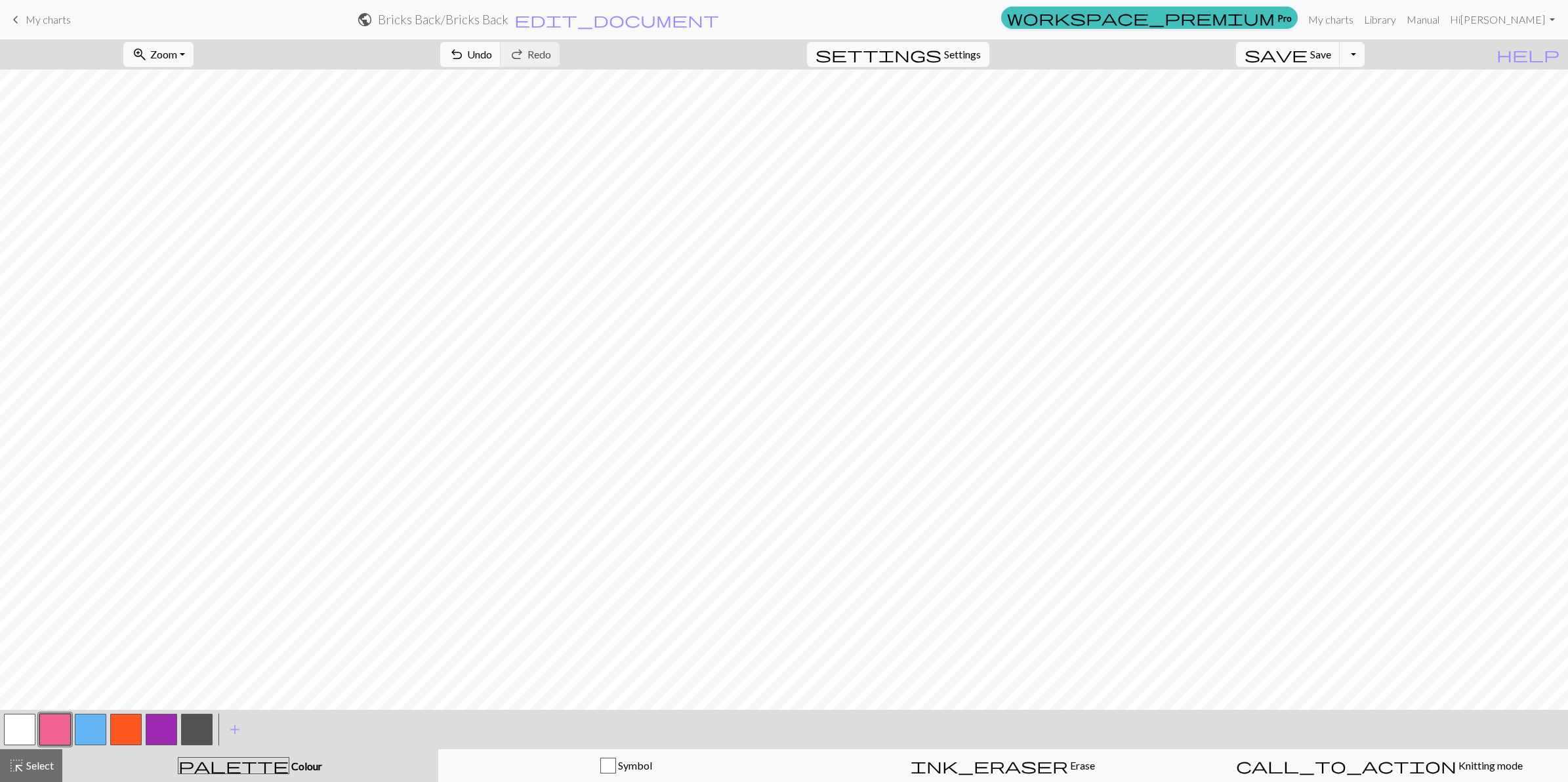
click at [16, 625] on button "button" at bounding box center [19, 730] width 32 height 32
click at [98, 625] on button "button" at bounding box center [90, 730] width 32 height 32
click at [60, 625] on button "button" at bounding box center [55, 730] width 32 height 32
click at [157, 625] on button "button" at bounding box center [161, 730] width 32 height 32
click at [130, 625] on button "button" at bounding box center [126, 730] width 32 height 32
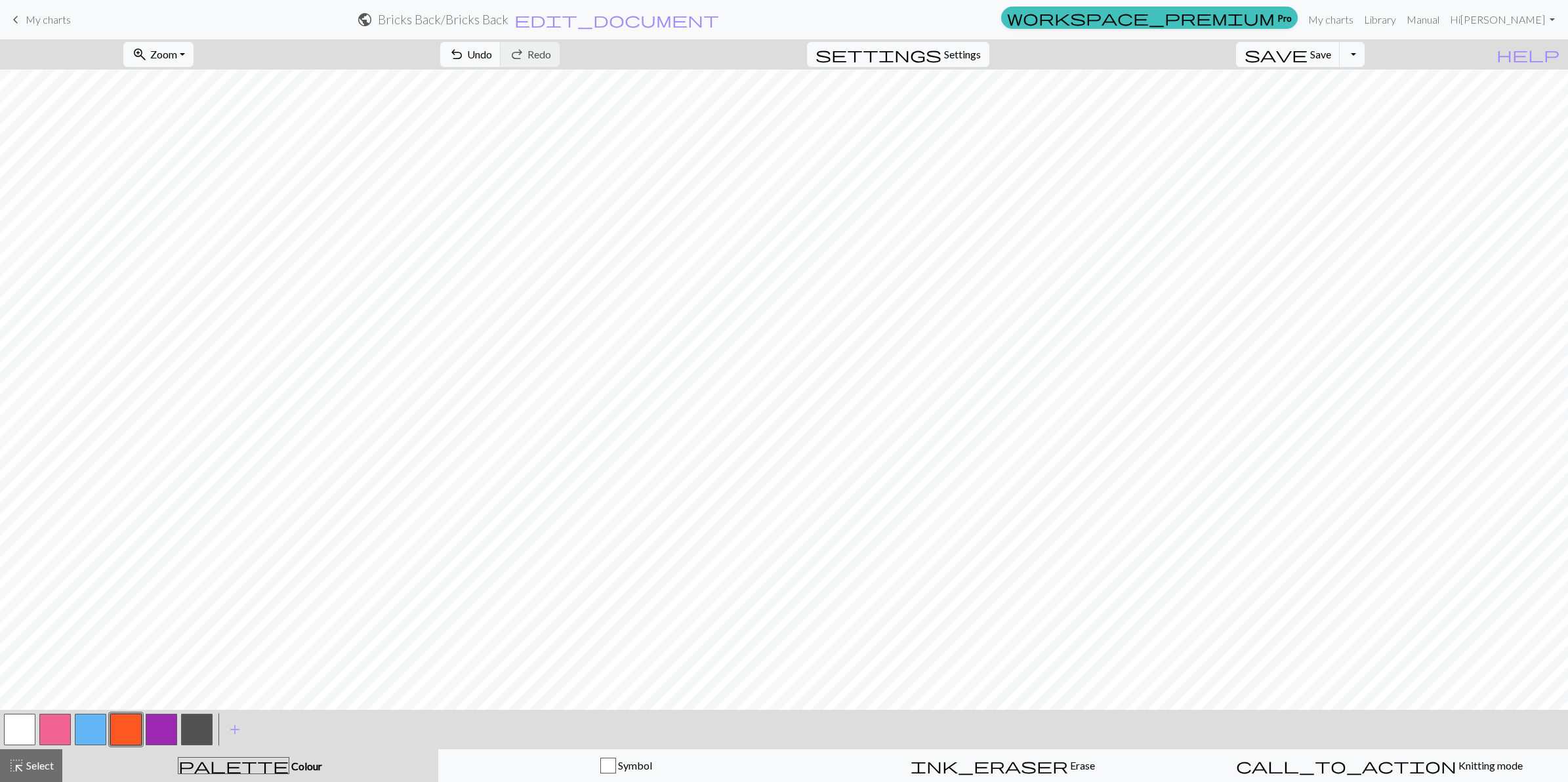
click at [194, 625] on button "button" at bounding box center [197, 730] width 32 height 32
click at [55, 625] on button "button" at bounding box center [55, 730] width 32 height 32
click at [171, 625] on button "button" at bounding box center [161, 730] width 32 height 32
click at [122, 625] on button "button" at bounding box center [126, 730] width 32 height 32
click at [155, 625] on button "button" at bounding box center [161, 730] width 32 height 32
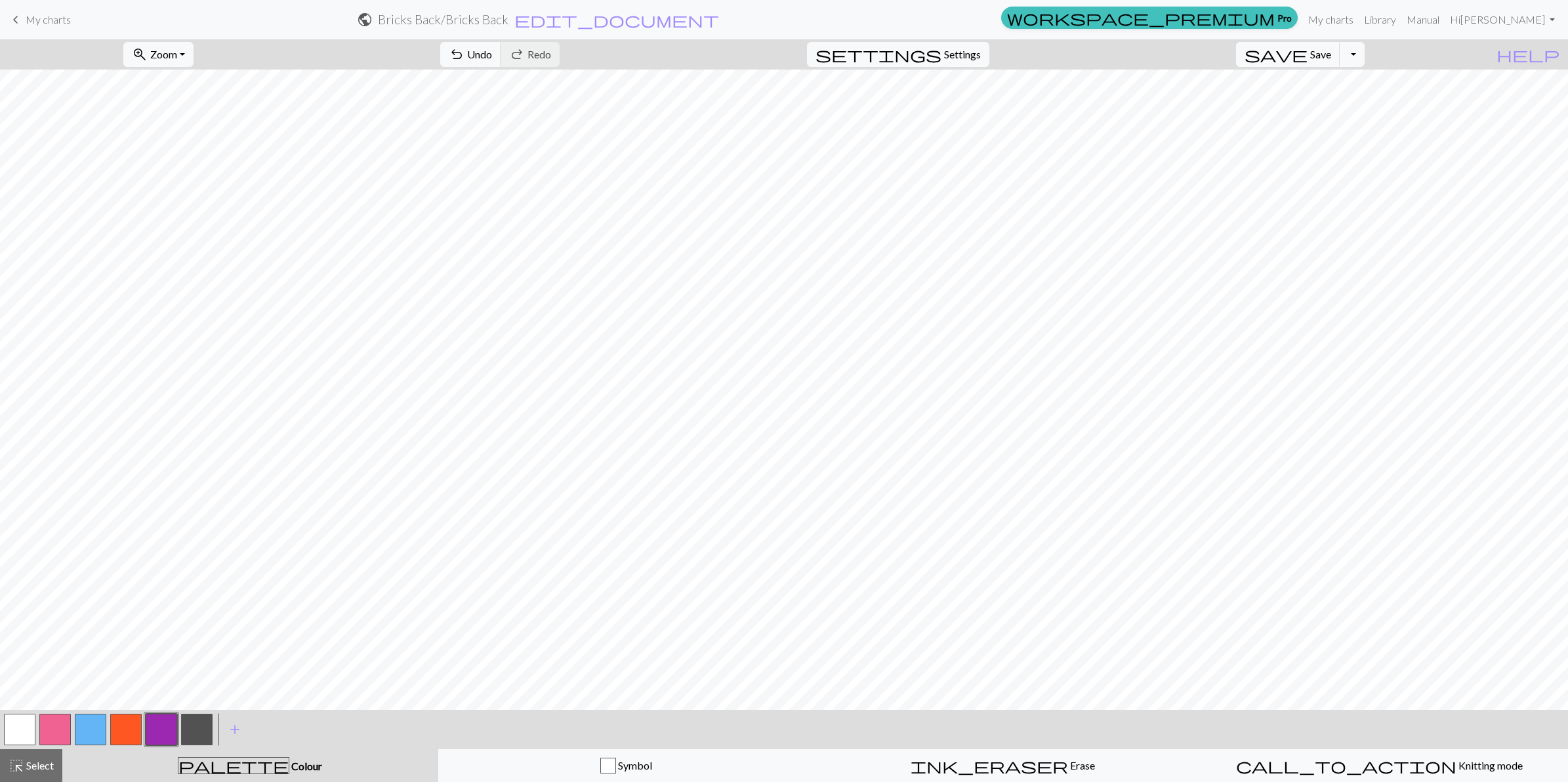
click at [202, 625] on button "button" at bounding box center [197, 730] width 32 height 32
click at [18, 625] on button "button" at bounding box center [19, 730] width 32 height 32
click at [115, 625] on button "button" at bounding box center [126, 730] width 32 height 32
click at [198, 625] on button "button" at bounding box center [197, 730] width 32 height 32
click at [13, 625] on button "button" at bounding box center [19, 730] width 32 height 32
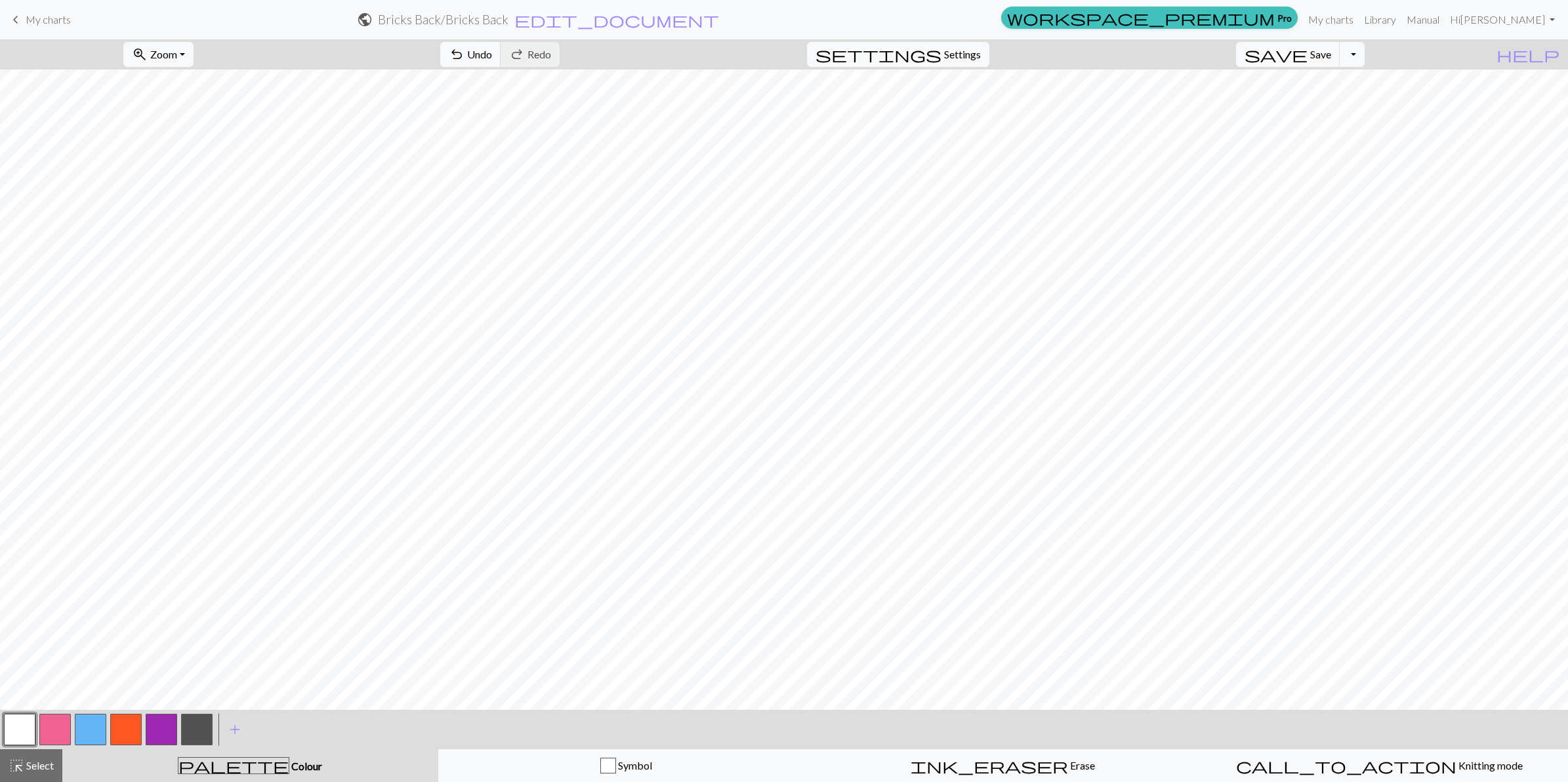
click at [158, 625] on button "button" at bounding box center [161, 730] width 32 height 32
click at [159, 625] on button "button" at bounding box center [161, 730] width 32 height 32
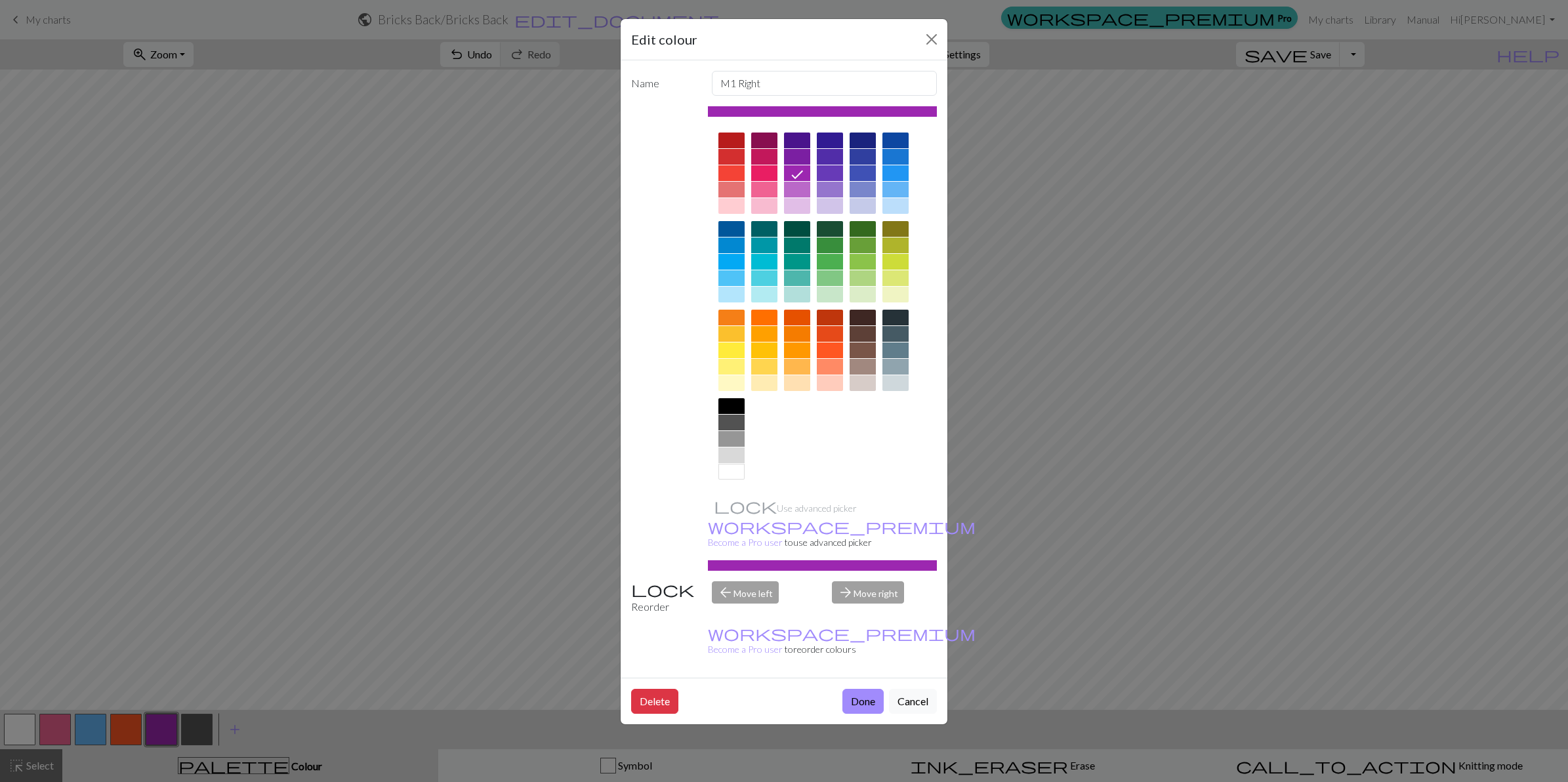
click at [133, 625] on div "Edit colour Name M1 Right Use advanced picker workspace_premium Become a Pro us…" at bounding box center [784, 391] width 1568 height 782
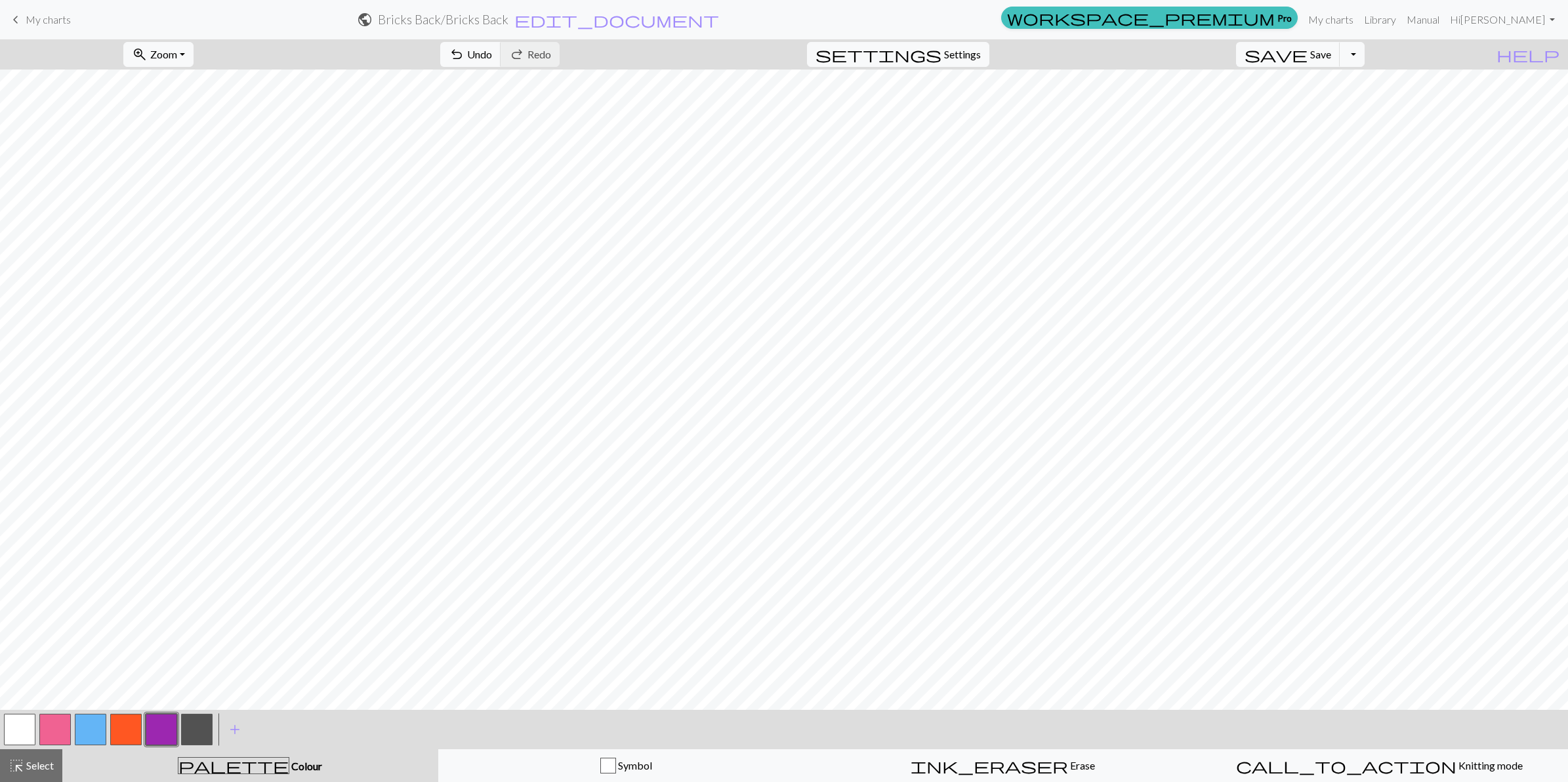
click at [126, 625] on button "button" at bounding box center [126, 730] width 32 height 32
click at [195, 625] on button "button" at bounding box center [197, 730] width 32 height 32
click at [123, 625] on button "button" at bounding box center [126, 730] width 32 height 32
click at [52, 625] on button "button" at bounding box center [55, 730] width 32 height 32
click at [16, 625] on button "button" at bounding box center [19, 730] width 32 height 32
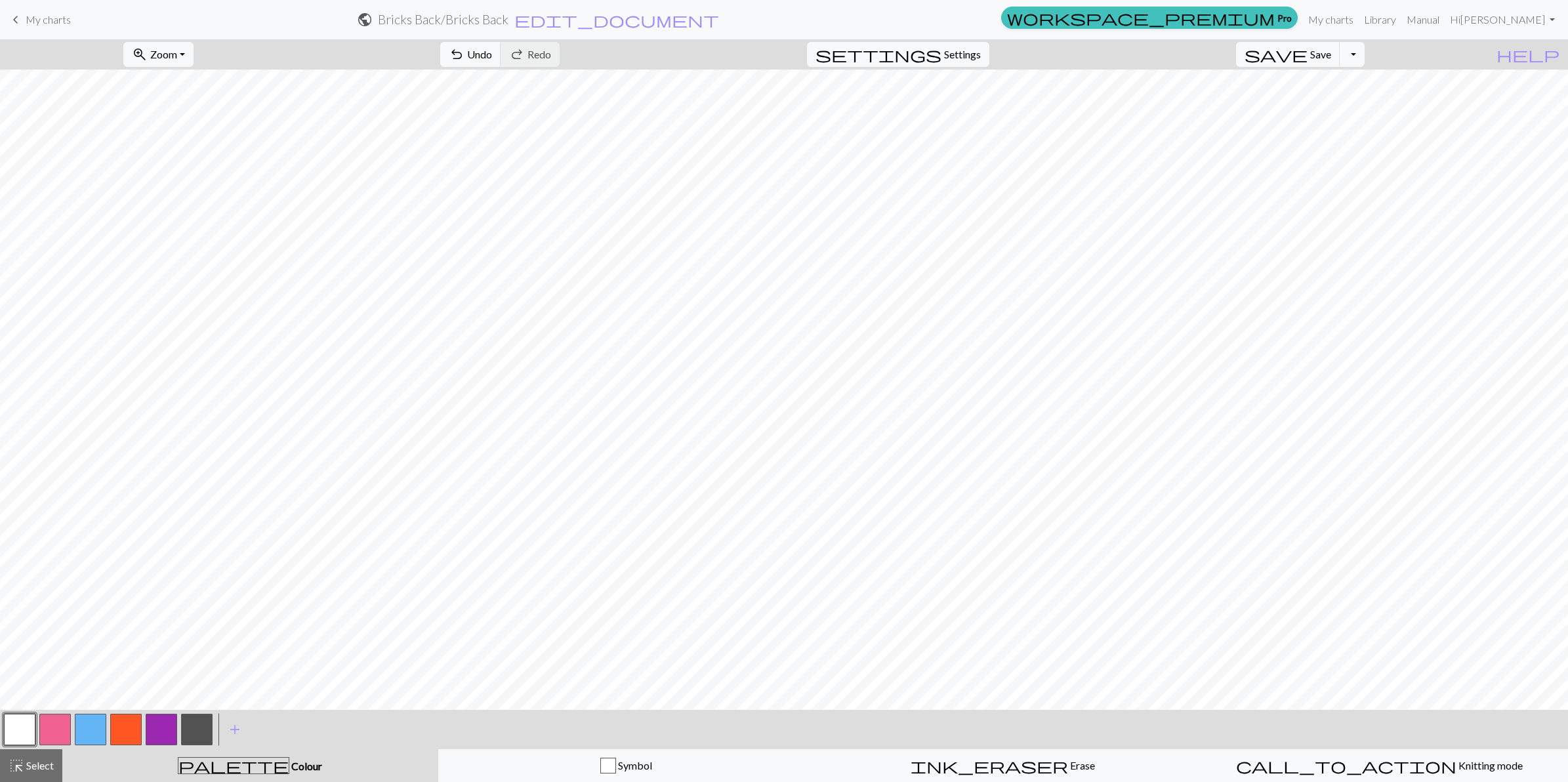
click at [52, 625] on button "button" at bounding box center [55, 730] width 32 height 32
click at [89, 625] on button "button" at bounding box center [90, 730] width 32 height 32
click at [492, 56] on span "Undo" at bounding box center [480, 54] width 25 height 13
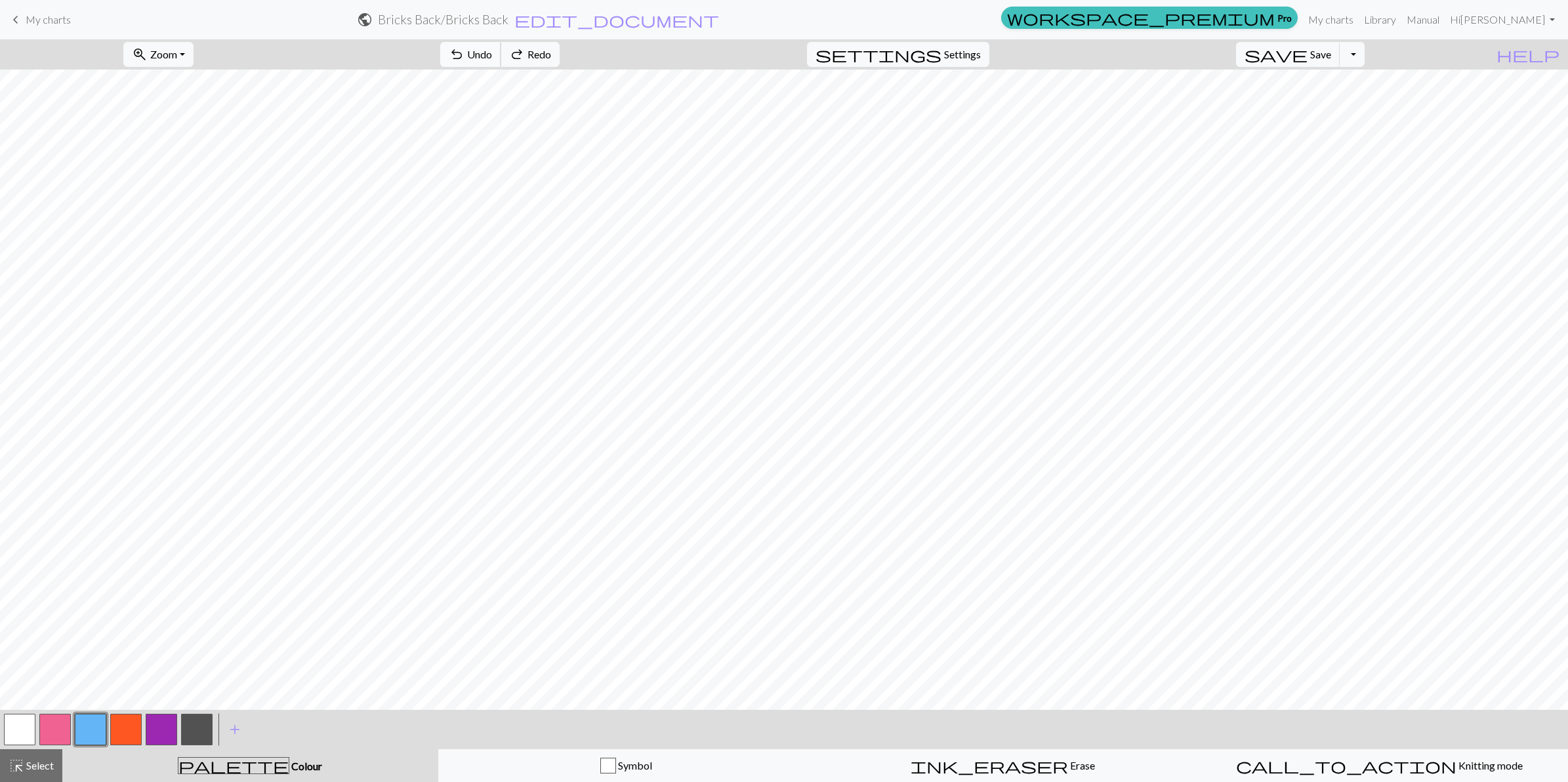
click at [492, 56] on span "Undo" at bounding box center [480, 54] width 25 height 13
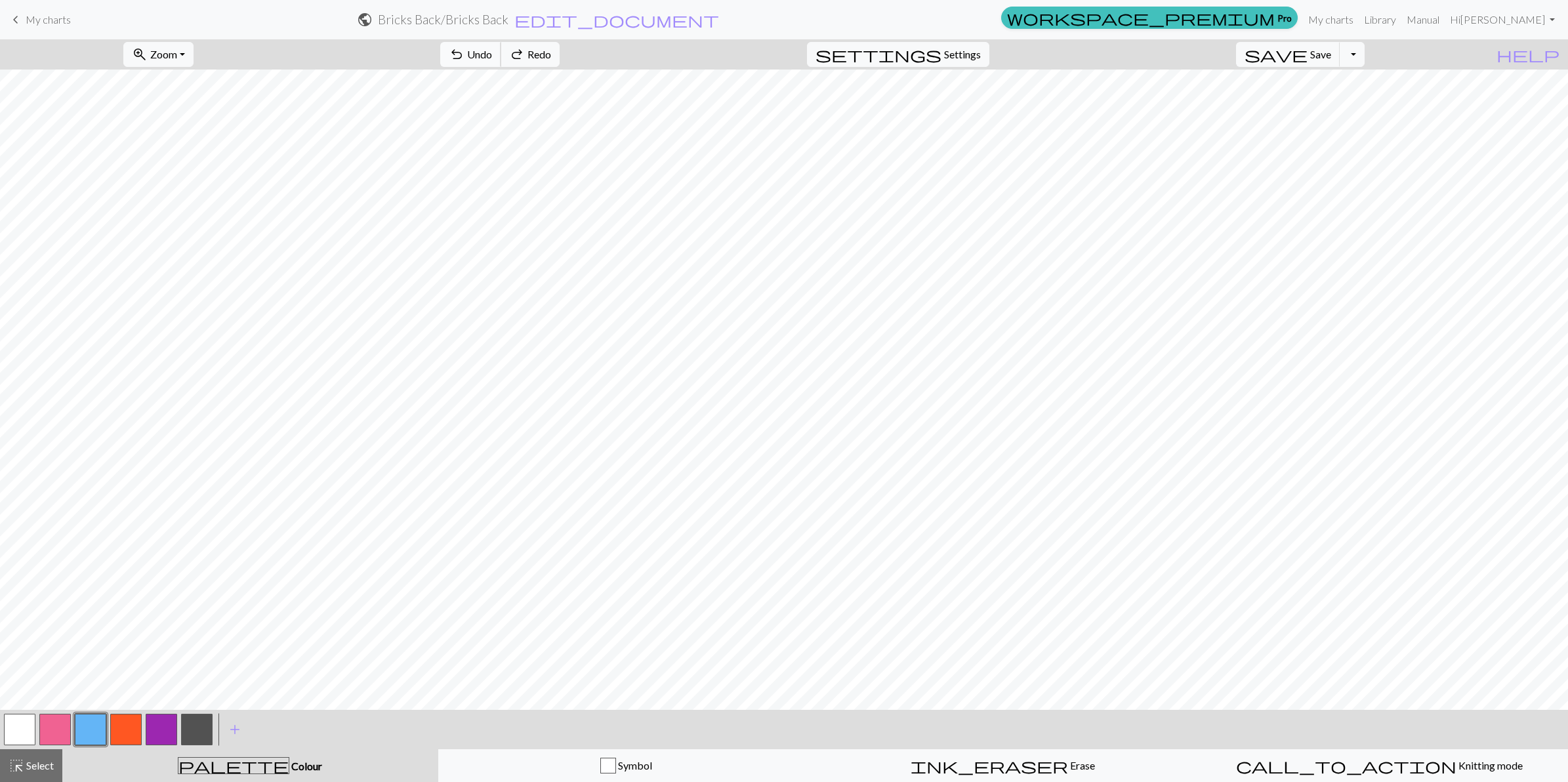
click at [492, 56] on span "Undo" at bounding box center [480, 54] width 25 height 13
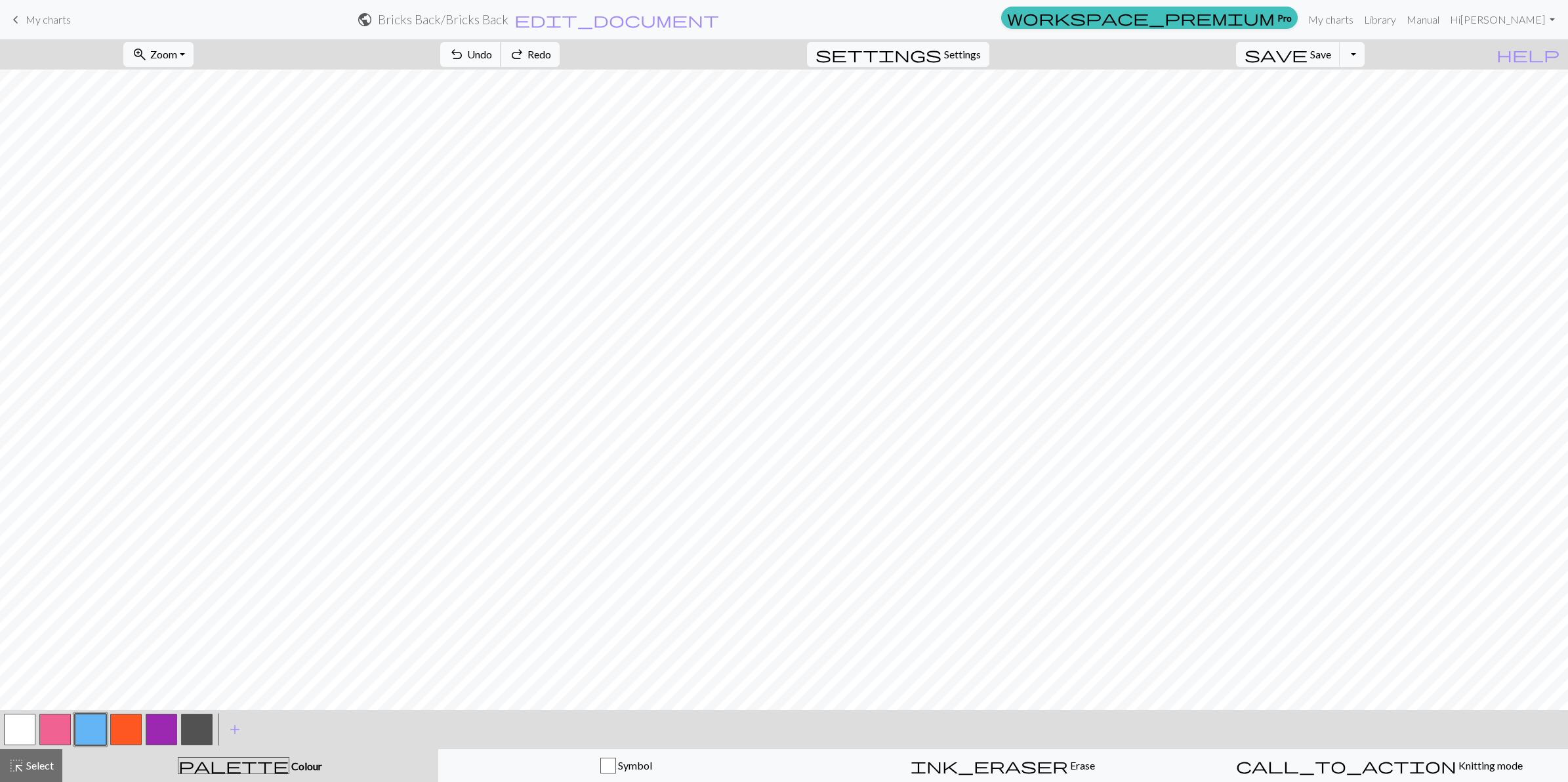
click at [492, 56] on span "Undo" at bounding box center [480, 54] width 25 height 13
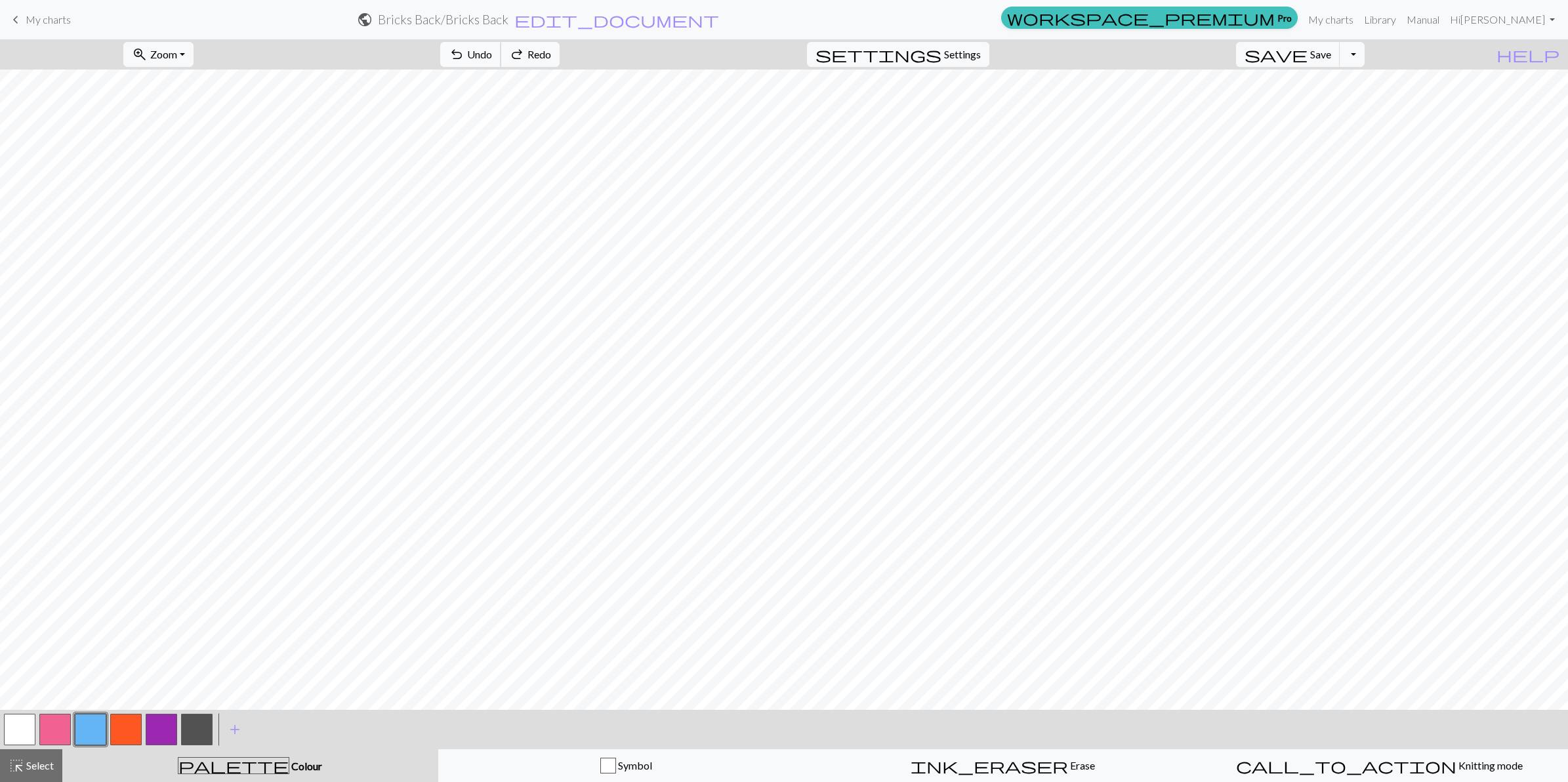
click at [492, 56] on span "Undo" at bounding box center [480, 54] width 25 height 13
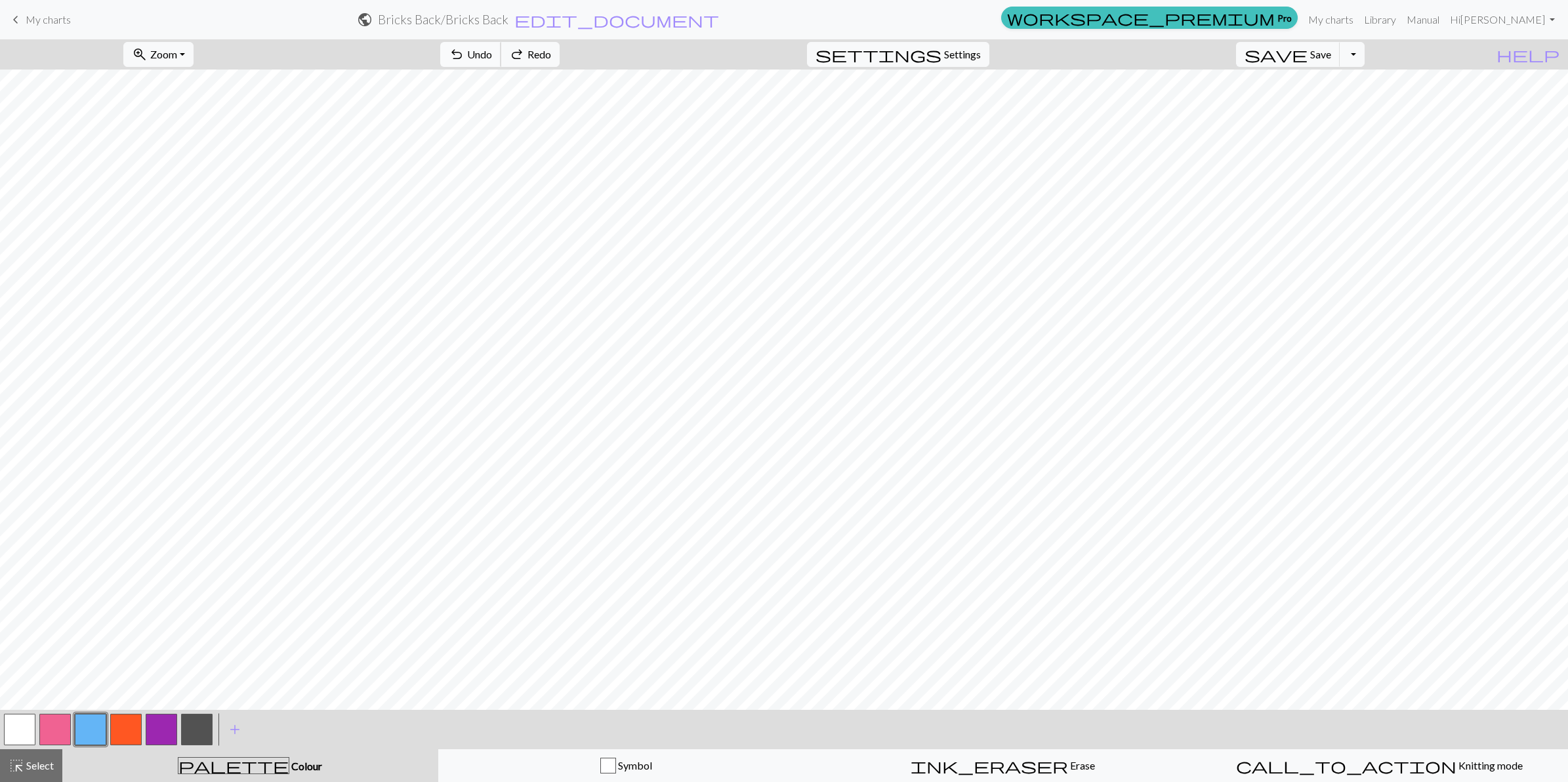
click at [492, 56] on span "Undo" at bounding box center [480, 54] width 25 height 13
click at [551, 55] on span "Redo" at bounding box center [540, 54] width 24 height 13
click at [492, 50] on span "Undo" at bounding box center [480, 54] width 25 height 13
click at [51, 625] on button "button" at bounding box center [55, 730] width 32 height 32
click at [195, 625] on button "button" at bounding box center [197, 730] width 32 height 32
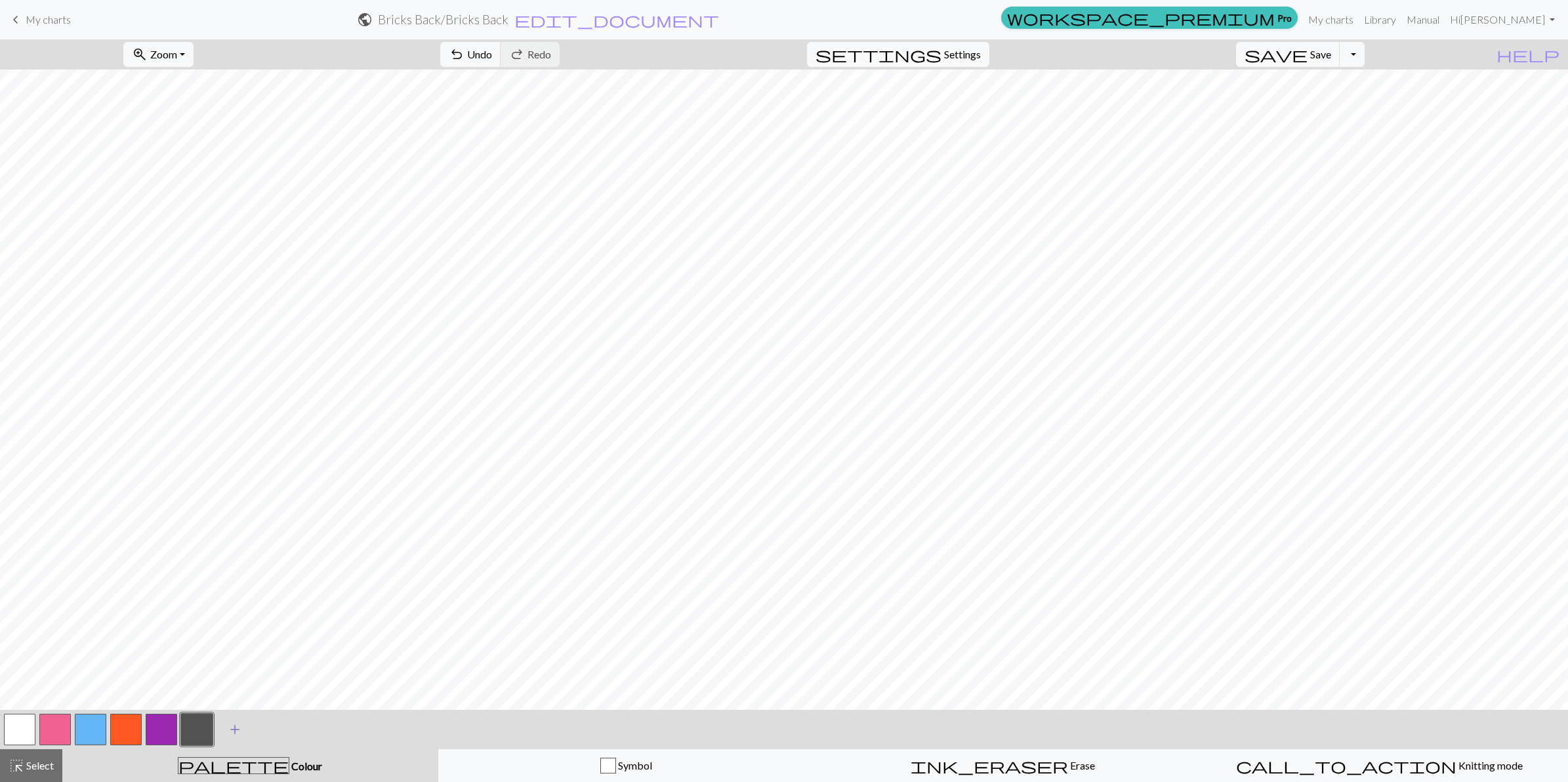
drag, startPoint x: 162, startPoint y: 726, endPoint x: 221, endPoint y: 713, distance: 60.4
click at [163, 625] on button "button" at bounding box center [161, 730] width 32 height 32
click at [16, 625] on button "button" at bounding box center [19, 730] width 32 height 32
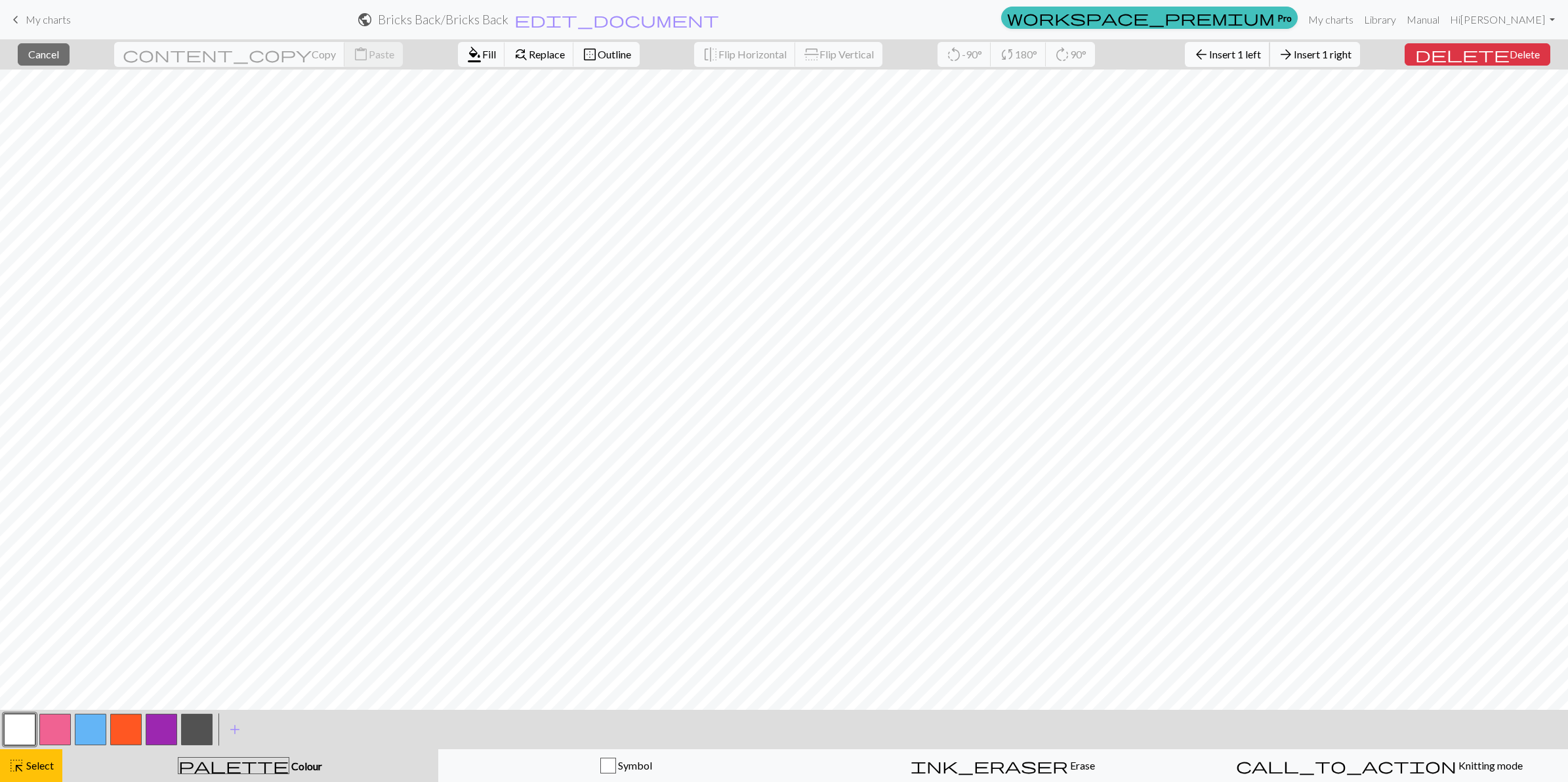
click at [1254, 58] on span "Insert 1 left" at bounding box center [1235, 54] width 52 height 13
click at [1254, 54] on span "Insert 1 left" at bounding box center [1235, 54] width 52 height 13
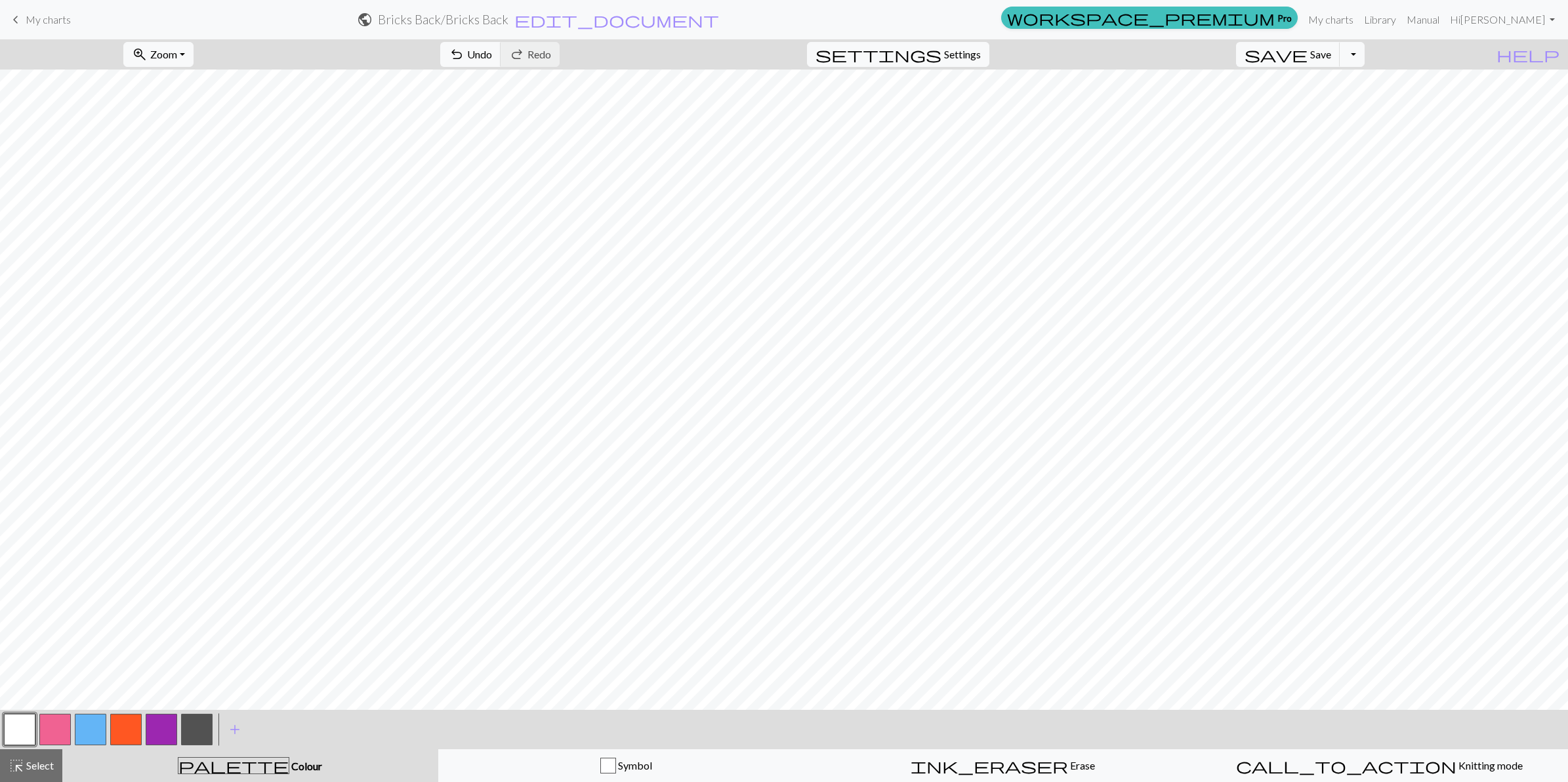
click at [191, 625] on button "button" at bounding box center [197, 730] width 32 height 32
click at [163, 625] on button "button" at bounding box center [161, 730] width 32 height 32
drag, startPoint x: 120, startPoint y: 728, endPoint x: 122, endPoint y: 715, distance: 13.2
click at [121, 625] on button "button" at bounding box center [126, 730] width 32 height 32
click at [56, 625] on button "button" at bounding box center [55, 730] width 32 height 32
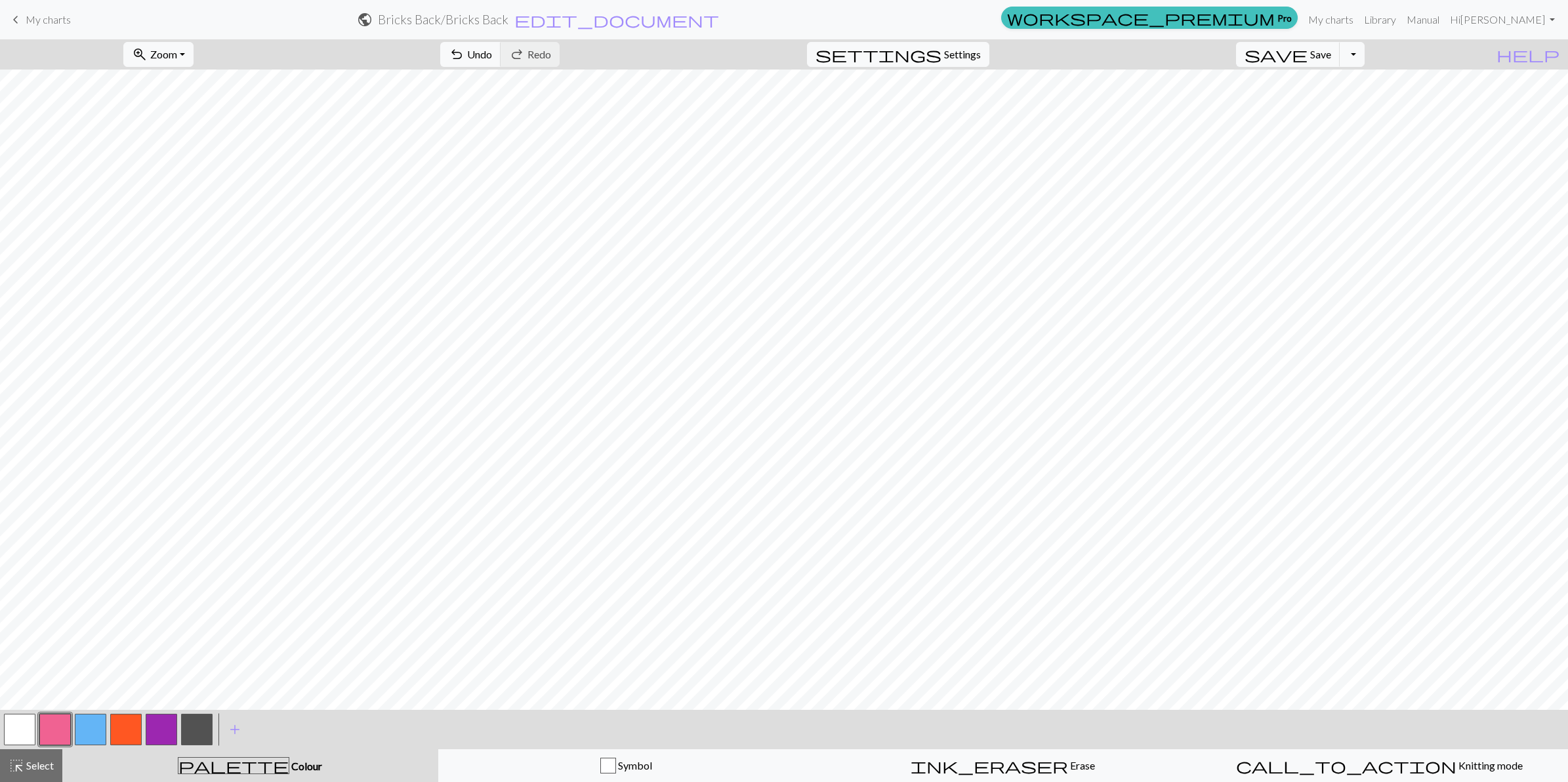
click at [89, 625] on button "button" at bounding box center [90, 730] width 32 height 32
click at [50, 625] on button "button" at bounding box center [55, 730] width 32 height 32
click at [89, 625] on button "button" at bounding box center [90, 730] width 32 height 32
click at [15, 625] on button "button" at bounding box center [19, 730] width 32 height 32
drag, startPoint x: 87, startPoint y: 728, endPoint x: 109, endPoint y: 720, distance: 23.4
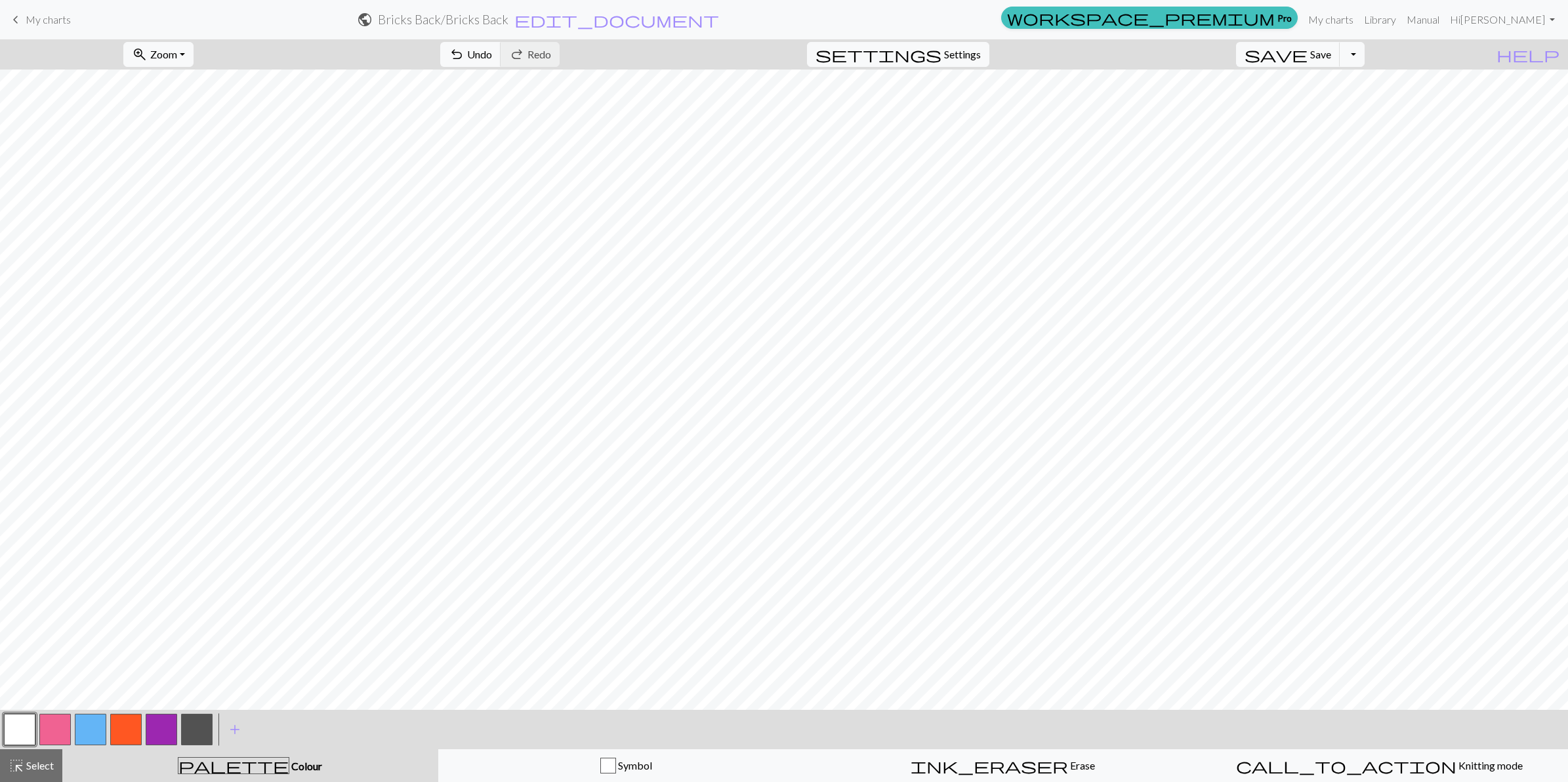
click at [89, 625] on button "button" at bounding box center [90, 730] width 32 height 32
click at [60, 625] on button "button" at bounding box center [55, 730] width 32 height 32
click at [24, 625] on button "button" at bounding box center [19, 730] width 32 height 32
drag, startPoint x: 50, startPoint y: 727, endPoint x: 152, endPoint y: 716, distance: 102.6
click at [51, 625] on button "button" at bounding box center [55, 730] width 32 height 32
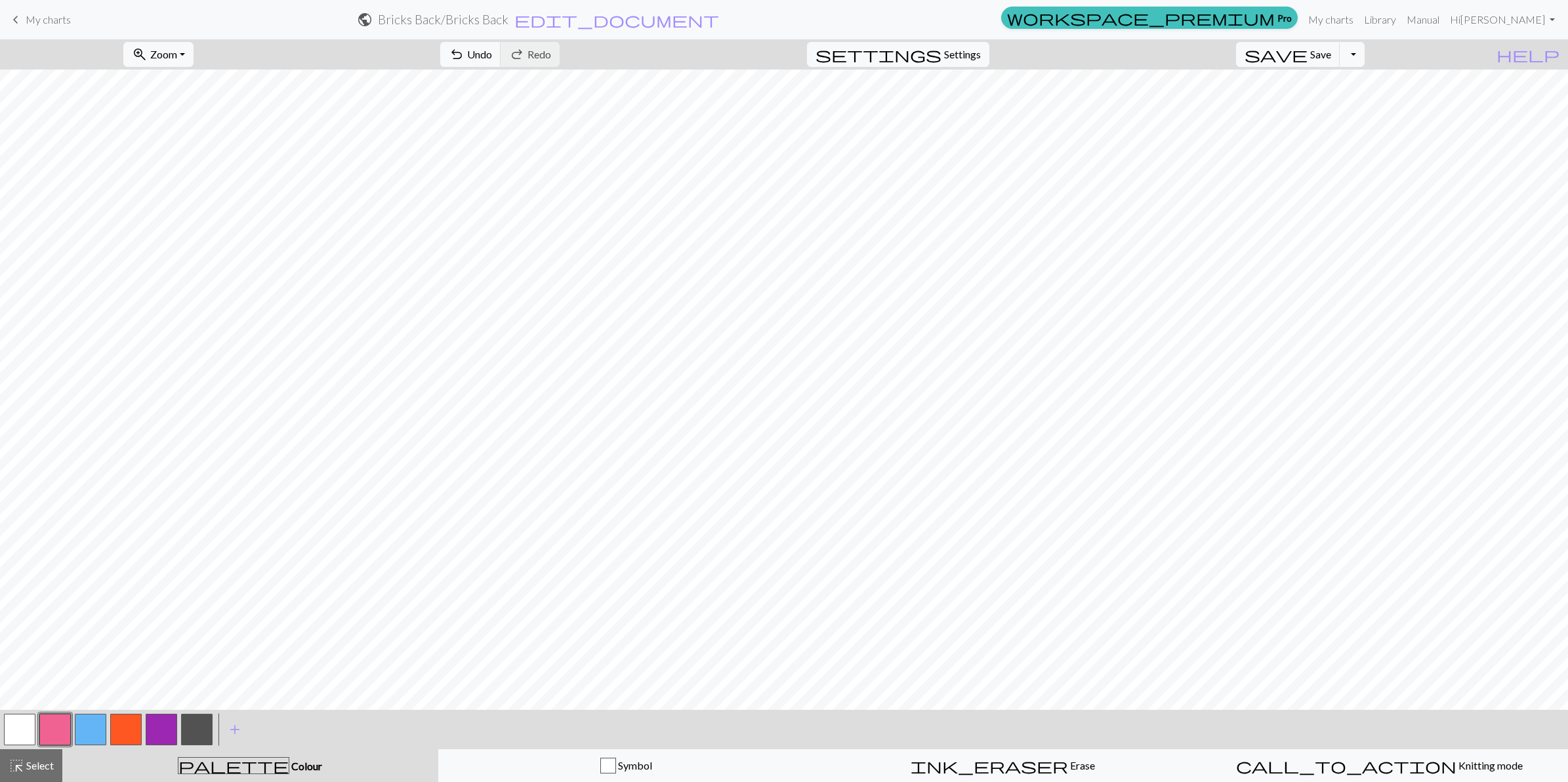
click at [86, 625] on button "button" at bounding box center [90, 730] width 32 height 32
click at [13, 625] on button "button" at bounding box center [19, 730] width 32 height 32
click at [60, 625] on button "button" at bounding box center [55, 730] width 32 height 32
click at [14, 625] on button "button" at bounding box center [19, 730] width 32 height 32
drag, startPoint x: 84, startPoint y: 724, endPoint x: 133, endPoint y: 715, distance: 49.8
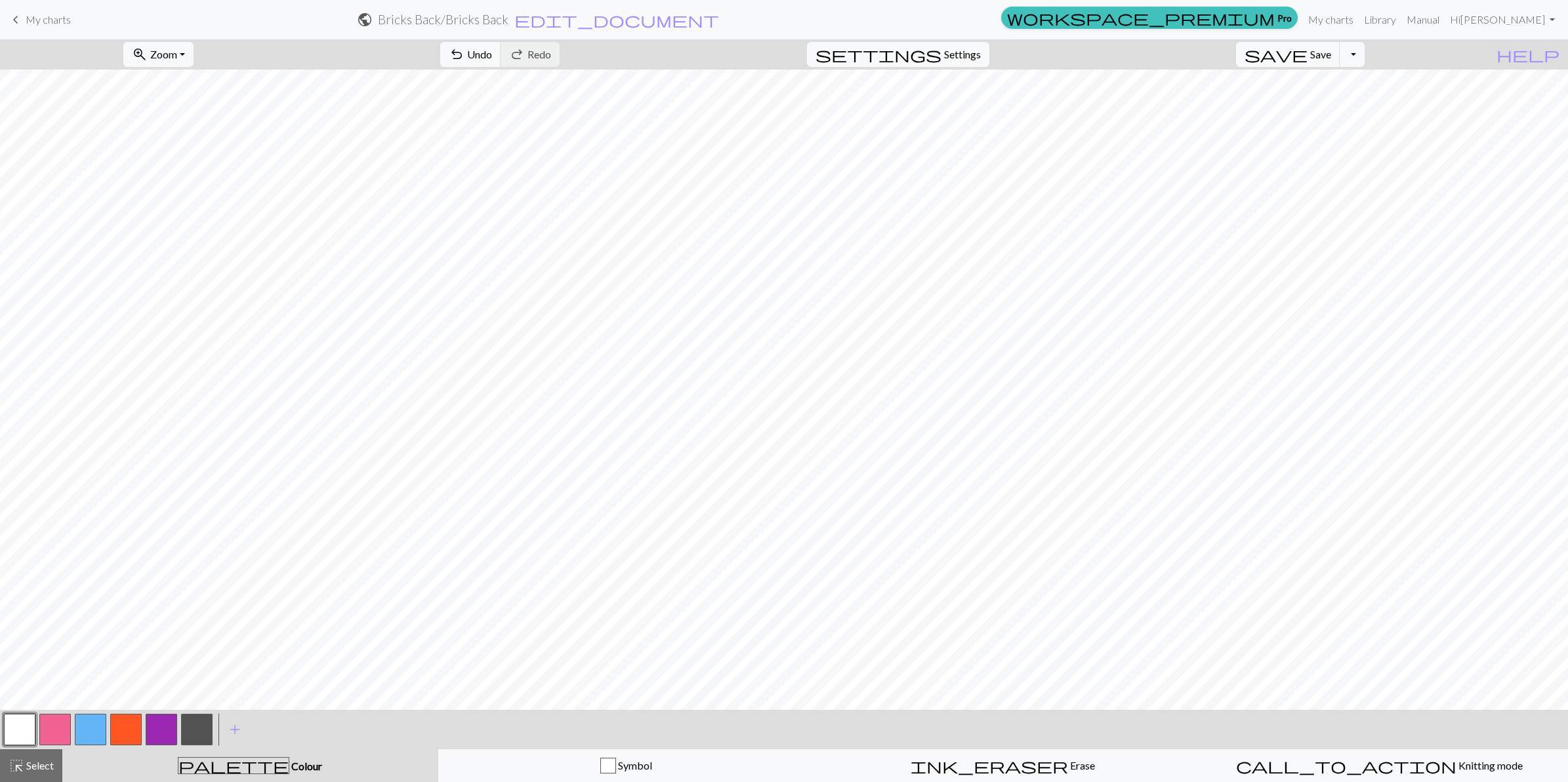
click at [86, 625] on button "button" at bounding box center [90, 730] width 32 height 32
drag, startPoint x: 47, startPoint y: 730, endPoint x: 62, endPoint y: 718, distance: 19.2
click at [48, 625] on button "button" at bounding box center [55, 730] width 32 height 32
click at [87, 625] on button "button" at bounding box center [90, 730] width 32 height 32
drag, startPoint x: 59, startPoint y: 720, endPoint x: 66, endPoint y: 717, distance: 7.6
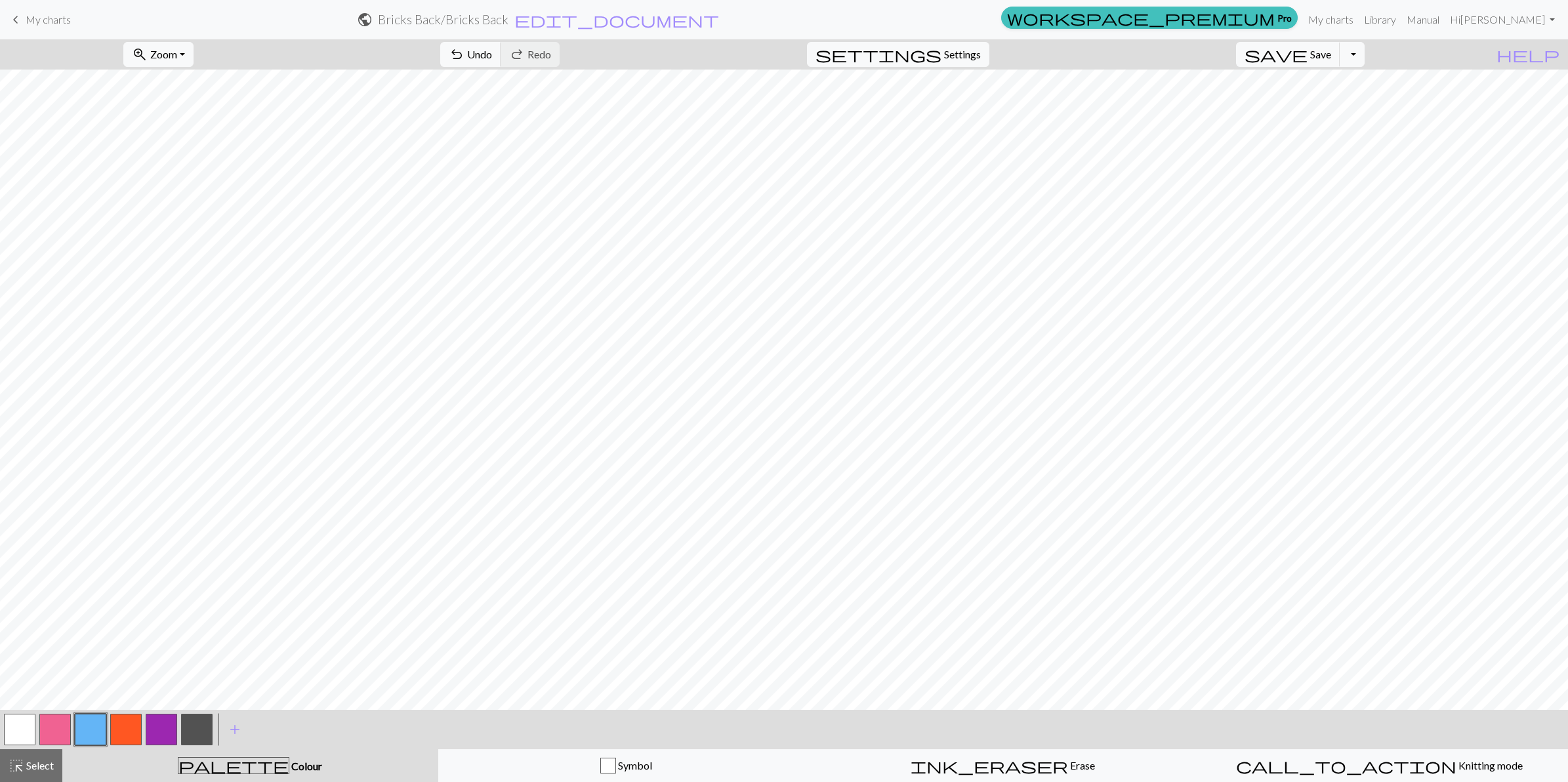
click at [59, 625] on button "button" at bounding box center [55, 730] width 32 height 32
click at [55, 625] on button "button" at bounding box center [55, 730] width 32 height 32
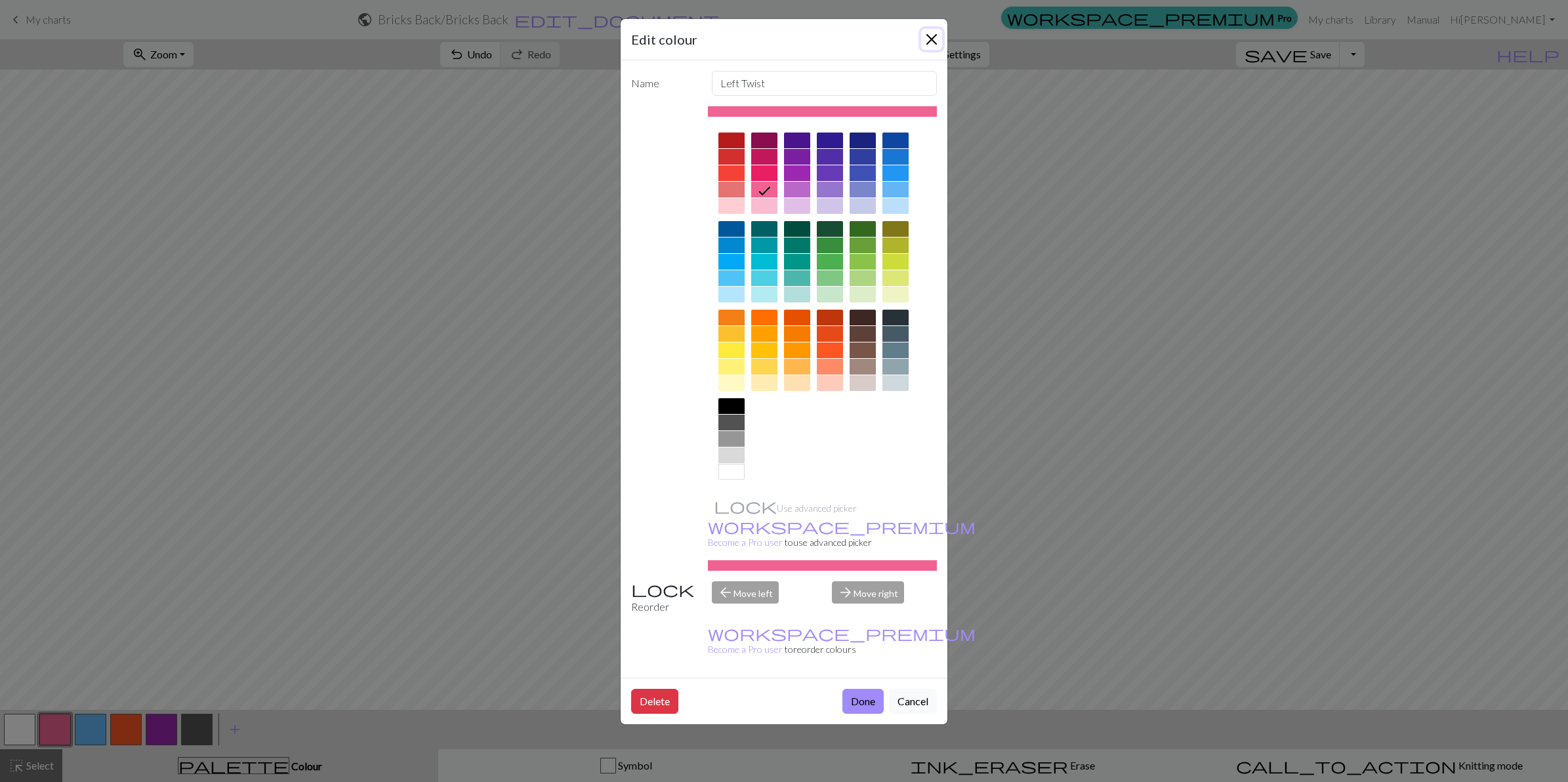
click at [927, 34] on button "Close" at bounding box center [931, 39] width 21 height 21
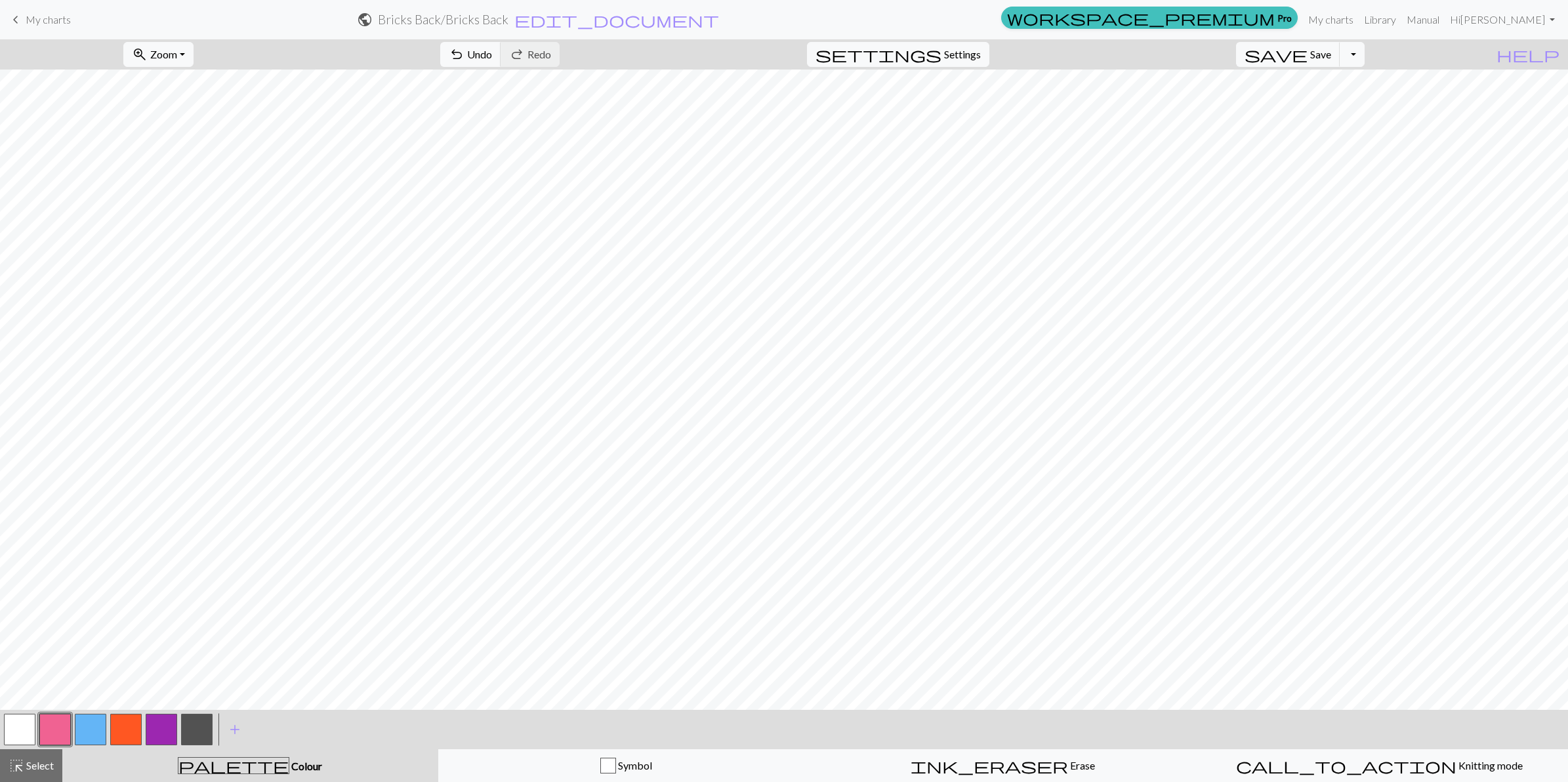
click at [92, 625] on button "button" at bounding box center [90, 730] width 32 height 32
click at [25, 625] on button "button" at bounding box center [19, 730] width 32 height 32
click at [90, 625] on button "button" at bounding box center [90, 730] width 32 height 32
click at [54, 625] on button "button" at bounding box center [55, 730] width 32 height 32
click at [492, 54] on span "Undo" at bounding box center [480, 54] width 25 height 13
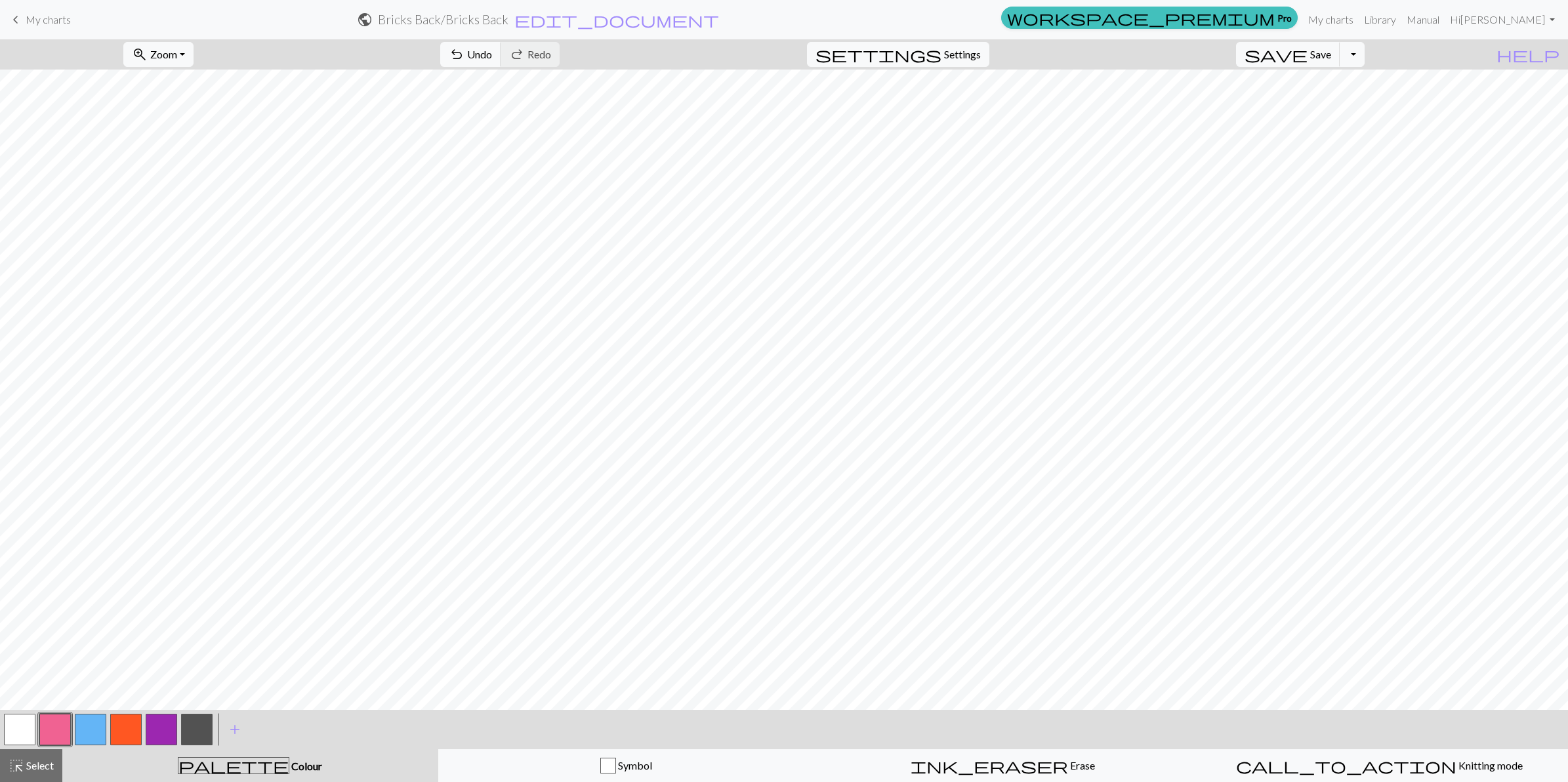
click at [85, 625] on button "button" at bounding box center [90, 730] width 32 height 32
click at [51, 625] on button "button" at bounding box center [55, 730] width 32 height 32
click at [94, 625] on button "button" at bounding box center [90, 730] width 32 height 32
click at [93, 625] on button "button" at bounding box center [90, 730] width 32 height 32
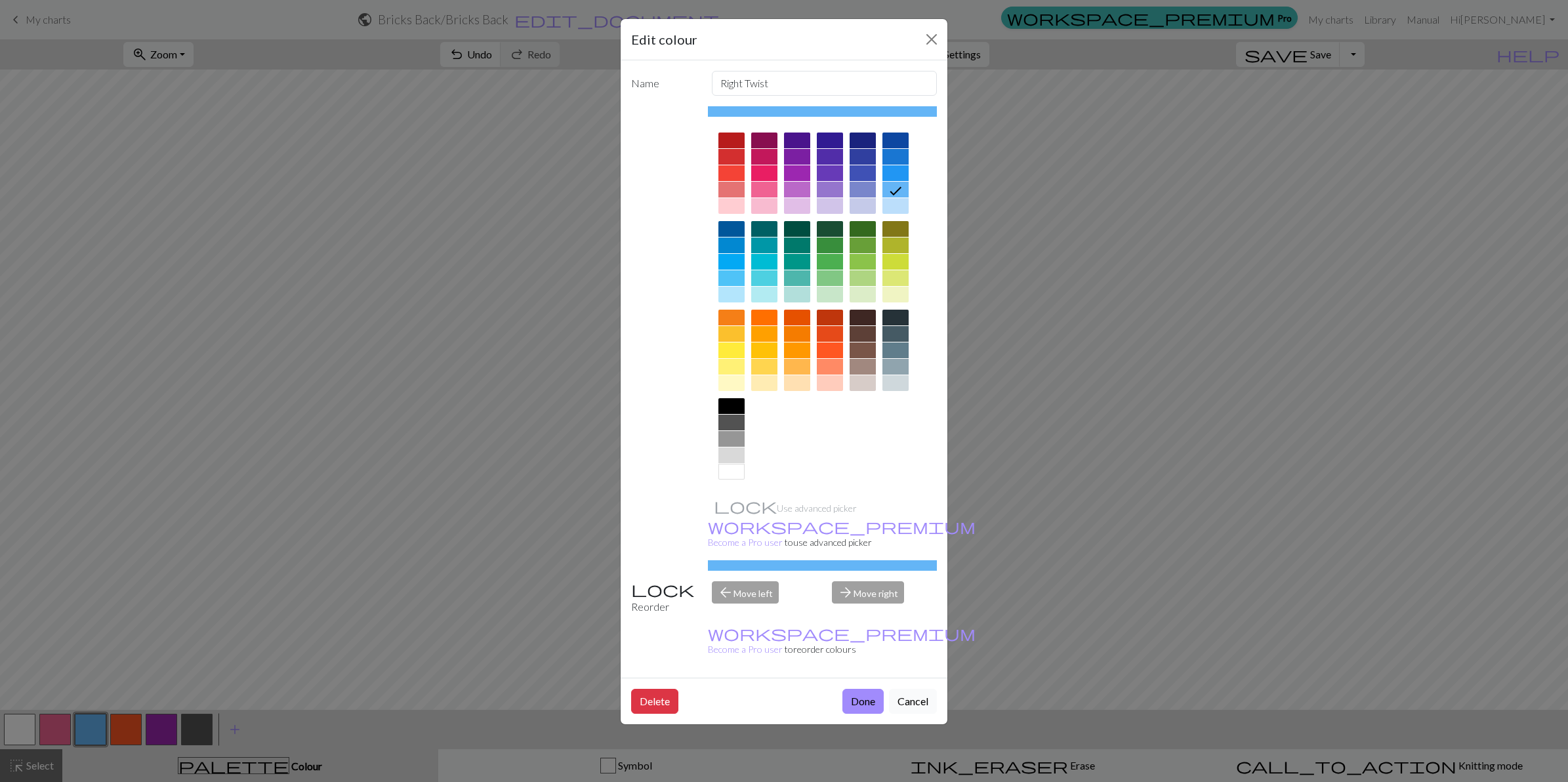
click at [915, 625] on button "Cancel" at bounding box center [913, 701] width 48 height 25
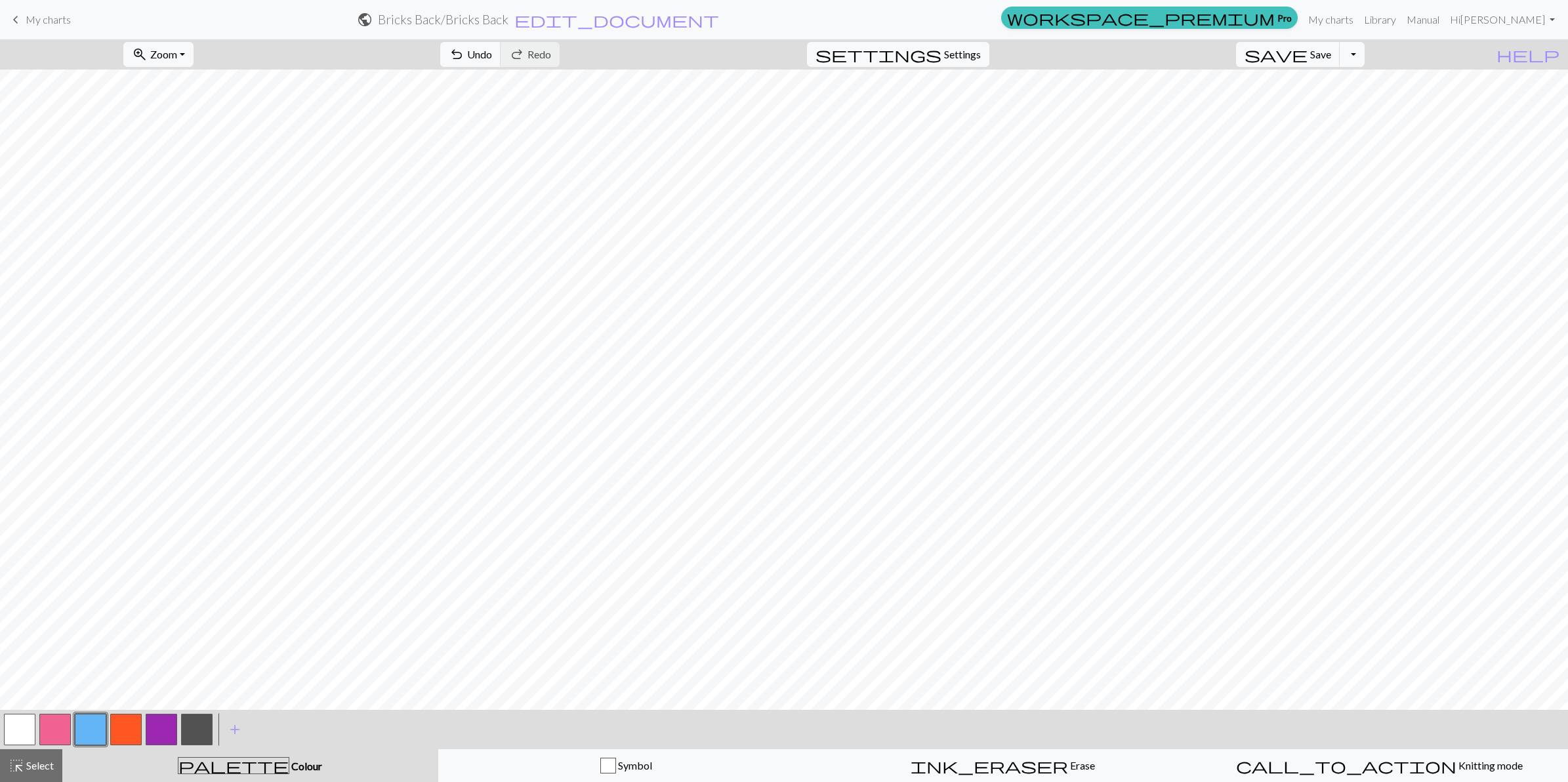
click at [59, 625] on button "button" at bounding box center [55, 730] width 32 height 32
click at [89, 625] on button "button" at bounding box center [90, 730] width 32 height 32
click at [20, 625] on button "button" at bounding box center [19, 730] width 32 height 32
click at [97, 625] on button "button" at bounding box center [90, 730] width 32 height 32
click at [55, 625] on button "button" at bounding box center [55, 730] width 32 height 32
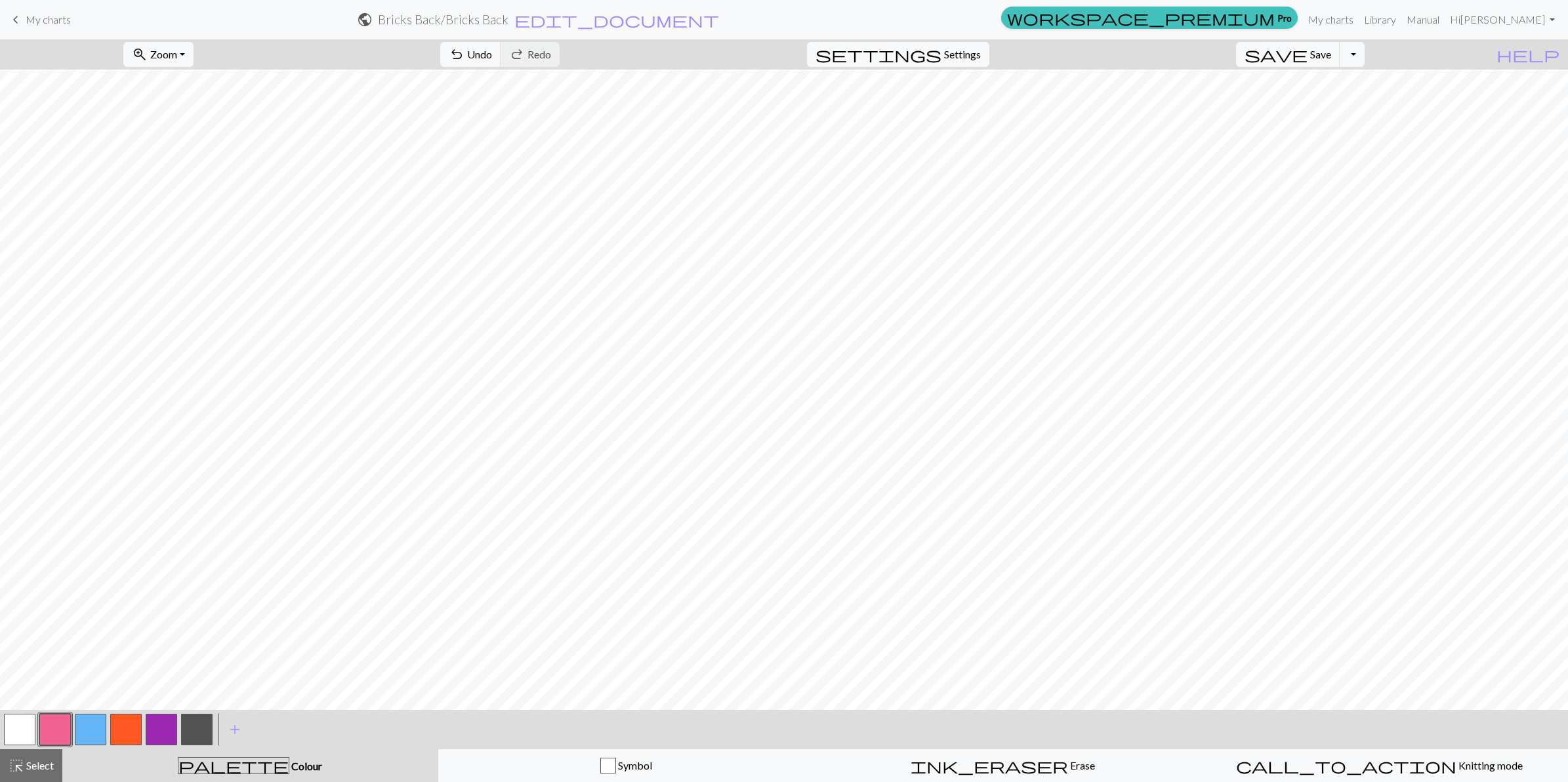
click at [21, 625] on button "button" at bounding box center [19, 730] width 32 height 32
click at [60, 625] on button "button" at bounding box center [55, 730] width 32 height 32
click at [84, 625] on button "button" at bounding box center [90, 730] width 32 height 32
click at [50, 625] on button "button" at bounding box center [55, 730] width 32 height 32
click at [20, 625] on button "button" at bounding box center [19, 730] width 32 height 32
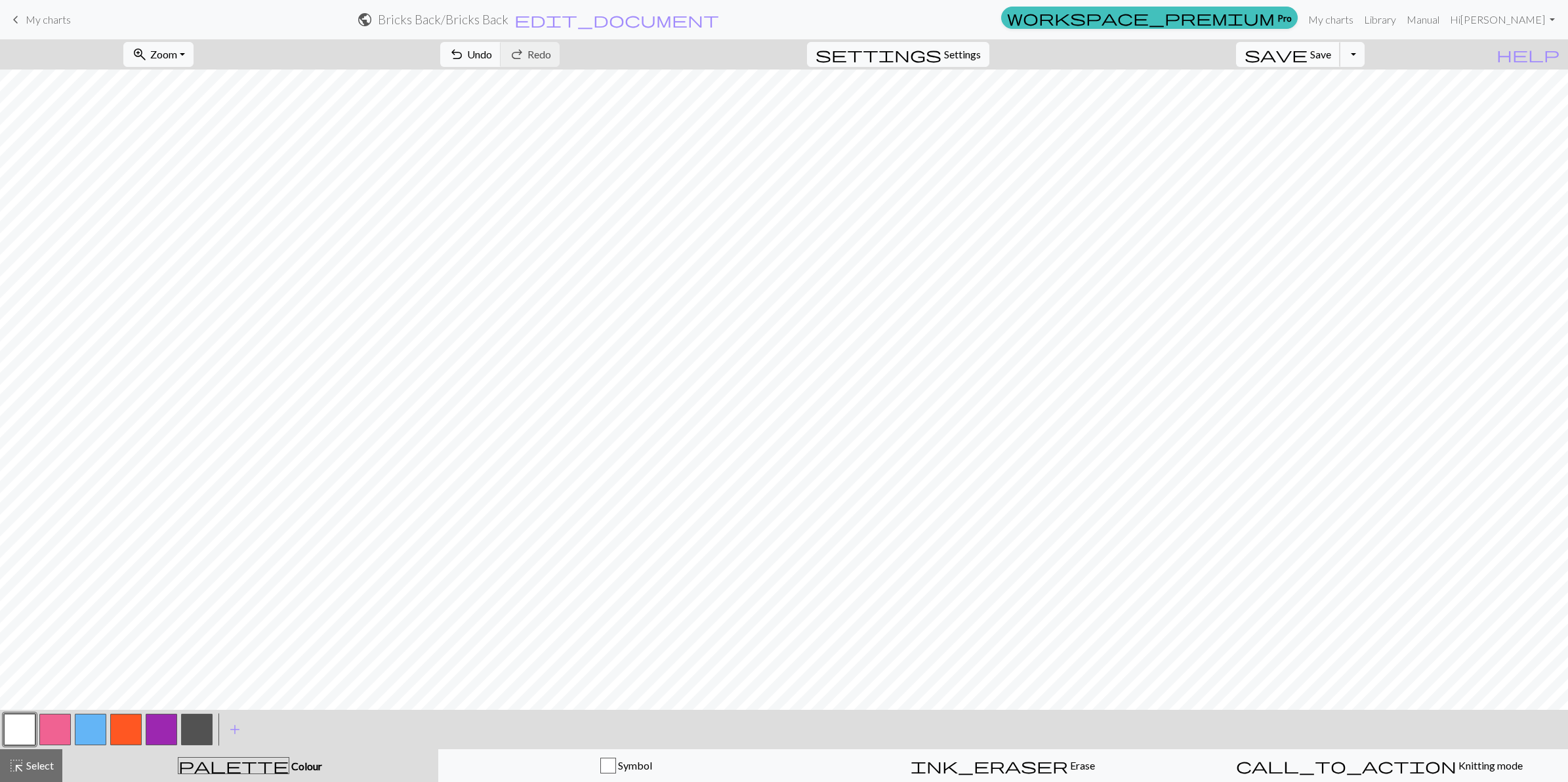
click at [1254, 50] on span "Save" at bounding box center [1320, 54] width 21 height 13
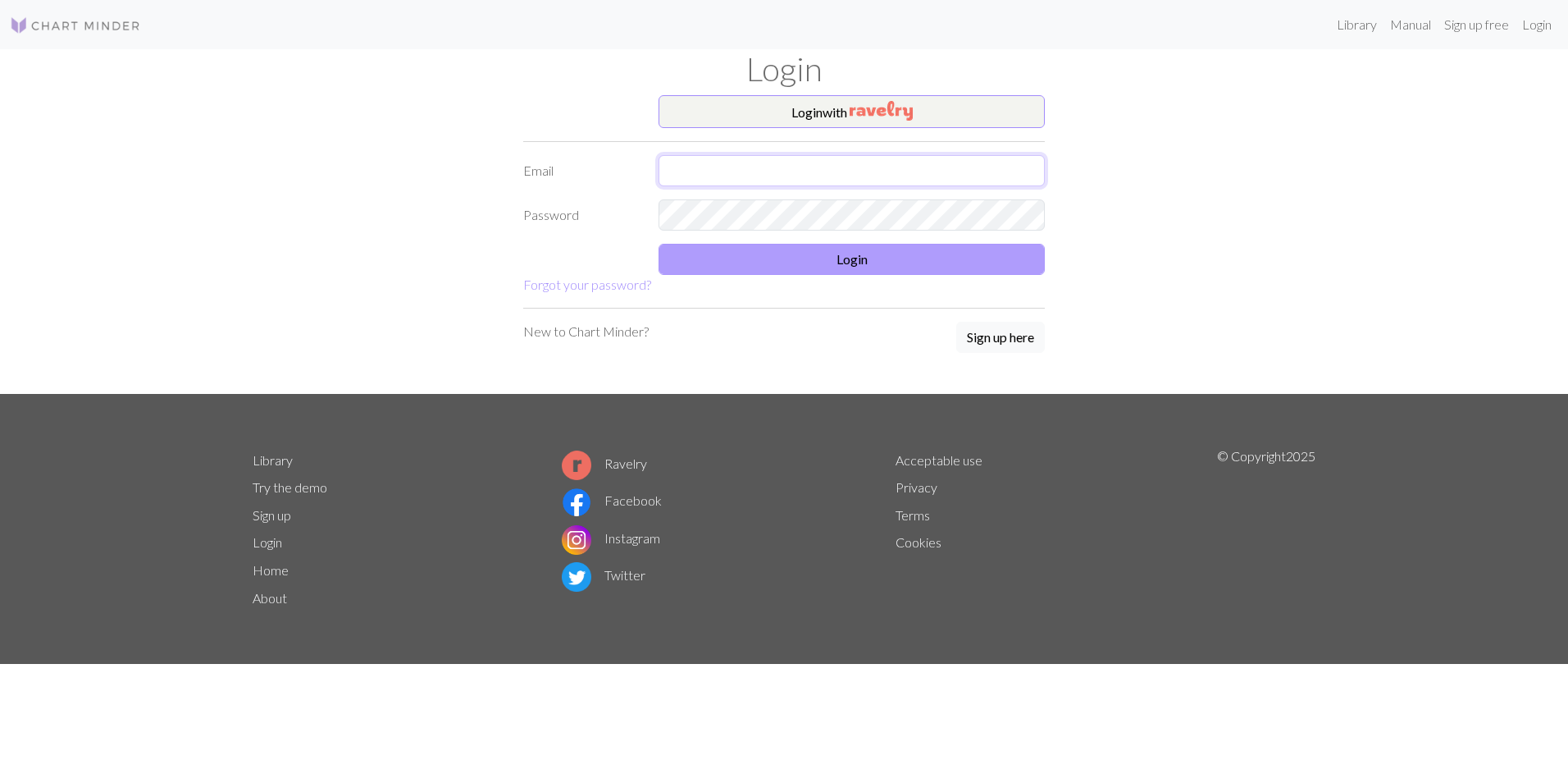
type input "[PERSON_NAME][EMAIL_ADDRESS][DOMAIN_NAME]"
click at [810, 258] on button "Login" at bounding box center [852, 260] width 386 height 31
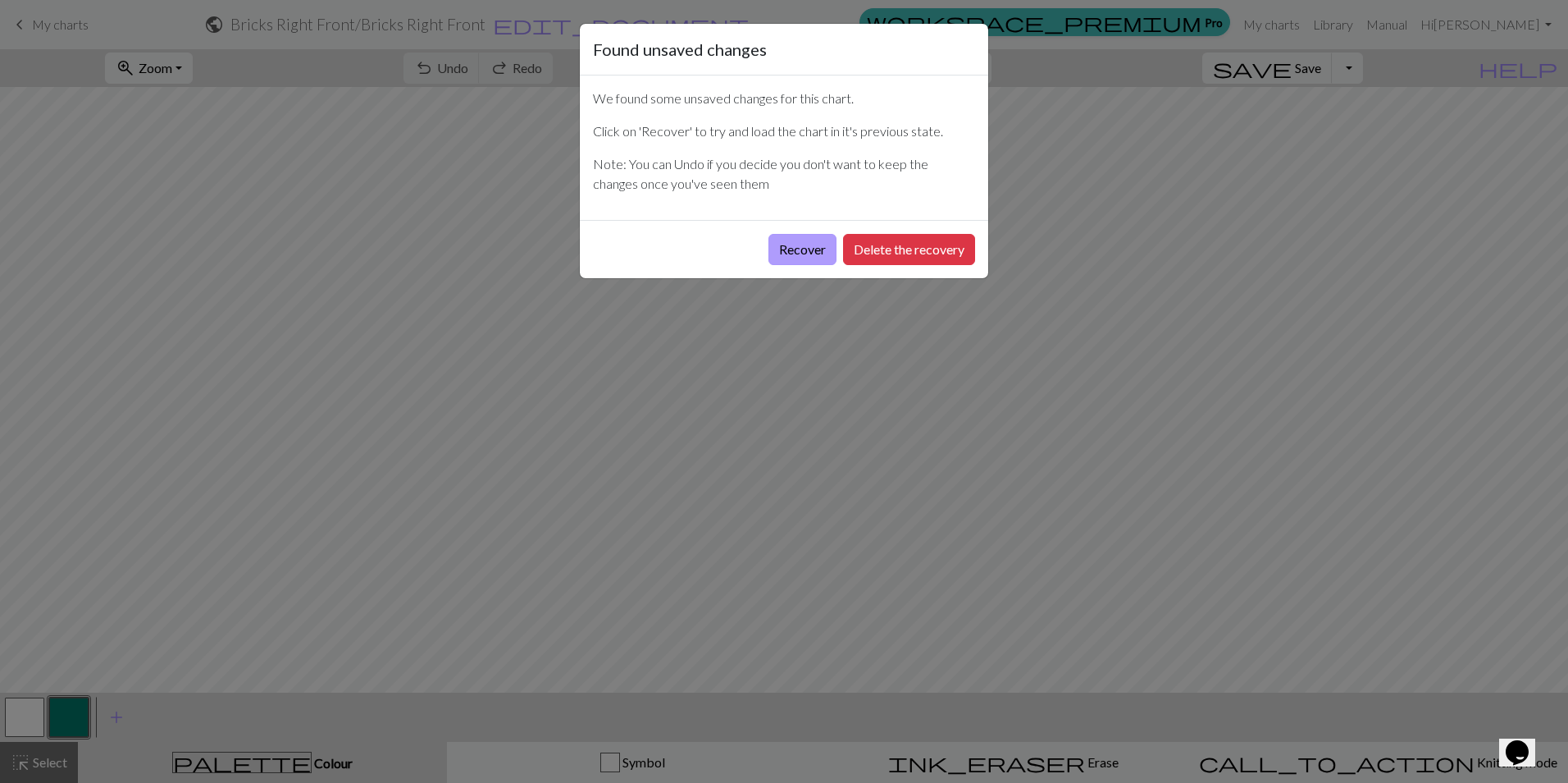
click at [786, 251] on button "Recover" at bounding box center [803, 250] width 68 height 31
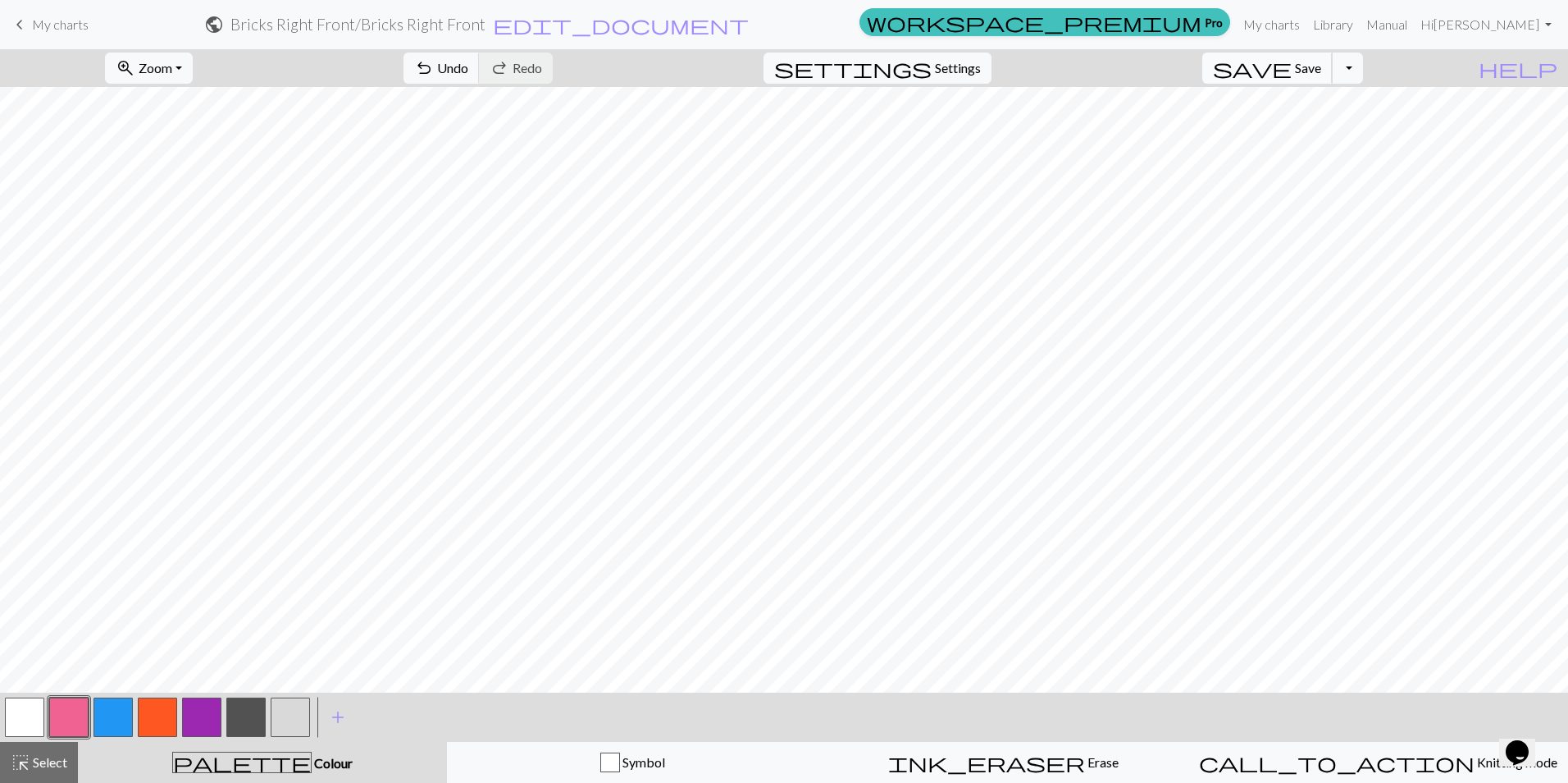
click at [1321, 63] on span "Save" at bounding box center [1307, 67] width 26 height 16
